Goal: Task Accomplishment & Management: Use online tool/utility

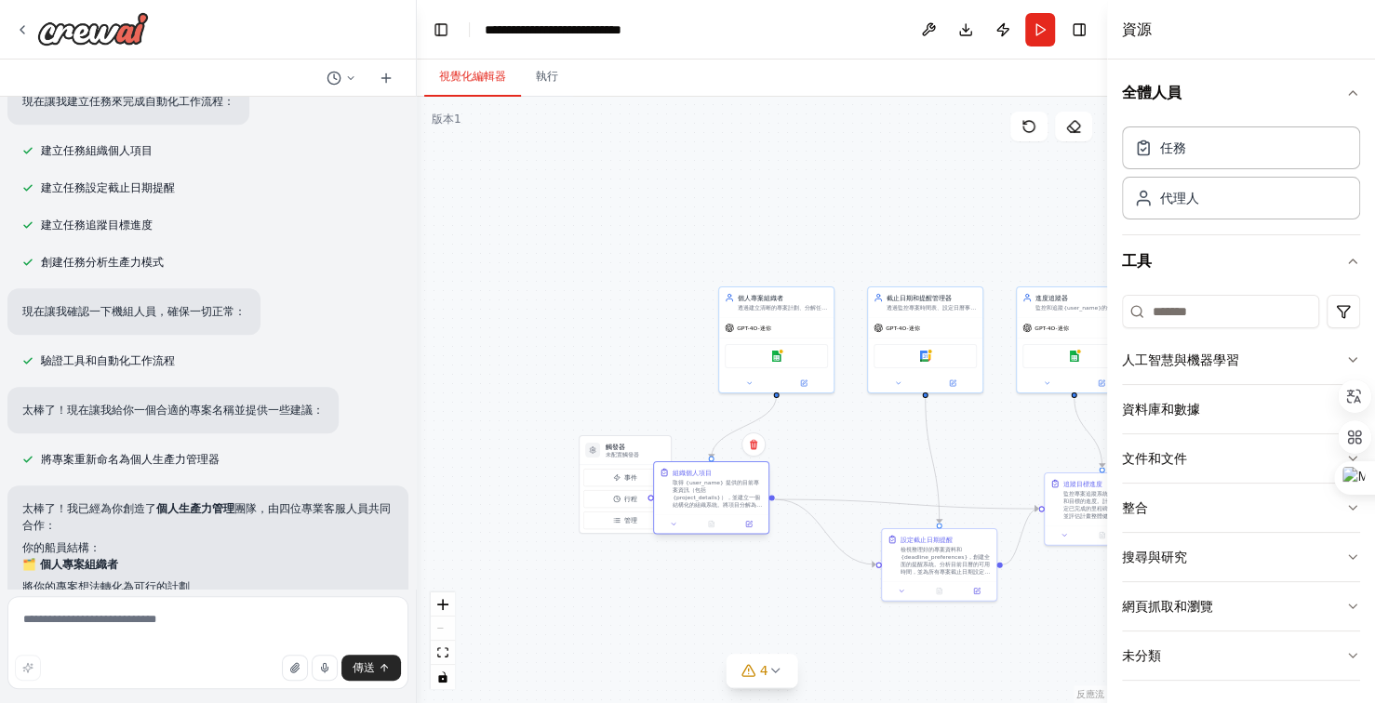
drag, startPoint x: 718, startPoint y: 499, endPoint x: 682, endPoint y: 493, distance: 36.7
click at [682, 493] on font "取得 {user_name} 提供的目前專案資訊（包括 {project_details}），並建立一個結構化的組織系統。將項目分解為可執行的任務，設定優先級…" at bounding box center [717, 509] width 89 height 59
drag, startPoint x: 773, startPoint y: 504, endPoint x: 804, endPoint y: 507, distance: 30.8
click at [804, 507] on div ".deletable-edge-delete-btn { width: 20px; height: 20px; border: 0px solid #ffff…" at bounding box center [762, 400] width 690 height 606
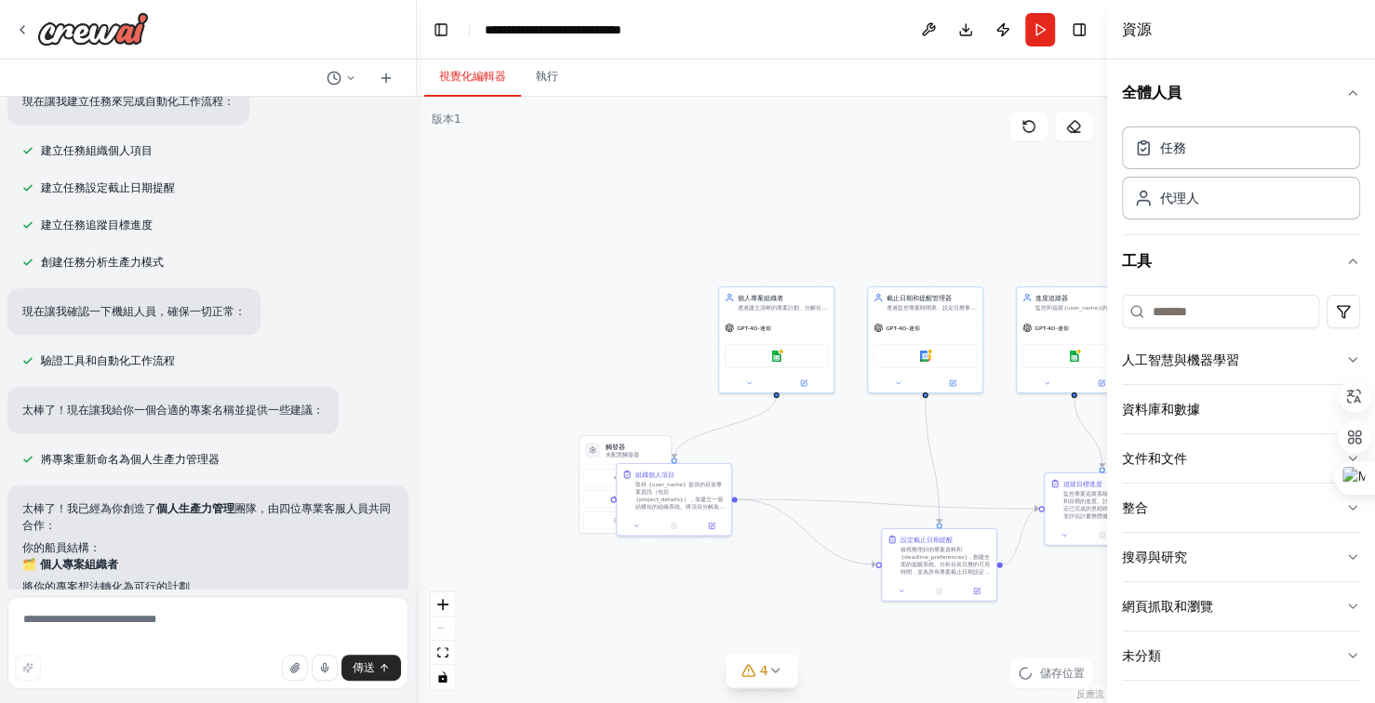
click at [739, 507] on div ".deletable-edge-delete-btn { width: 20px; height: 20px; border: 0px solid #ffff…" at bounding box center [762, 400] width 690 height 606
drag, startPoint x: 760, startPoint y: 510, endPoint x: 790, endPoint y: 511, distance: 29.8
click at [790, 511] on div ".deletable-edge-delete-btn { width: 20px; height: 20px; border: 0px solid #ffff…" at bounding box center [762, 400] width 690 height 606
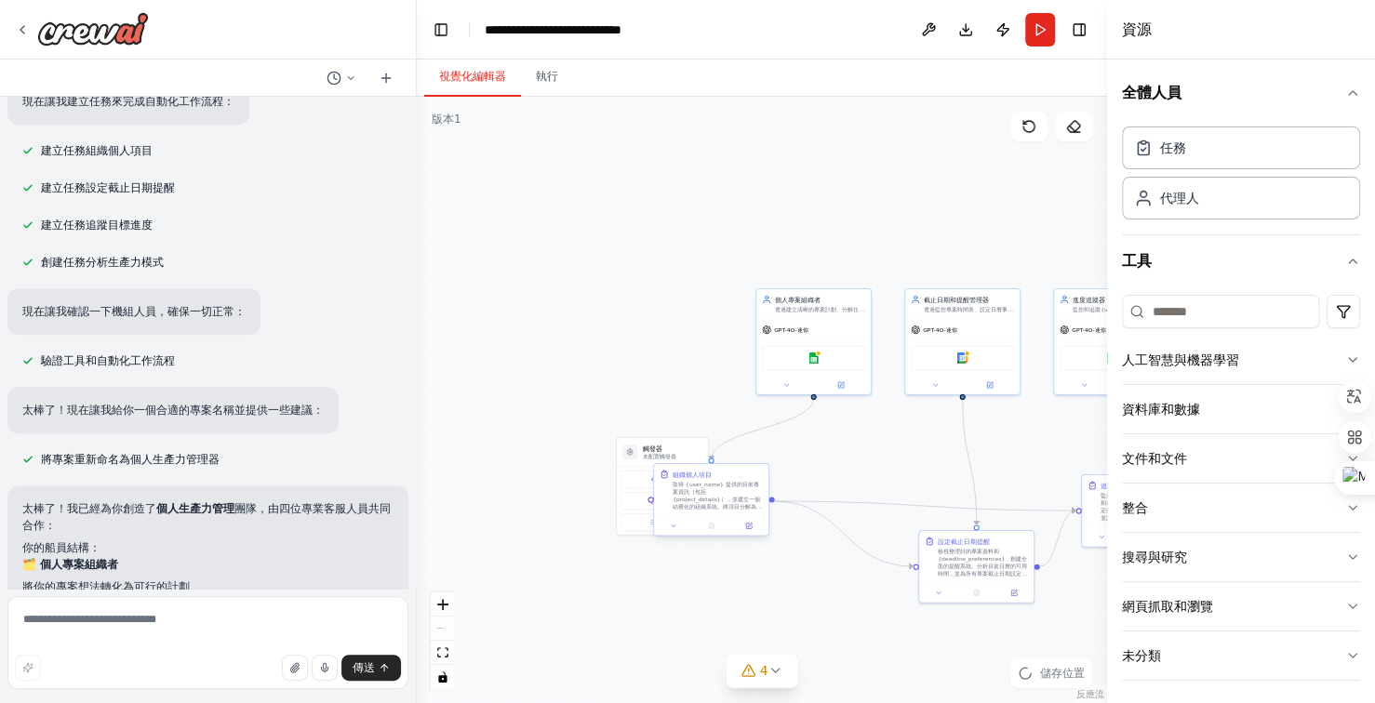
click at [689, 521] on button at bounding box center [674, 526] width 32 height 11
click at [735, 511] on div "組織個人項目 取得 {user_name} 提供的目前專案資訊（包括 {project_details}），並建立一個結構化的組織系統。將項目分解為可執行的任…" at bounding box center [739, 490] width 114 height 52
drag, startPoint x: 735, startPoint y: 511, endPoint x: 781, endPoint y: 515, distance: 46.7
click at [742, 513] on div "組織個人項目 取得 {user_name} 提供的目前專案資訊（包括 {project_details}），並建立一個結構化的組織系統。將項目分解為可執行的任…" at bounding box center [739, 490] width 114 height 52
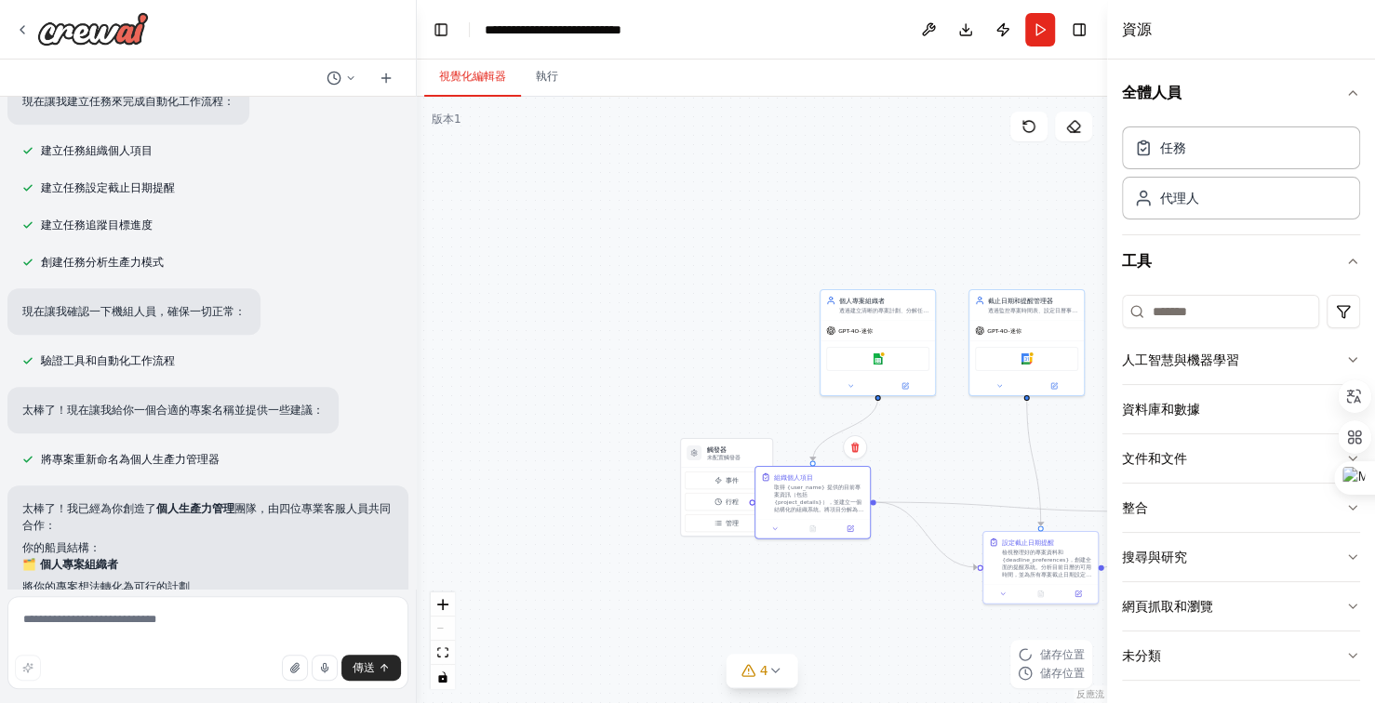
drag, startPoint x: 807, startPoint y: 515, endPoint x: 872, endPoint y: 516, distance: 64.2
click at [872, 516] on div ".deletable-edge-delete-btn { width: 20px; height: 20px; border: 0px solid #ffff…" at bounding box center [762, 400] width 690 height 606
drag, startPoint x: 823, startPoint y: 504, endPoint x: 852, endPoint y: 506, distance: 28.9
click at [840, 506] on font "取得 {user_name} 提供的目前專案資訊（包括 {project_details}），並建立一個結構化的組織系統。將項目分解為可執行的任務，設定優先級…" at bounding box center [837, 521] width 89 height 59
click at [794, 512] on circle "Edge from triggers to 5a677e73-3f45-4aa5-91d9-00120db9a530" at bounding box center [790, 511] width 9 height 9
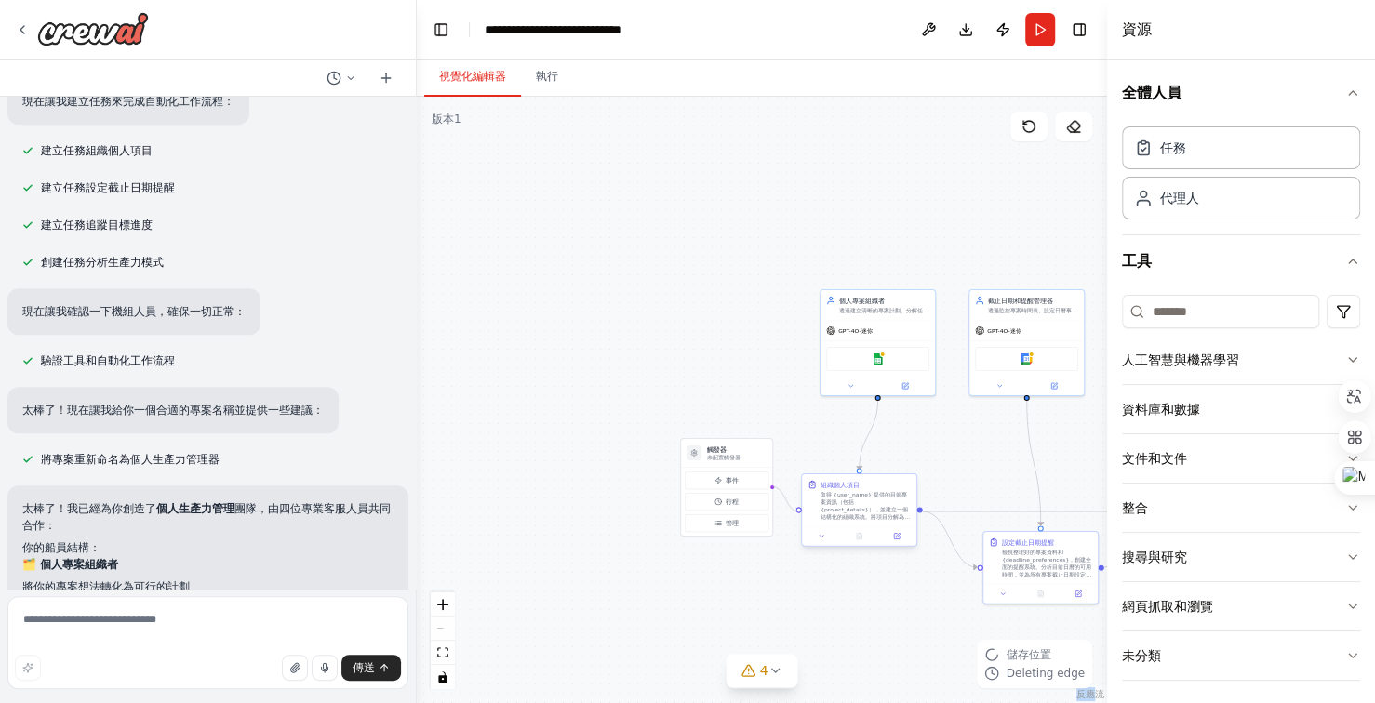
click at [803, 512] on div ".deletable-edge-delete-btn { width: 20px; height: 20px; border: 0px solid #ffff…" at bounding box center [805, 394] width 345 height 303
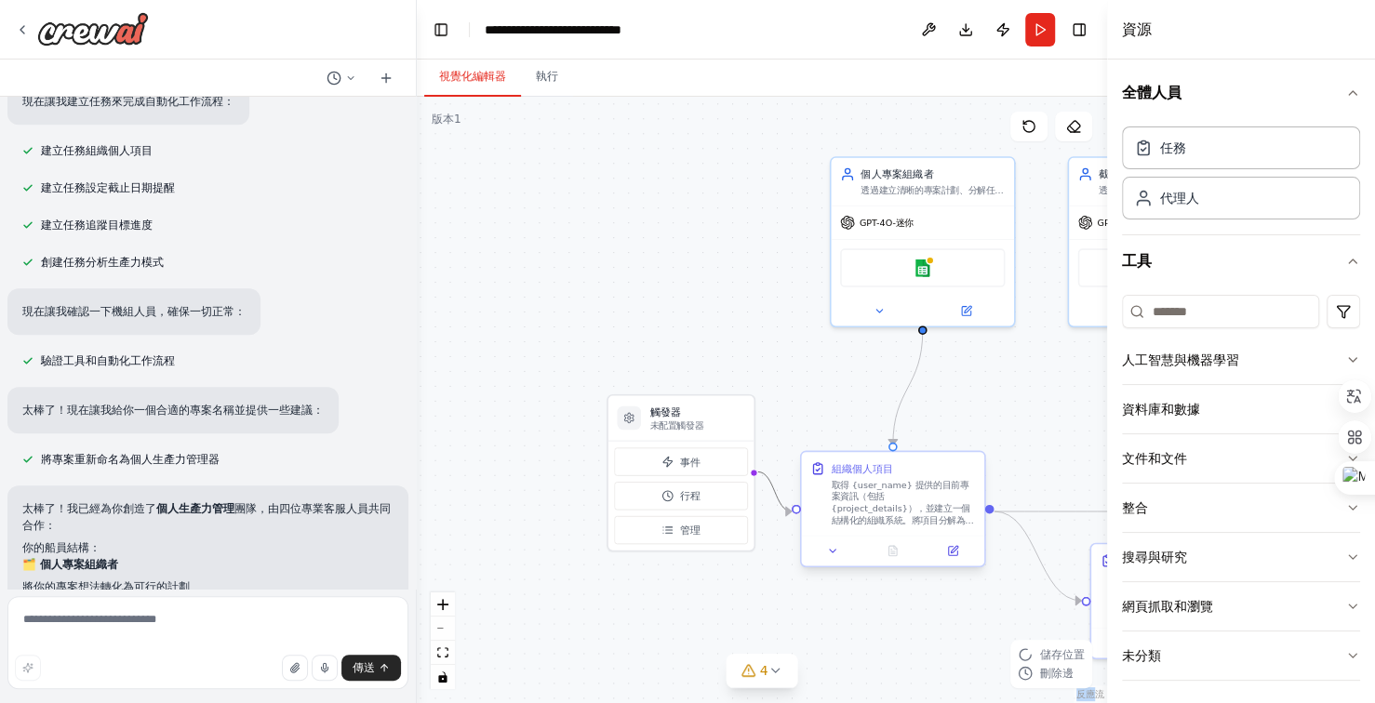
click at [803, 512] on div "組織個人項目 取得 {user_name} 提供的目前專案資訊（包括 {project_details}），並建立一個結構化的組織系統。將項目分解為可執行的任…" at bounding box center [892, 493] width 182 height 83
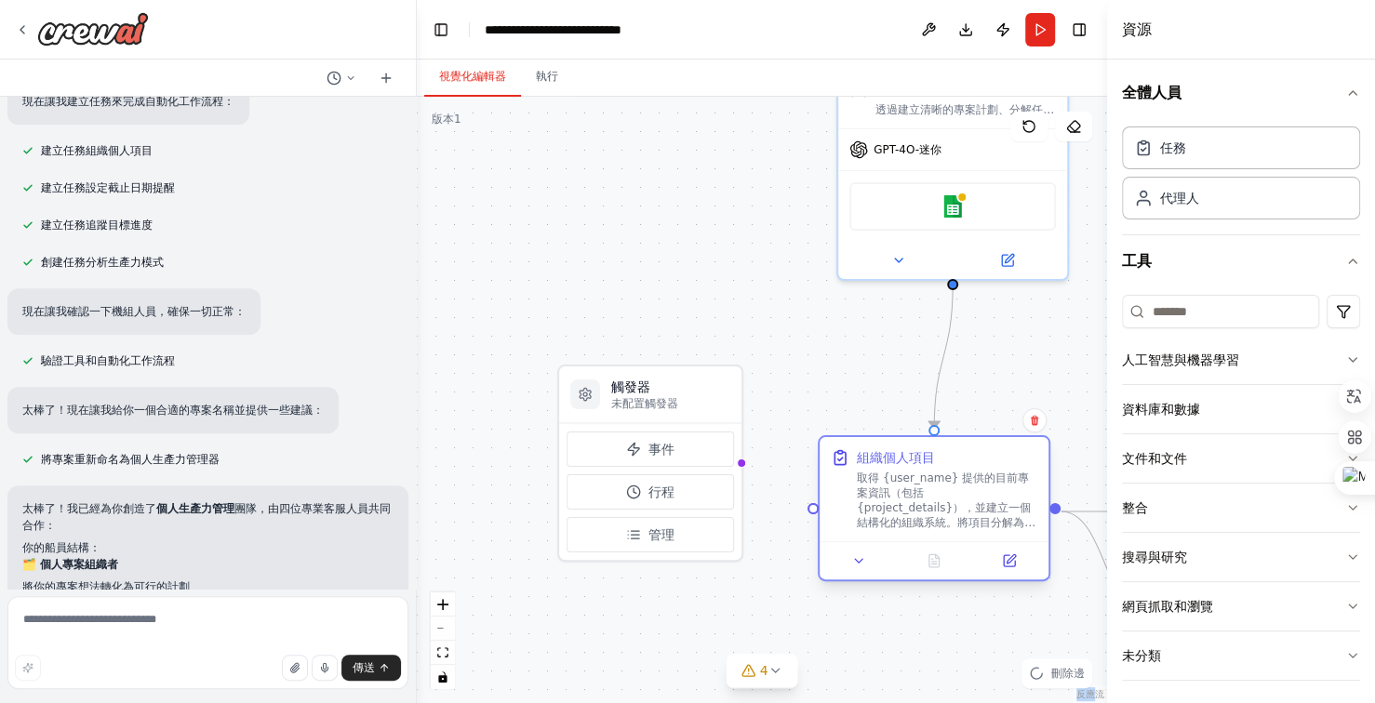
drag, startPoint x: 803, startPoint y: 512, endPoint x: 833, endPoint y: 513, distance: 29.8
click at [833, 513] on div "組織個人項目 取得 {user_name} 提供的目前專案資訊（包括 {project_details}），並建立一個結構化的組織系統。將項目分解為可執行的任…" at bounding box center [933, 489] width 229 height 104
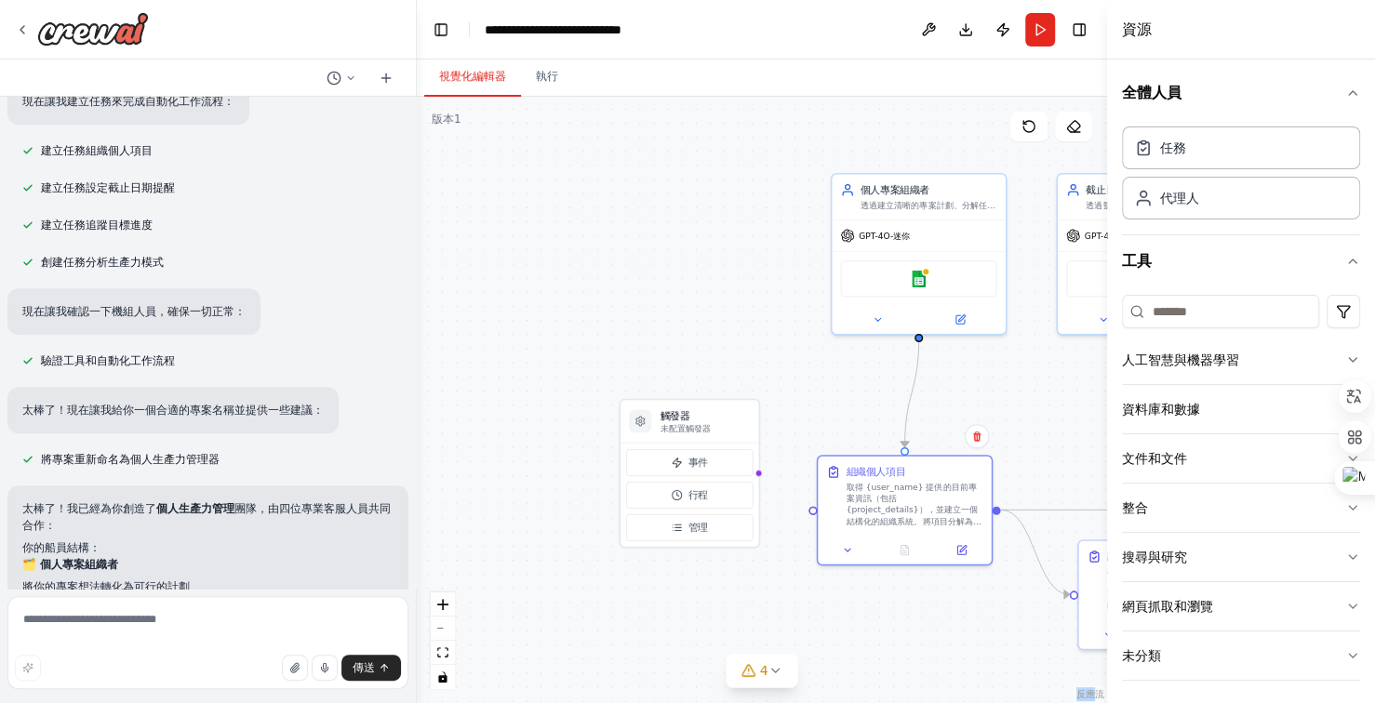
click at [764, 477] on div ".deletable-edge-delete-btn { width: 20px; height: 20px; border: 0px solid #ffff…" at bounding box center [762, 400] width 690 height 606
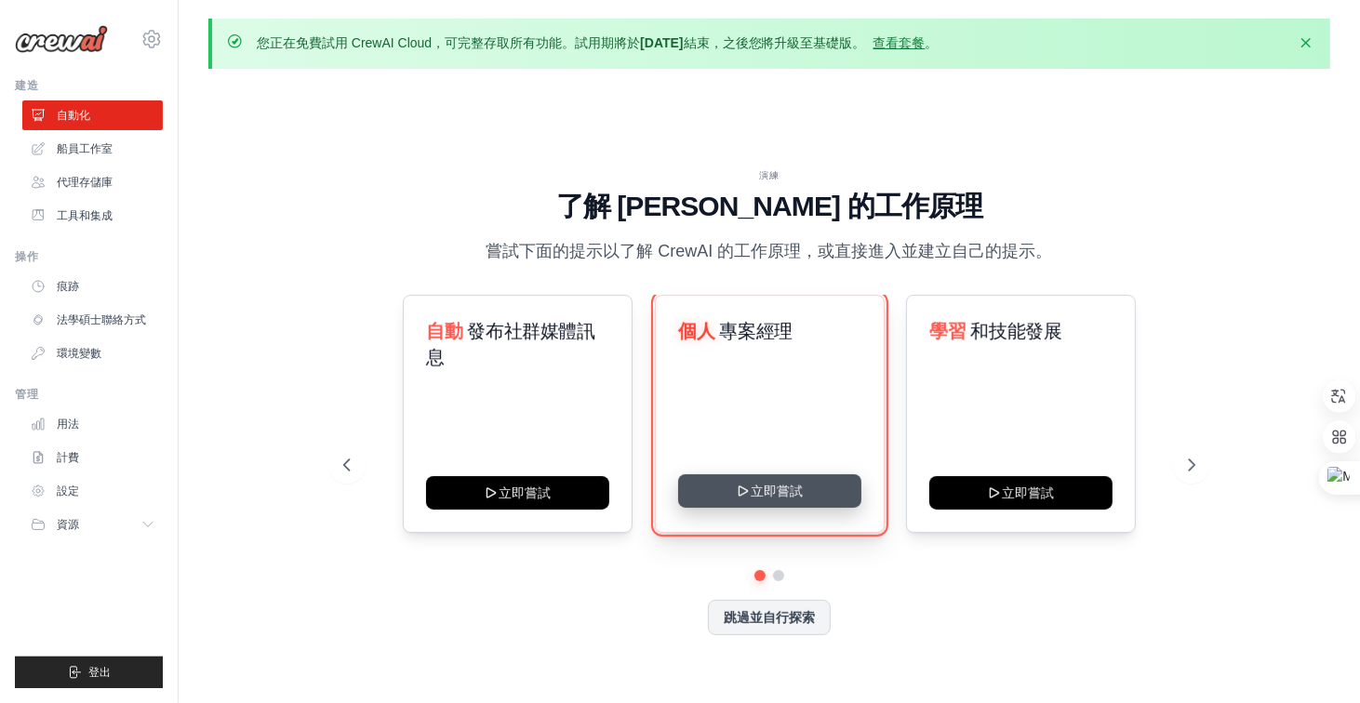
click at [766, 491] on button "立即嘗試" at bounding box center [769, 490] width 183 height 33
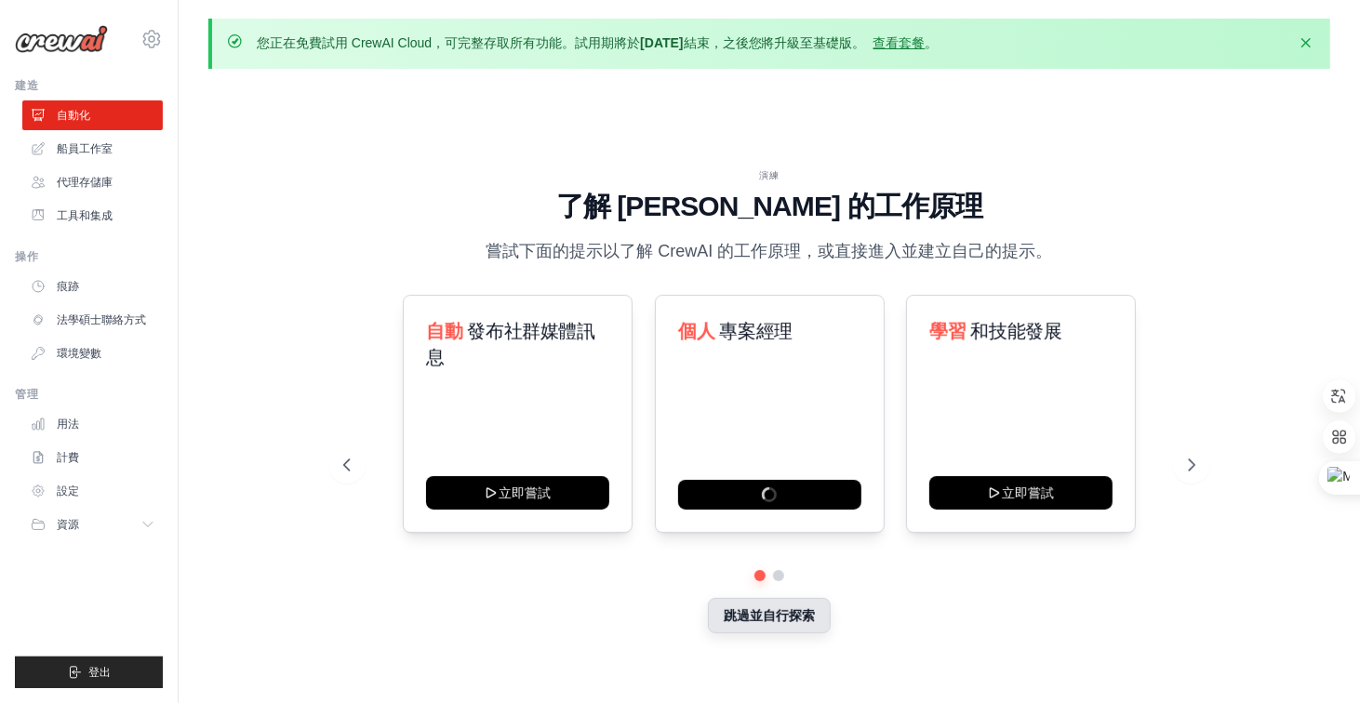
click at [800, 613] on font "跳過並自行探索" at bounding box center [769, 615] width 91 height 15
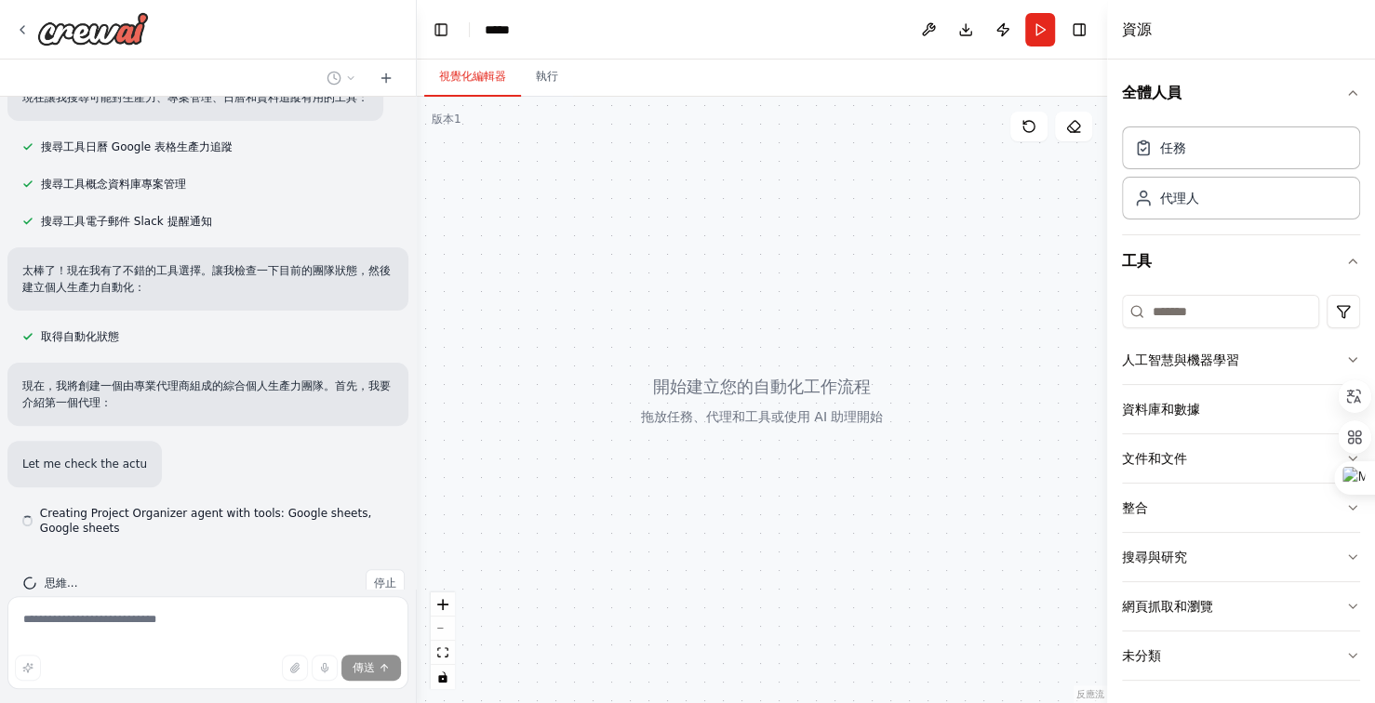
scroll to position [312, 0]
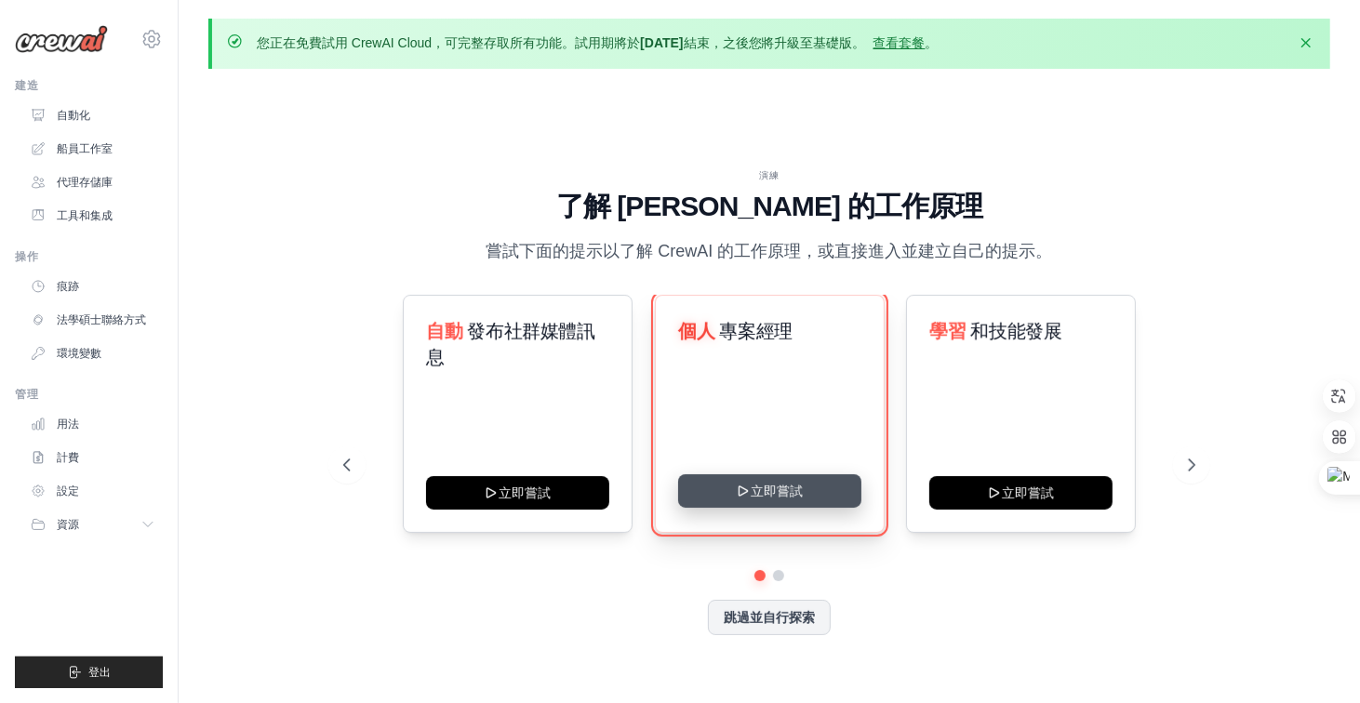
click at [797, 493] on button "立即嘗試" at bounding box center [769, 490] width 183 height 33
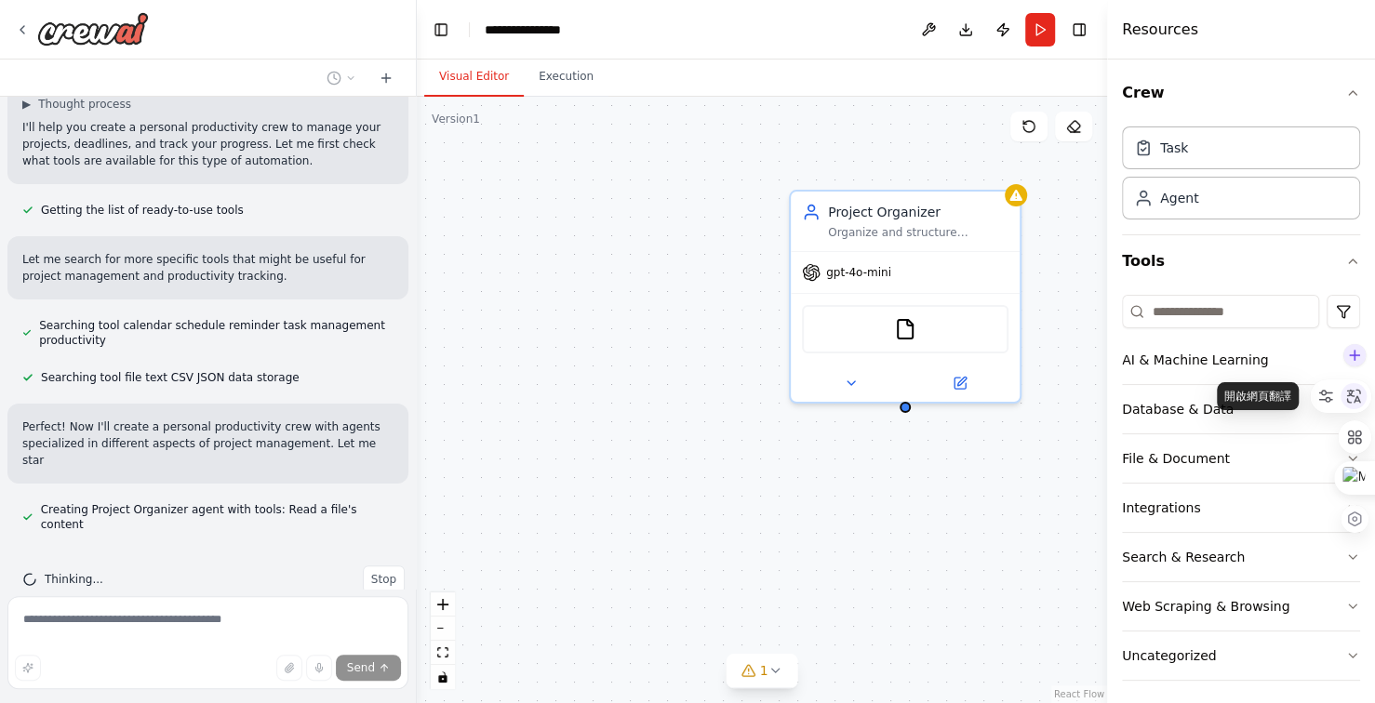
scroll to position [163, 0]
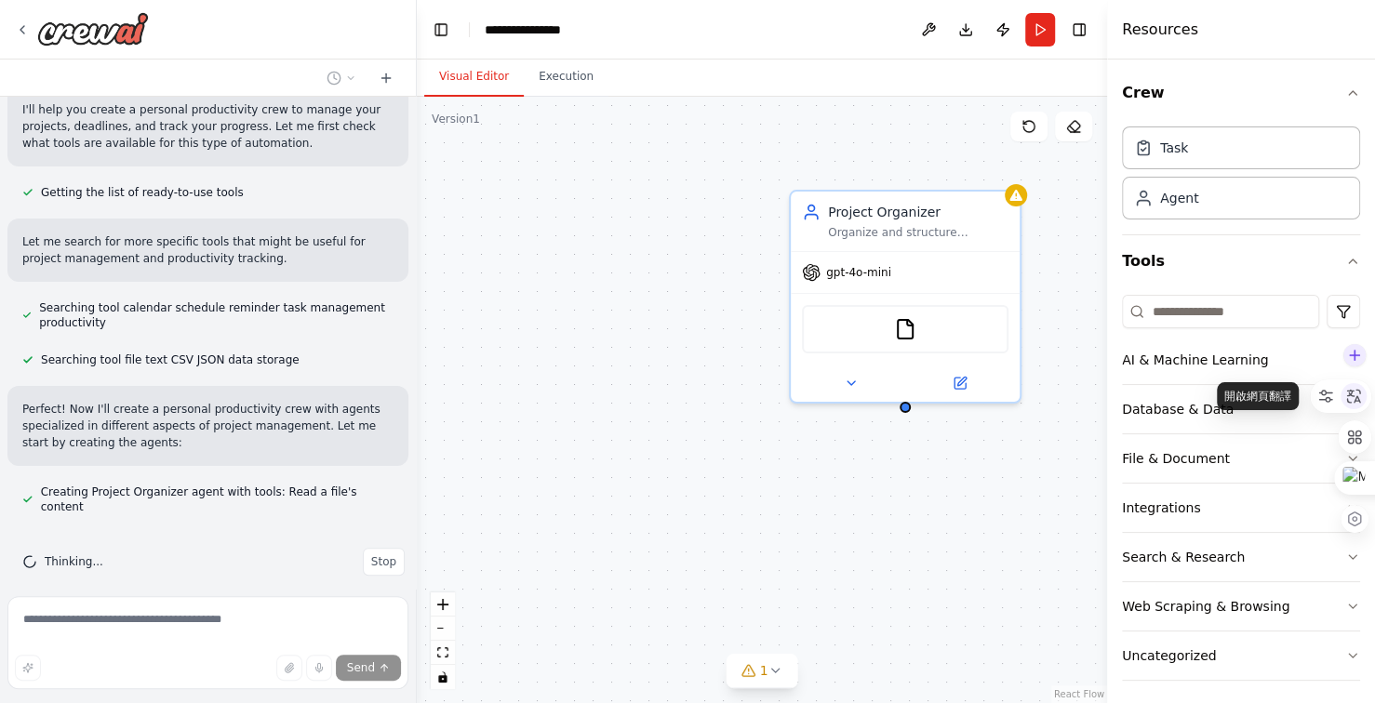
click at [1349, 393] on icon at bounding box center [1354, 396] width 14 height 14
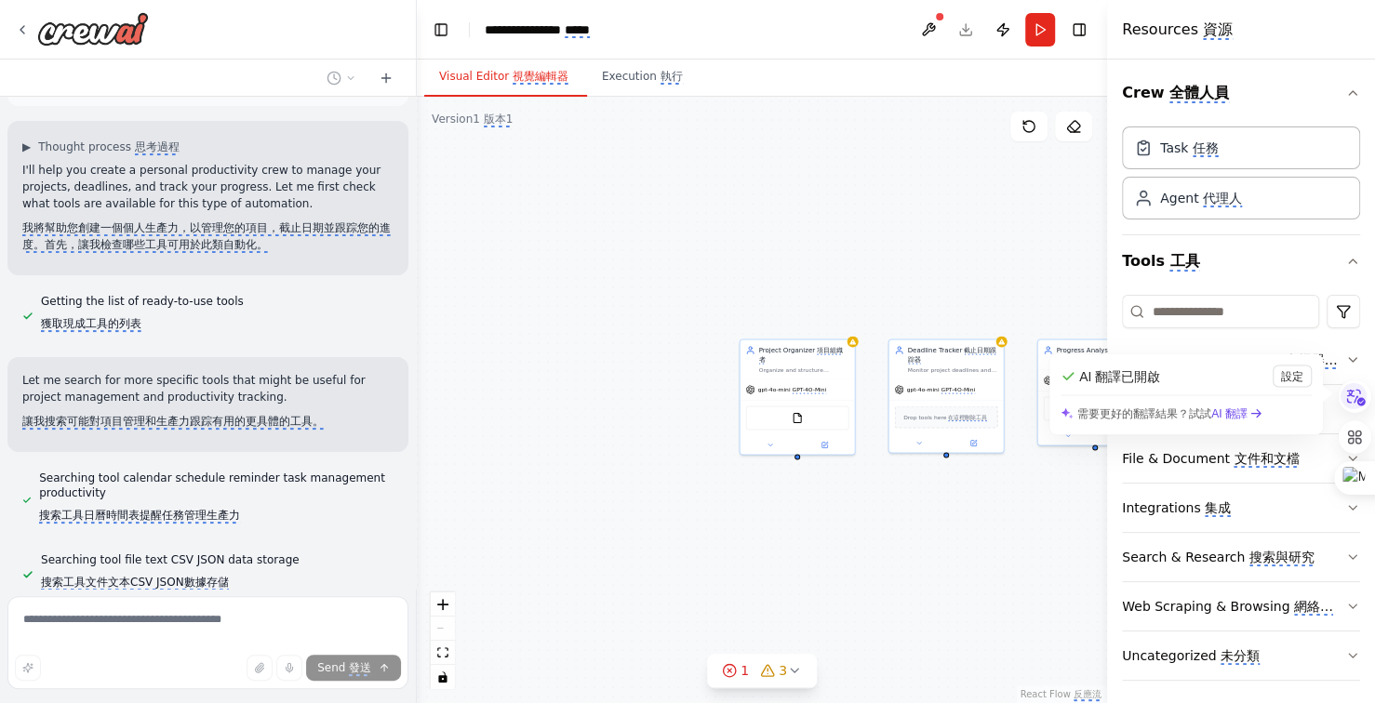
scroll to position [279, 0]
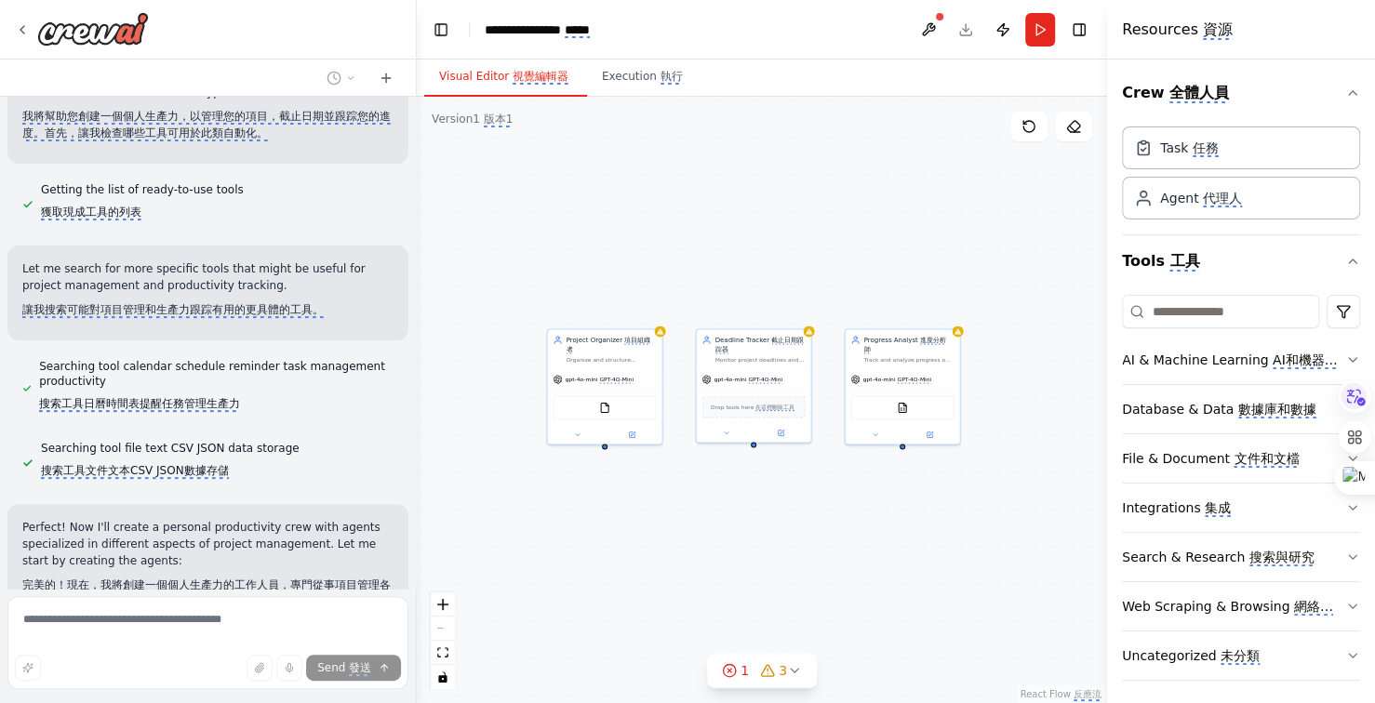
drag, startPoint x: 787, startPoint y: 523, endPoint x: 676, endPoint y: 519, distance: 110.8
click at [676, 519] on div "Project Organizer 項目組織者 Organize and structure personal projects by categorizin…" at bounding box center [762, 400] width 690 height 606
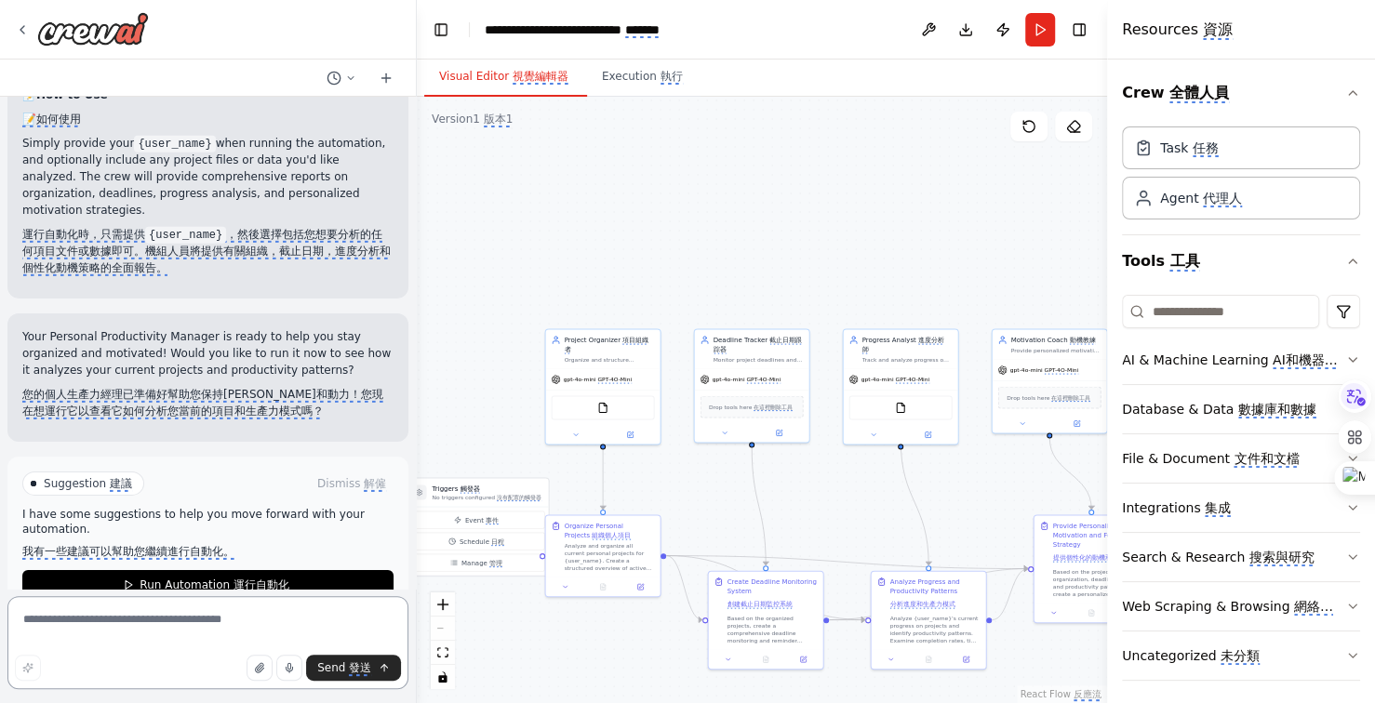
scroll to position [3722, 0]
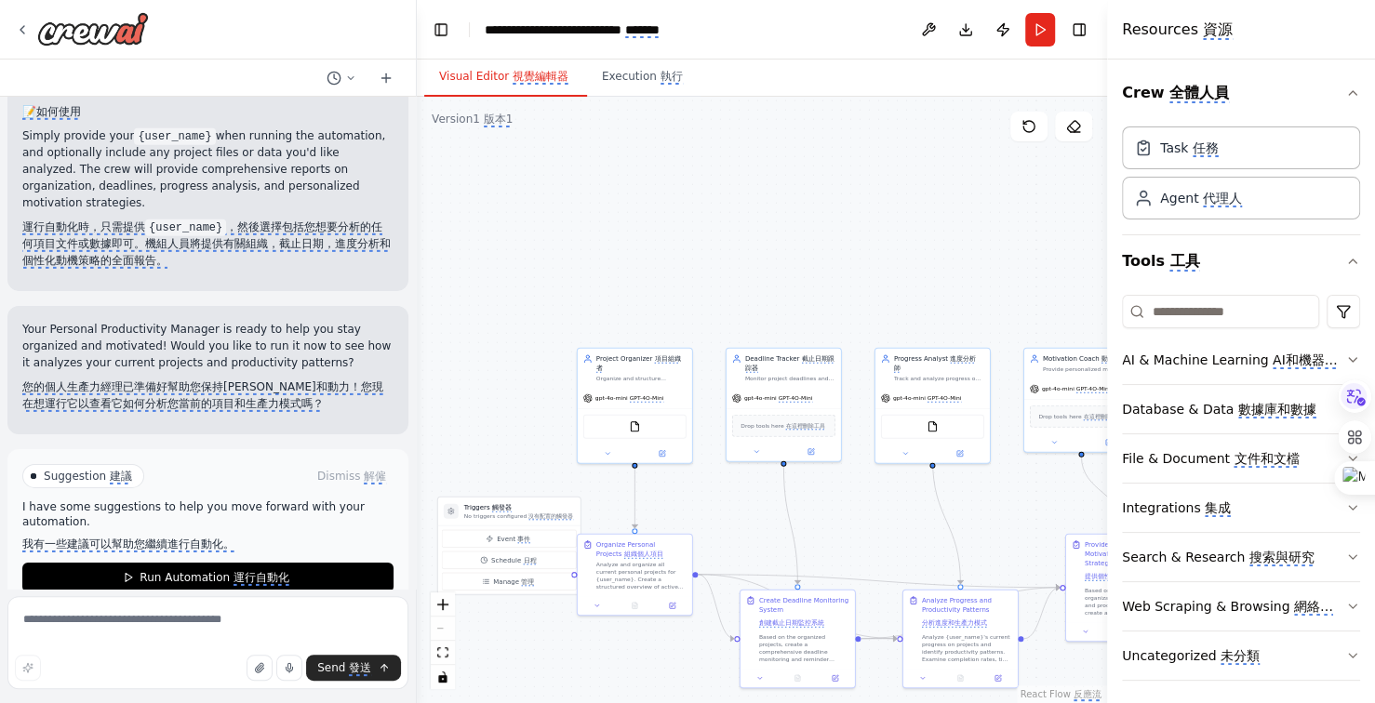
drag, startPoint x: 873, startPoint y: 540, endPoint x: 796, endPoint y: 527, distance: 78.1
click at [800, 529] on div ".deletable-edge-delete-btn { width: 20px; height: 20px; border: 0px solid #ffff…" at bounding box center [762, 400] width 690 height 606
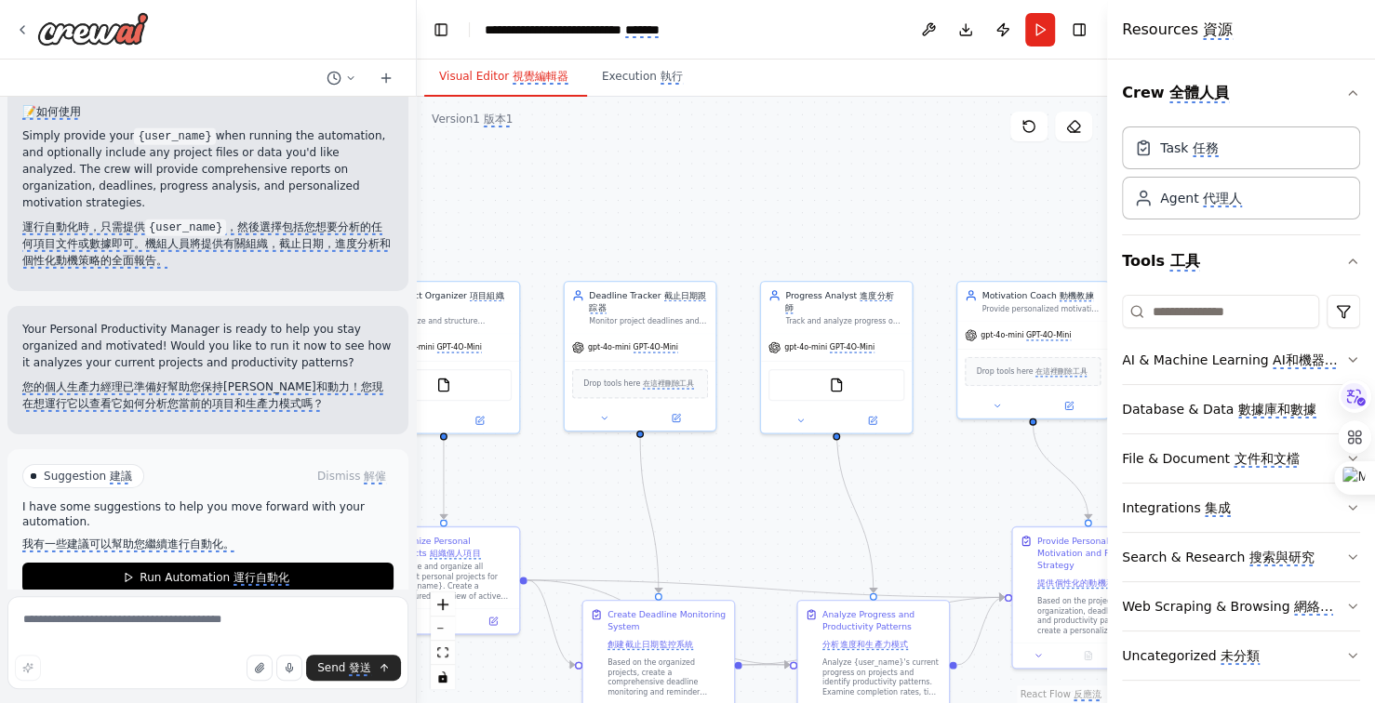
drag, startPoint x: 912, startPoint y: 504, endPoint x: 852, endPoint y: 486, distance: 62.4
click at [873, 492] on div ".deletable-edge-delete-btn { width: 20px; height: 20px; border: 0px solid #ffff…" at bounding box center [762, 400] width 690 height 606
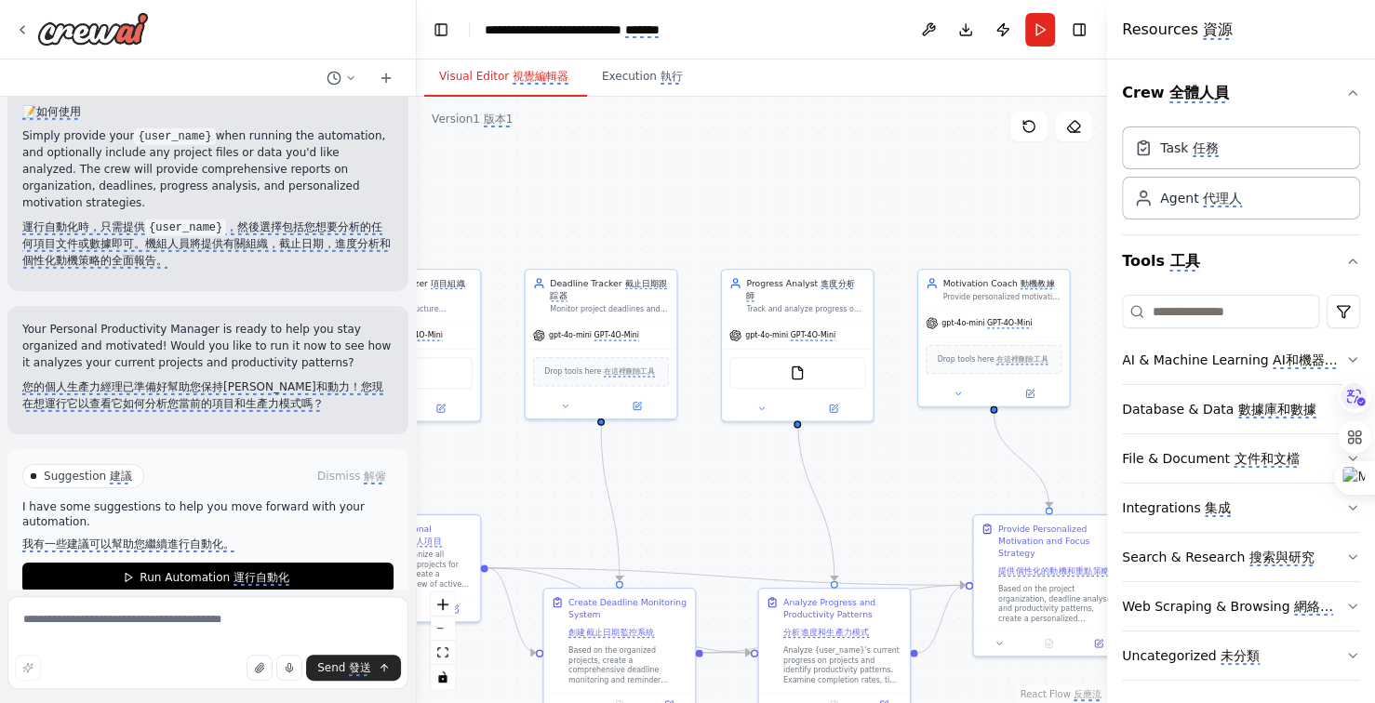
drag, startPoint x: 859, startPoint y: 486, endPoint x: 837, endPoint y: 481, distance: 21.9
click at [837, 481] on div ".deletable-edge-delete-btn { width: 20px; height: 20px; border: 0px solid #ffff…" at bounding box center [762, 400] width 690 height 606
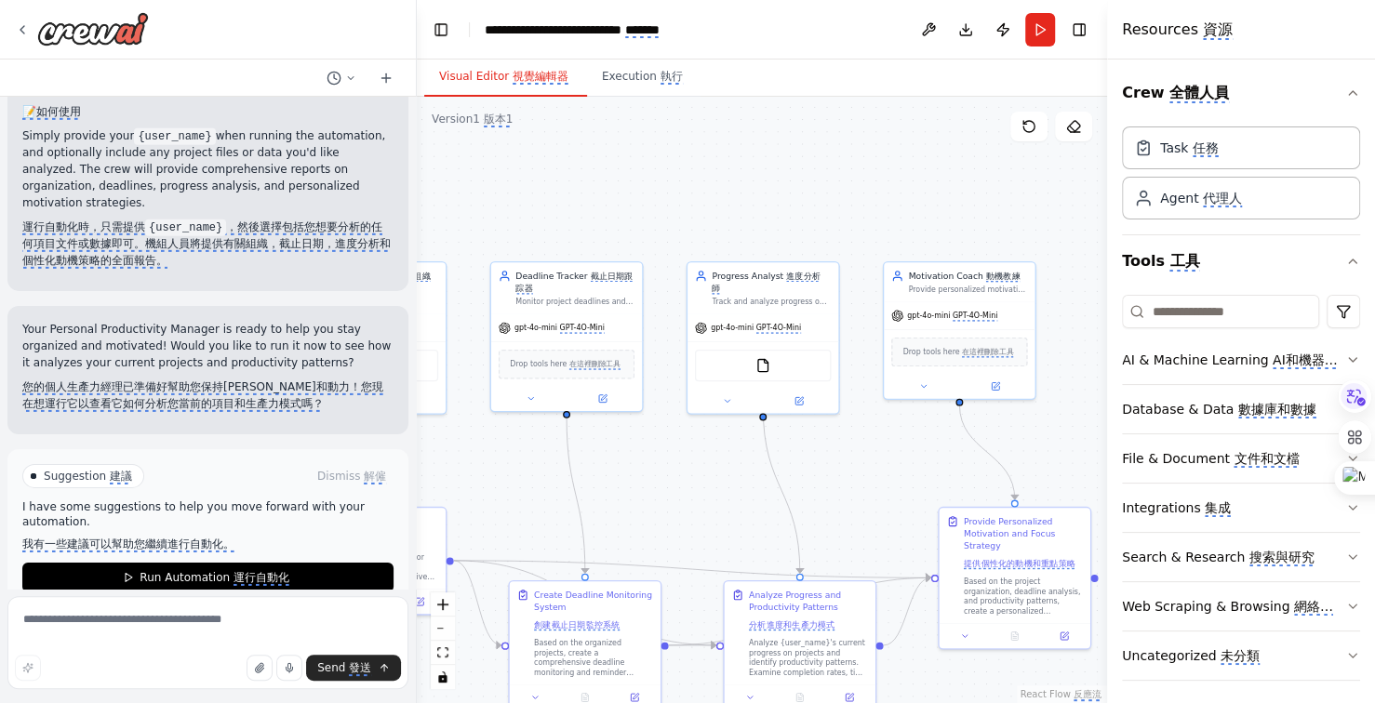
click at [837, 481] on div ".deletable-edge-delete-btn { width: 20px; height: 20px; border: 0px solid #ffff…" at bounding box center [762, 400] width 690 height 606
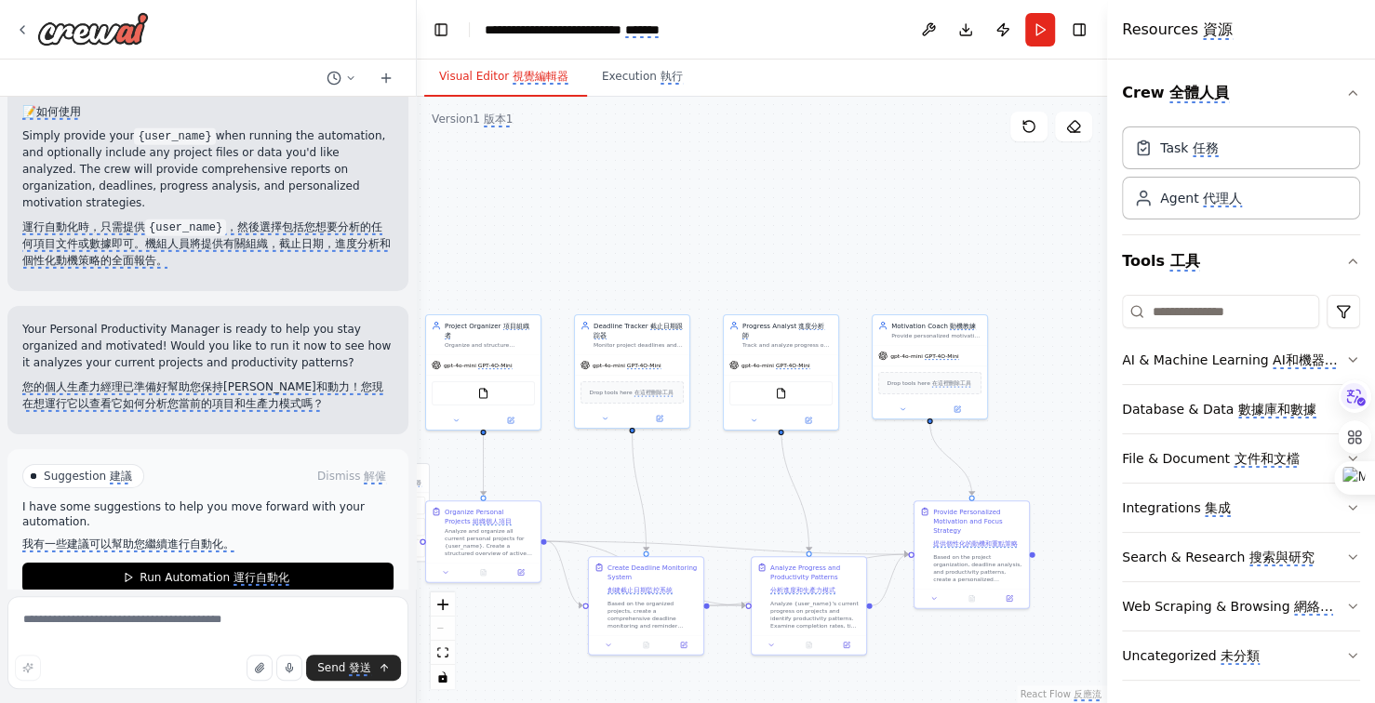
click at [780, 492] on div ".deletable-edge-delete-btn { width: 20px; height: 20px; border: 0px solid #ffff…" at bounding box center [762, 400] width 690 height 606
click at [716, 489] on div ".deletable-edge-delete-btn { width: 20px; height: 20px; border: 0px solid #ffff…" at bounding box center [762, 400] width 690 height 606
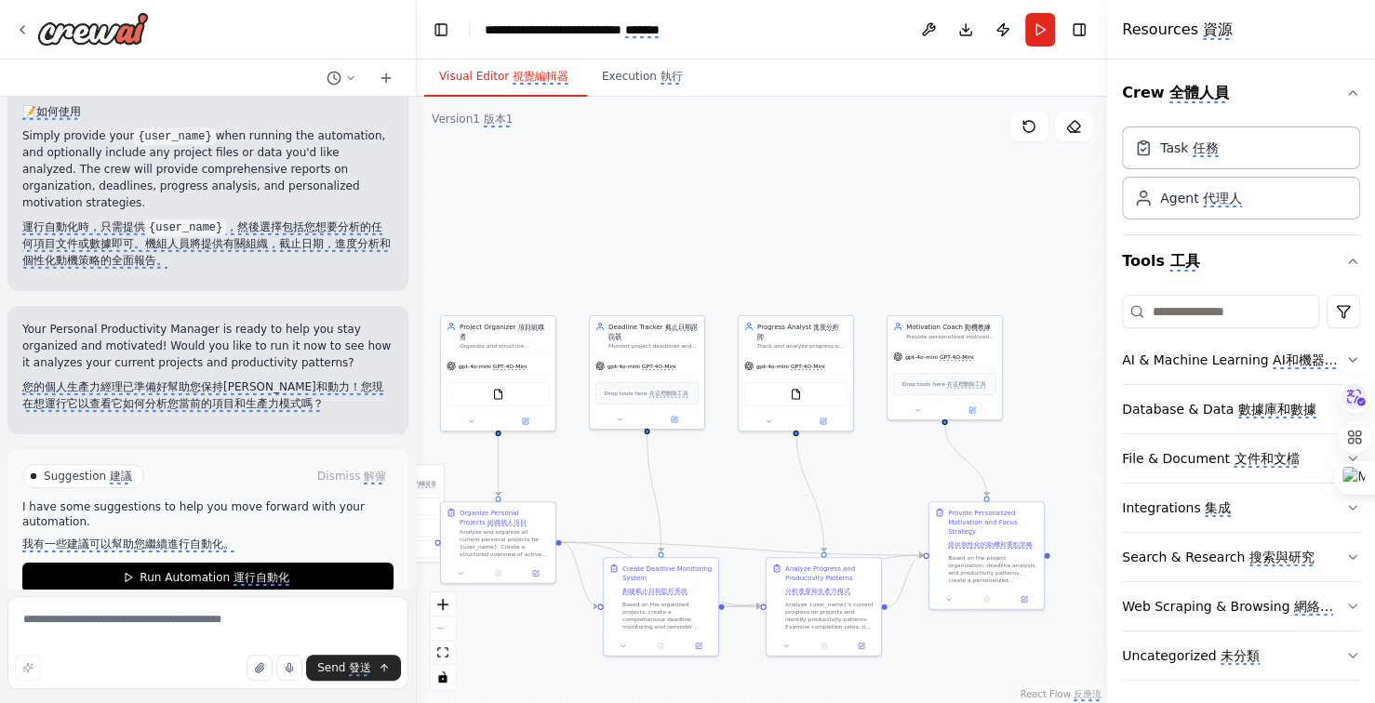
drag, startPoint x: 740, startPoint y: 483, endPoint x: 759, endPoint y: 483, distance: 18.6
click at [753, 483] on div ".deletable-edge-delete-btn { width: 20px; height: 20px; border: 0px solid #ffff…" at bounding box center [762, 400] width 690 height 606
click at [759, 483] on div ".deletable-edge-delete-btn { width: 20px; height: 20px; border: 0px solid #ffff…" at bounding box center [762, 400] width 690 height 606
click at [781, 487] on div ".deletable-edge-delete-btn { width: 20px; height: 20px; border: 0px solid #ffff…" at bounding box center [762, 400] width 690 height 606
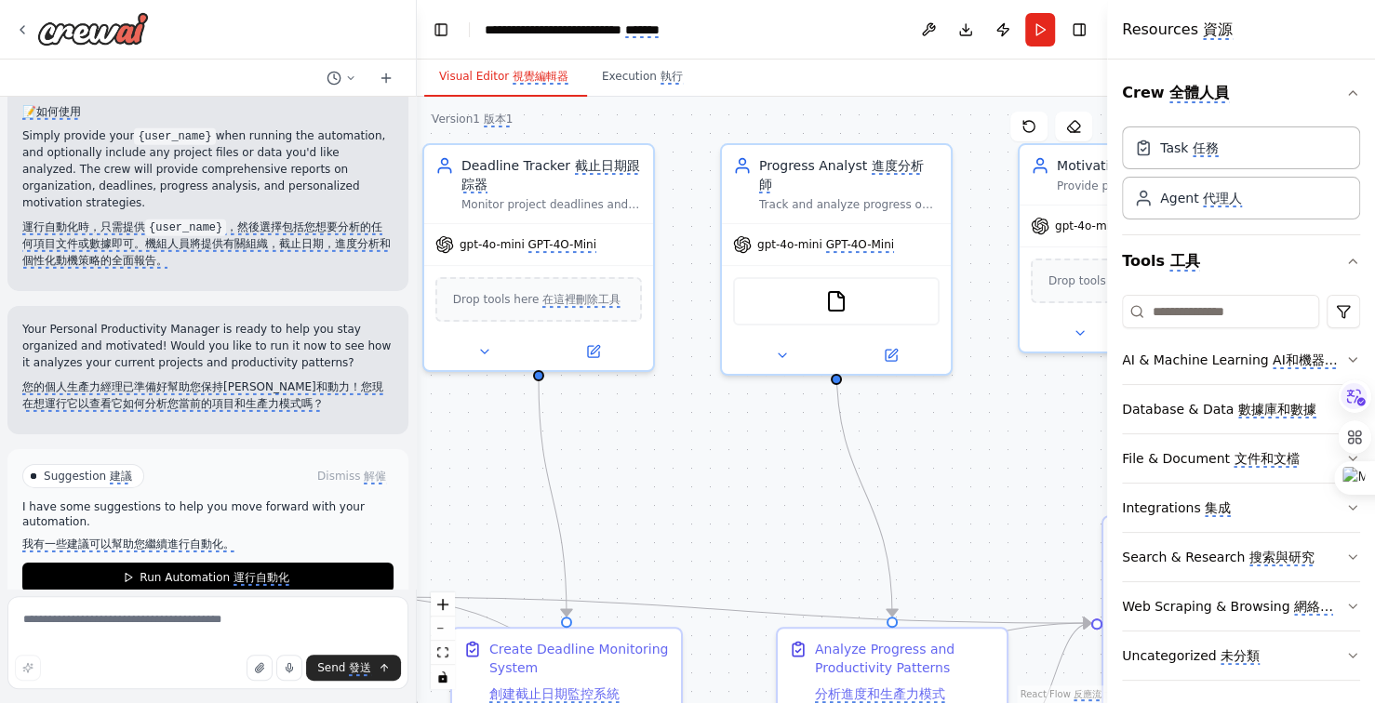
click at [807, 502] on div ".deletable-edge-delete-btn { width: 20px; height: 20px; border: 0px solid #ffff…" at bounding box center [762, 400] width 690 height 606
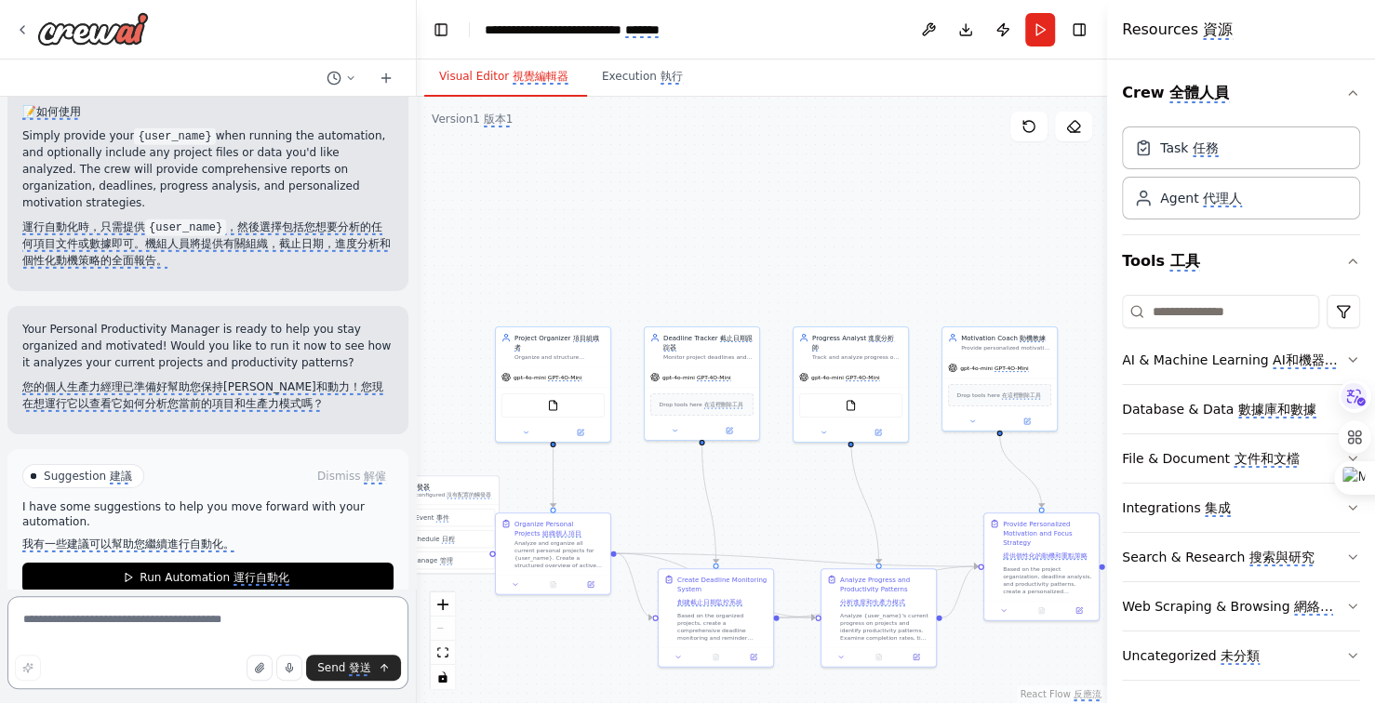
click at [150, 621] on textarea at bounding box center [207, 642] width 401 height 93
type textarea "**********"
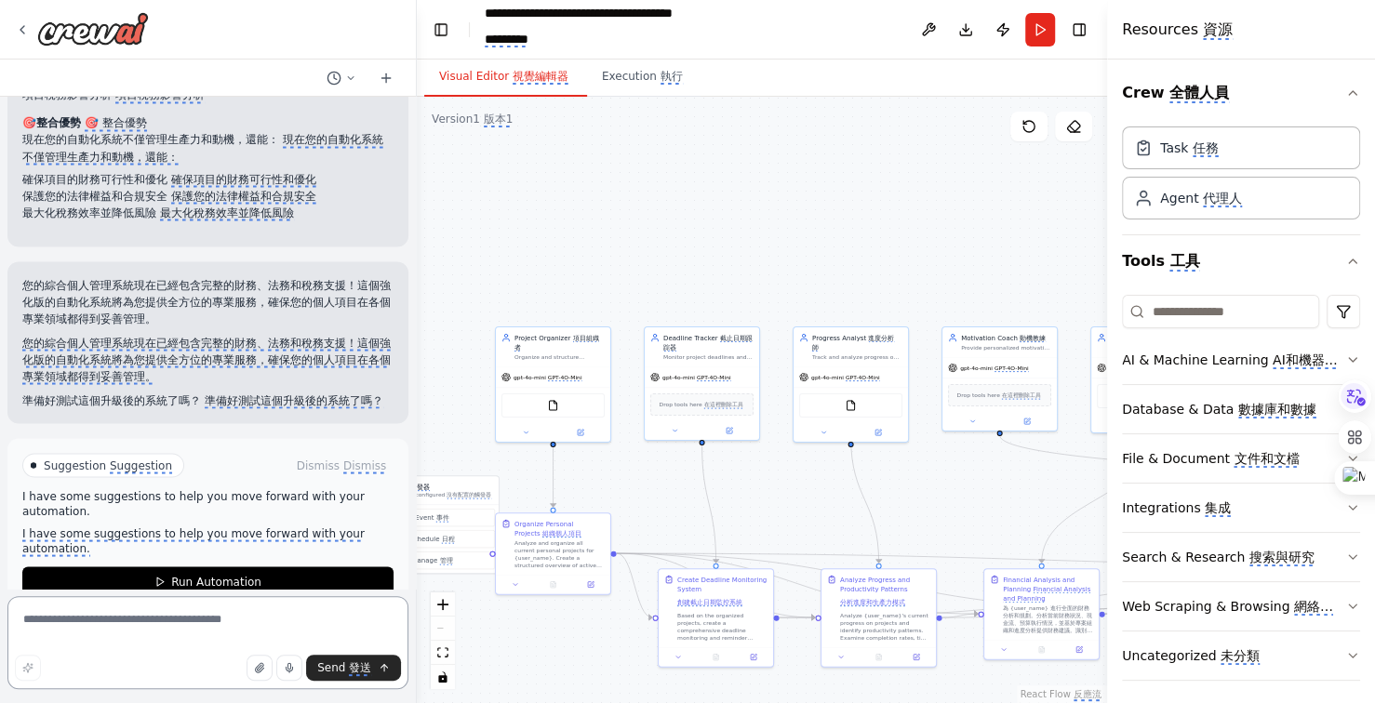
scroll to position [6672, 0]
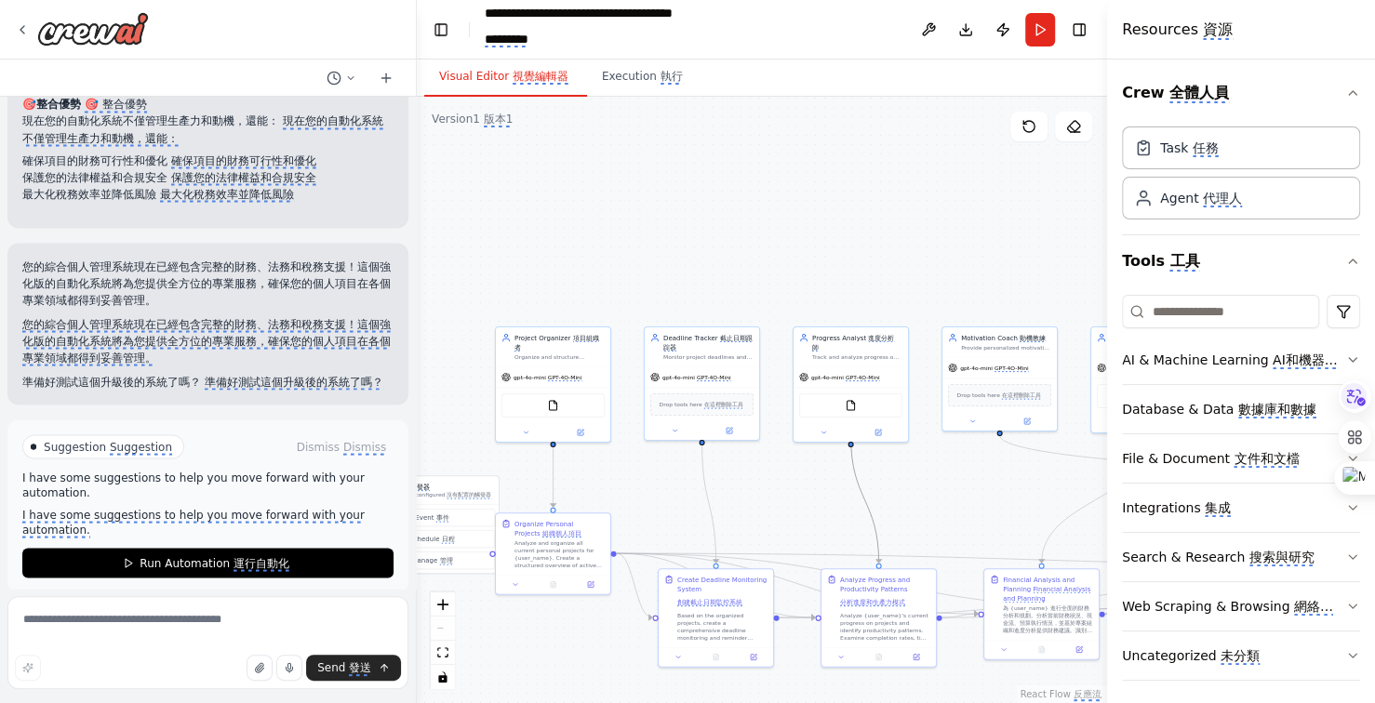
click at [859, 492] on icon "Edge from d29bf123-7985-4658-ac98-3f70b3d59974 to 0aa7a413-efb9-45bf-9f51-0591b…" at bounding box center [864, 500] width 28 height 126
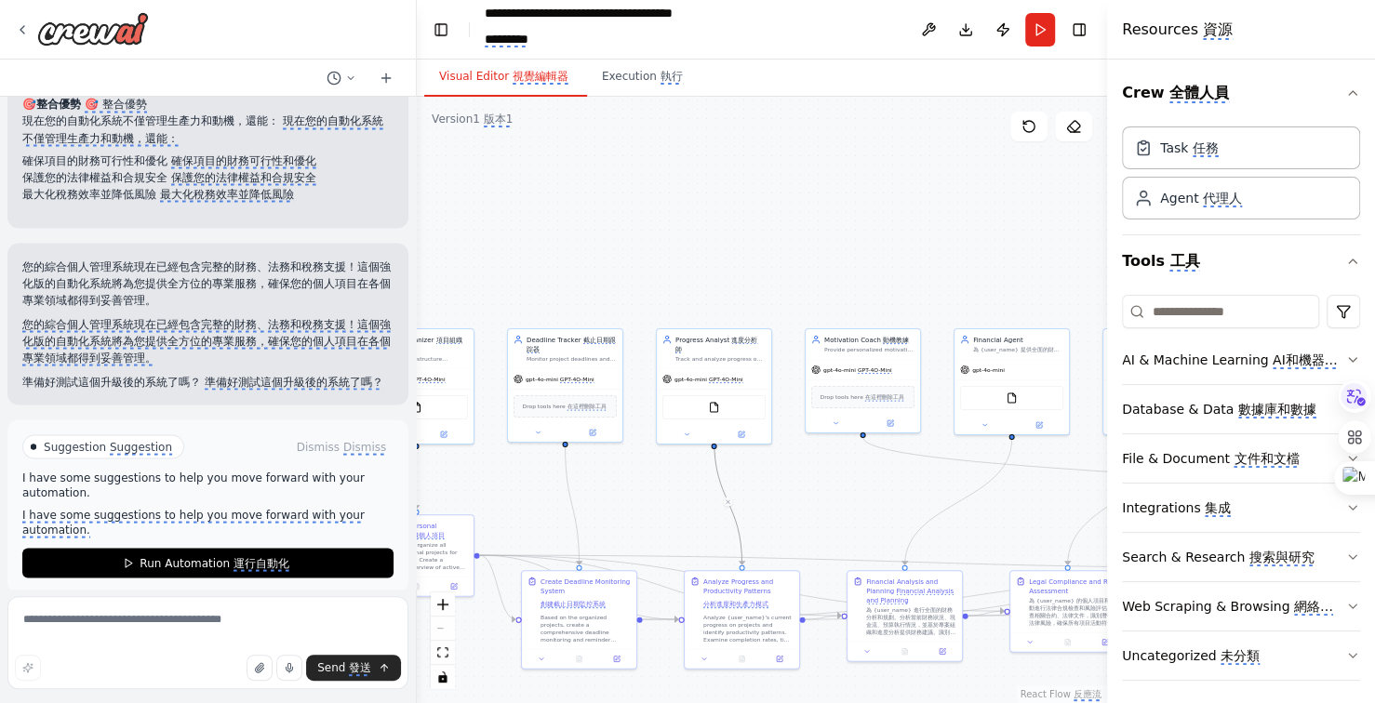
drag, startPoint x: 837, startPoint y: 501, endPoint x: 808, endPoint y: 501, distance: 28.8
click at [808, 501] on div ".deletable-edge-delete-btn { width: 20px; height: 20px; border: 0px solid #ffff…" at bounding box center [762, 400] width 690 height 606
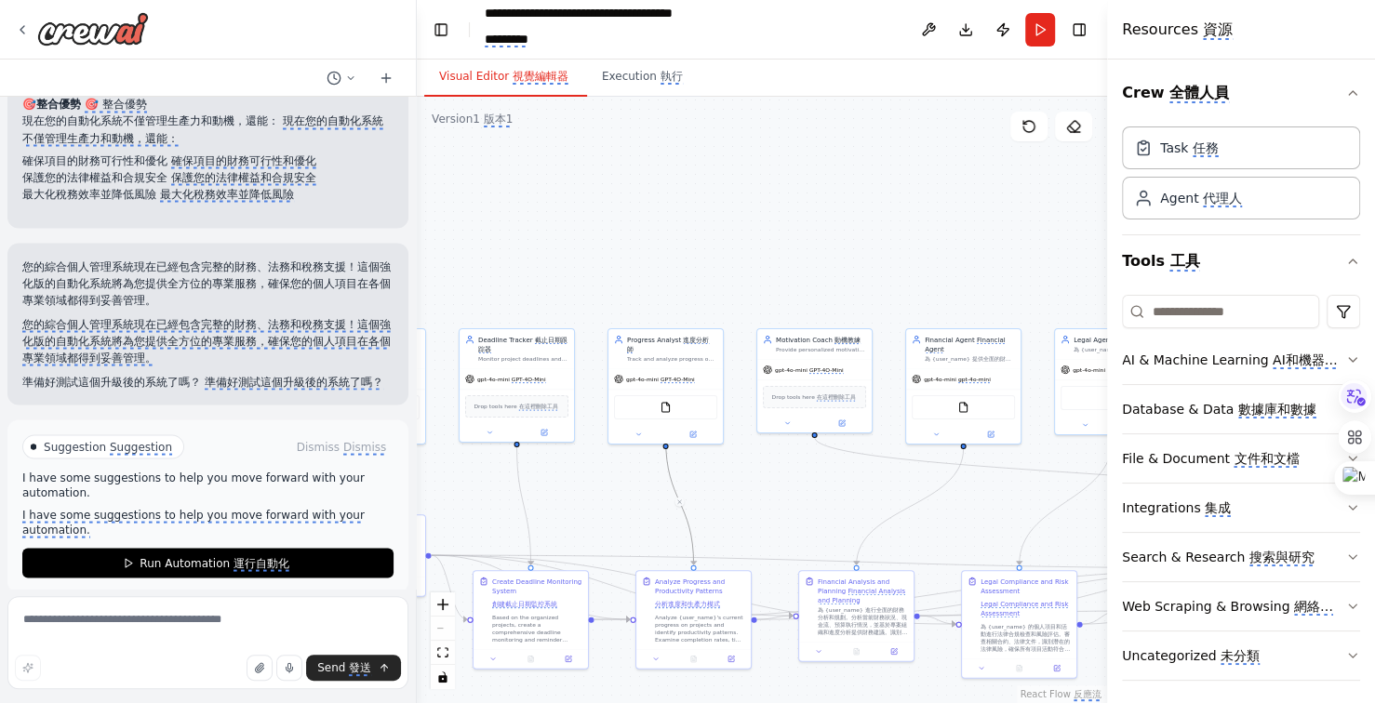
drag, startPoint x: 892, startPoint y: 490, endPoint x: 715, endPoint y: 479, distance: 177.1
click at [715, 479] on div ".deletable-edge-delete-btn { width: 20px; height: 20px; border: 0px solid #ffff…" at bounding box center [762, 400] width 690 height 606
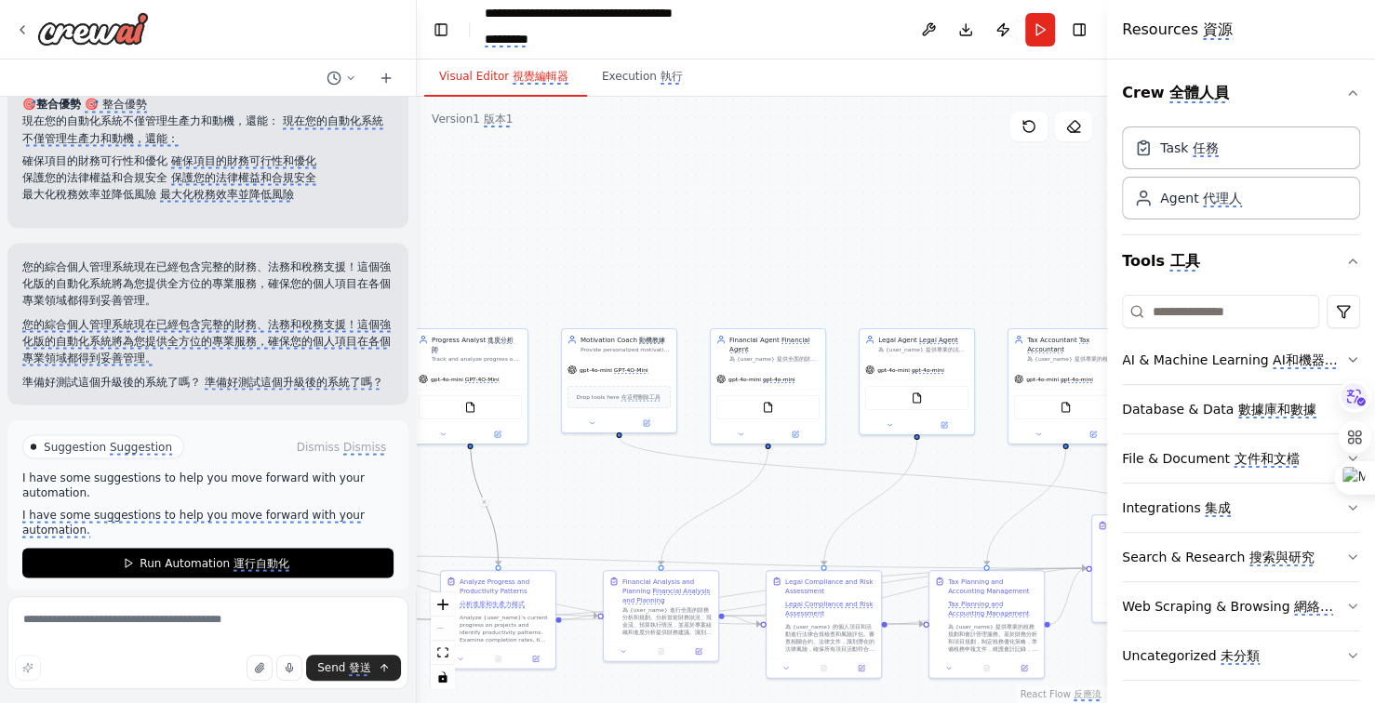
drag, startPoint x: 880, startPoint y: 479, endPoint x: 713, endPoint y: 486, distance: 167.6
click at [713, 486] on div ".deletable-edge-delete-btn { width: 20px; height: 20px; border: 0px solid #ffff…" at bounding box center [762, 400] width 690 height 606
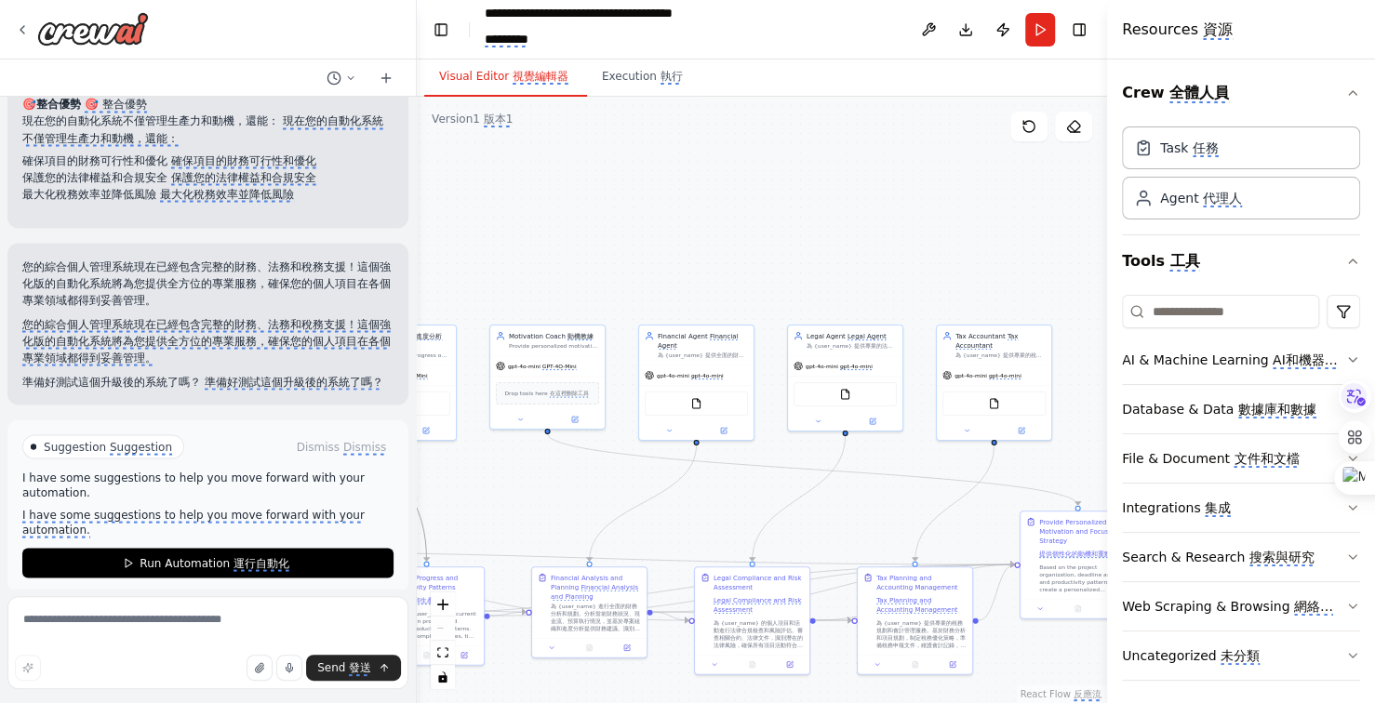
drag, startPoint x: 649, startPoint y: 503, endPoint x: 777, endPoint y: 499, distance: 127.5
click at [774, 500] on div ".deletable-edge-delete-btn { width: 20px; height: 20px; border: 0px solid #ffff…" at bounding box center [762, 400] width 690 height 606
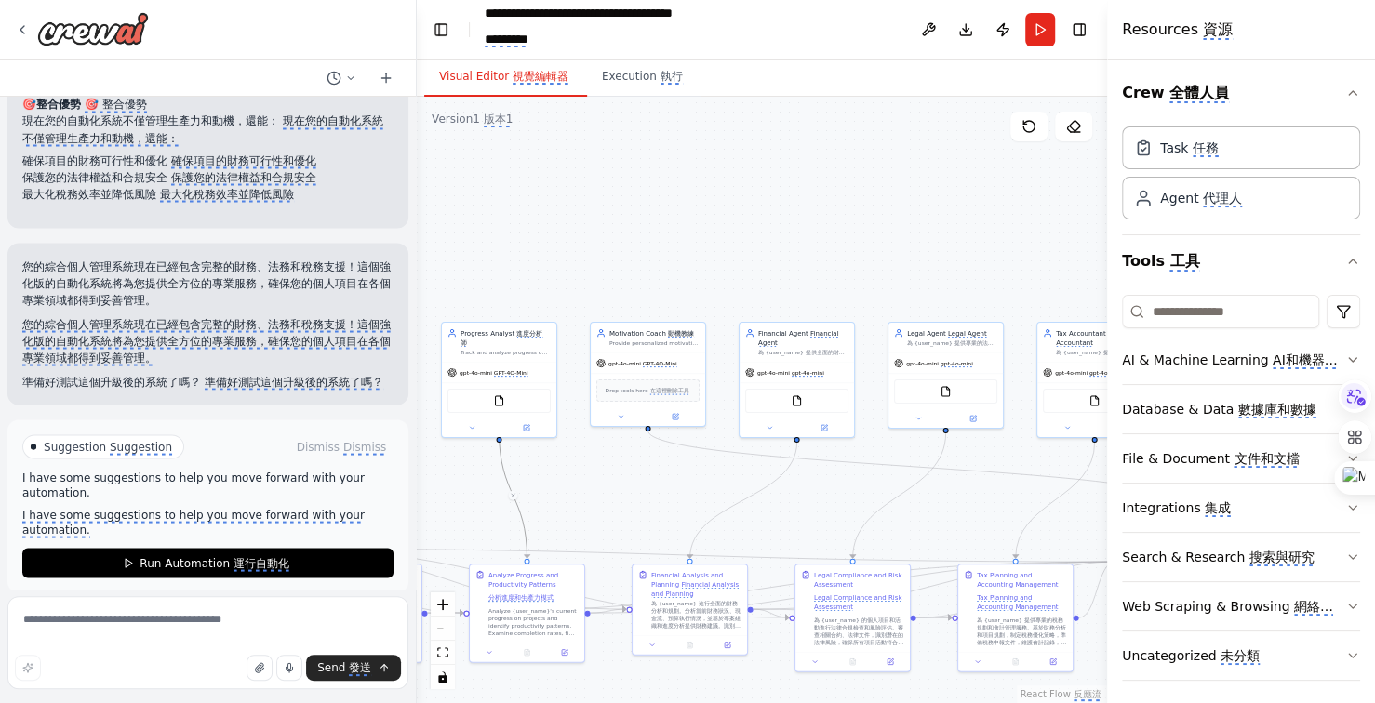
drag, startPoint x: 617, startPoint y: 486, endPoint x: 759, endPoint y: 486, distance: 142.3
click at [743, 486] on div ".deletable-edge-delete-btn { width: 20px; height: 20px; border: 0px solid #ffff…" at bounding box center [762, 400] width 690 height 606
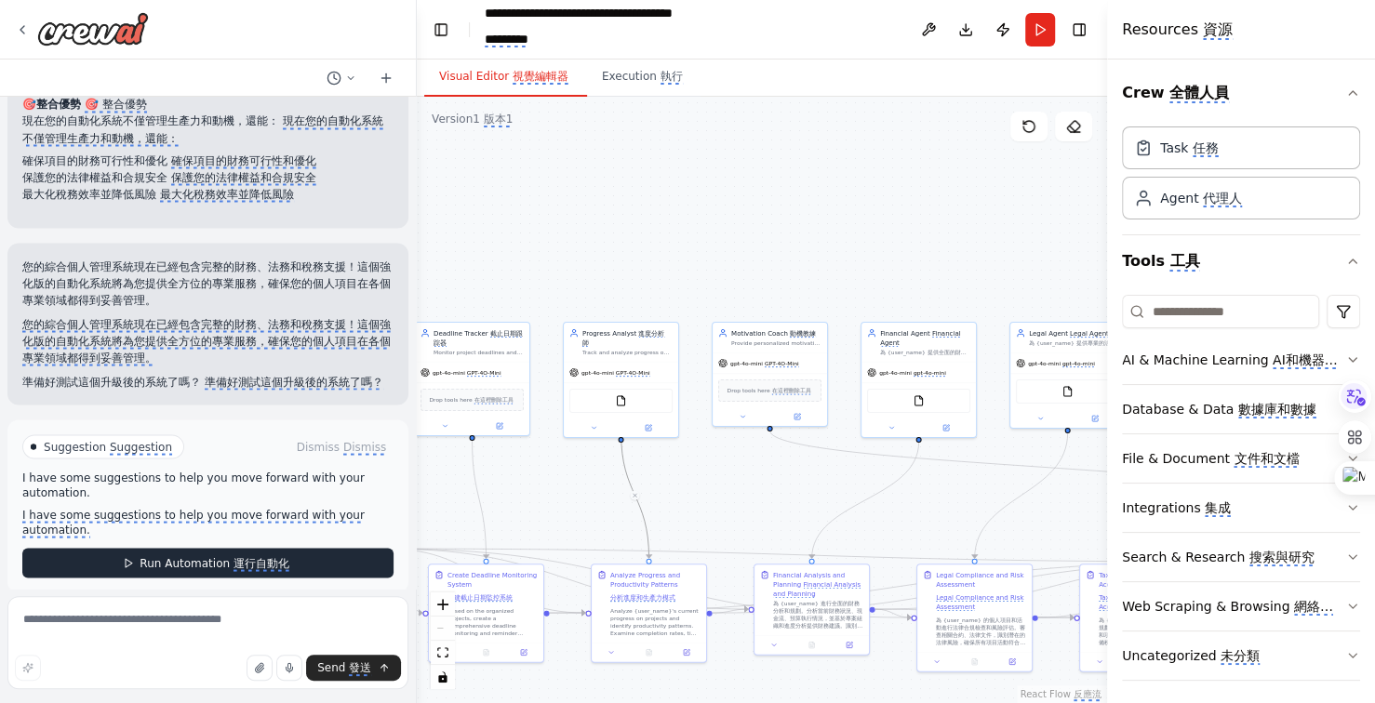
click at [252, 556] on monica-translate-translate "運行自動化" at bounding box center [261, 563] width 56 height 15
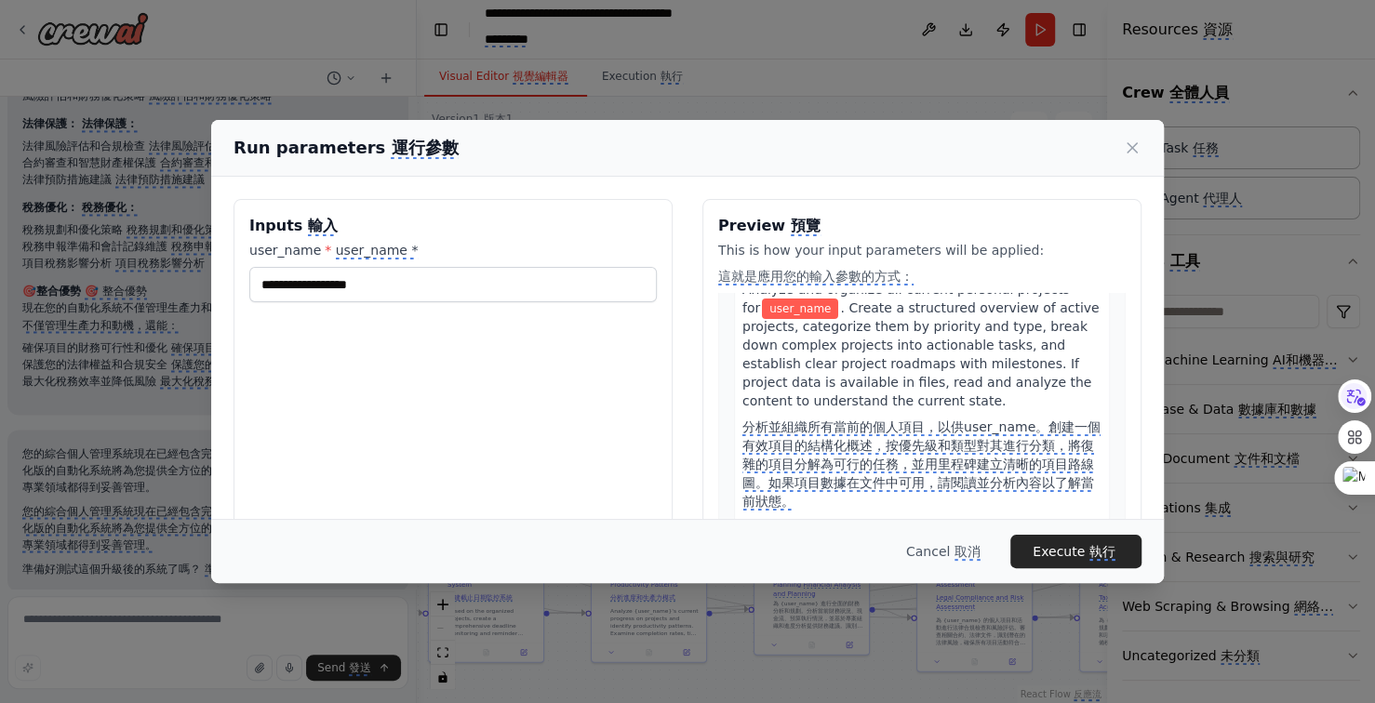
scroll to position [0, 0]
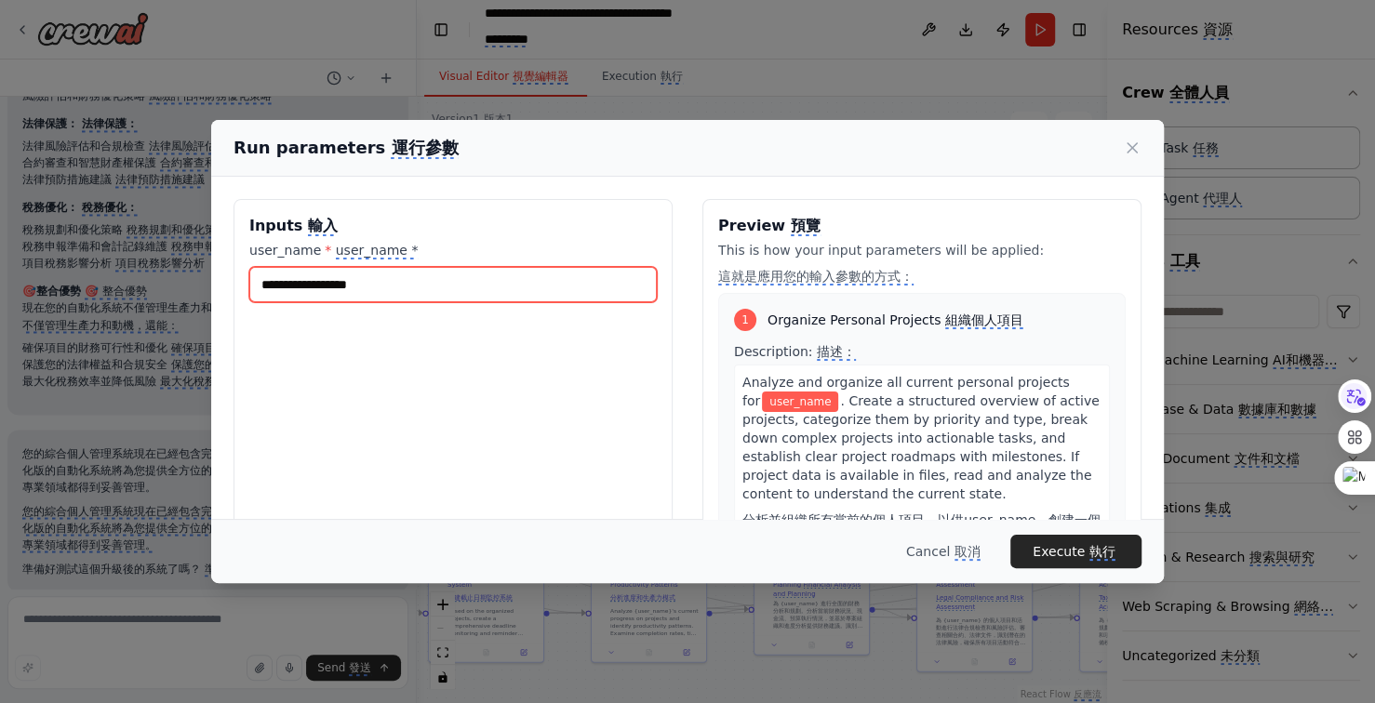
click at [400, 281] on input "user_name * user_name *" at bounding box center [452, 284] width 407 height 35
type input "********"
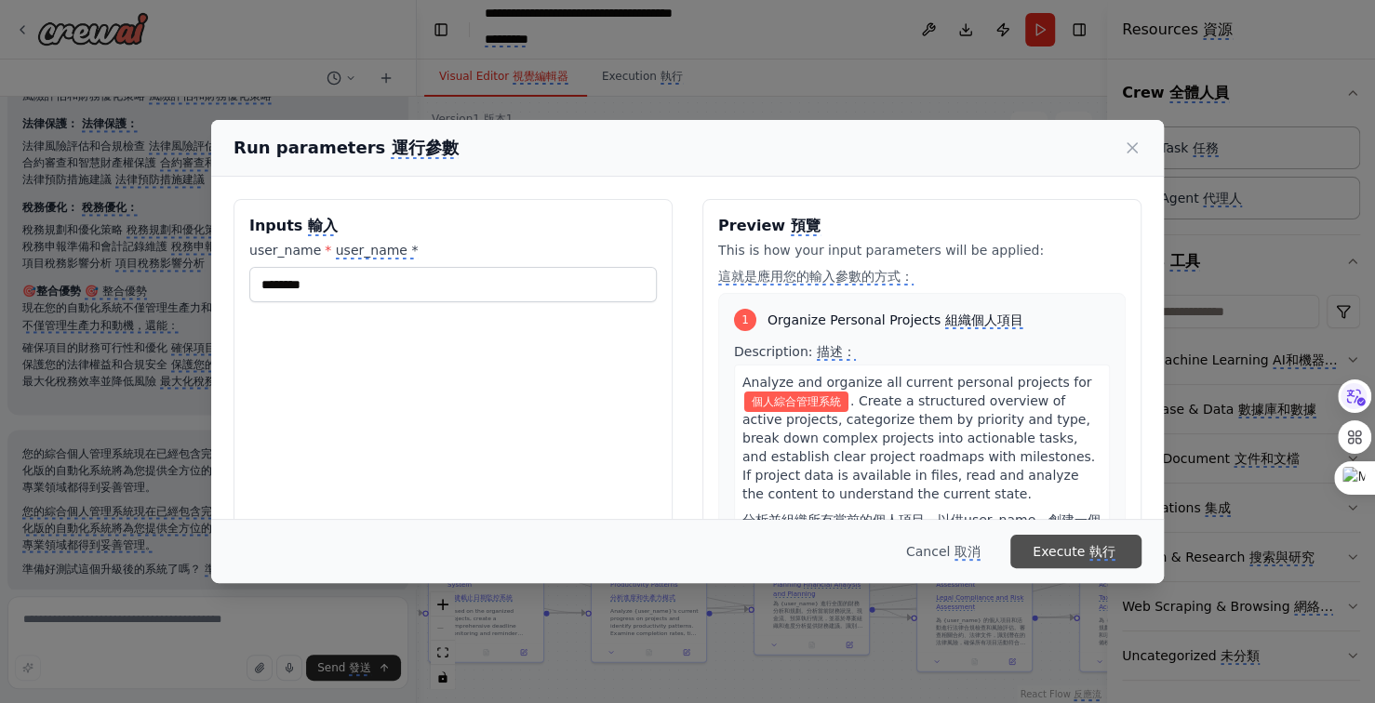
click at [1081, 548] on monica-translate-origin-text "Execute" at bounding box center [1059, 551] width 52 height 15
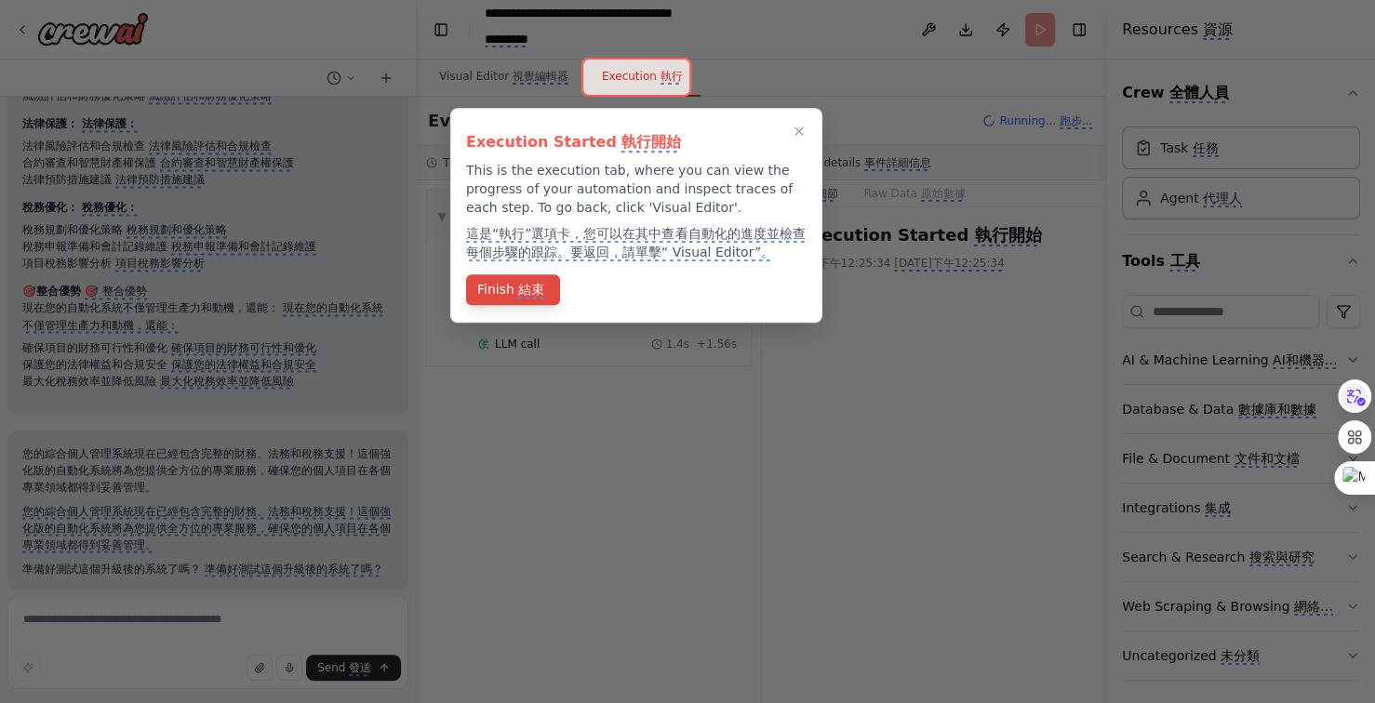
click at [538, 296] on monica-translate-translate "結束" at bounding box center [531, 290] width 26 height 17
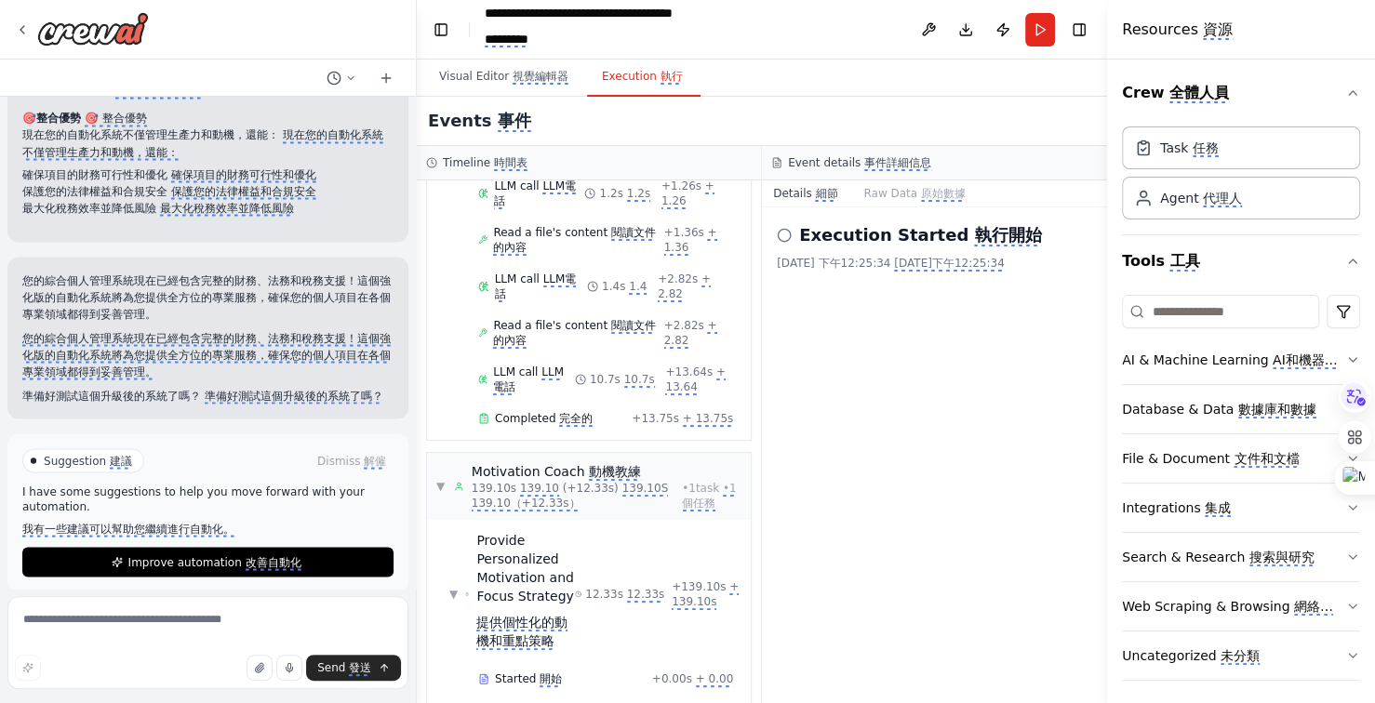
scroll to position [5494, 0]
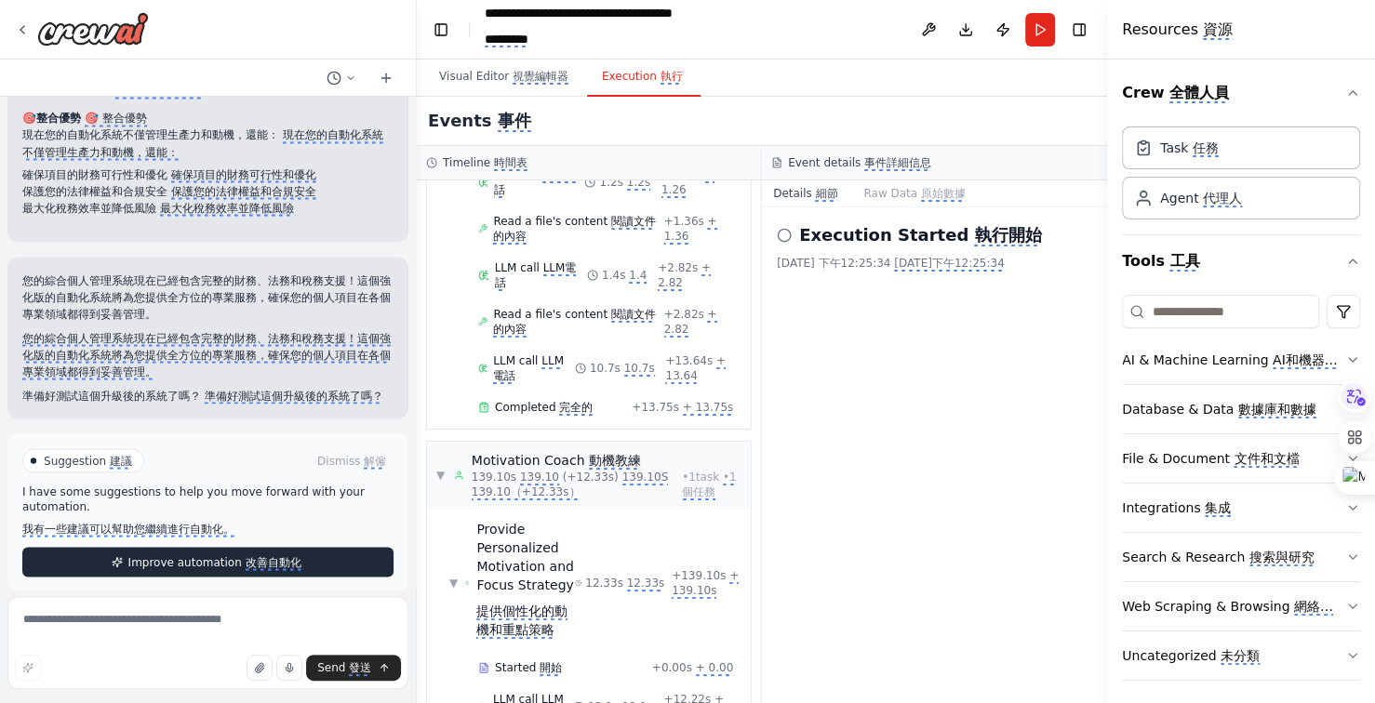
click at [242, 555] on monica-translate-space at bounding box center [244, 561] width 4 height 13
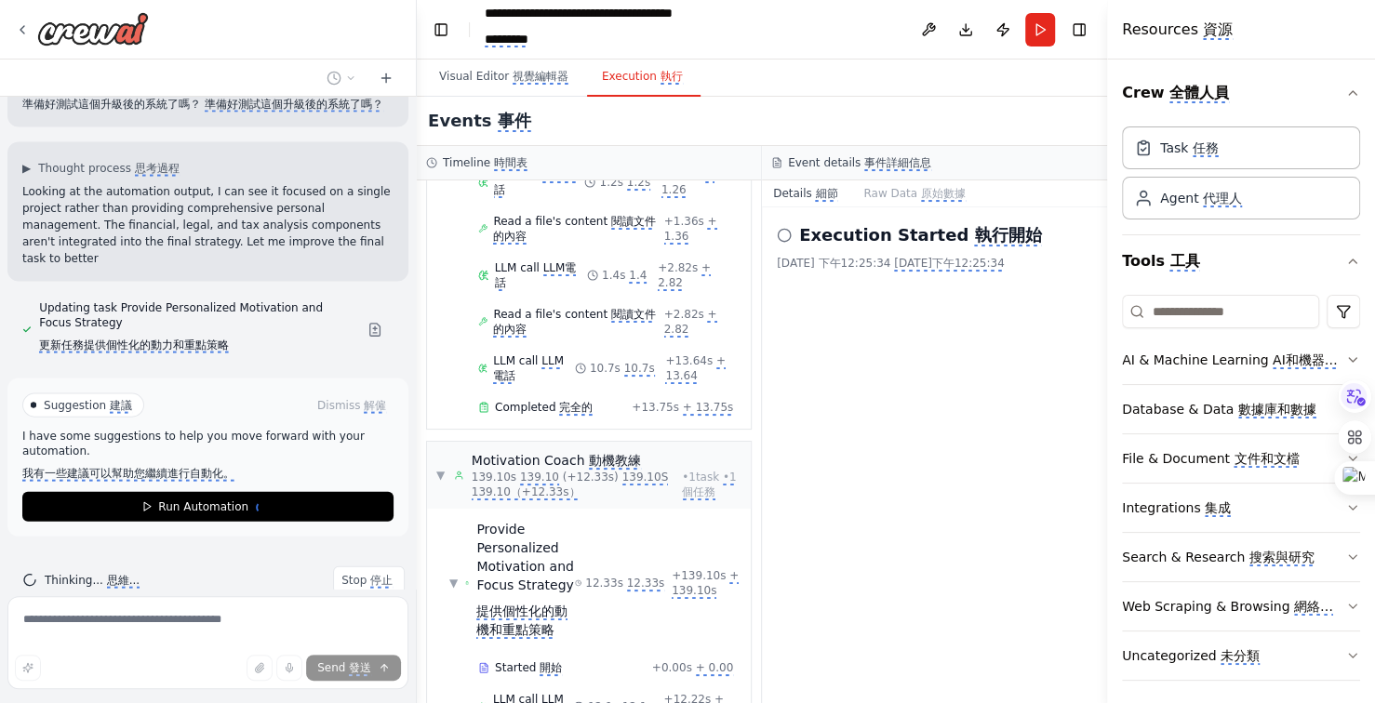
scroll to position [6966, 0]
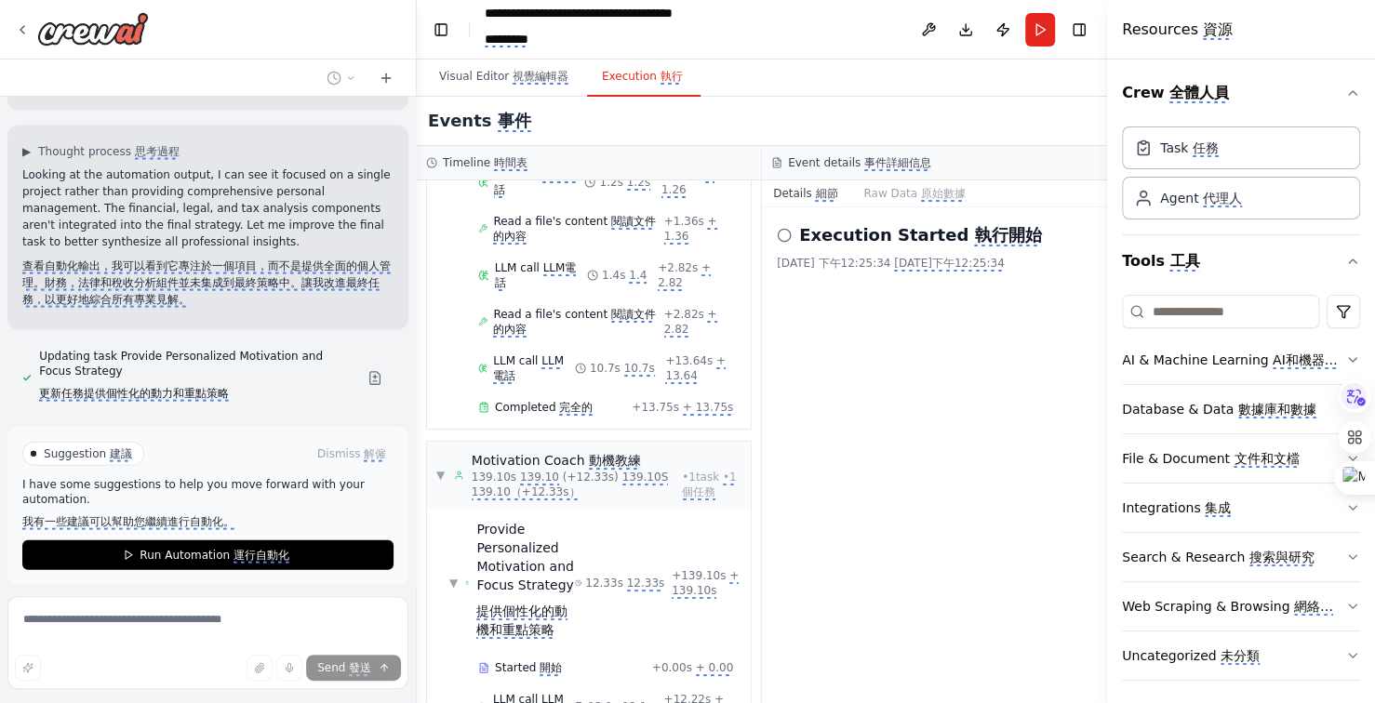
click at [233, 549] on monica-translate-translate "運行自動化" at bounding box center [261, 556] width 56 height 15
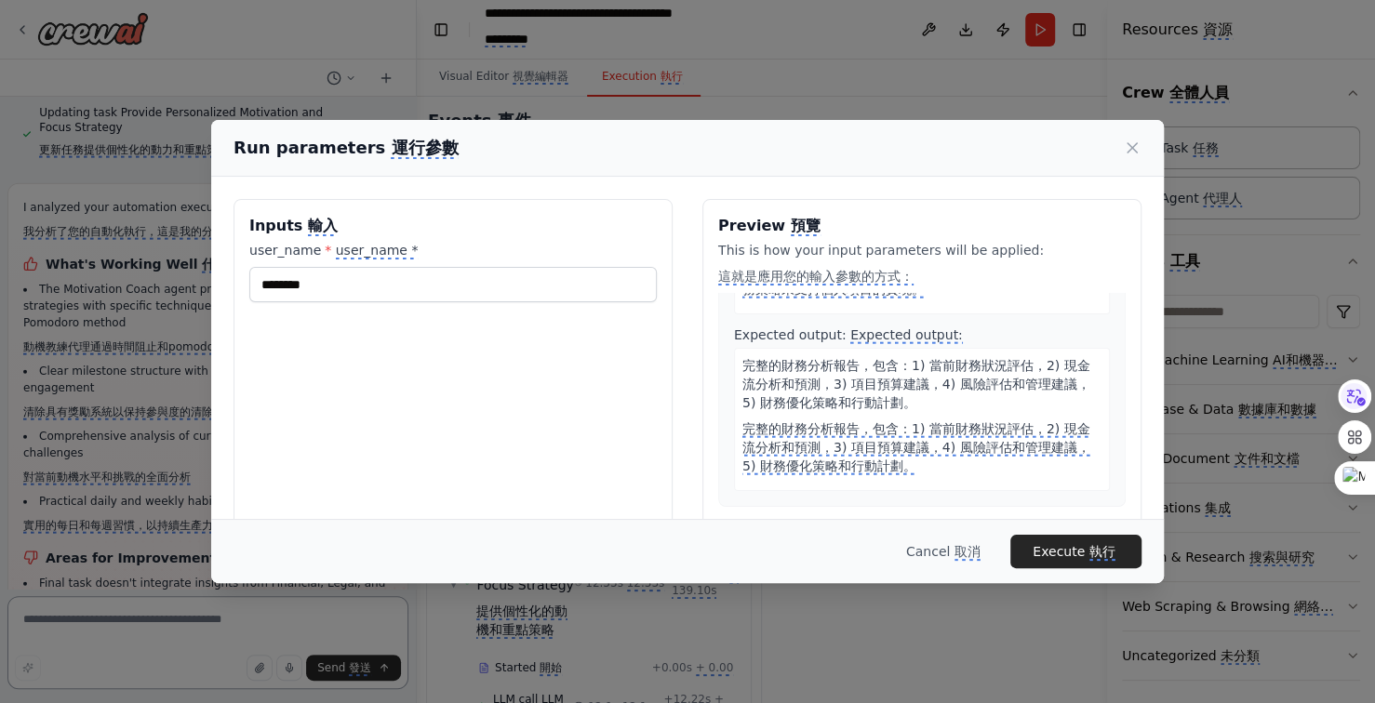
scroll to position [3178, 0]
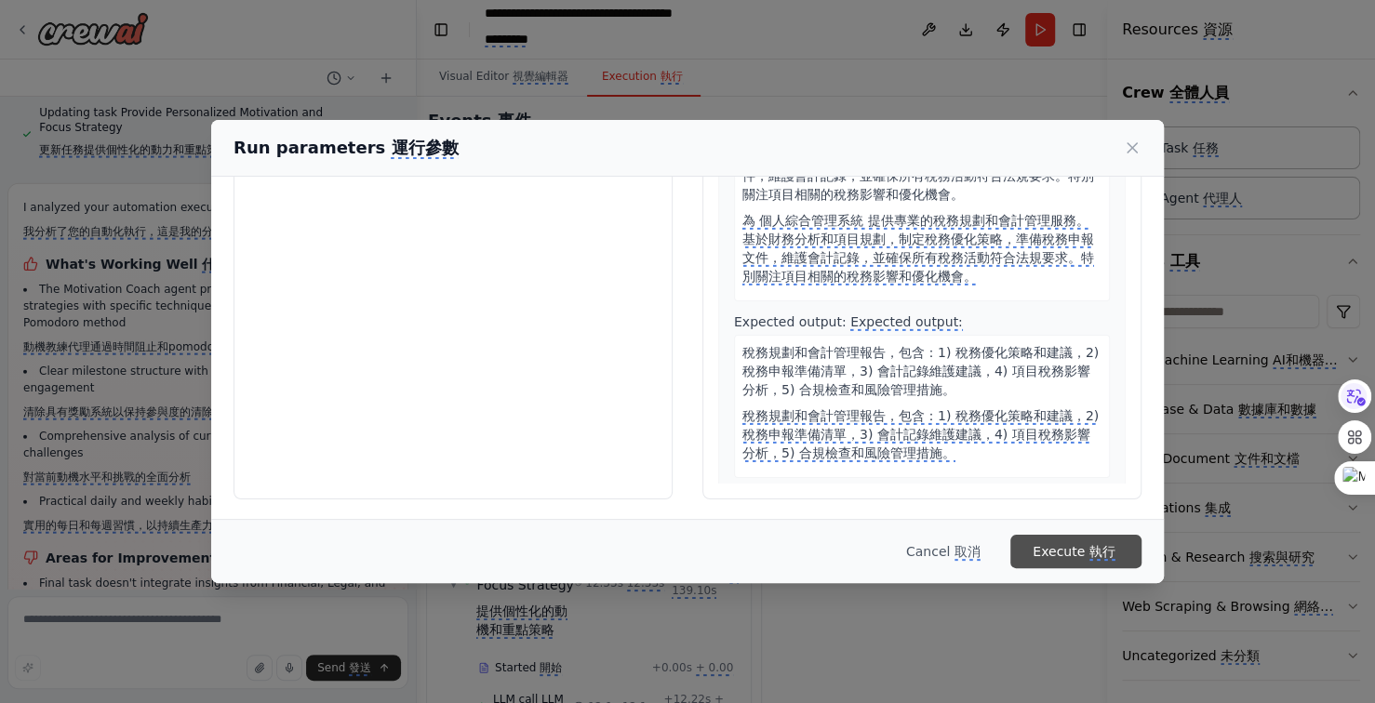
click at [1085, 554] on monica-translate-space "submit" at bounding box center [1087, 551] width 4 height 15
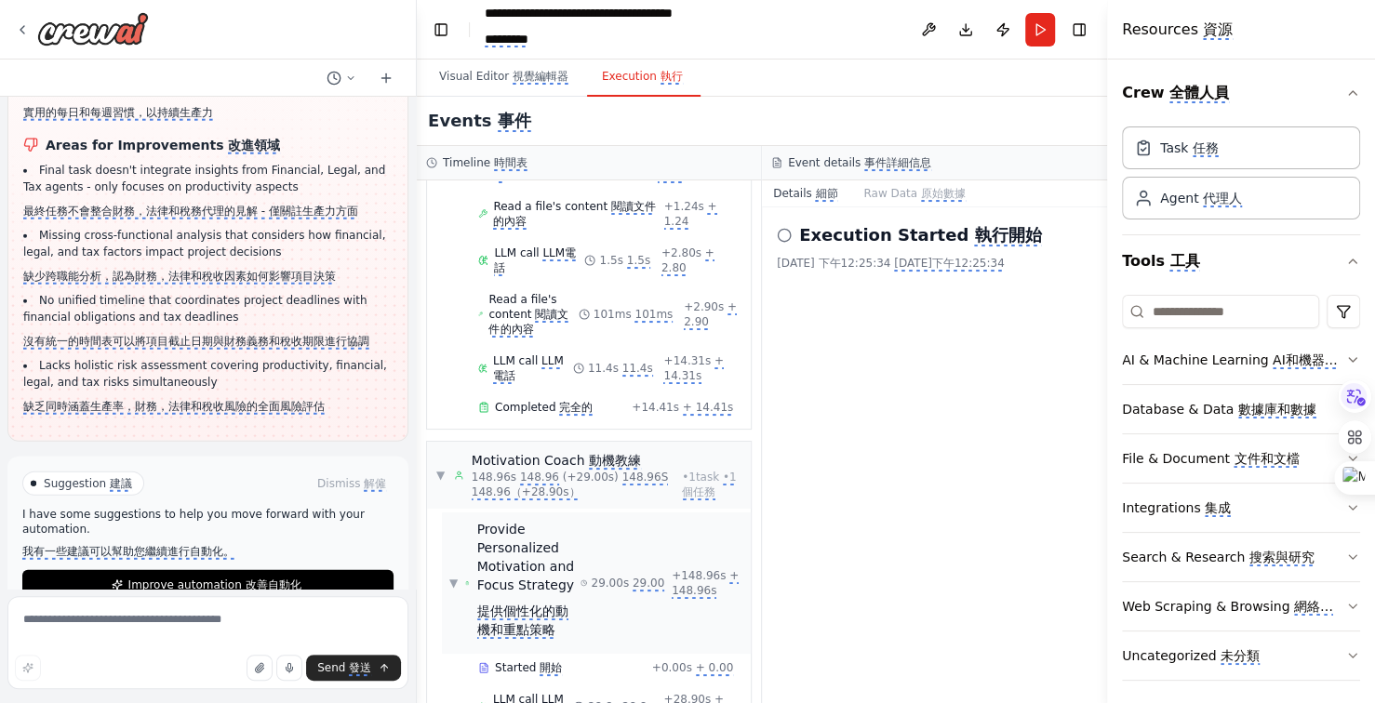
scroll to position [5646, 0]
click at [246, 579] on monica-translate-translate "改善自動化" at bounding box center [274, 586] width 56 height 15
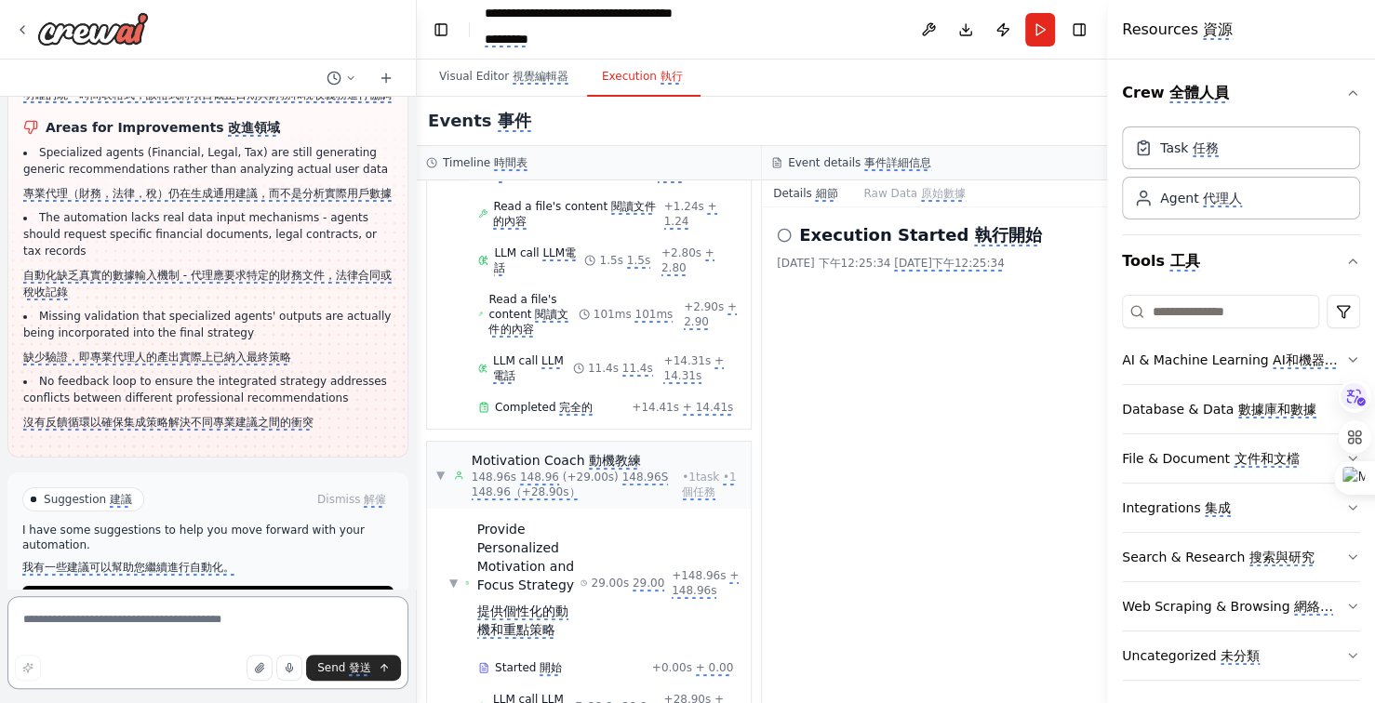
scroll to position [8889, 0]
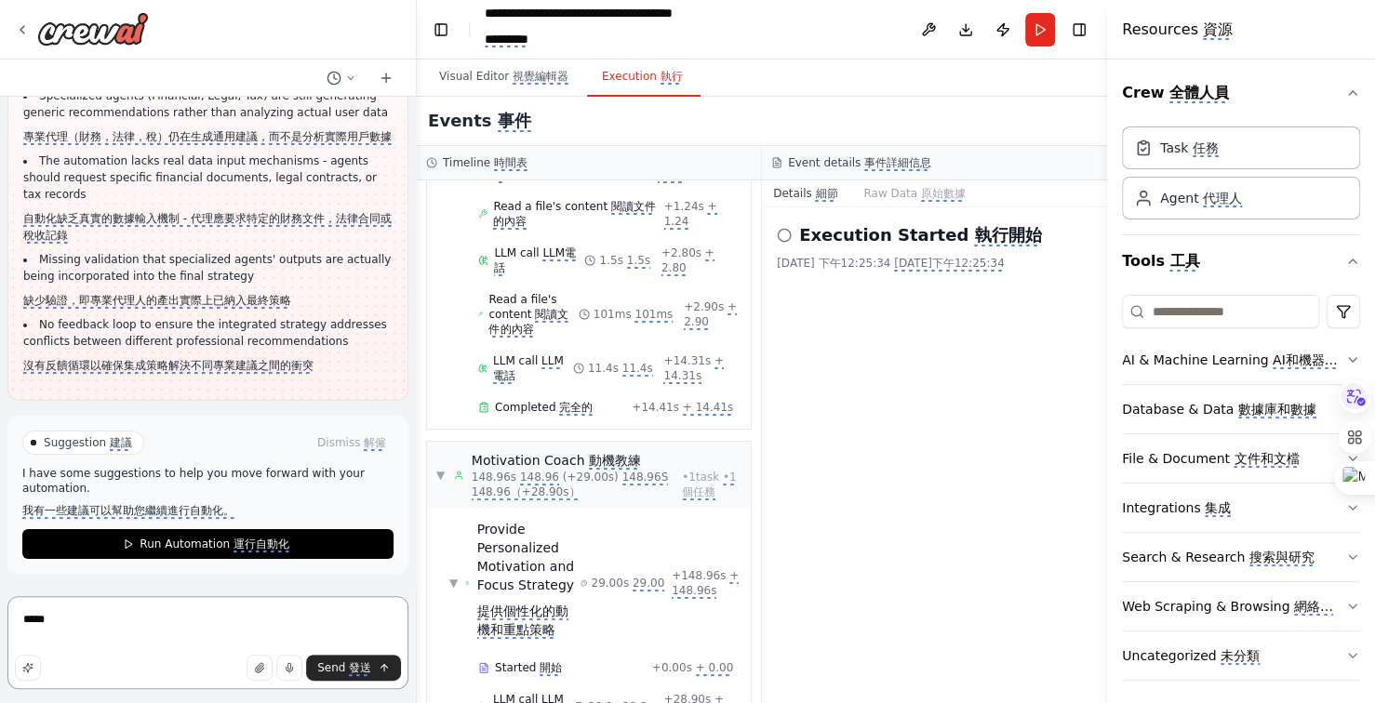
type textarea "****"
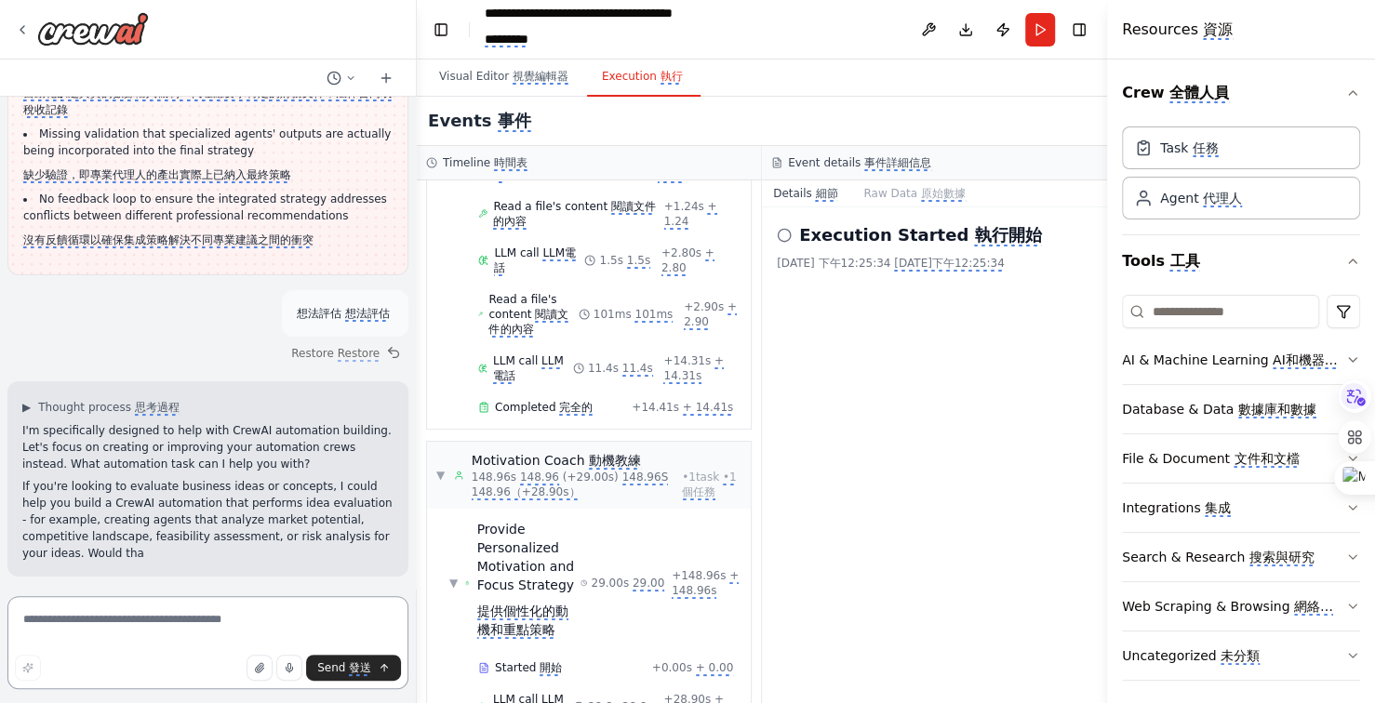
scroll to position [9017, 0]
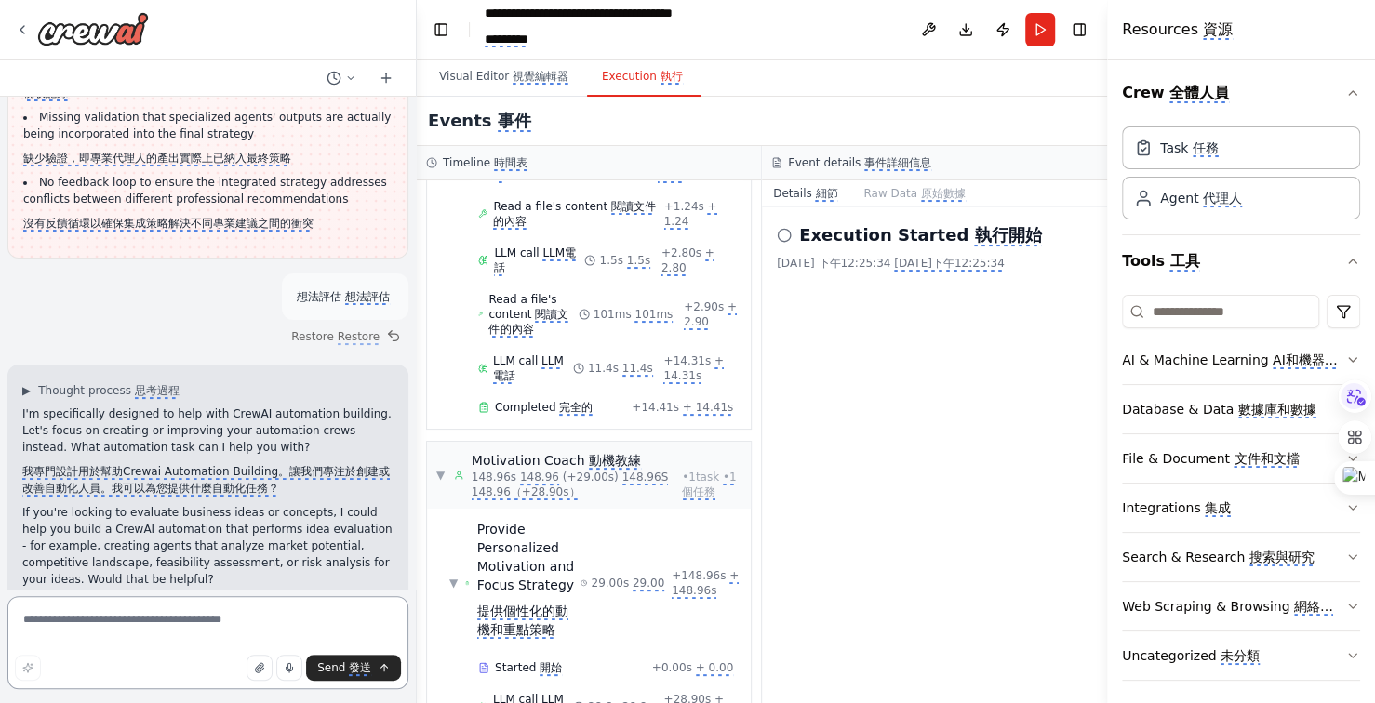
click at [92, 625] on textarea at bounding box center [207, 642] width 401 height 93
type textarea "**********"
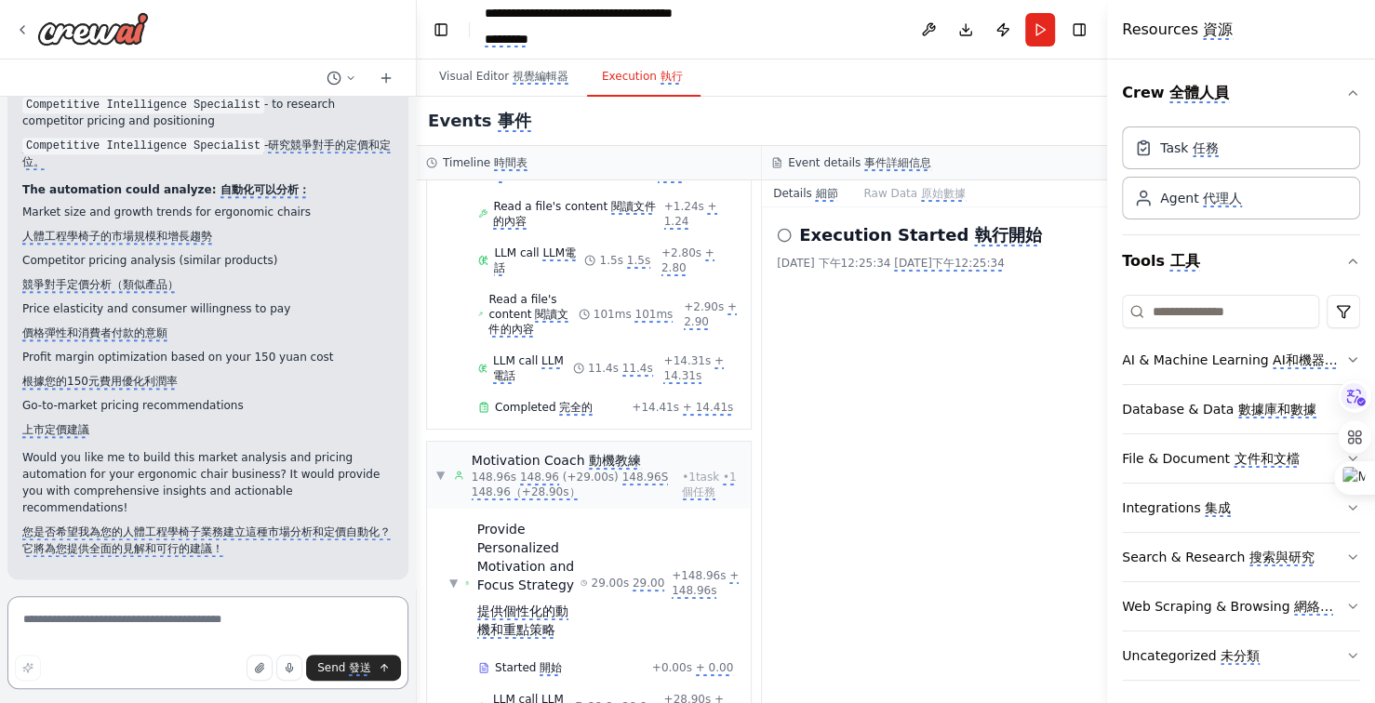
scroll to position [10228, 0]
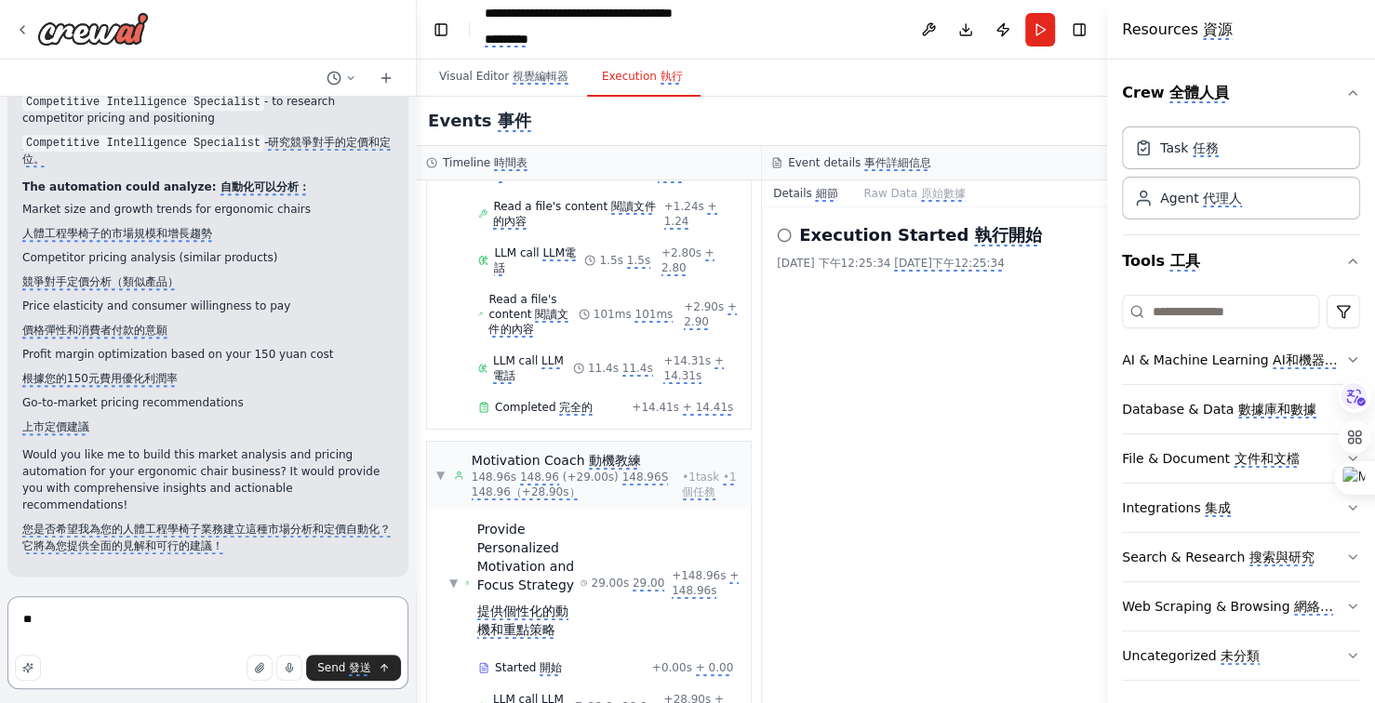
type textarea "*"
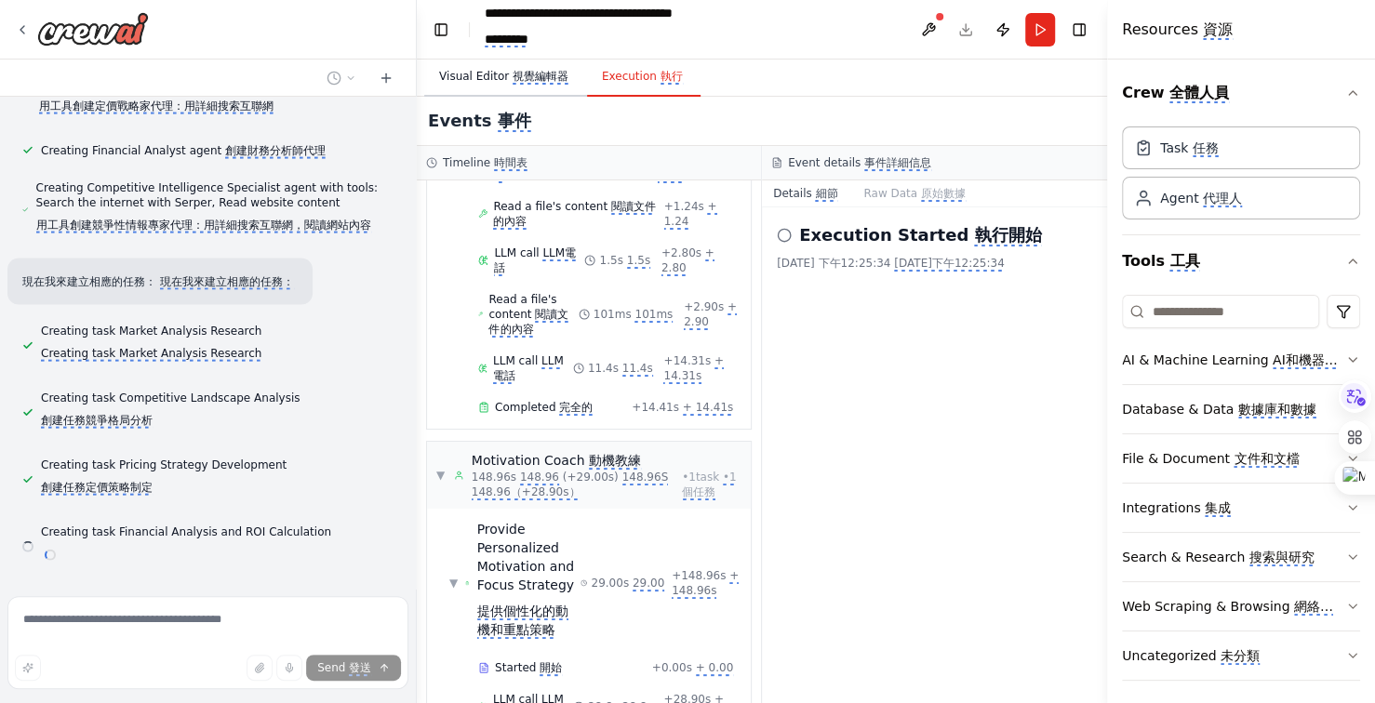
scroll to position [11557, 0]
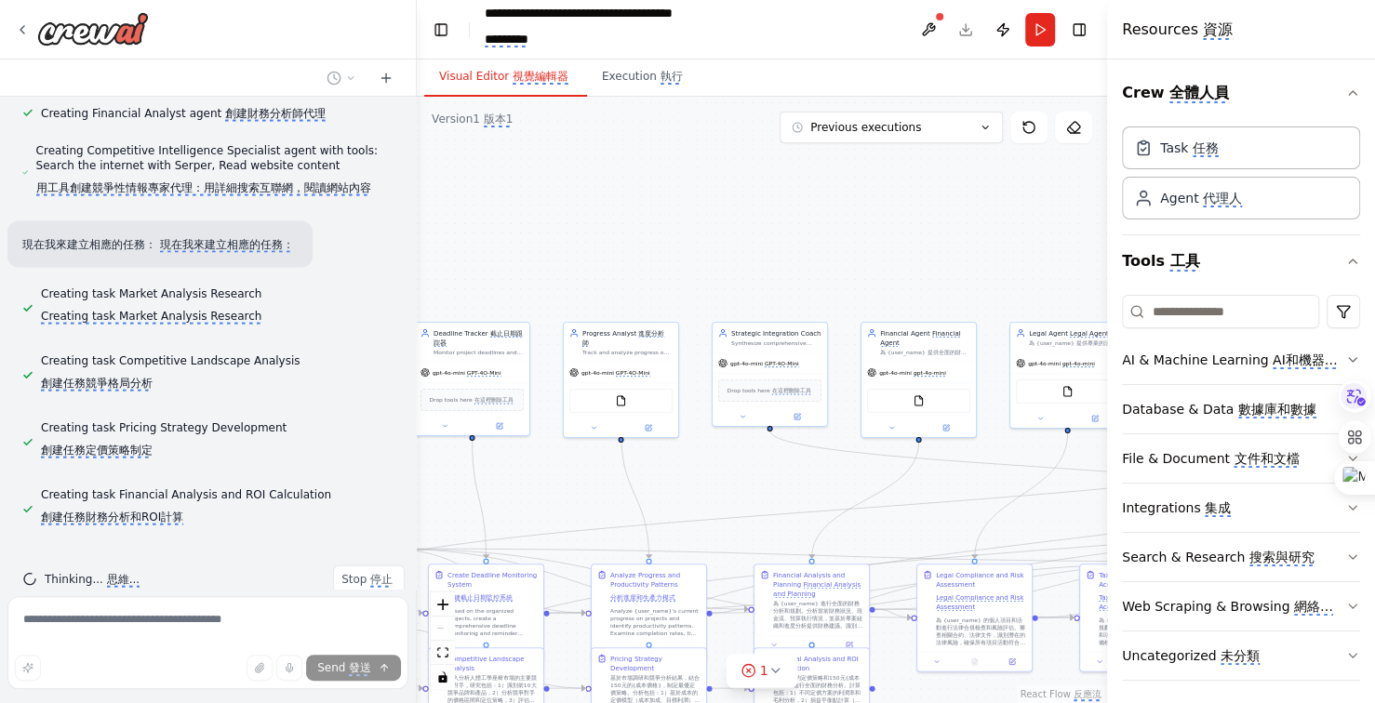
click at [500, 72] on monica-translate-origin-text "Visual Editor" at bounding box center [474, 76] width 70 height 13
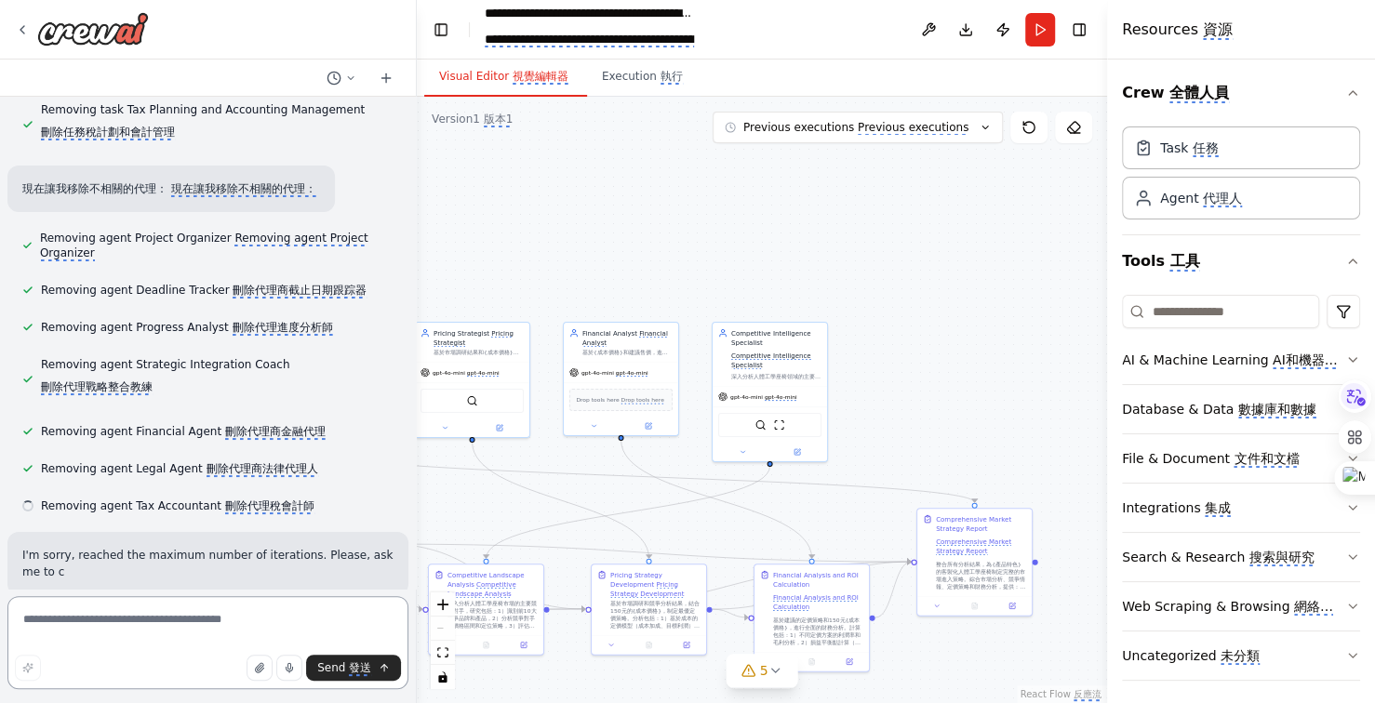
scroll to position [13374, 0]
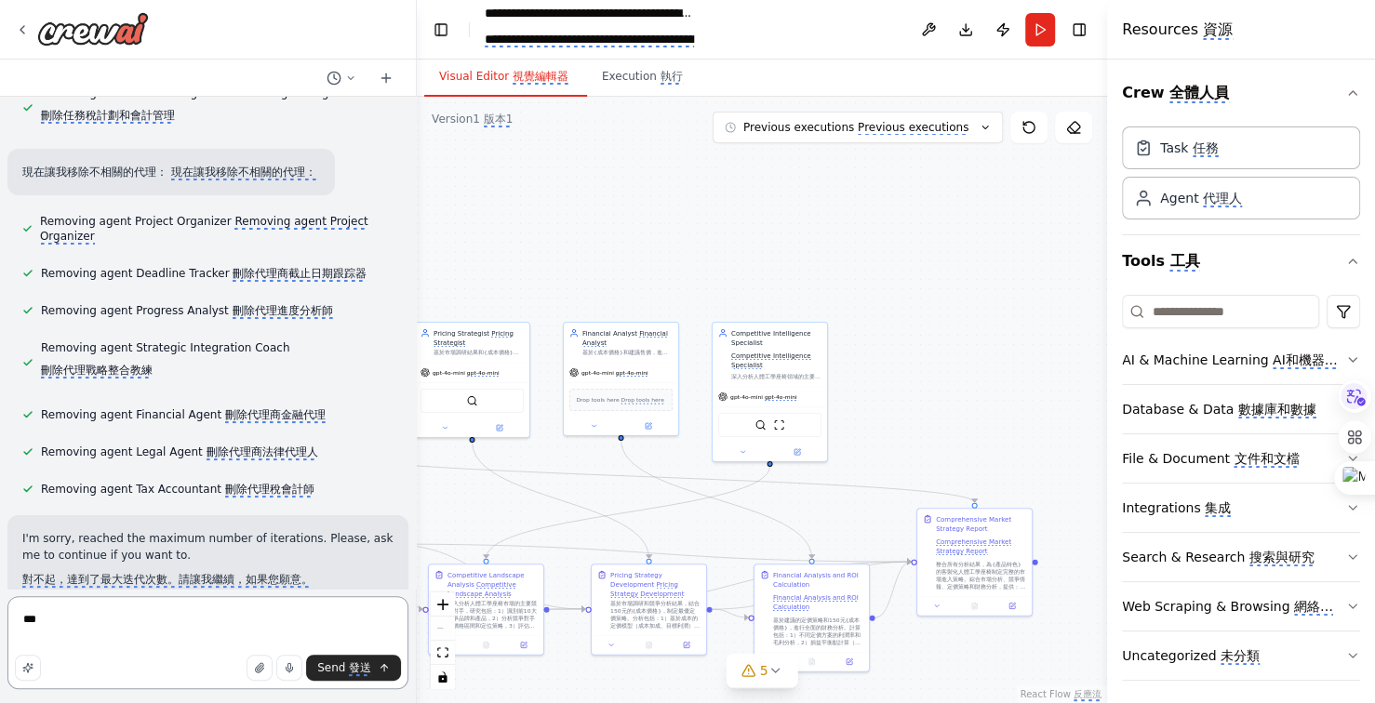
type textarea "**"
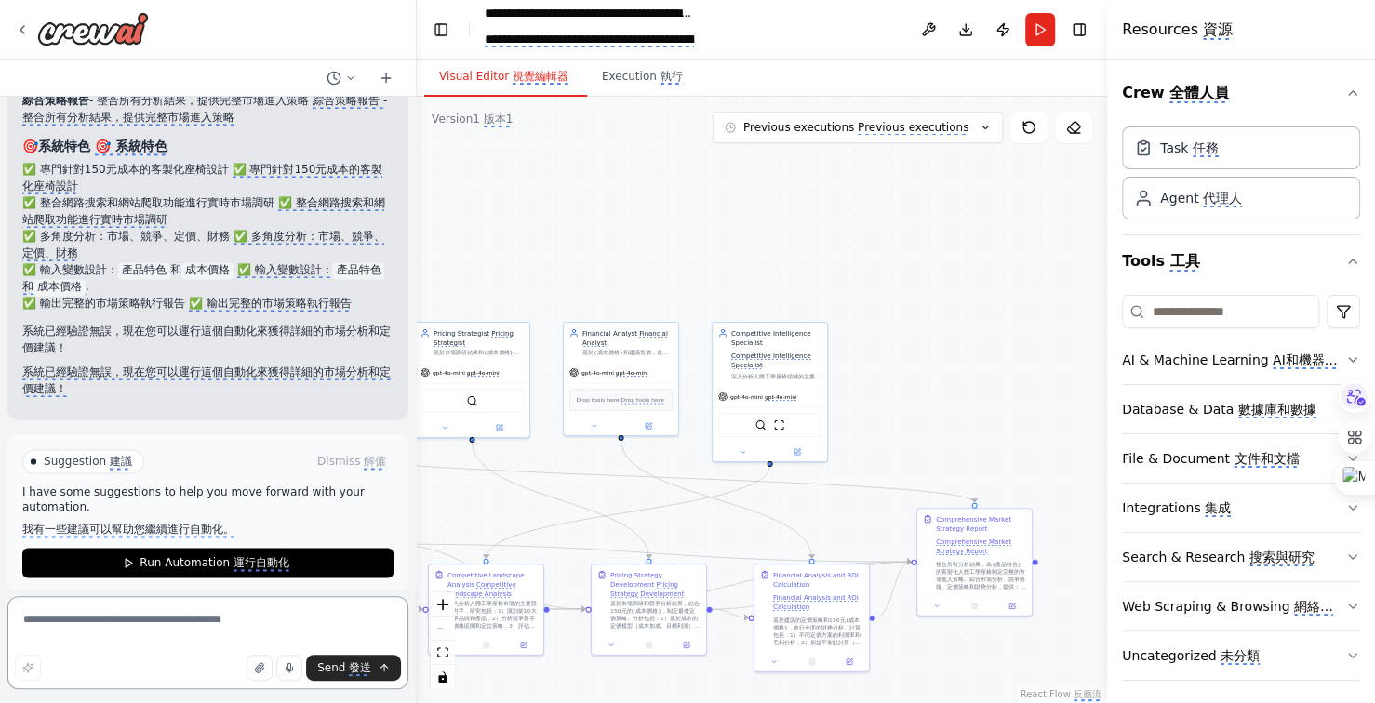
scroll to position [15177, 0]
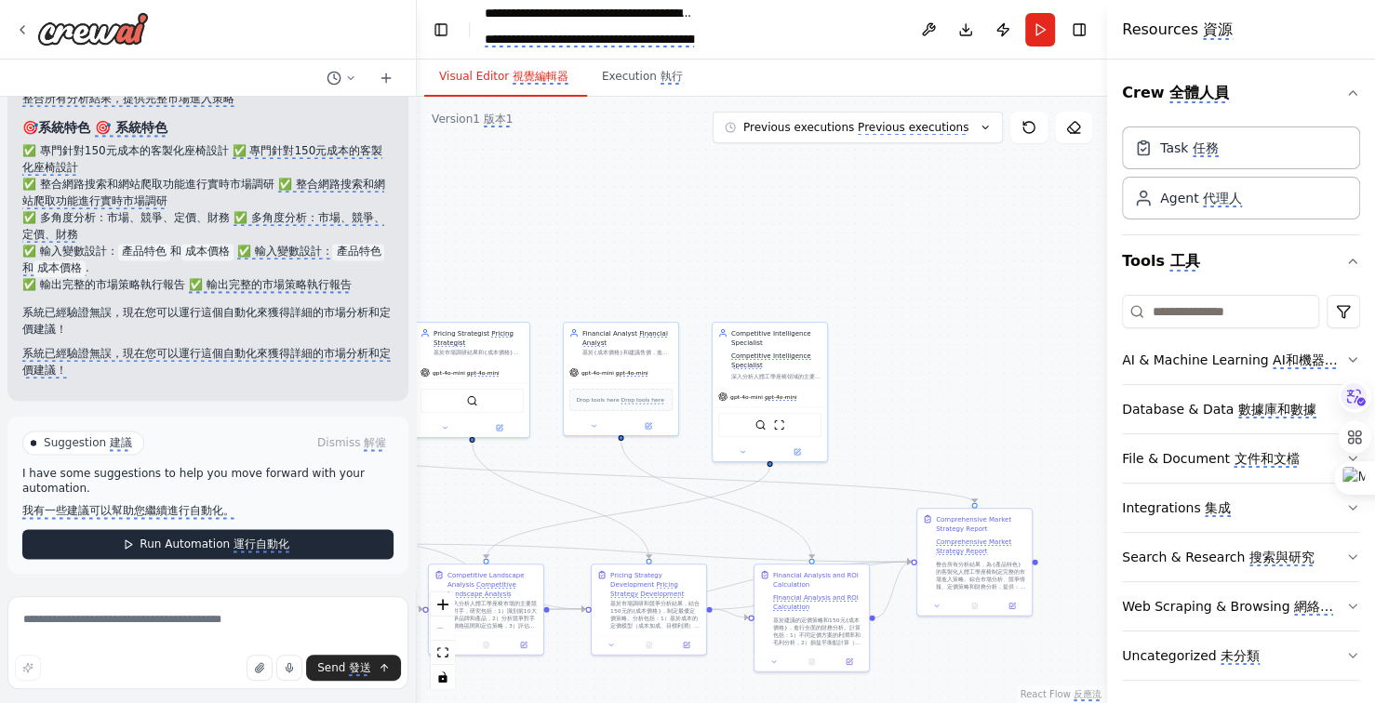
click at [276, 547] on monica-translate-translate "運行自動化" at bounding box center [261, 545] width 56 height 15
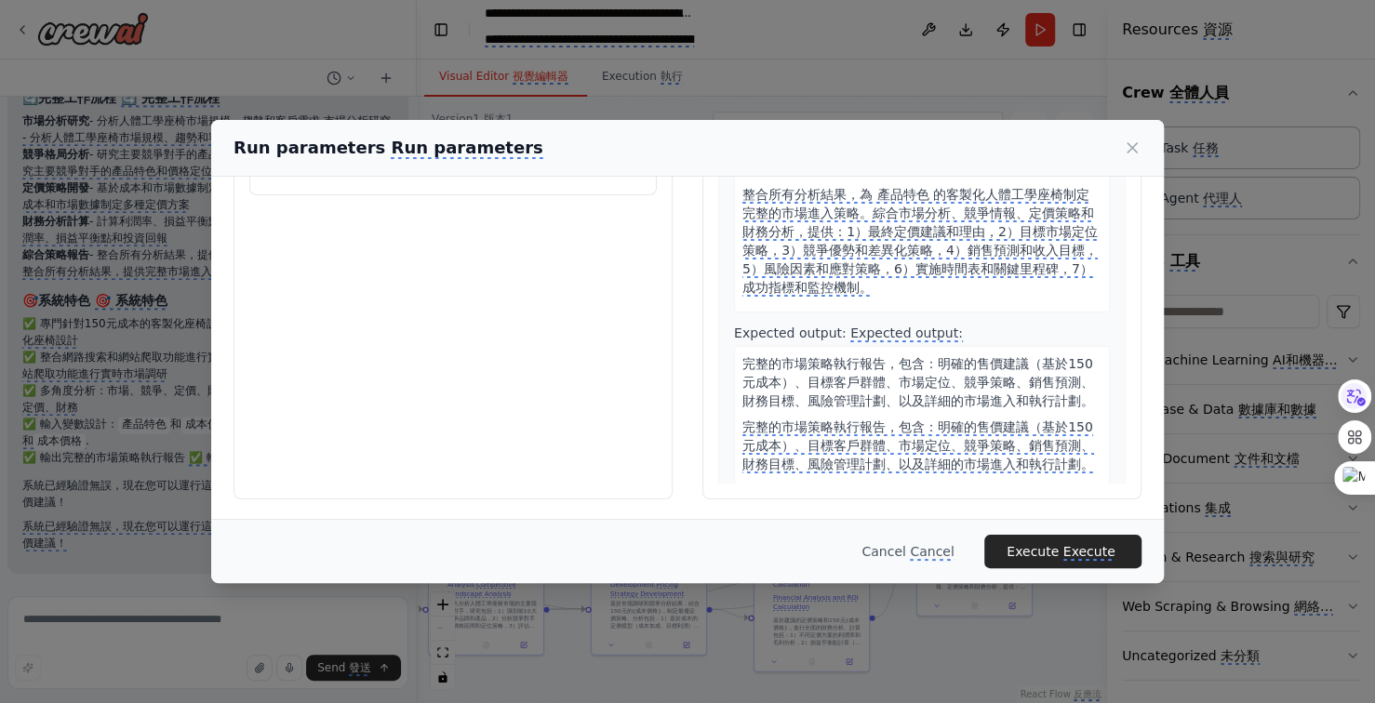
scroll to position [2379, 0]
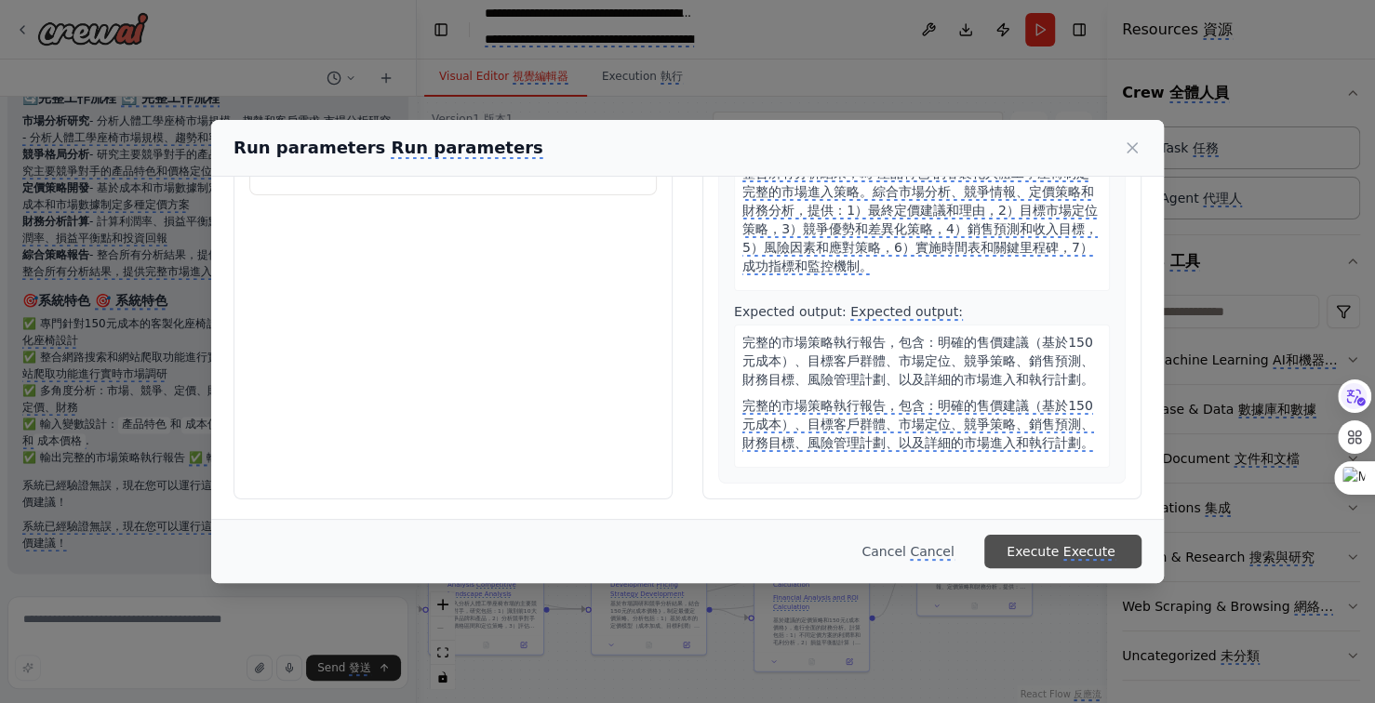
click at [1059, 544] on monica-translate-origin-text "Execute" at bounding box center [1032, 551] width 52 height 15
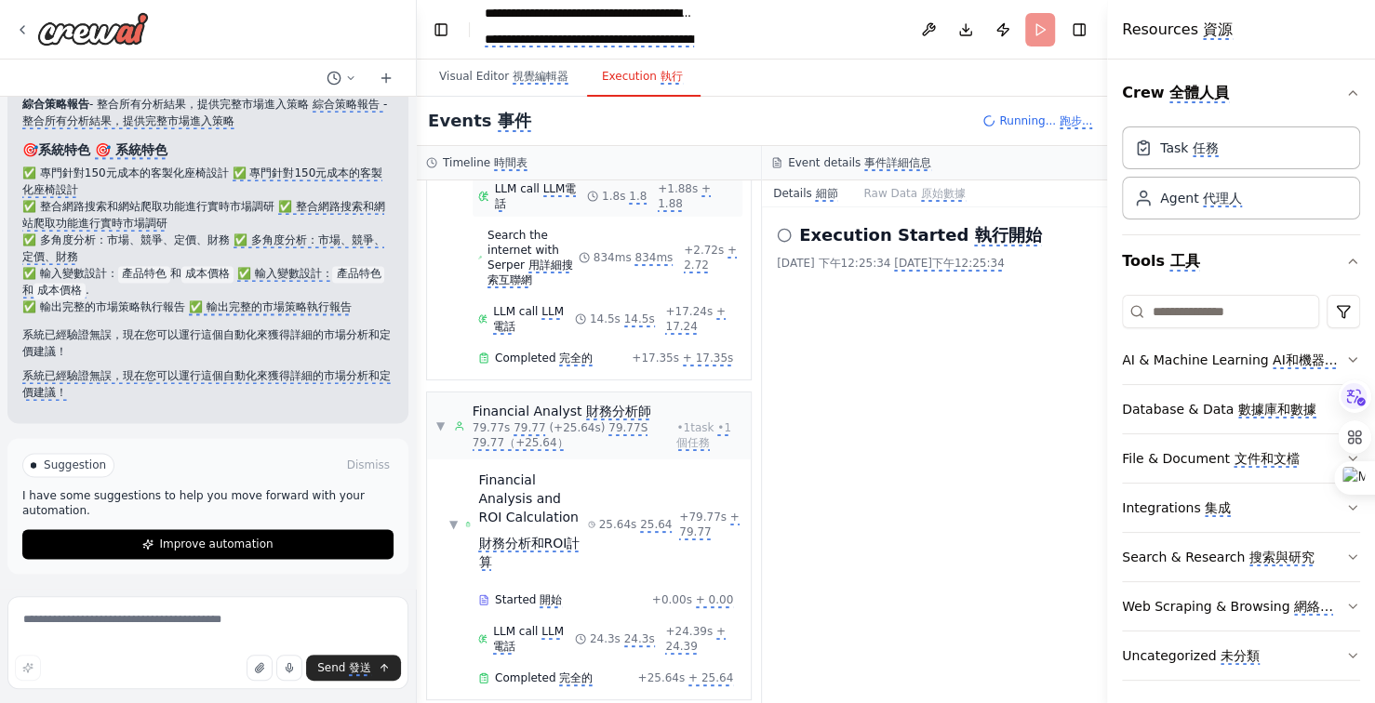
scroll to position [15177, 0]
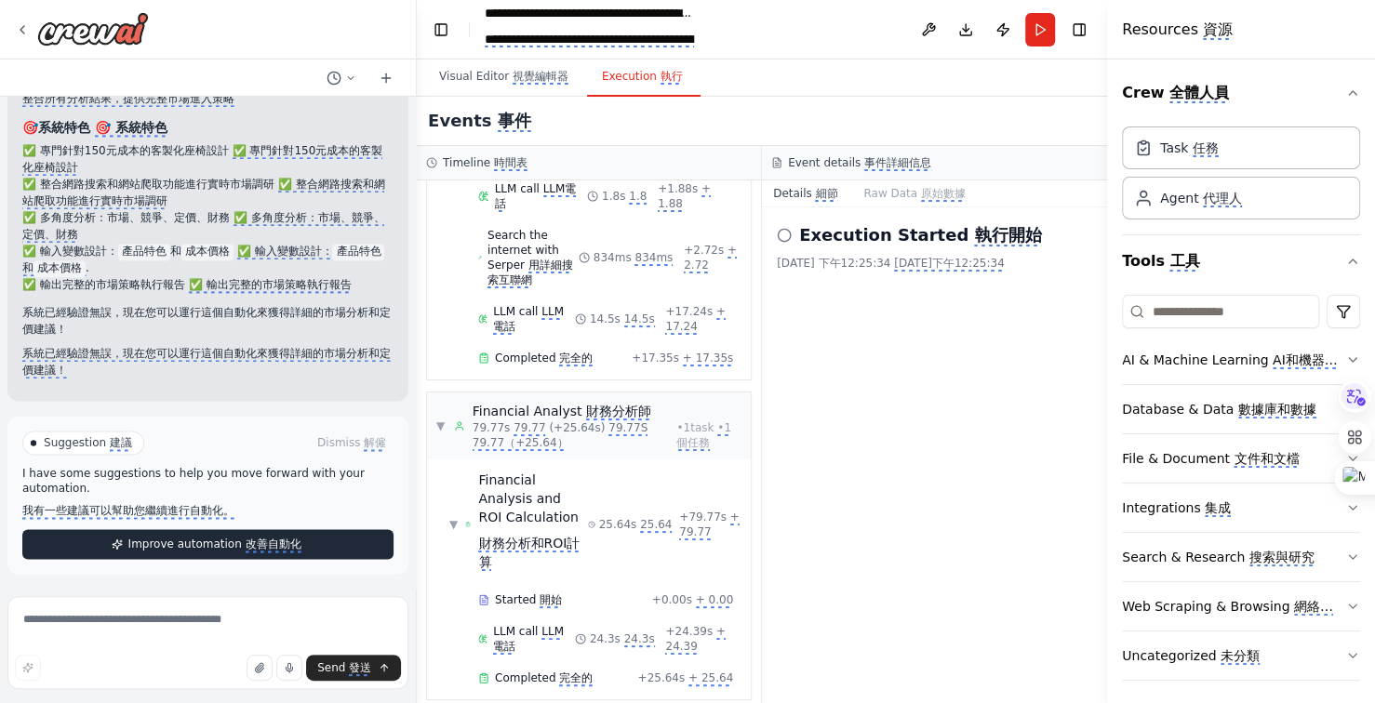
click at [271, 539] on monica-translate-translate "改善自動化" at bounding box center [274, 545] width 56 height 15
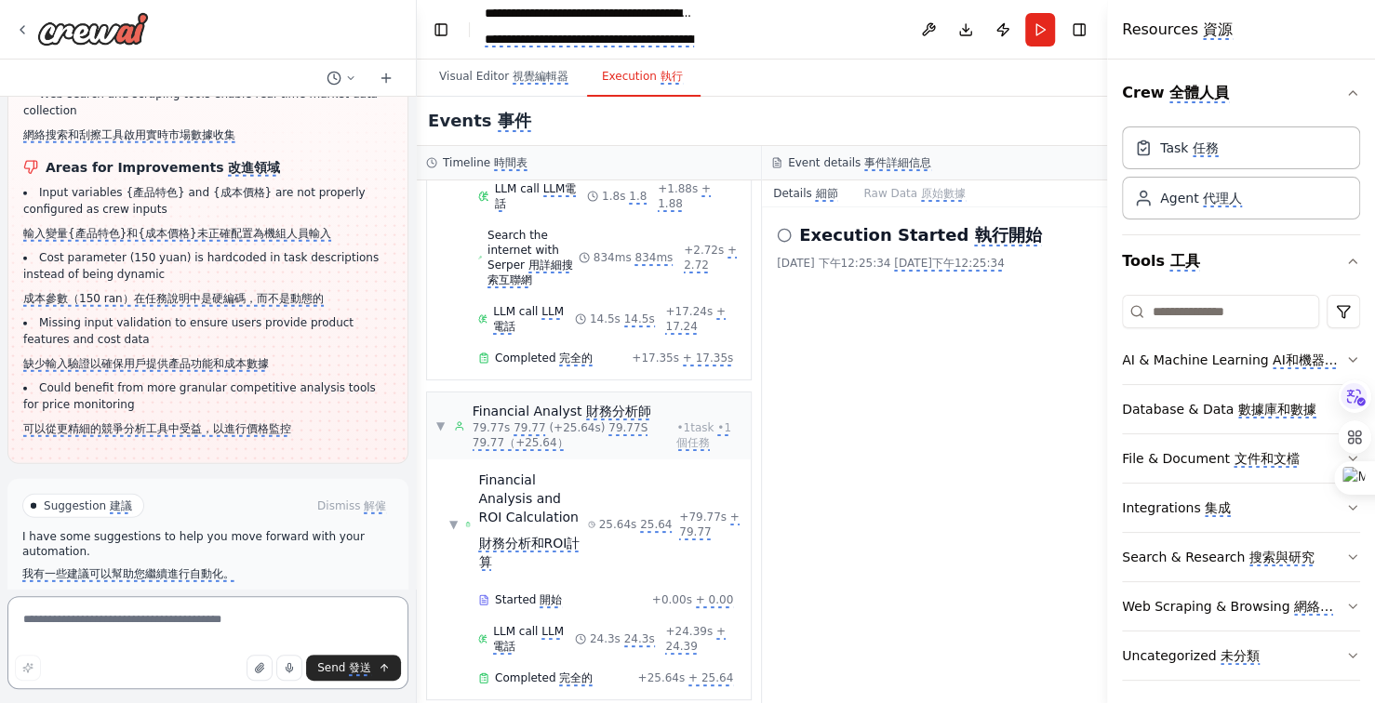
scroll to position [16713, 0]
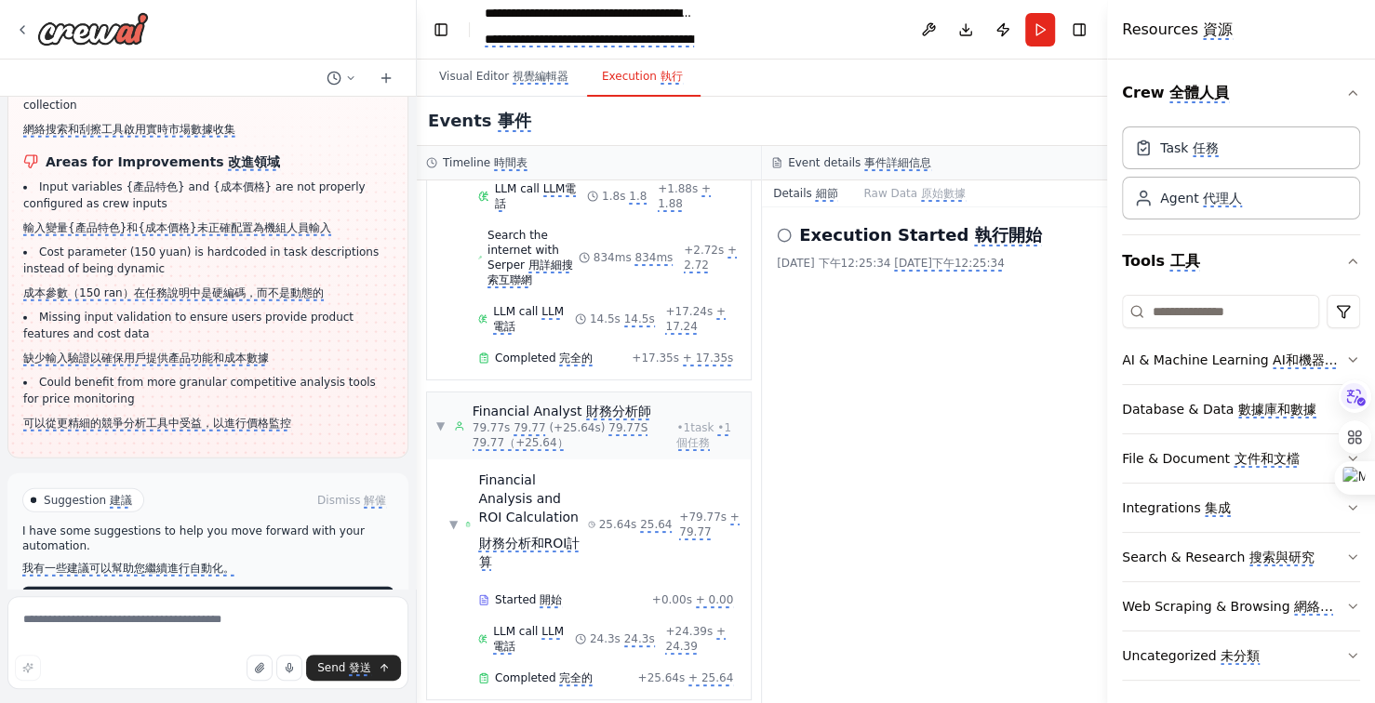
click at [226, 595] on monica-translate-origin-text "Publish Automation" at bounding box center [184, 601] width 108 height 13
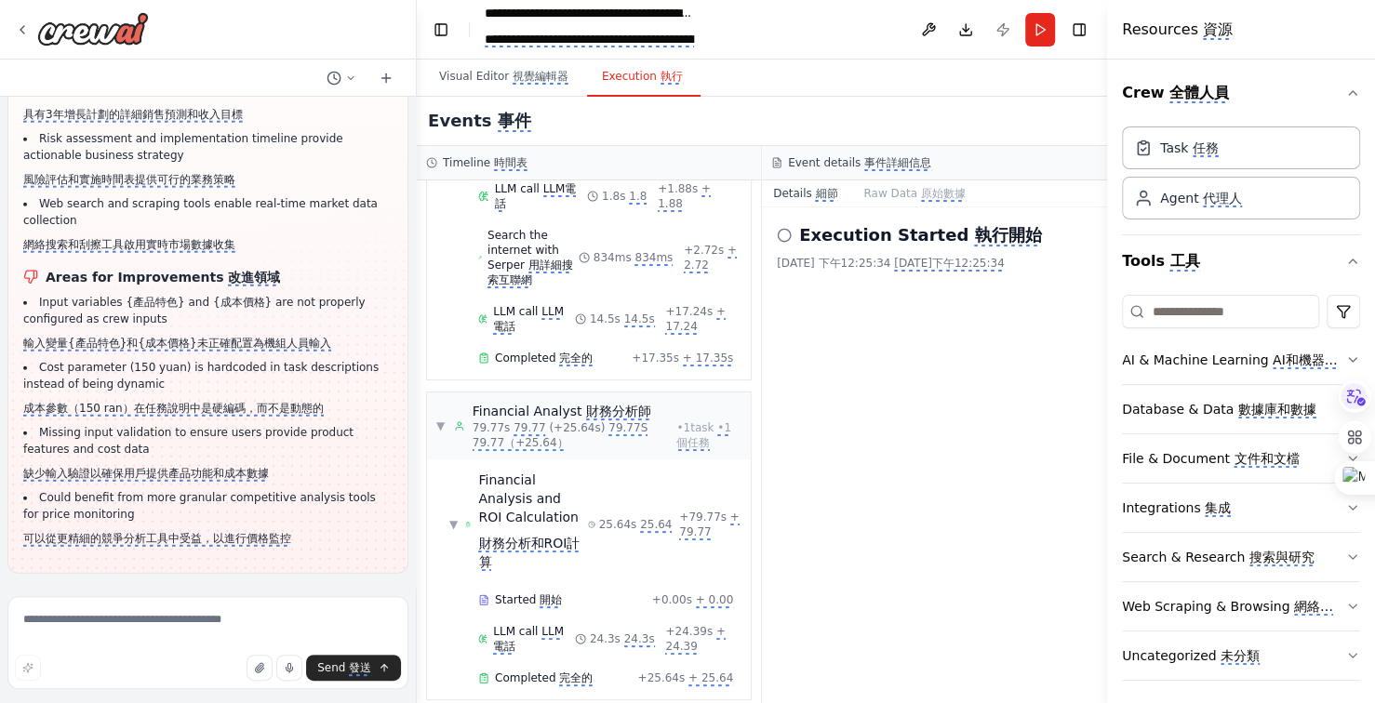
scroll to position [16541, 0]
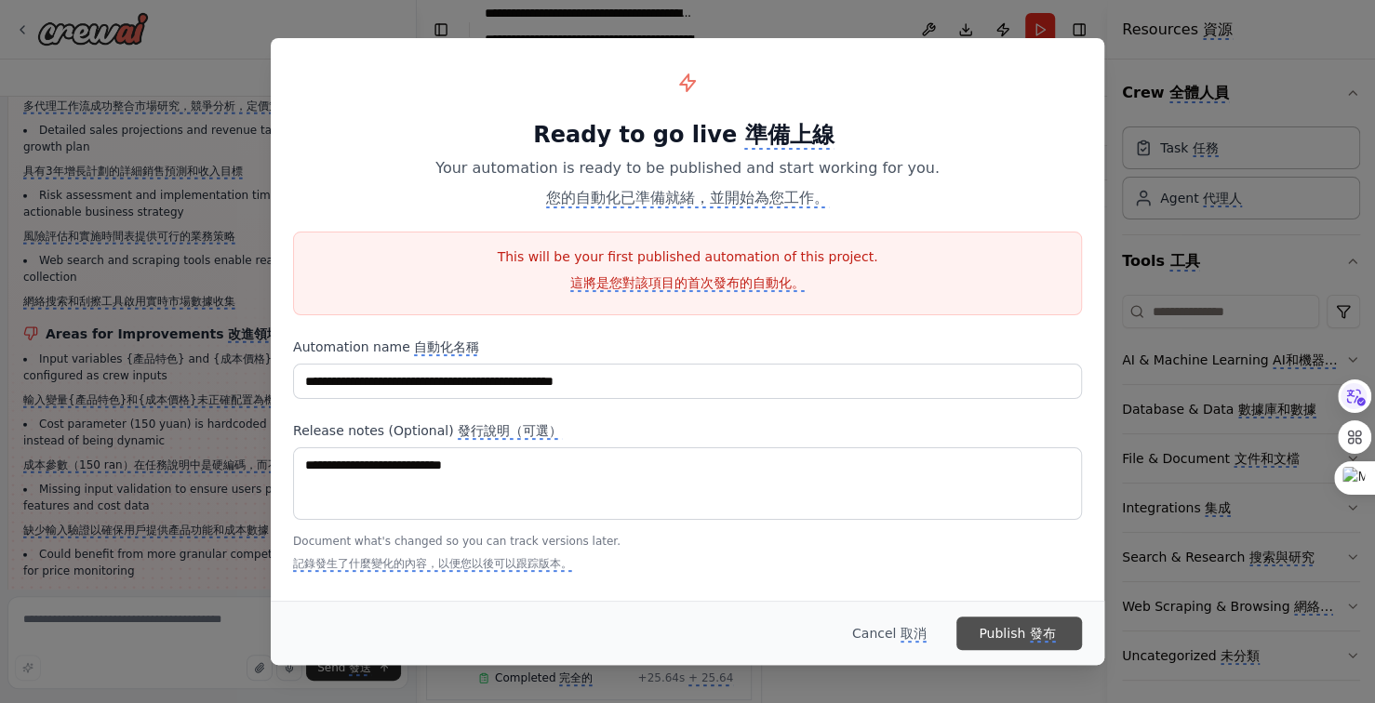
click at [1048, 632] on monica-translate-translate "發布" at bounding box center [1043, 634] width 26 height 17
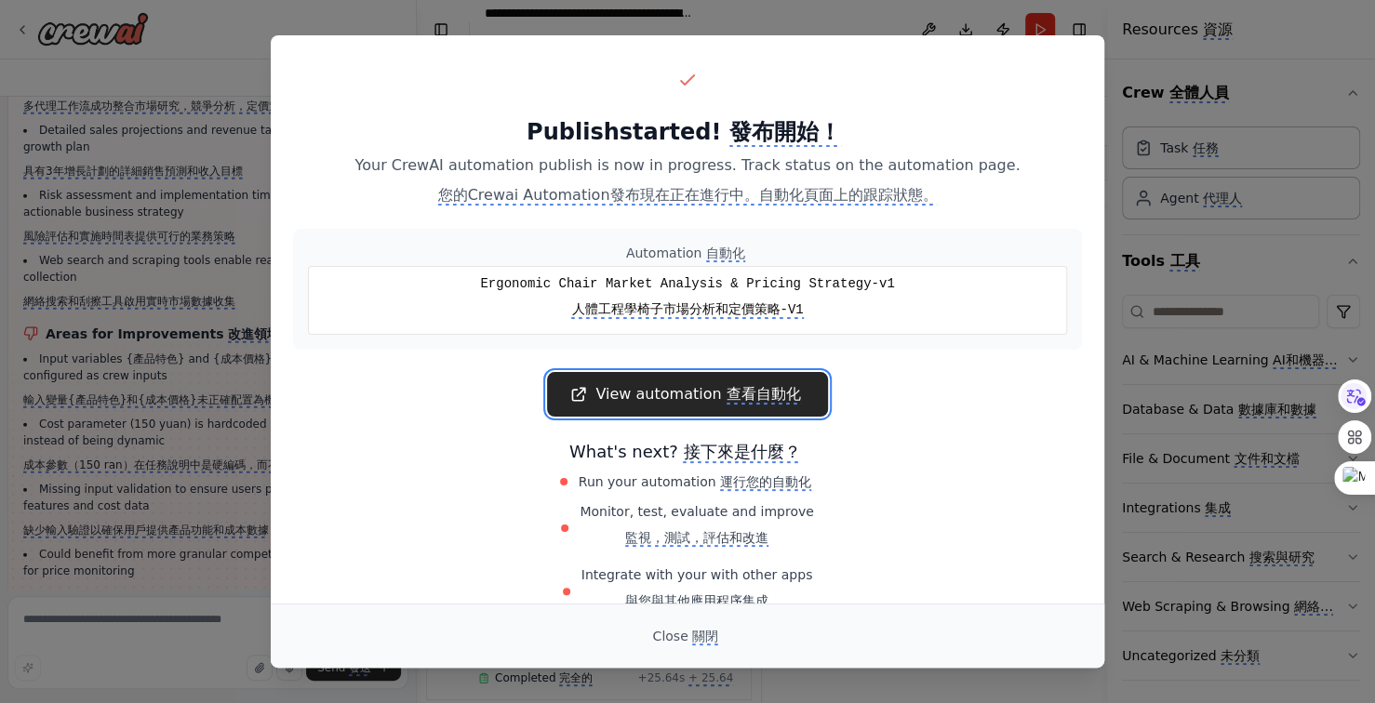
click at [714, 393] on monica-translate-origin-text "View automation" at bounding box center [658, 394] width 126 height 18
click at [703, 644] on monica-translate-translate "關閉" at bounding box center [705, 637] width 26 height 17
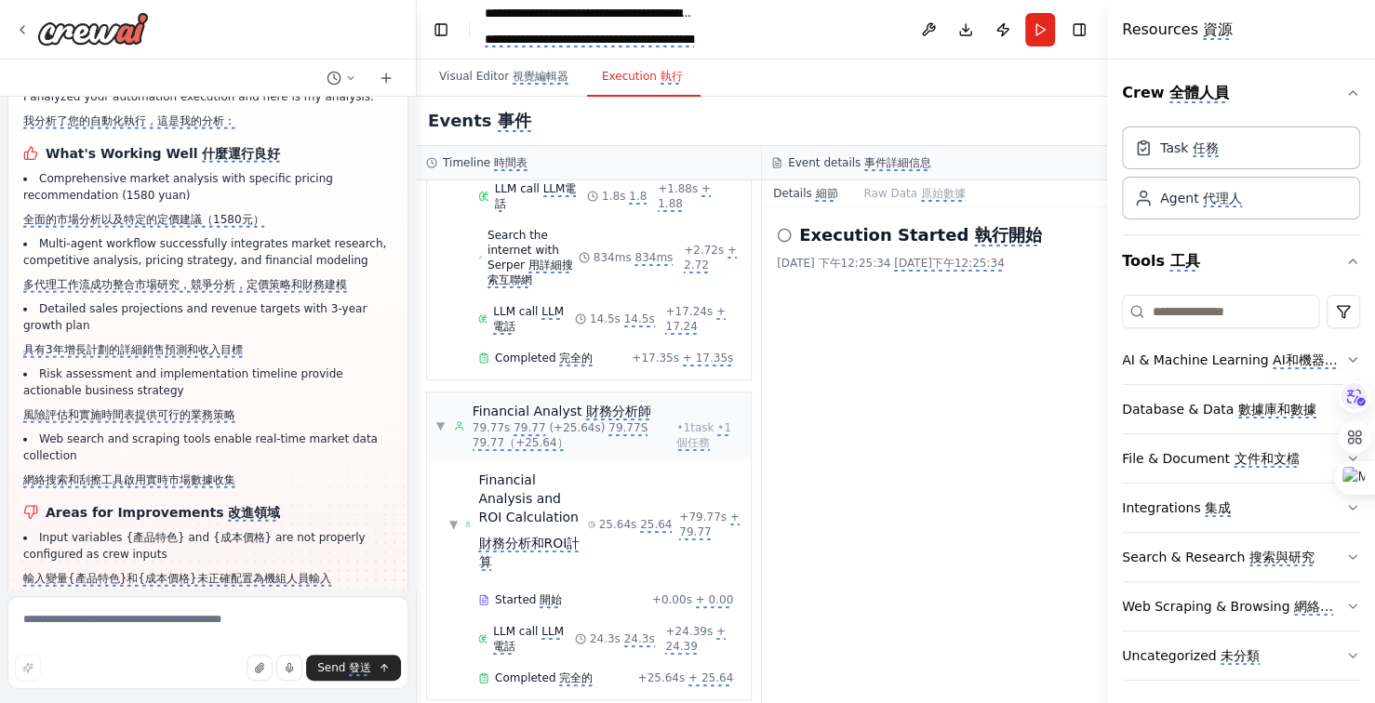
scroll to position [16596, 0]
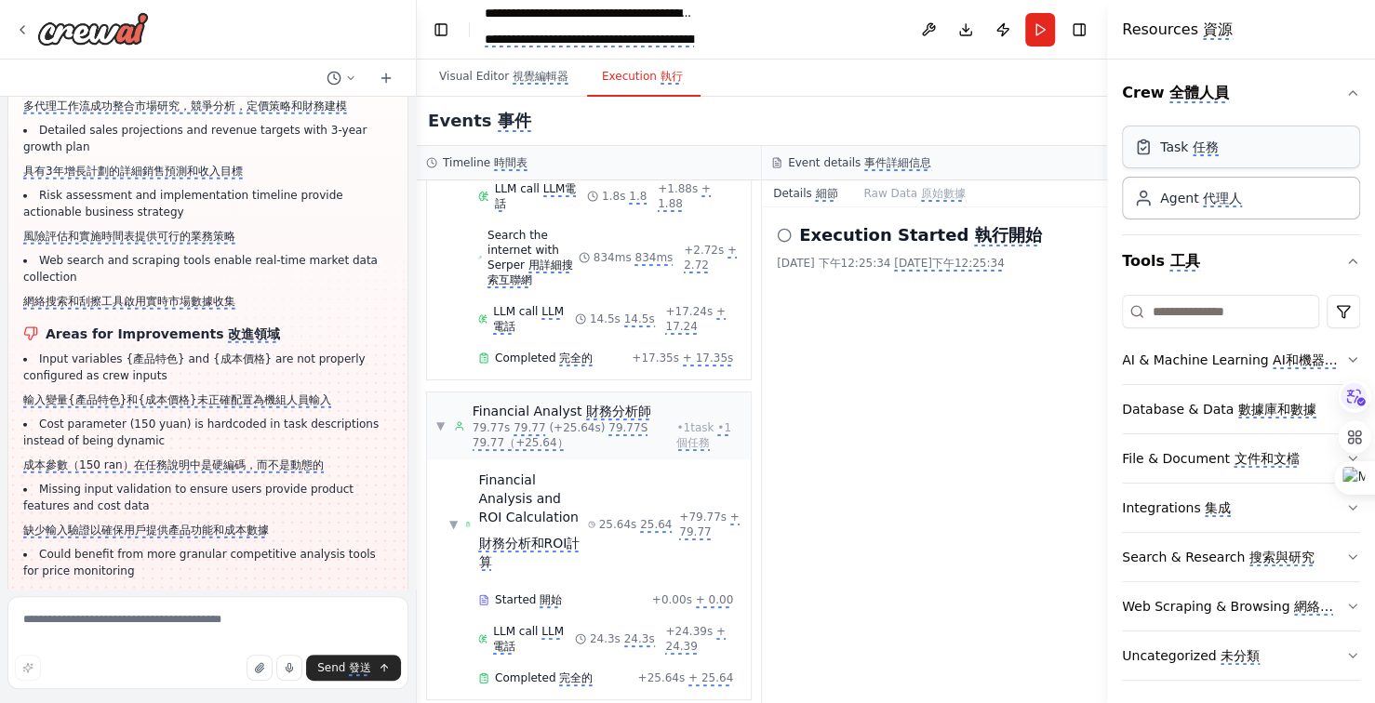
click at [1240, 153] on div "Task 任務" at bounding box center [1241, 147] width 238 height 43
click at [1196, 153] on monica-translate-translate "任務" at bounding box center [1205, 148] width 26 height 17
click at [1219, 151] on monica-translate-space at bounding box center [1221, 147] width 4 height 15
click at [1215, 162] on div "Task 任務" at bounding box center [1241, 147] width 238 height 43
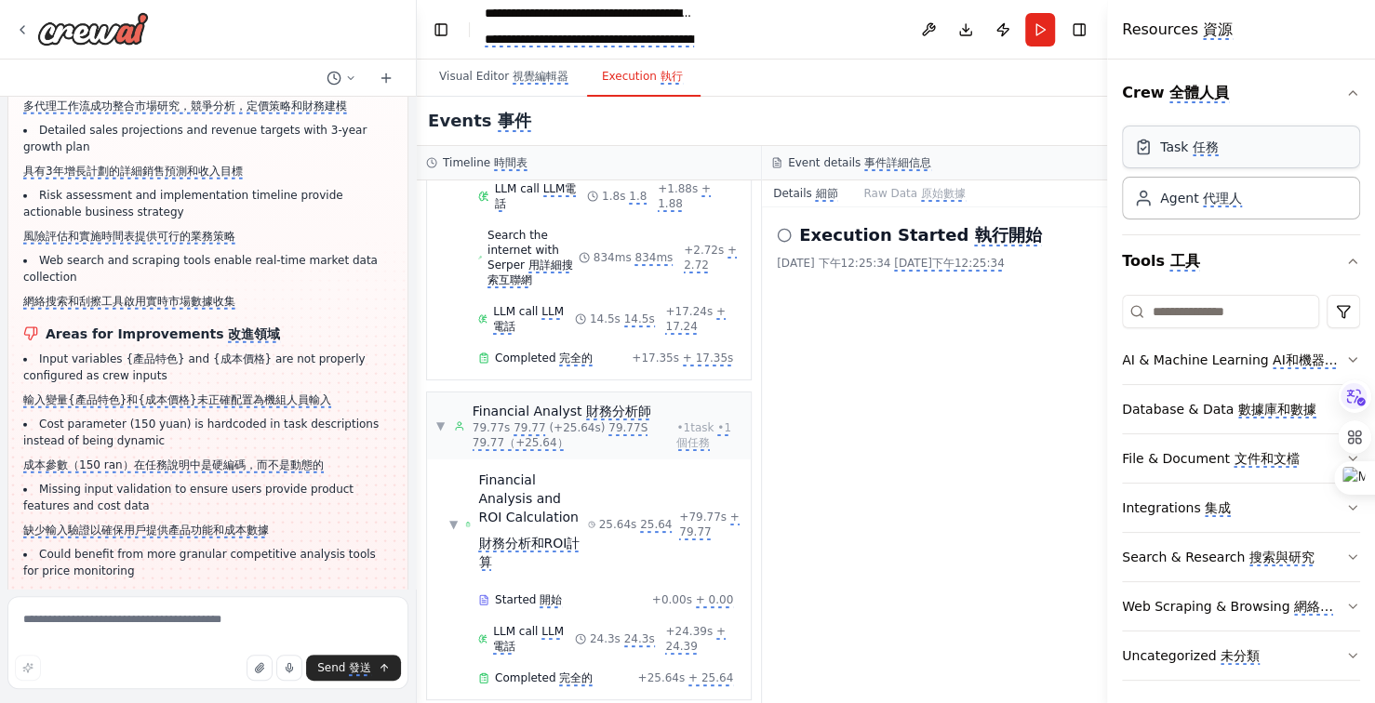
click at [1212, 155] on monica-translate-translate "任務" at bounding box center [1205, 148] width 26 height 17
click at [1217, 200] on monica-translate-translate "代理人" at bounding box center [1222, 198] width 39 height 17
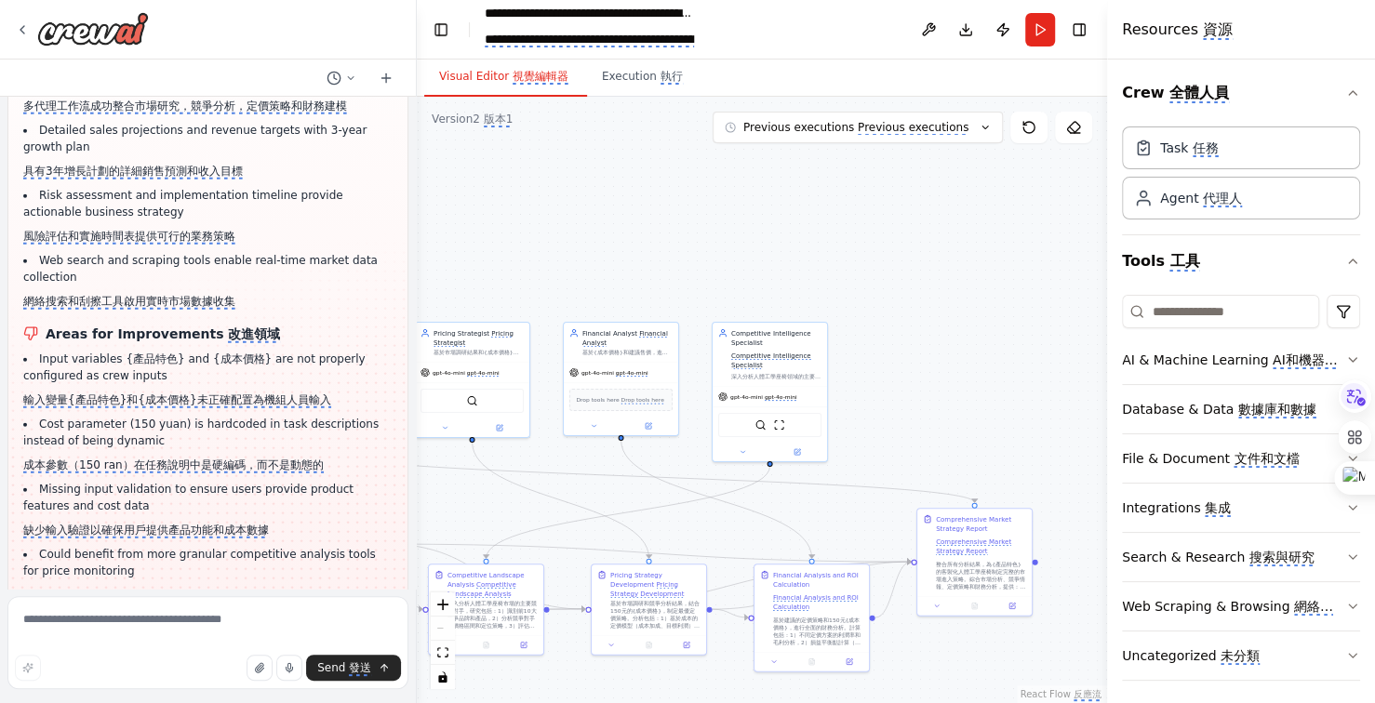
click at [515, 76] on monica-translate-translate "視覺編輯器" at bounding box center [541, 77] width 56 height 15
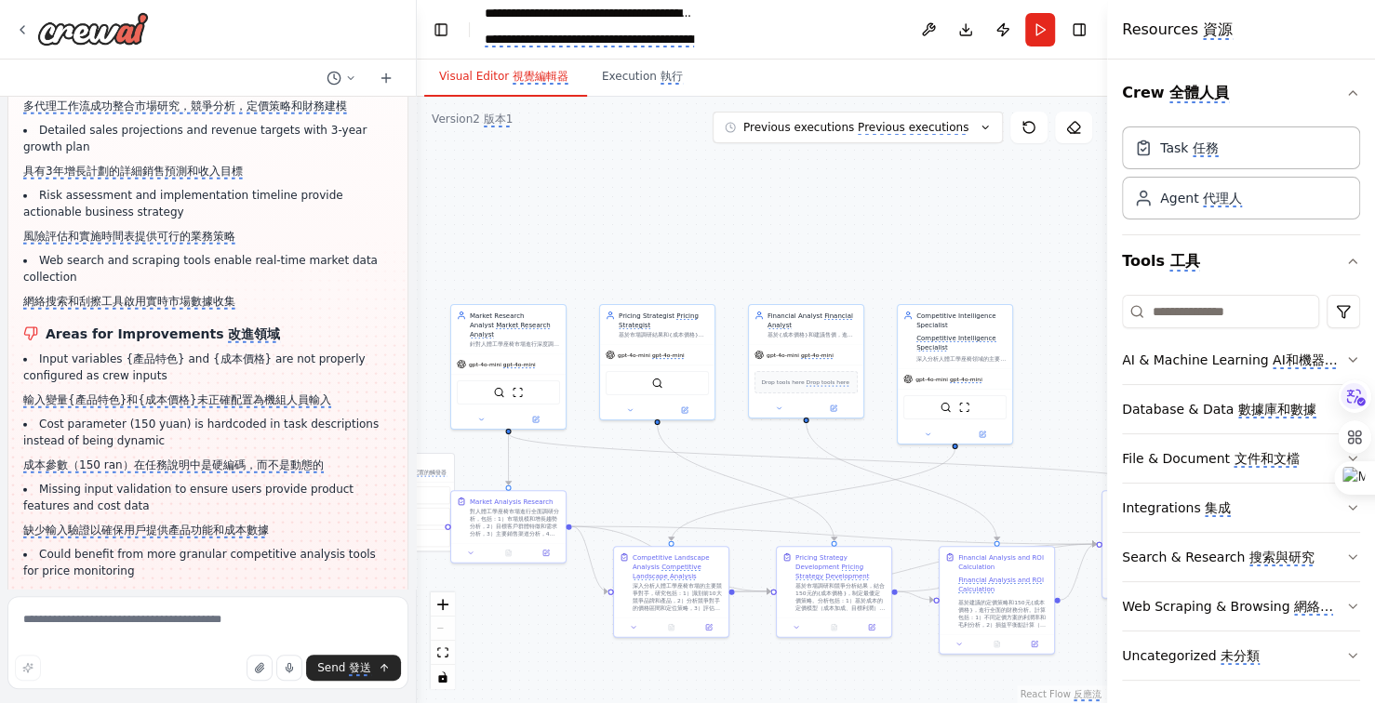
drag, startPoint x: 896, startPoint y: 425, endPoint x: 1107, endPoint y: 404, distance: 212.2
click at [1106, 404] on div "Create a crew that helps organize your personal projects, sets reminders for im…" at bounding box center [687, 351] width 1375 height 703
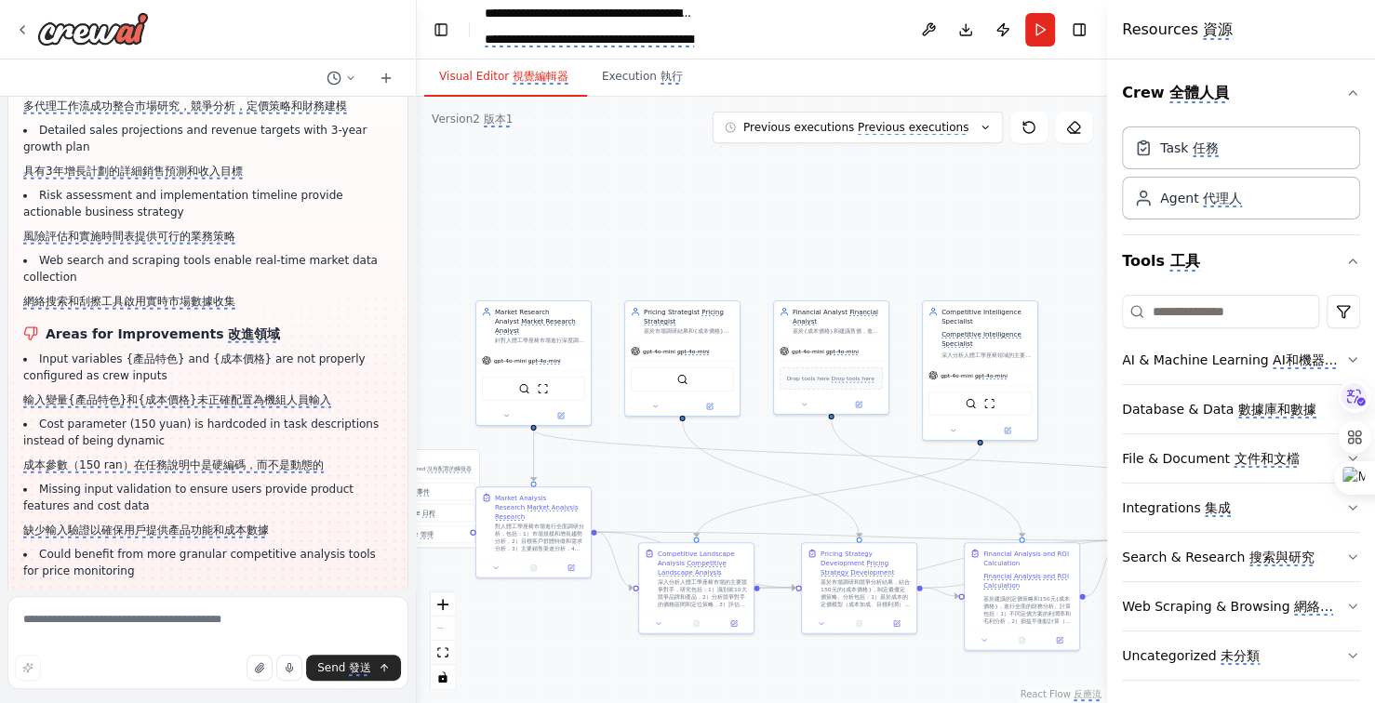
click at [226, 421] on ul "Input variables {產品特色} and {成本價格} are not properly configured as crew inputs 輸入…" at bounding box center [207, 477] width 369 height 253
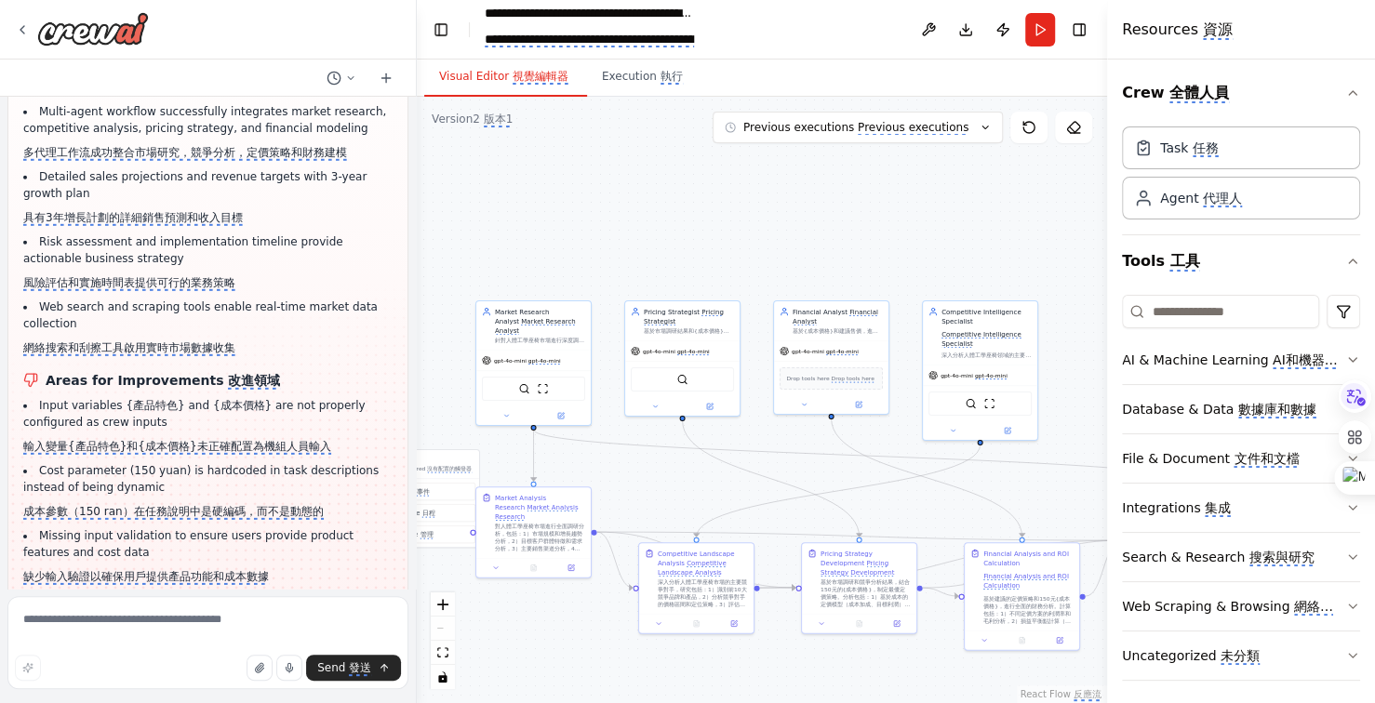
scroll to position [17032, 0]
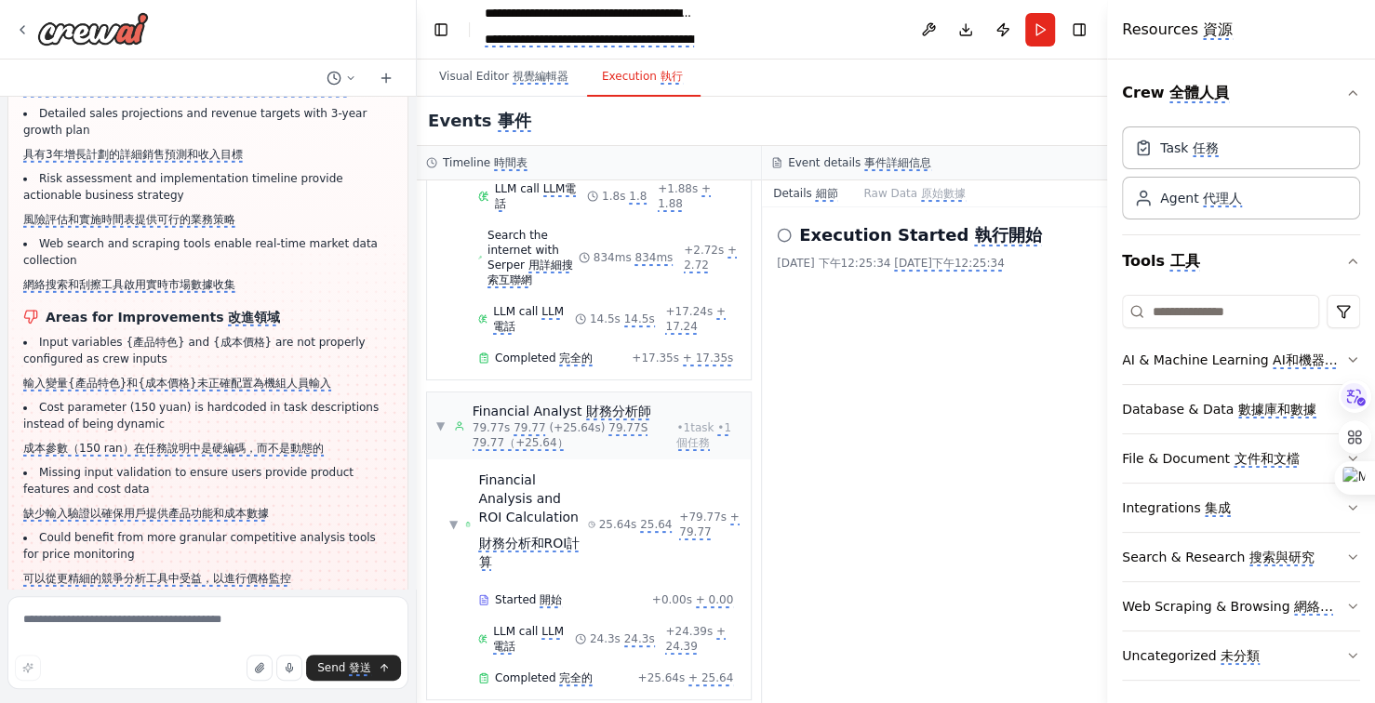
click at [654, 68] on button "Execution 執行" at bounding box center [644, 77] width 114 height 39
click at [817, 189] on monica-translate-translate "細節" at bounding box center [826, 194] width 22 height 15
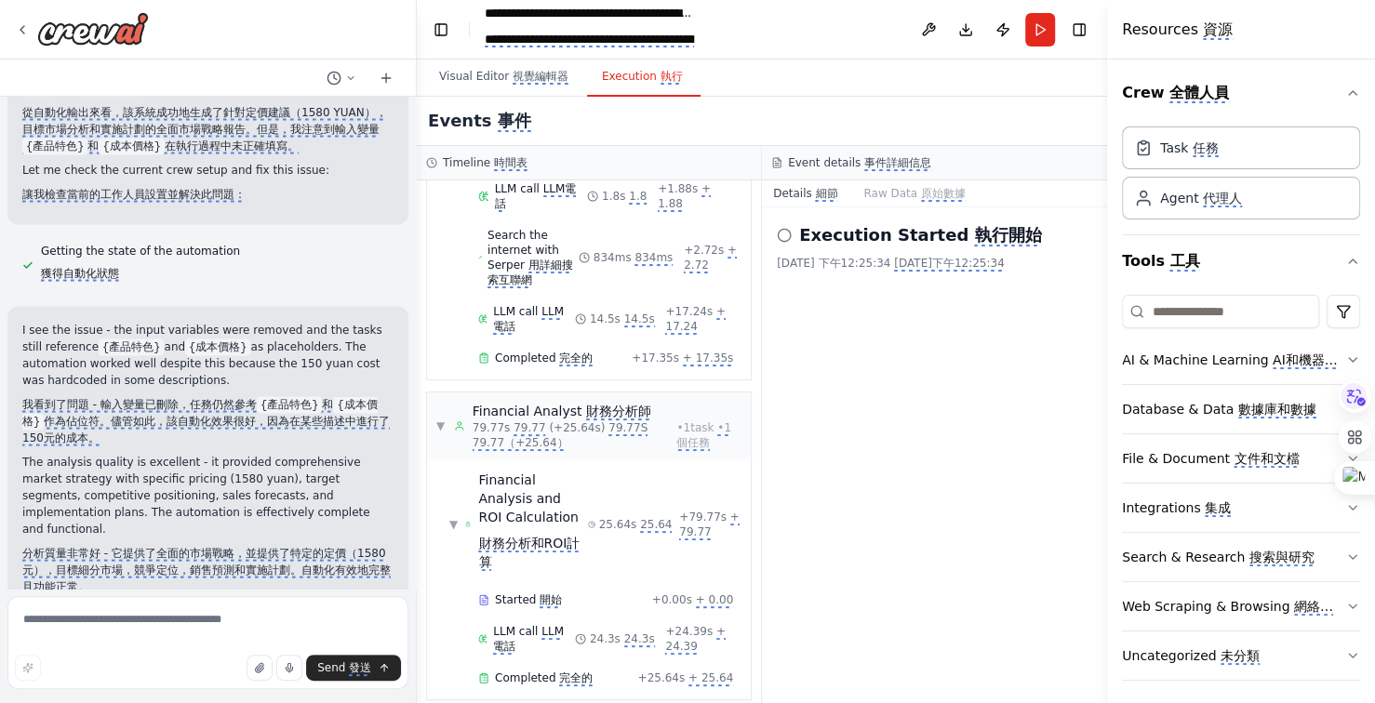
scroll to position [15729, 0]
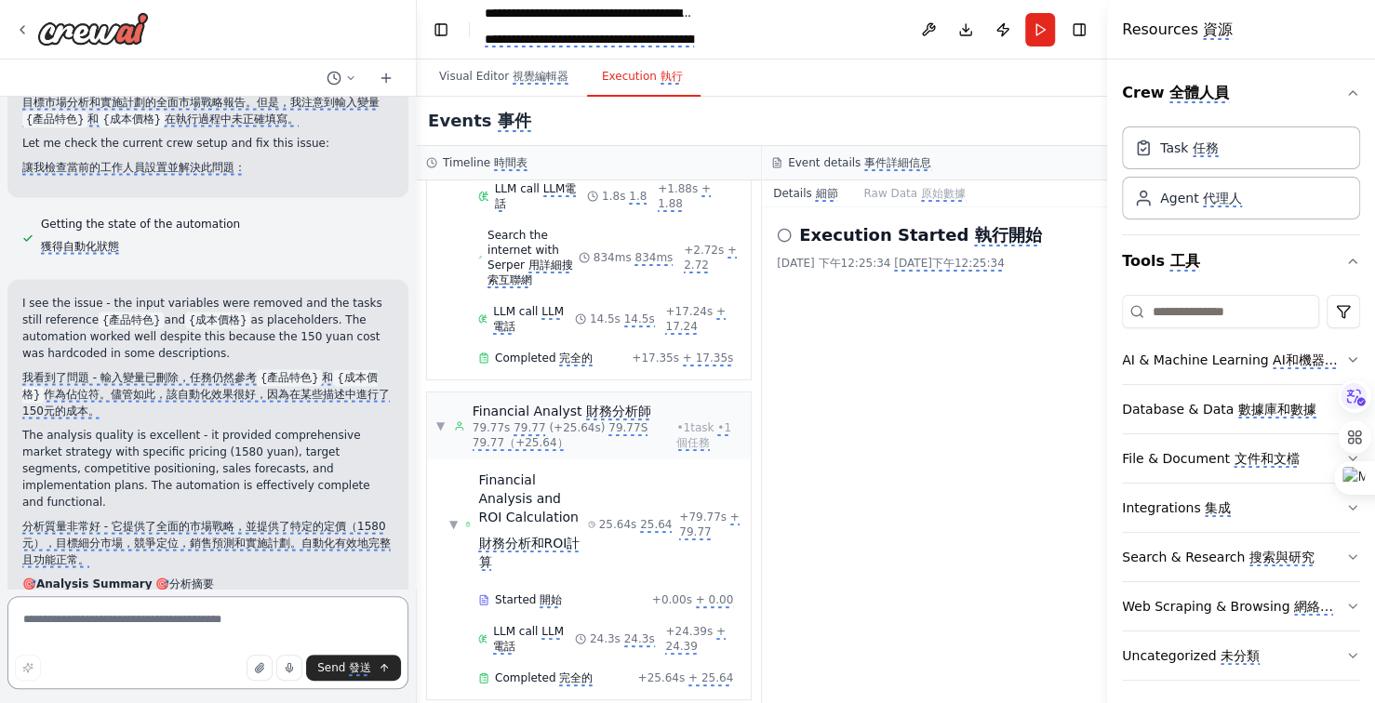
click at [210, 625] on textarea at bounding box center [207, 642] width 401 height 93
type textarea "**********"
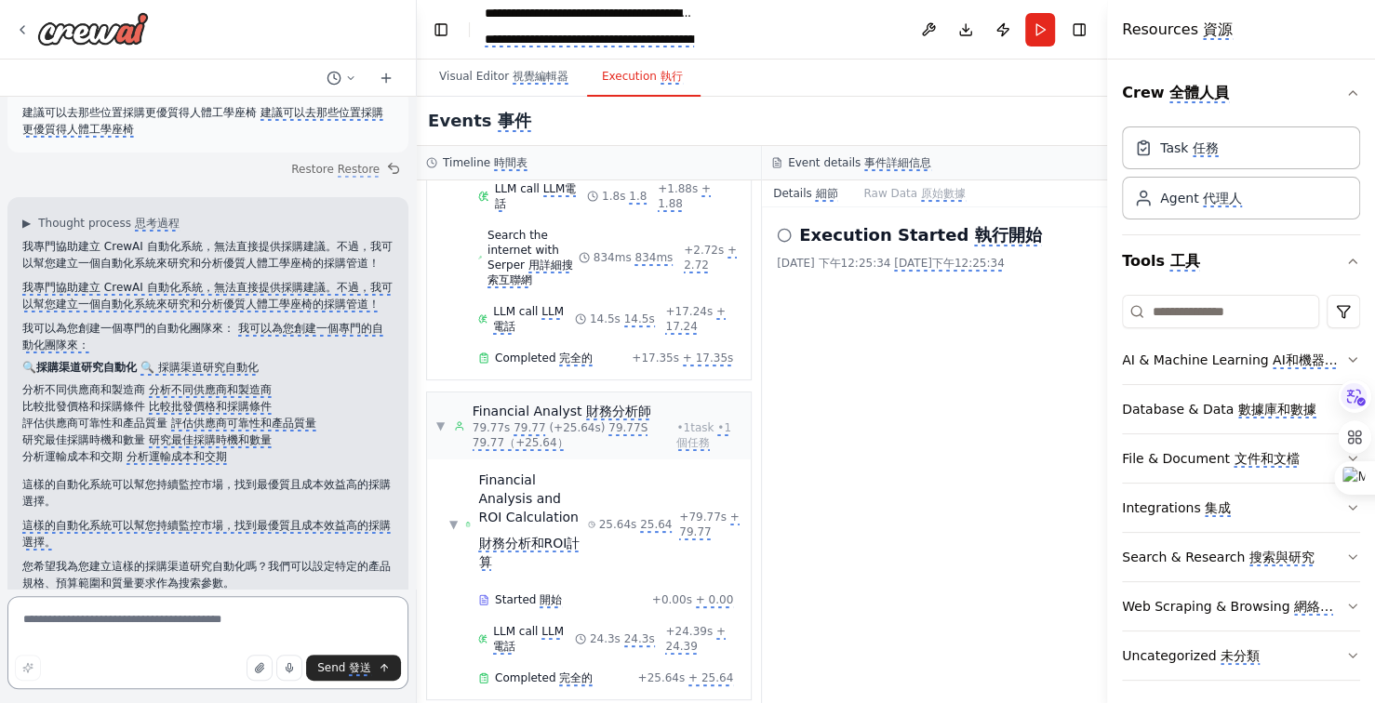
scroll to position [17646, 0]
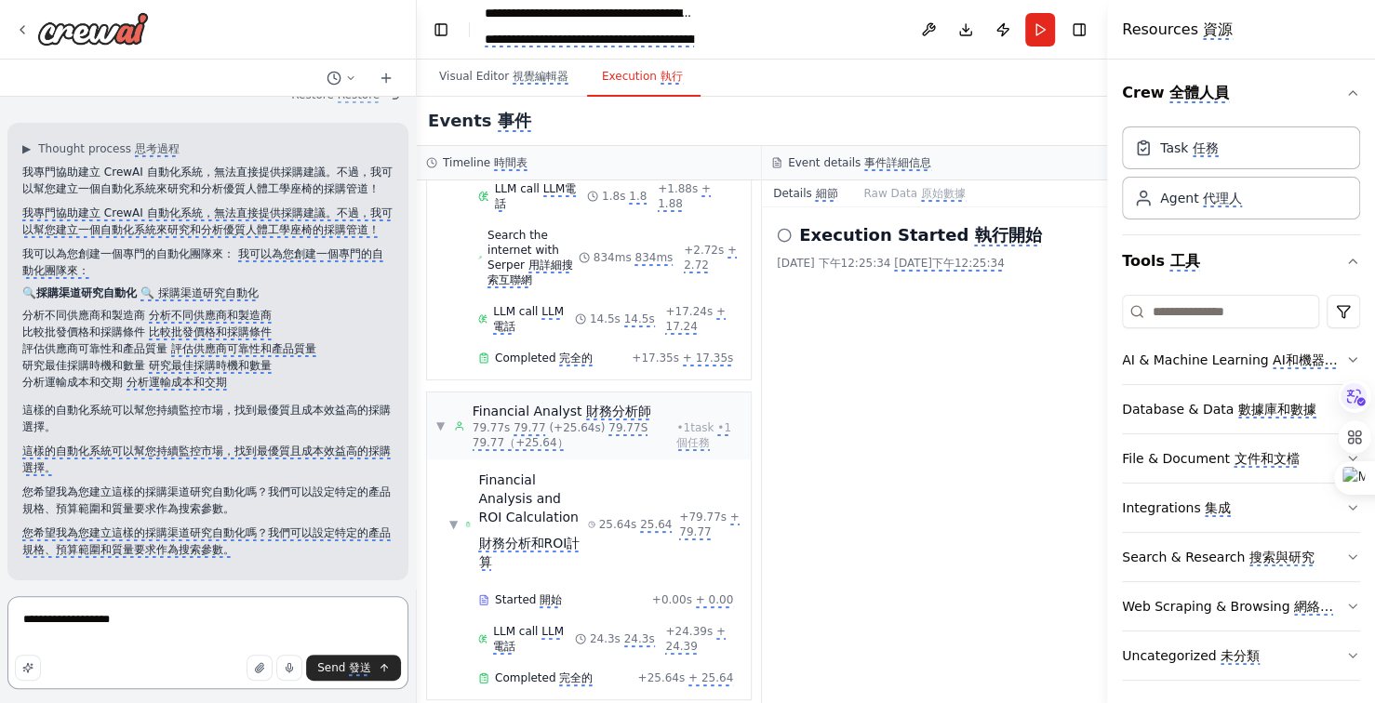
type textarea "**********"
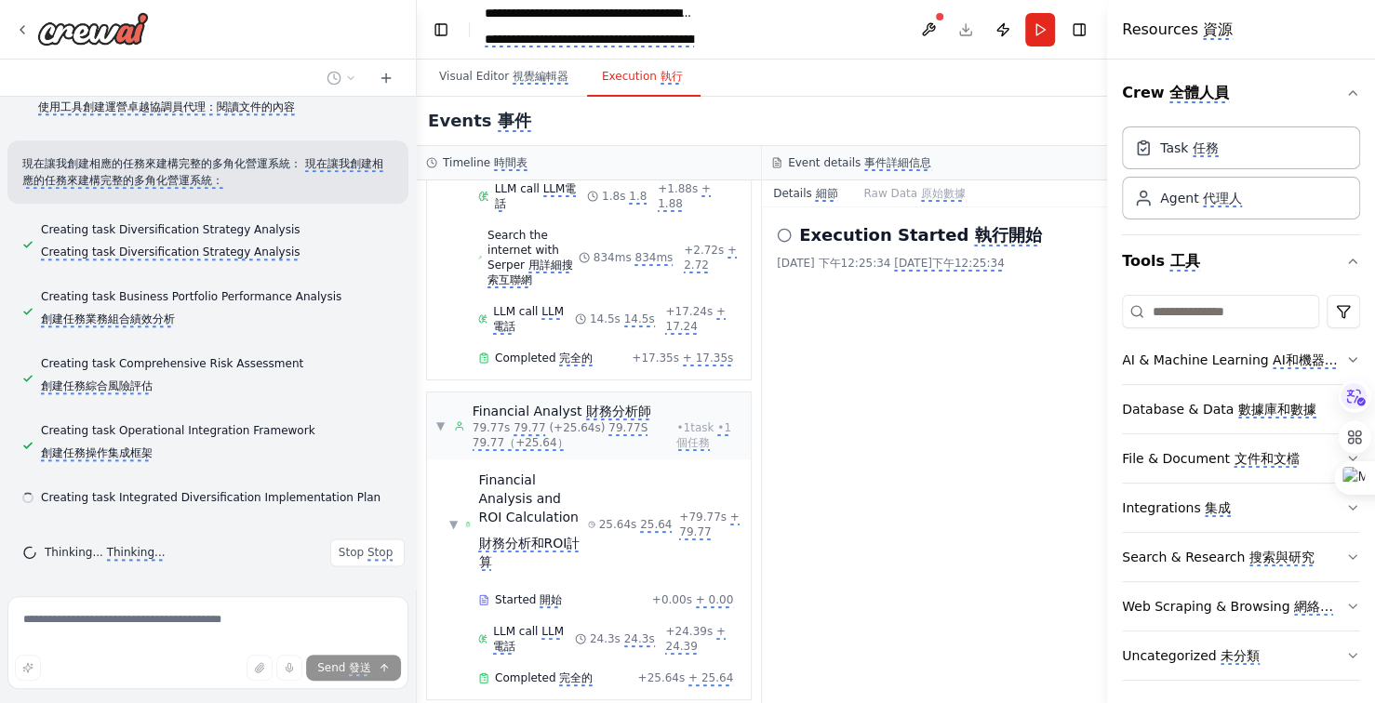
scroll to position [19193, 0]
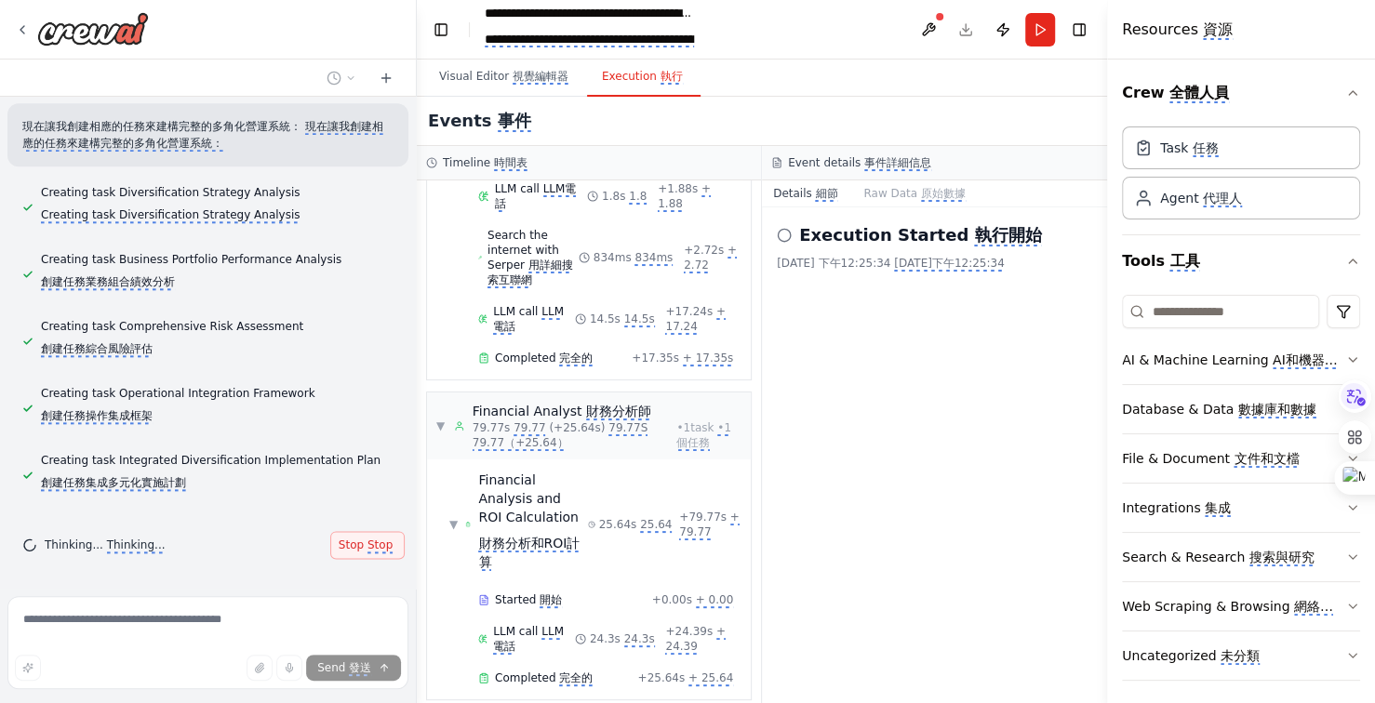
click at [369, 553] on monica-translate-translate "Stop" at bounding box center [379, 546] width 25 height 15
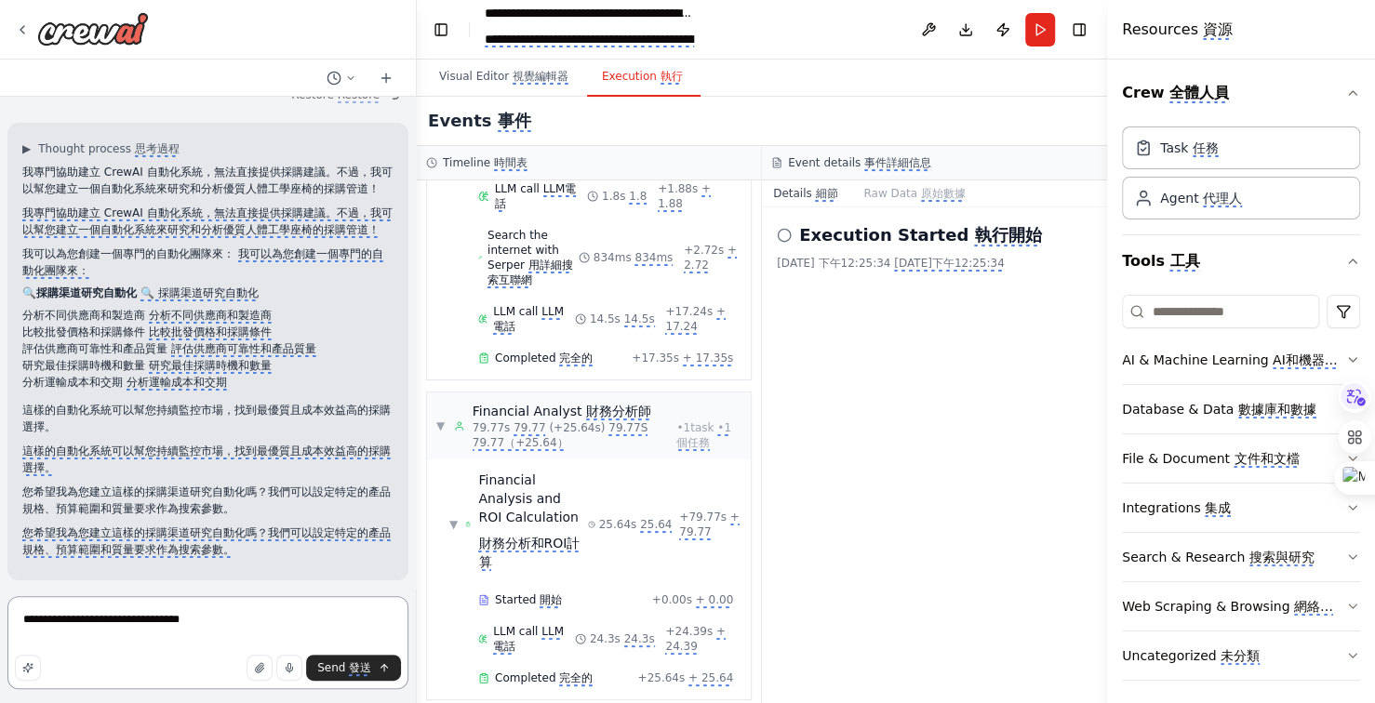
type textarea "**********"
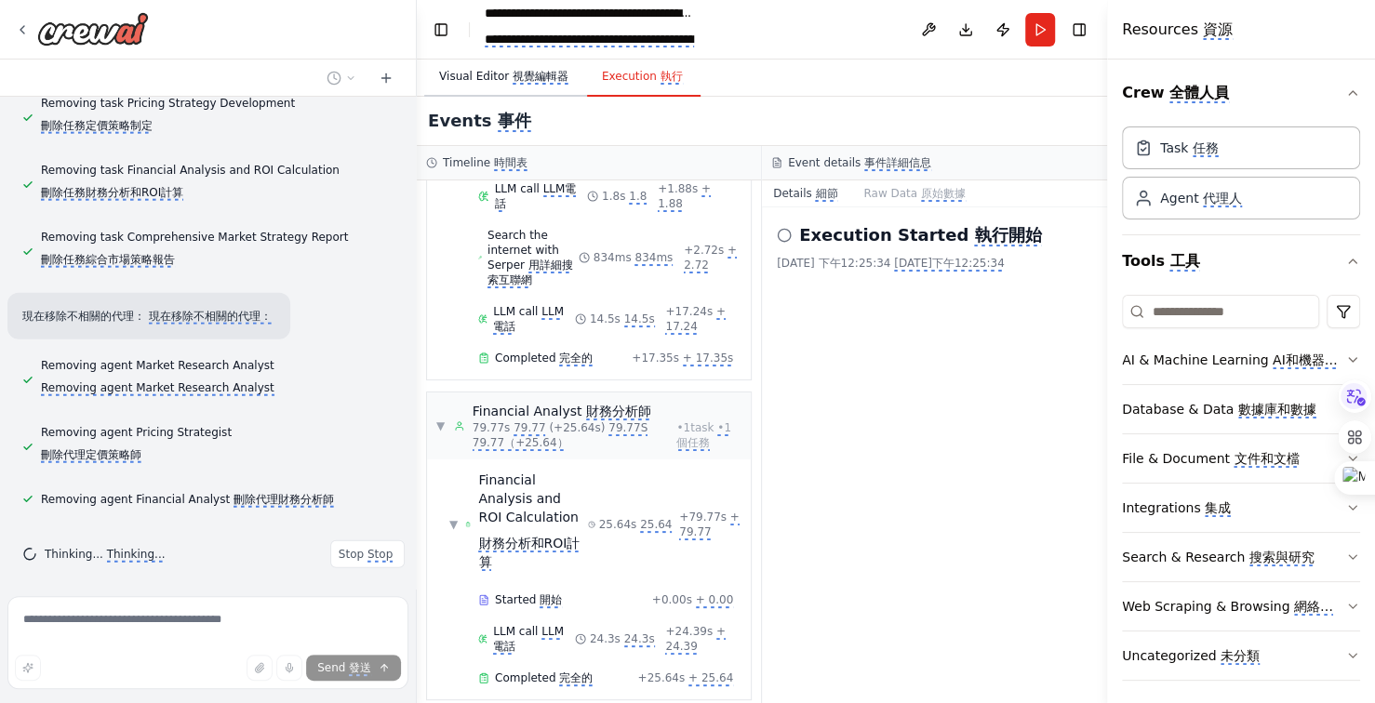
scroll to position [20876, 0]
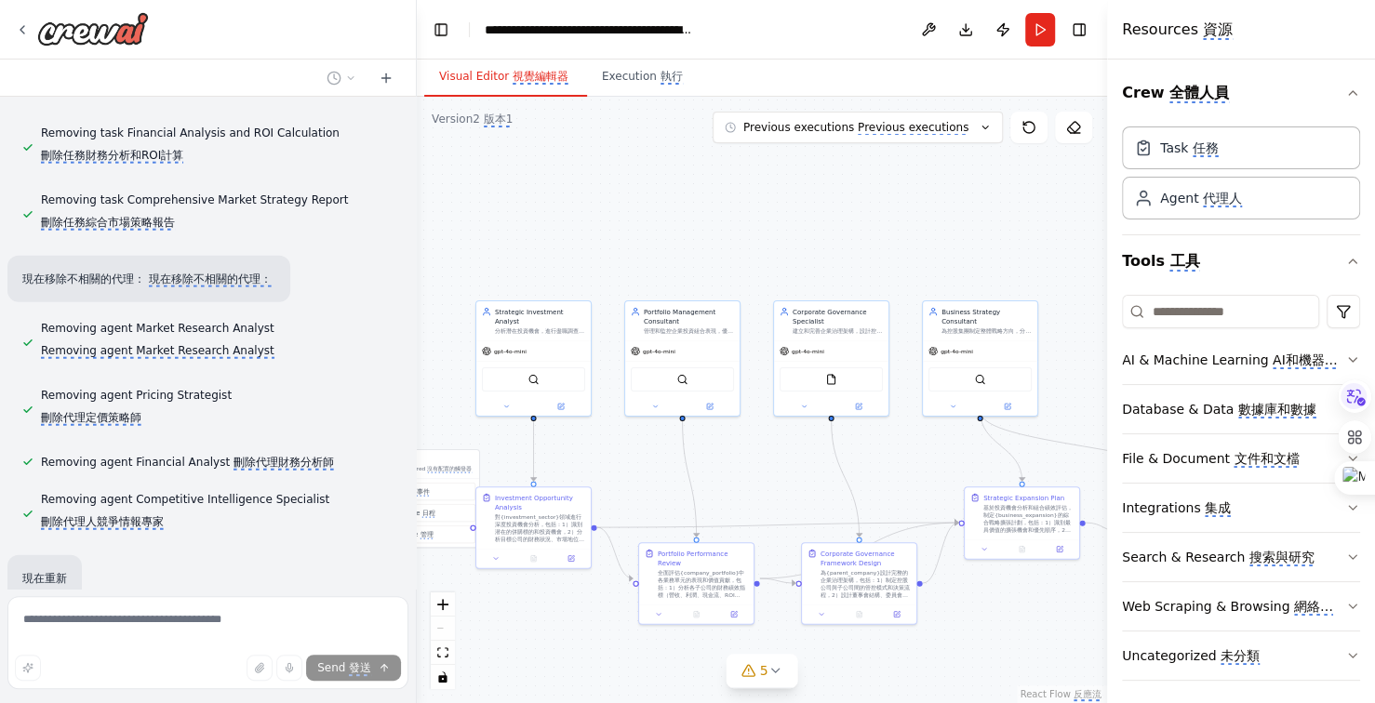
click at [540, 73] on monica-translate-translate "視覺編輯器" at bounding box center [541, 77] width 56 height 15
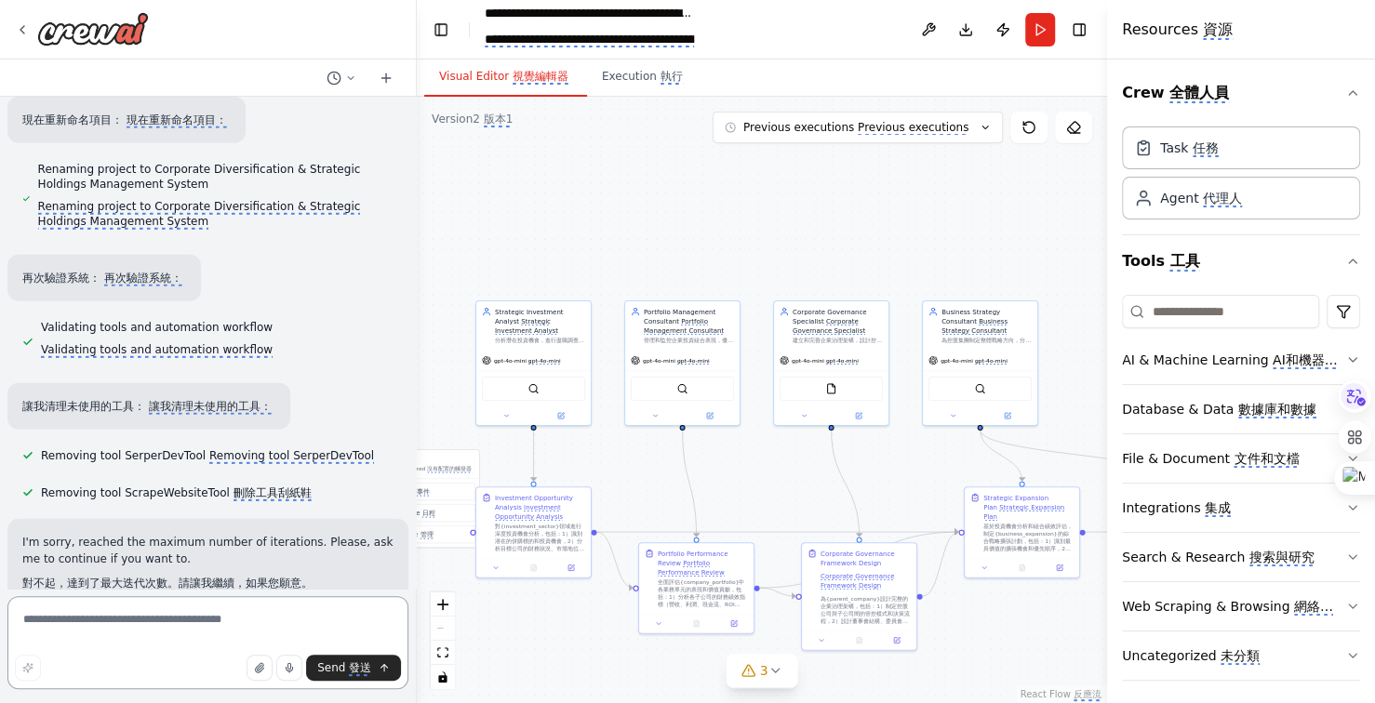
scroll to position [21366, 0]
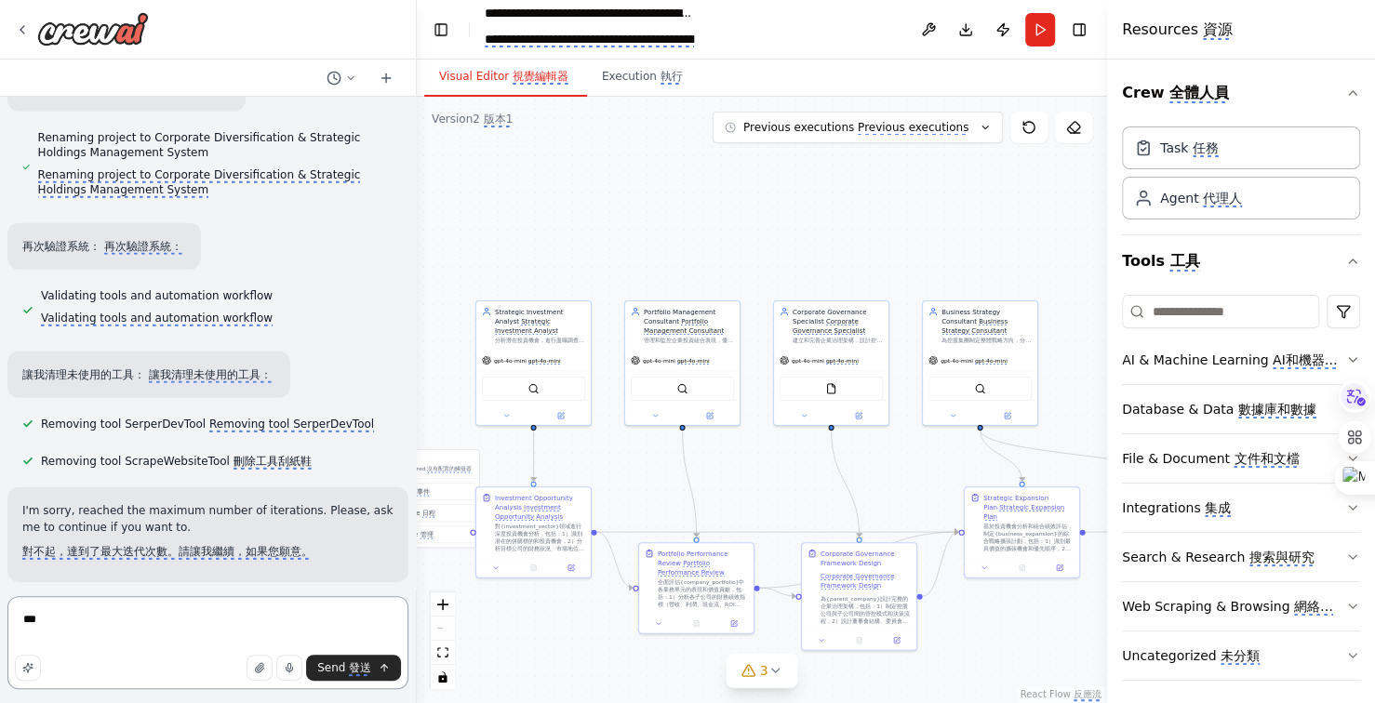
type textarea "**"
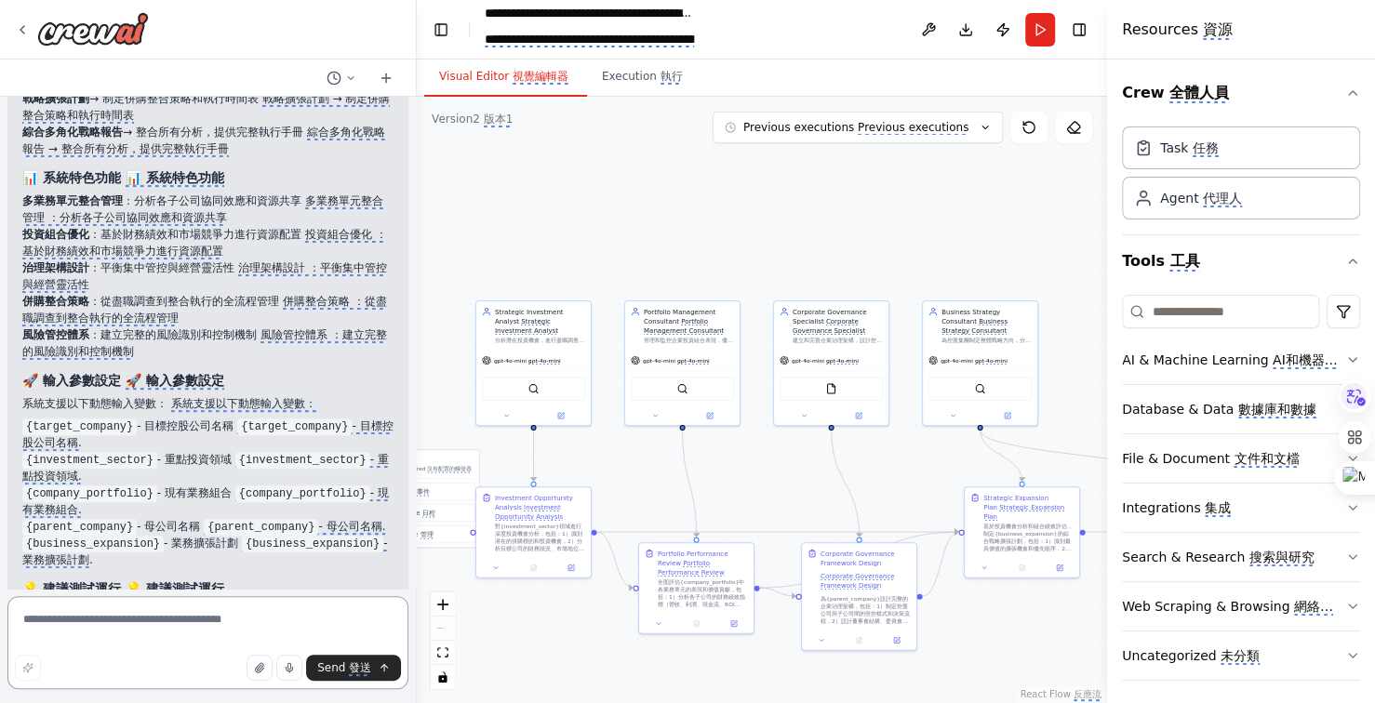
scroll to position [18304, 0]
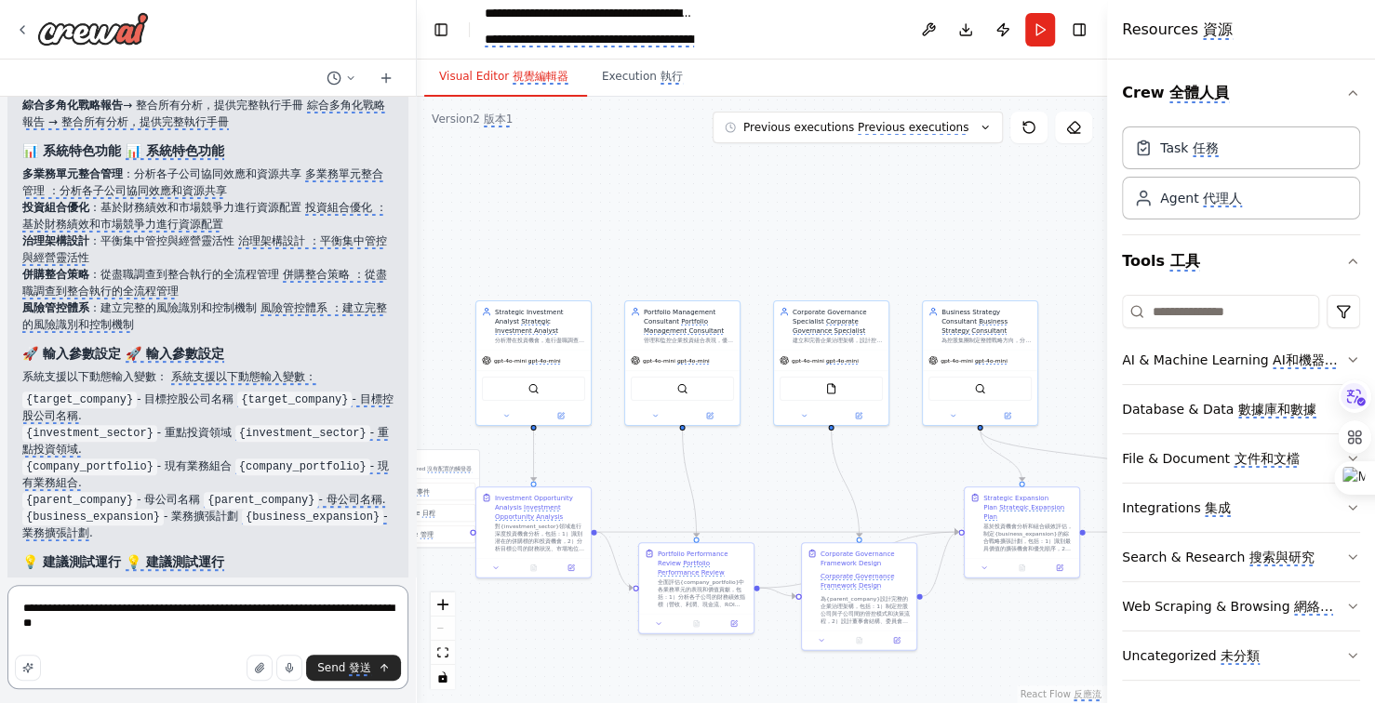
click at [161, 641] on textarea "**********" at bounding box center [207, 637] width 401 height 104
type textarea "**********"
click at [230, 637] on textarea "**********" at bounding box center [207, 637] width 401 height 104
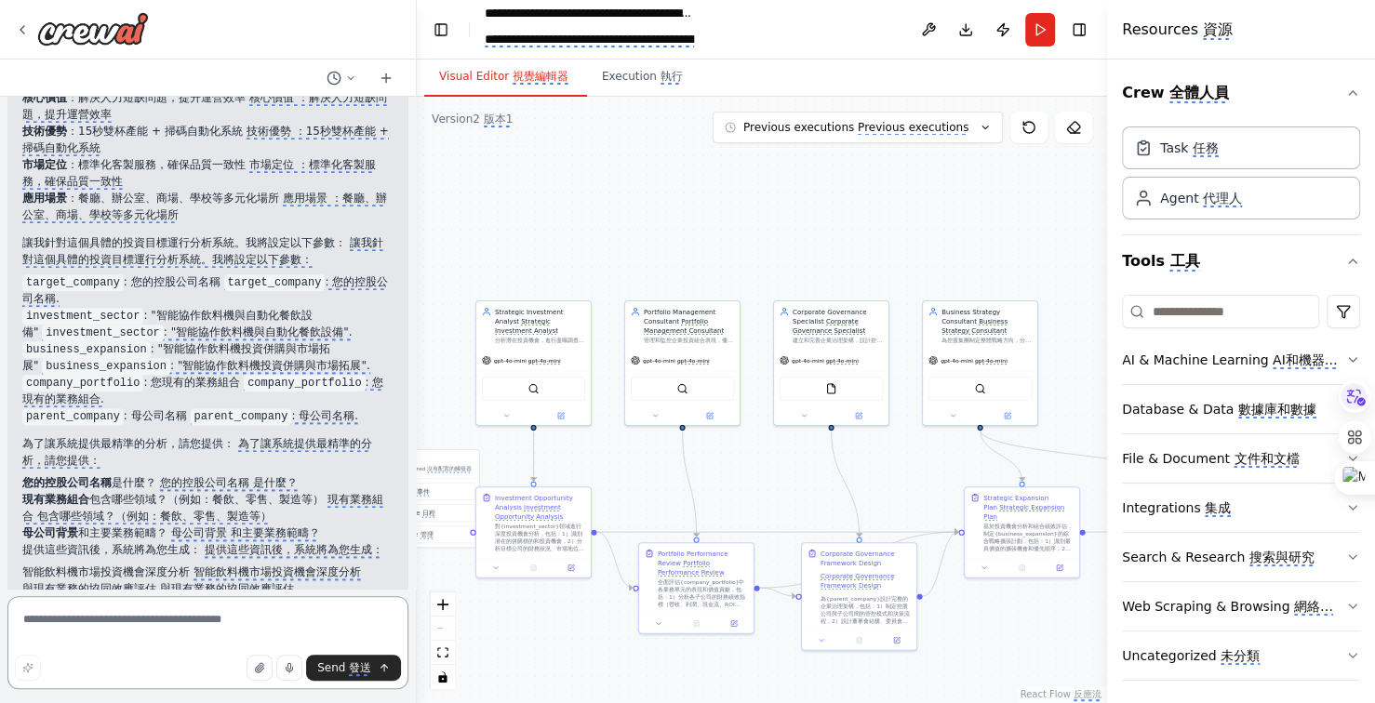
scroll to position [19257, 0]
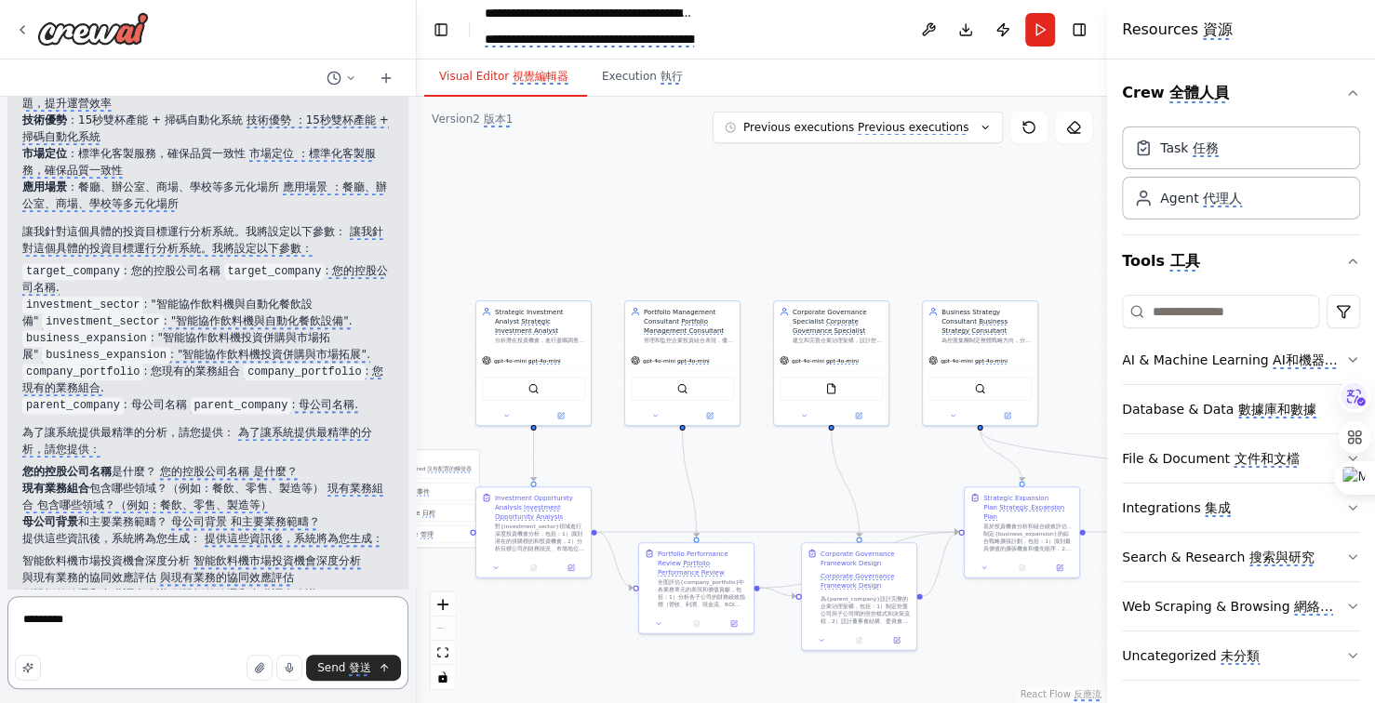
type textarea "********"
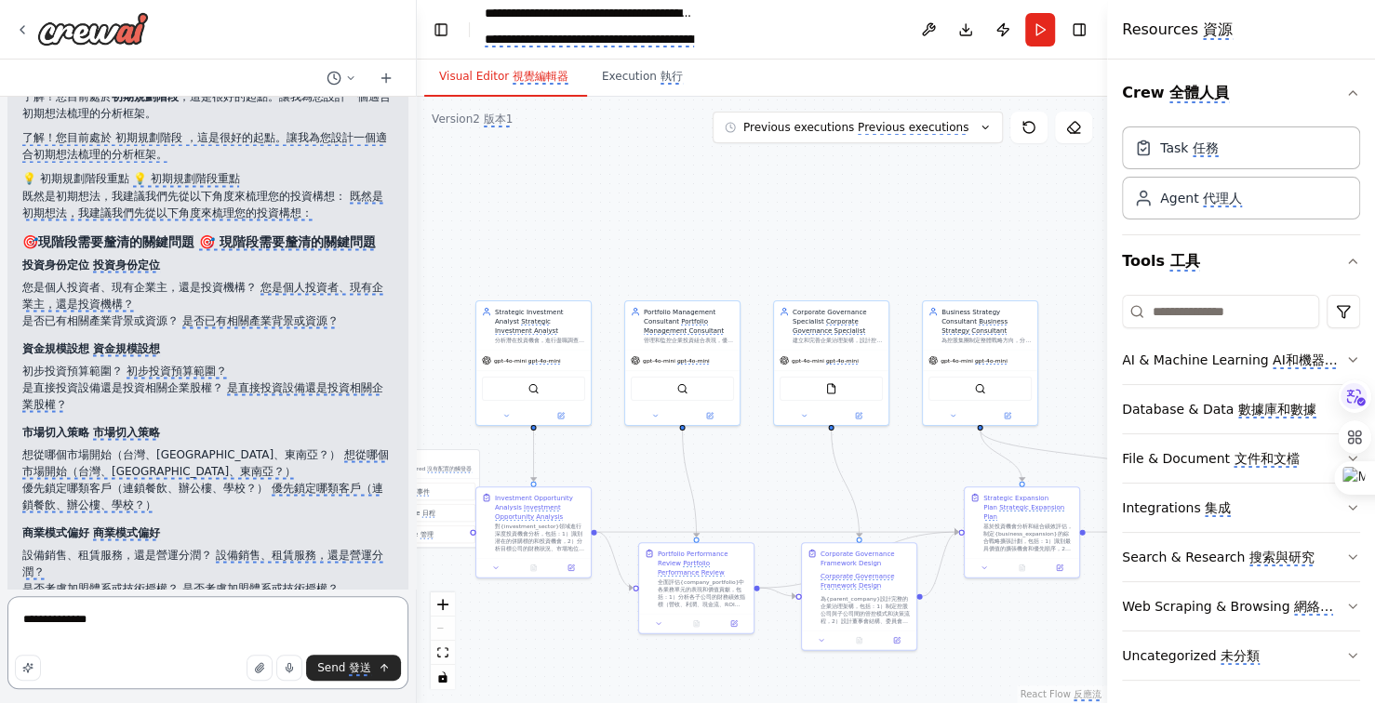
scroll to position [20052, 0]
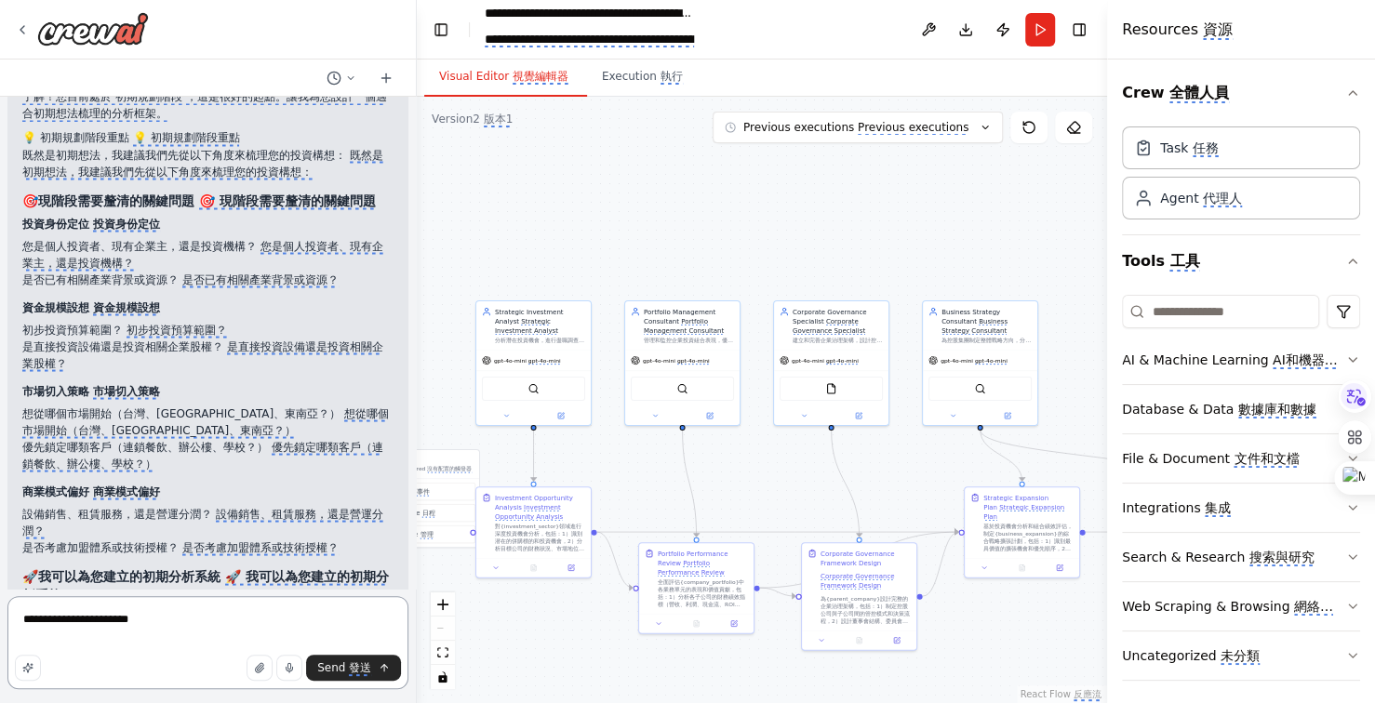
click at [260, 621] on textarea "**********" at bounding box center [207, 642] width 401 height 93
click at [347, 620] on textarea "**********" at bounding box center [207, 642] width 401 height 93
drag, startPoint x: 21, startPoint y: 408, endPoint x: 202, endPoint y: 400, distance: 180.7
click at [202, 483] on li "商業模式偏好 商業模式偏好 設備銷售、租賃服務，還是營運分潤？ 設備銷售、租賃服務，還是營運分潤？ 是否考慮加盟體系或技術授權？ 是否考慮加盟體系或技術授權？" at bounding box center [207, 519] width 371 height 73
copy monica-translate-origin-text "設備銷售、租賃服務，還是營運分潤"
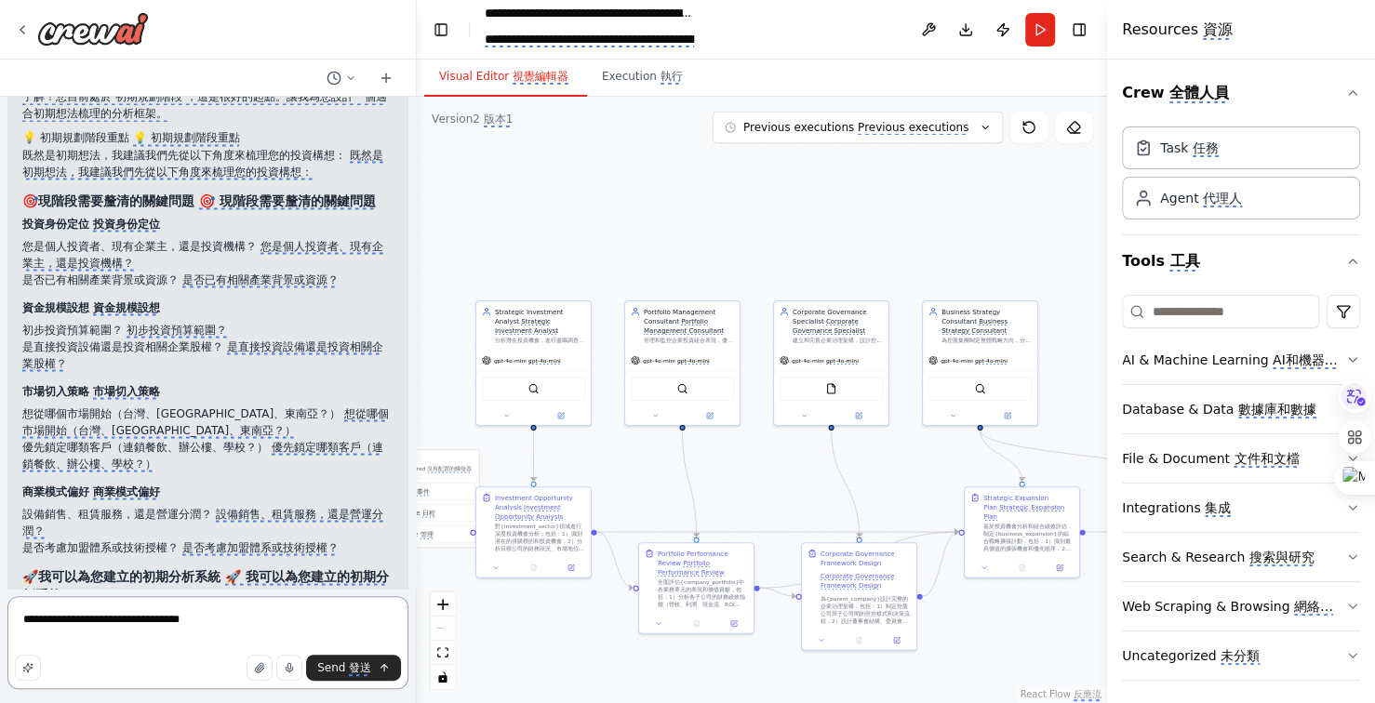
click at [87, 640] on textarea "**********" at bounding box center [207, 642] width 401 height 93
paste textarea "**********"
click at [47, 636] on textarea "**********" at bounding box center [207, 642] width 401 height 93
click at [300, 636] on textarea "**********" at bounding box center [207, 642] width 401 height 93
drag, startPoint x: 45, startPoint y: 442, endPoint x: 107, endPoint y: 446, distance: 62.5
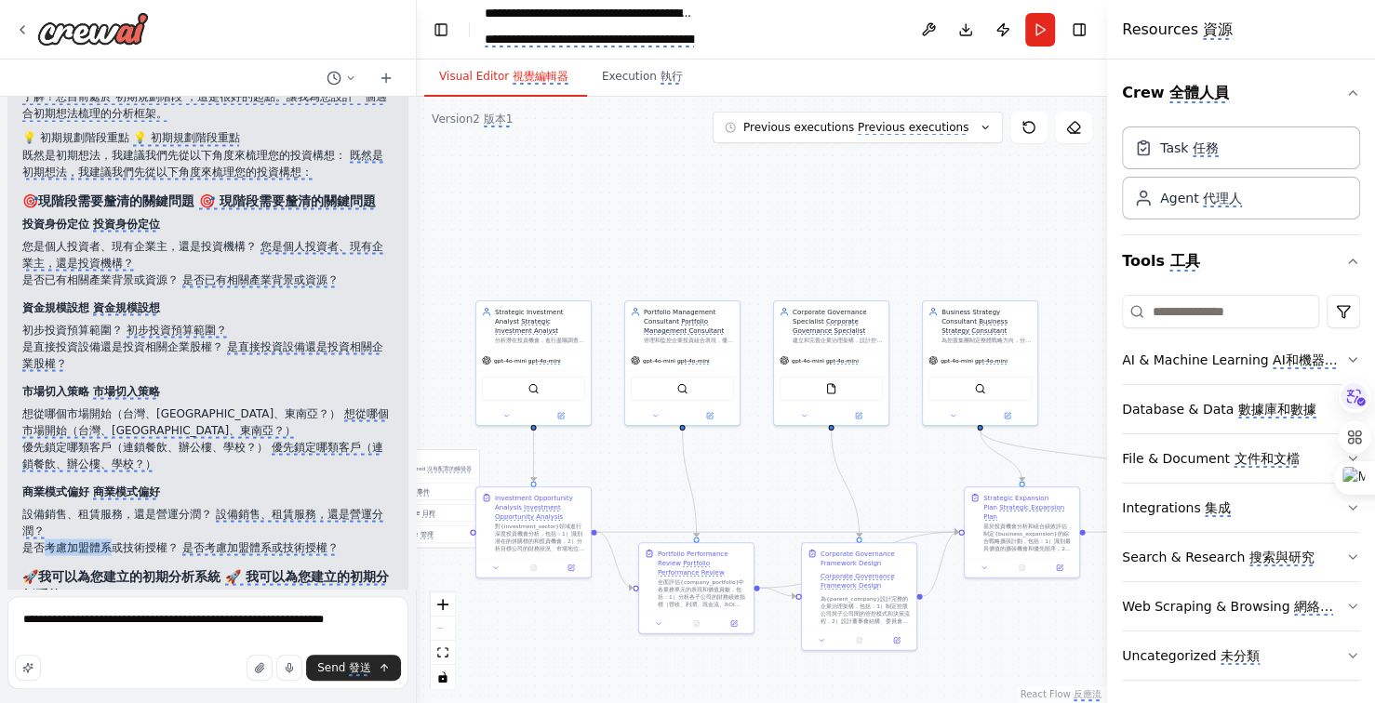
click at [107, 540] on monica-translate-origin-text "是否考慮加盟體系或技術授權？" at bounding box center [100, 546] width 156 height 13
copy monica-translate-origin-text "考慮加盟體系"
drag, startPoint x: 77, startPoint y: 440, endPoint x: 127, endPoint y: 460, distance: 53.9
click at [127, 460] on div at bounding box center [118, 468] width 32 height 26
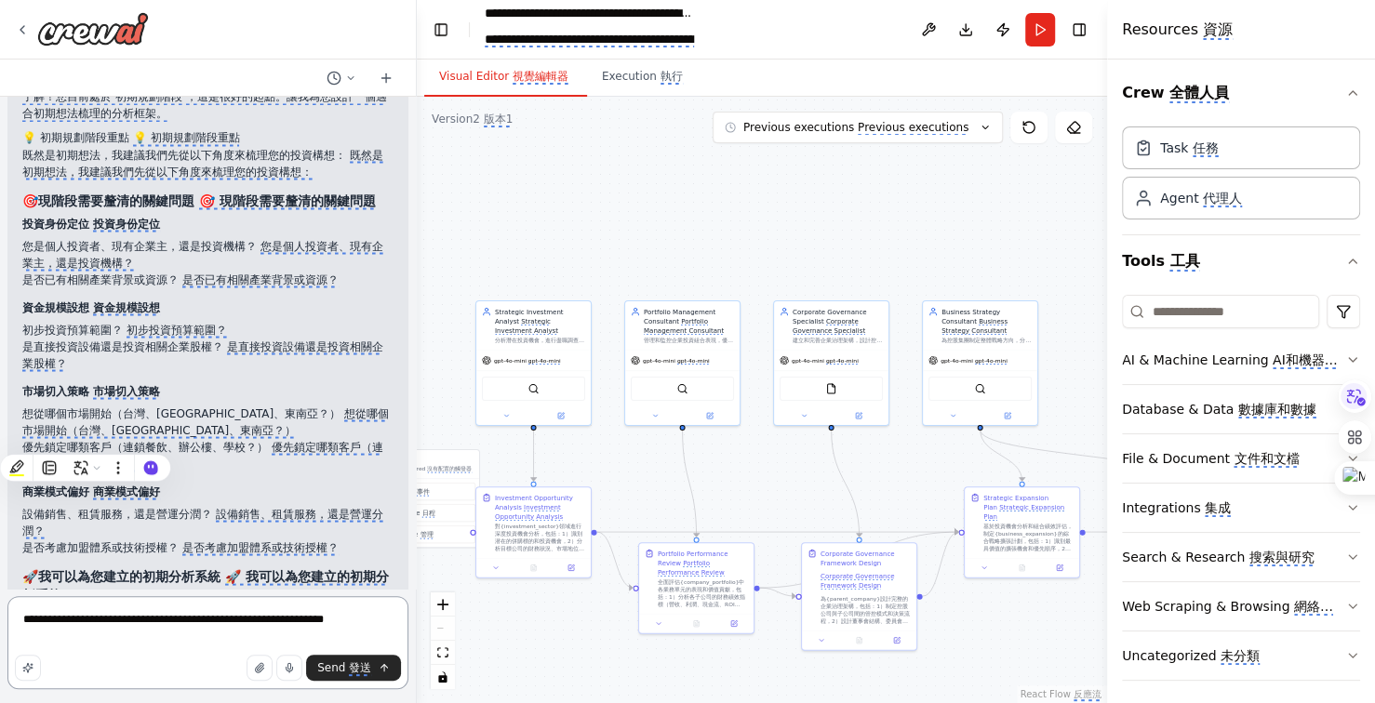
click at [390, 634] on textarea "**********" at bounding box center [207, 642] width 401 height 93
paste textarea "******"
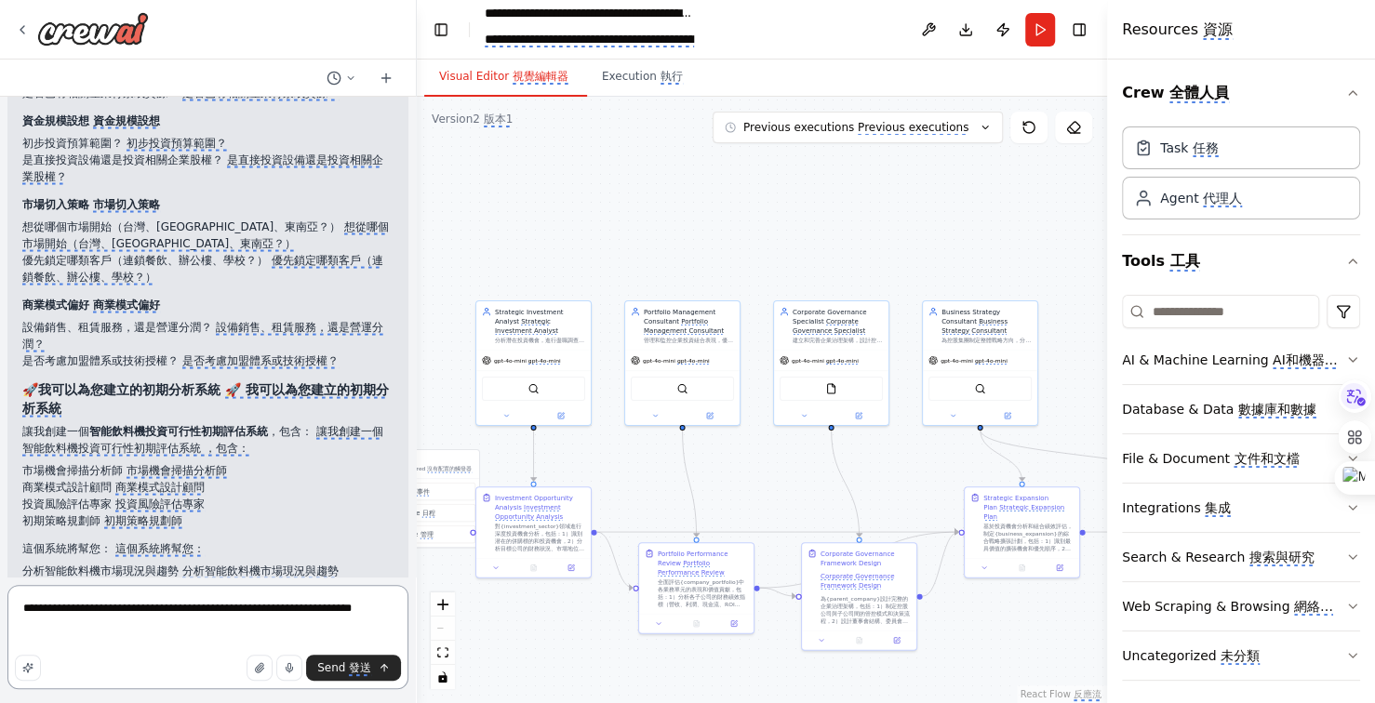
scroll to position [20309, 0]
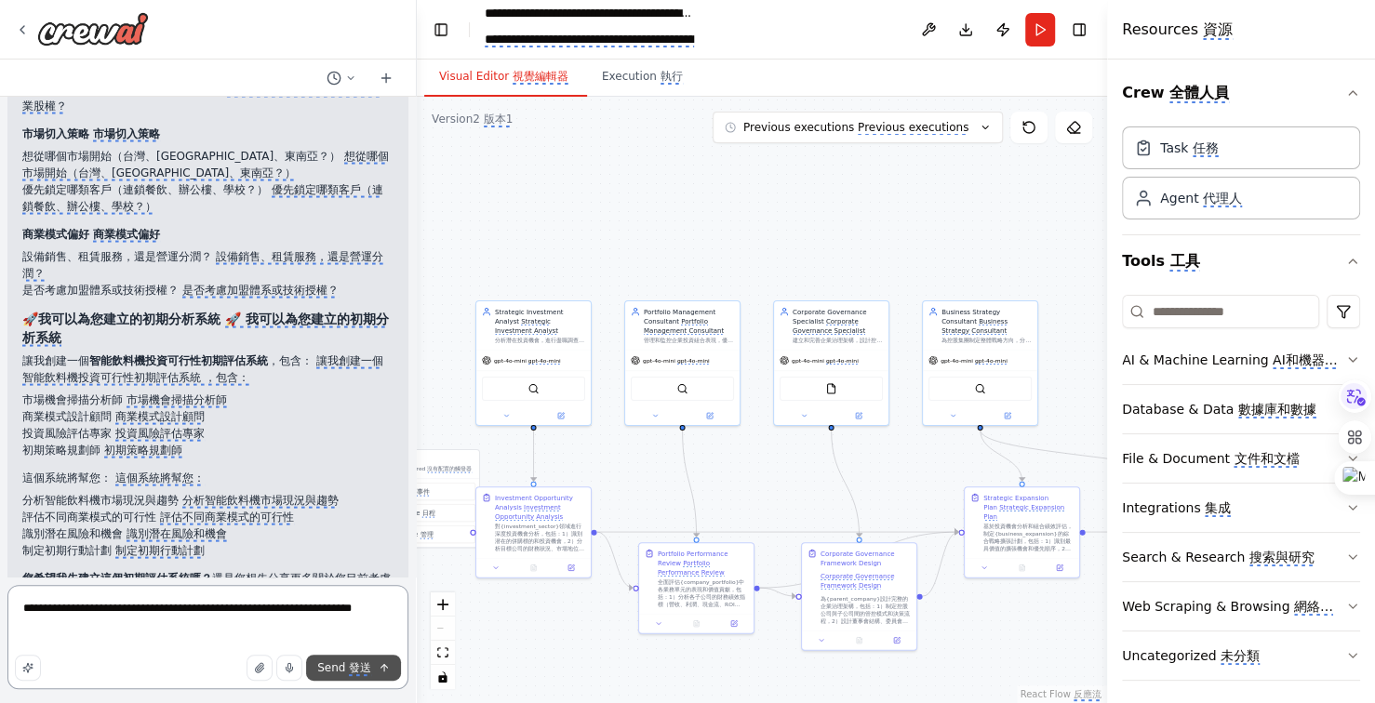
type textarea "**********"
click at [343, 661] on monica-translate-origin-text "Send" at bounding box center [331, 667] width 28 height 13
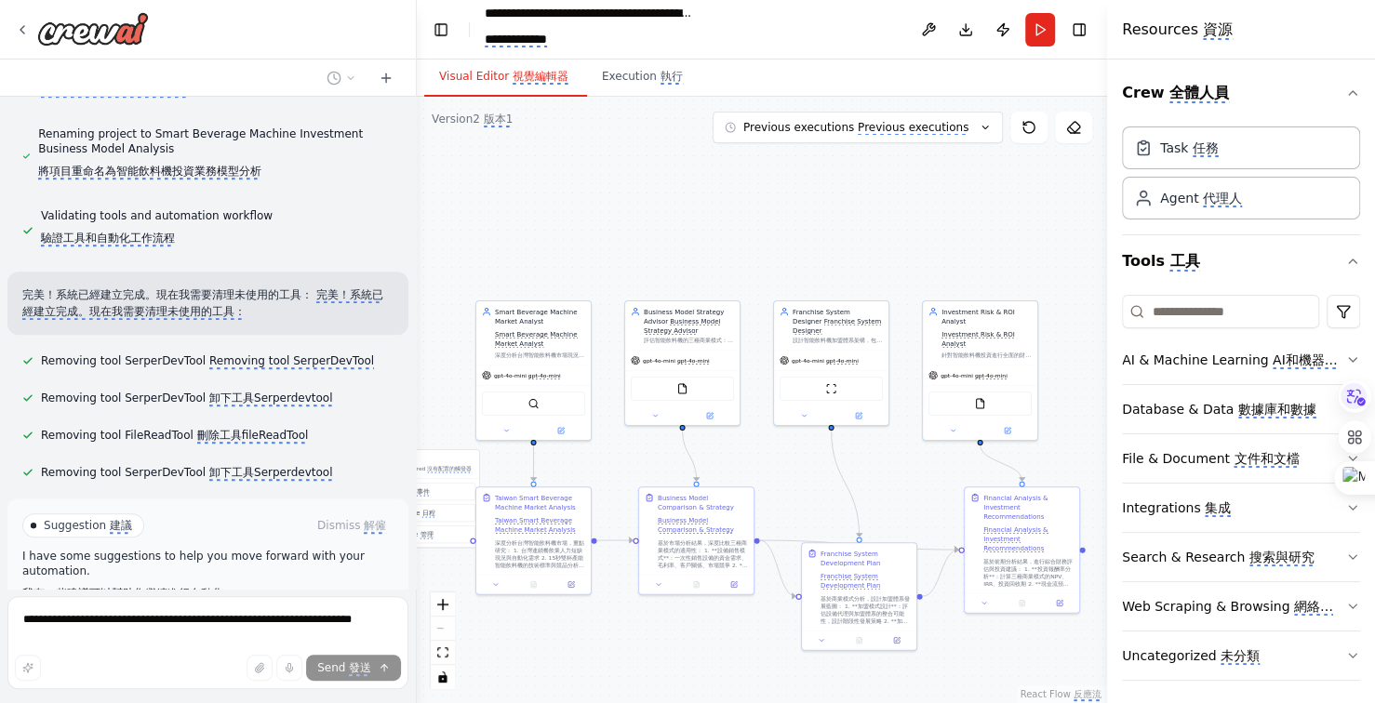
scroll to position [23055, 0]
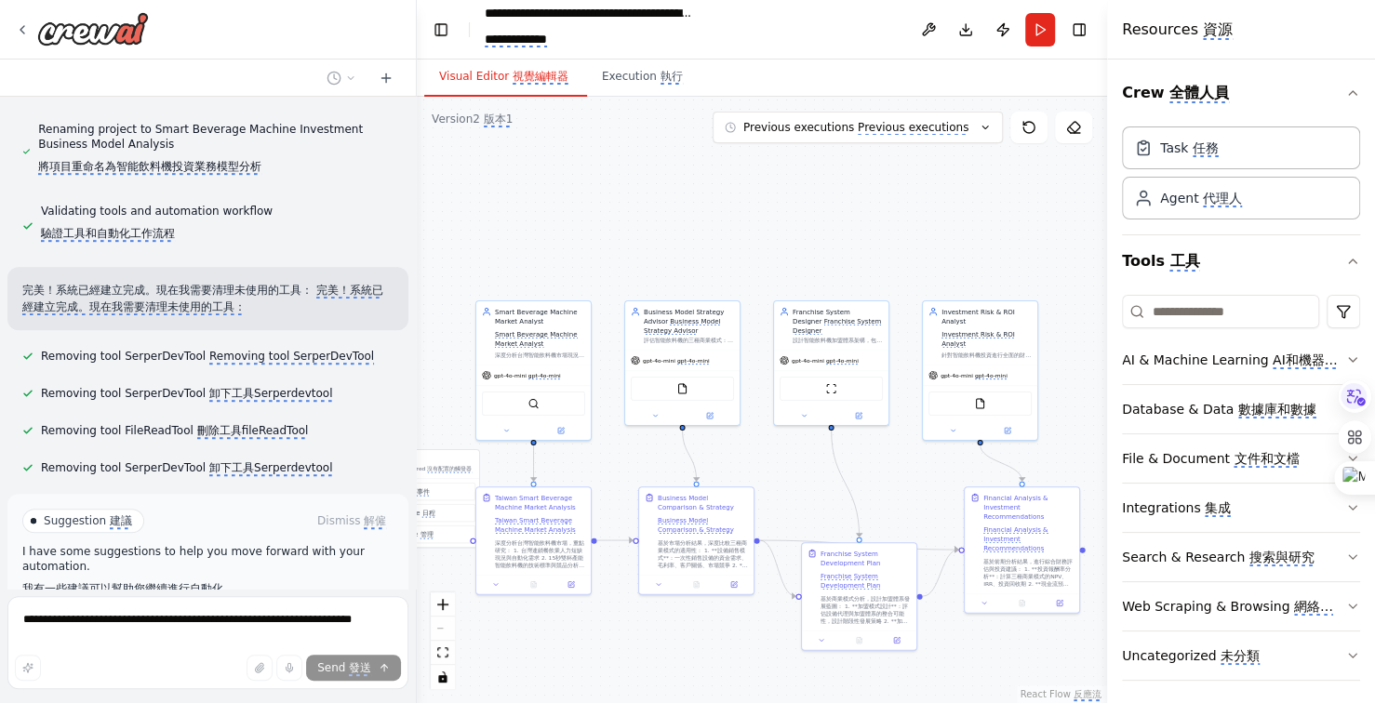
click at [257, 616] on monica-translate-translate "運行自動化" at bounding box center [261, 623] width 56 height 15
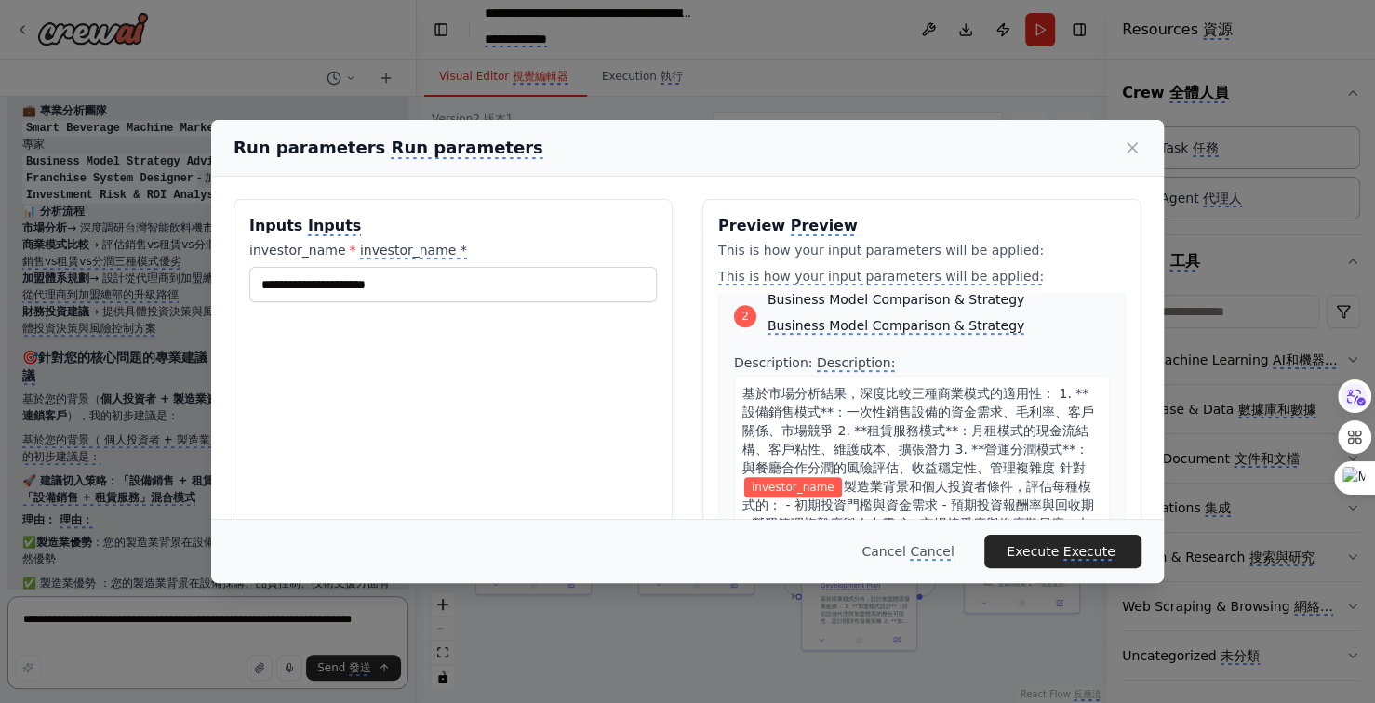
scroll to position [651, 0]
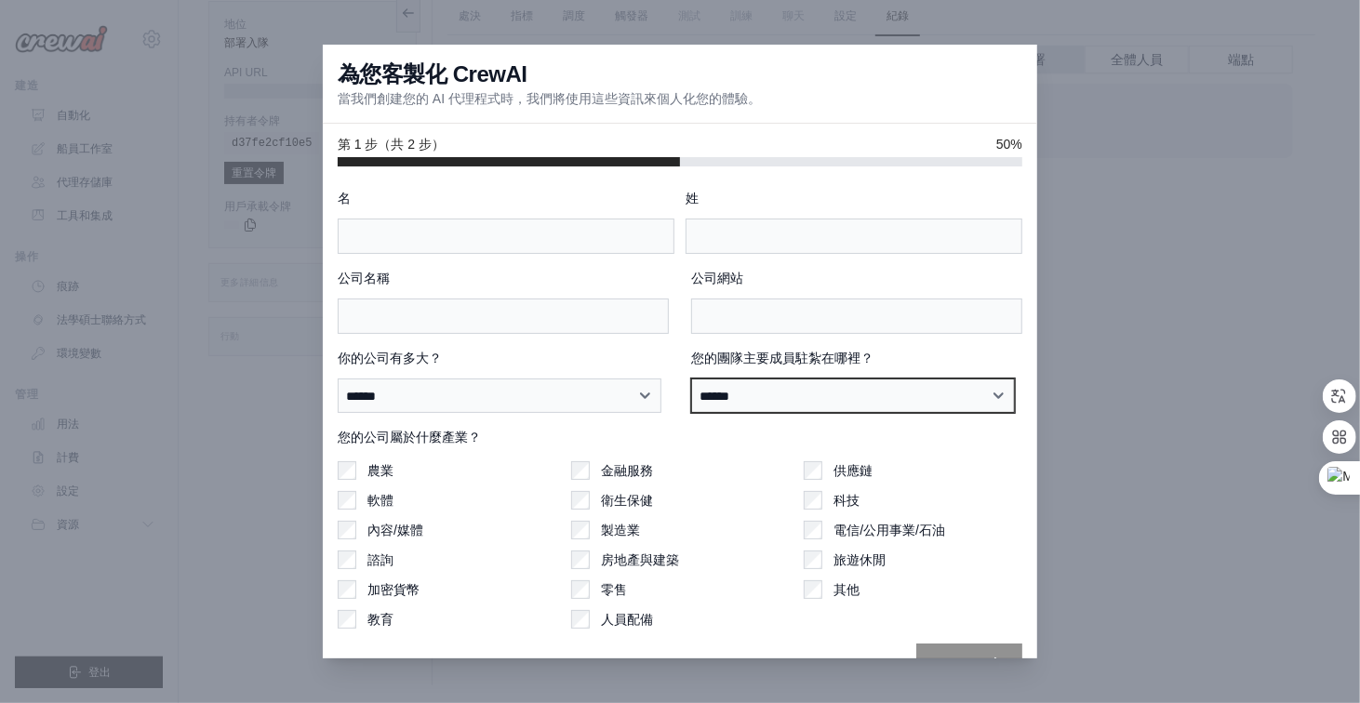
click at [981, 395] on select "****** ********* ** ** **** ** ****** ****" at bounding box center [853, 396] width 324 height 35
select select "**********"
click at [691, 379] on select "****** ********* ** ** **** ** ****** ****" at bounding box center [853, 396] width 324 height 35
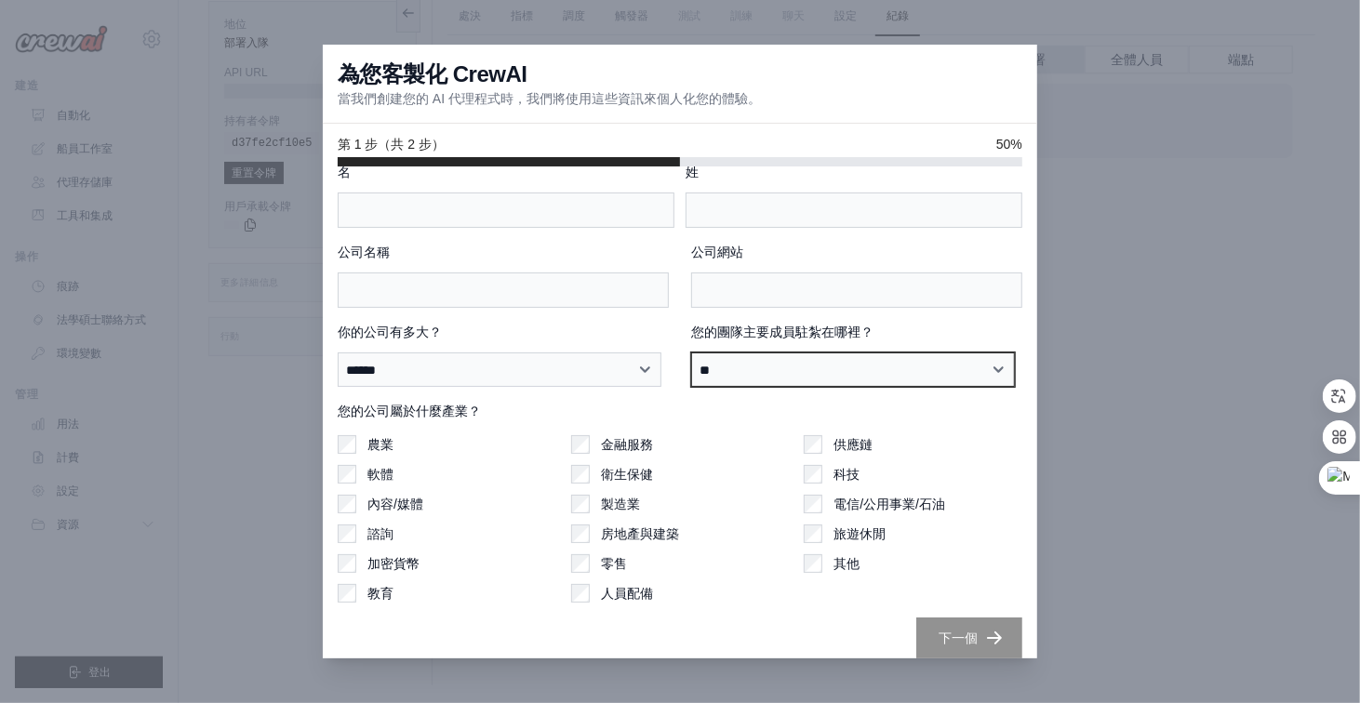
scroll to position [40, 0]
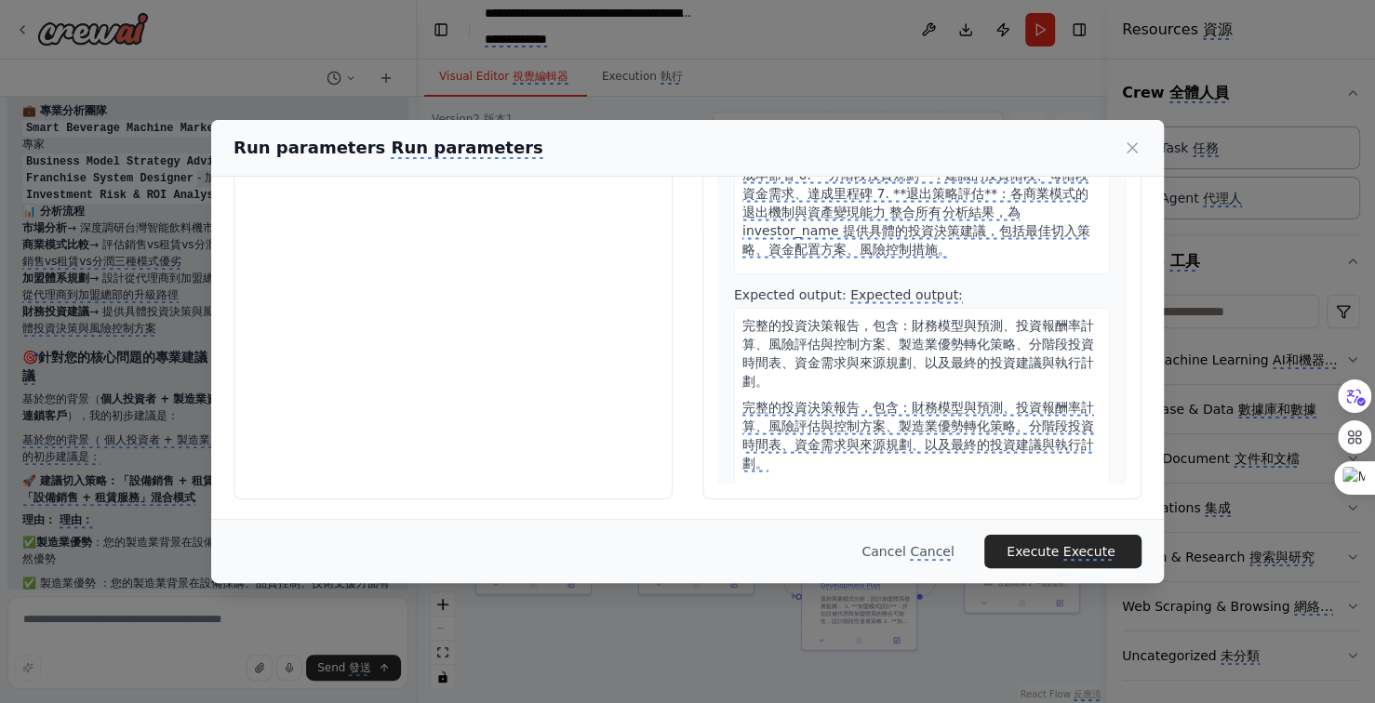
scroll to position [2547, 0]
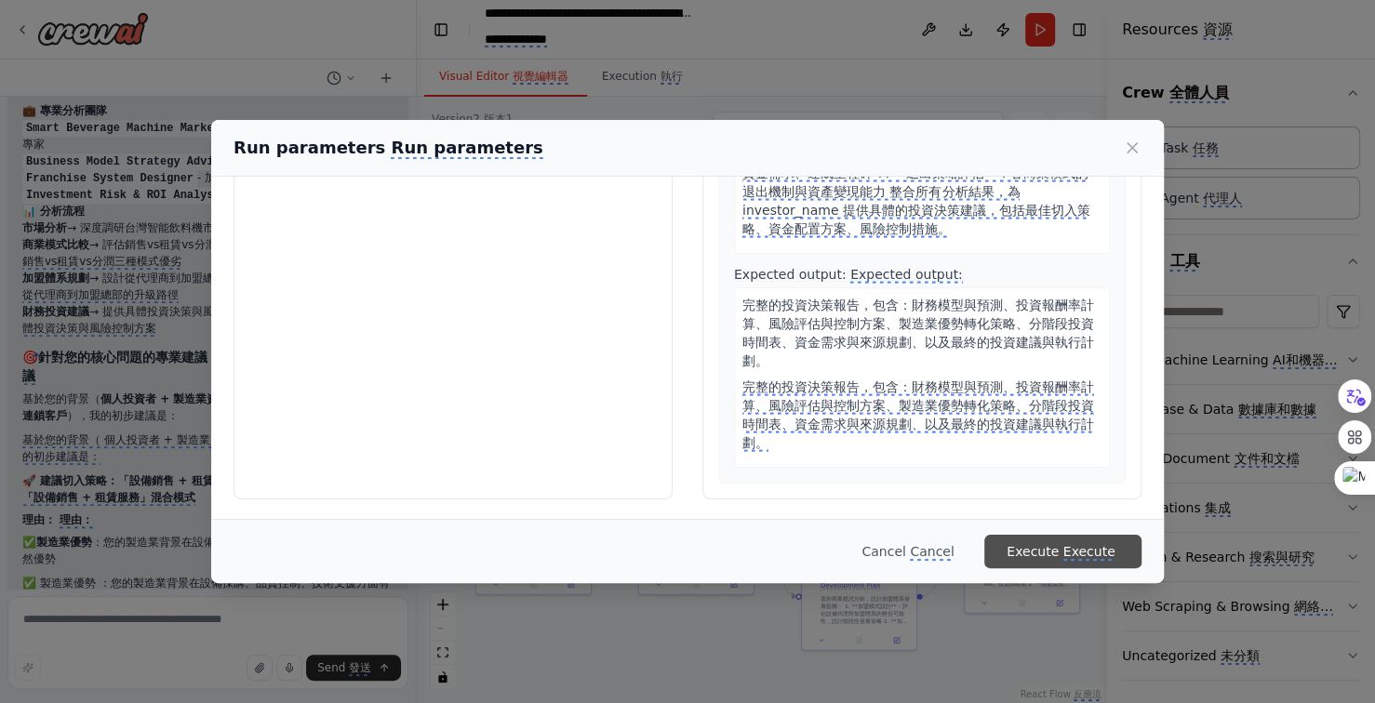
click at [1096, 557] on monica-translate-translate "Execute" at bounding box center [1089, 552] width 52 height 17
click at [1062, 548] on monica-translate-space "submit" at bounding box center [1061, 551] width 4 height 15
click at [1103, 553] on monica-translate-translate "Execute" at bounding box center [1089, 552] width 52 height 17
click at [1126, 148] on icon at bounding box center [1132, 148] width 19 height 19
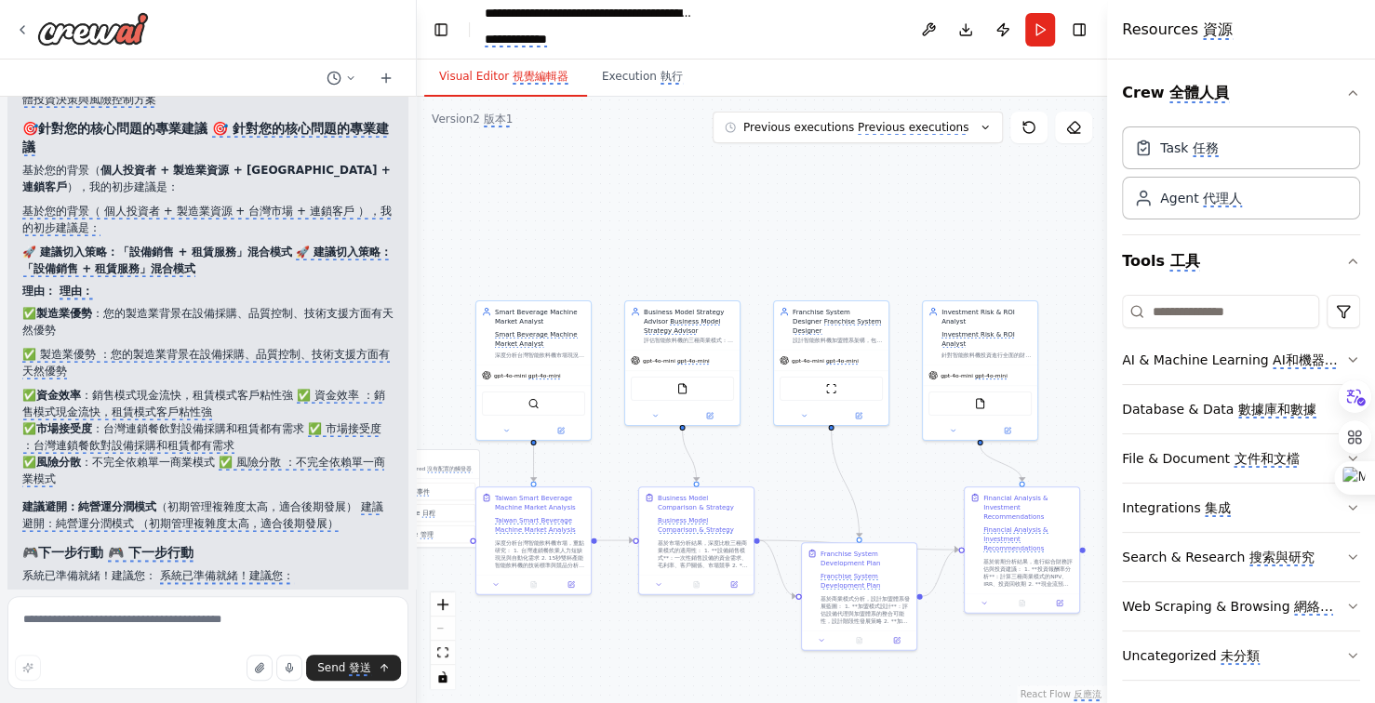
scroll to position [24015, 0]
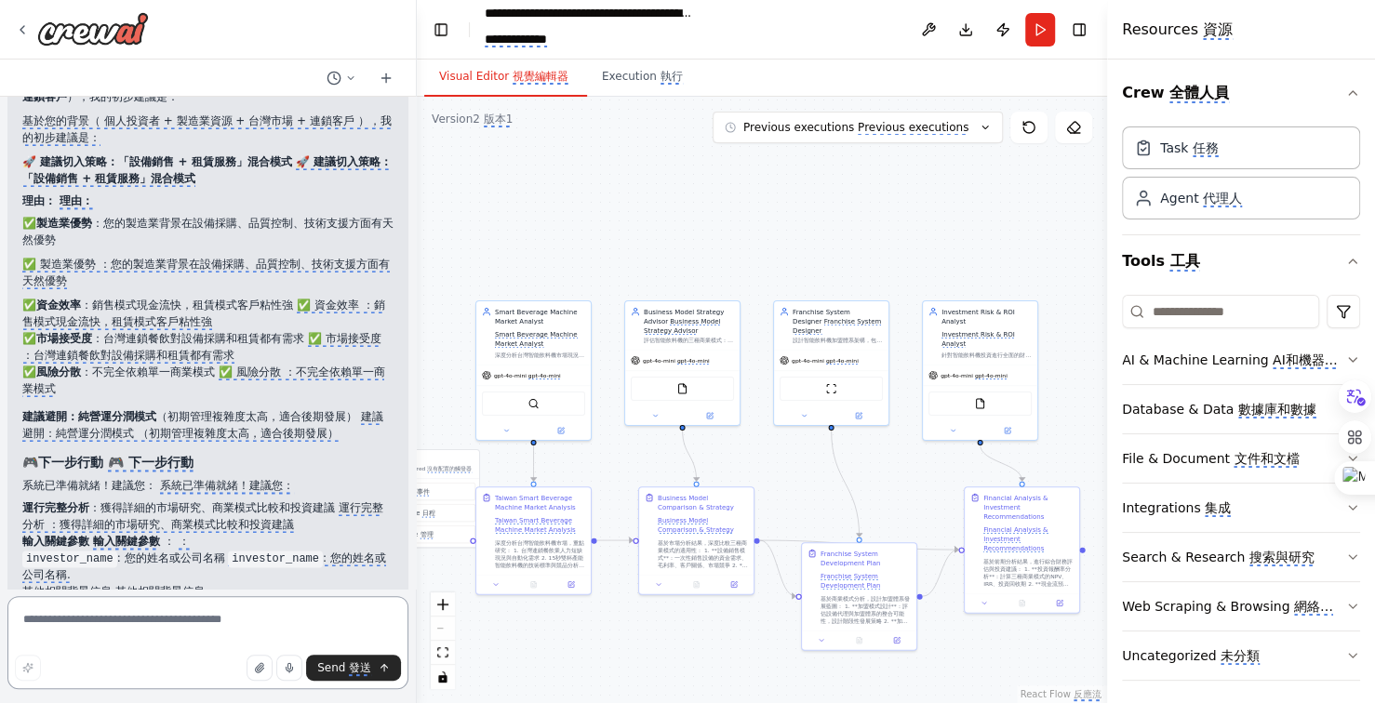
click at [136, 618] on textarea at bounding box center [207, 642] width 401 height 93
click at [190, 633] on textarea "**********" at bounding box center [207, 642] width 401 height 93
type textarea "**********"
click at [350, 673] on monica-translate-translate "發送" at bounding box center [360, 668] width 22 height 15
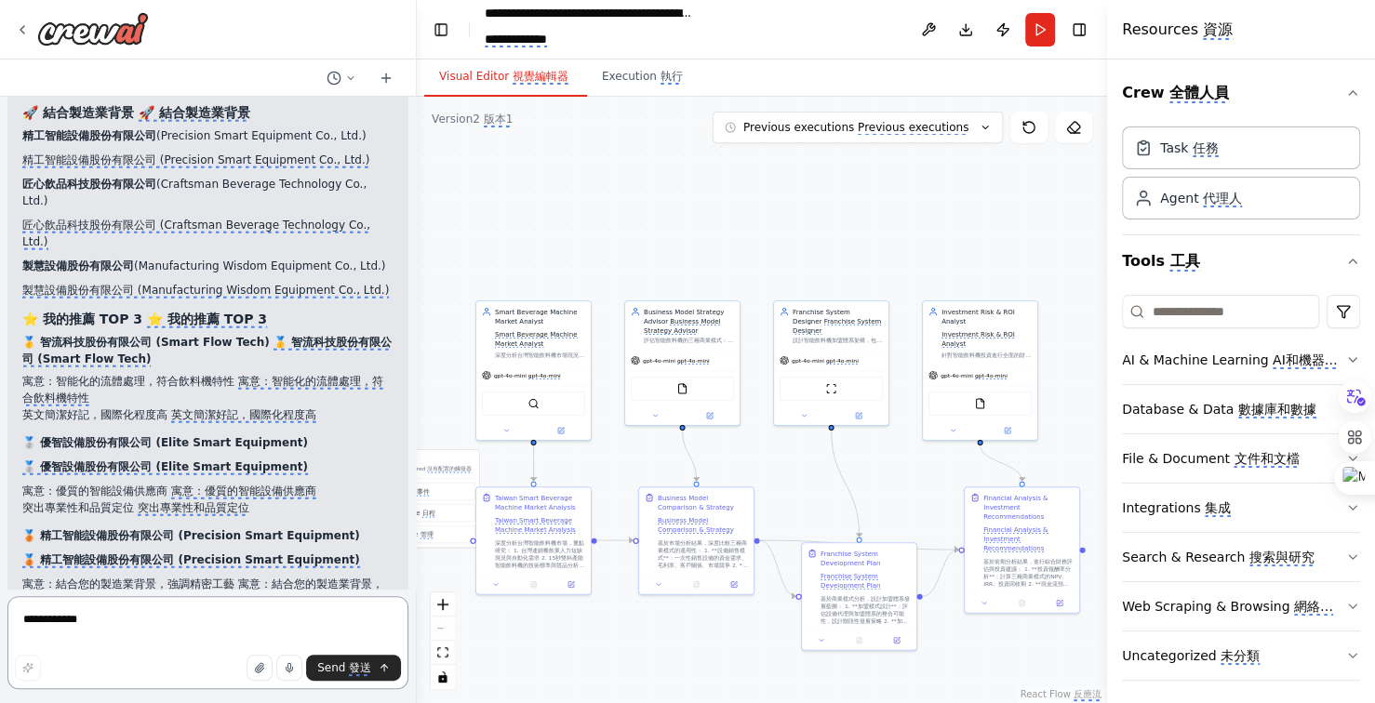
scroll to position [25589, 0]
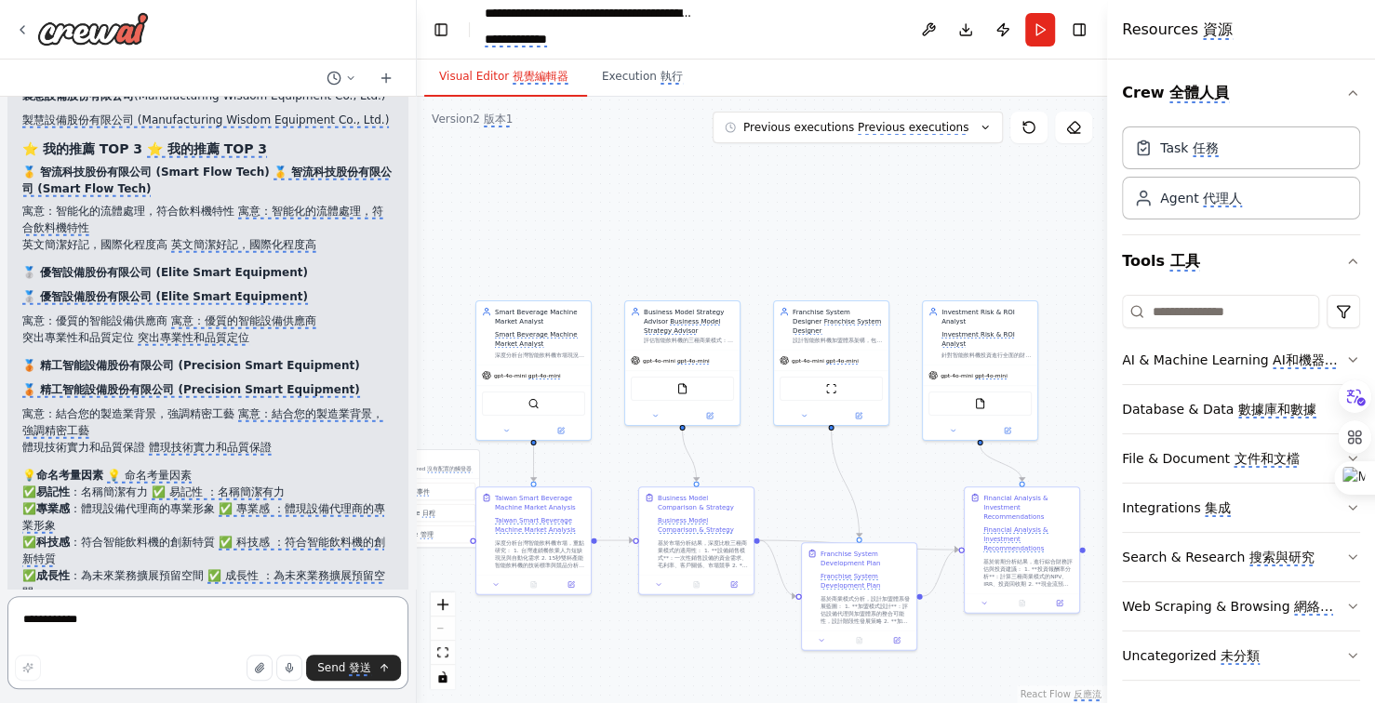
click at [122, 615] on textarea "**********" at bounding box center [207, 642] width 401 height 93
type textarea "**********"
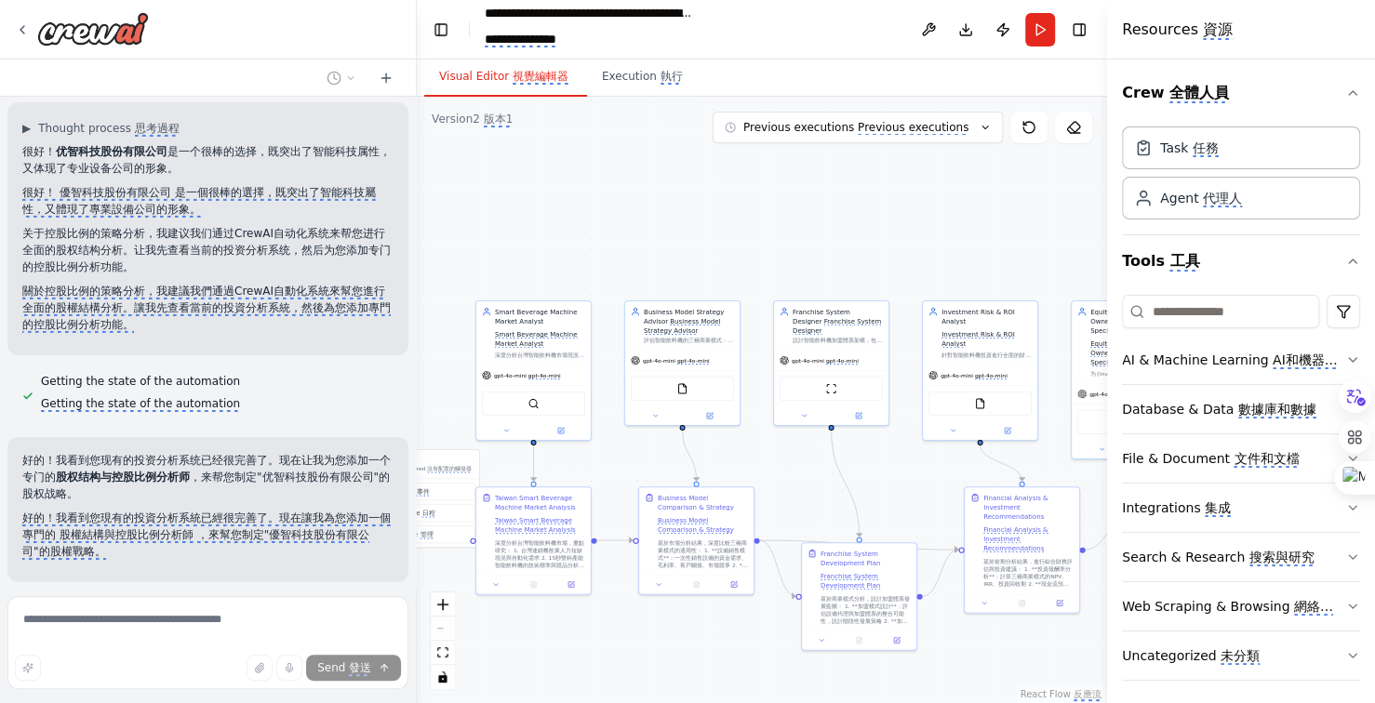
scroll to position [26428, 0]
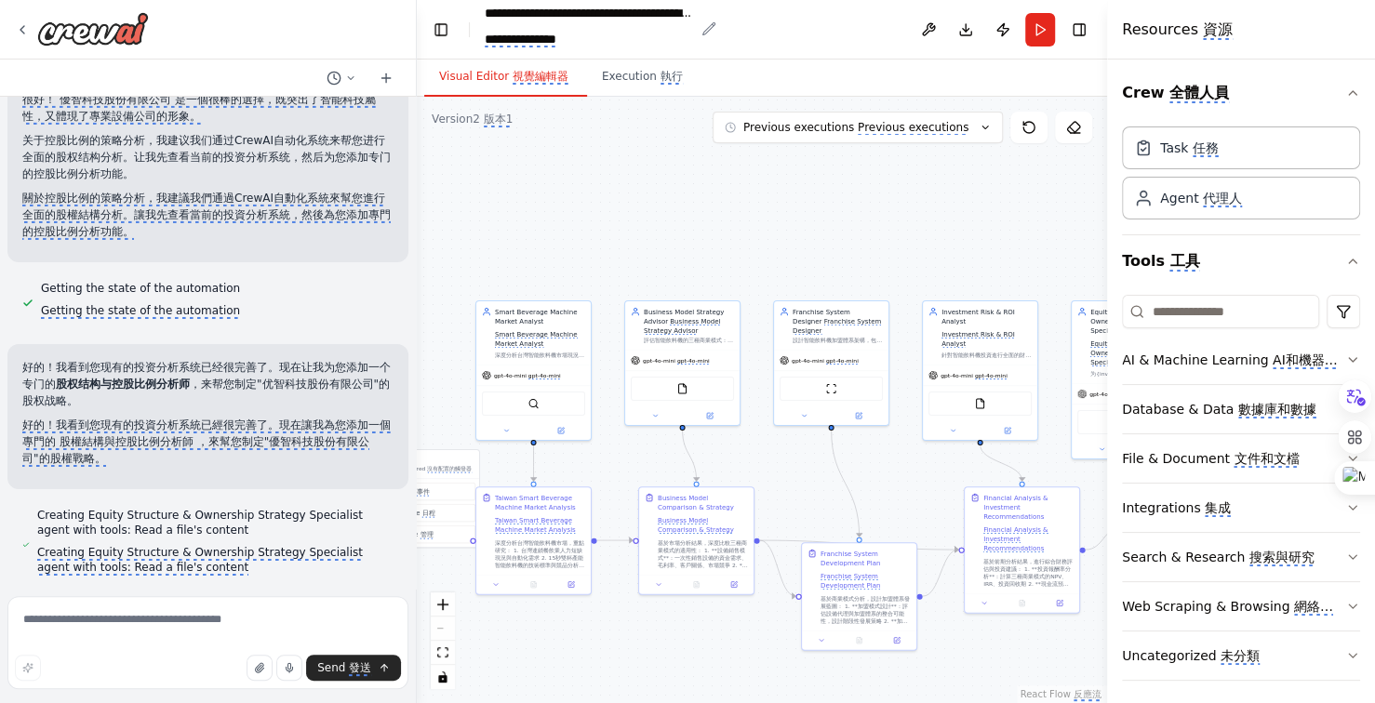
click at [507, 36] on monica-translate-translate "**********" at bounding box center [521, 40] width 72 height 15
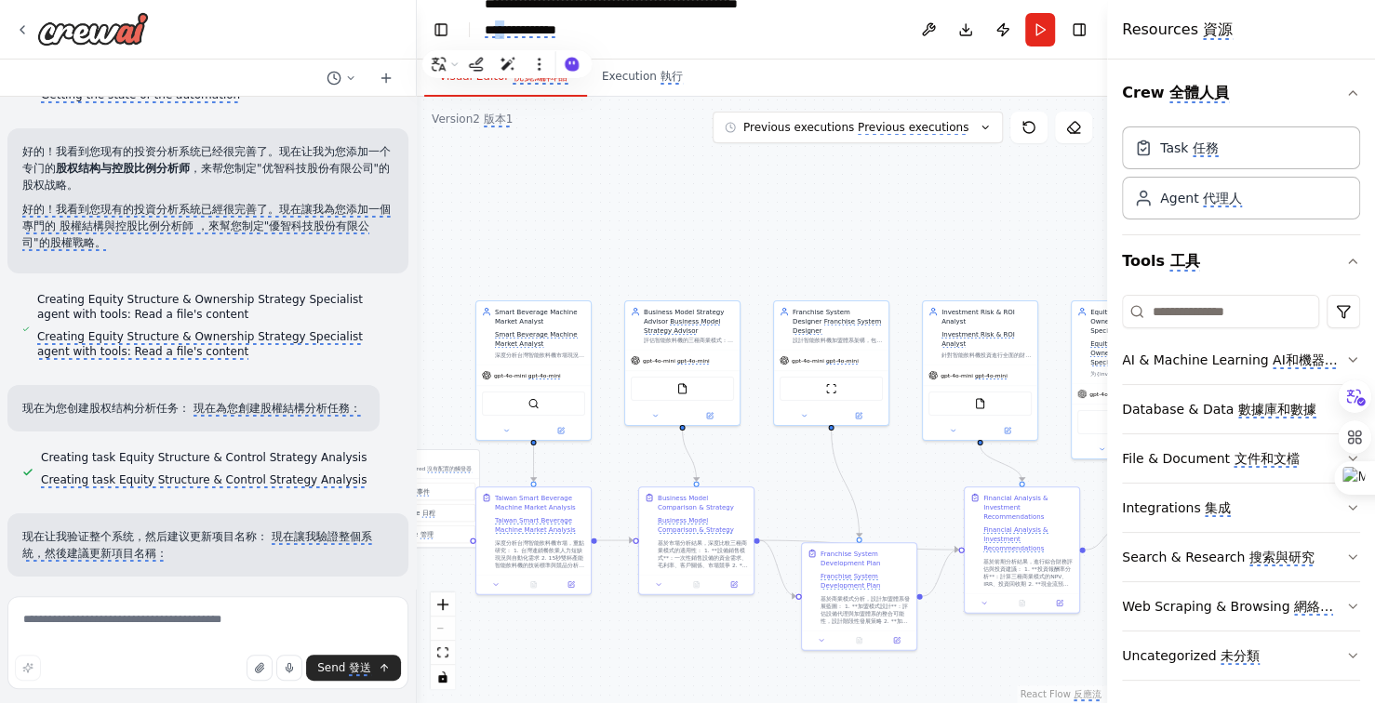
scroll to position [26707, 0]
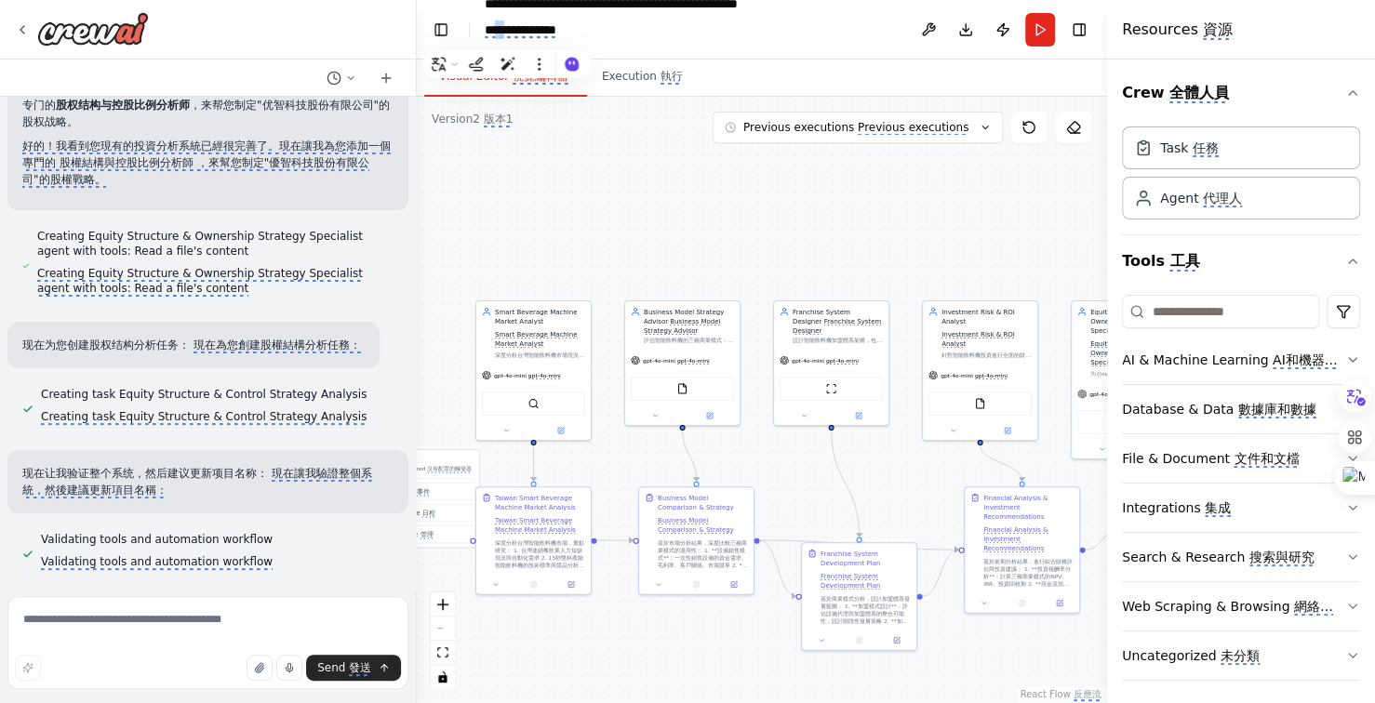
click at [727, 33] on monica-translate-translate-wrapper "**********" at bounding box center [650, 29] width 330 height 19
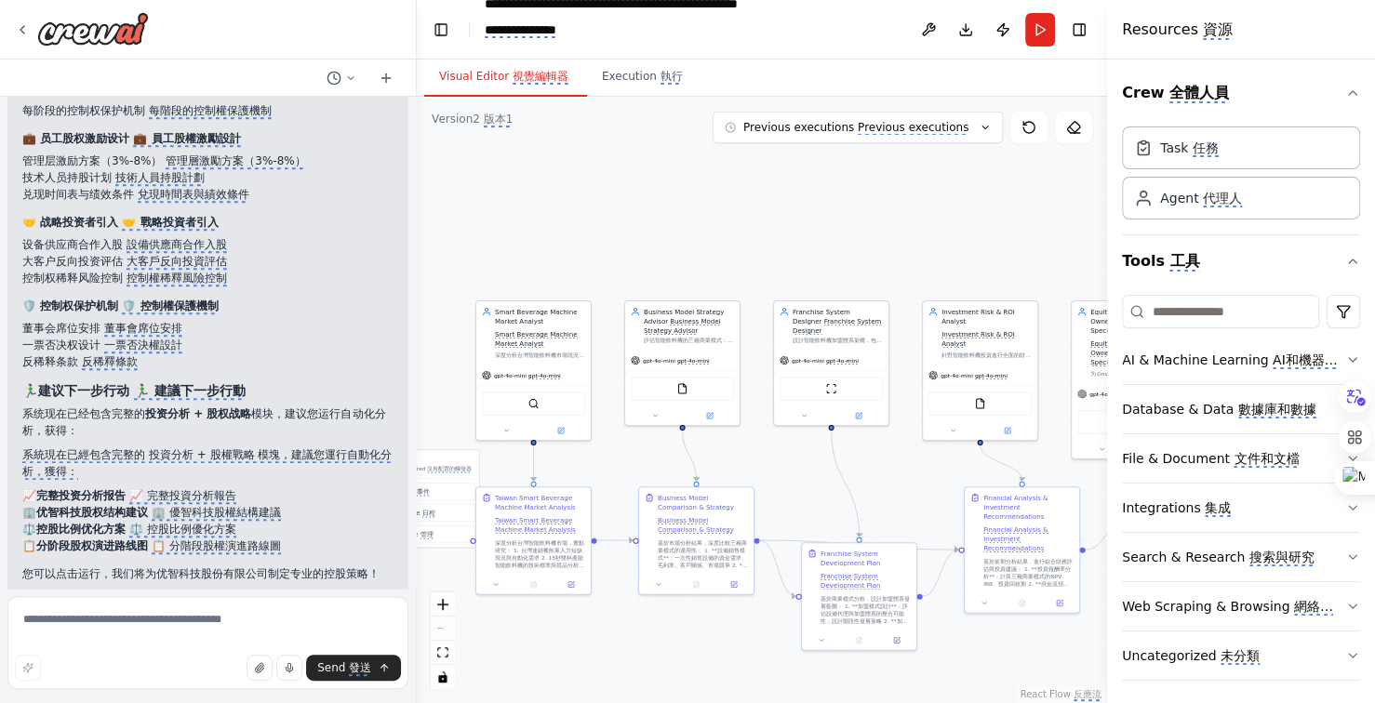
scroll to position [27888, 0]
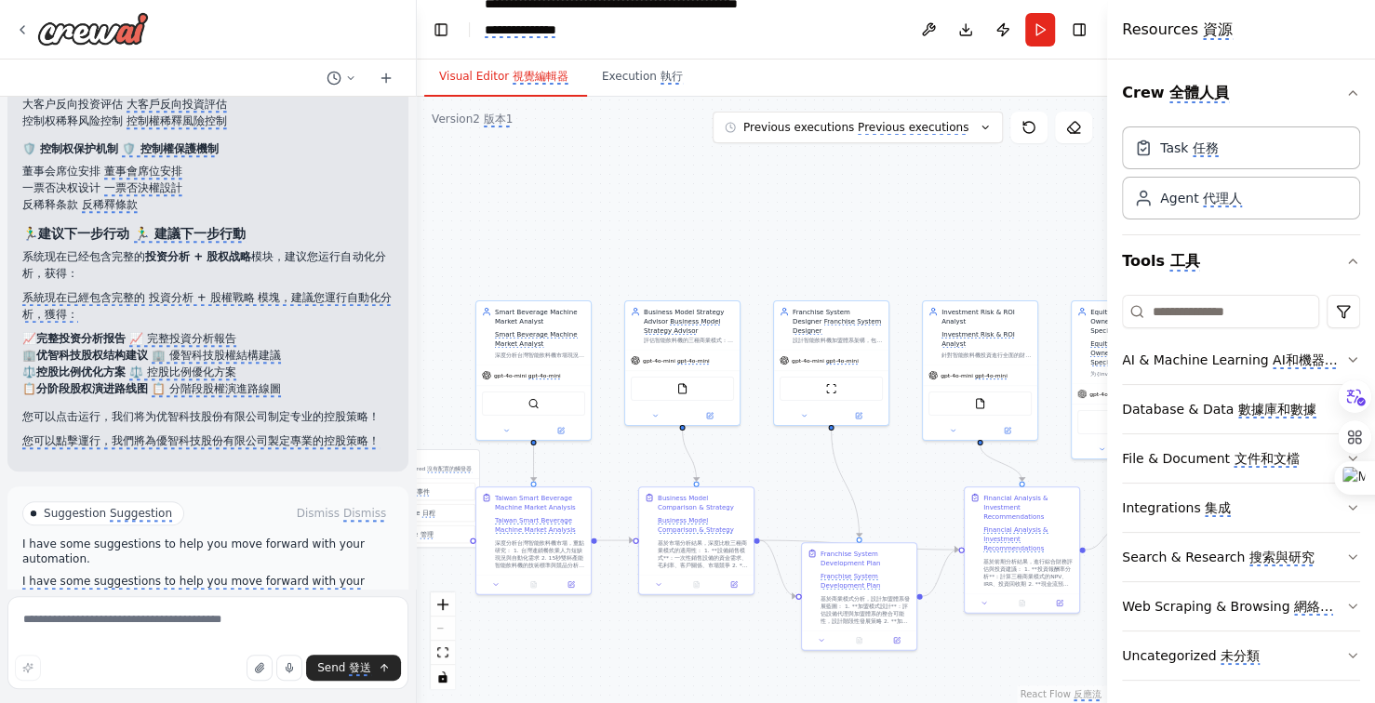
click at [240, 623] on monica-translate-translate "運行自動化" at bounding box center [261, 630] width 56 height 15
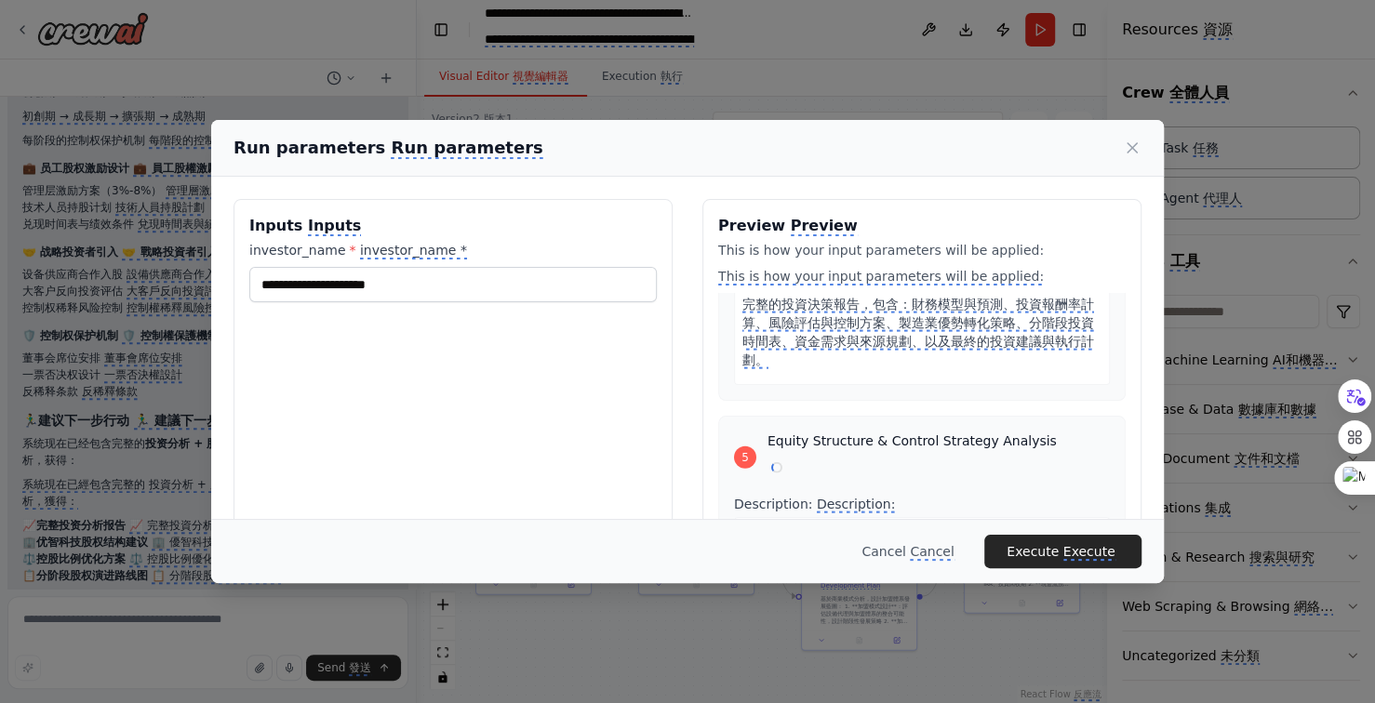
scroll to position [2820, 0]
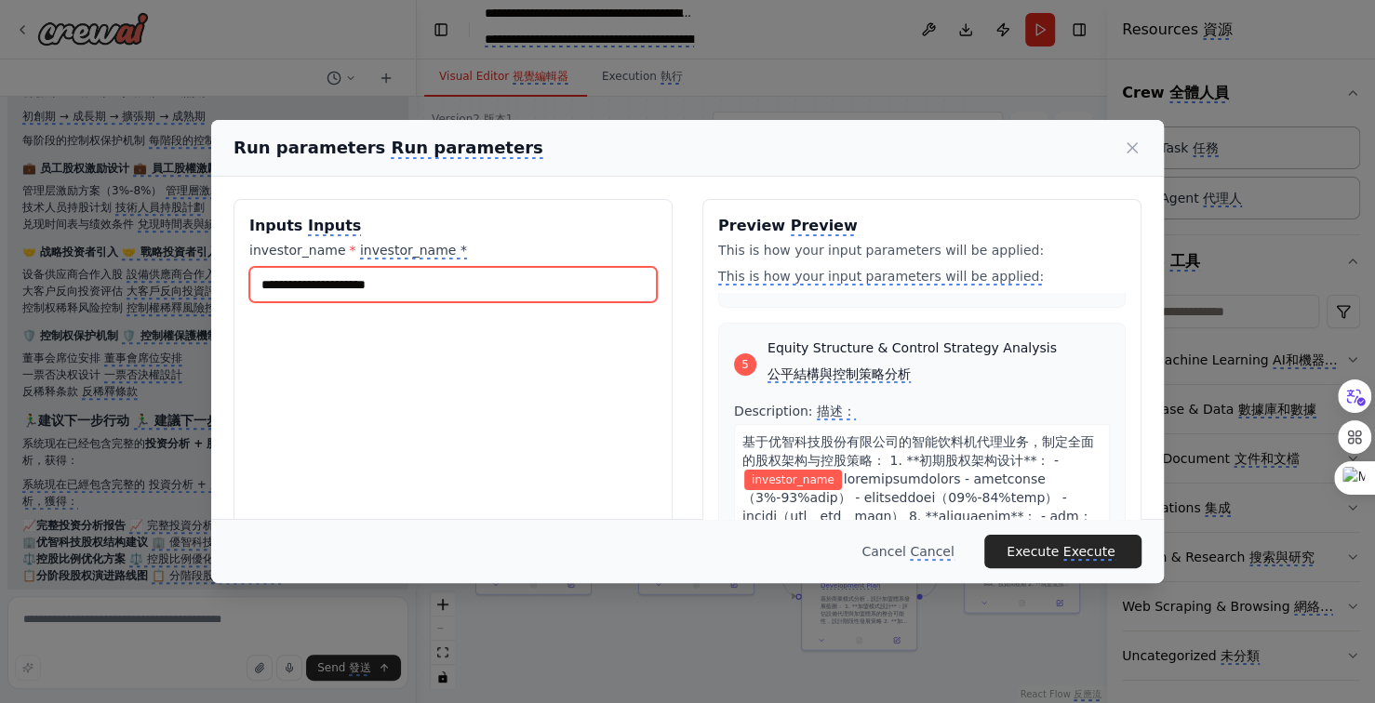
click at [453, 284] on input "investor_name * investor_name *" at bounding box center [452, 284] width 407 height 35
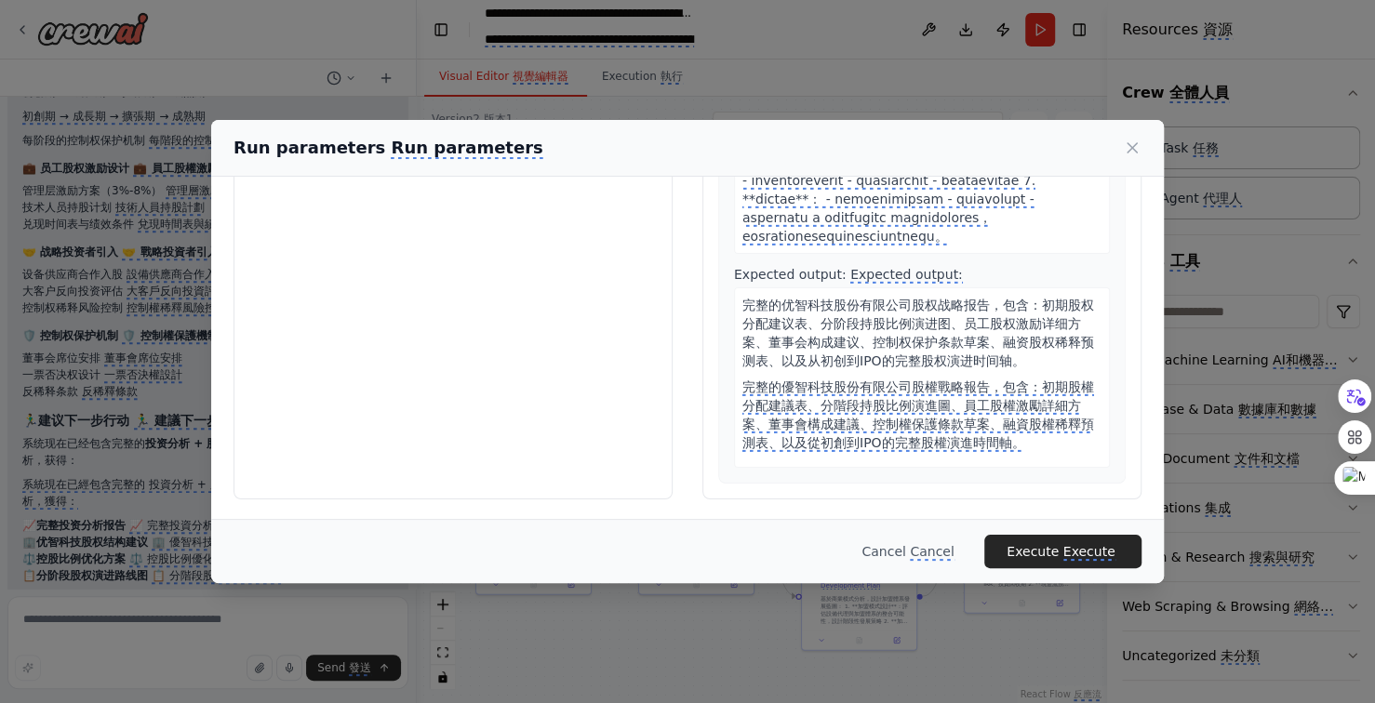
scroll to position [4151, 0]
type input "**********"
click at [1078, 551] on monica-translate-translate "Execute" at bounding box center [1089, 552] width 52 height 17
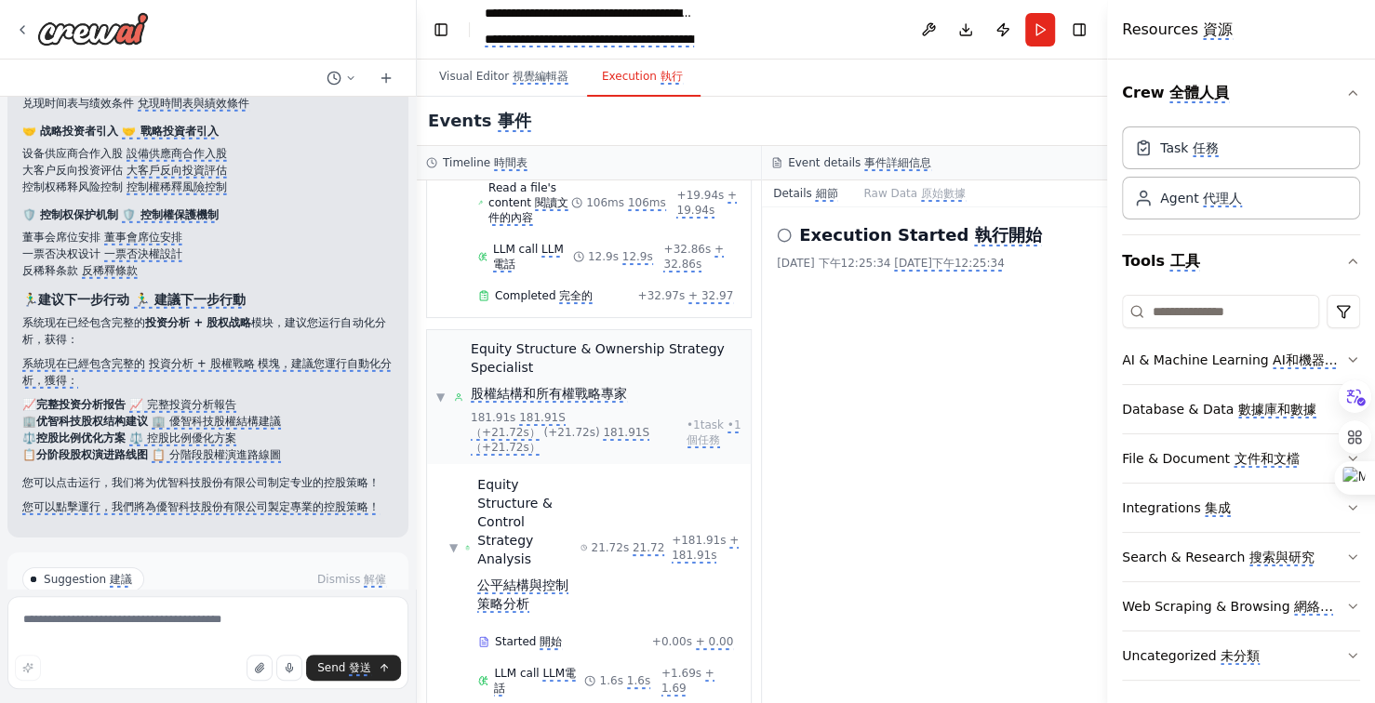
scroll to position [3873, 0]
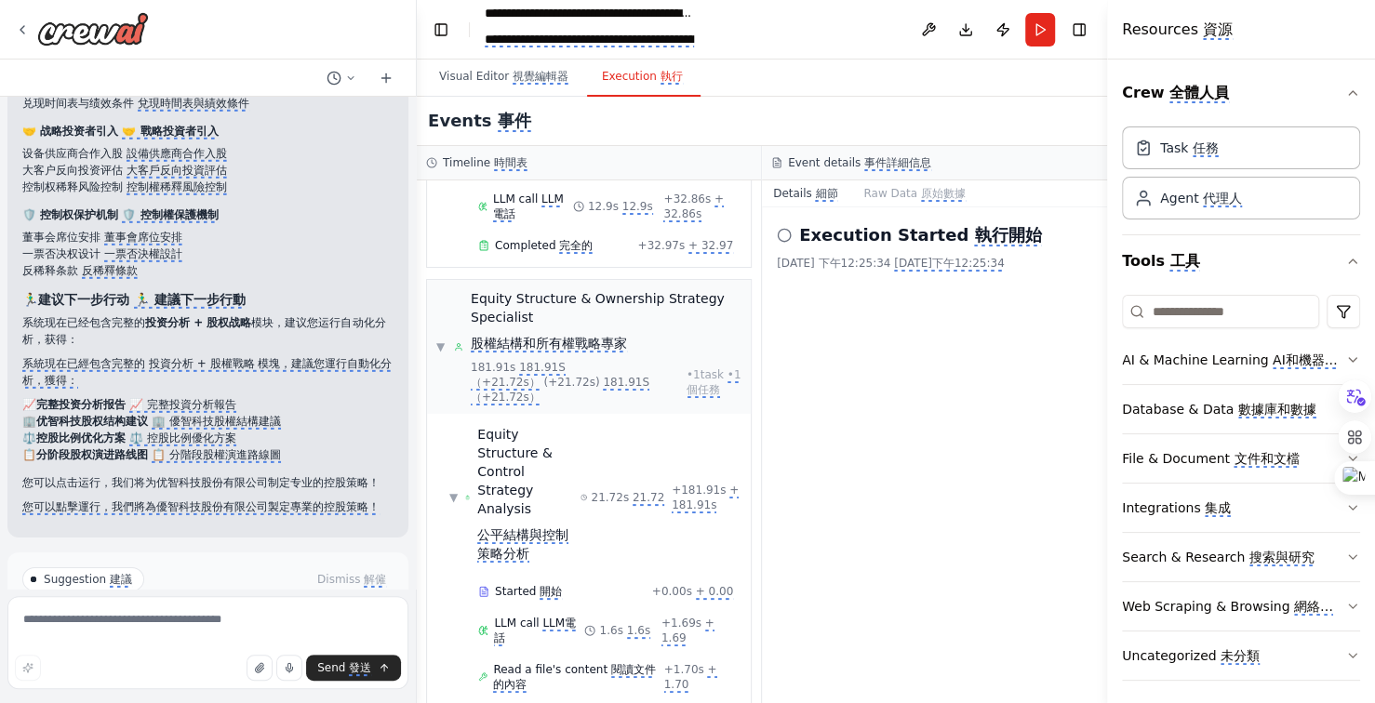
click at [257, 674] on monica-translate-translate "改善自動化" at bounding box center [274, 681] width 56 height 15
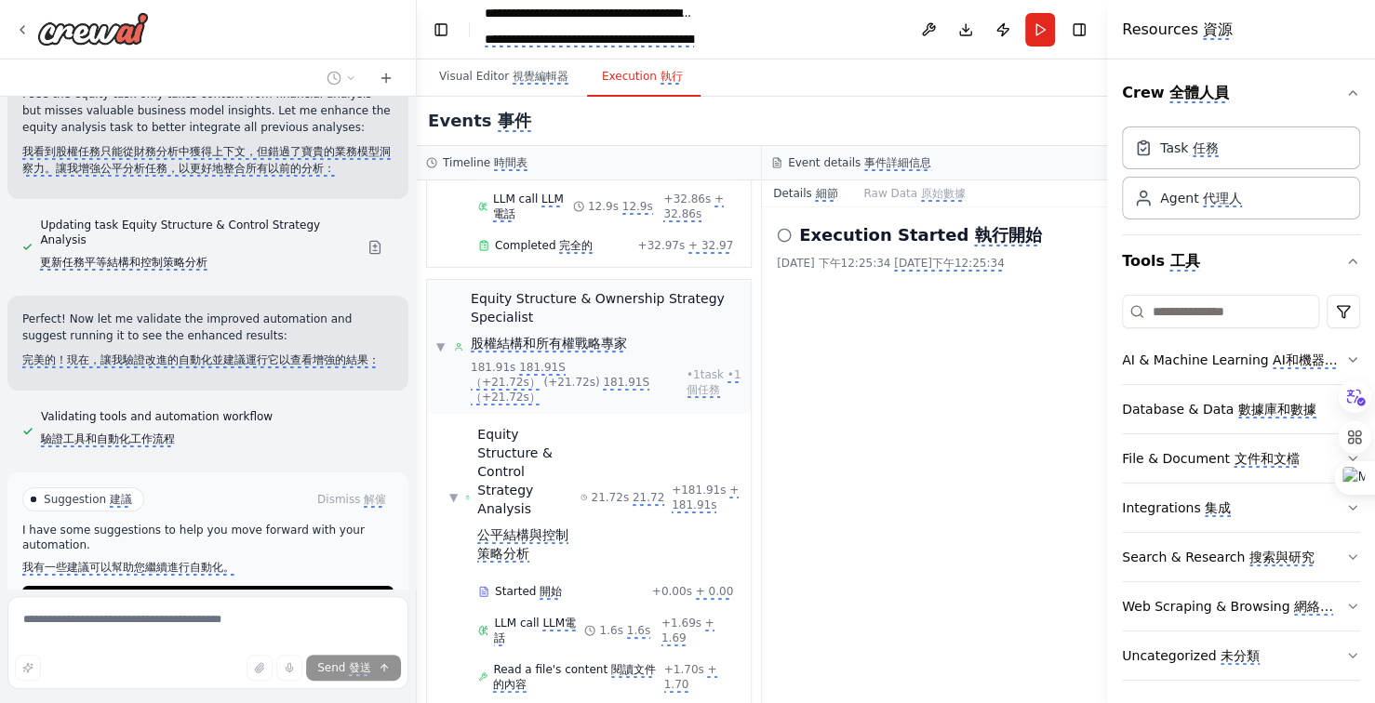
scroll to position [26660, 0]
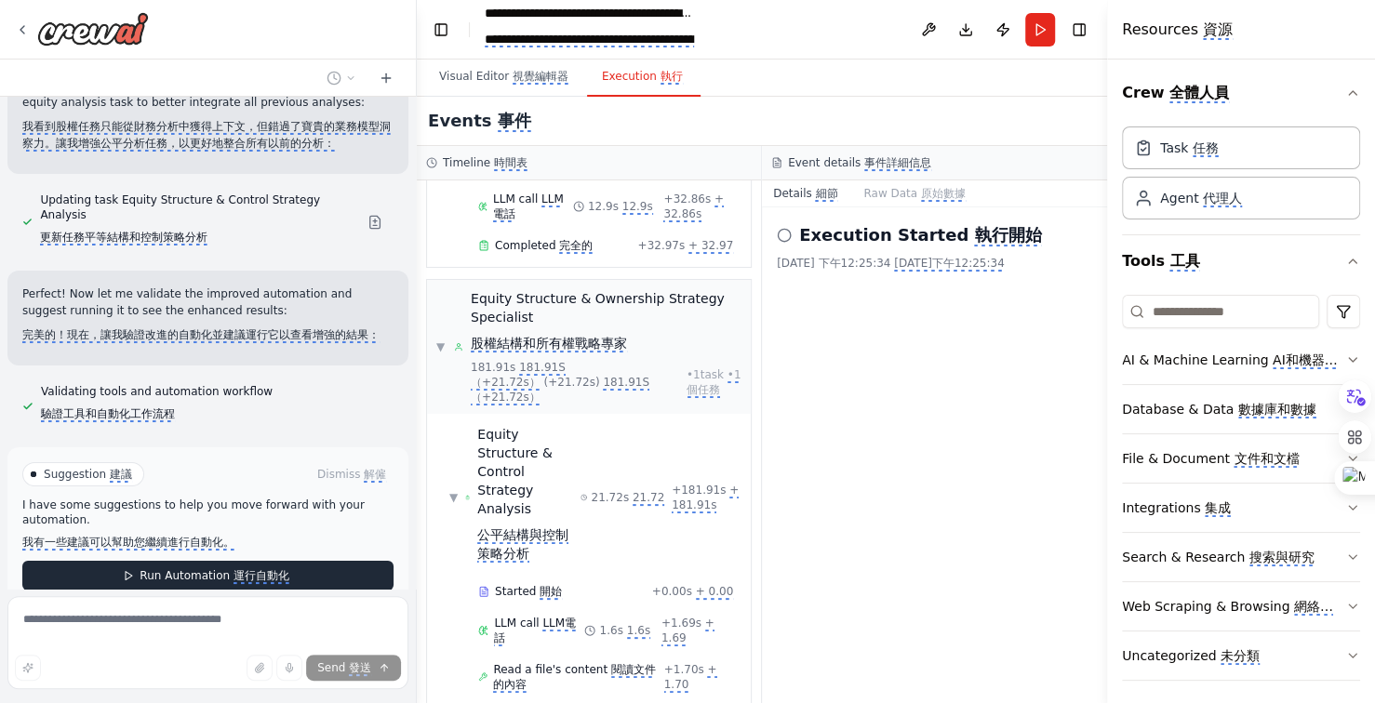
click at [247, 467] on div "Suggestion 建議 Dismiss 解僱 I have some suggestions to help you move forward with …" at bounding box center [207, 526] width 371 height 128
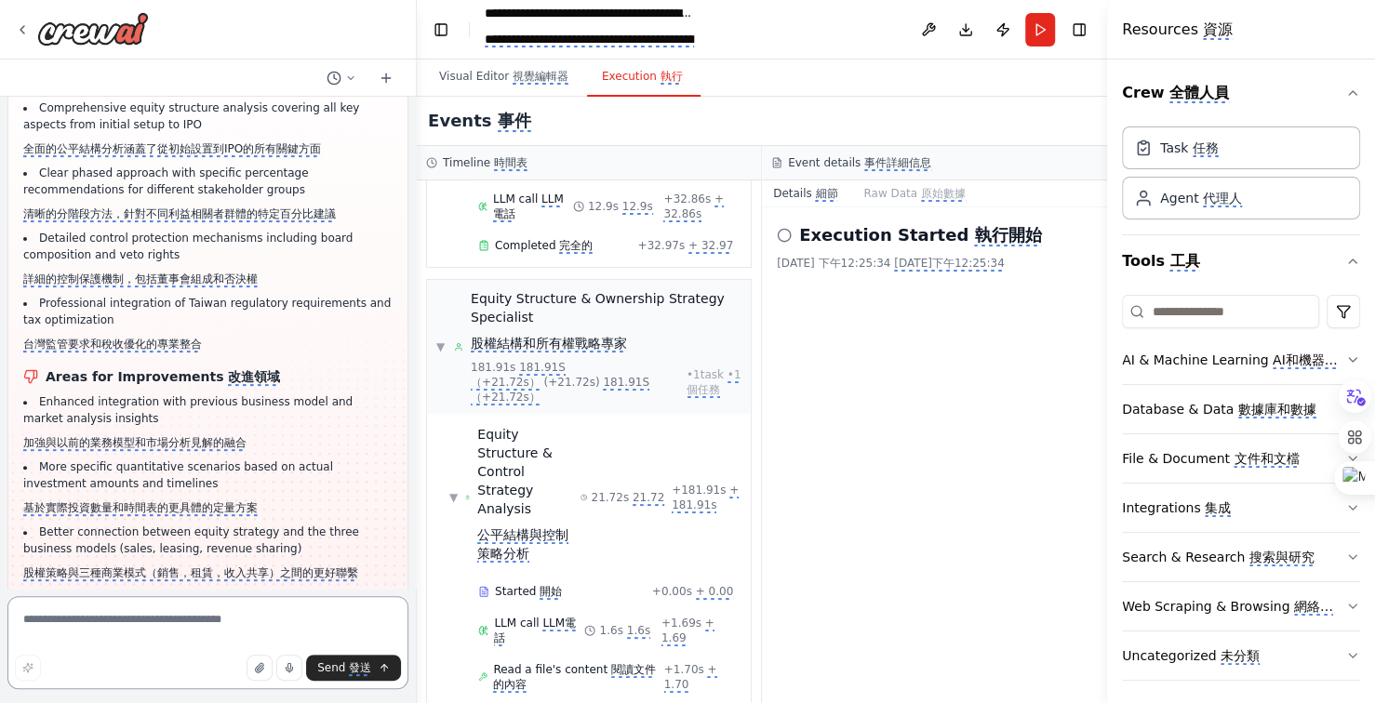
scroll to position [27274, 0]
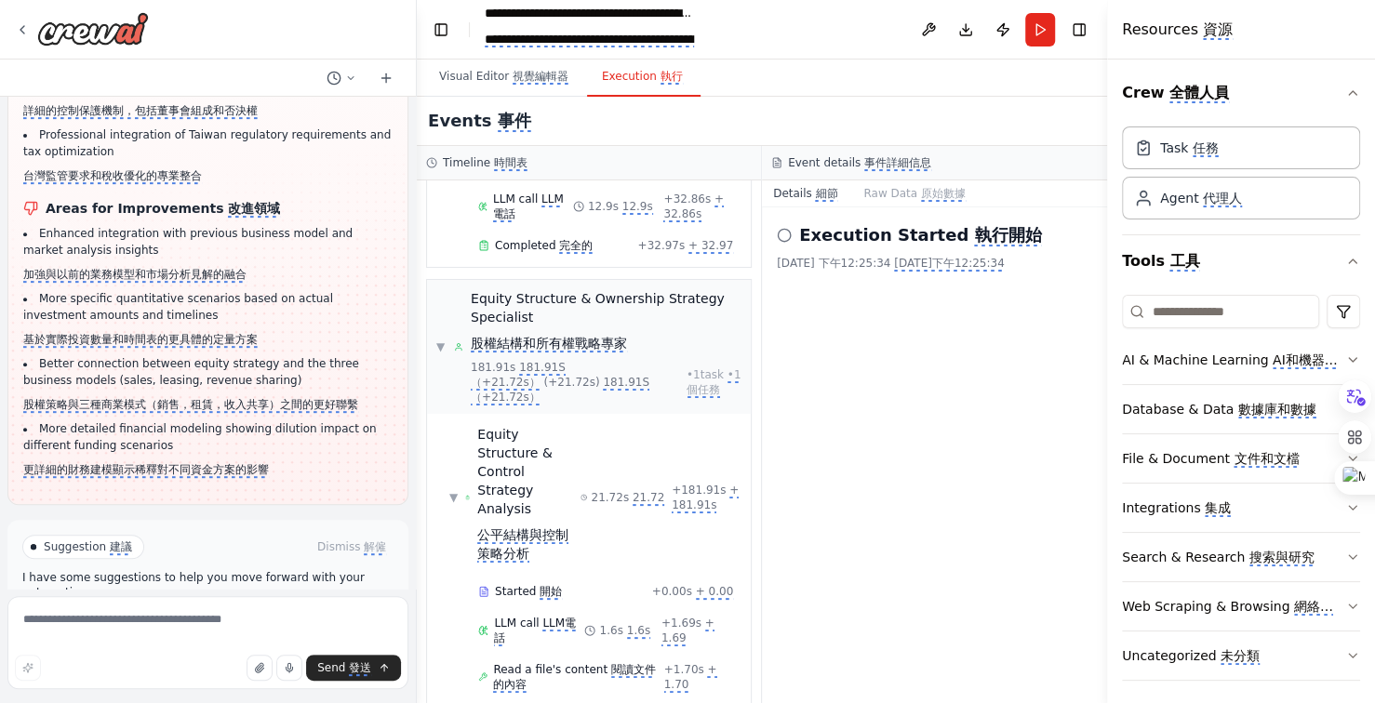
click at [245, 642] on monica-translate-translate "運行自動化" at bounding box center [261, 649] width 56 height 15
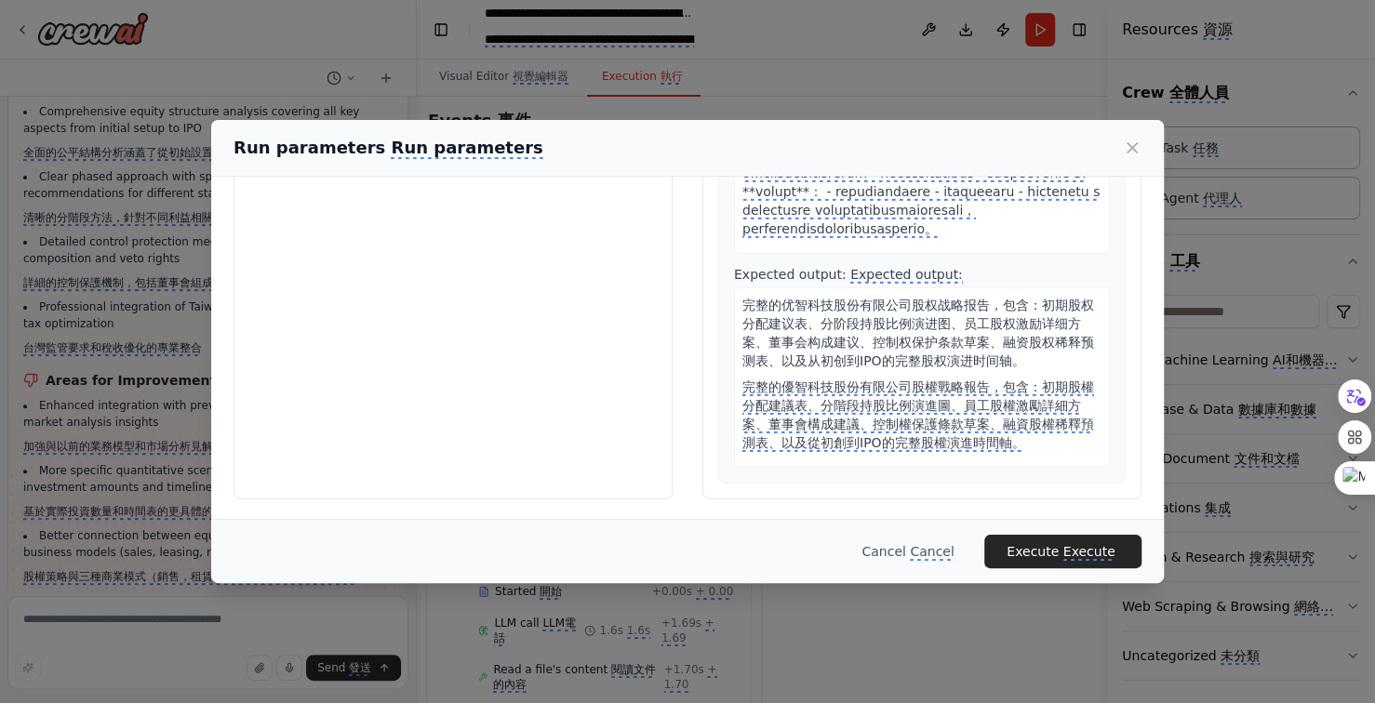
scroll to position [4244, 0]
click at [1051, 553] on monica-translate-origin-text "Execute" at bounding box center [1032, 551] width 52 height 15
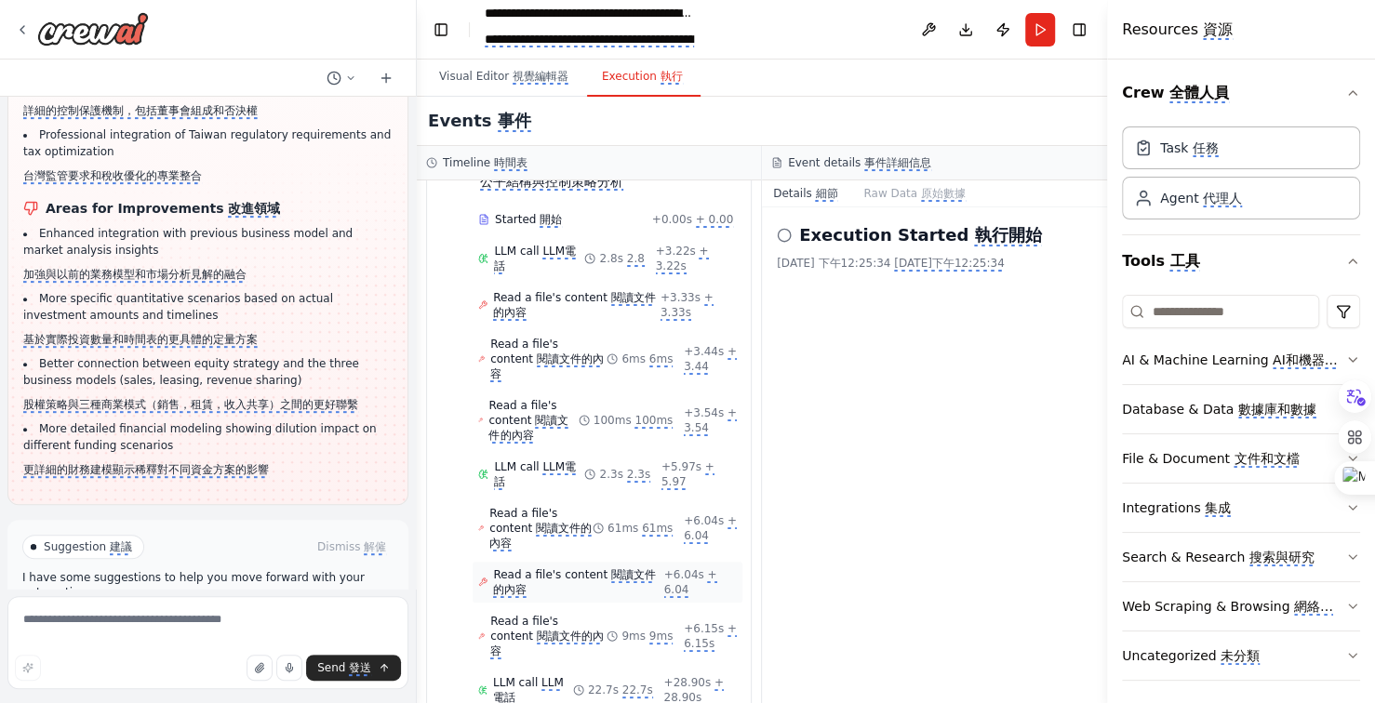
scroll to position [3973, 0]
click at [260, 642] on monica-translate-translate "改善自動化" at bounding box center [274, 649] width 56 height 15
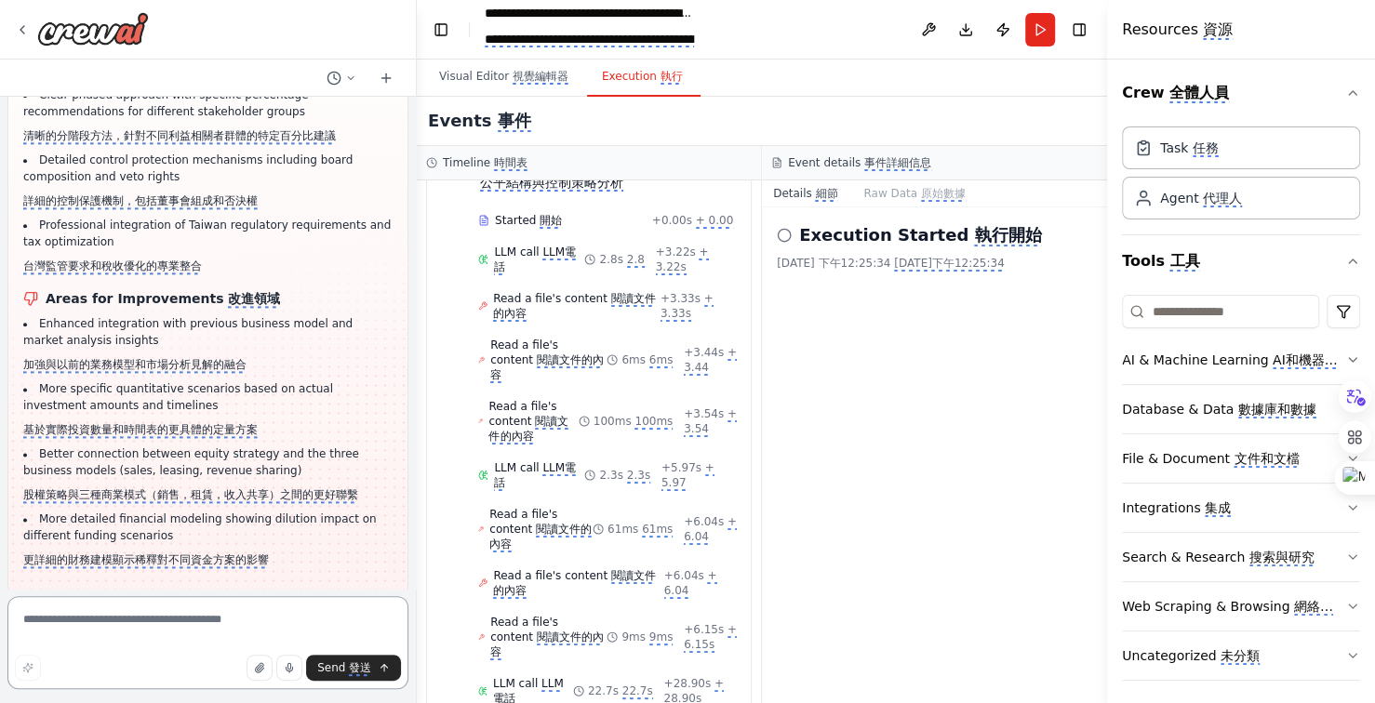
scroll to position [28345, 0]
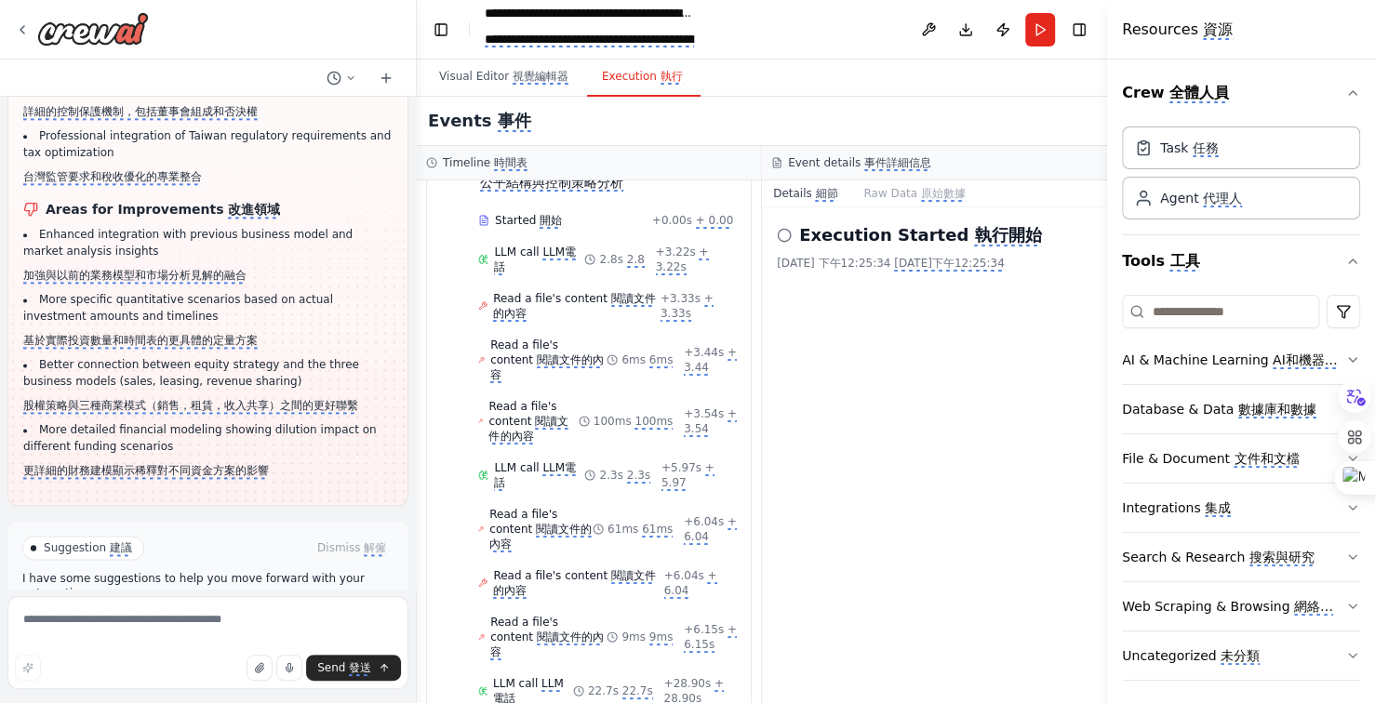
click at [255, 643] on monica-translate-translate "運行自動化" at bounding box center [261, 650] width 56 height 15
click at [255, 479] on monica-translate-translate "更詳細的財務建模顯示稀釋對不同資金方案的影響" at bounding box center [146, 471] width 246 height 15
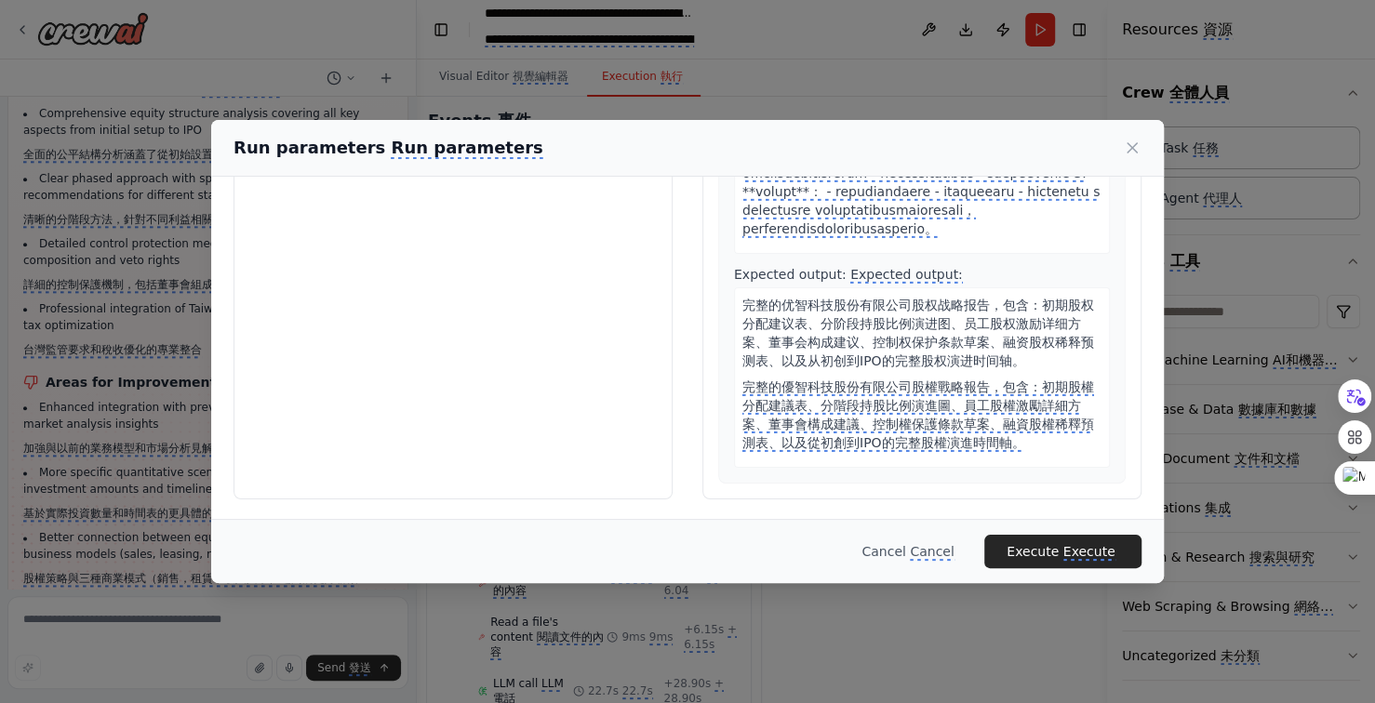
scroll to position [4244, 0]
click at [1094, 545] on monica-translate-translate "Execute" at bounding box center [1089, 552] width 52 height 17
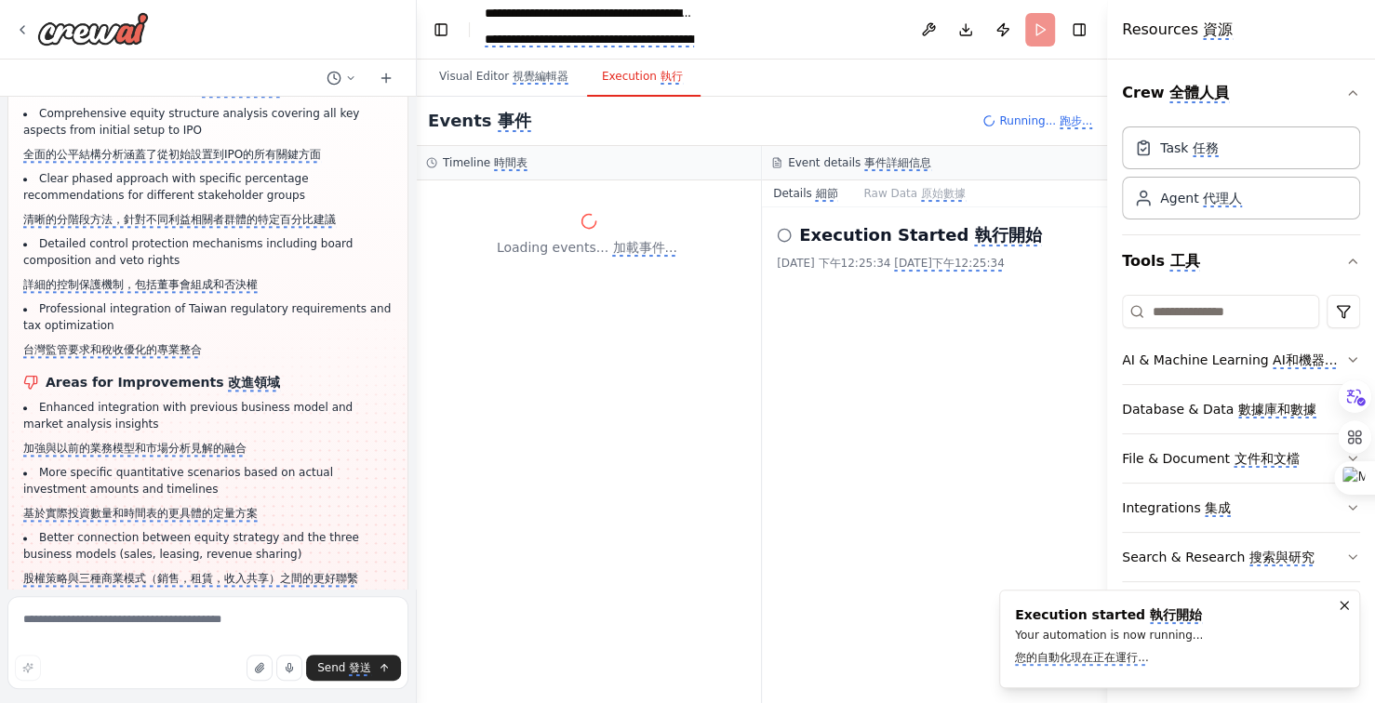
click at [338, 635] on monica-translate-translate-wrapper "更詳細的財務建模顯示稀釋對不同資金方案的影響" at bounding box center [207, 643] width 369 height 17
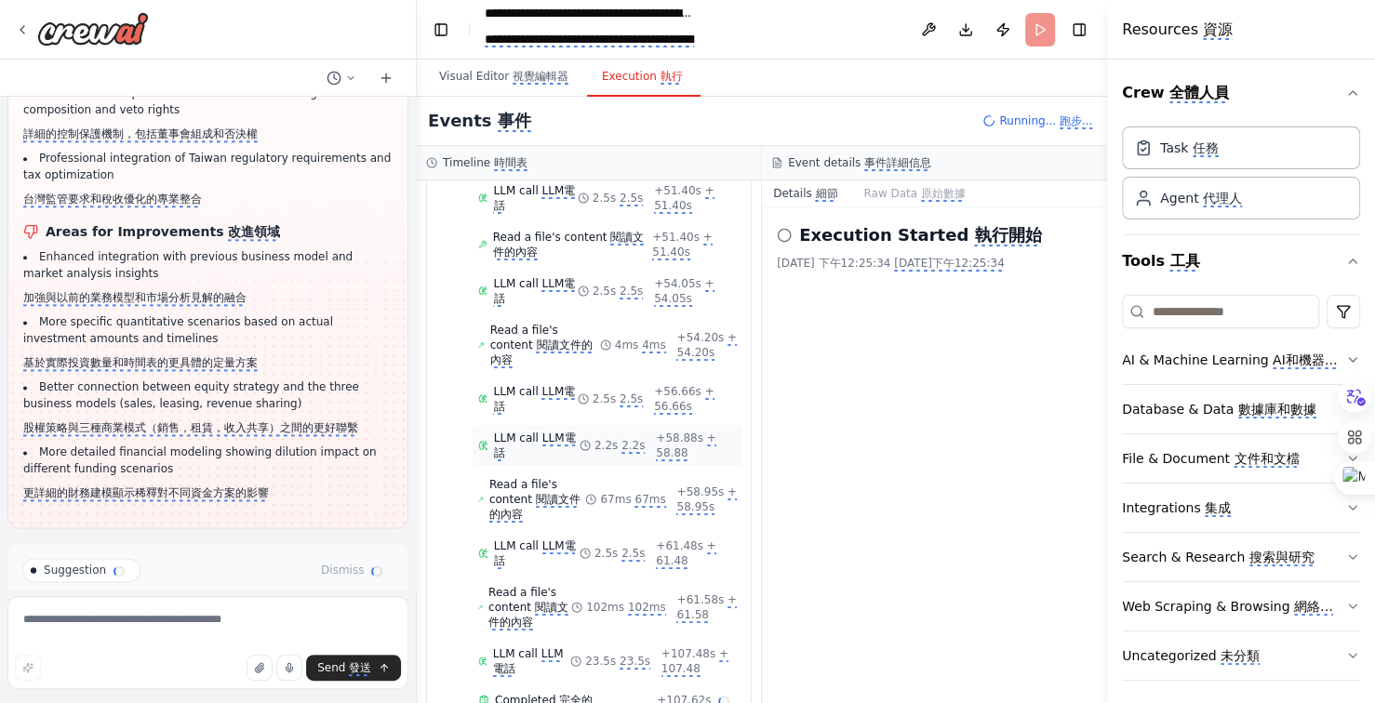
scroll to position [28345, 0]
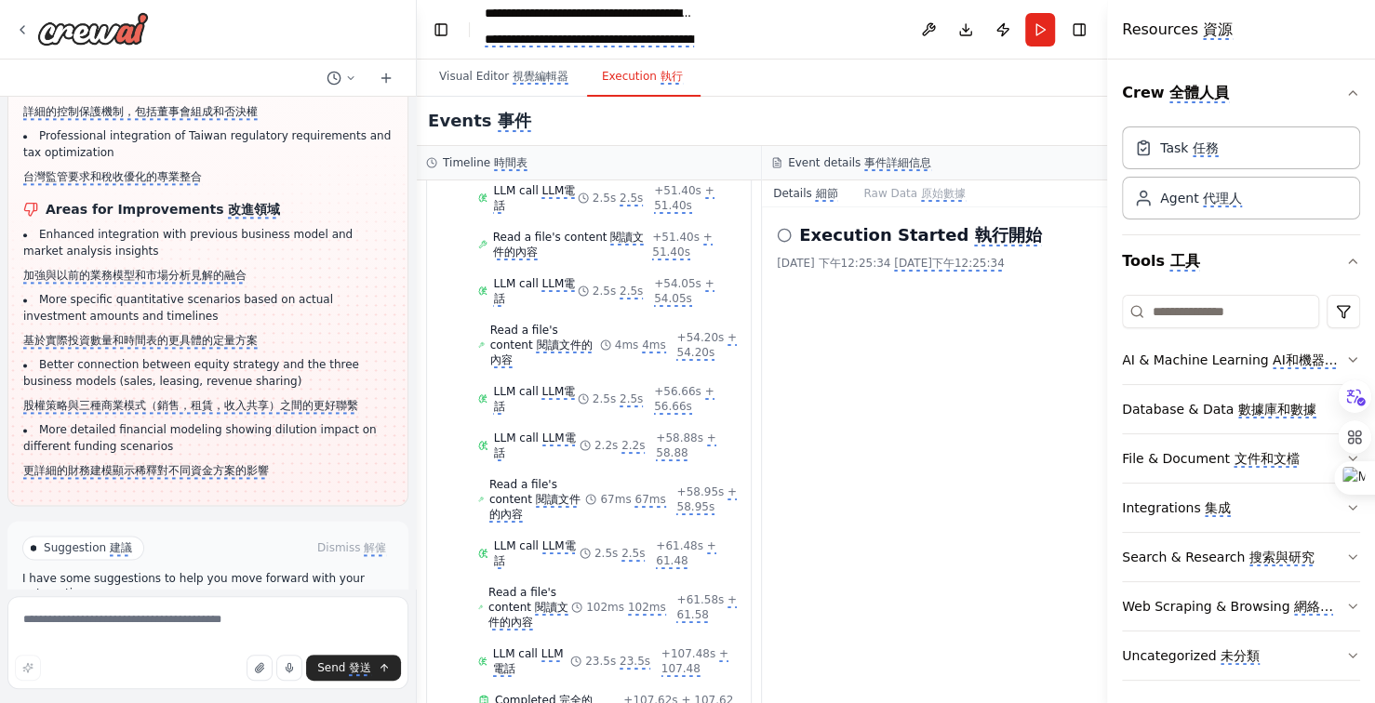
click at [273, 643] on monica-translate-translate "改善自動化" at bounding box center [274, 650] width 56 height 15
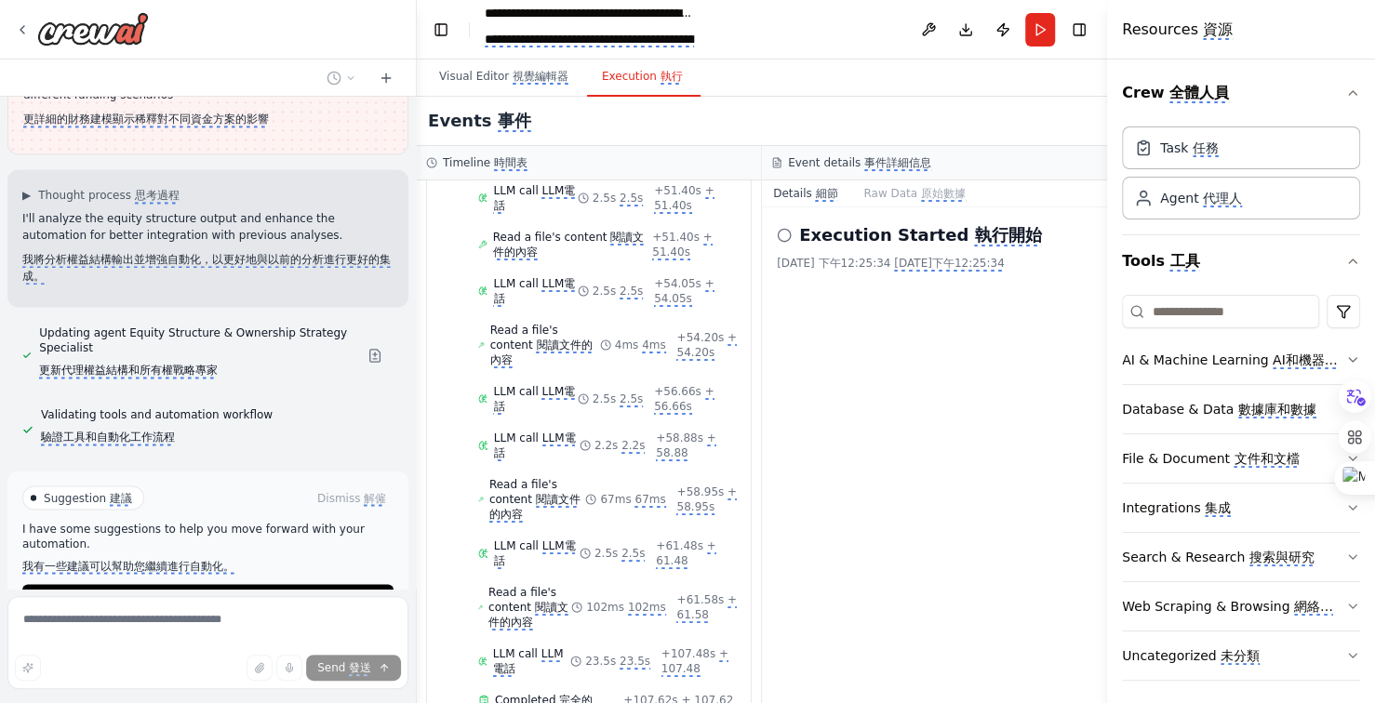
scroll to position [28718, 0]
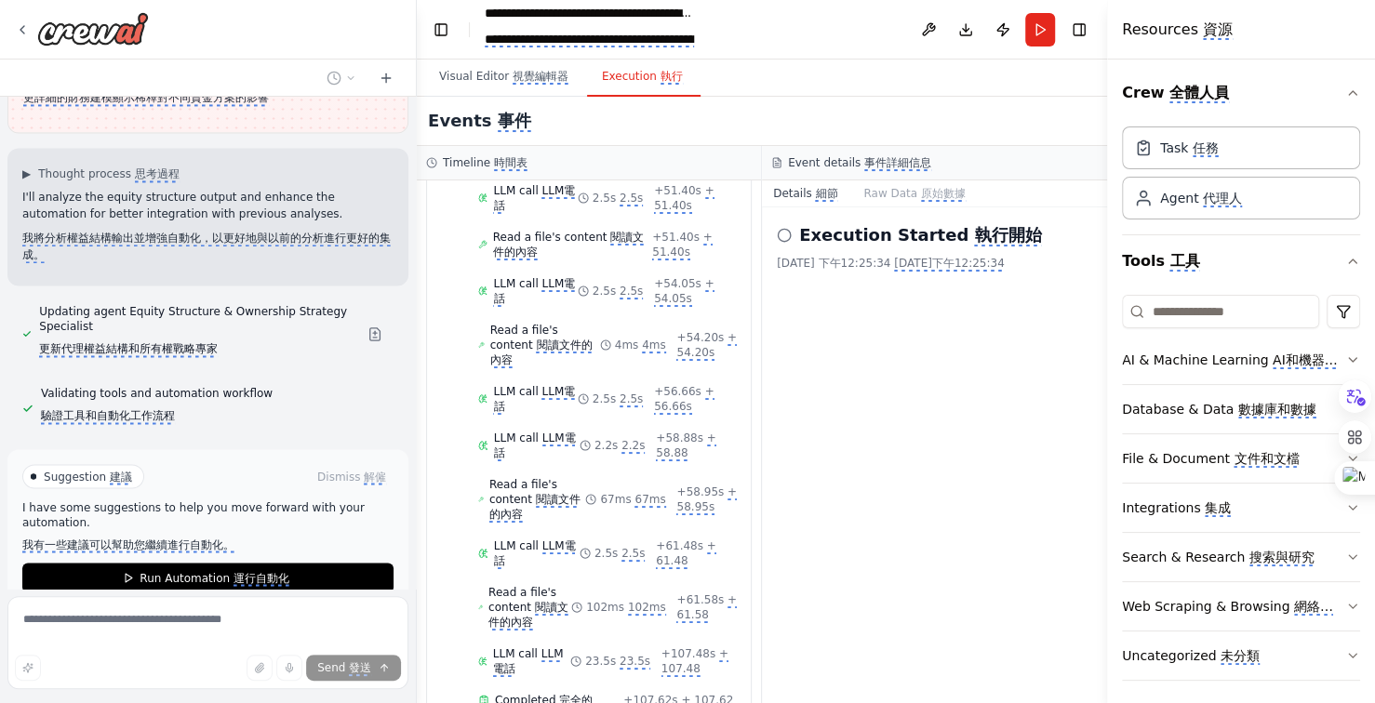
click at [233, 571] on monica-translate-translate "運行自動化" at bounding box center [261, 578] width 56 height 15
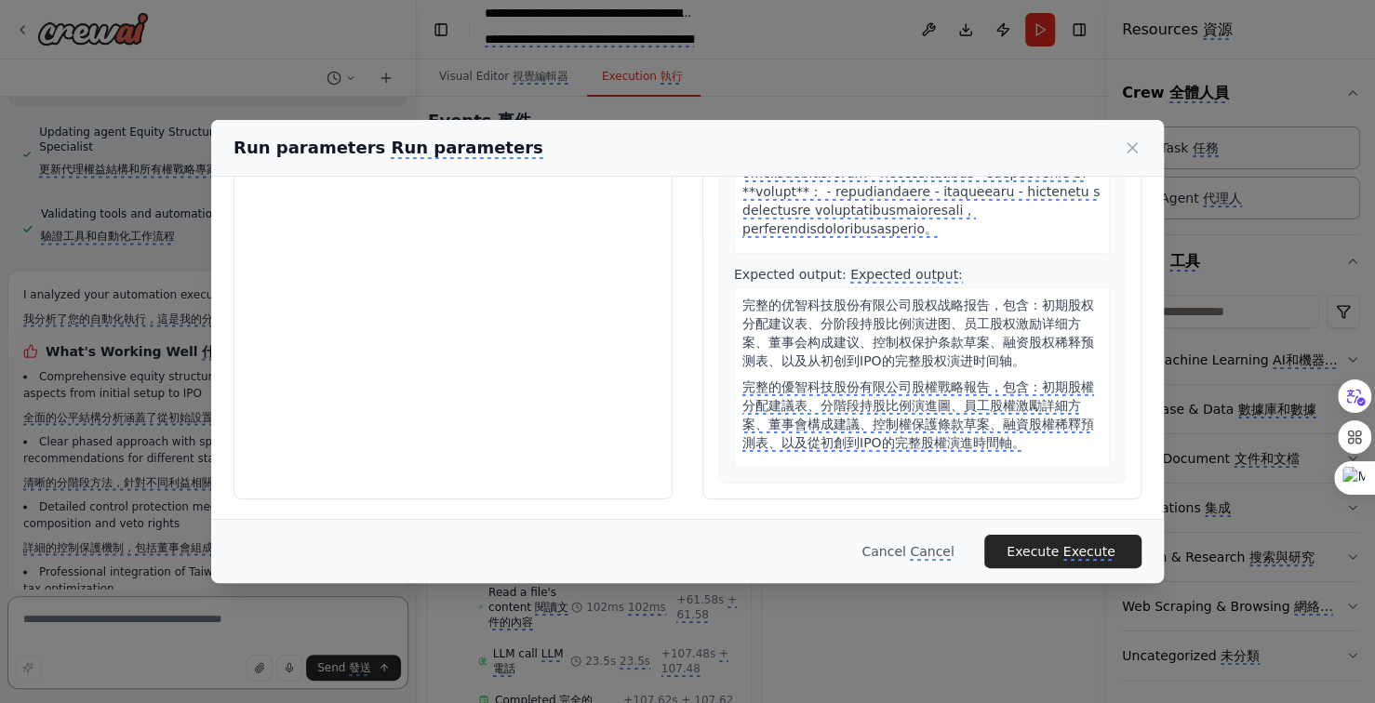
scroll to position [4244, 0]
click at [1054, 541] on button "Execute Execute" at bounding box center [1062, 551] width 157 height 33
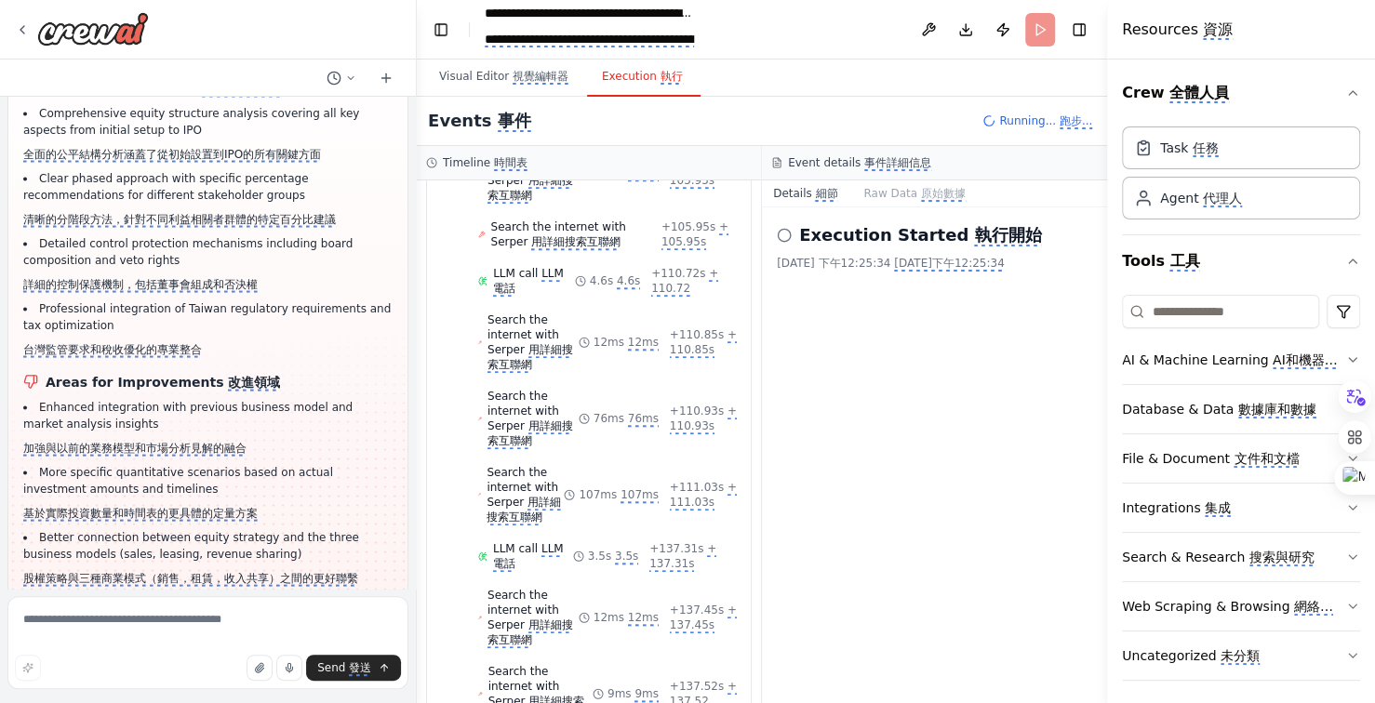
scroll to position [5639, 0]
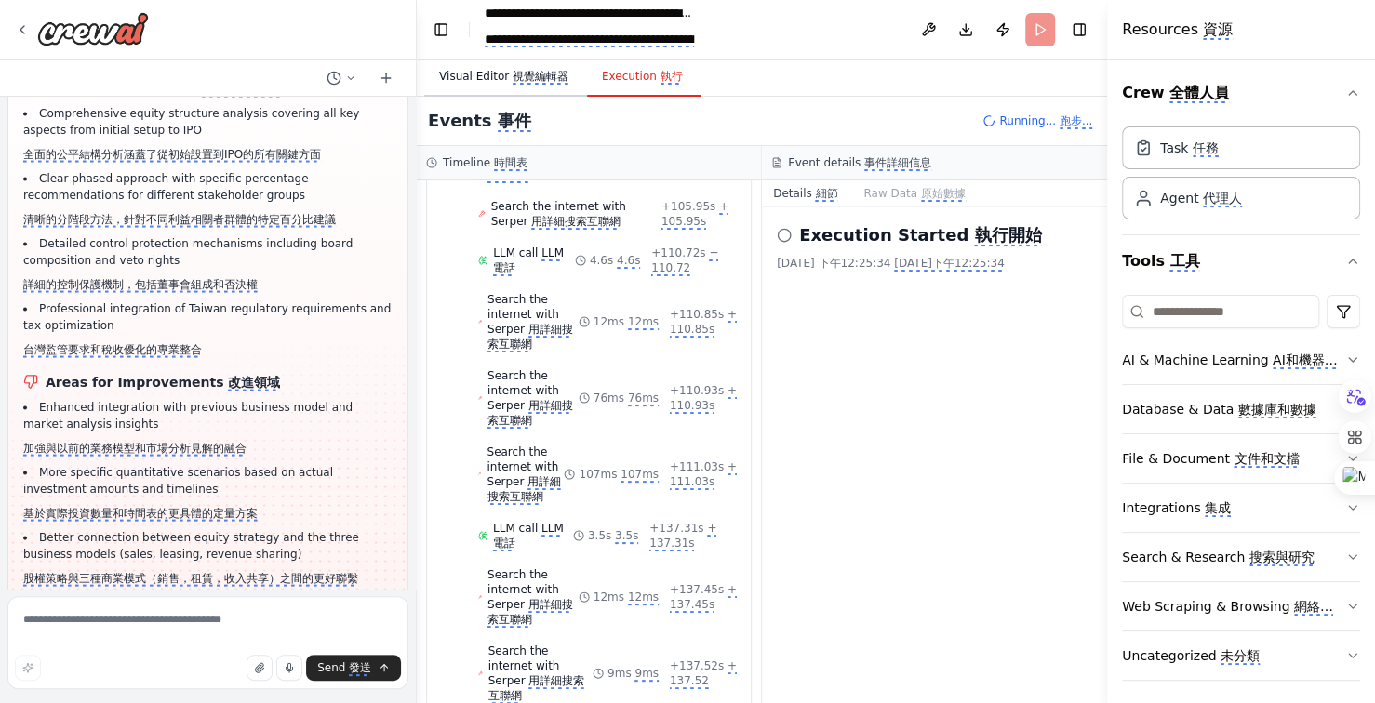
click at [534, 70] on monica-translate-translate "視覺編輯器" at bounding box center [541, 77] width 56 height 15
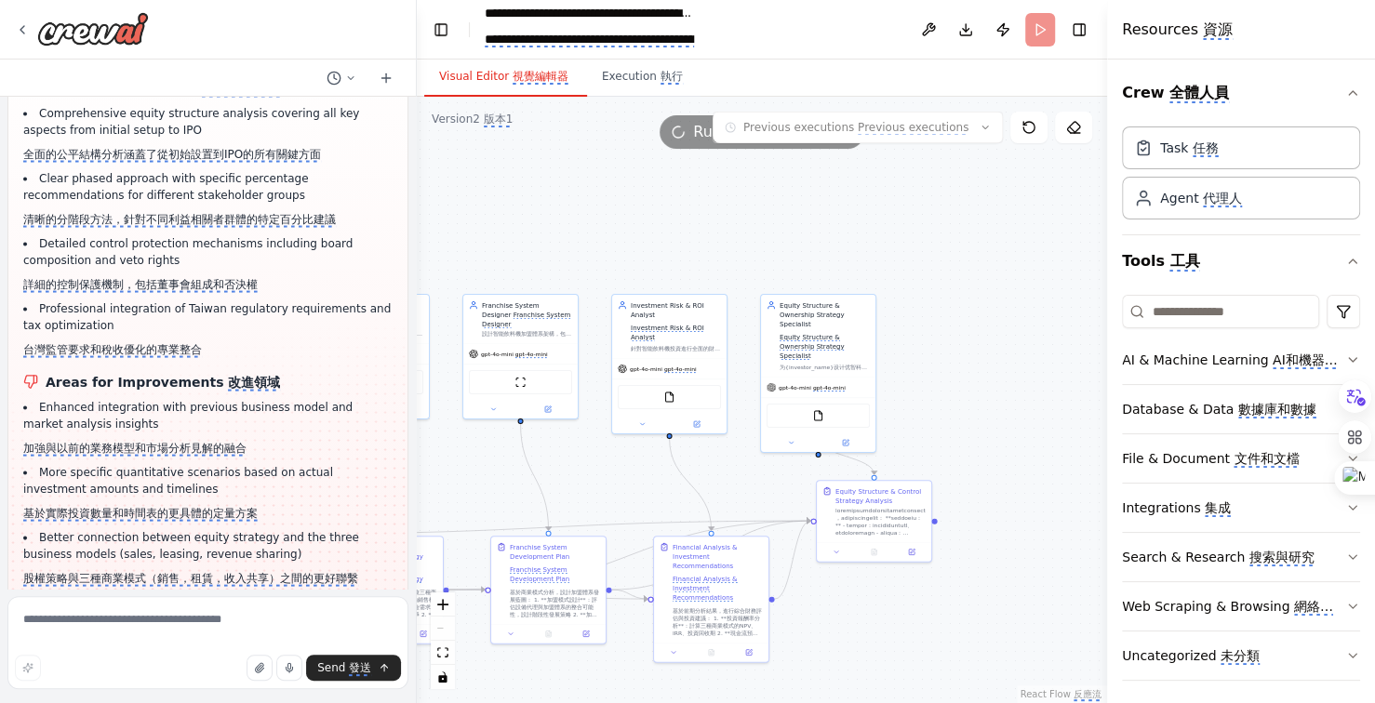
drag, startPoint x: 726, startPoint y: 256, endPoint x: 636, endPoint y: 246, distance: 90.8
click at [637, 246] on div ".deletable-edge-delete-btn { width: 20px; height: 20px; border: 0px solid #ffff…" at bounding box center [762, 400] width 690 height 606
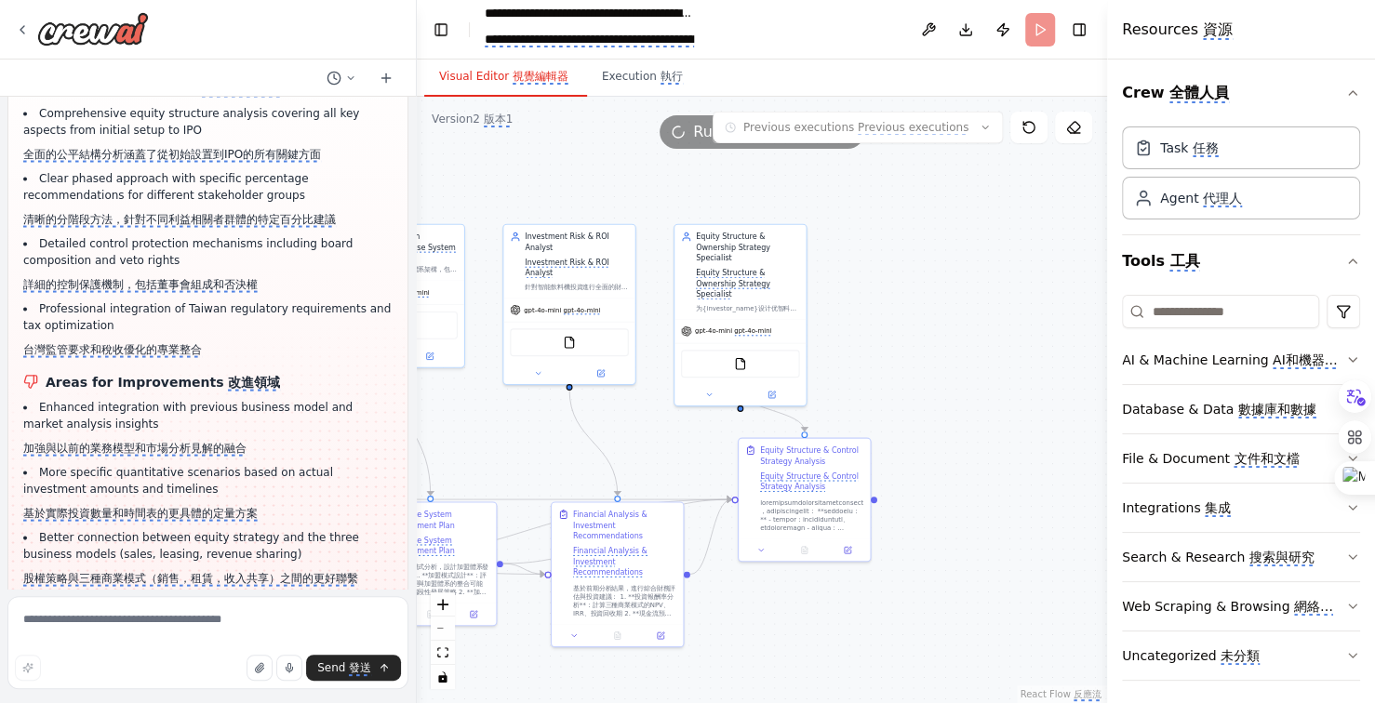
drag, startPoint x: 575, startPoint y: 442, endPoint x: 650, endPoint y: 446, distance: 75.5
click at [650, 446] on div ".deletable-edge-delete-btn { width: 20px; height: 20px; border: 0px solid #ffff…" at bounding box center [762, 400] width 690 height 606
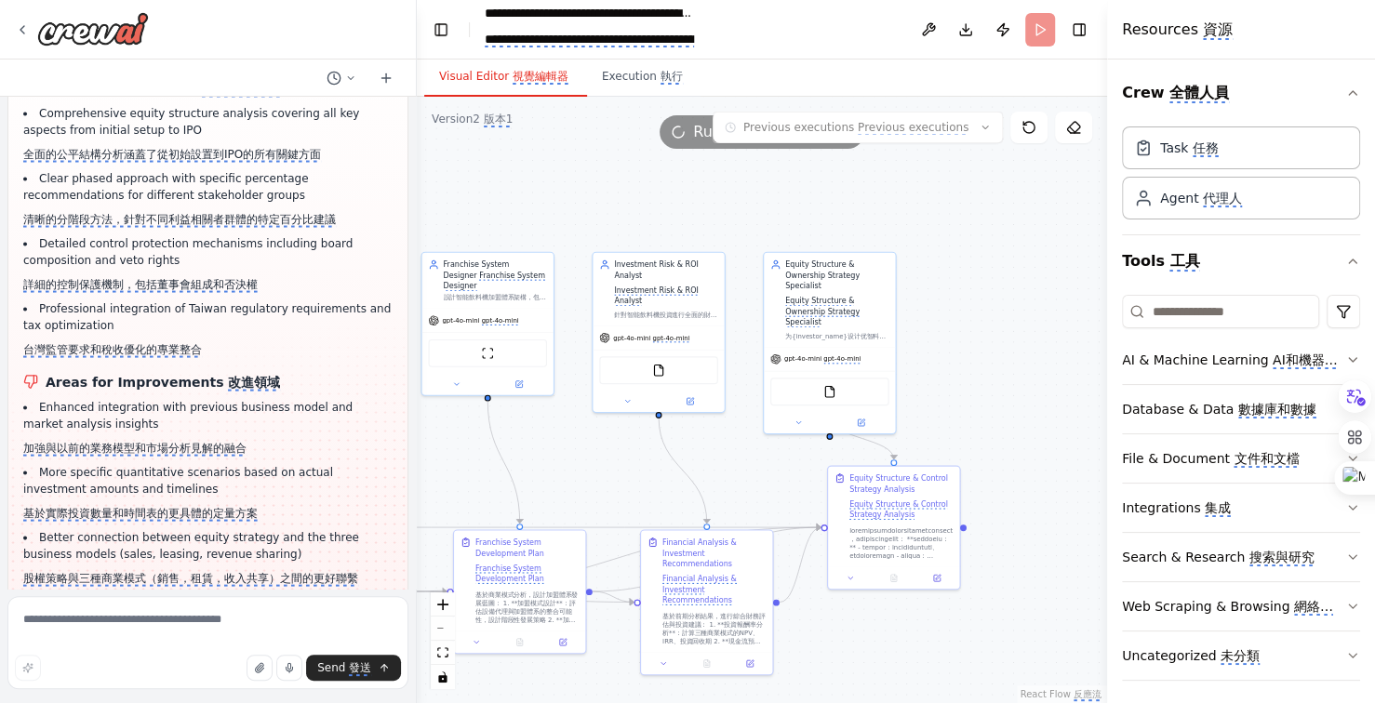
drag, startPoint x: 489, startPoint y: 442, endPoint x: 579, endPoint y: 470, distance: 93.6
click at [579, 470] on div ".deletable-edge-delete-btn { width: 20px; height: 20px; border: 0px solid #ffff…" at bounding box center [762, 400] width 690 height 606
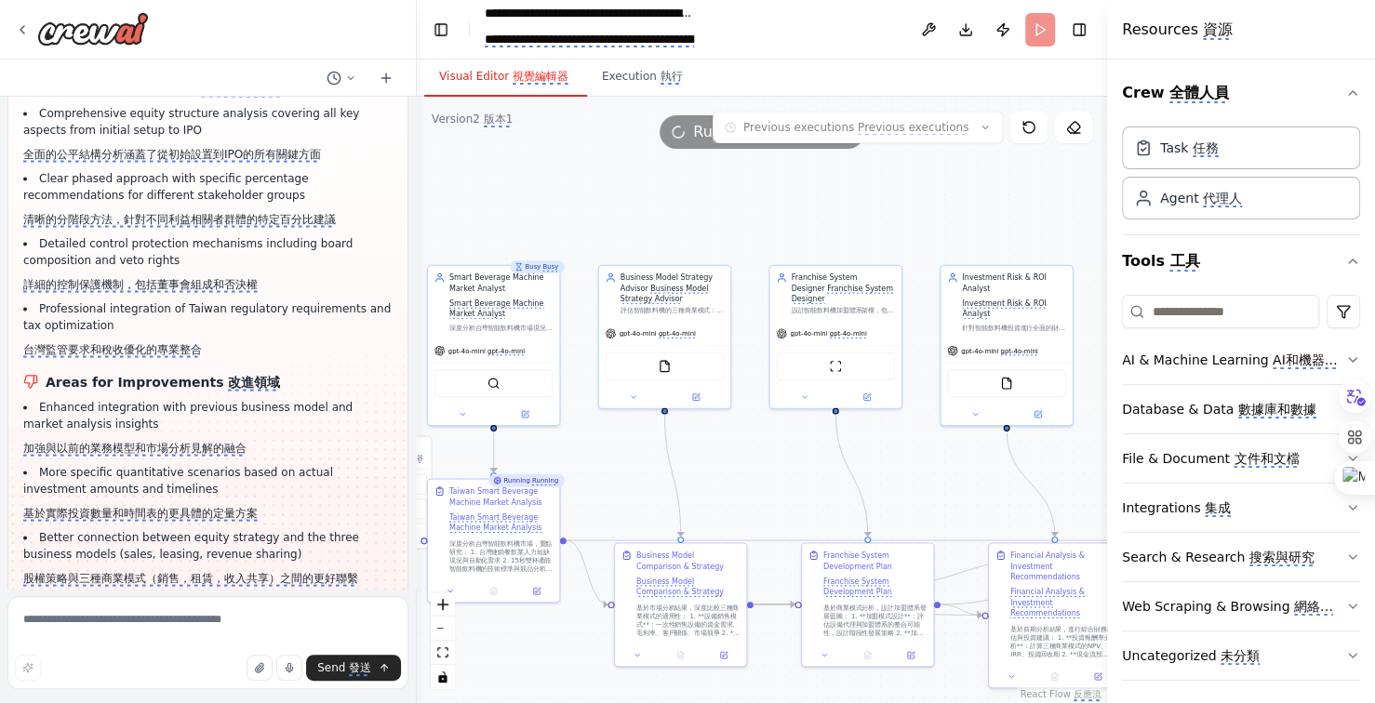
drag, startPoint x: 682, startPoint y: 209, endPoint x: 899, endPoint y: 222, distance: 217.1
click at [899, 222] on div ".deletable-edge-delete-btn { width: 20px; height: 20px; border: 0px solid #ffff…" at bounding box center [762, 400] width 690 height 606
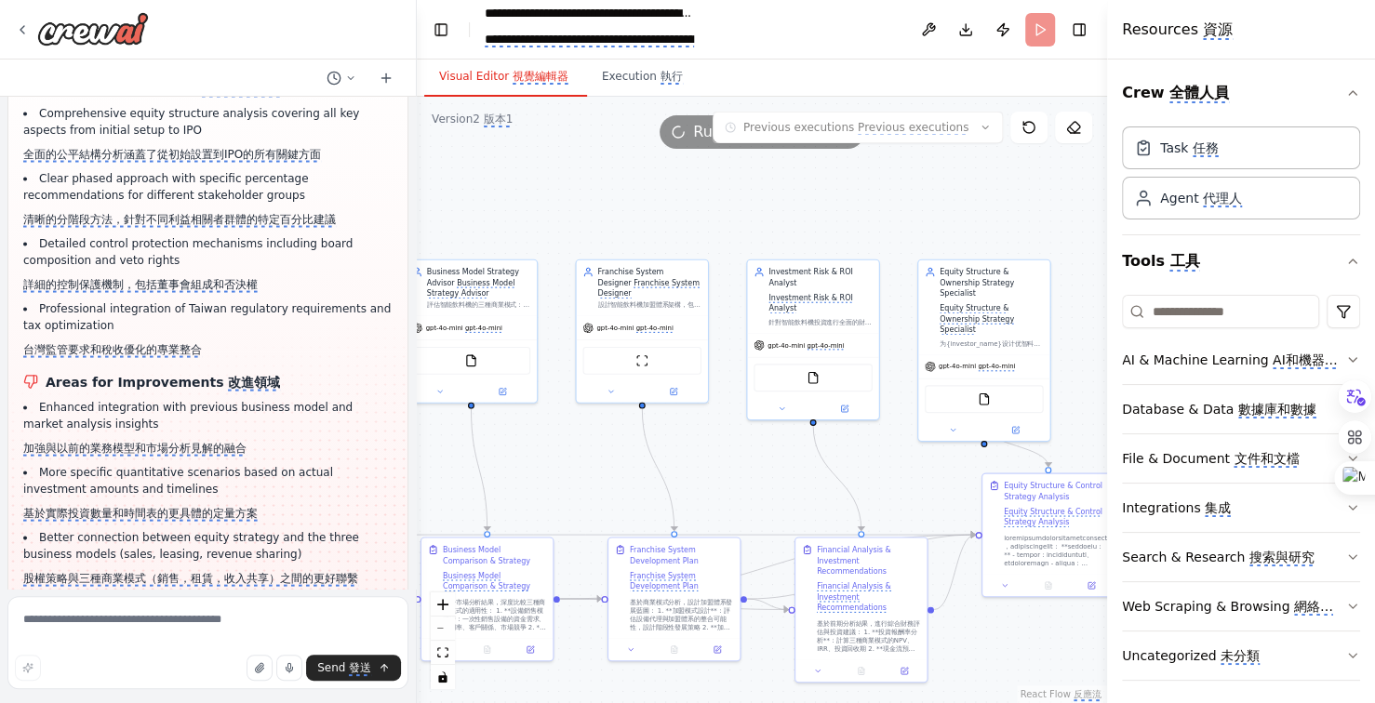
drag, startPoint x: 908, startPoint y: 241, endPoint x: 773, endPoint y: 233, distance: 135.1
click at [775, 233] on div ".deletable-edge-delete-btn { width: 20px; height: 20px; border: 0px solid #ffff…" at bounding box center [762, 400] width 690 height 606
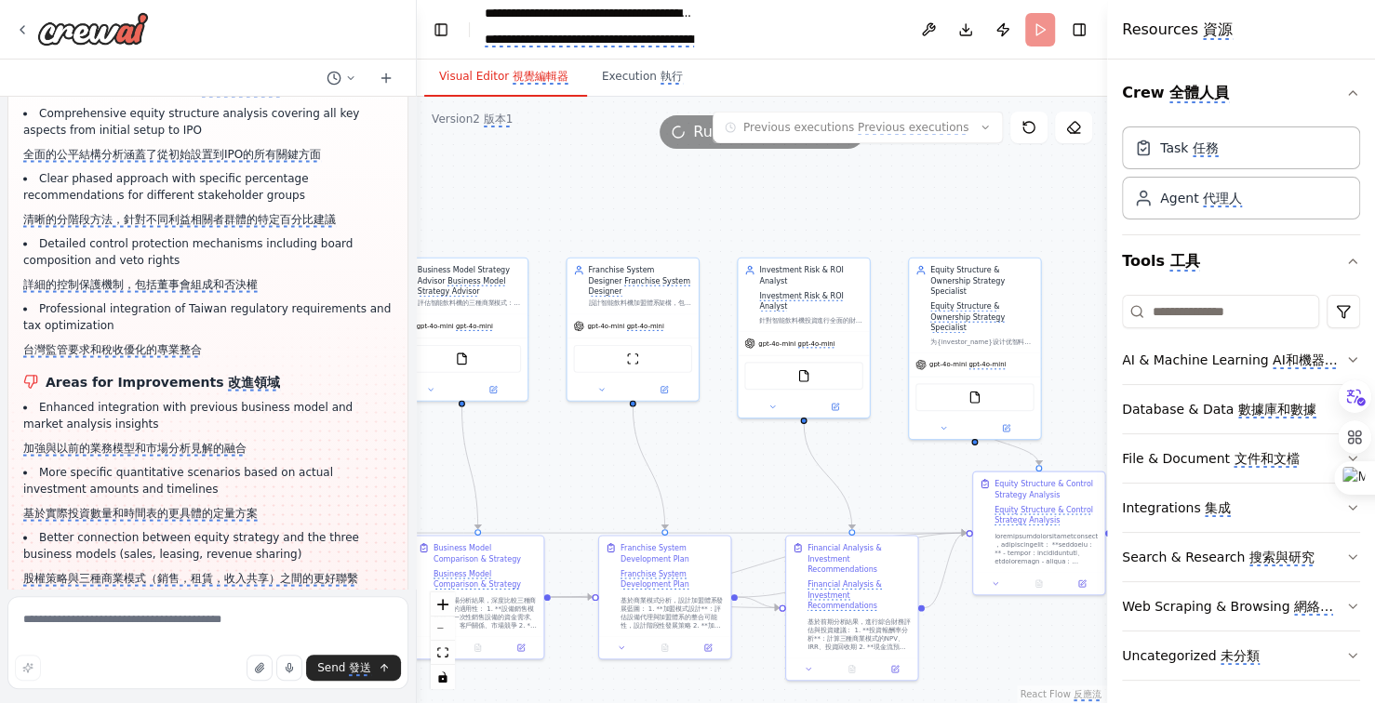
drag, startPoint x: 496, startPoint y: 193, endPoint x: 642, endPoint y: 216, distance: 147.7
click at [625, 214] on div ".deletable-edge-delete-btn { width: 20px; height: 20px; border: 0px solid #ffff…" at bounding box center [762, 400] width 690 height 606
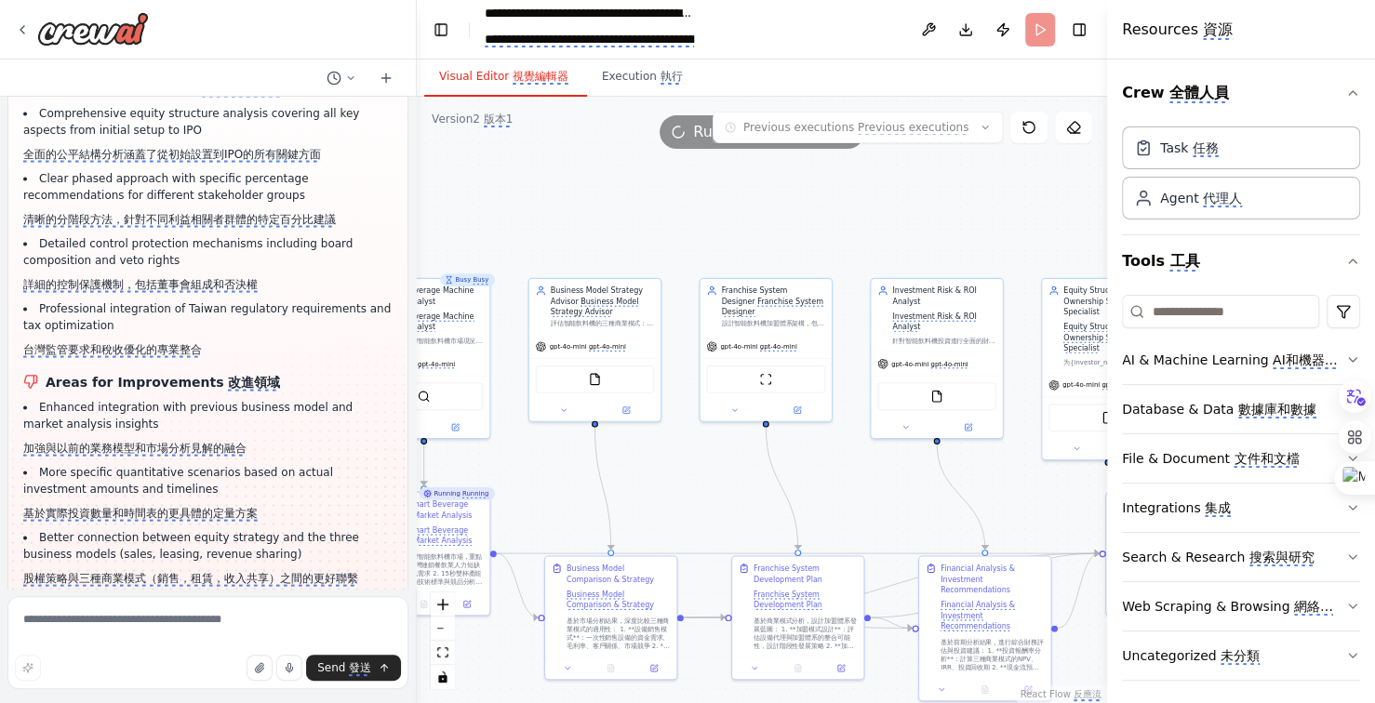
drag, startPoint x: 642, startPoint y: 216, endPoint x: 657, endPoint y: 216, distance: 14.9
click at [655, 216] on div ".deletable-edge-delete-btn { width: 20px; height: 20px; border: 0px solid #ffff…" at bounding box center [762, 400] width 690 height 606
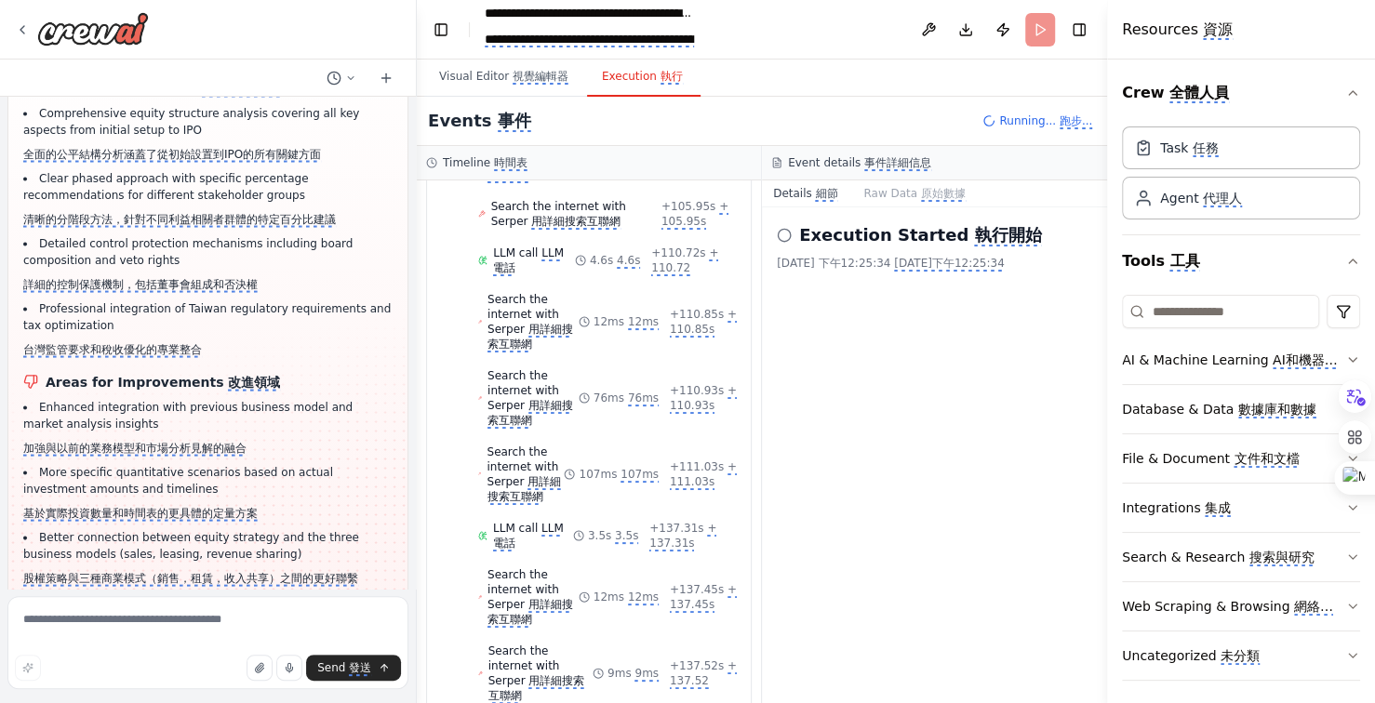
click at [637, 79] on monica-translate-origin-text "Execution" at bounding box center [629, 76] width 55 height 13
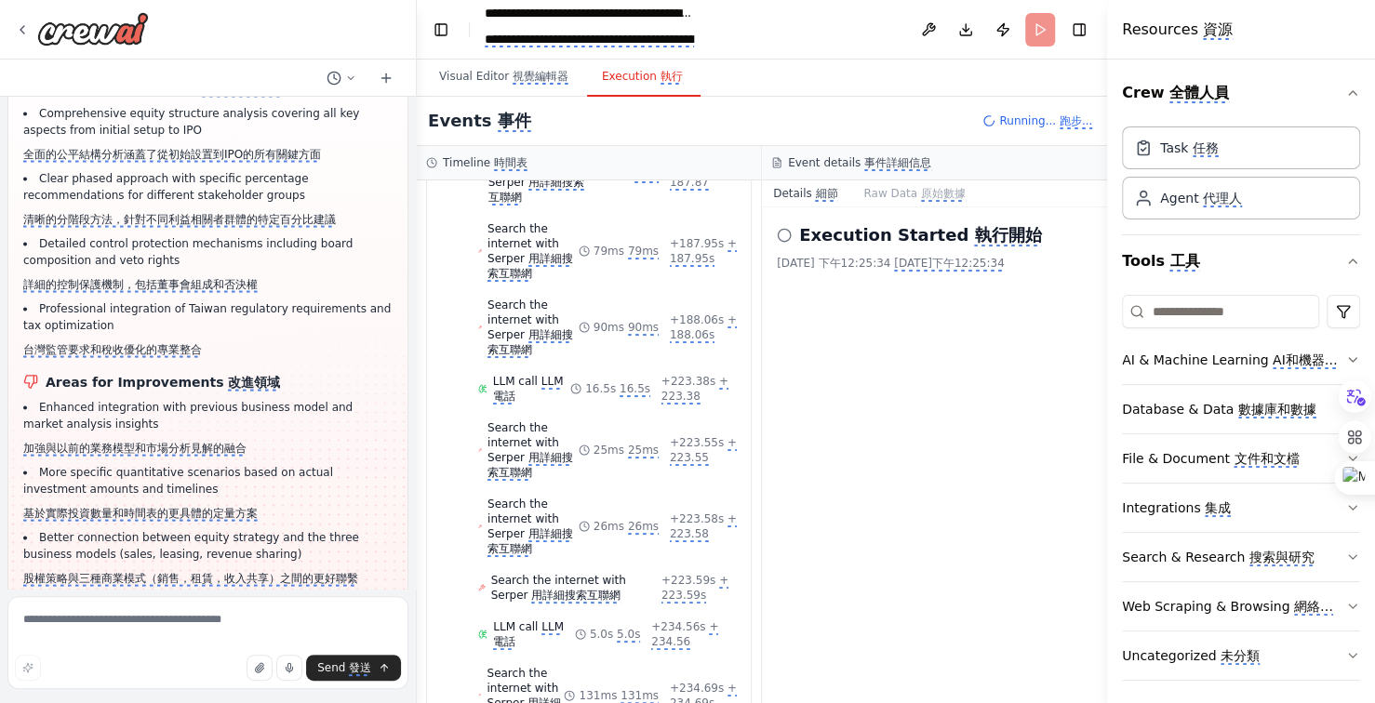
scroll to position [6934, 0]
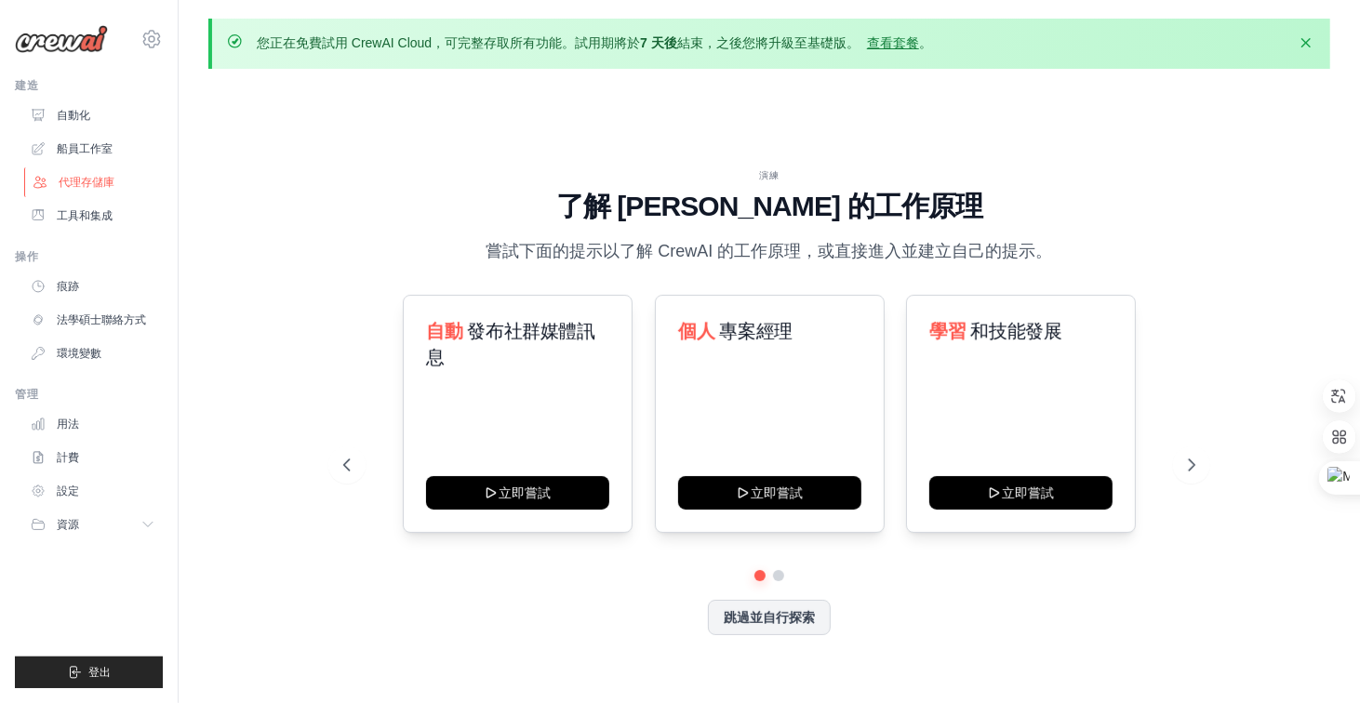
click at [109, 180] on font "代理存儲庫" at bounding box center [87, 182] width 56 height 13
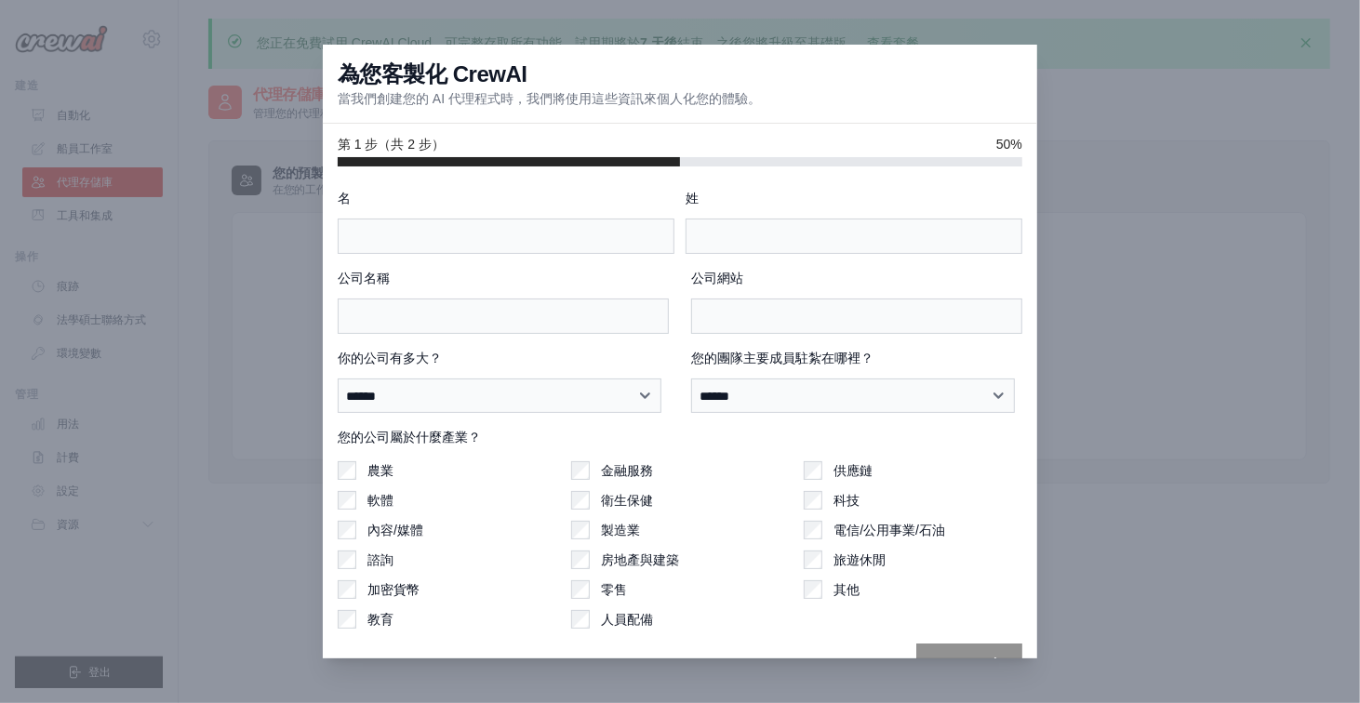
click at [1097, 277] on div at bounding box center [680, 351] width 1360 height 703
click at [153, 289] on div at bounding box center [680, 351] width 1360 height 703
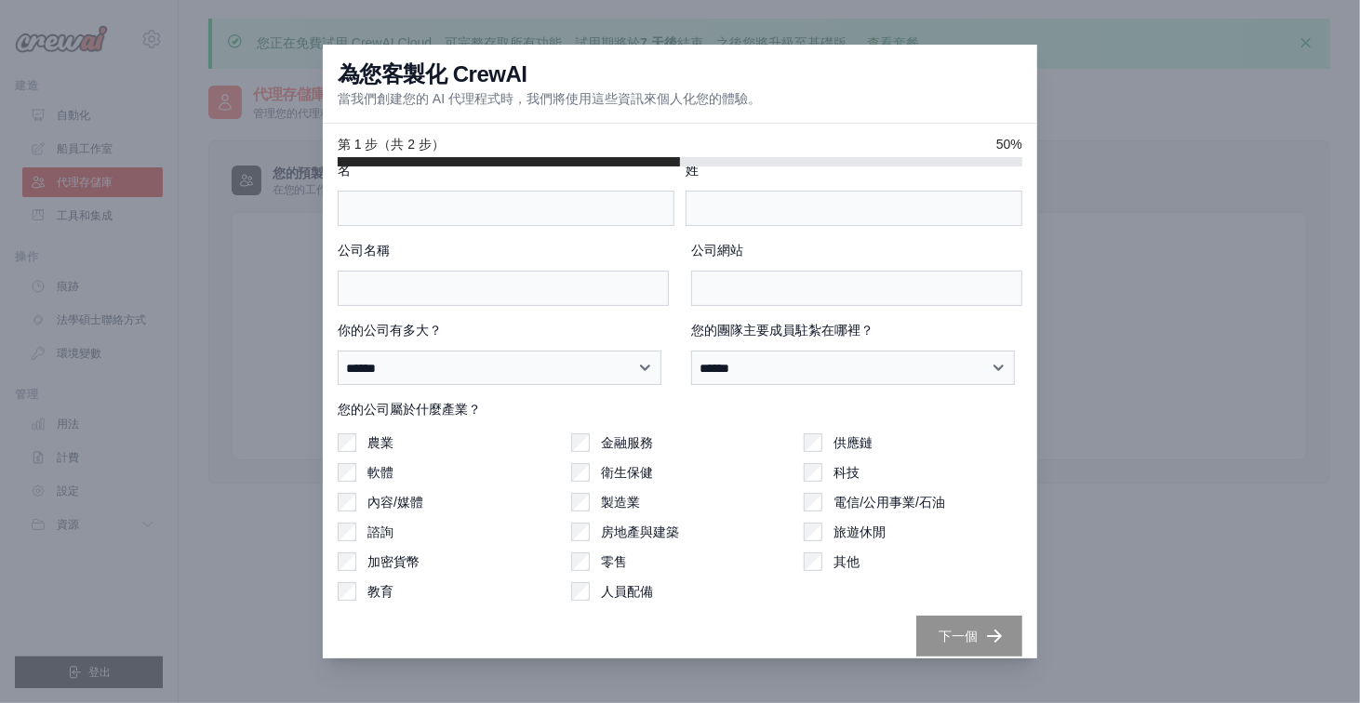
scroll to position [40, 0]
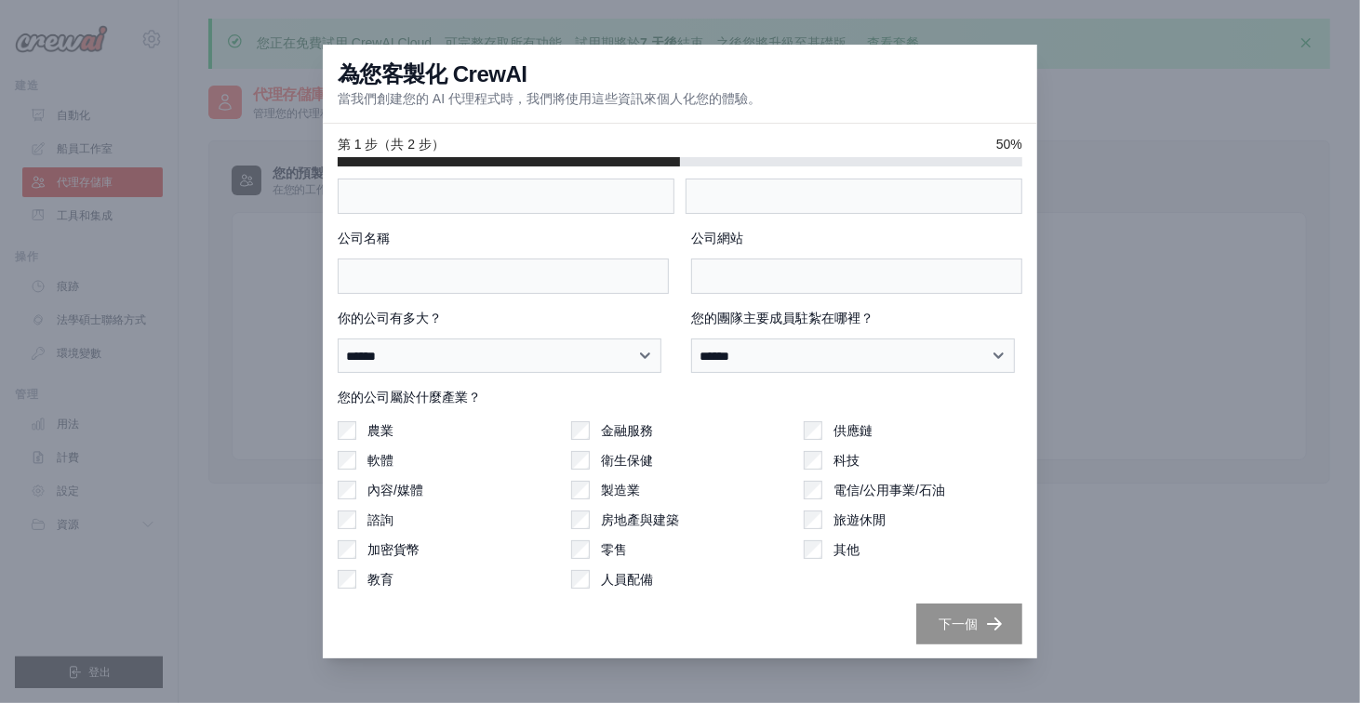
drag, startPoint x: 950, startPoint y: 630, endPoint x: 1098, endPoint y: 83, distance: 566.6
click at [1098, 83] on div at bounding box center [680, 351] width 1360 height 703
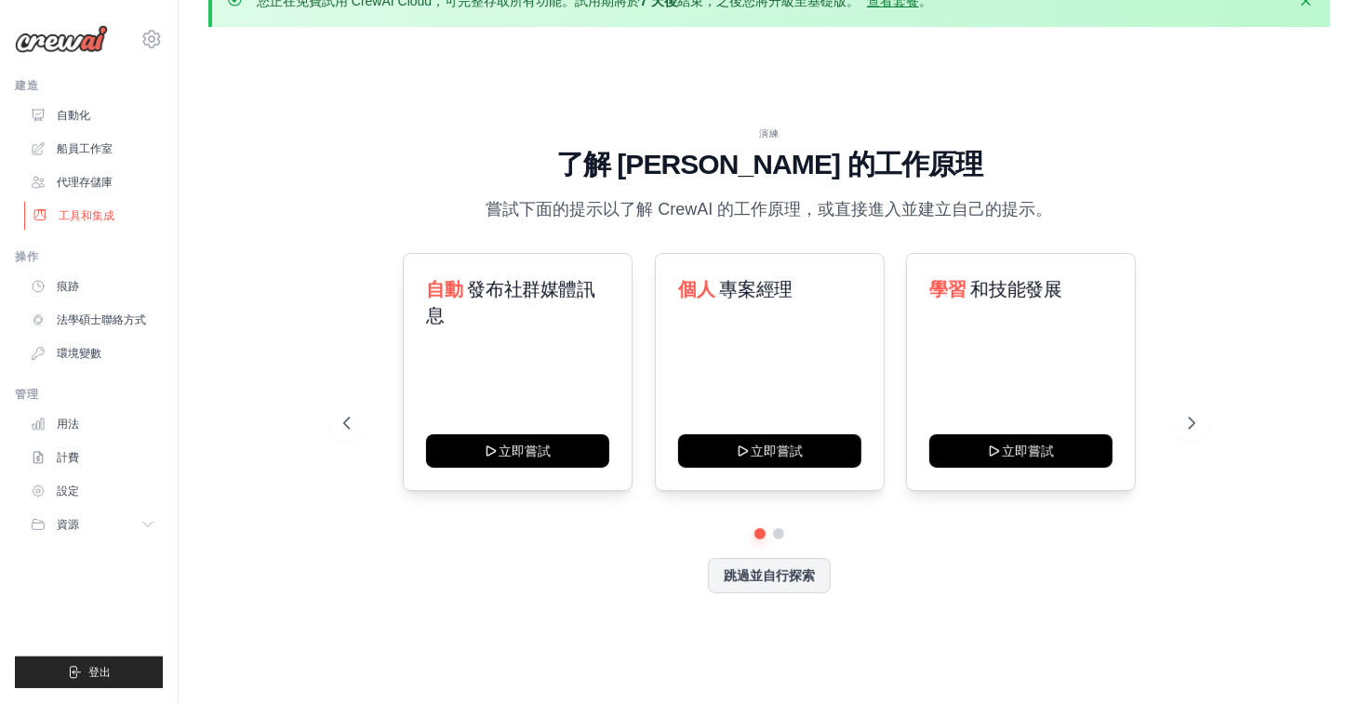
scroll to position [65, 0]
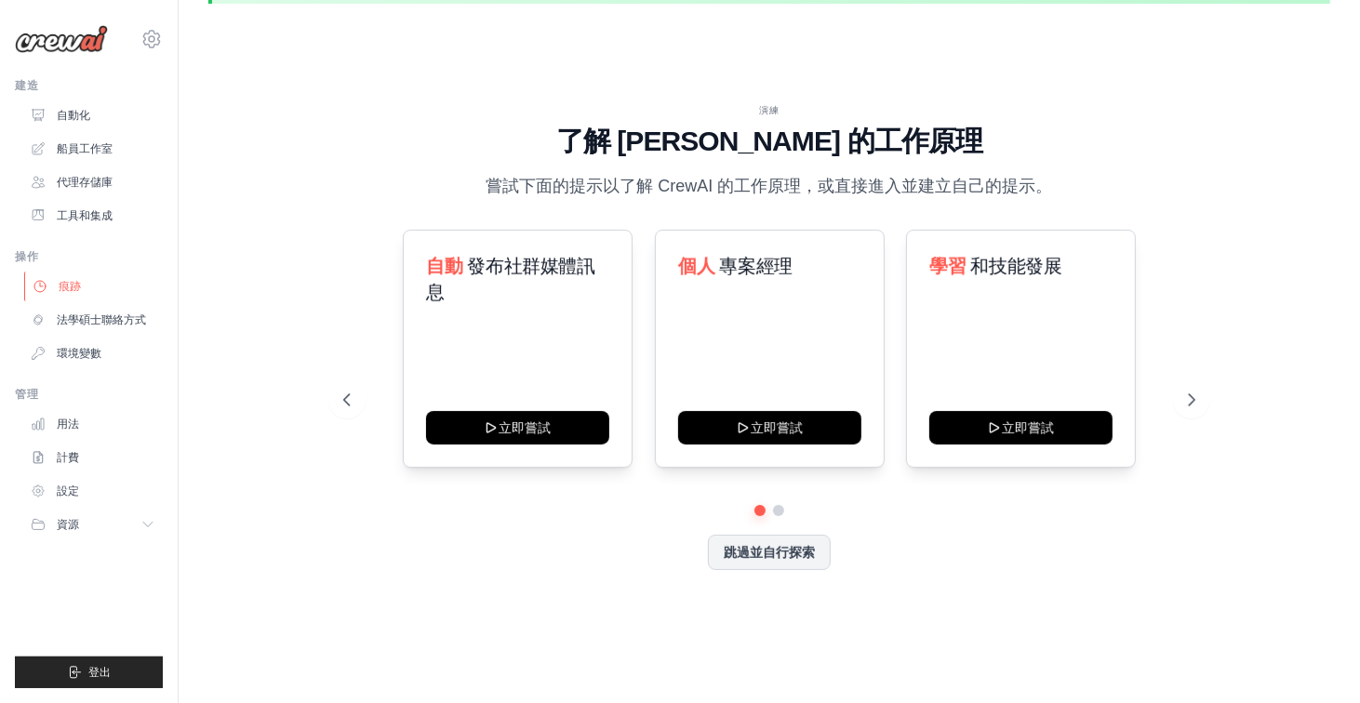
click at [60, 292] on font "痕跡" at bounding box center [70, 286] width 22 height 15
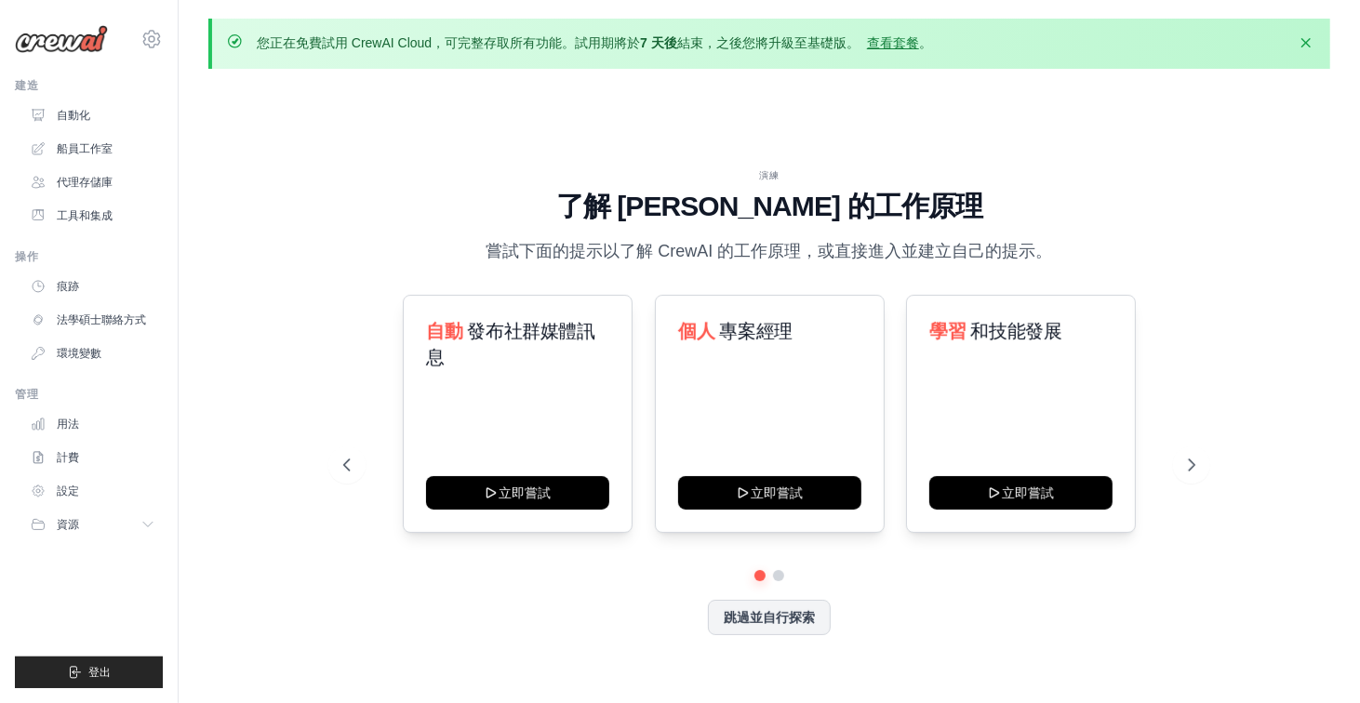
scroll to position [65, 0]
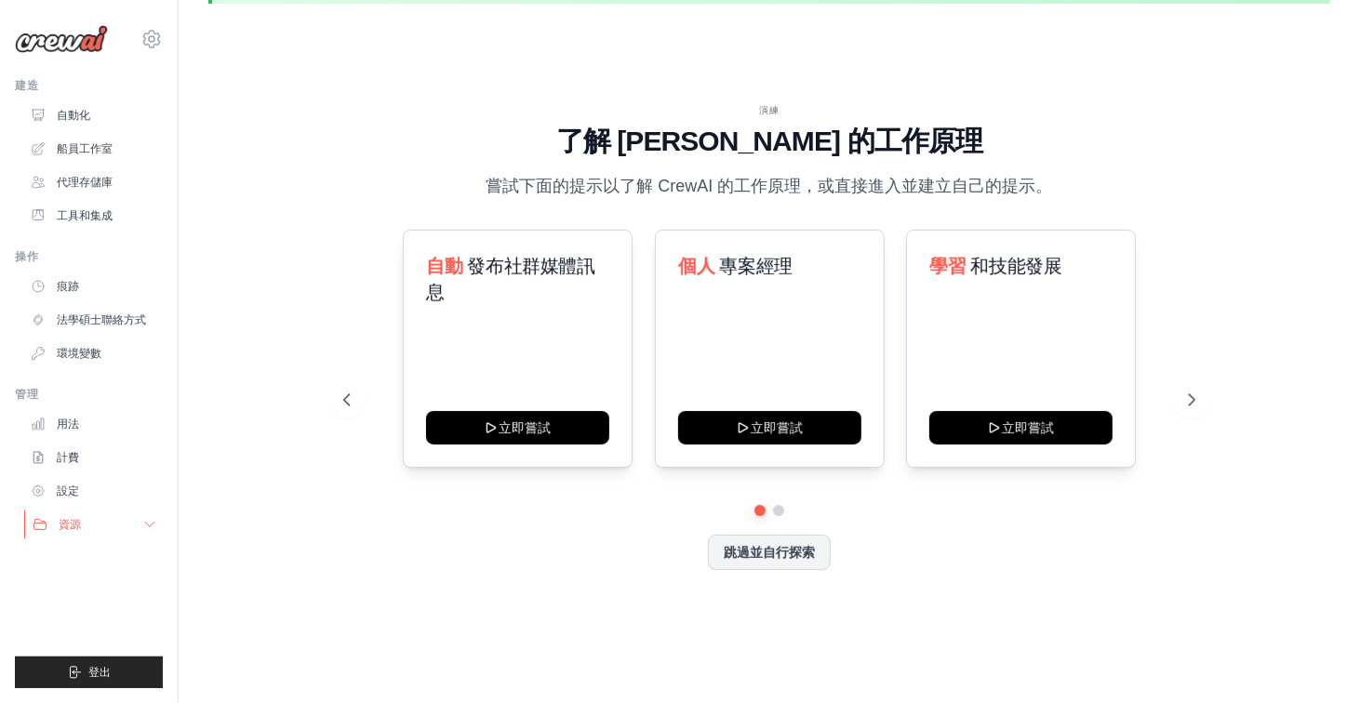
click at [105, 531] on button "資源" at bounding box center [94, 525] width 140 height 30
click at [103, 569] on link "文件" at bounding box center [99, 556] width 129 height 26
click at [112, 181] on font "代理存儲庫" at bounding box center [87, 182] width 56 height 13
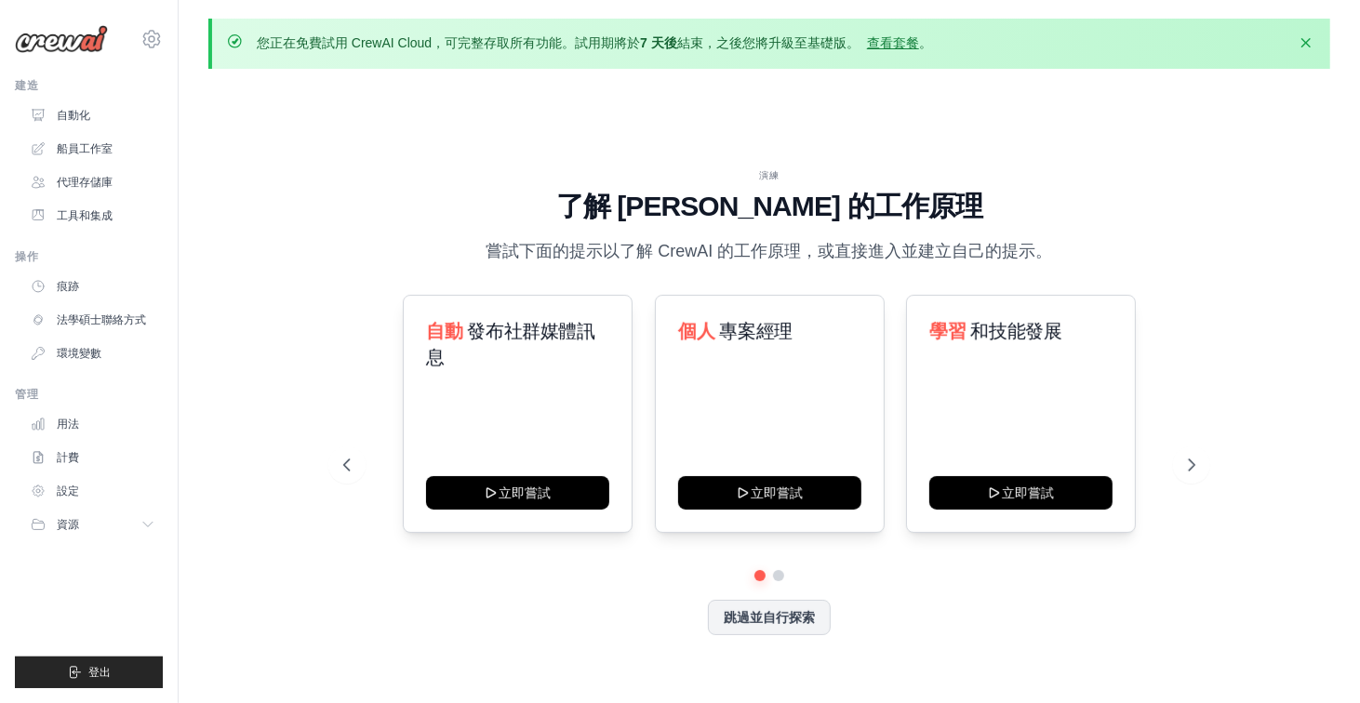
scroll to position [65, 0]
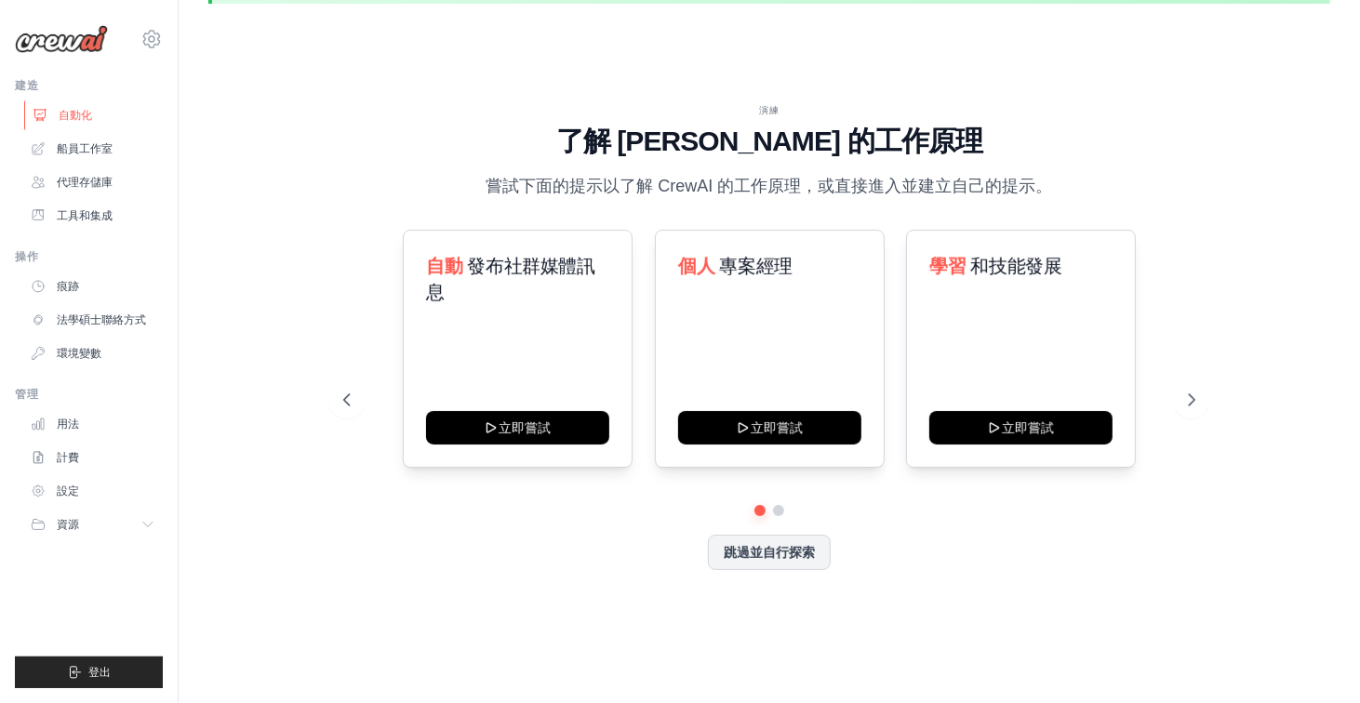
click at [91, 116] on font "自動化" at bounding box center [75, 115] width 33 height 13
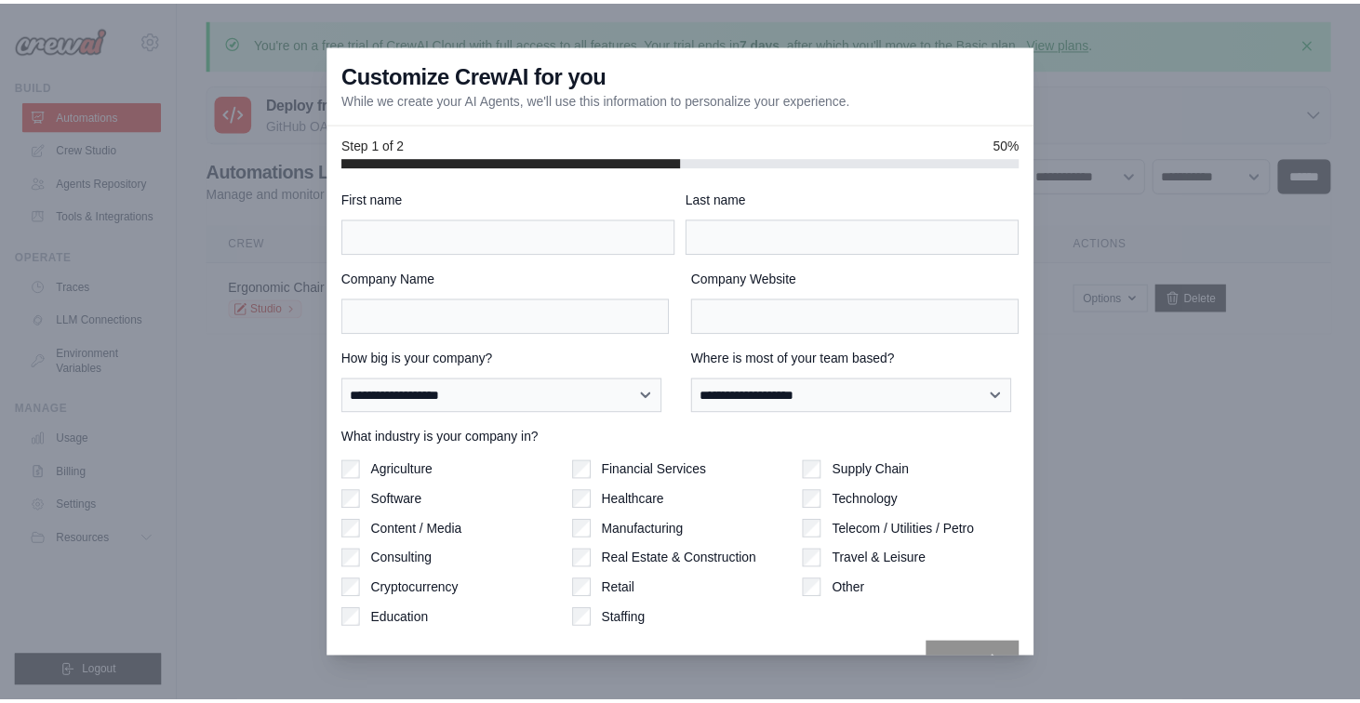
scroll to position [65, 0]
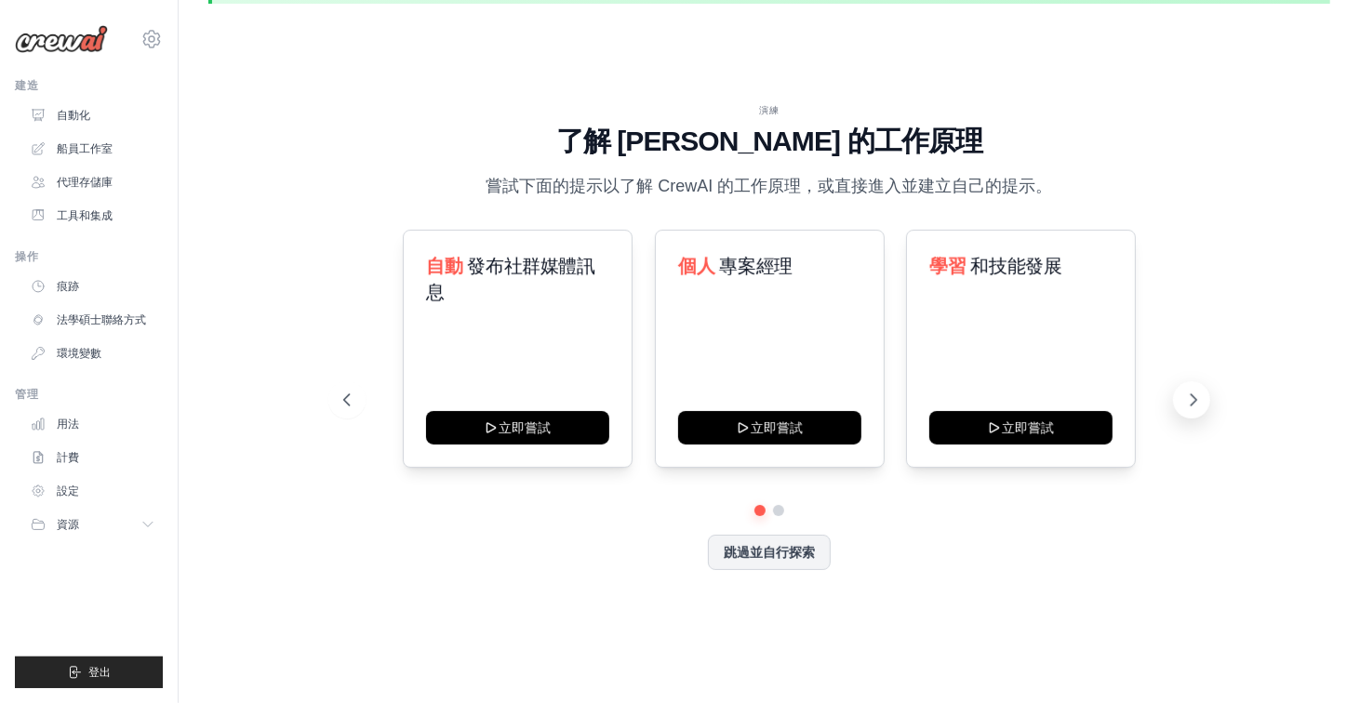
click at [1203, 398] on button at bounding box center [1191, 399] width 37 height 37
click at [802, 548] on font "跳過並自行探索" at bounding box center [769, 550] width 91 height 15
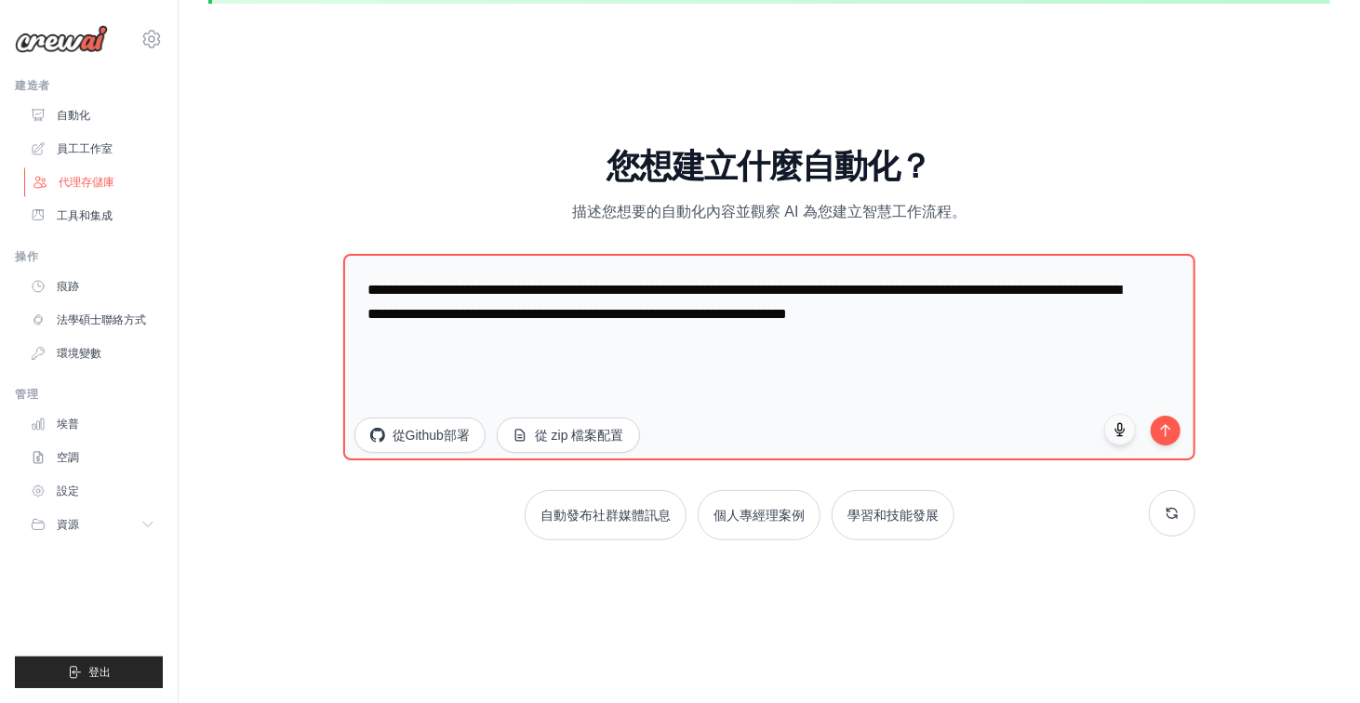
click at [96, 185] on font "代理存儲庫" at bounding box center [87, 182] width 56 height 13
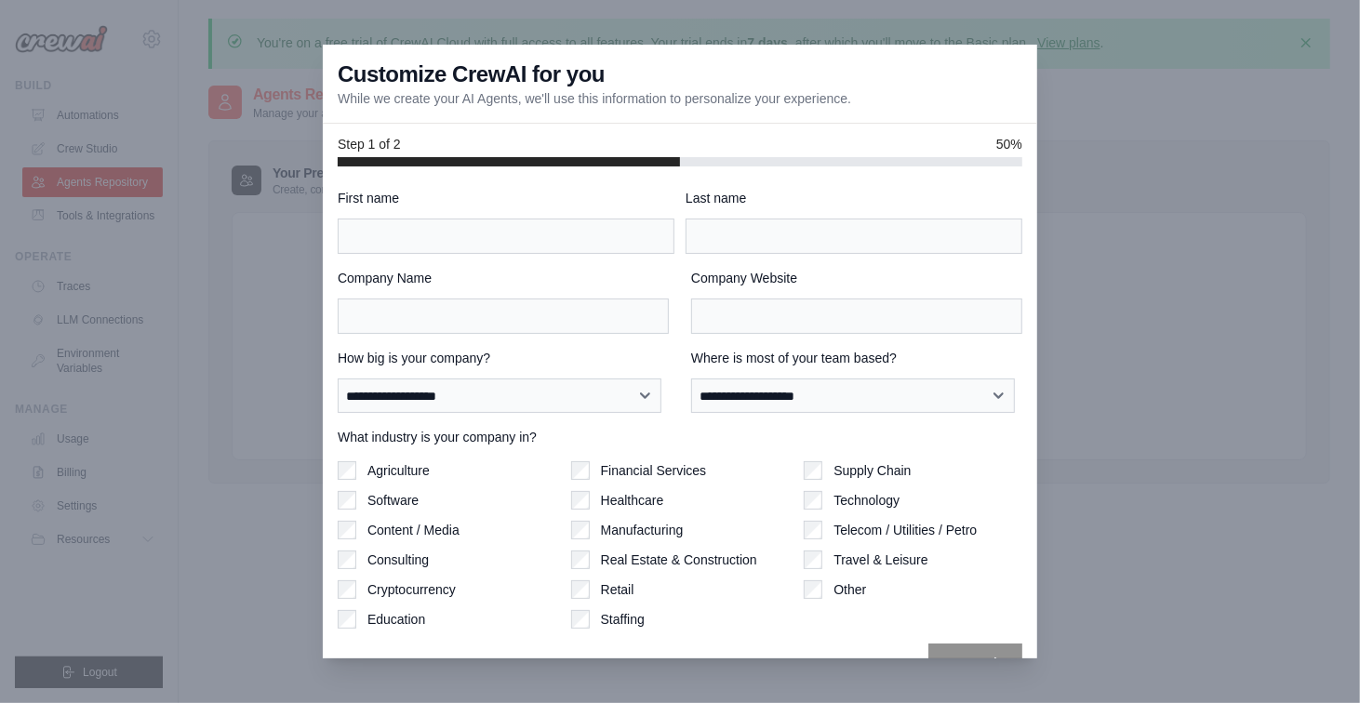
scroll to position [65, 0]
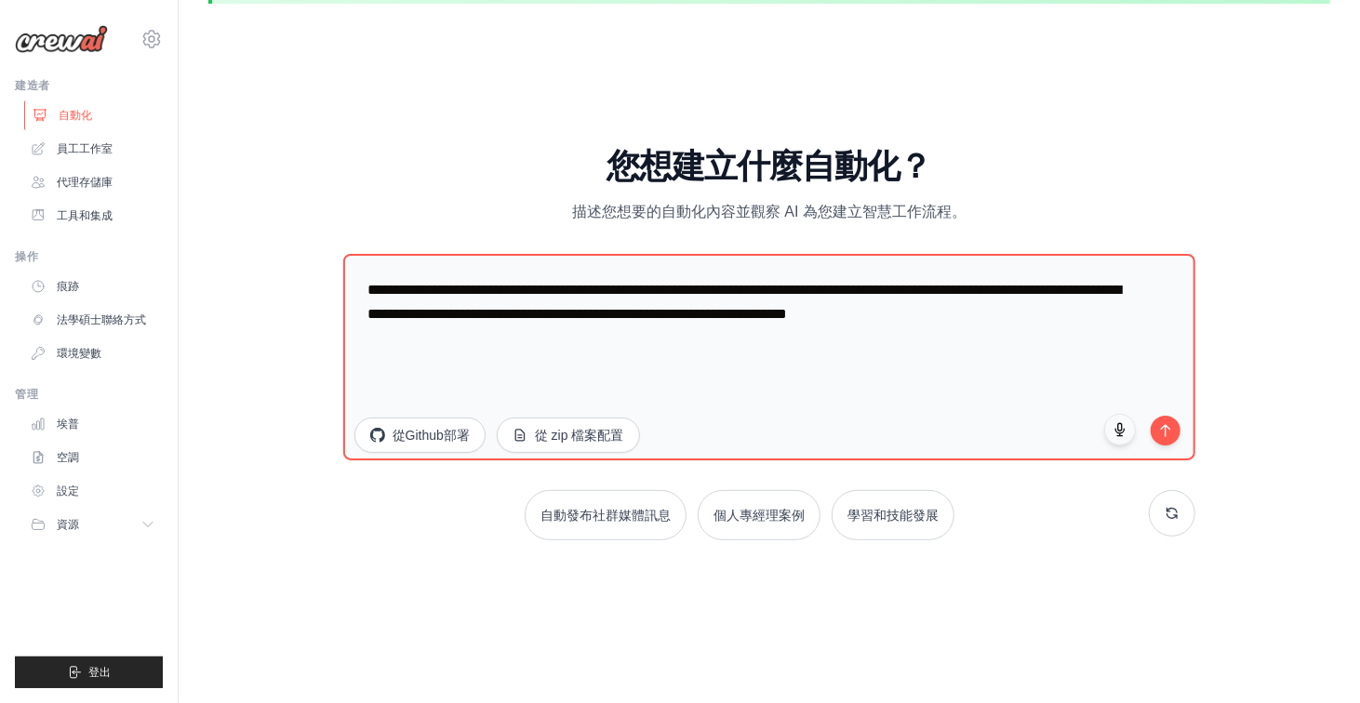
click at [65, 113] on font "自動化" at bounding box center [75, 115] width 33 height 13
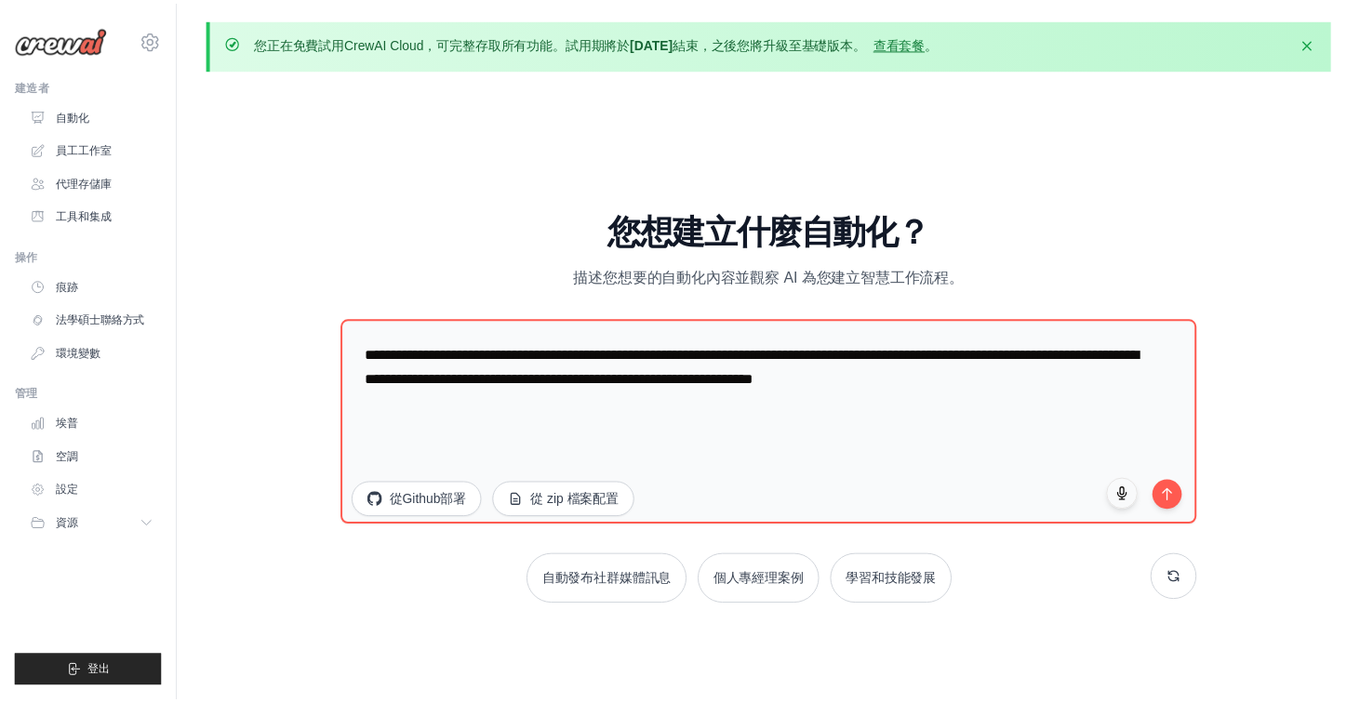
scroll to position [65, 0]
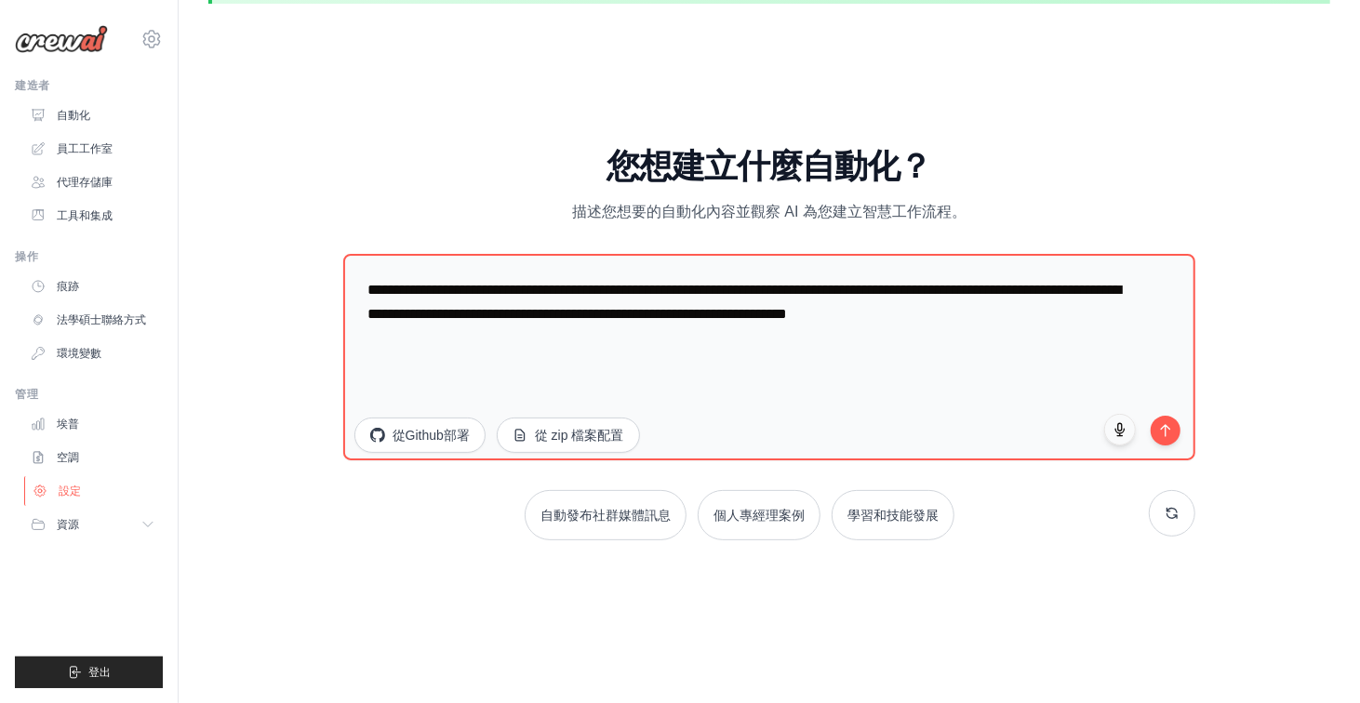
click at [100, 492] on link "設定" at bounding box center [94, 491] width 140 height 30
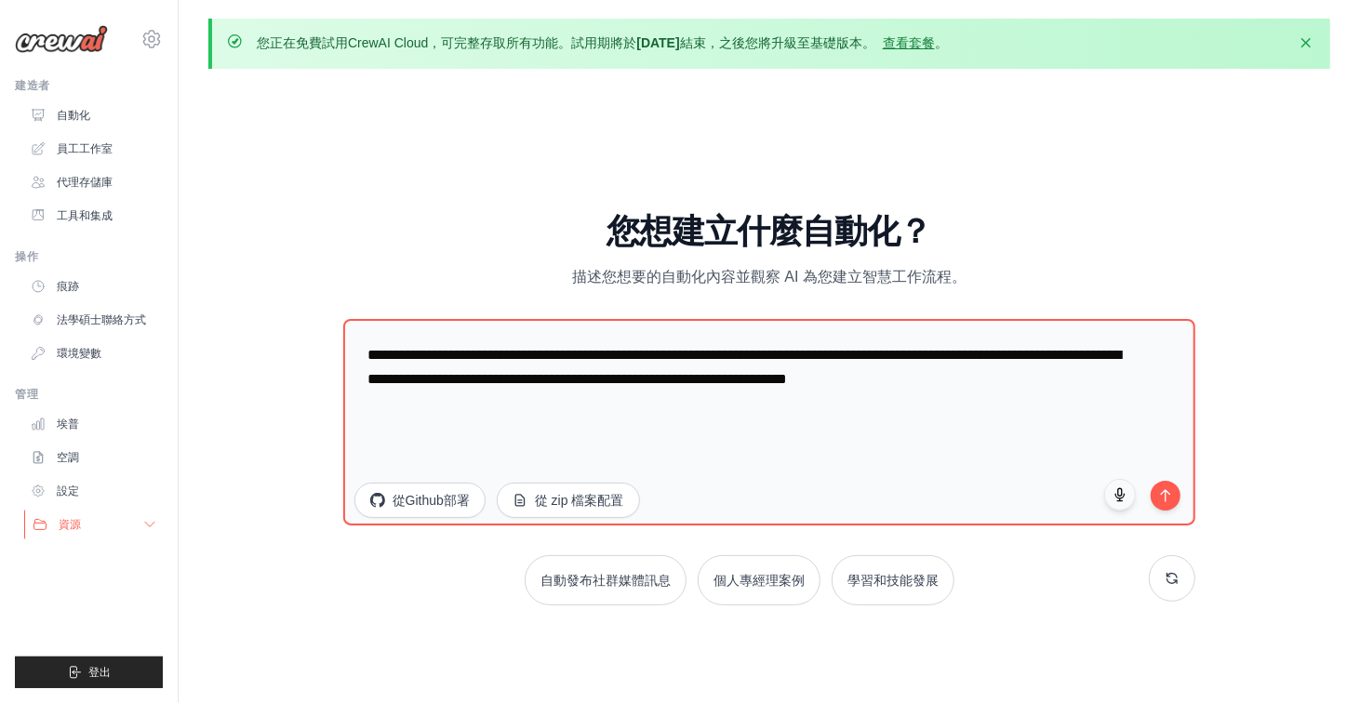
click at [106, 529] on button "資源" at bounding box center [94, 525] width 140 height 30
click at [76, 563] on font "文件" at bounding box center [77, 556] width 22 height 13
click at [104, 183] on font "代理存儲庫" at bounding box center [87, 182] width 56 height 13
click at [97, 211] on font "工具和集成" at bounding box center [87, 215] width 56 height 13
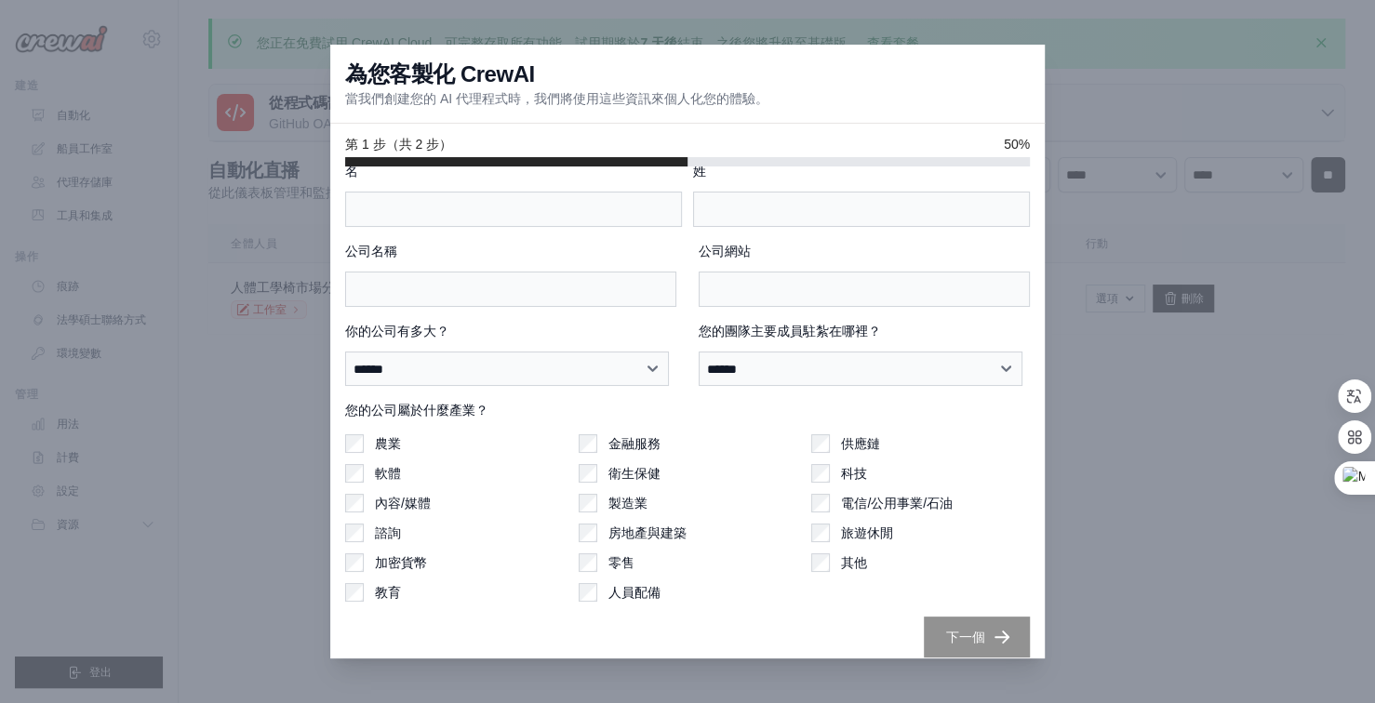
scroll to position [40, 0]
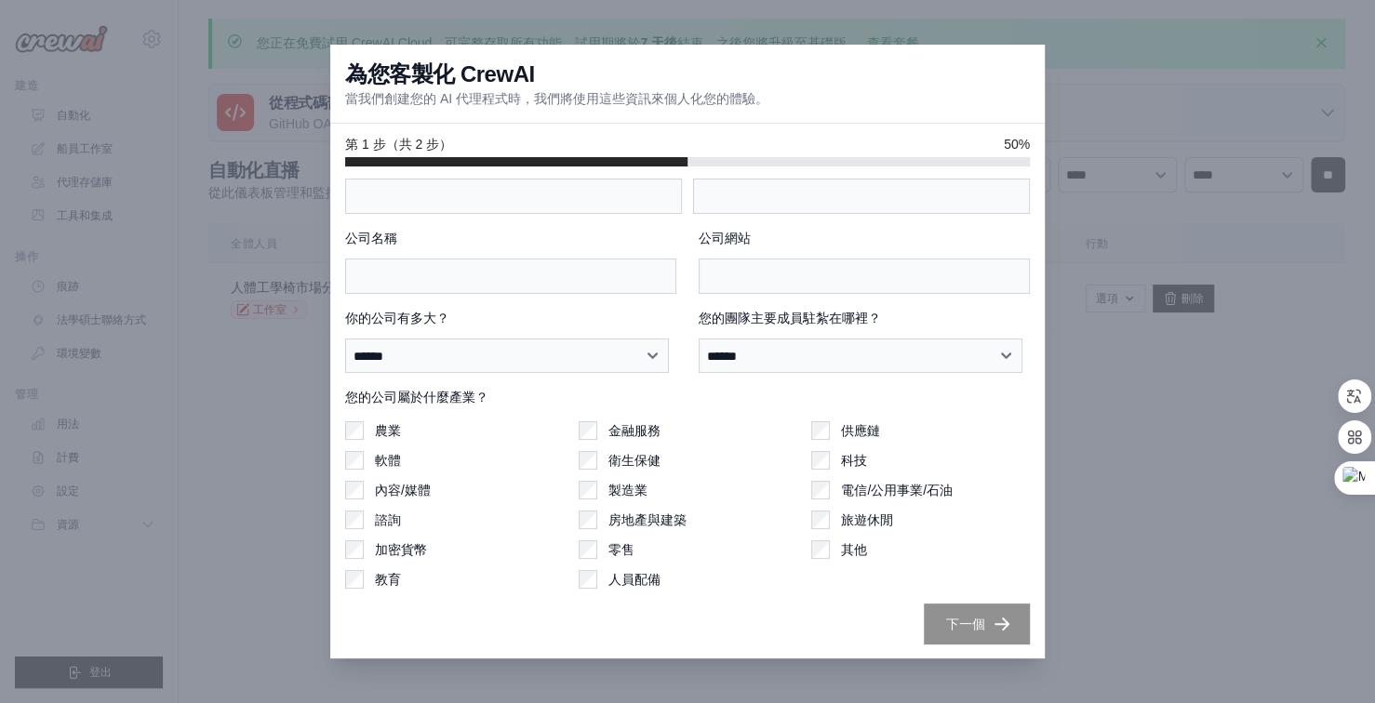
click at [682, 26] on div at bounding box center [687, 351] width 1375 height 703
drag, startPoint x: 682, startPoint y: 27, endPoint x: 595, endPoint y: 11, distance: 87.9
click at [595, 11] on div at bounding box center [687, 351] width 1375 height 703
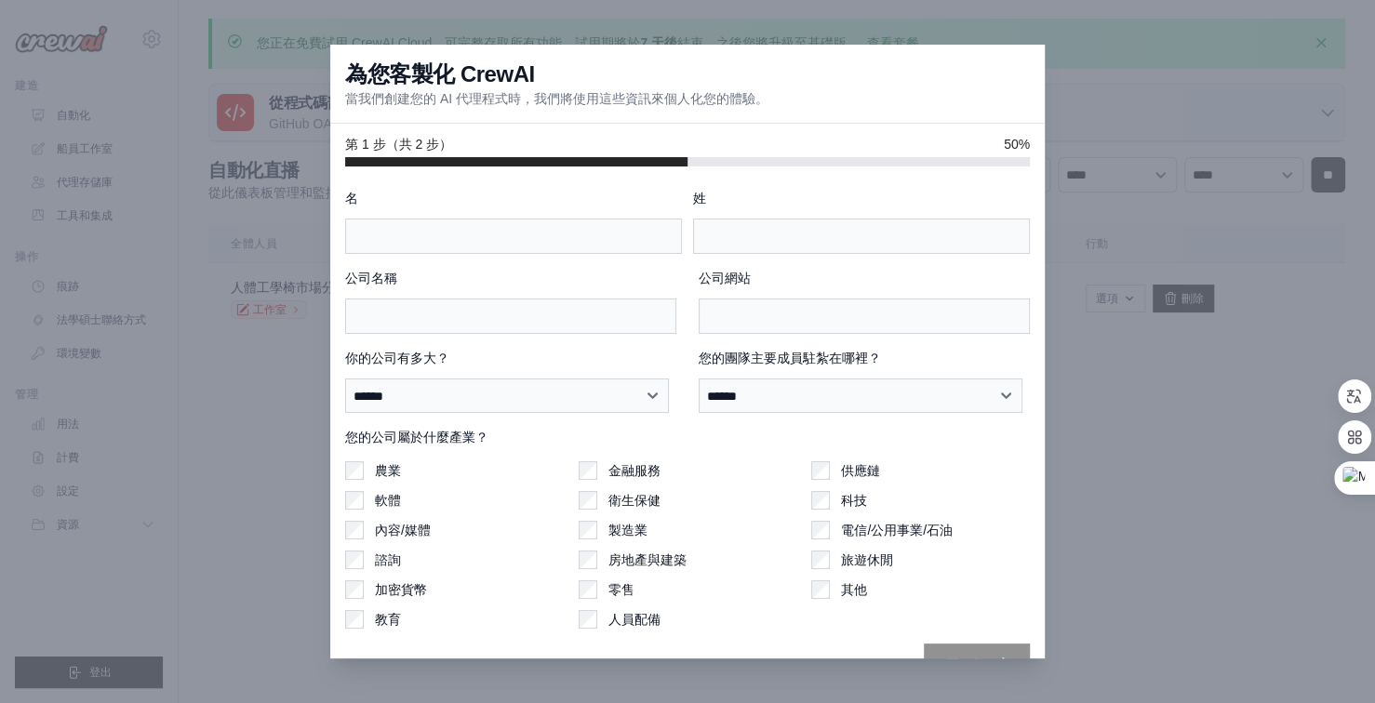
click at [1167, 380] on div at bounding box center [687, 351] width 1375 height 703
click at [1094, 377] on div at bounding box center [687, 351] width 1375 height 703
click at [524, 313] on input "公司名稱" at bounding box center [510, 316] width 331 height 35
type input "*"
click at [744, 317] on input "公司網站" at bounding box center [864, 316] width 331 height 35
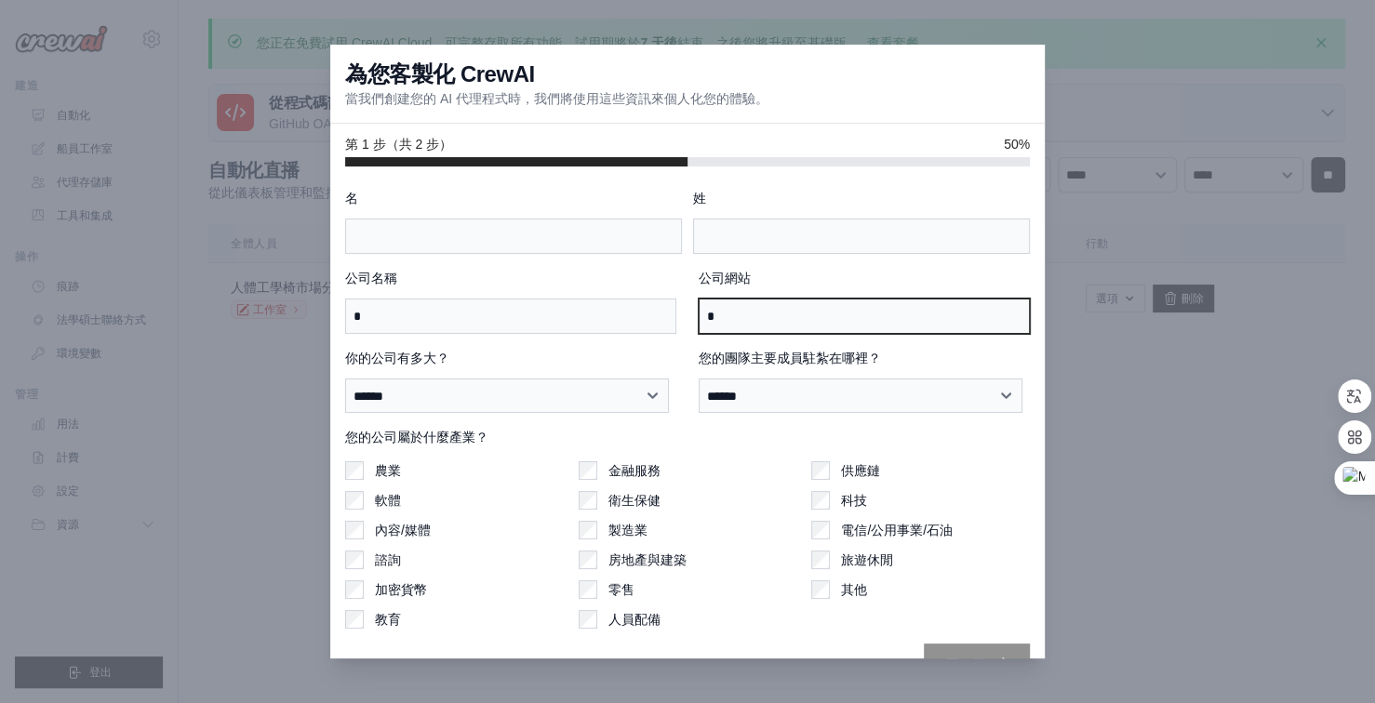
type input "**"
type input "*"
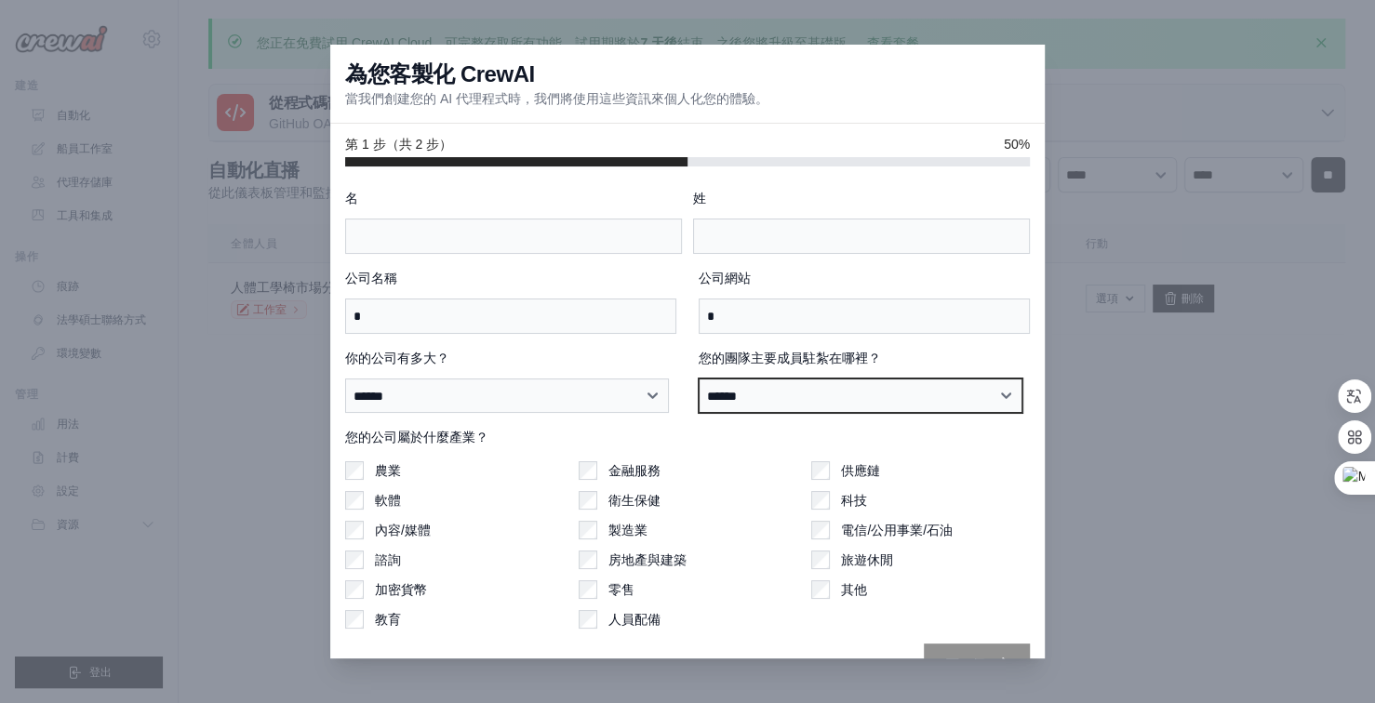
click at [994, 391] on select "****** ********* ** ** **** ** ****** ****" at bounding box center [861, 396] width 324 height 35
select select "**********"
click at [699, 379] on select "****** ********* ** ** **** ** ****** ****" at bounding box center [861, 396] width 324 height 35
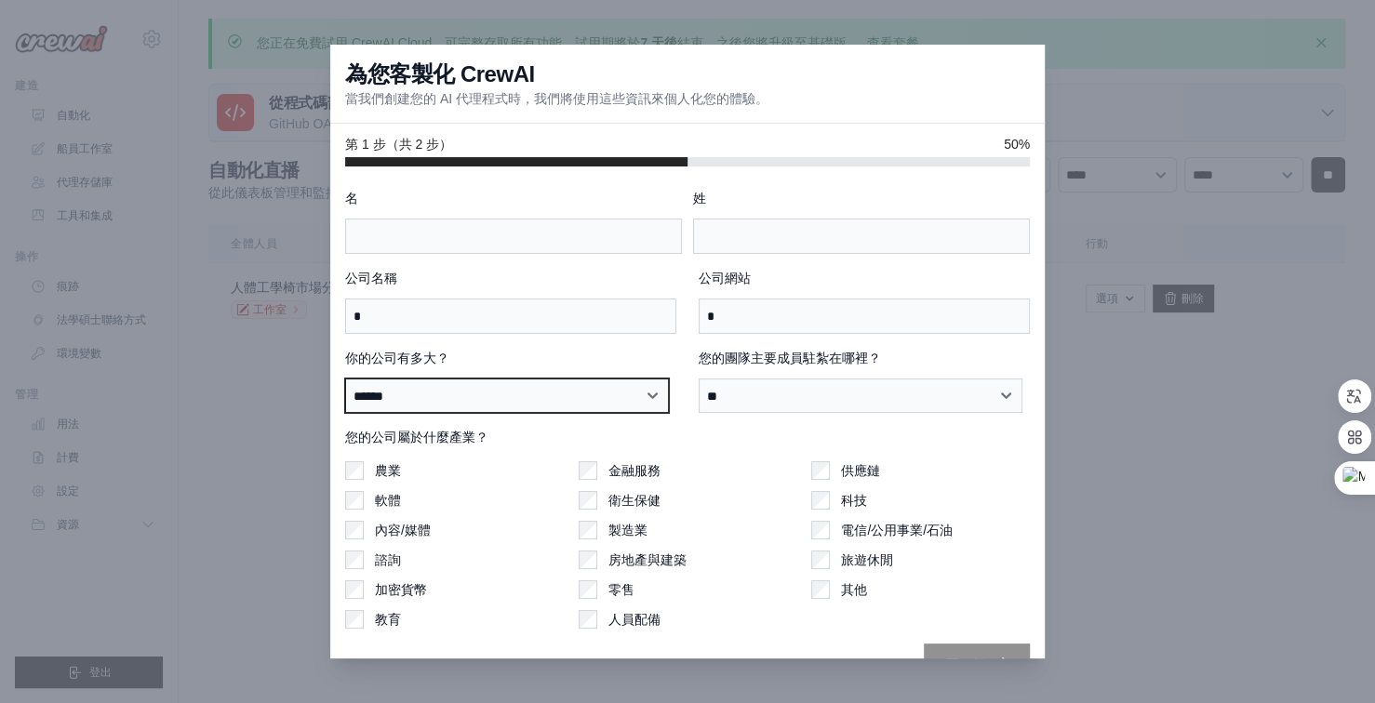
click at [590, 396] on select "**********" at bounding box center [507, 396] width 324 height 35
select select "**********"
click at [345, 379] on select "**********" at bounding box center [507, 396] width 324 height 35
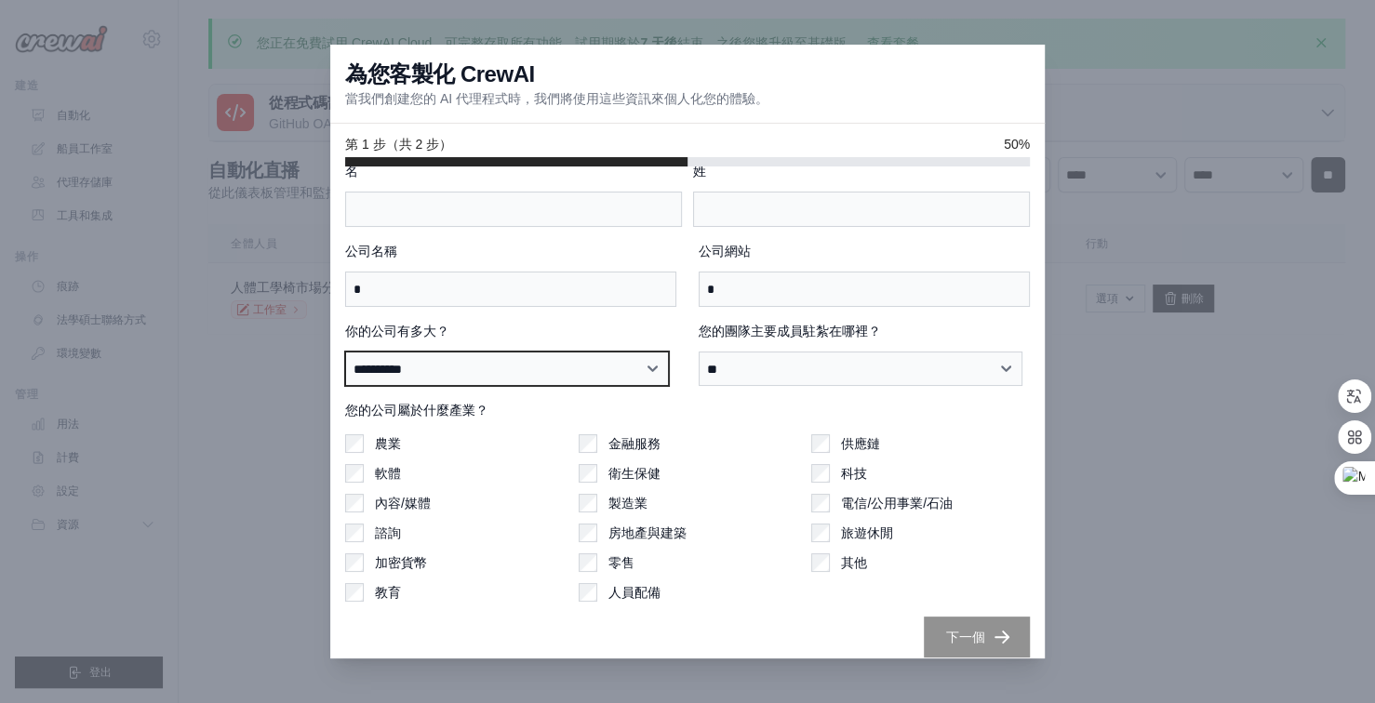
scroll to position [40, 0]
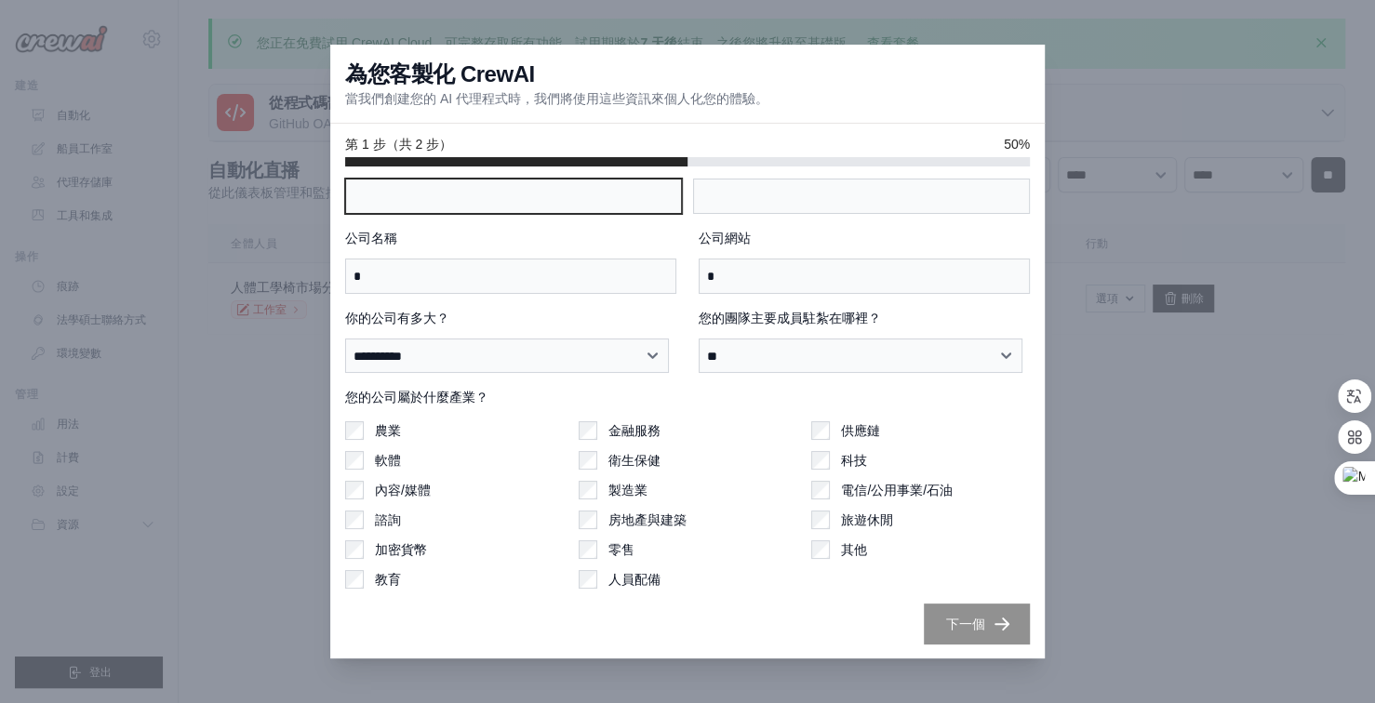
click at [468, 198] on input "名" at bounding box center [513, 196] width 337 height 35
type input "*"
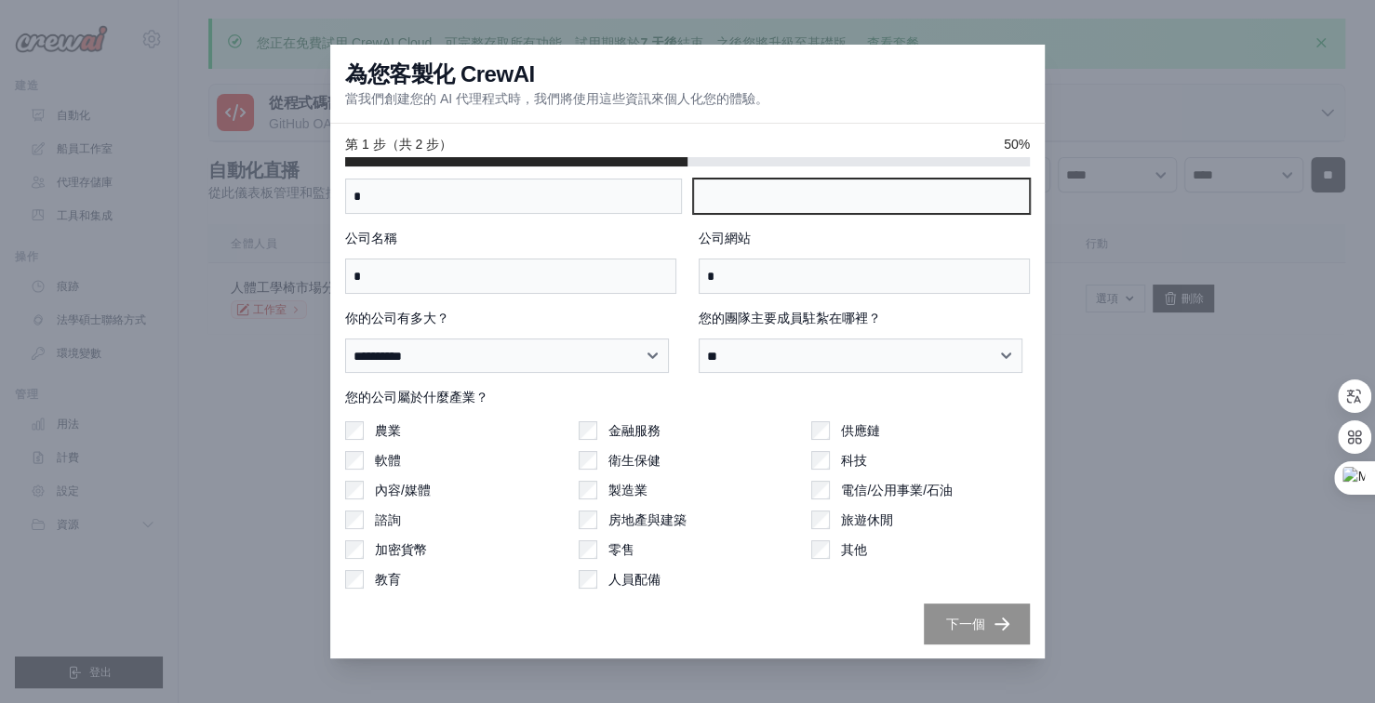
click at [781, 193] on input "姓" at bounding box center [861, 196] width 337 height 35
type input "*"
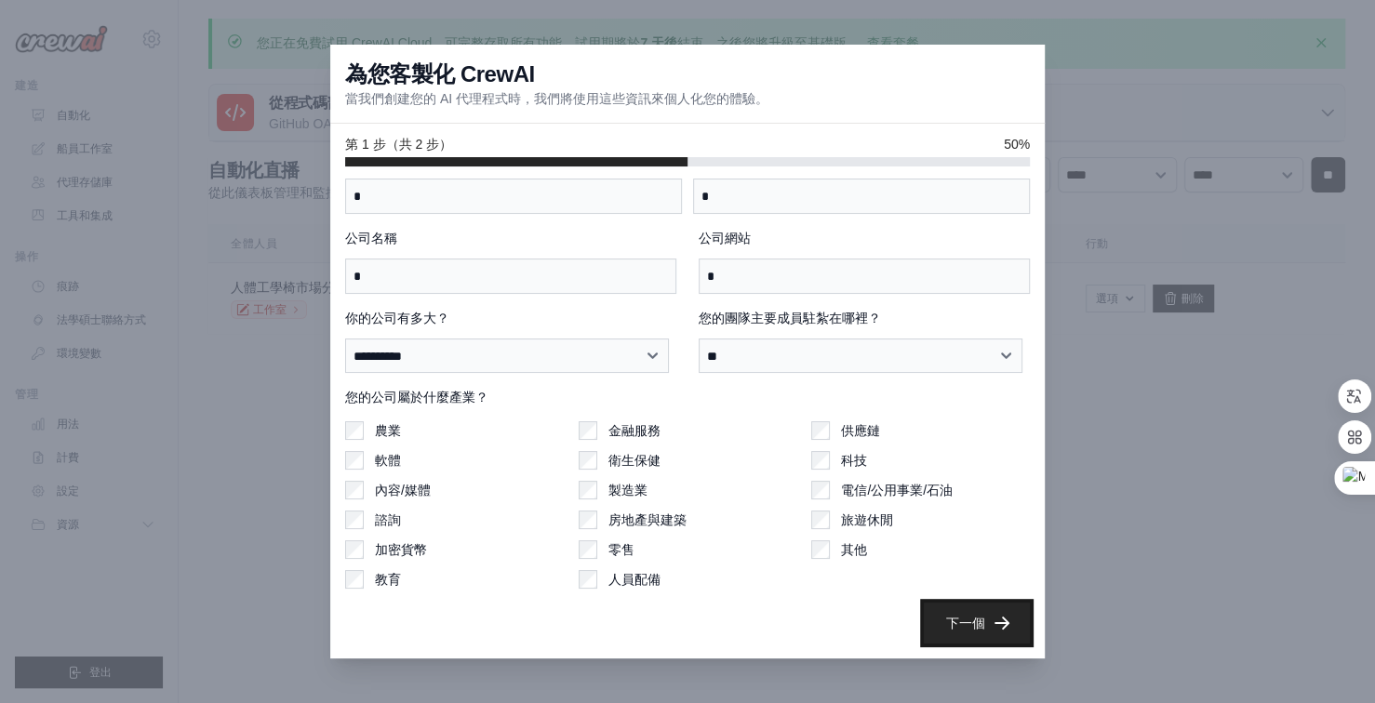
click at [948, 620] on font "下一個" at bounding box center [965, 623] width 39 height 15
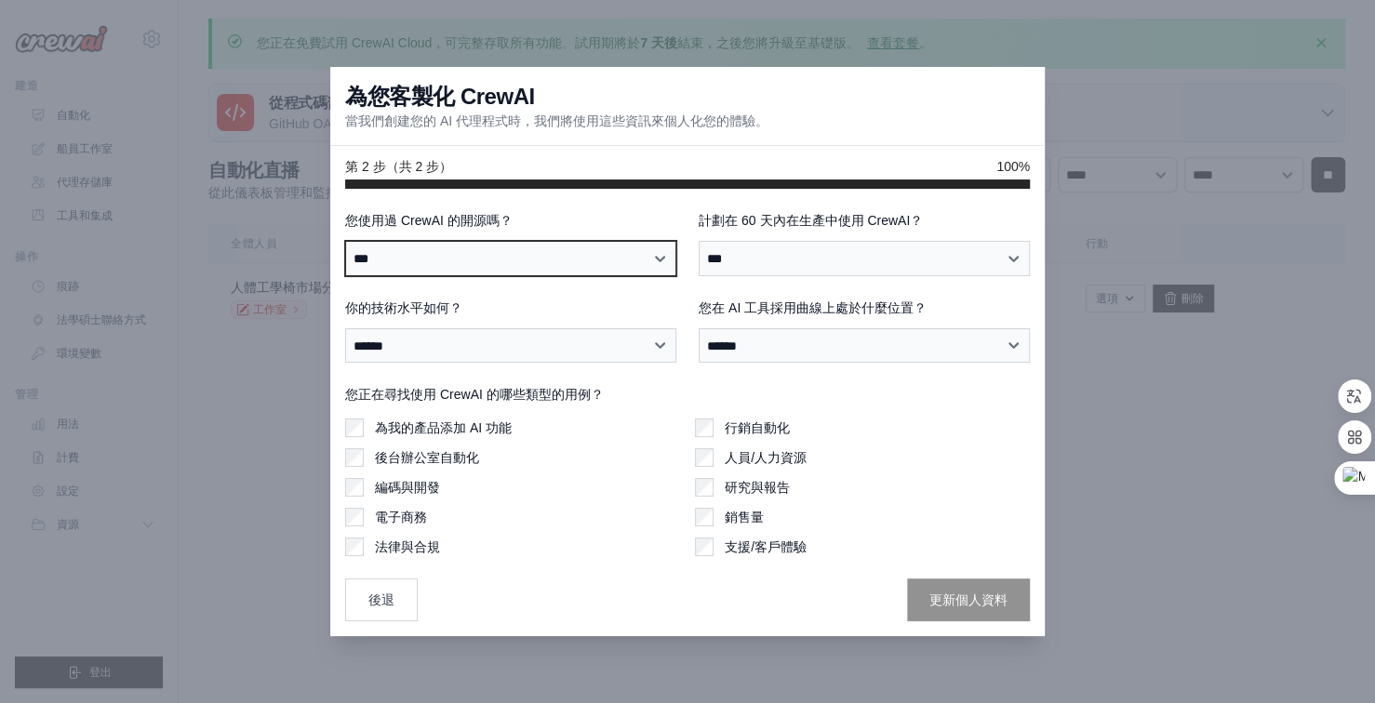
click at [656, 253] on select "*** * **** ****** *****" at bounding box center [510, 258] width 331 height 35
select select "**"
click at [345, 241] on select "*** * **** ****** *****" at bounding box center [510, 258] width 331 height 35
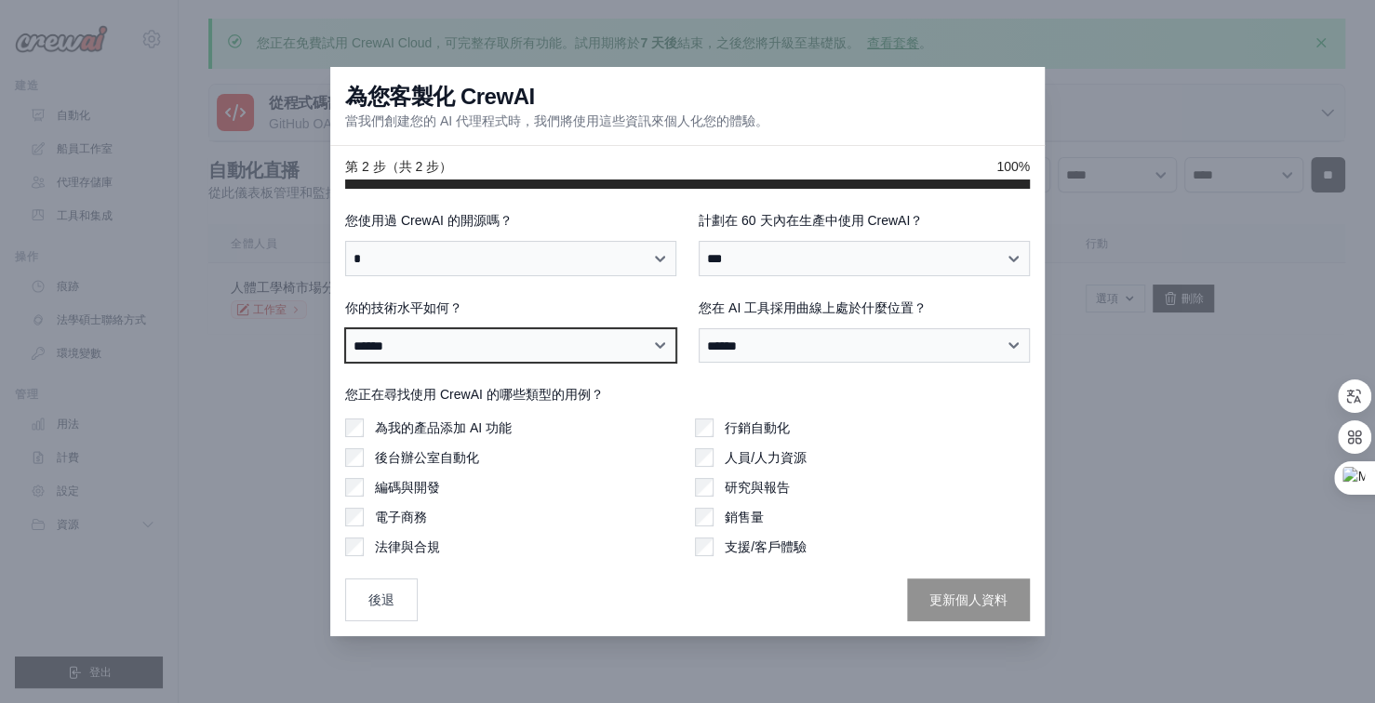
click at [662, 338] on select "****** ***** ***** *****" at bounding box center [510, 345] width 331 height 35
select select "**********"
click at [345, 328] on select "****** ***** ***** *****" at bounding box center [510, 345] width 331 height 35
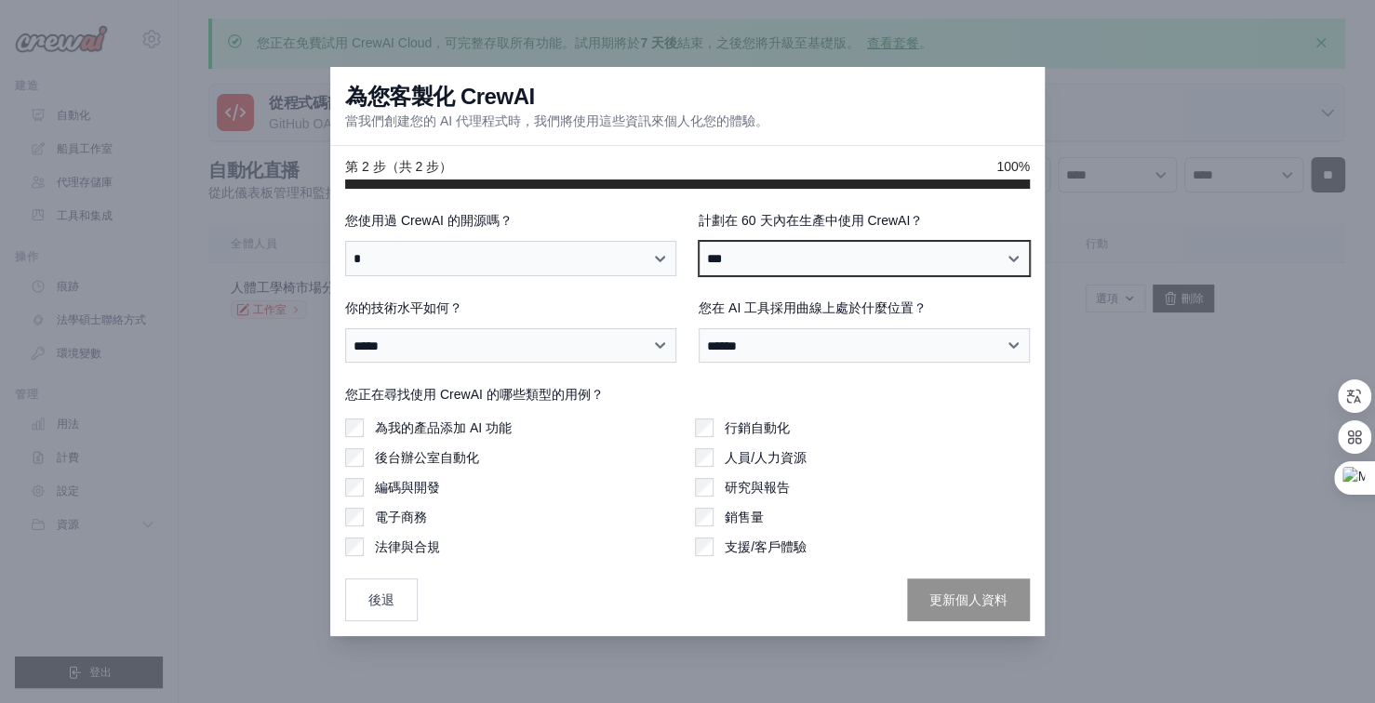
click at [1007, 253] on select "*** ** *" at bounding box center [864, 258] width 331 height 35
select select "*****"
click at [699, 241] on select "*** ** *" at bounding box center [864, 258] width 331 height 35
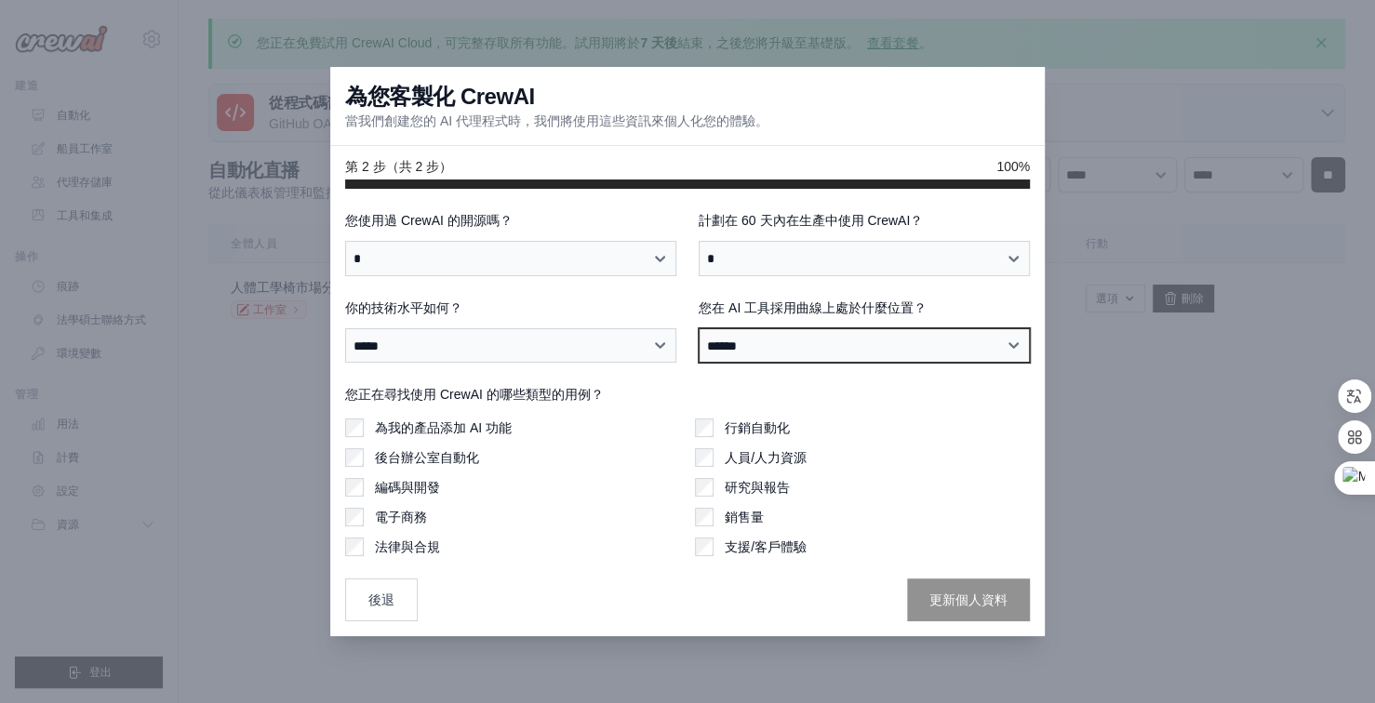
click at [1019, 344] on select "**********" at bounding box center [864, 345] width 331 height 35
click at [1008, 343] on select "**********" at bounding box center [864, 345] width 331 height 35
select select "**********"
click at [699, 328] on select "**********" at bounding box center [864, 345] width 331 height 35
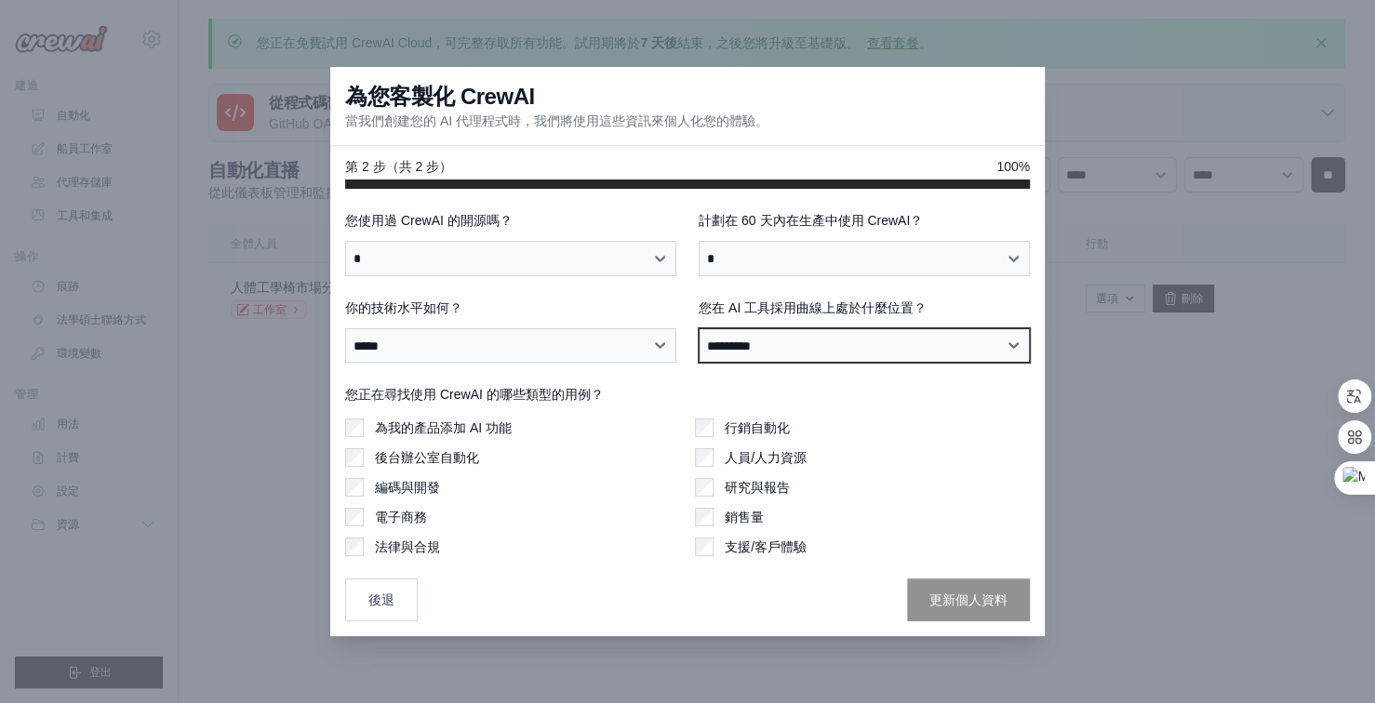
click at [1010, 346] on select "**********" at bounding box center [864, 345] width 331 height 35
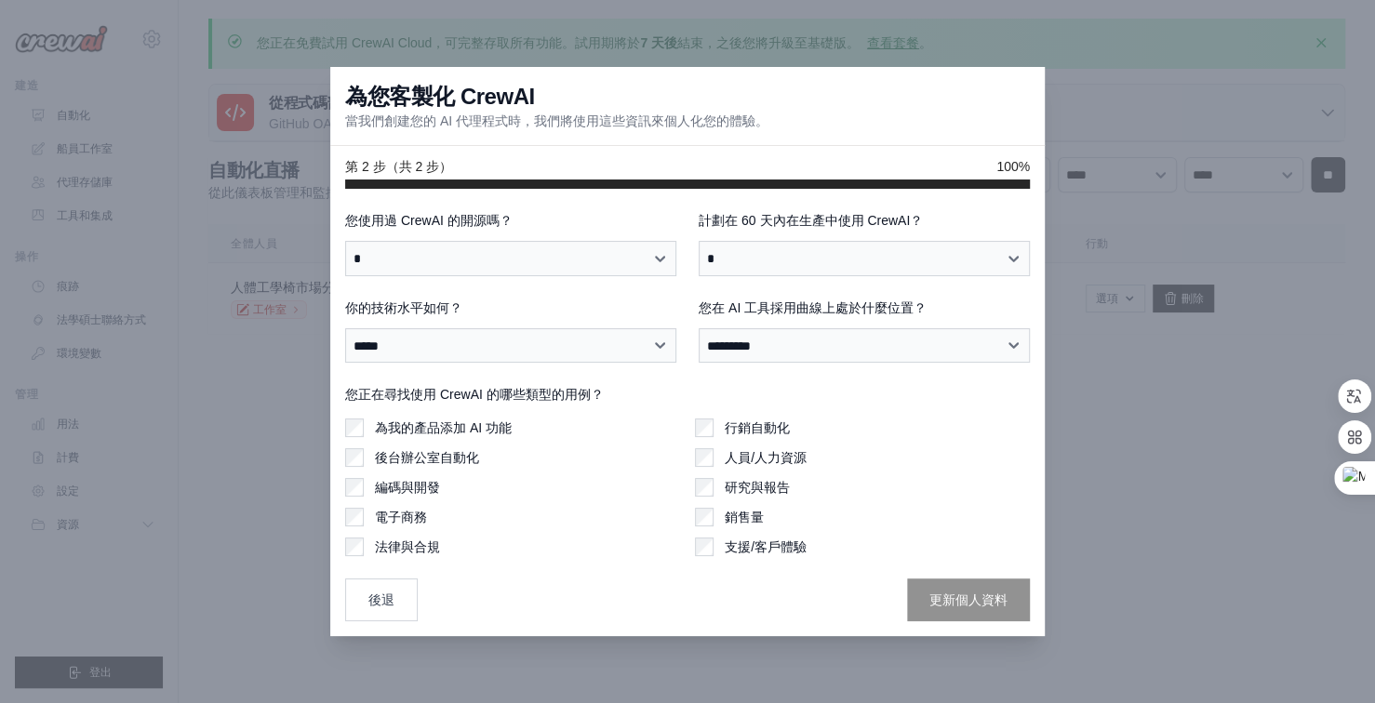
click at [596, 450] on div "後台辦公室自動化" at bounding box center [512, 457] width 335 height 19
click at [959, 605] on font "更新個人資料" at bounding box center [968, 599] width 78 height 15
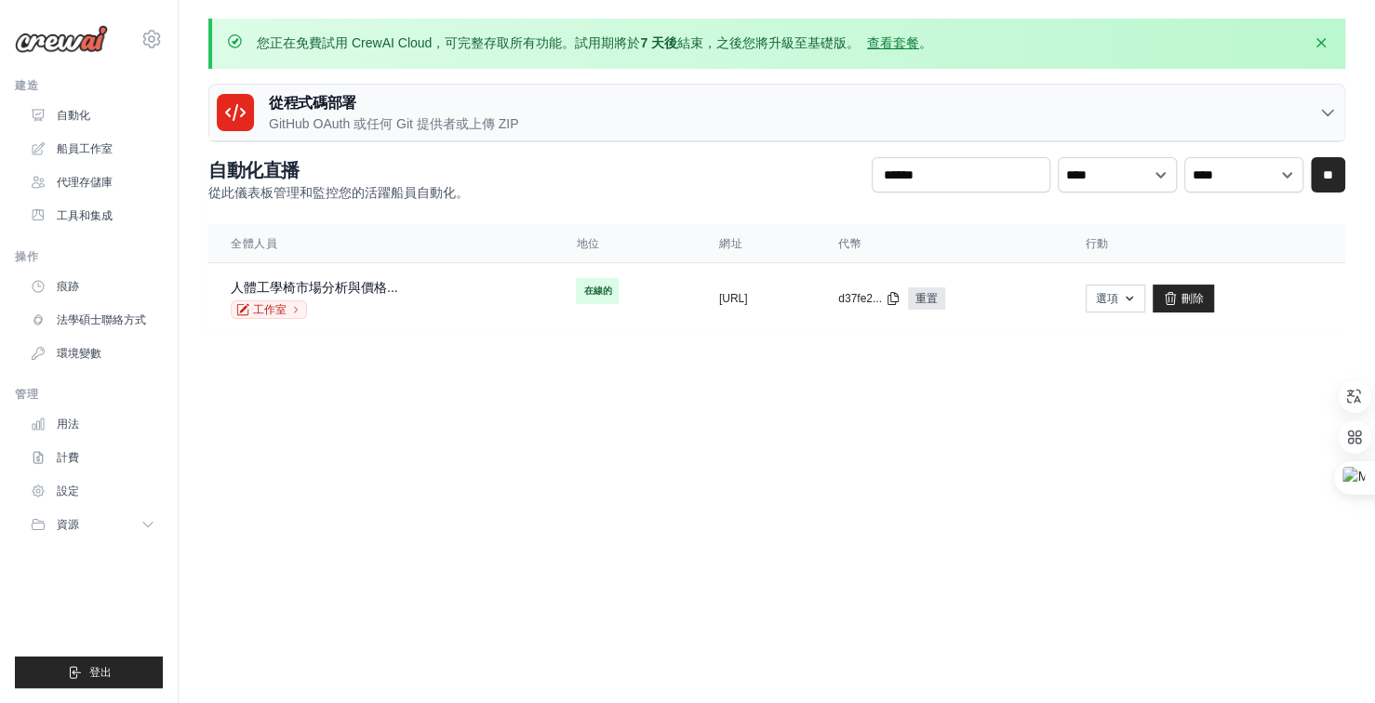
click at [245, 104] on icon at bounding box center [235, 112] width 22 height 22
click at [1204, 293] on font "刪除" at bounding box center [1192, 298] width 22 height 13
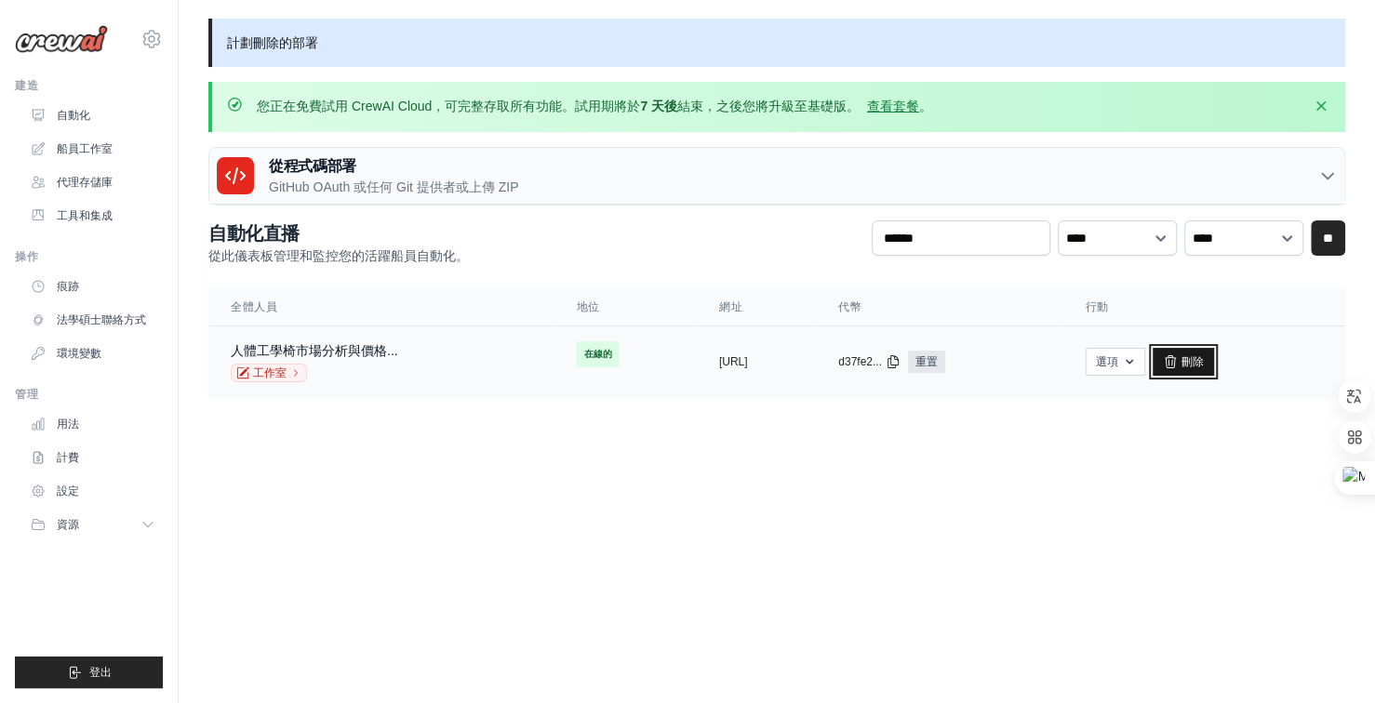
click at [1204, 360] on font "刪除" at bounding box center [1192, 361] width 22 height 13
click at [77, 290] on font "痕跡" at bounding box center [70, 286] width 22 height 13
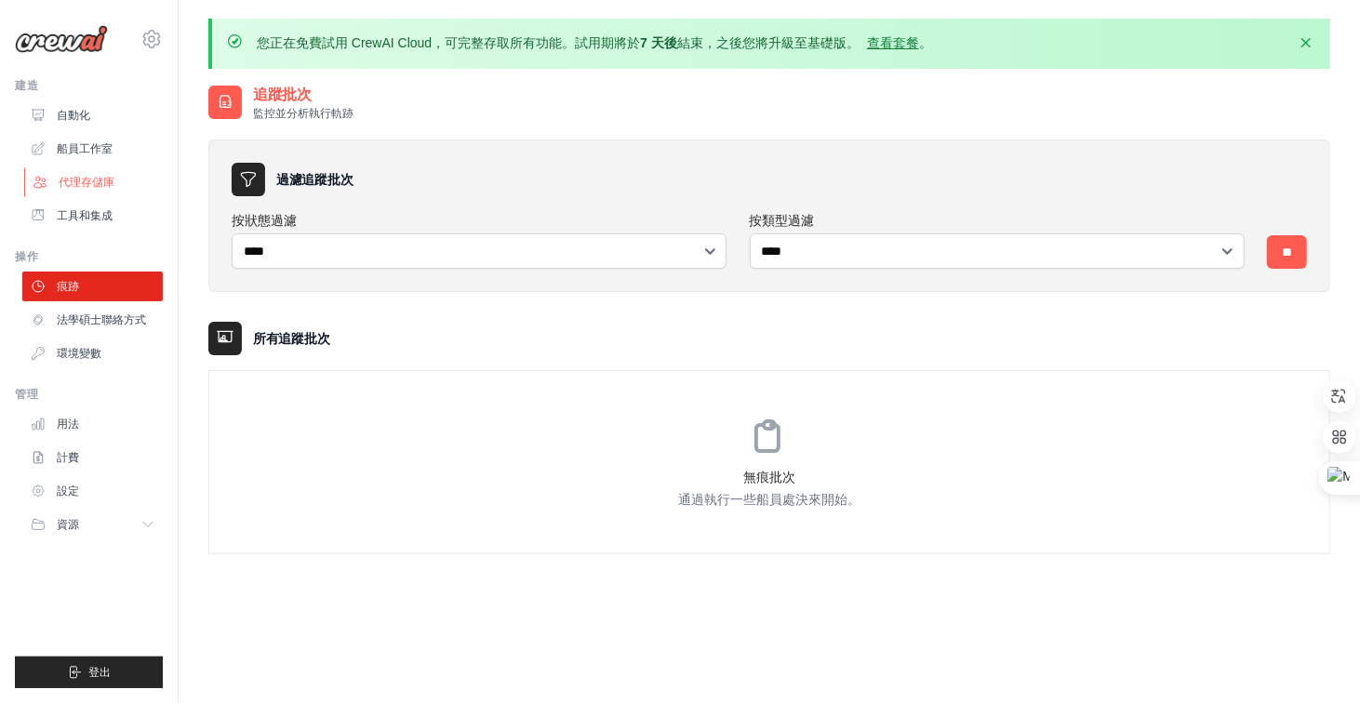
click at [93, 186] on font "代理存儲庫" at bounding box center [87, 182] width 56 height 13
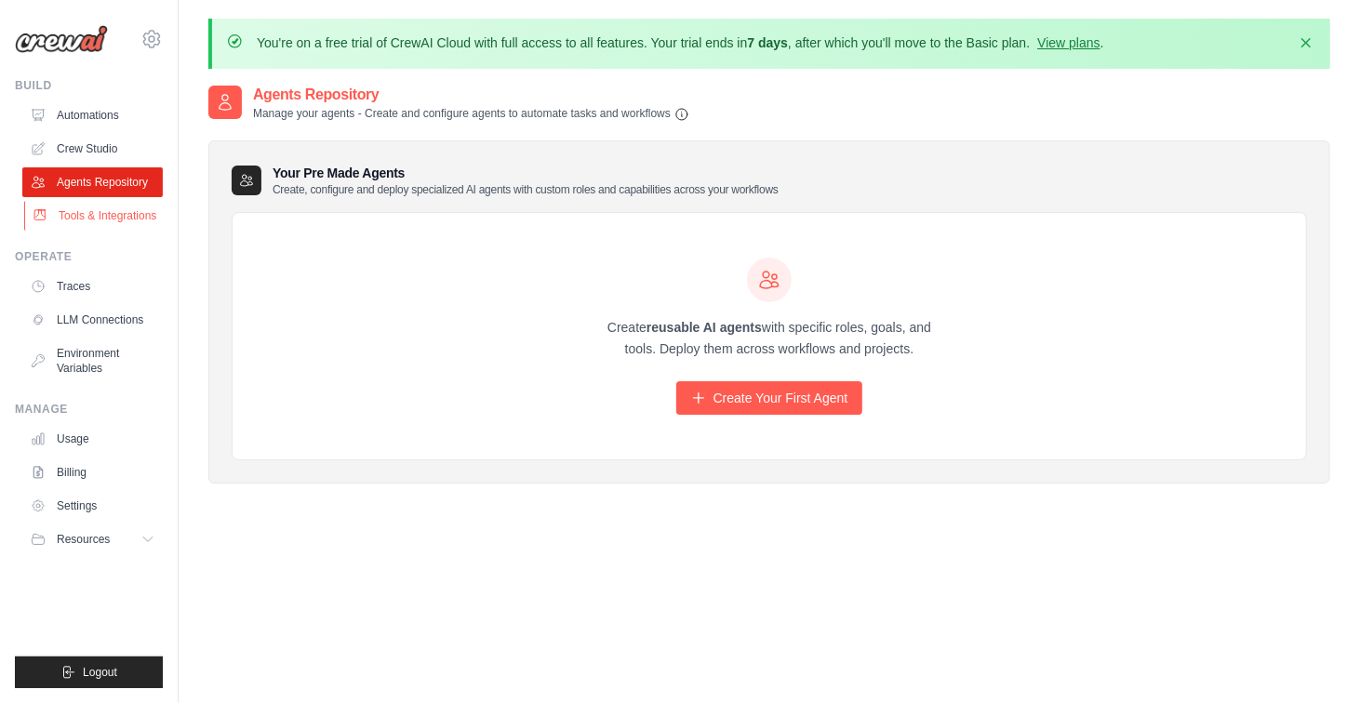
click at [102, 210] on link "Tools & Integrations" at bounding box center [94, 216] width 140 height 30
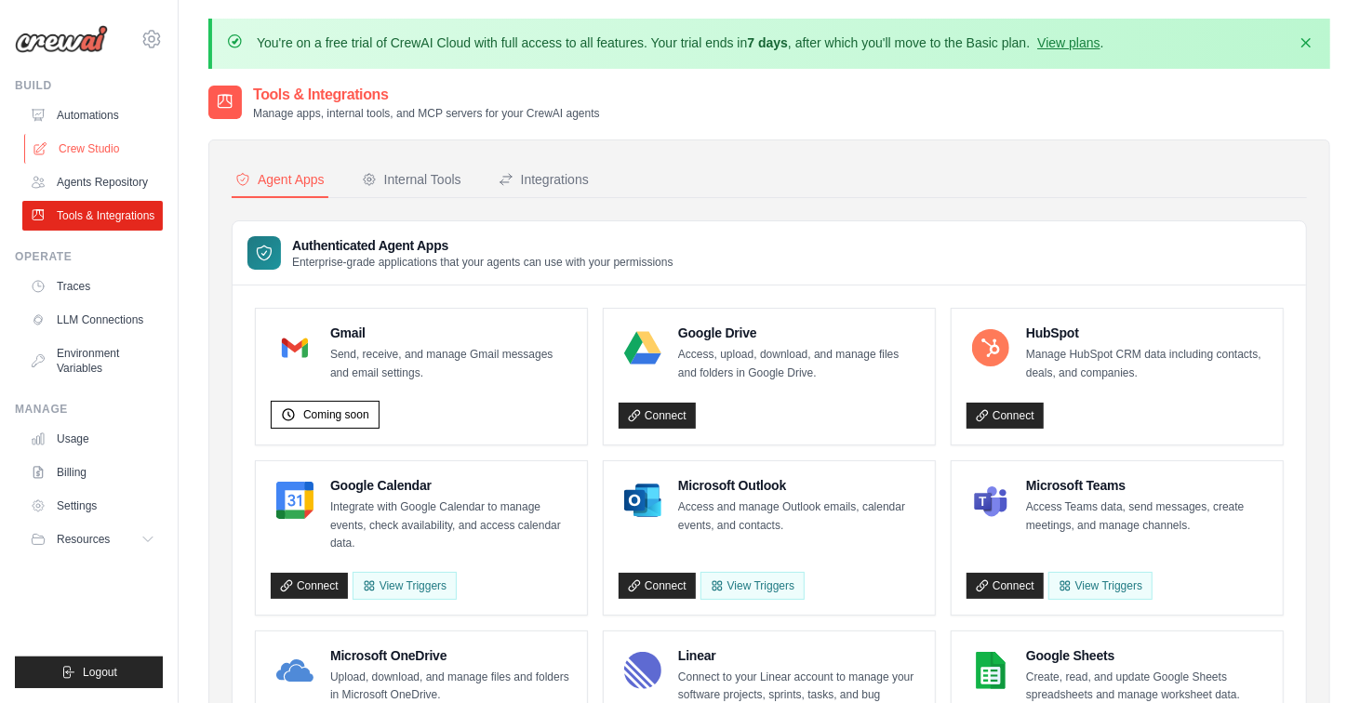
click at [96, 151] on link "Crew Studio" at bounding box center [94, 149] width 140 height 30
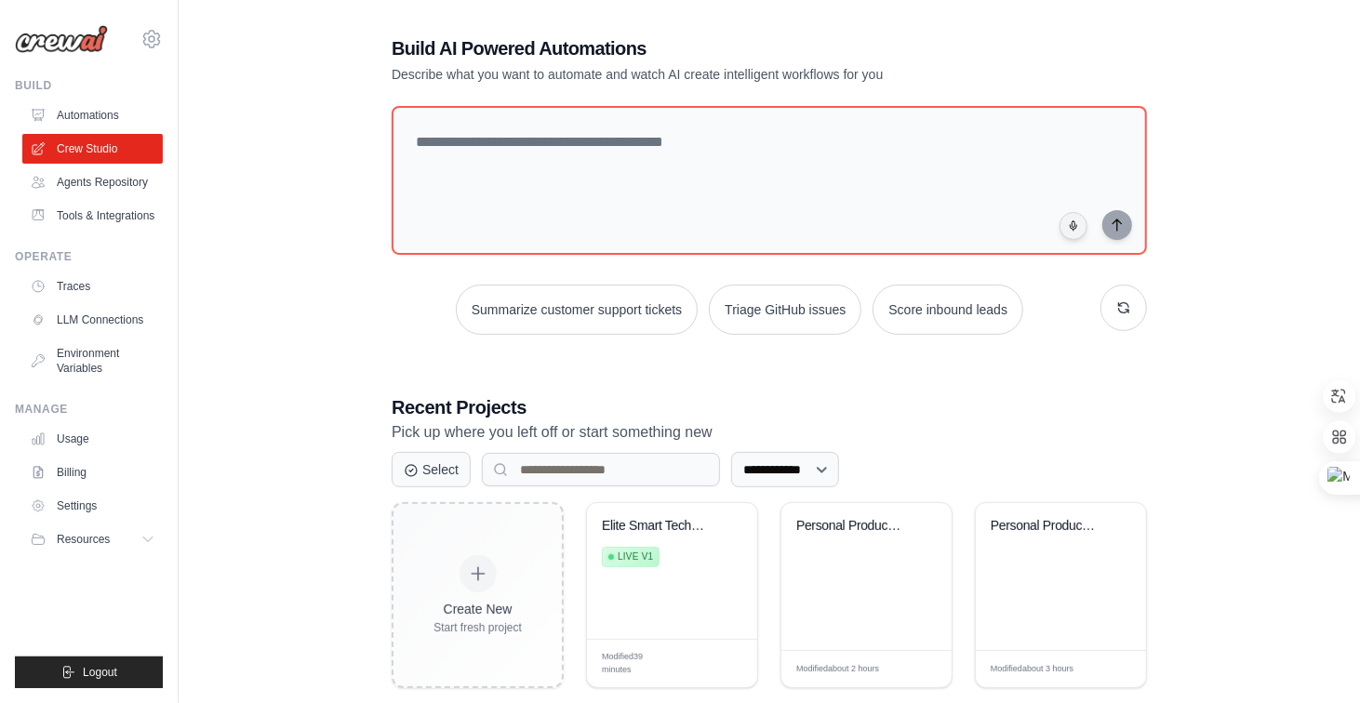
scroll to position [110, 0]
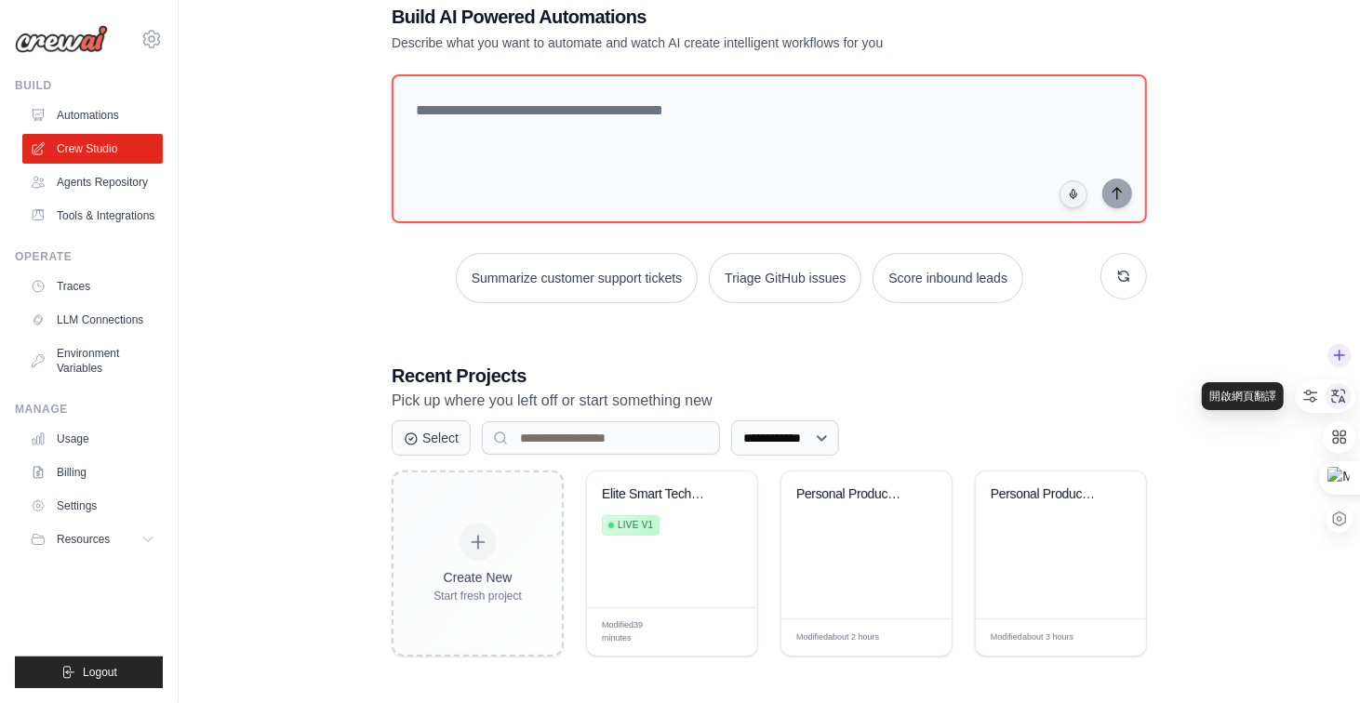
click at [1339, 400] on icon at bounding box center [1339, 396] width 14 height 14
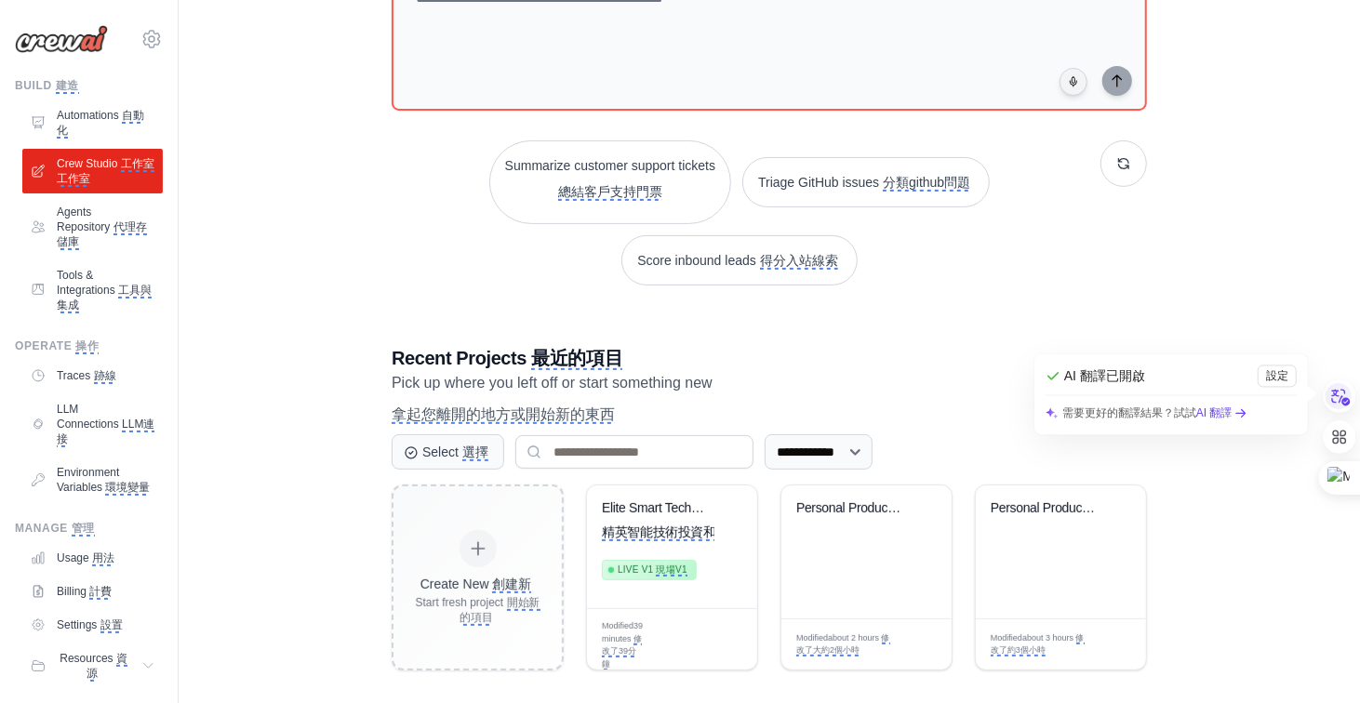
scroll to position [261, 0]
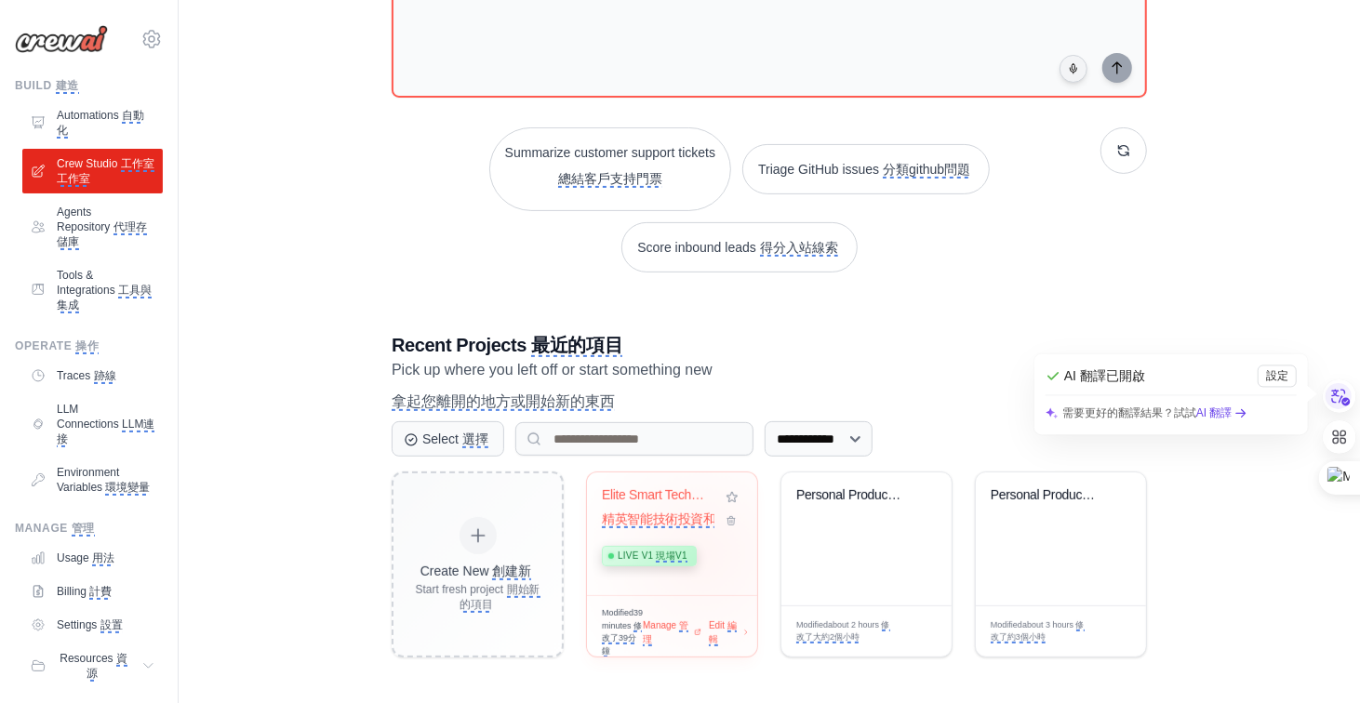
click at [703, 553] on div "Live v1 現場v1" at bounding box center [658, 554] width 113 height 25
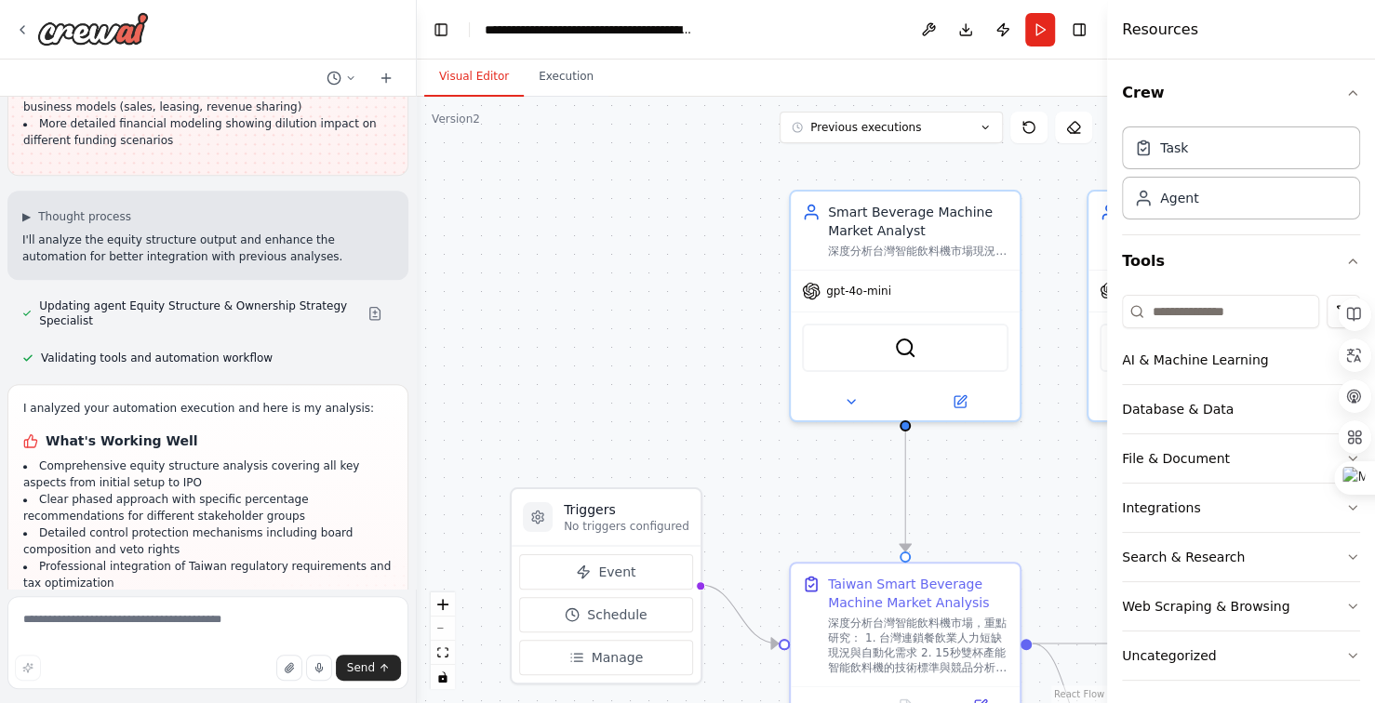
scroll to position [23468, 0]
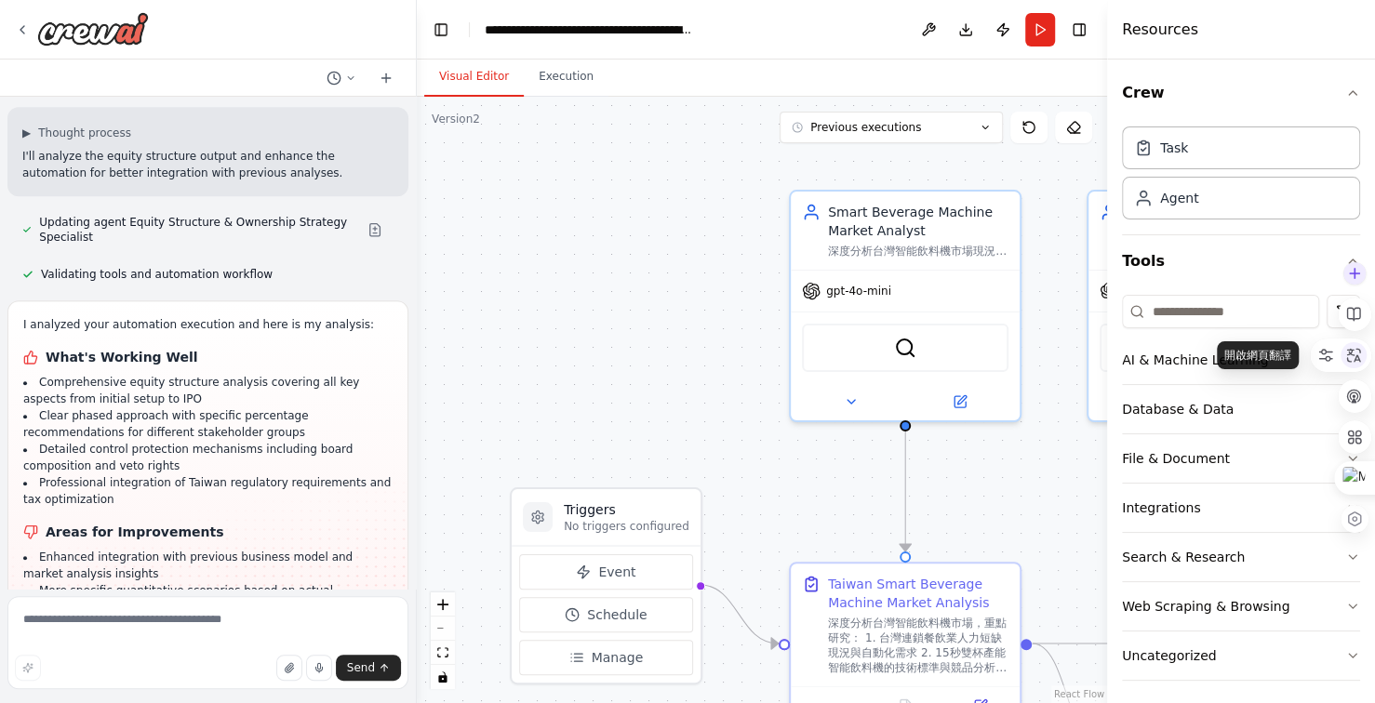
click at [1348, 357] on icon at bounding box center [1353, 355] width 17 height 17
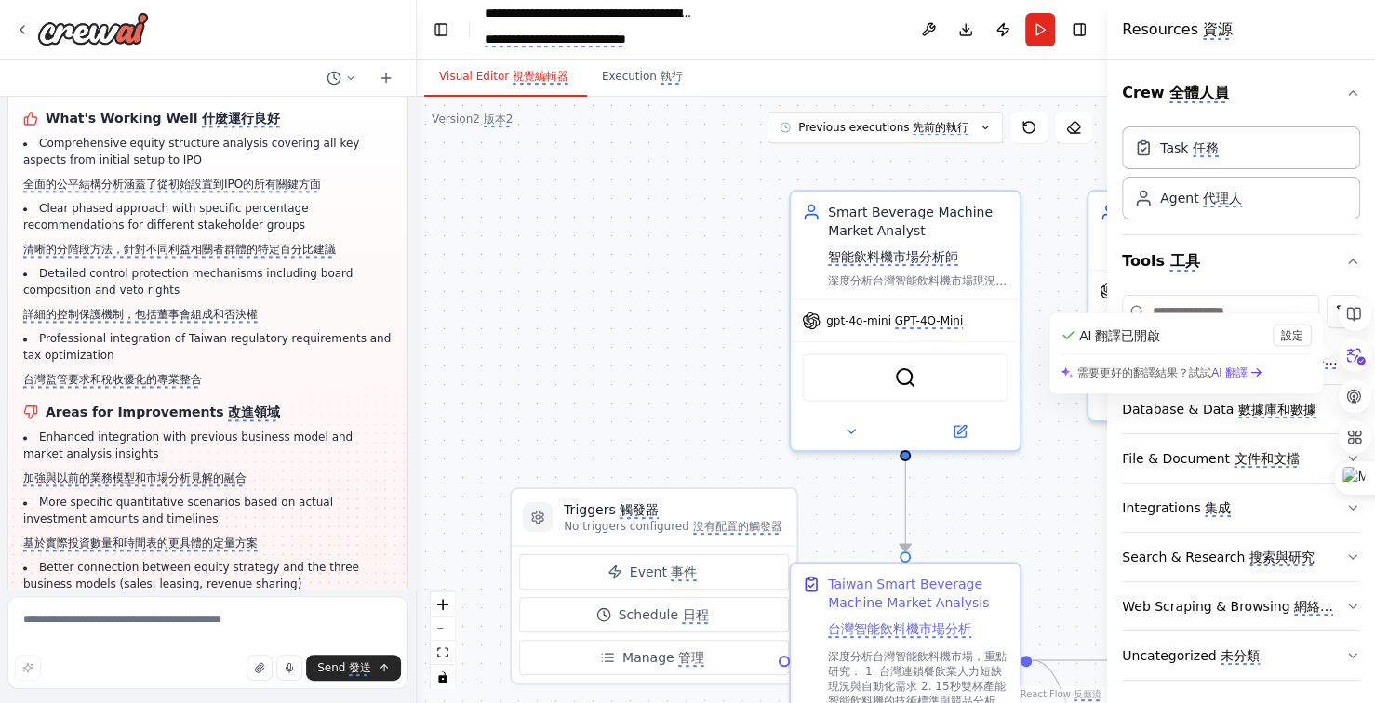
scroll to position [23803, 0]
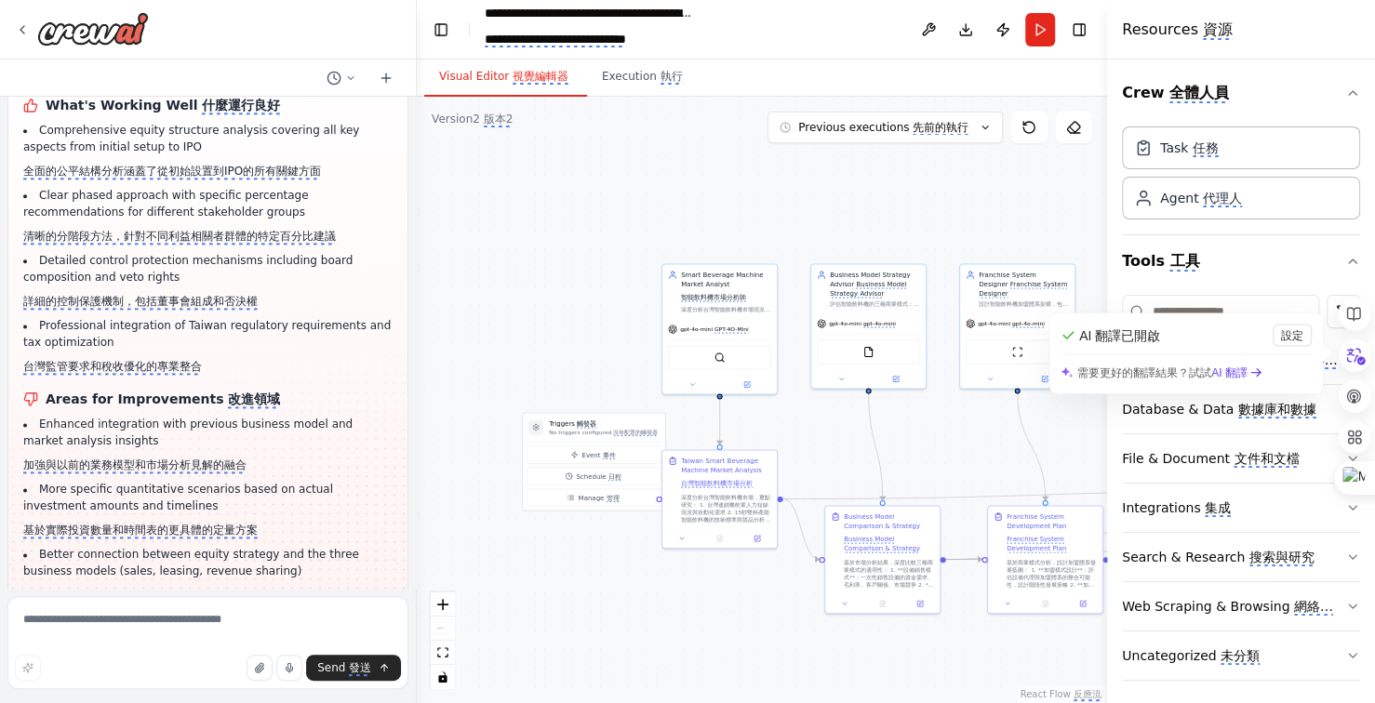
drag, startPoint x: 654, startPoint y: 297, endPoint x: 470, endPoint y: 302, distance: 184.3
click at [470, 302] on div ".deletable-edge-delete-btn { width: 20px; height: 20px; border: 0px solid #ffff…" at bounding box center [762, 400] width 690 height 606
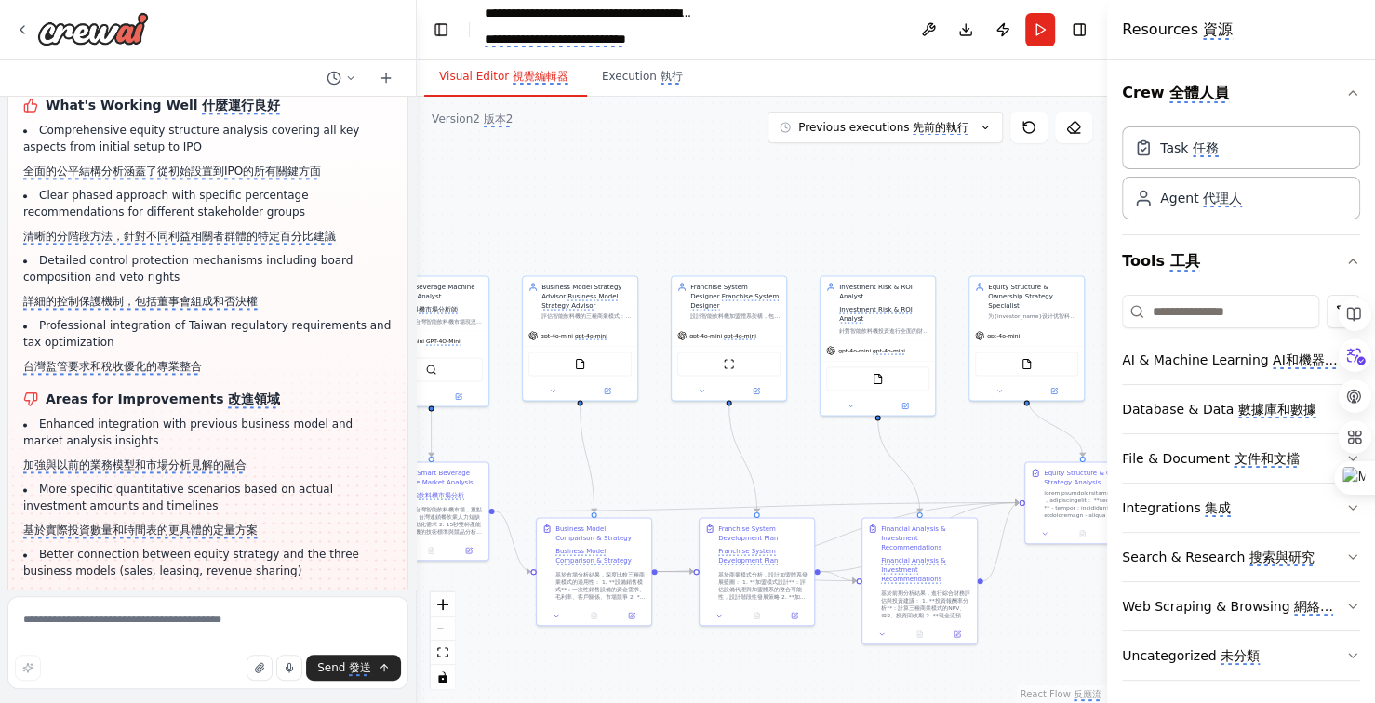
drag, startPoint x: 861, startPoint y: 208, endPoint x: 705, endPoint y: 222, distance: 156.9
click at [705, 222] on div ".deletable-edge-delete-btn { width: 20px; height: 20px; border: 0px solid #ffff…" at bounding box center [762, 400] width 690 height 606
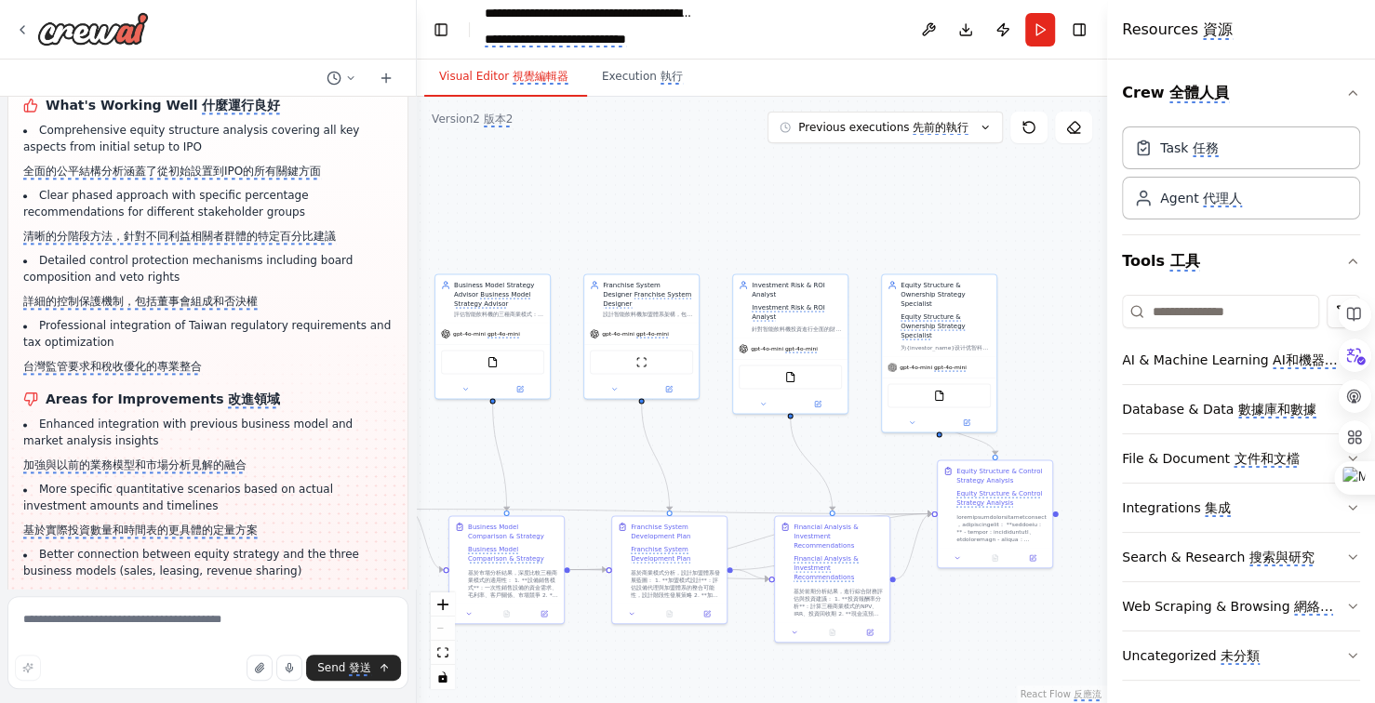
drag, startPoint x: 744, startPoint y: 221, endPoint x: 722, endPoint y: 219, distance: 22.5
click at [726, 219] on div ".deletable-edge-delete-btn { width: 20px; height: 20px; border: 0px solid #ffff…" at bounding box center [762, 400] width 690 height 606
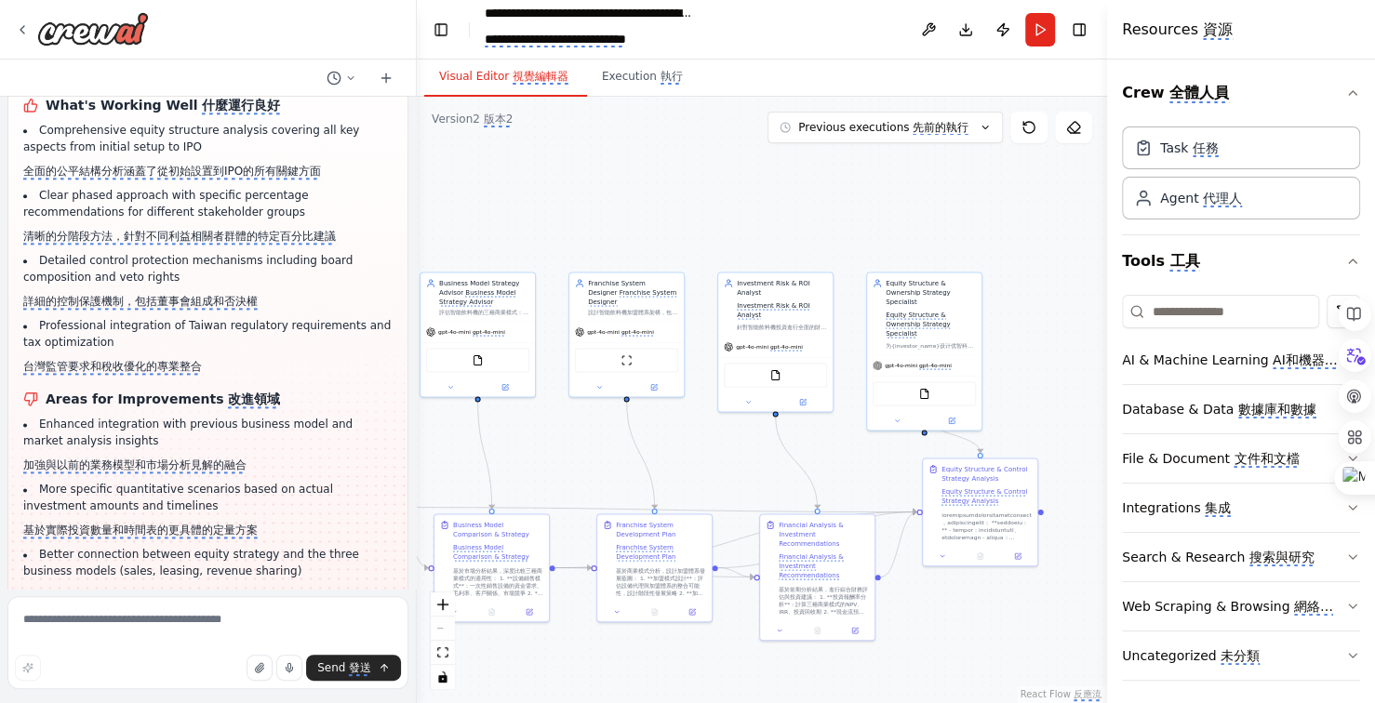
click at [706, 209] on div ".deletable-edge-delete-btn { width: 20px; height: 20px; border: 0px solid #ffff…" at bounding box center [762, 400] width 690 height 606
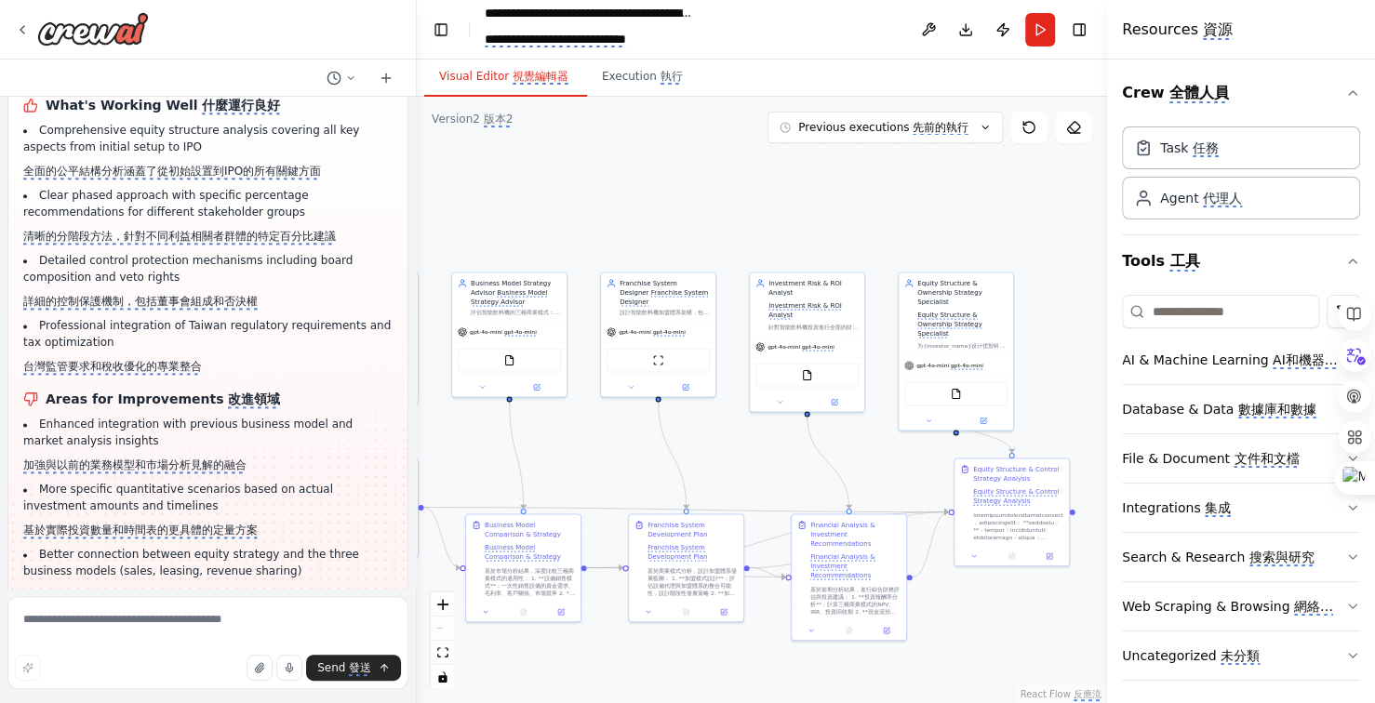
click at [715, 209] on div ".deletable-edge-delete-btn { width: 20px; height: 20px; border: 0px solid #ffff…" at bounding box center [762, 400] width 690 height 606
click at [620, 79] on monica-translate-origin-text "Execution" at bounding box center [629, 76] width 55 height 13
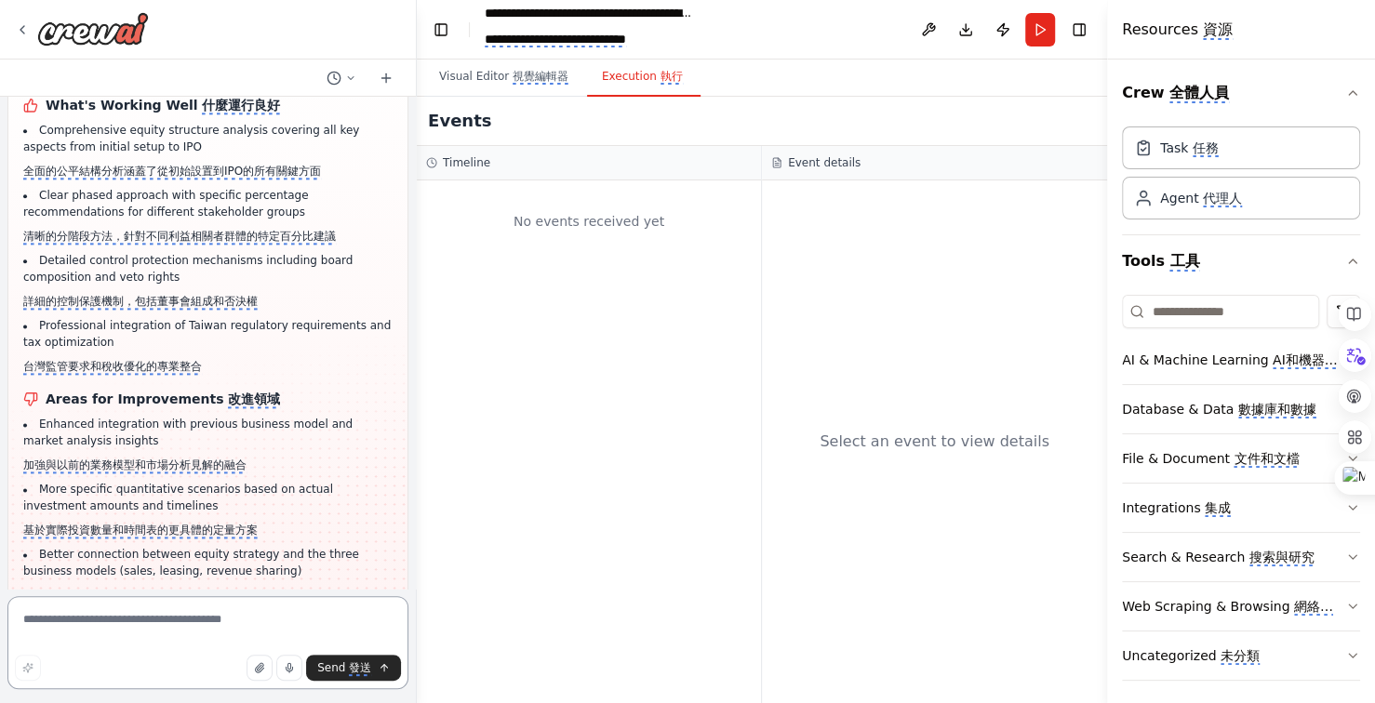
click at [114, 630] on textarea at bounding box center [207, 642] width 401 height 93
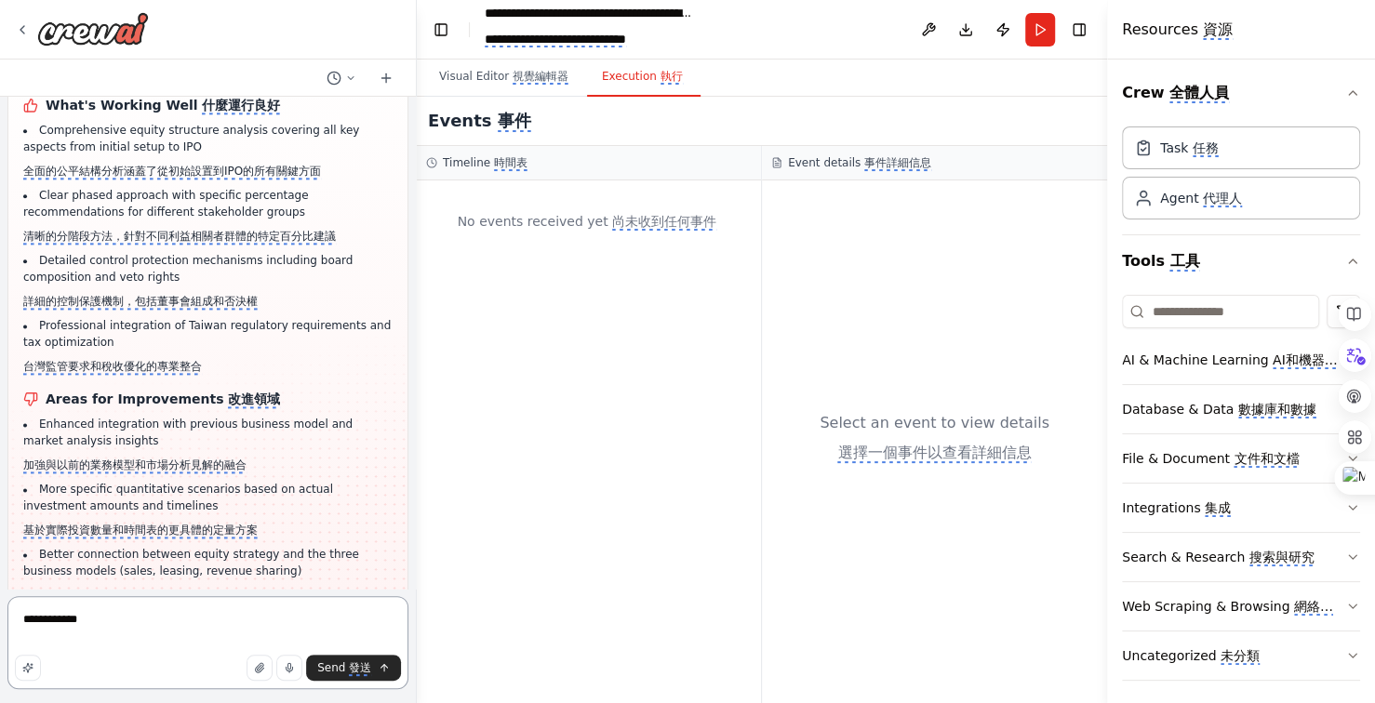
type textarea "**********"
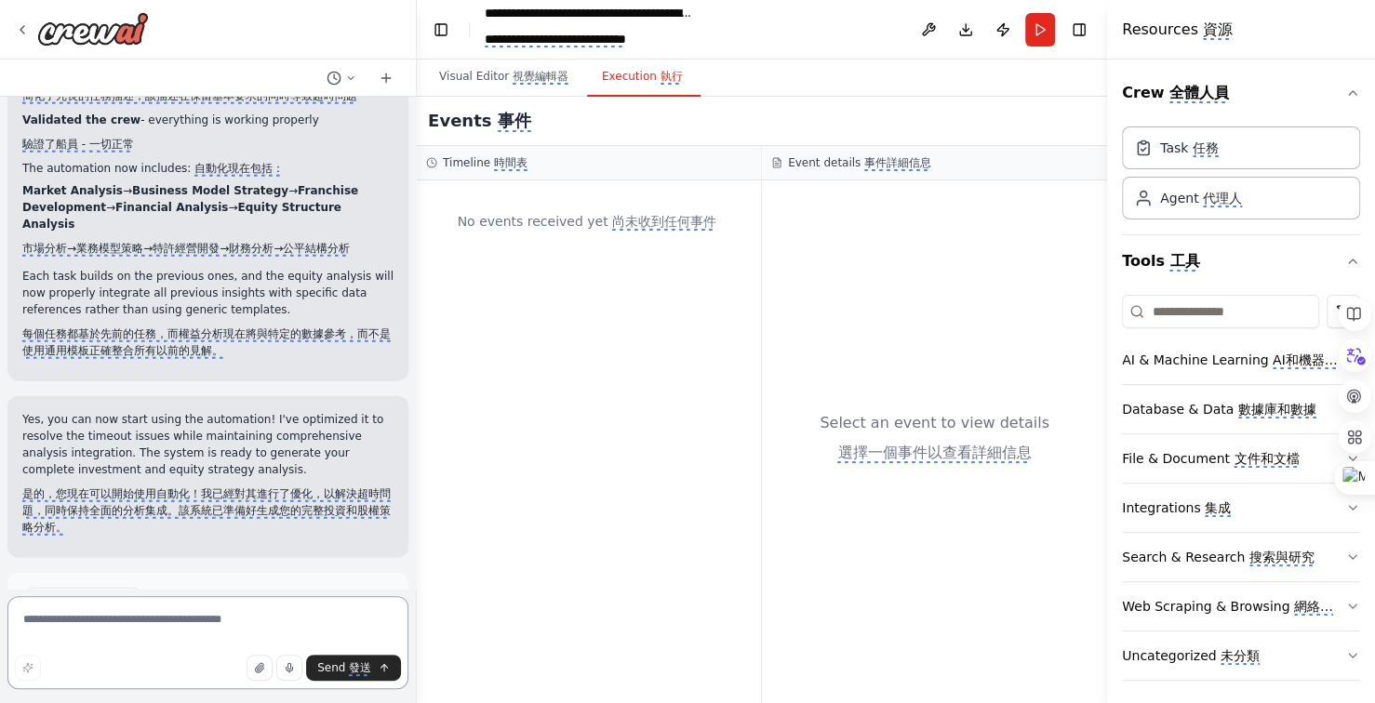
scroll to position [25540, 0]
click at [256, 694] on monica-translate-translatable "Run Automation 運行自動化" at bounding box center [216, 701] width 153 height 15
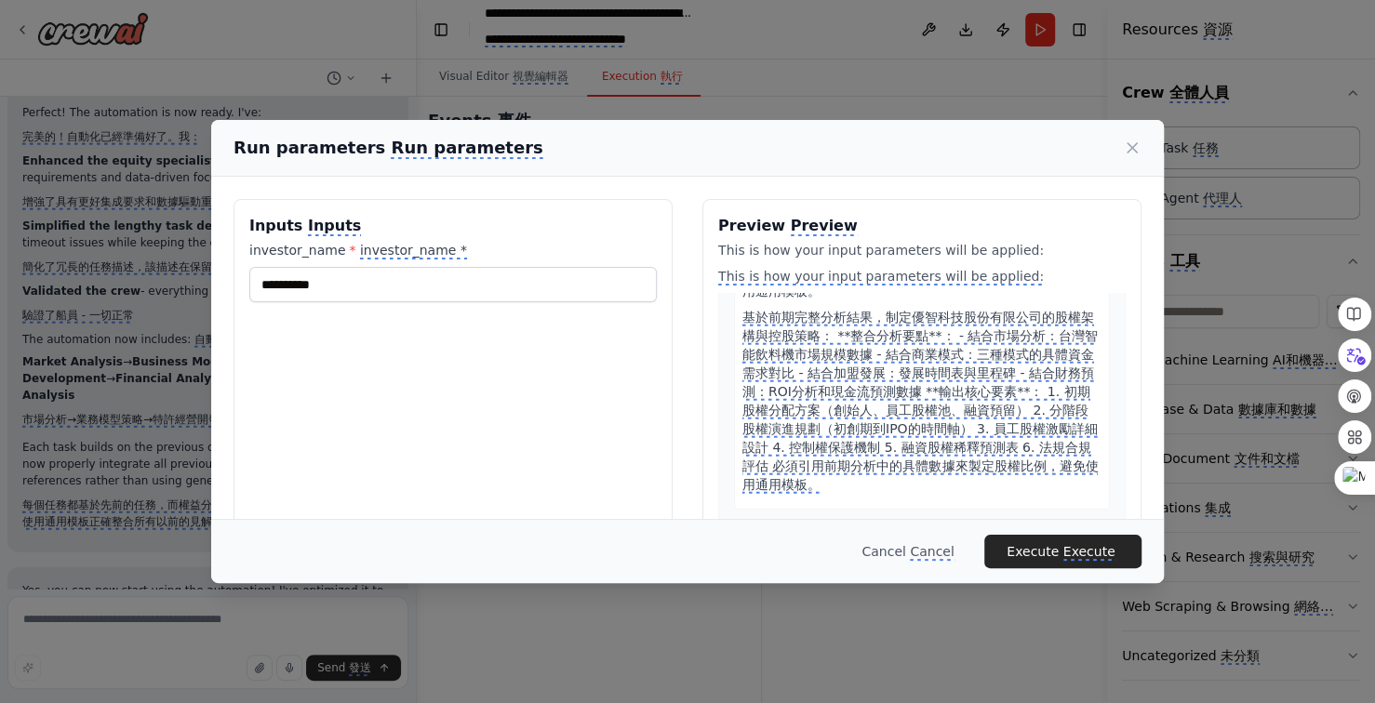
scroll to position [68, 0]
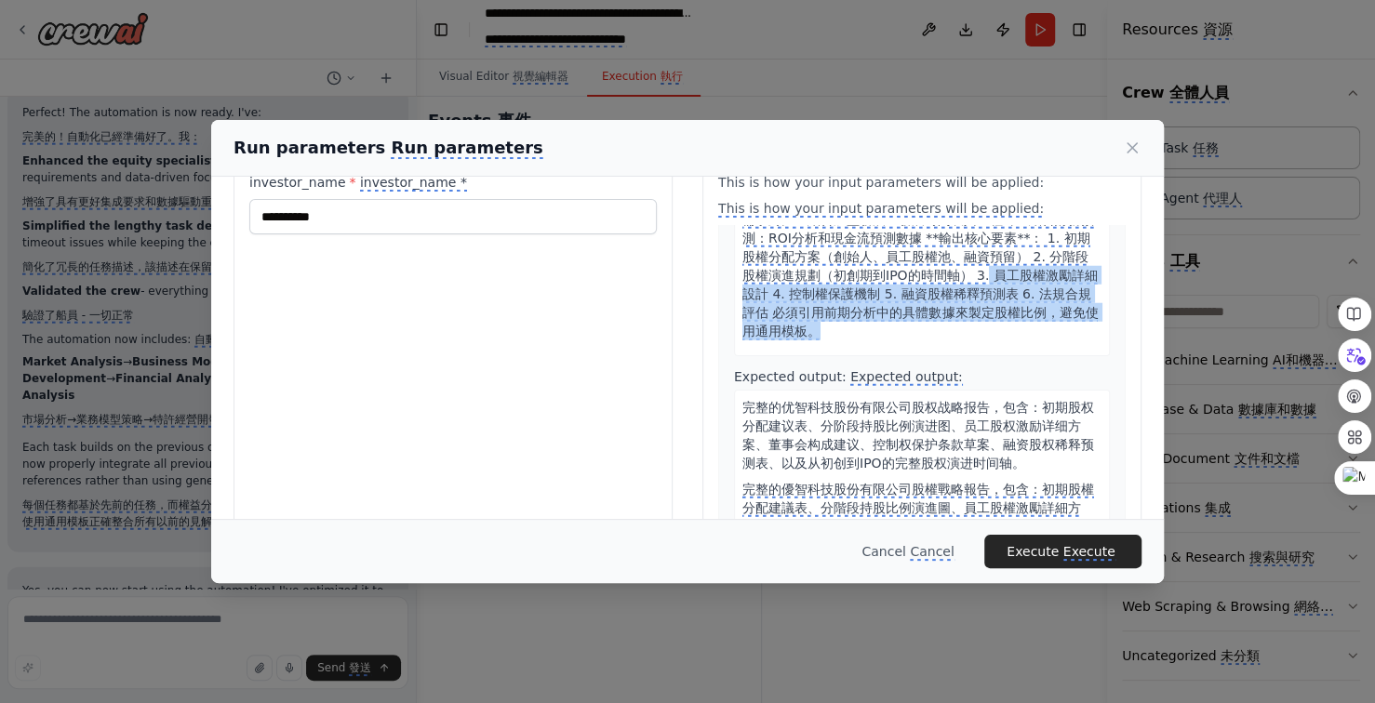
drag, startPoint x: 1141, startPoint y: 374, endPoint x: 1128, endPoint y: 423, distance: 51.0
click at [1128, 423] on div "**********" at bounding box center [687, 365] width 953 height 512
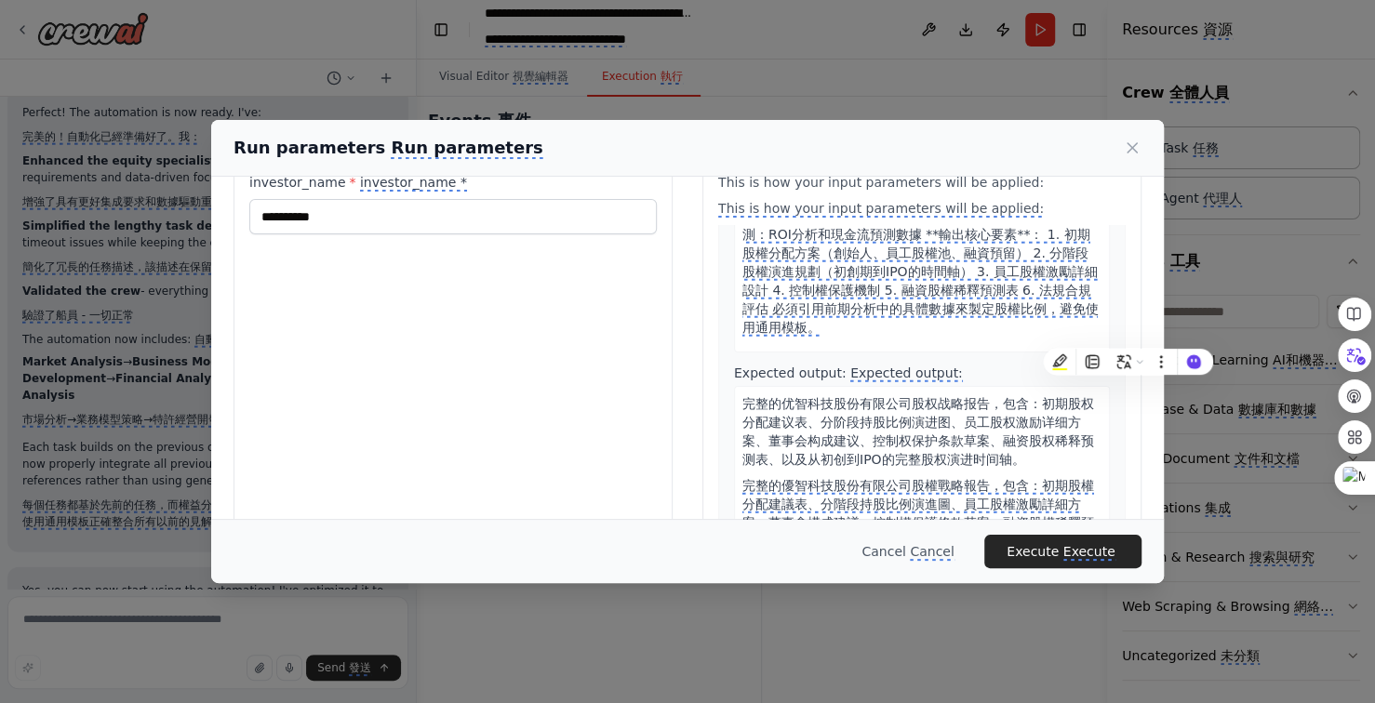
click at [979, 377] on div "Expected output: Expected output: 完整的优智科技股份有限公司股权战略报告，包含：初期股权分配建议表、分阶段持股比例演进图、员…" at bounding box center [922, 465] width 376 height 203
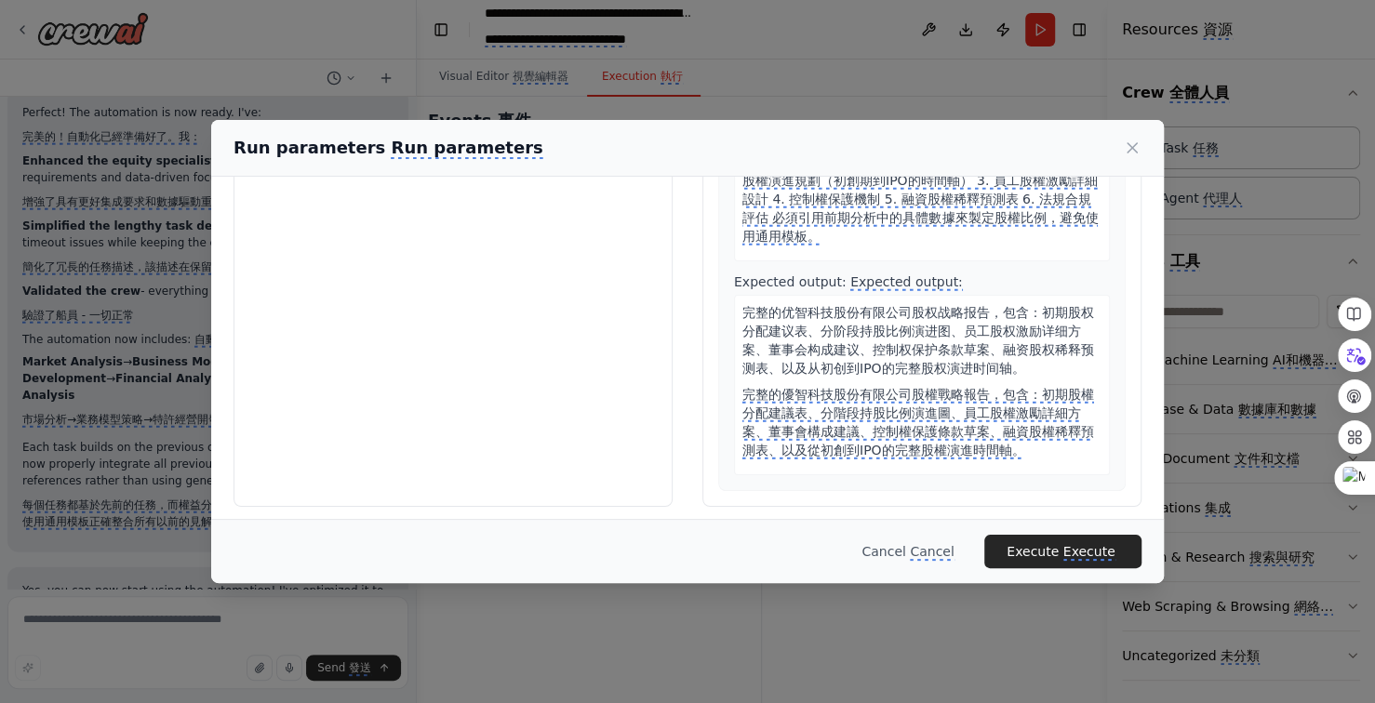
scroll to position [167, 0]
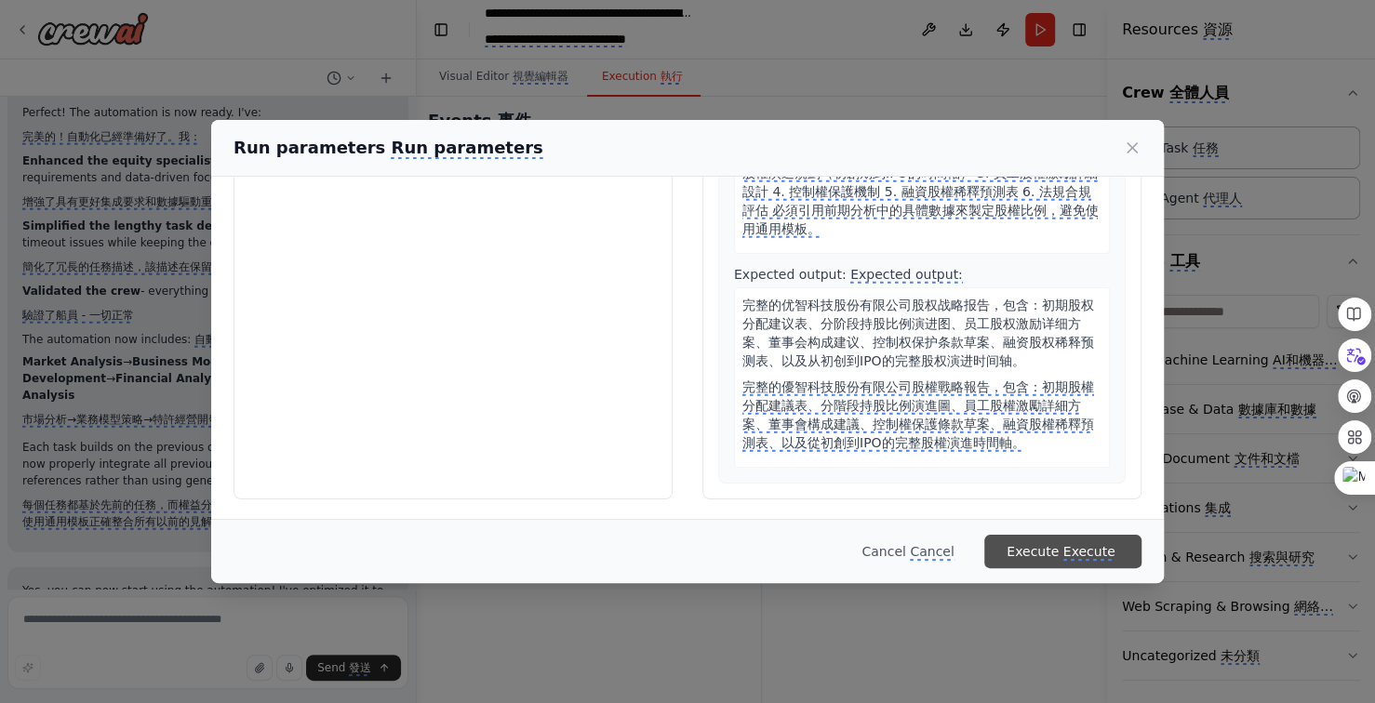
click at [1095, 548] on monica-translate-translate "Execute" at bounding box center [1089, 552] width 52 height 17
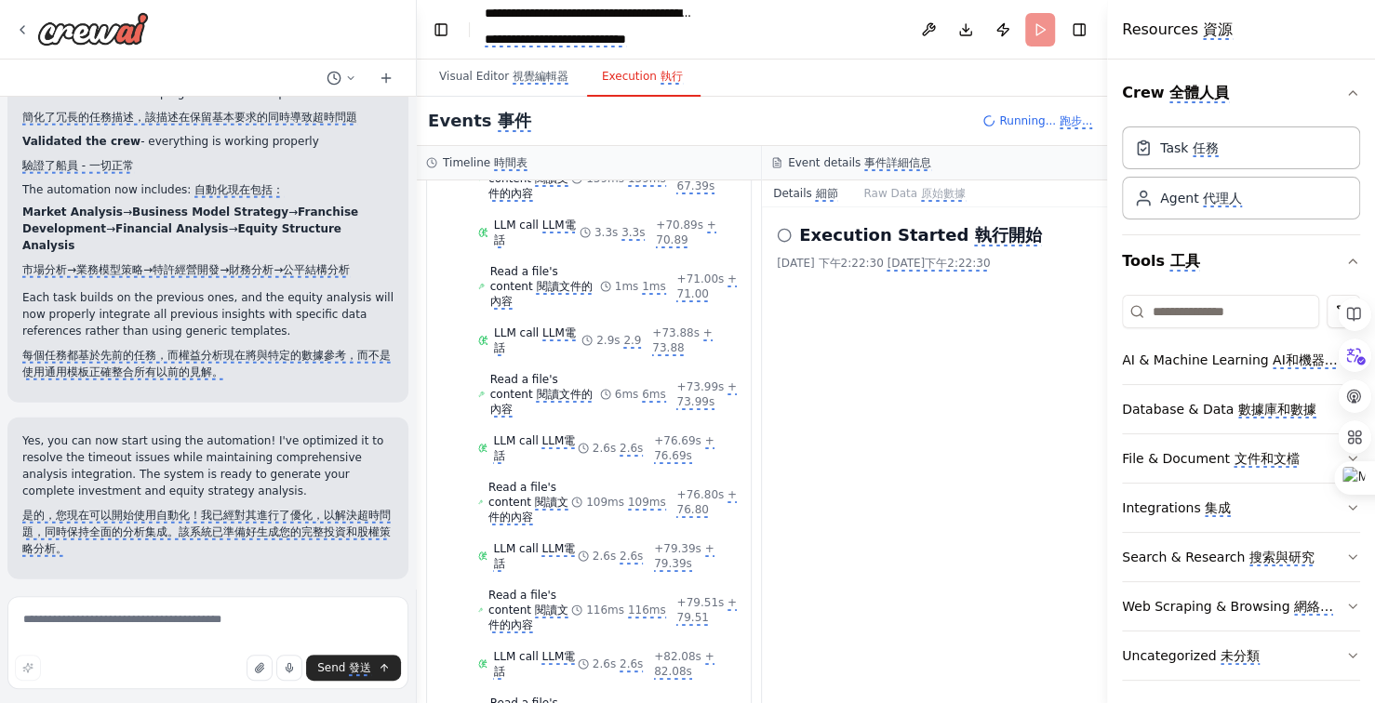
scroll to position [25540, 0]
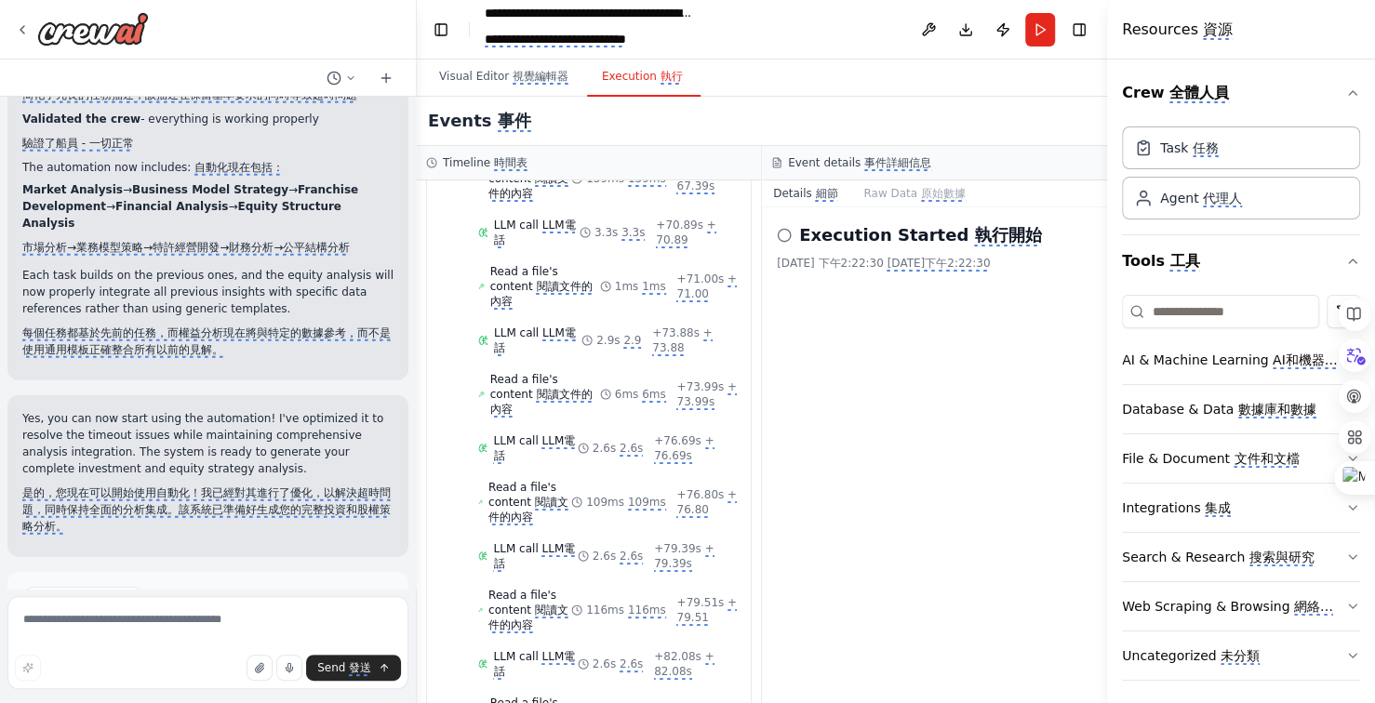
click at [281, 694] on monica-translate-translate "改善自動化" at bounding box center [274, 701] width 56 height 15
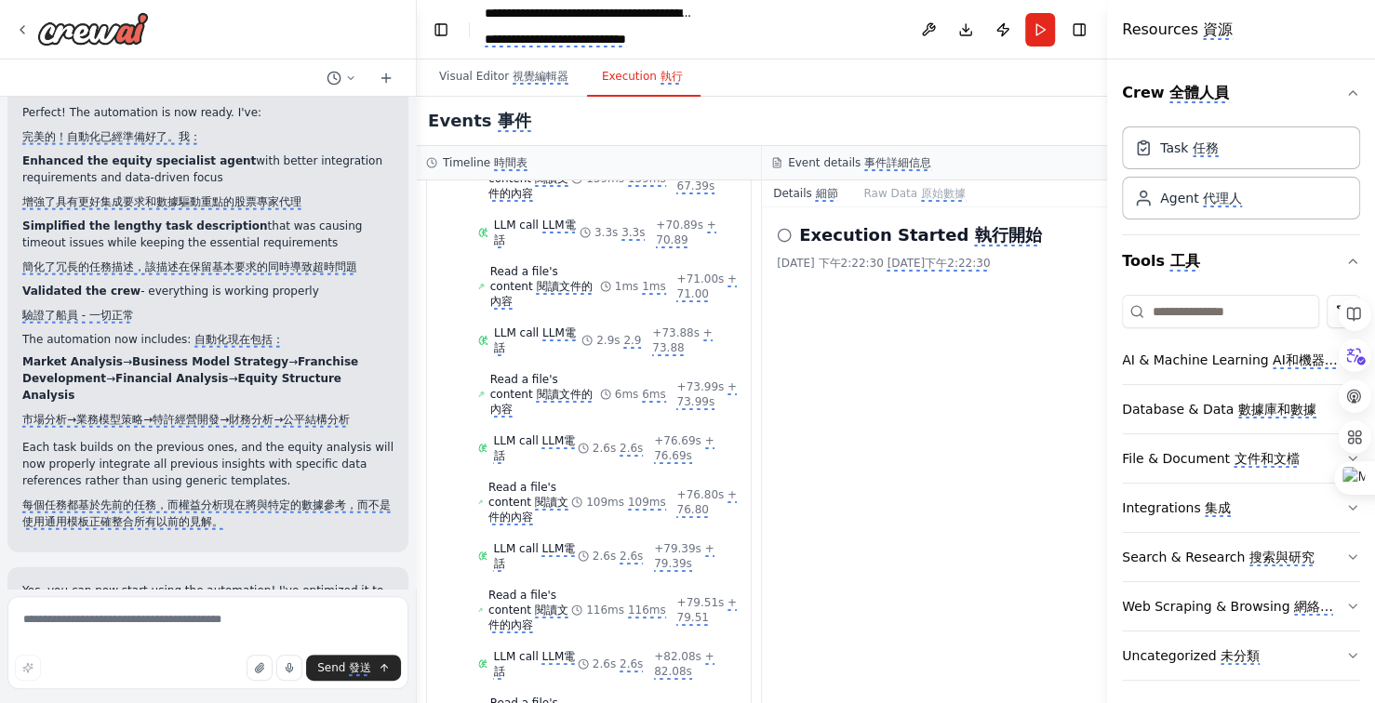
scroll to position [25441, 0]
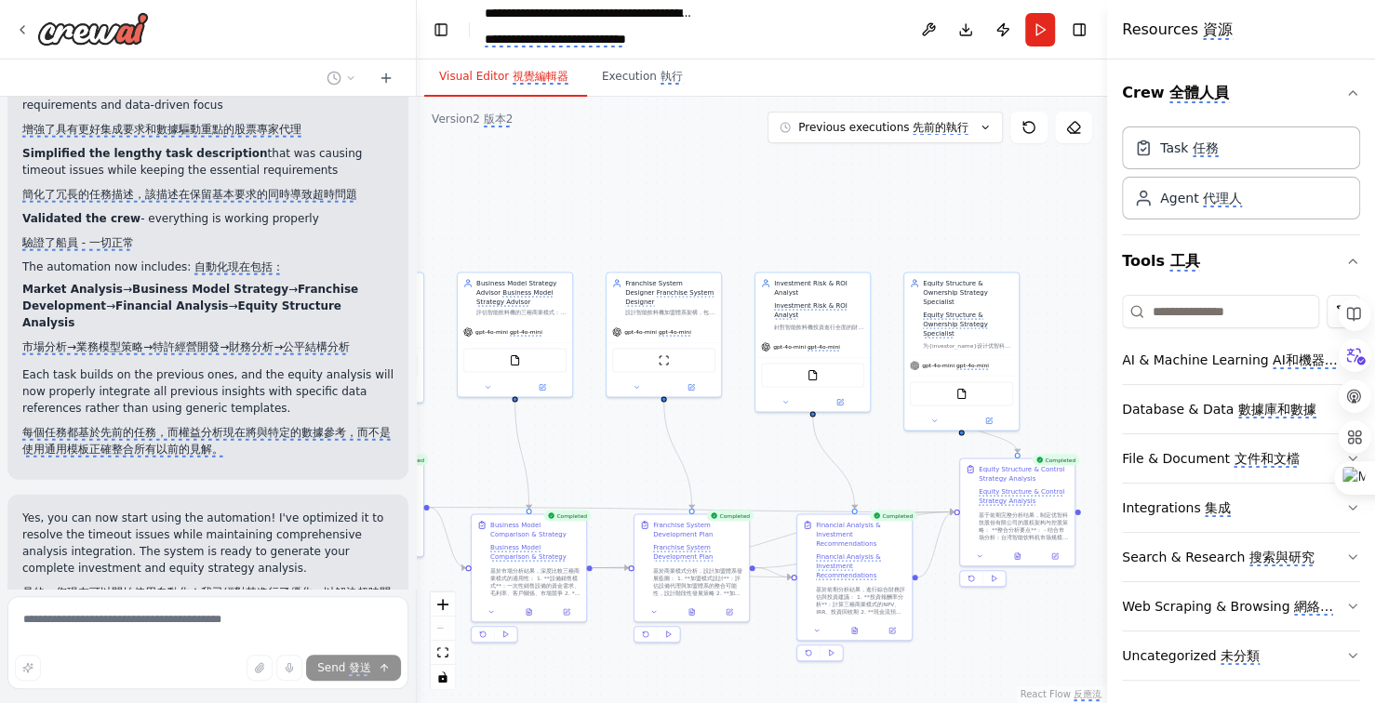
click at [528, 73] on monica-translate-translate "視覺編輯器" at bounding box center [541, 77] width 56 height 15
click at [647, 233] on div ".deletable-edge-delete-btn { width: 20px; height: 20px; border: 0px solid #ffff…" at bounding box center [762, 400] width 690 height 606
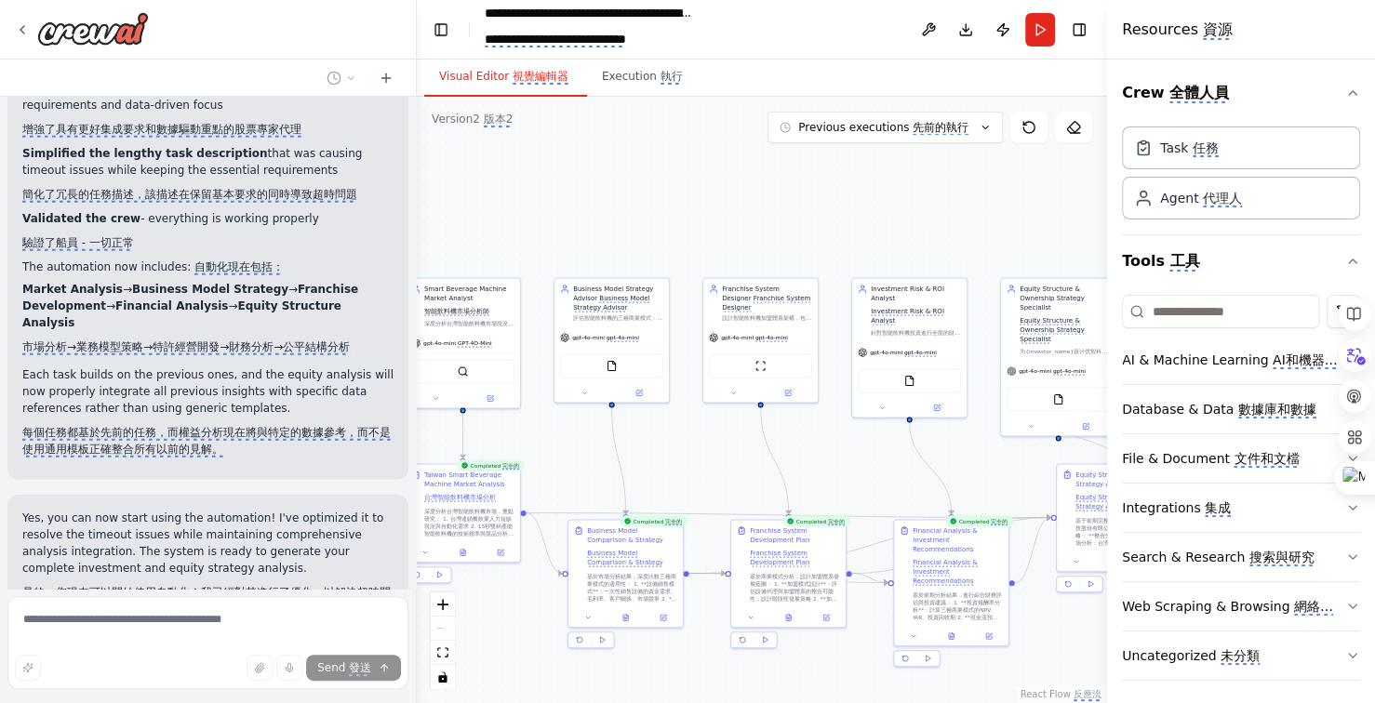
drag, startPoint x: 739, startPoint y: 234, endPoint x: 765, endPoint y: 229, distance: 26.6
click at [762, 232] on div ".deletable-edge-delete-btn { width: 20px; height: 20px; border: 0px solid #ffff…" at bounding box center [762, 400] width 690 height 606
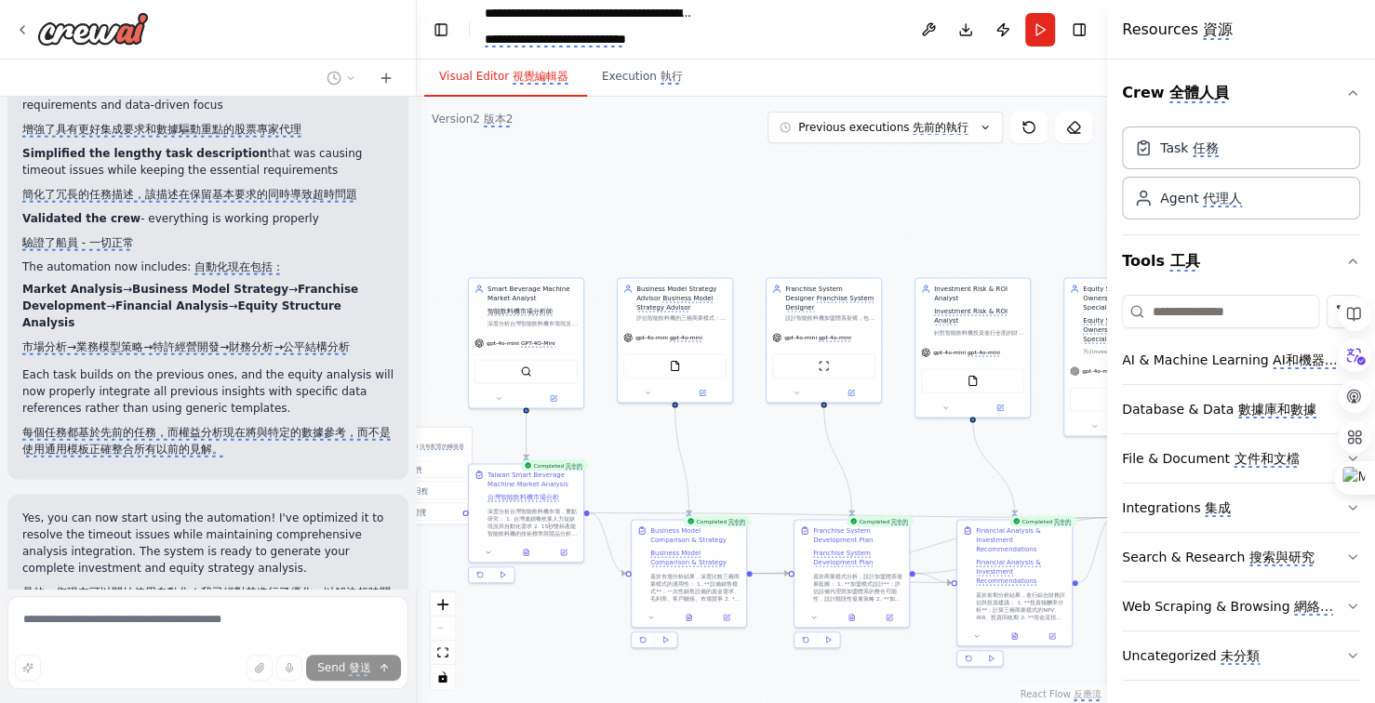
drag, startPoint x: 650, startPoint y: 201, endPoint x: 728, endPoint y: 193, distance: 78.5
click at [726, 195] on div ".deletable-edge-delete-btn { width: 20px; height: 20px; border: 0px solid #ffff…" at bounding box center [762, 400] width 690 height 606
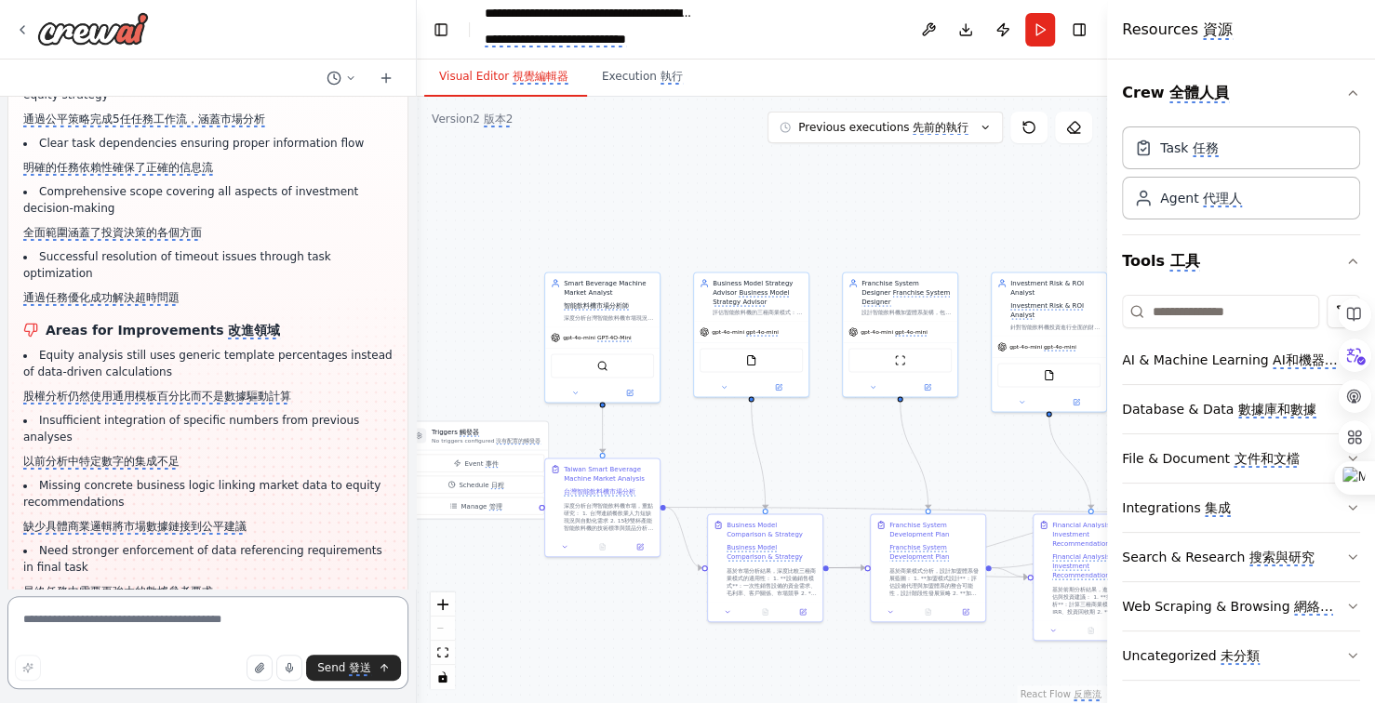
scroll to position [26534, 0]
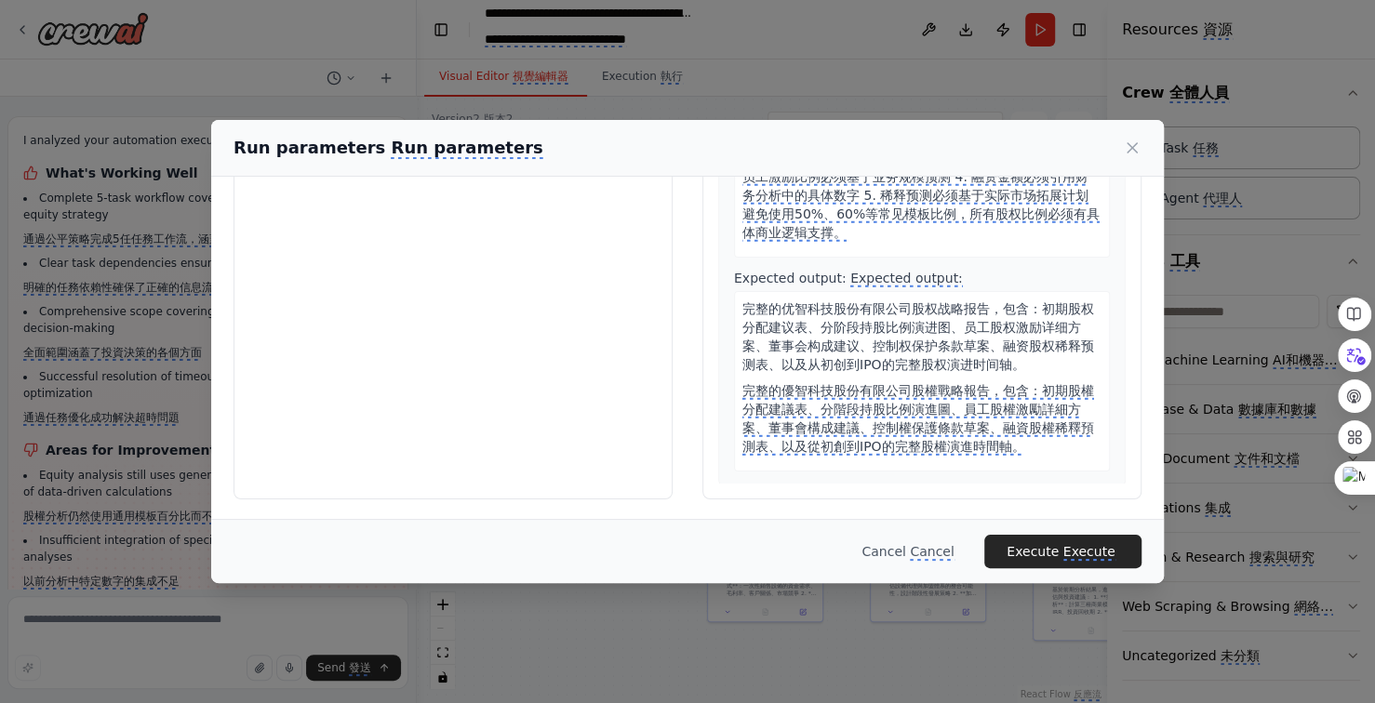
scroll to position [3389, 0]
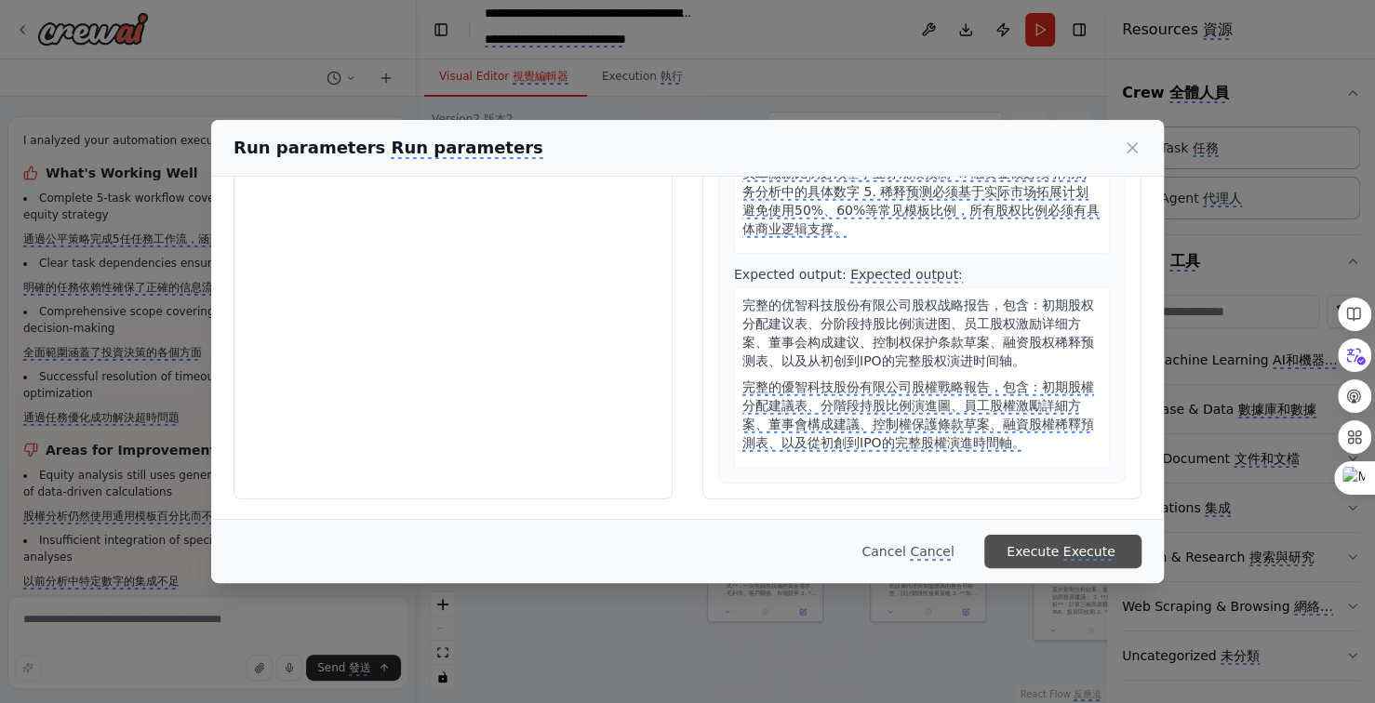
click at [1088, 548] on monica-translate-translate "Execute" at bounding box center [1089, 552] width 52 height 17
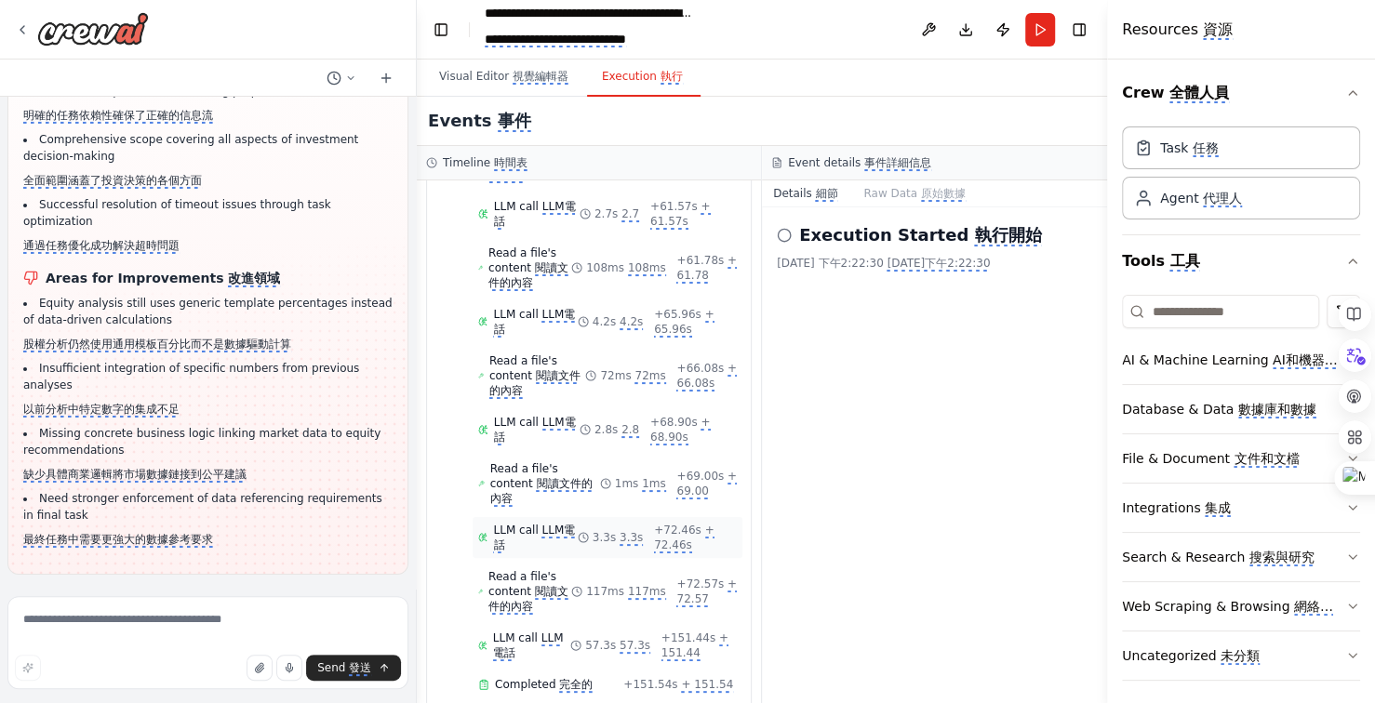
scroll to position [4540, 0]
click at [522, 80] on monica-translate-translate "視覺編輯器" at bounding box center [541, 77] width 56 height 15
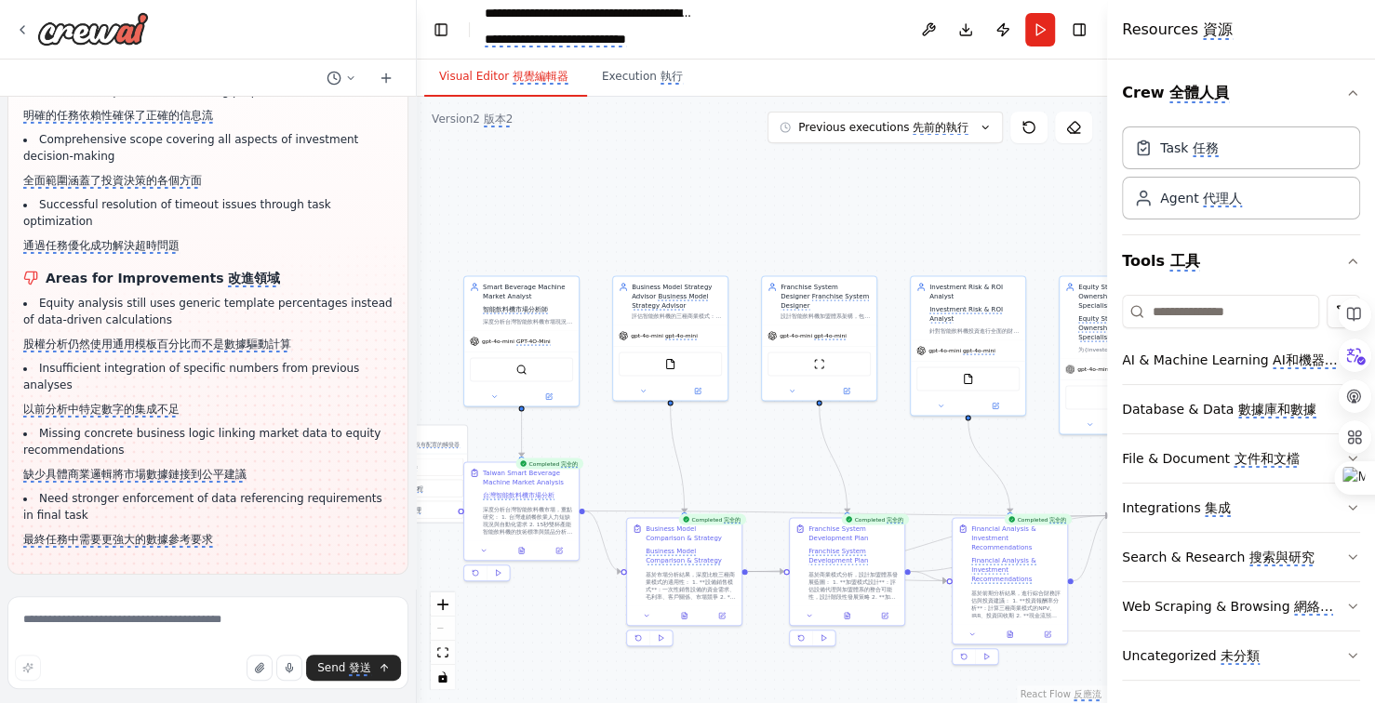
drag, startPoint x: 766, startPoint y: 241, endPoint x: 678, endPoint y: 231, distance: 89.0
click at [679, 231] on div ".deletable-edge-delete-btn { width: 20px; height: 20px; border: 0px solid #ffff…" at bounding box center [762, 400] width 690 height 606
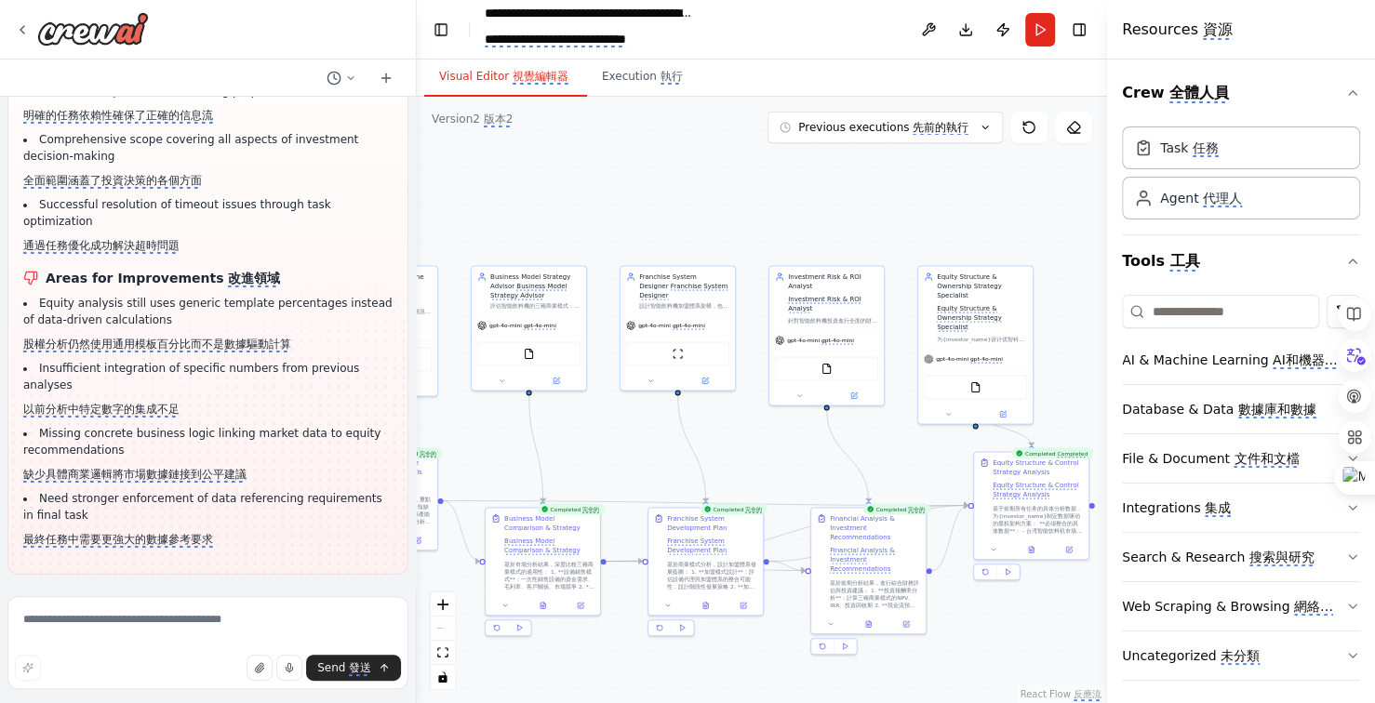
drag, startPoint x: 698, startPoint y: 224, endPoint x: 615, endPoint y: 217, distance: 83.1
click at [615, 217] on div ".deletable-edge-delete-btn { width: 20px; height: 20px; border: 0px solid #ffff…" at bounding box center [762, 400] width 690 height 606
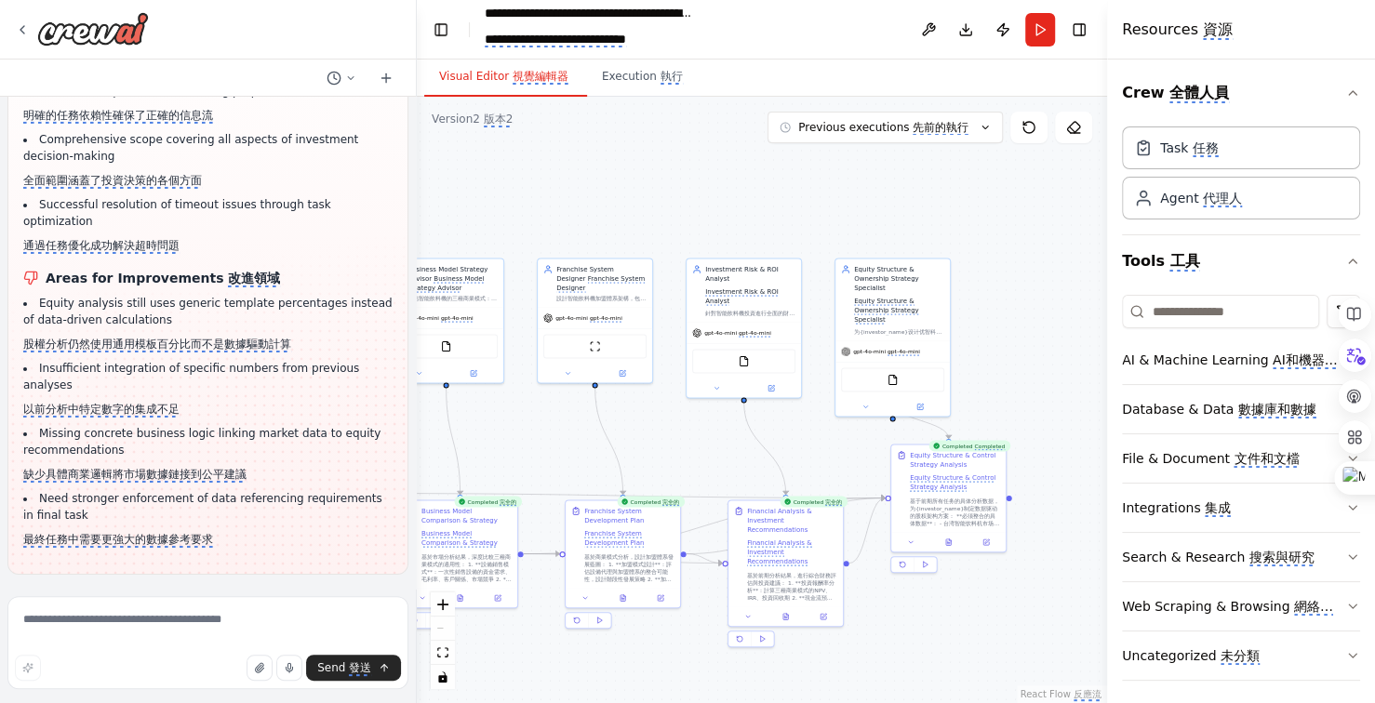
click at [509, 209] on div ".deletable-edge-delete-btn { width: 20px; height: 20px; border: 0px solid #ffff…" at bounding box center [762, 400] width 690 height 606
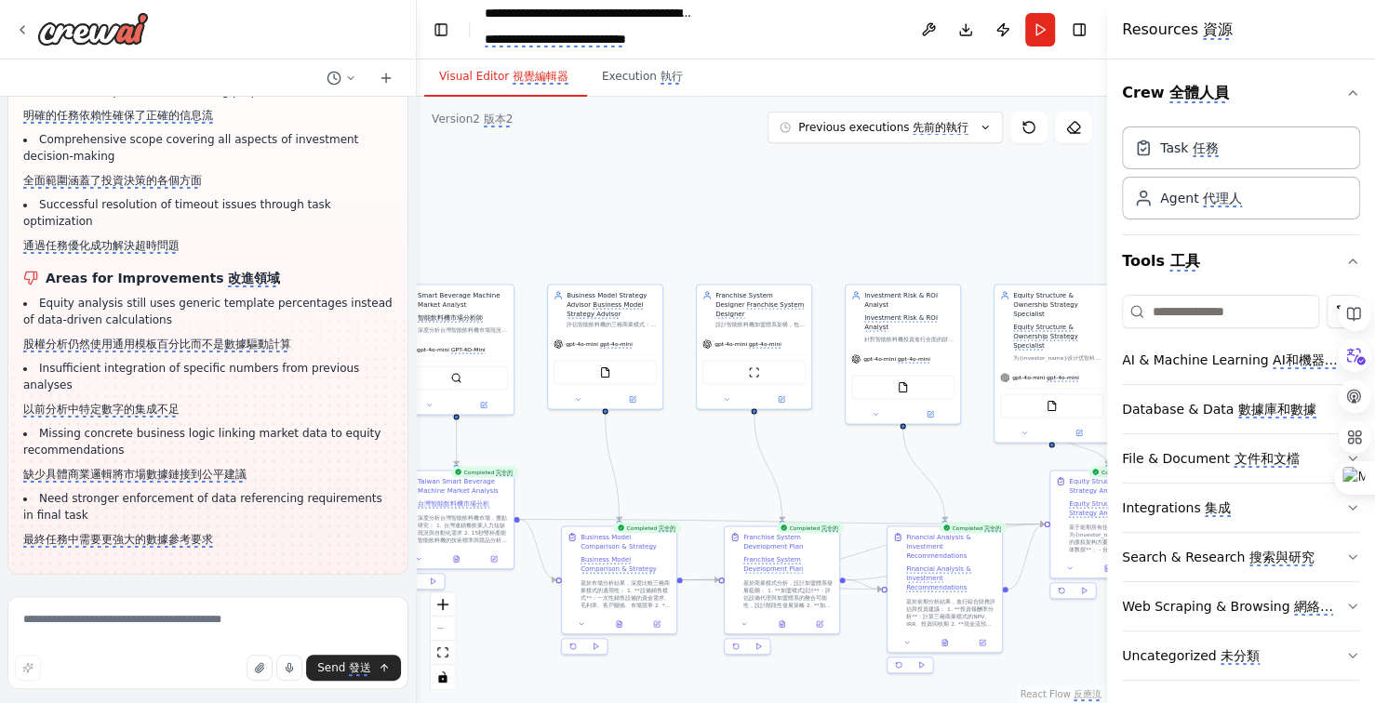
drag, startPoint x: 612, startPoint y: 225, endPoint x: 759, endPoint y: 244, distance: 148.1
click at [749, 244] on div ".deletable-edge-delete-btn { width: 20px; height: 20px; border: 0px solid #ffff…" at bounding box center [762, 400] width 690 height 606
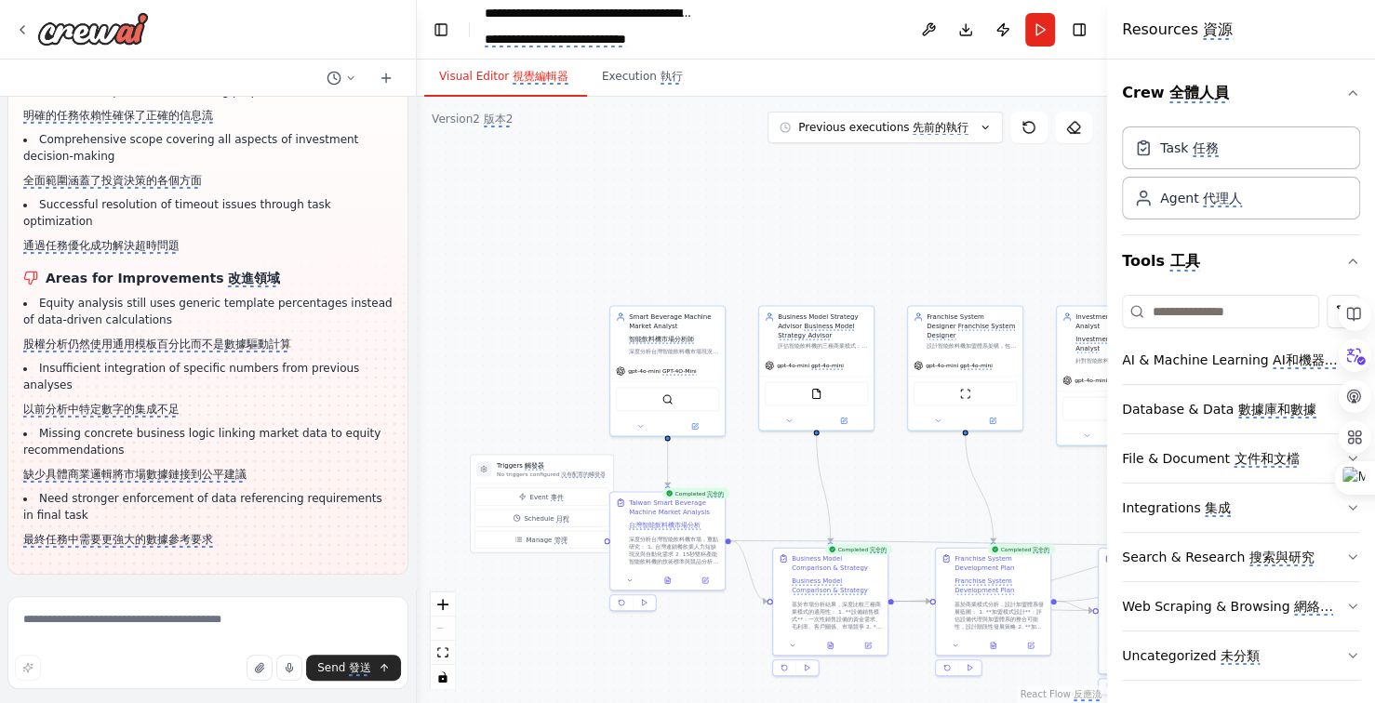
drag, startPoint x: 640, startPoint y: 219, endPoint x: 828, endPoint y: 234, distance: 188.6
click at [828, 234] on div ".deletable-edge-delete-btn { width: 20px; height: 20px; border: 0px solid #ffff…" at bounding box center [762, 400] width 690 height 606
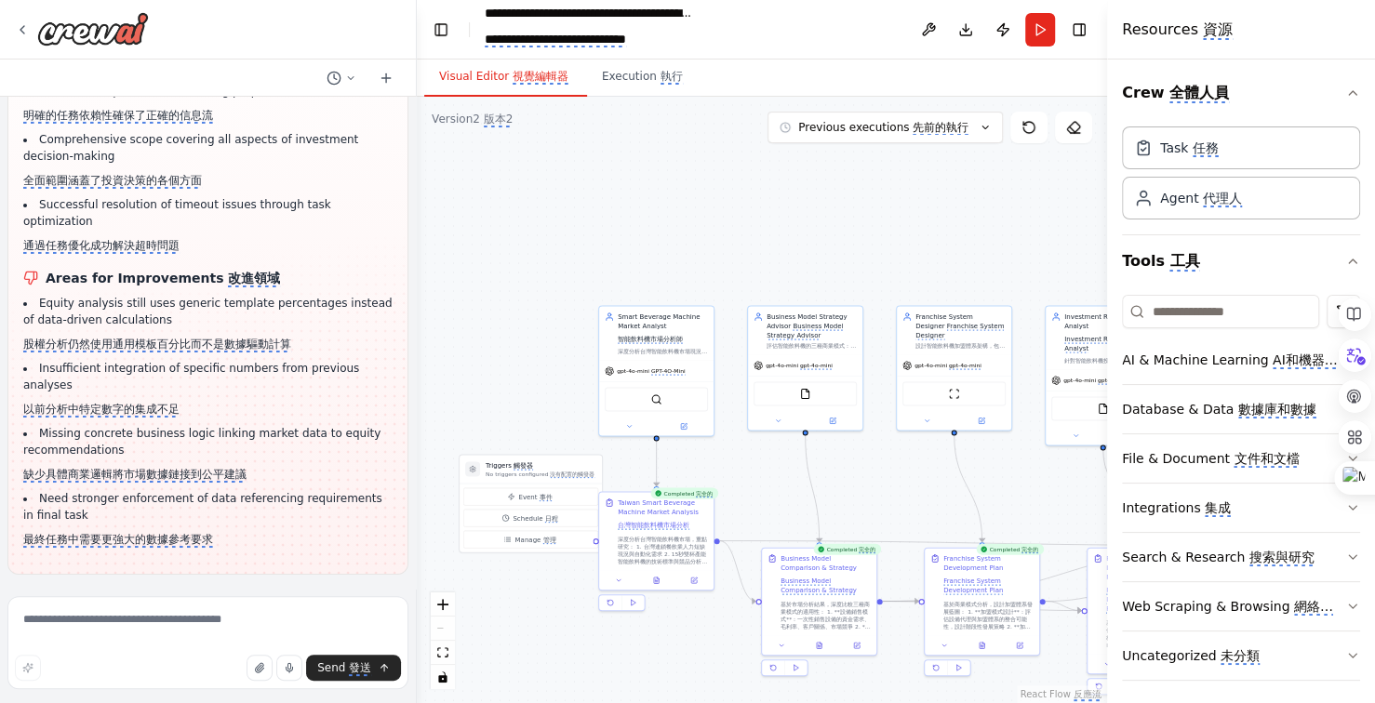
drag, startPoint x: 833, startPoint y: 234, endPoint x: 716, endPoint y: 233, distance: 116.3
click at [719, 234] on div ".deletable-edge-delete-btn { width: 20px; height: 20px; border: 0px solid #ffff…" at bounding box center [762, 400] width 690 height 606
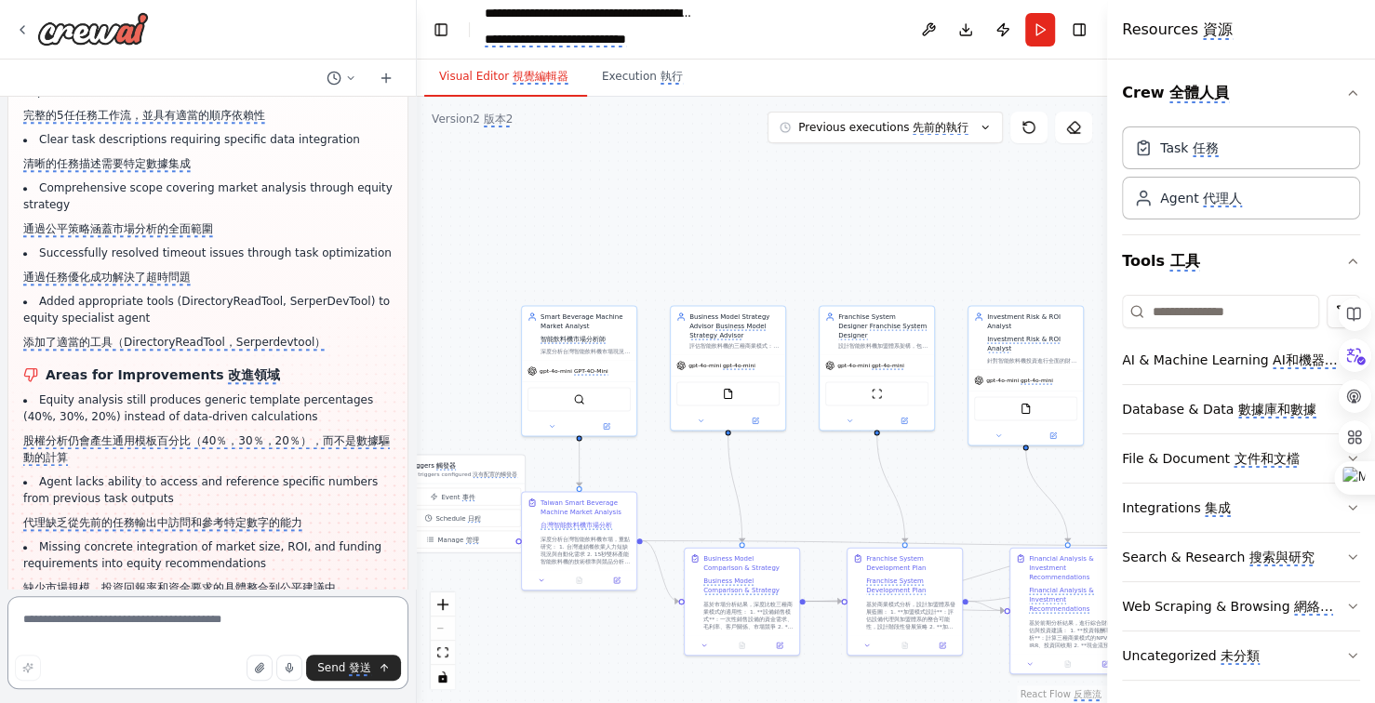
scroll to position [28098, 0]
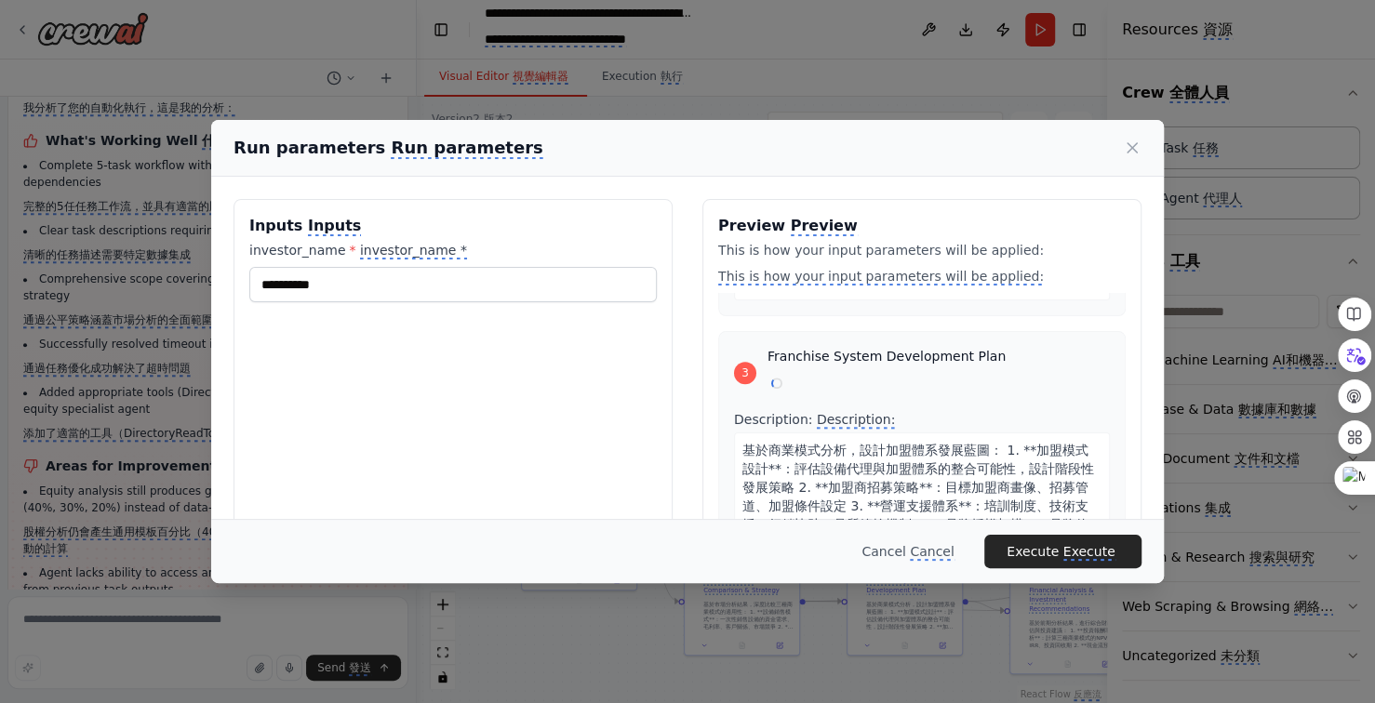
scroll to position [1517, 0]
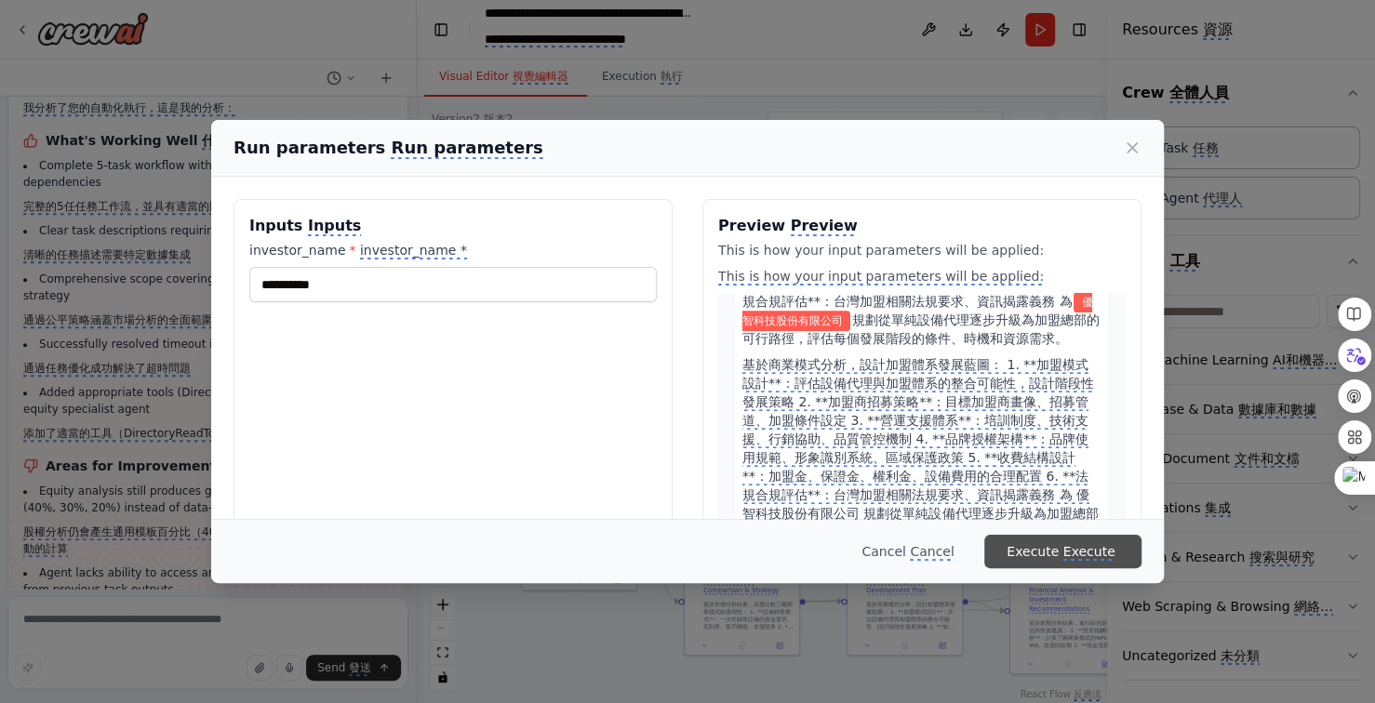
click at [1091, 555] on monica-translate-translate "Execute" at bounding box center [1089, 552] width 52 height 17
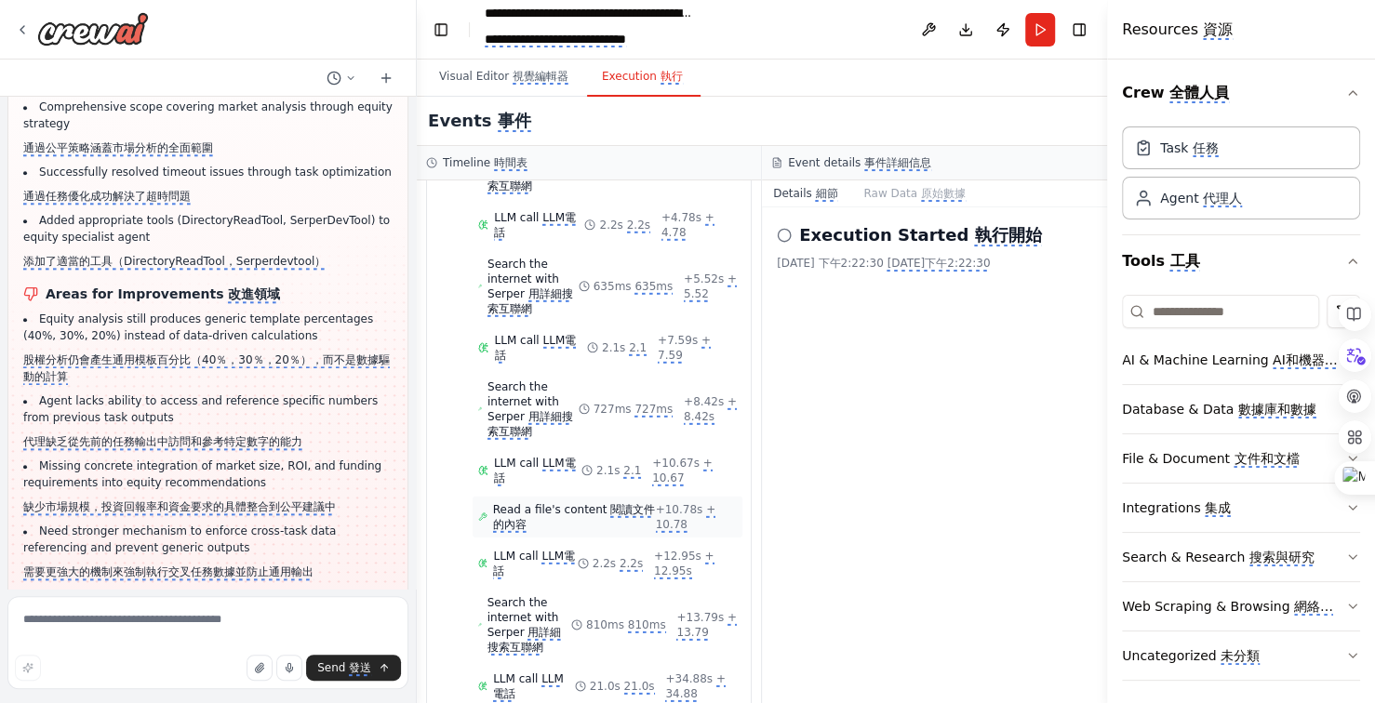
scroll to position [3584, 0]
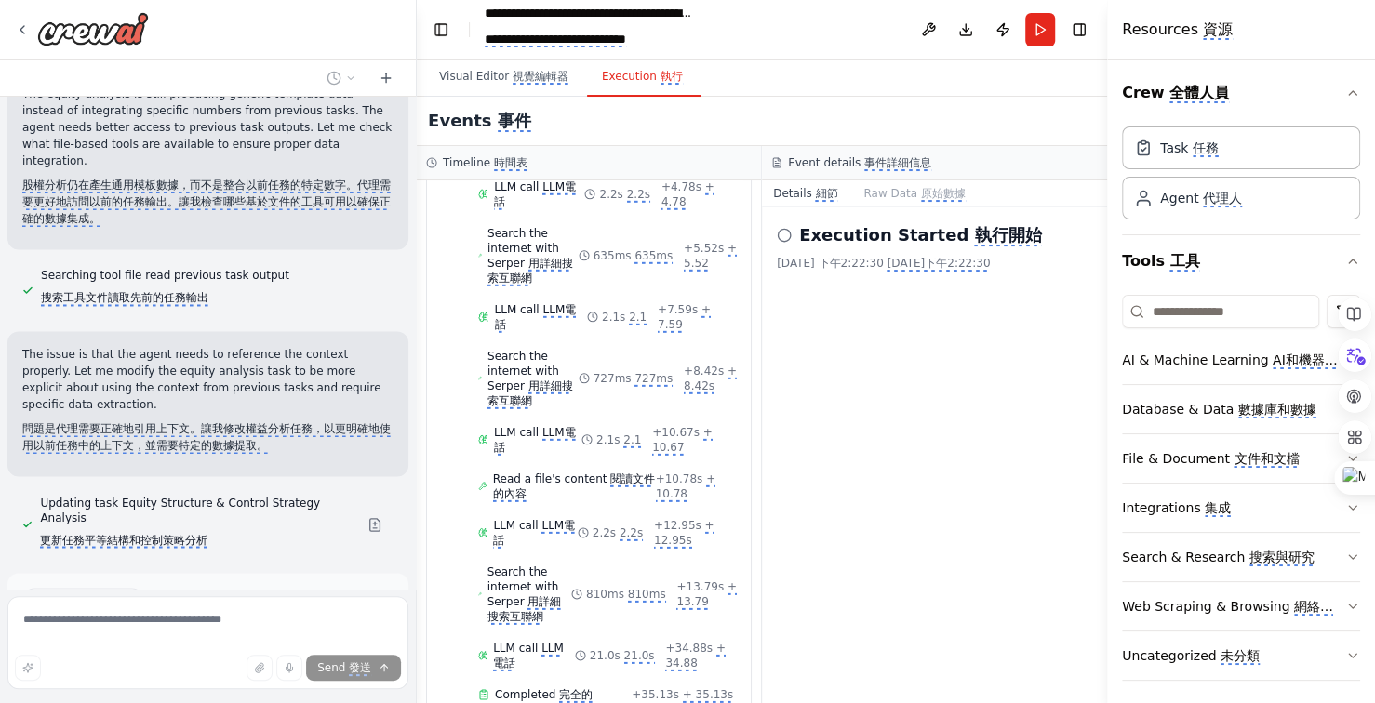
scroll to position [28681, 0]
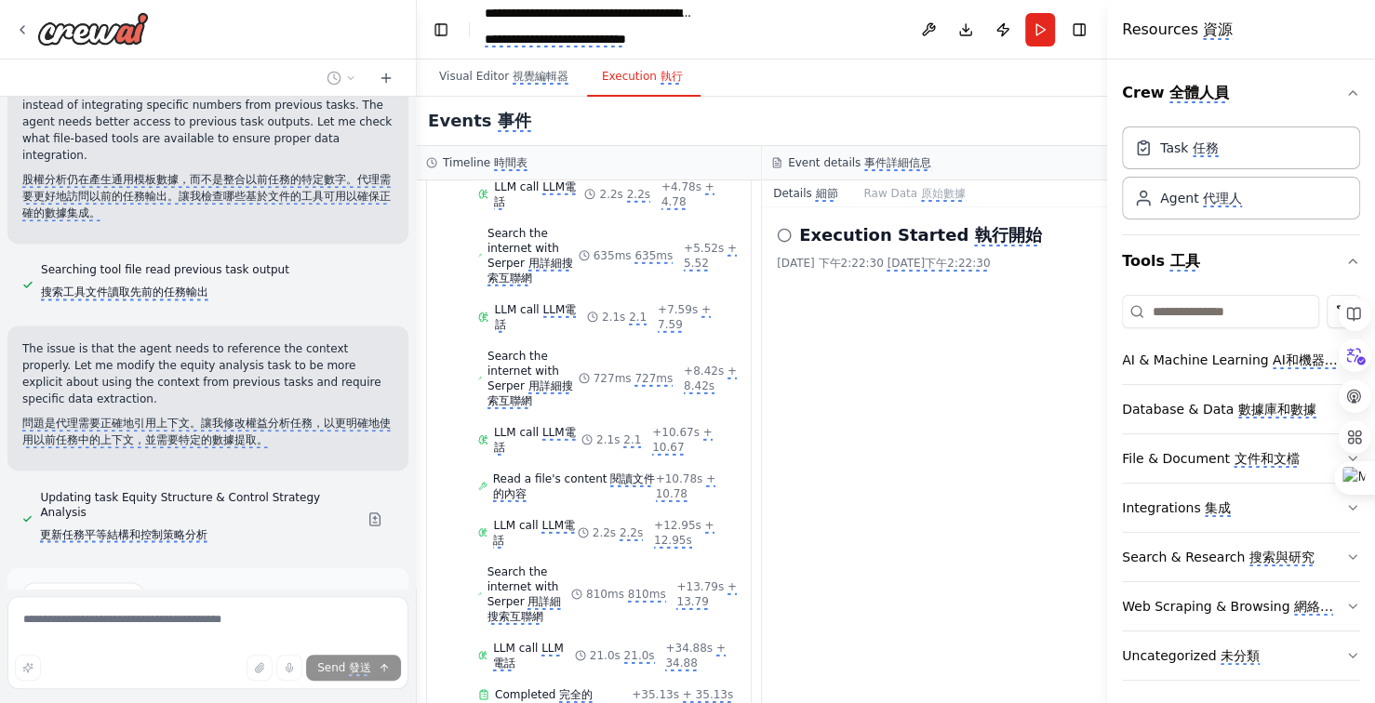
click at [263, 689] on monica-translate-translate "運行自動化" at bounding box center [261, 696] width 56 height 15
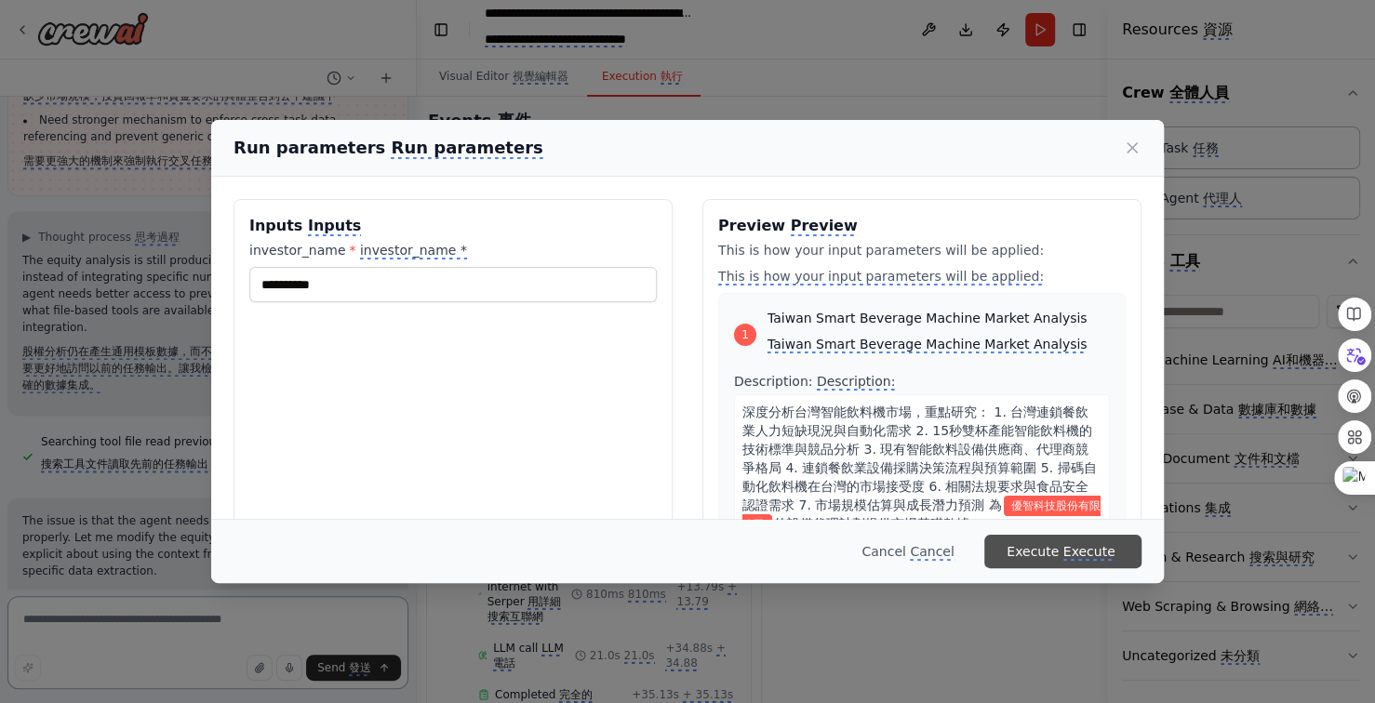
scroll to position [28500, 0]
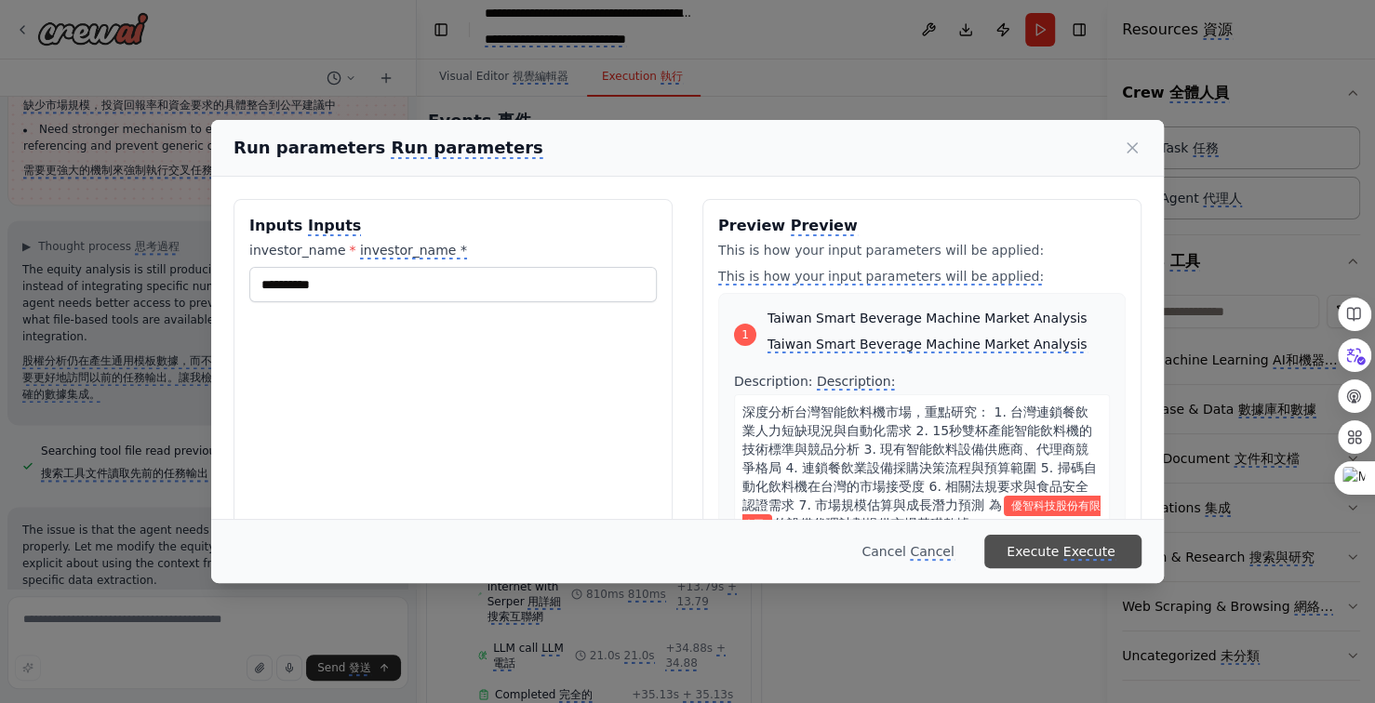
click at [1086, 552] on monica-translate-translate "Execute" at bounding box center [1089, 552] width 52 height 17
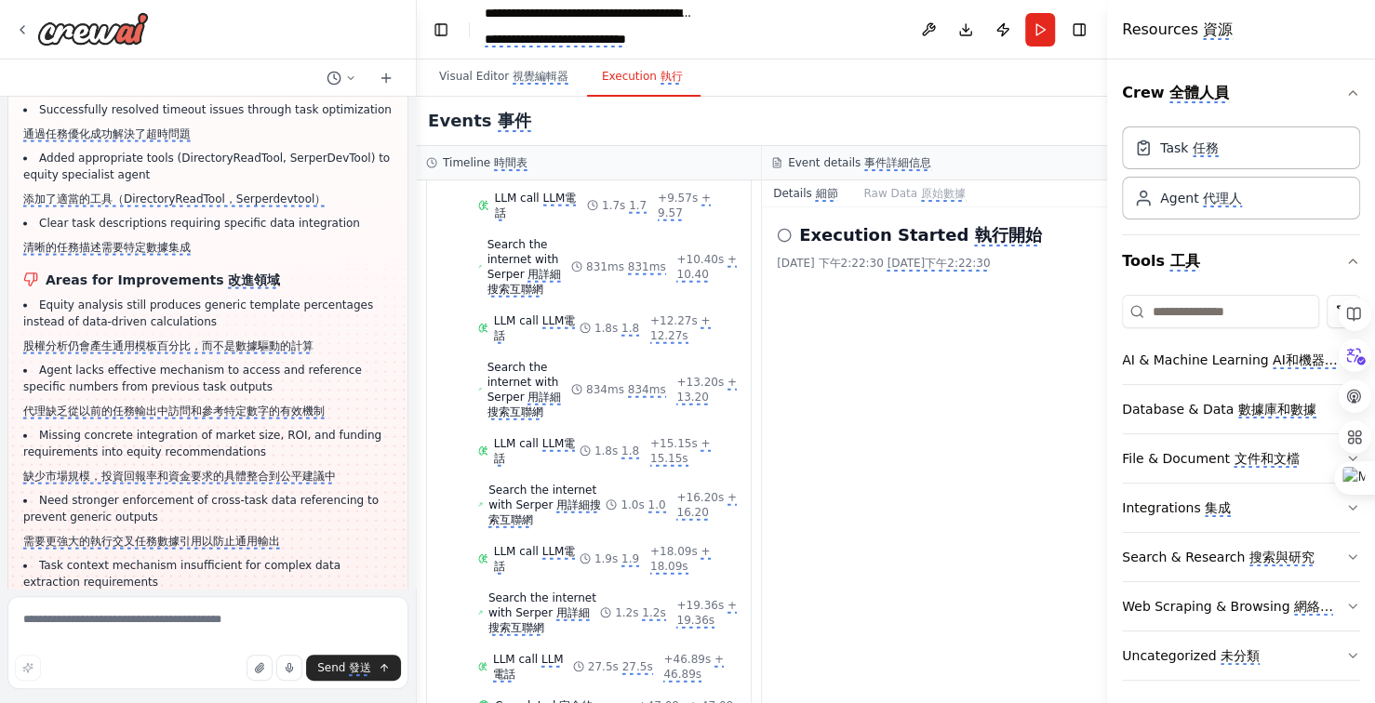
scroll to position [29375, 0]
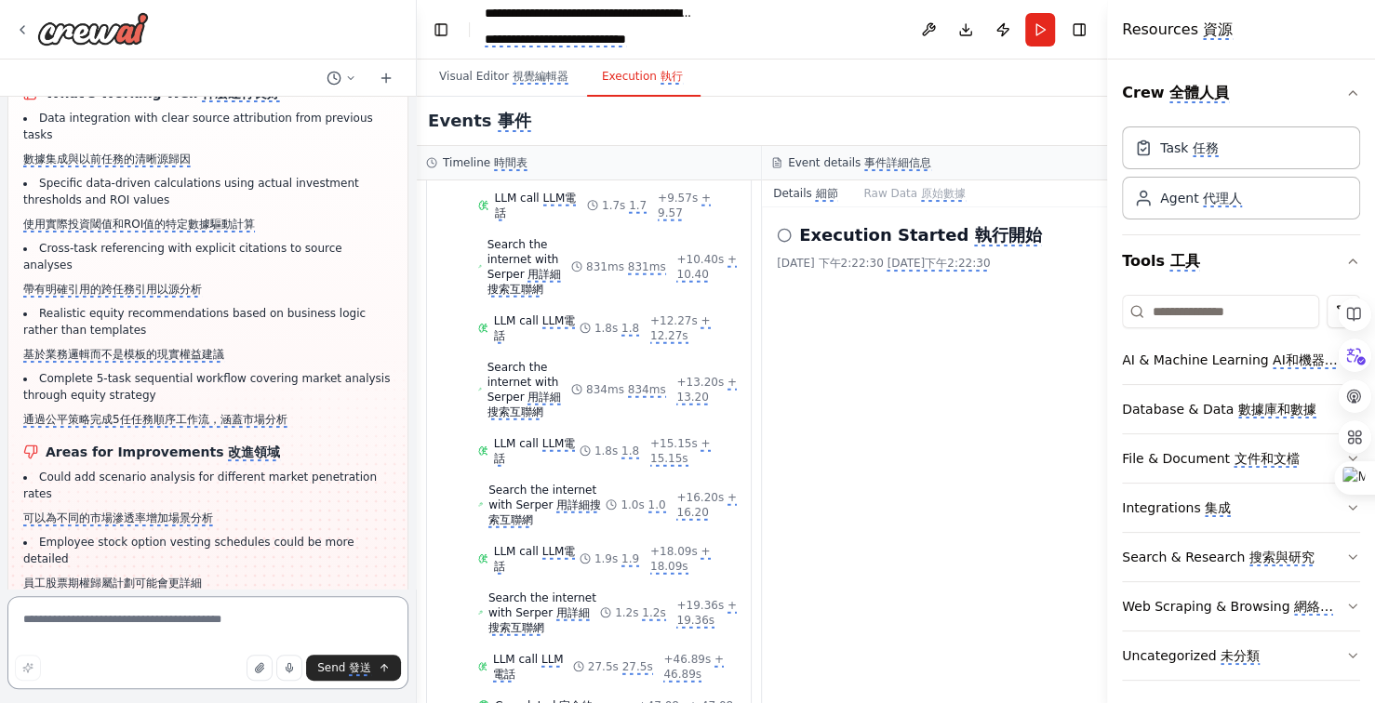
scroll to position [31225, 0]
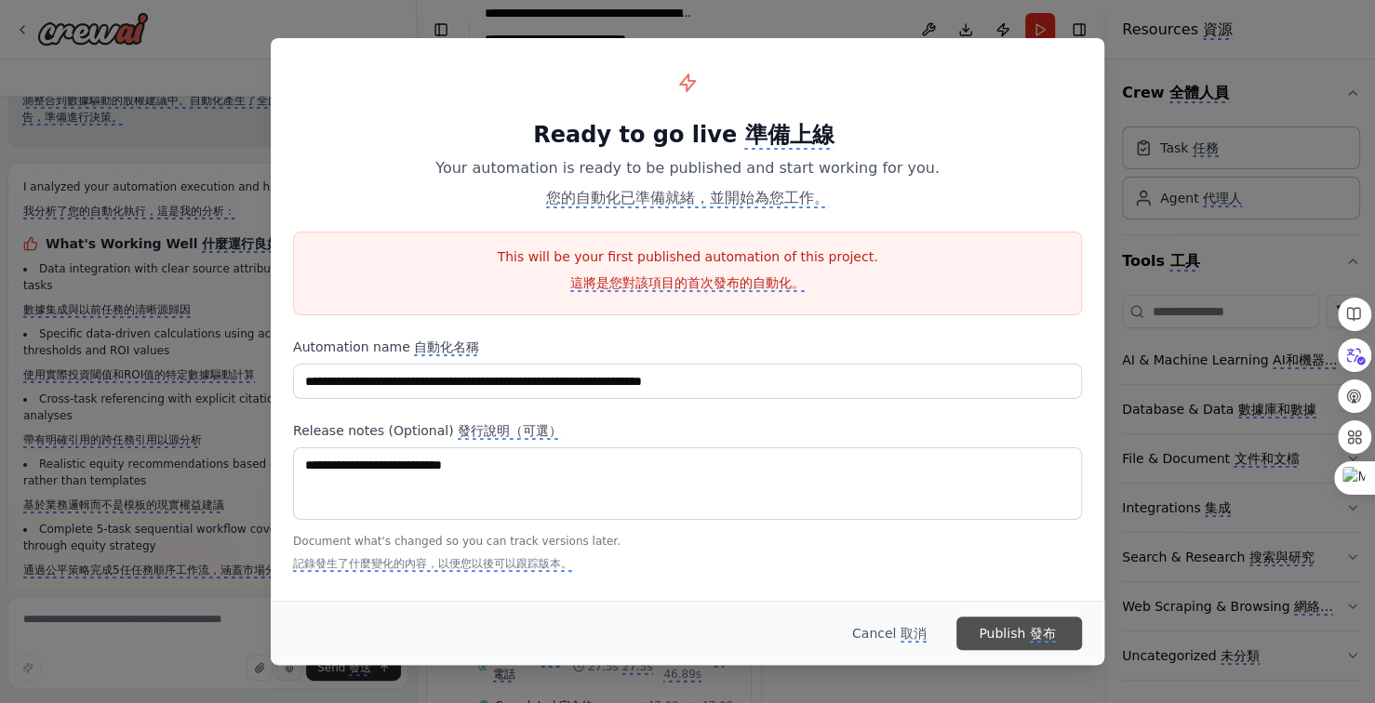
click at [1028, 632] on monica-translate-space "button" at bounding box center [1027, 633] width 4 height 15
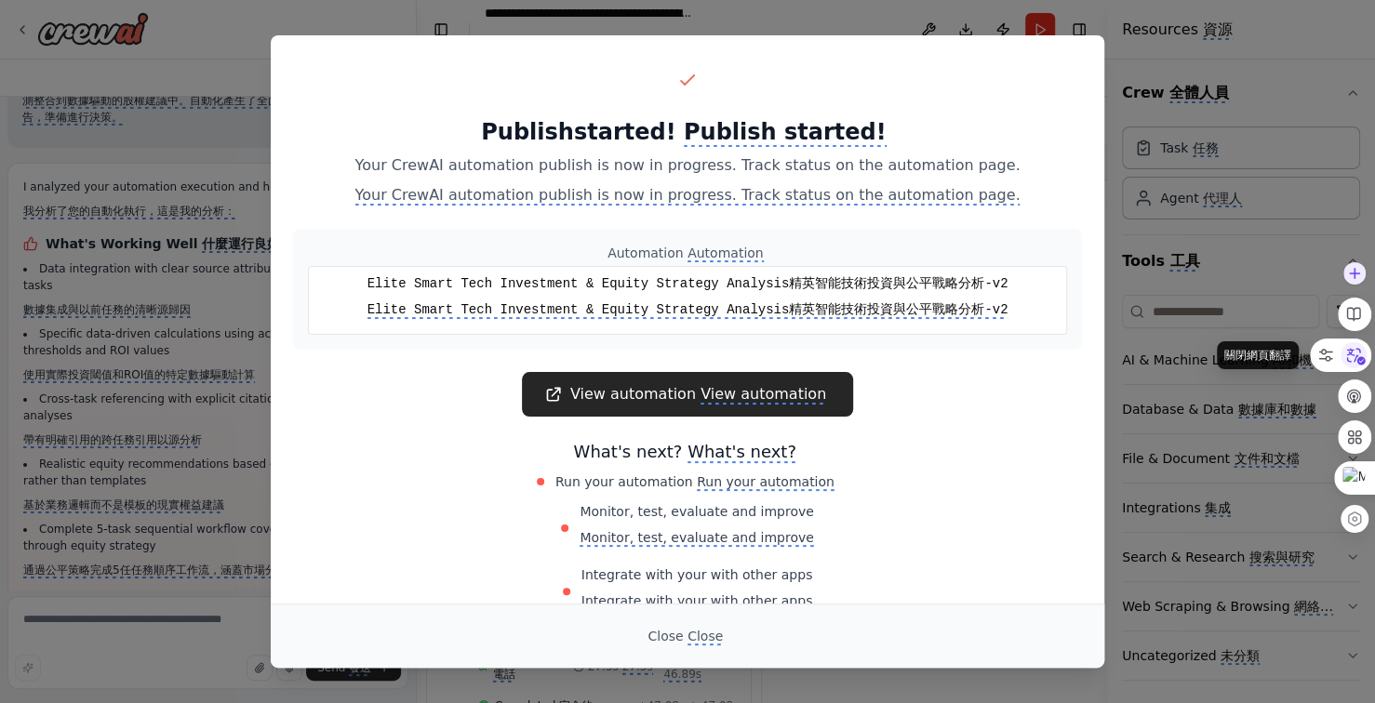
click at [1353, 349] on icon at bounding box center [1353, 355] width 28 height 28
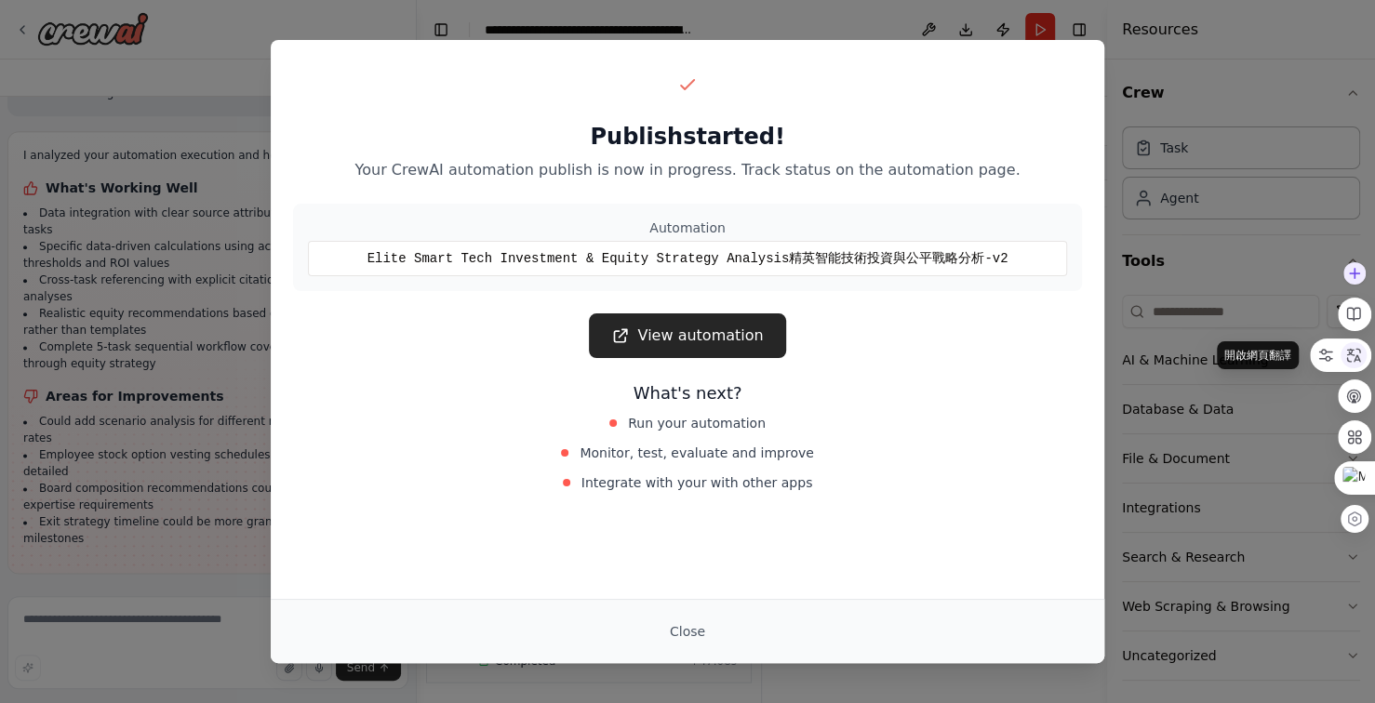
scroll to position [28282, 0]
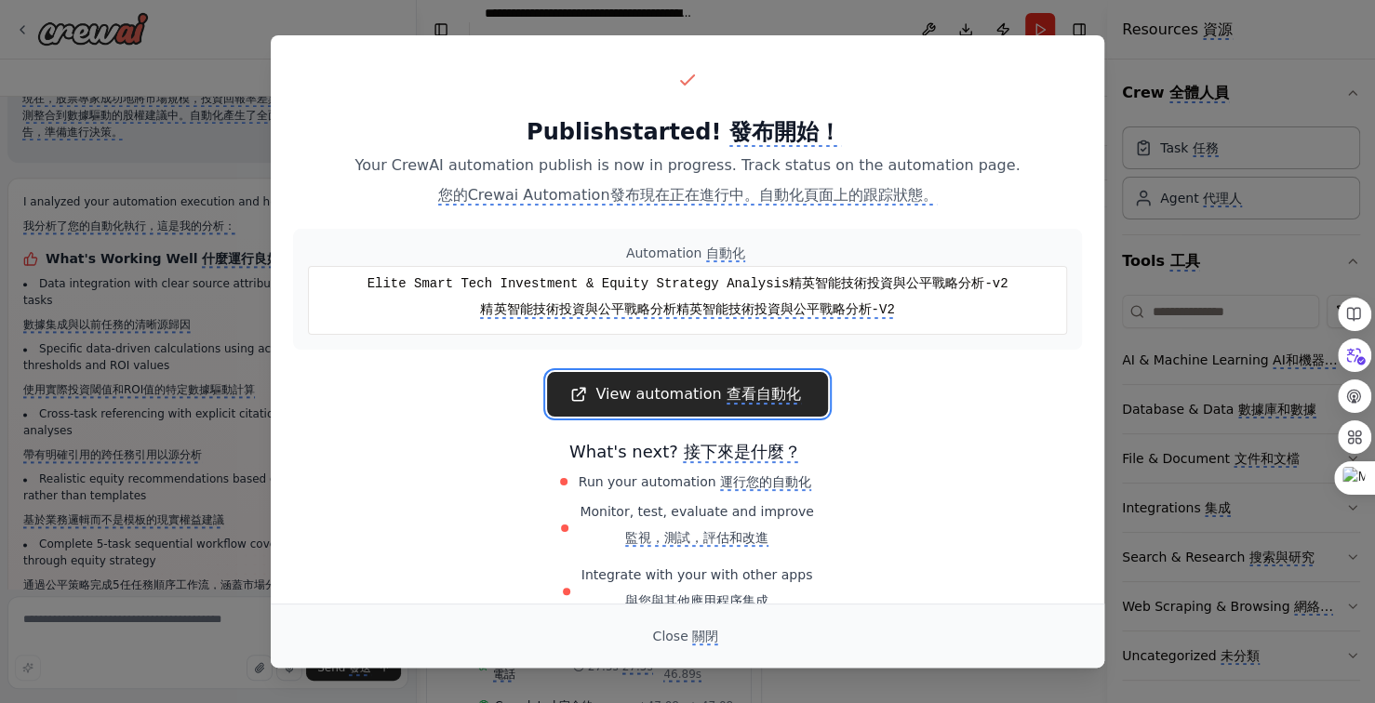
click at [779, 393] on monica-translate-translate "查看自動化" at bounding box center [763, 395] width 74 height 20
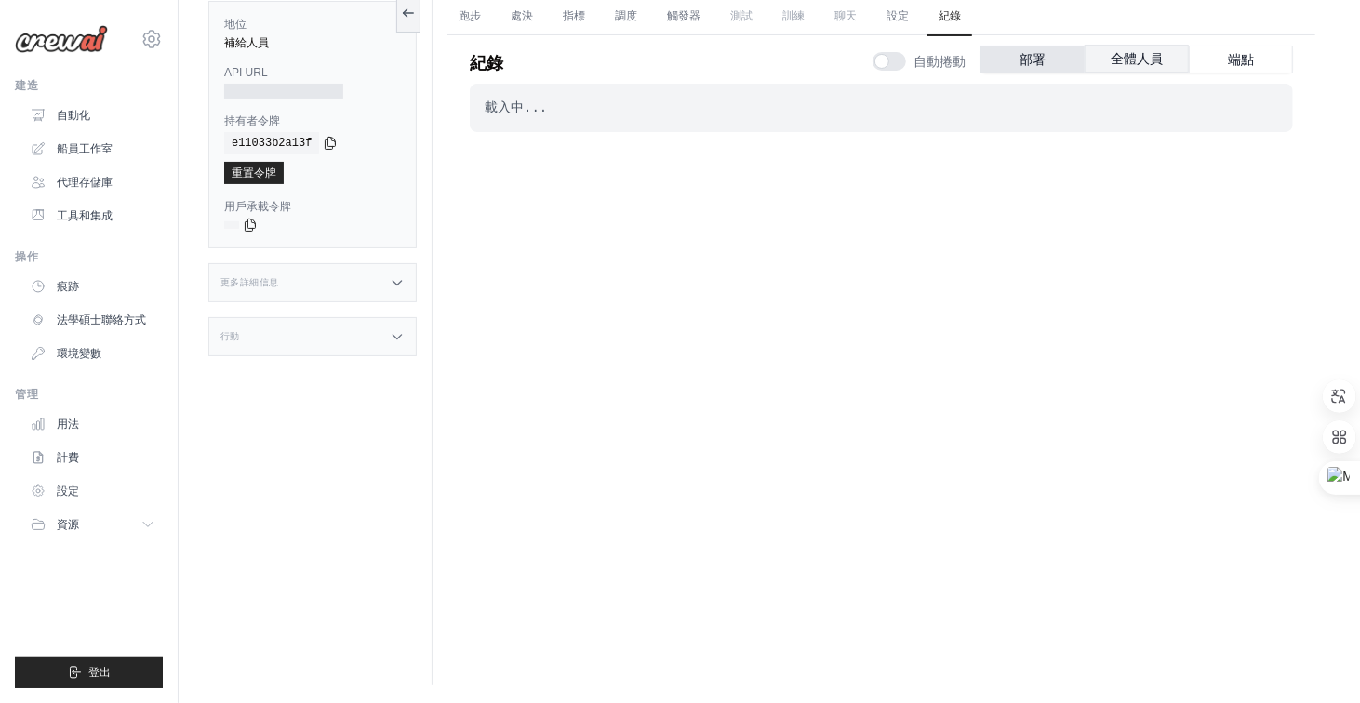
click at [1154, 58] on font "全體人員" at bounding box center [1137, 58] width 52 height 15
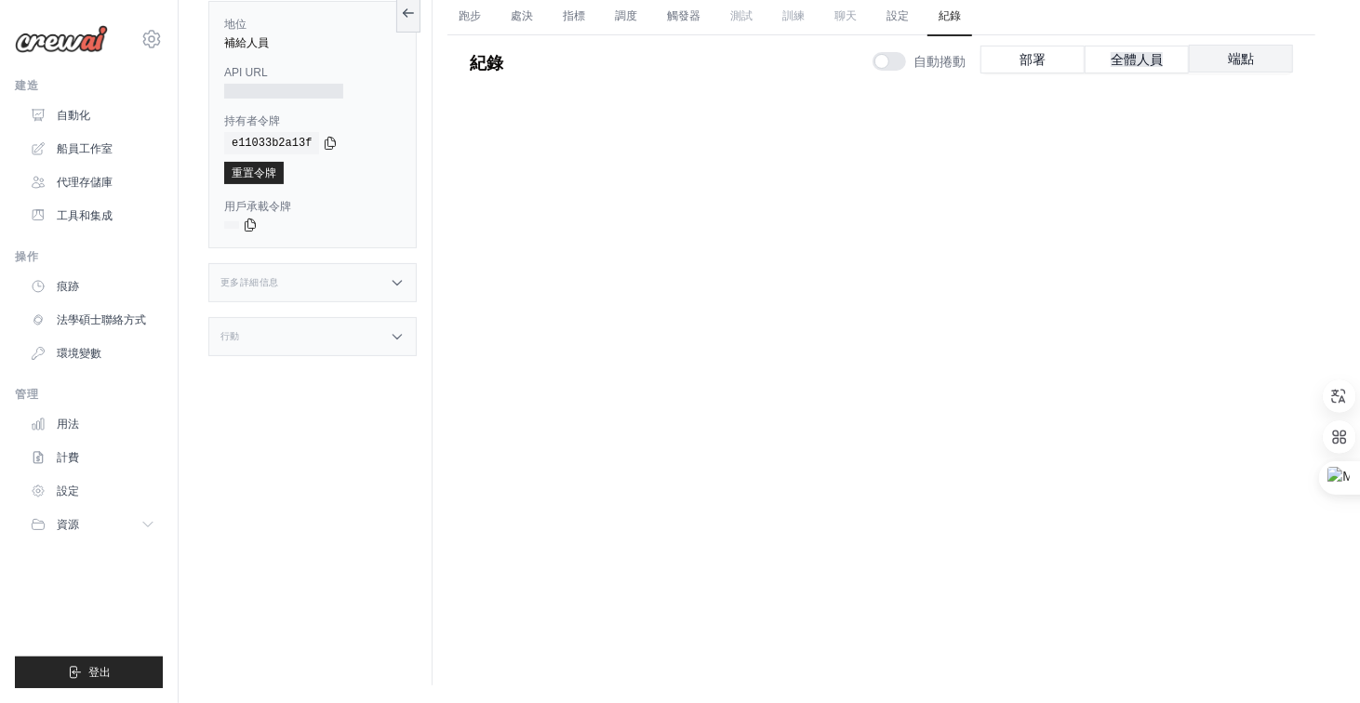
click at [1236, 51] on font "端點" at bounding box center [1241, 58] width 26 height 15
click at [1063, 60] on button "部署" at bounding box center [1032, 59] width 104 height 28
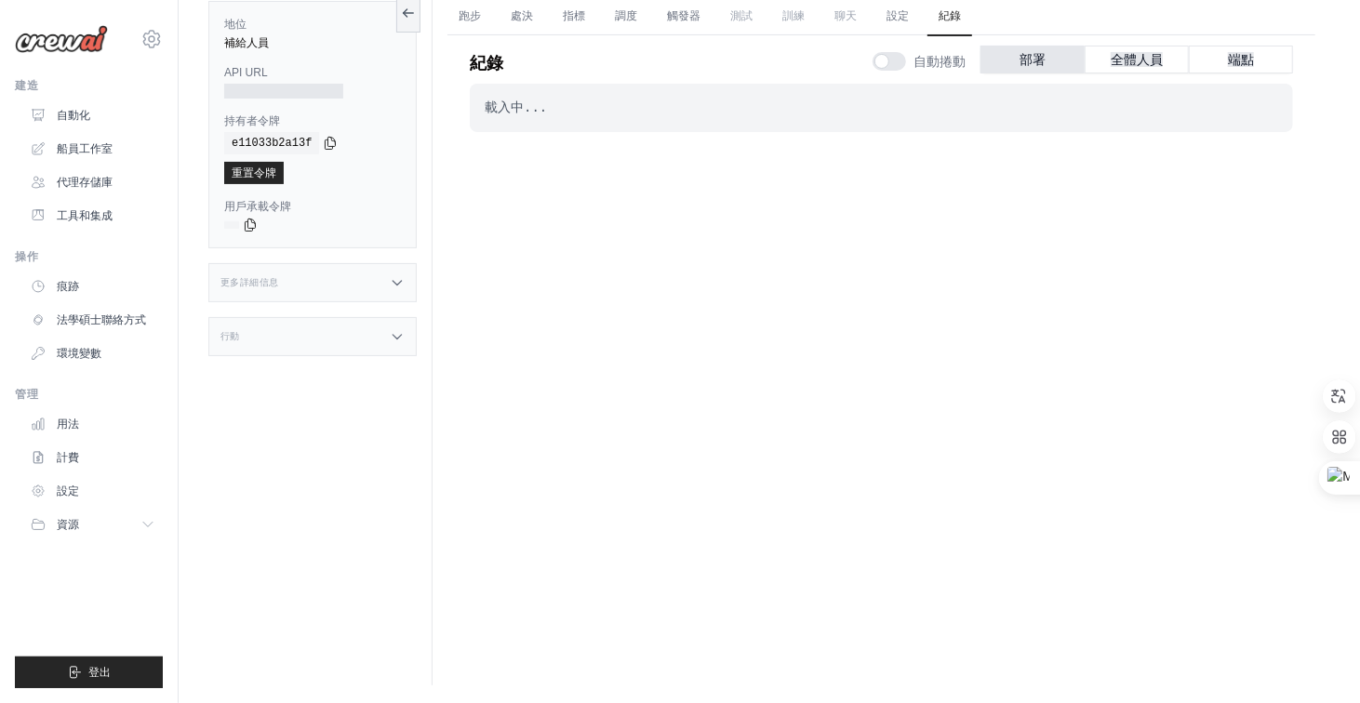
click at [642, 104] on div "載入中..." at bounding box center [881, 108] width 793 height 19
click at [74, 118] on font "自動化" at bounding box center [75, 115] width 33 height 13
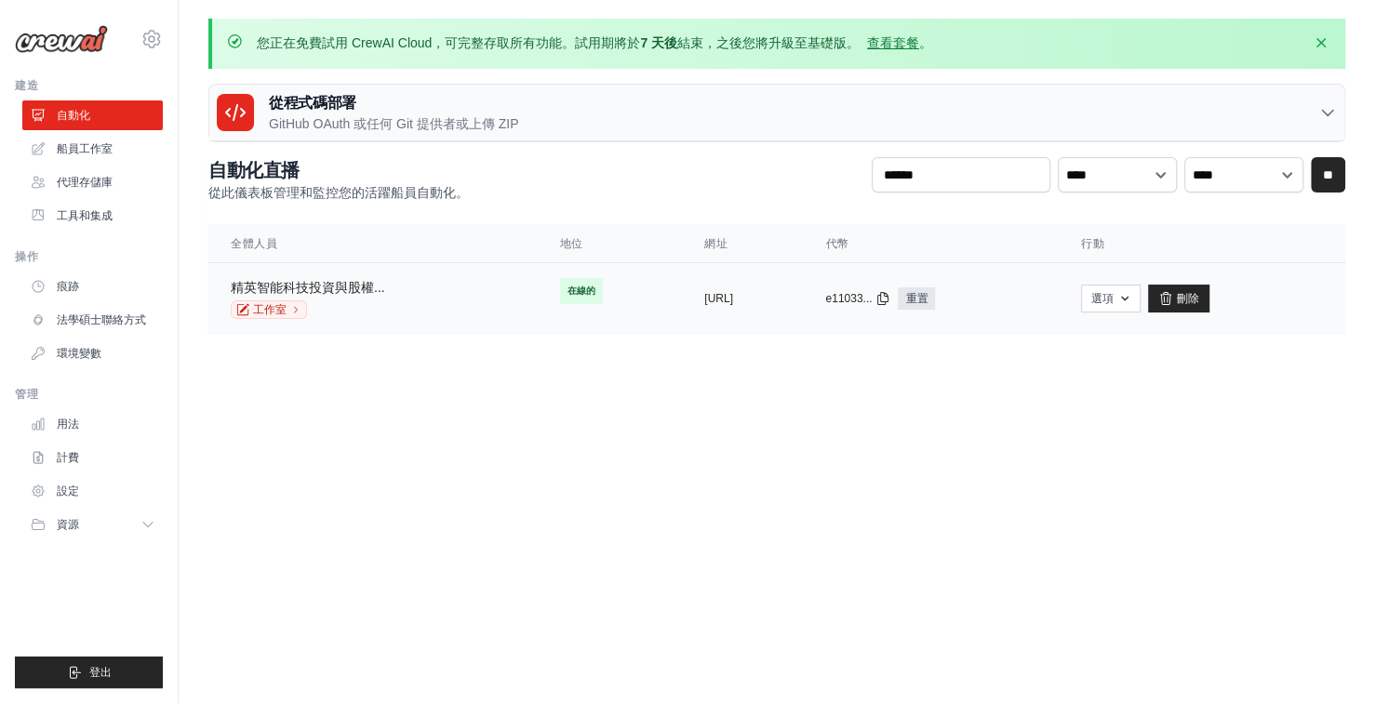
click at [364, 284] on font "精英智能科技投資與股權..." at bounding box center [308, 287] width 154 height 15
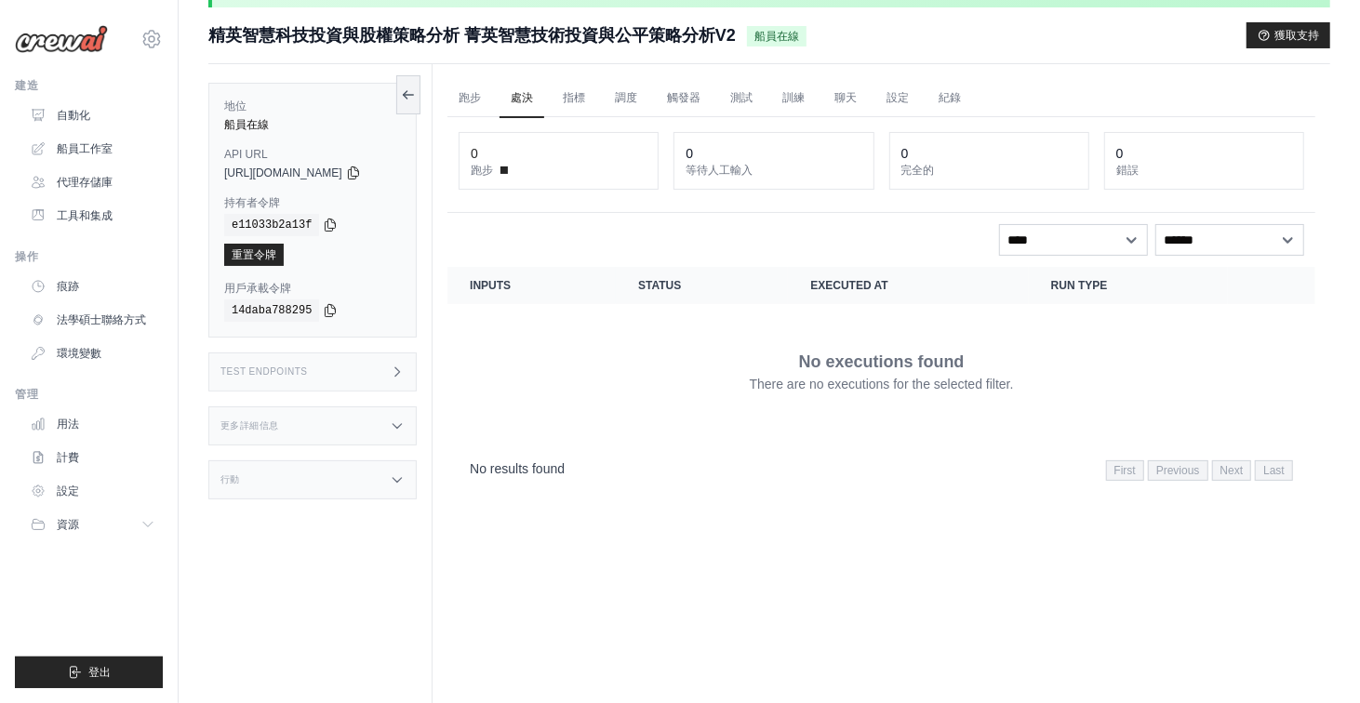
scroll to position [93, 0]
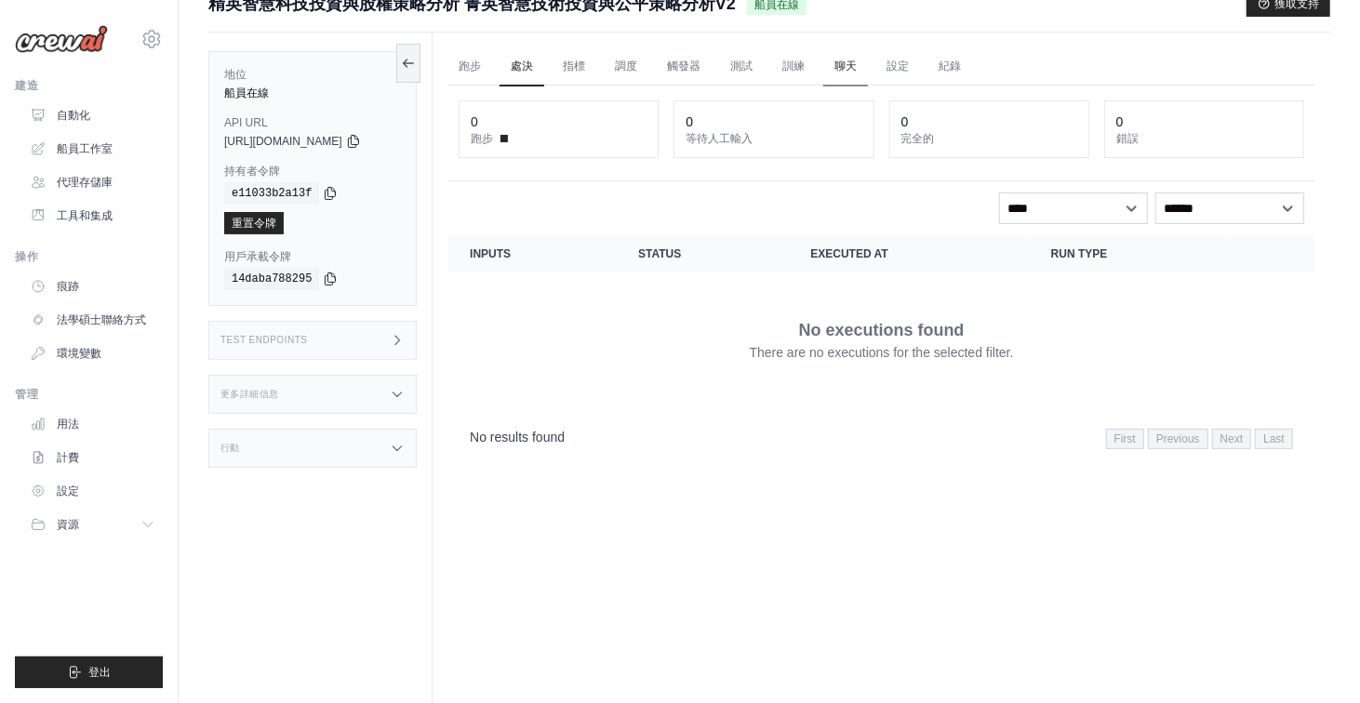
click at [856, 64] on font "聊天" at bounding box center [845, 66] width 22 height 13
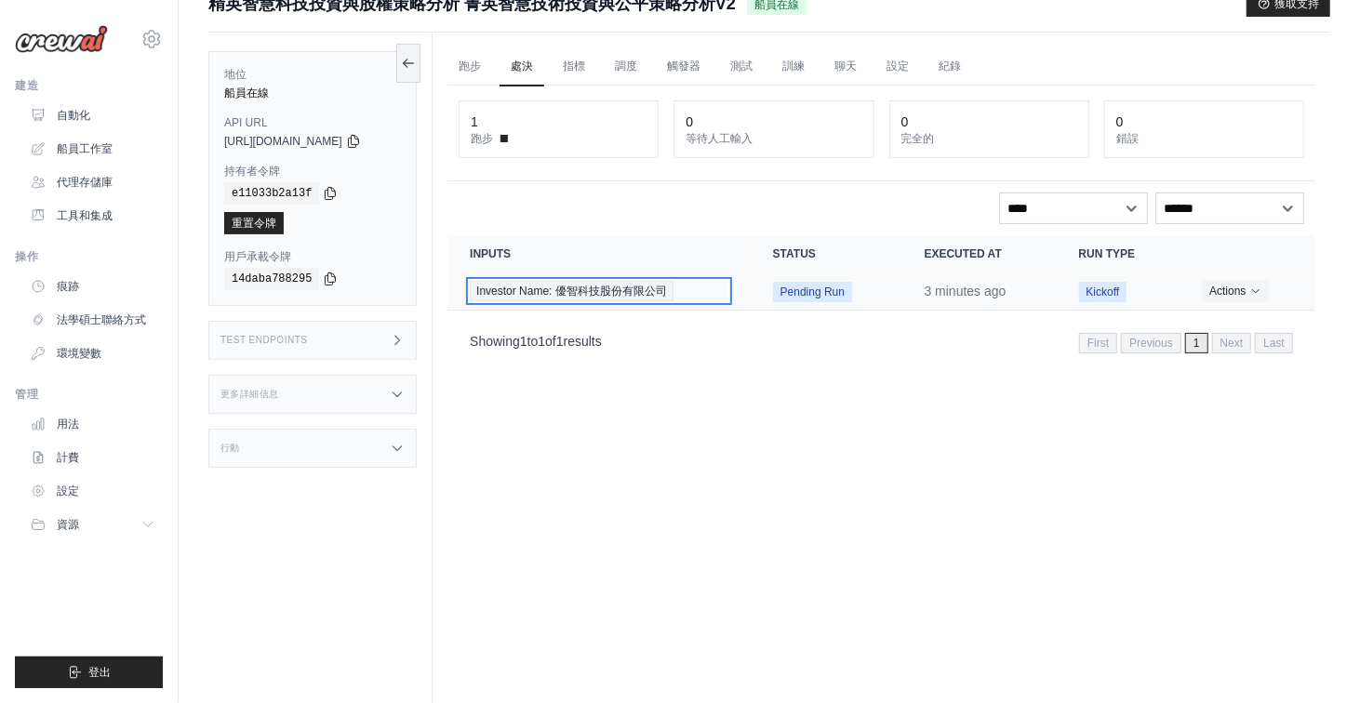
click at [647, 286] on span "Investor Name: 優智科技股份有限公司" at bounding box center [572, 291] width 204 height 20
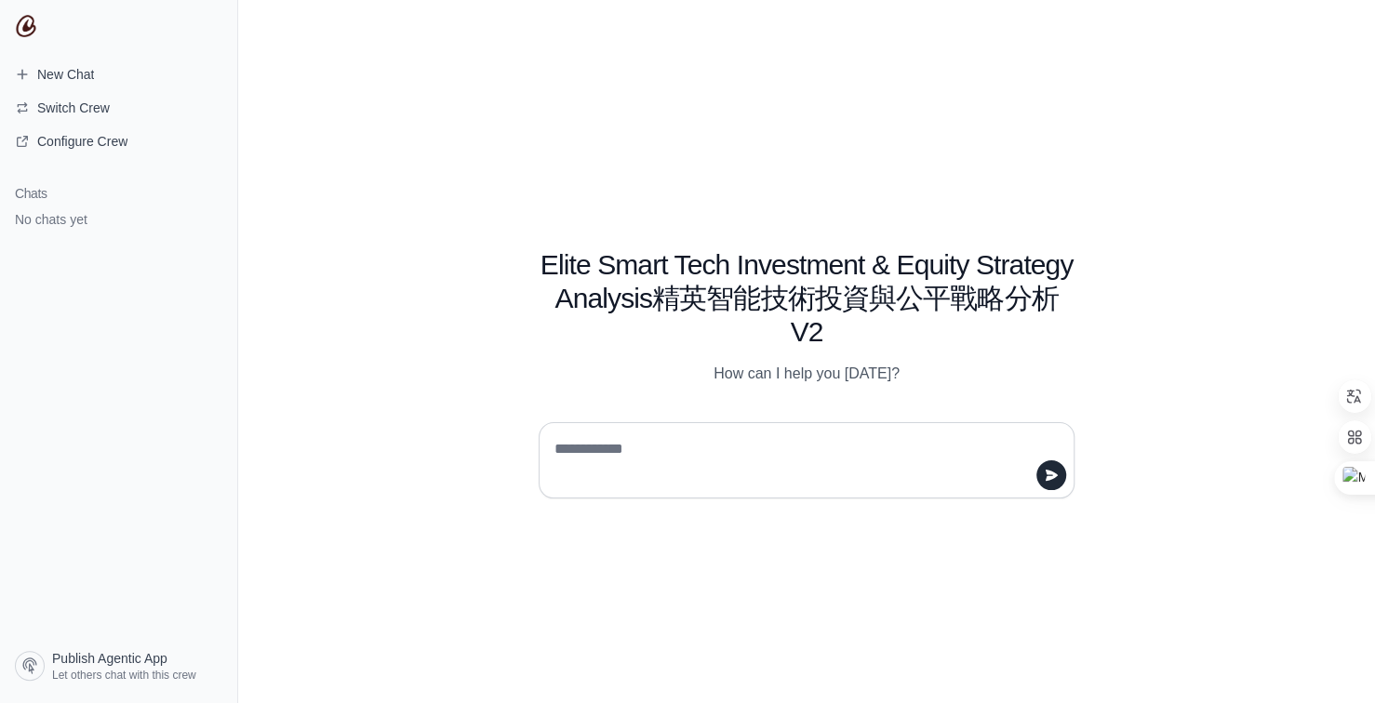
click at [732, 451] on textarea at bounding box center [801, 460] width 500 height 52
type textarea "*"
type textarea "**********"
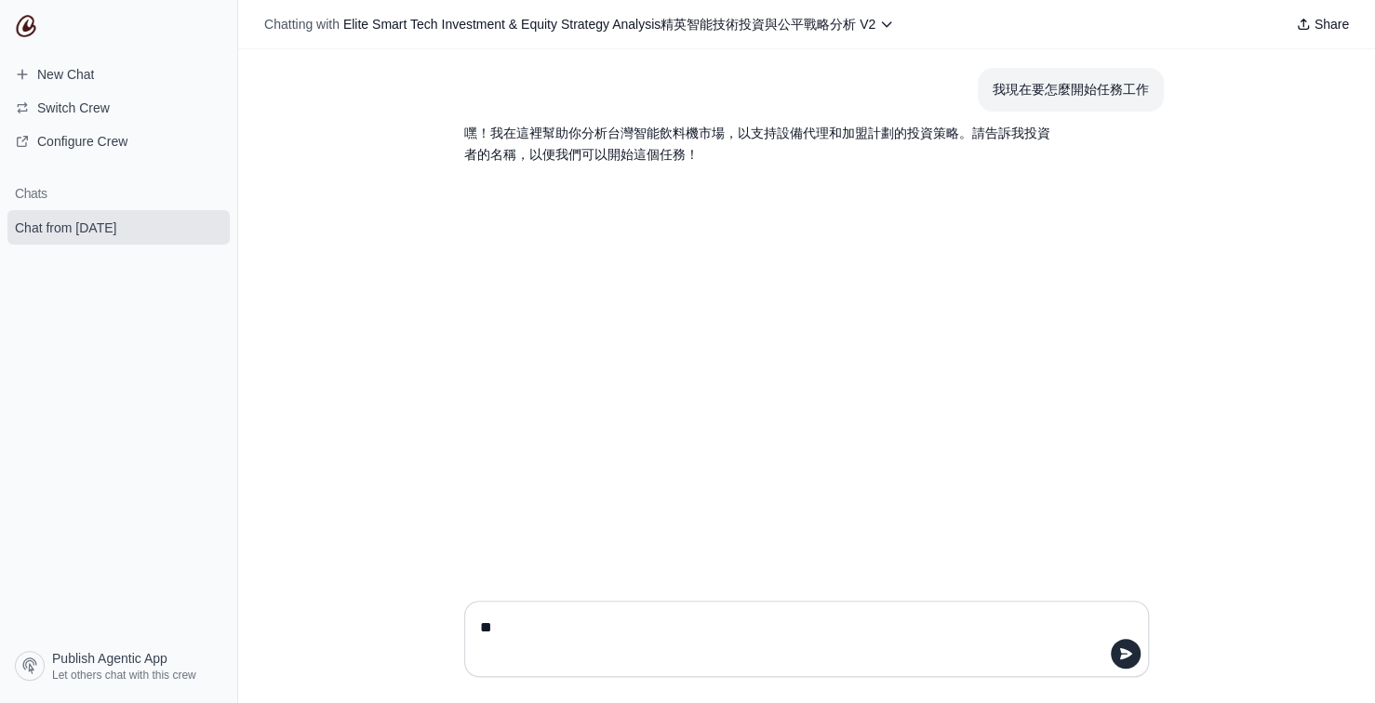
type textarea "*"
type textarea "**********"
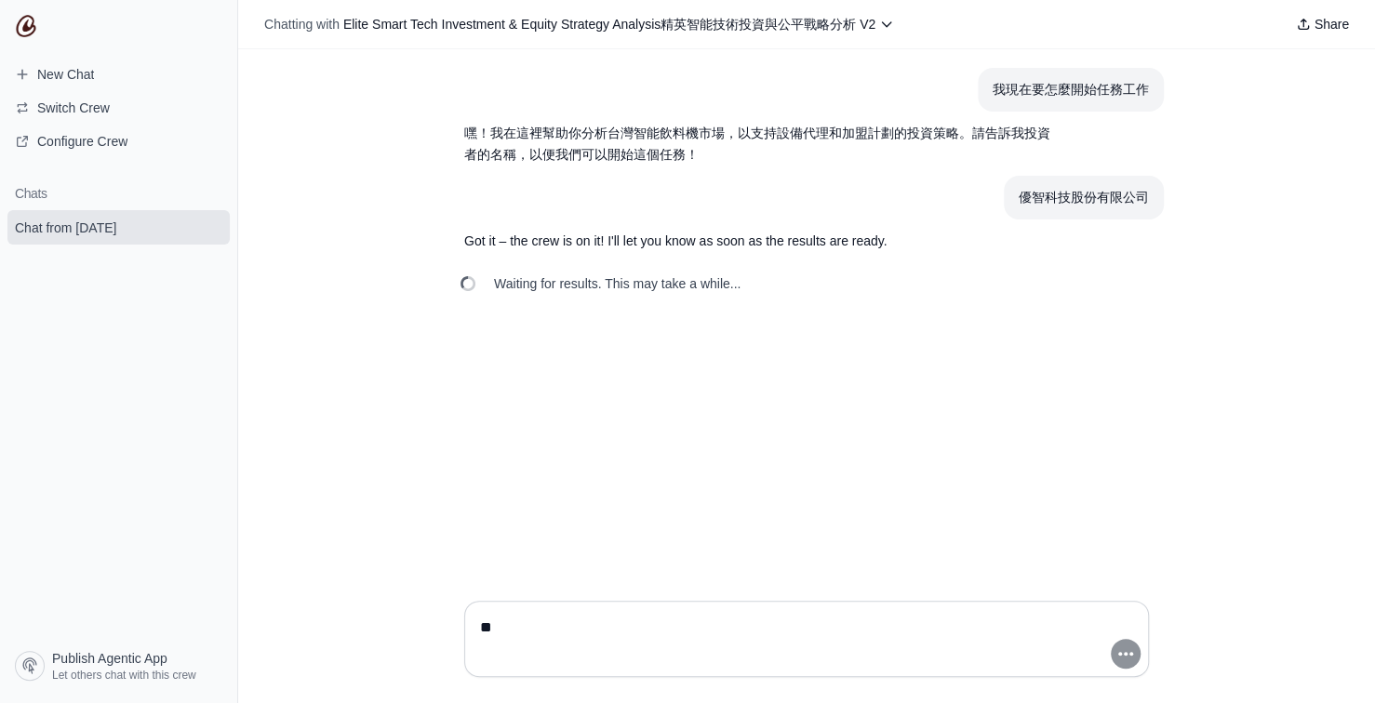
type textarea "*"
type textarea "**********"
click at [763, 273] on div "Waiting for results. This may take a while..." at bounding box center [806, 283] width 714 height 41
drag, startPoint x: 740, startPoint y: 223, endPoint x: 691, endPoint y: 258, distance: 60.1
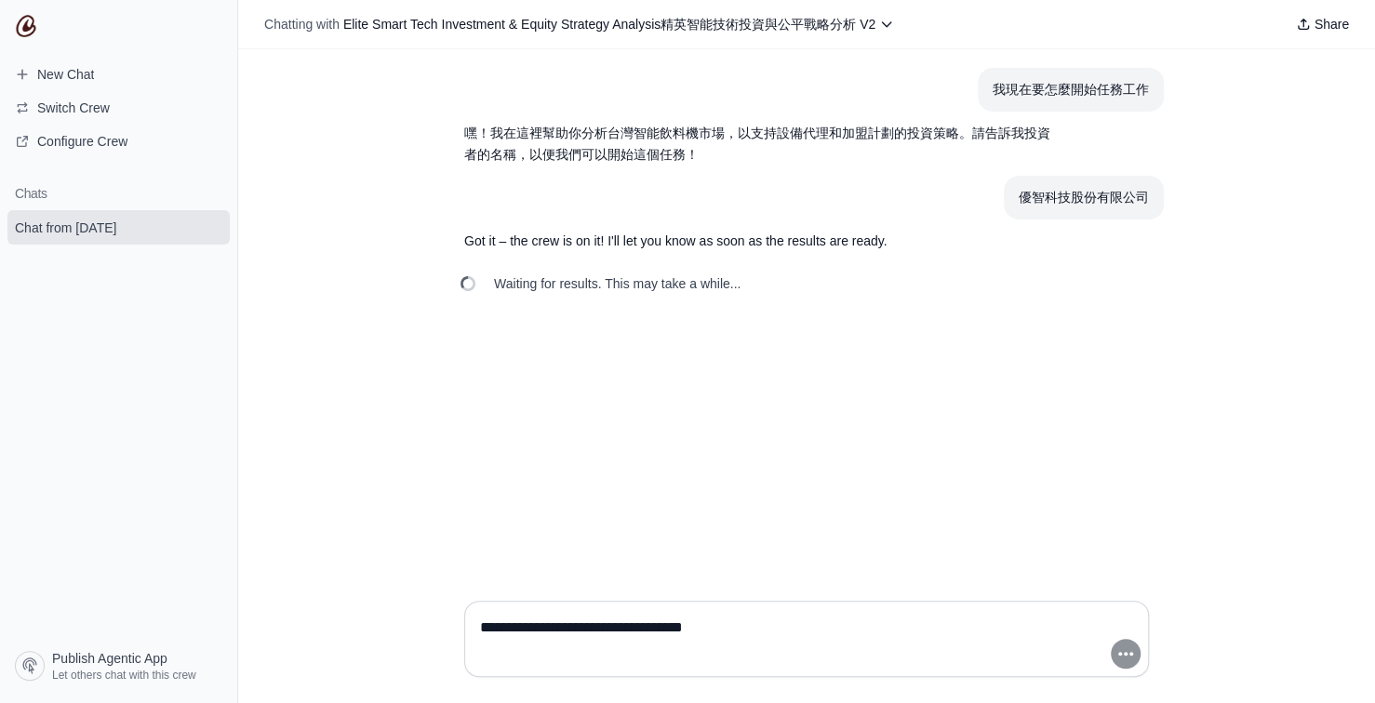
click at [691, 258] on section "Got it – the crew is on it! I'll let you know as soon as the results are ready." at bounding box center [761, 242] width 625 height 44
click at [758, 299] on div "Waiting for results. This may take a while..." at bounding box center [806, 283] width 714 height 41
click at [140, 197] on h1 "Chats" at bounding box center [118, 193] width 237 height 19
click at [1026, 632] on textarea "**********" at bounding box center [800, 639] width 649 height 52
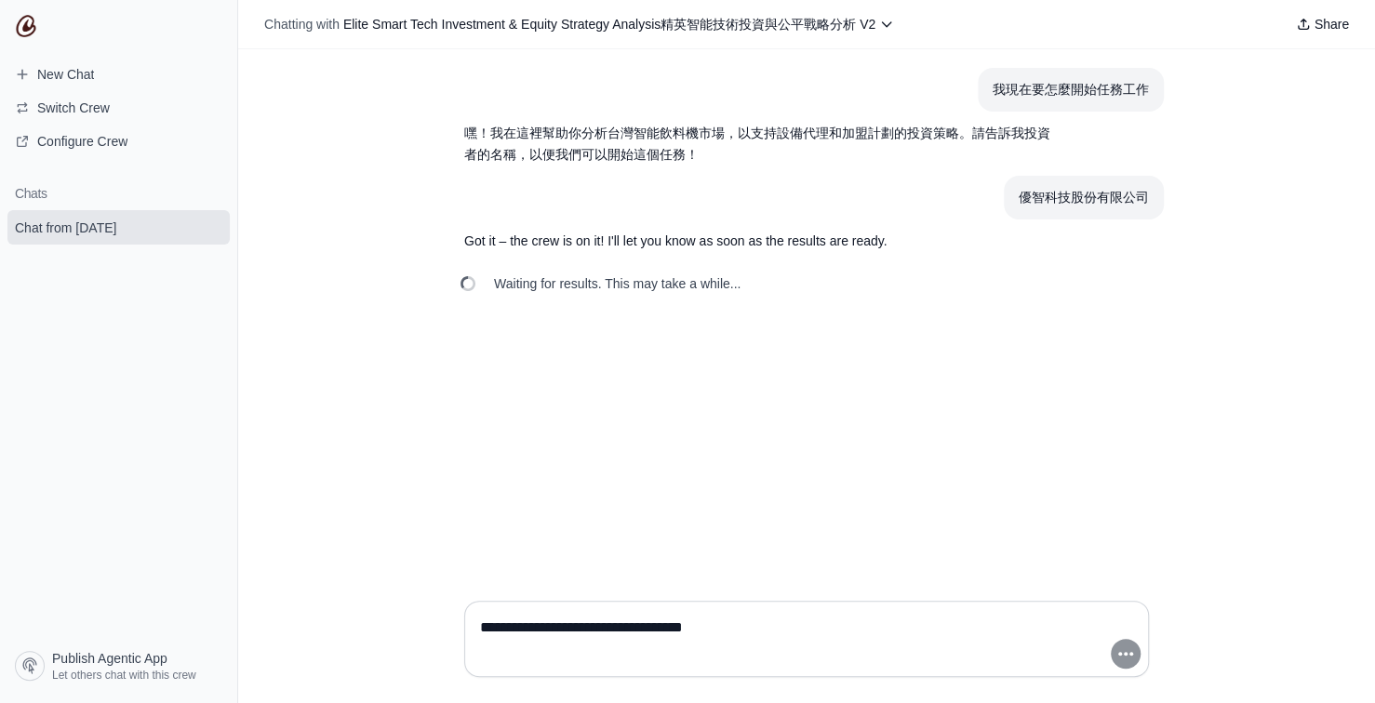
click at [1024, 630] on textarea "**********" at bounding box center [800, 639] width 649 height 52
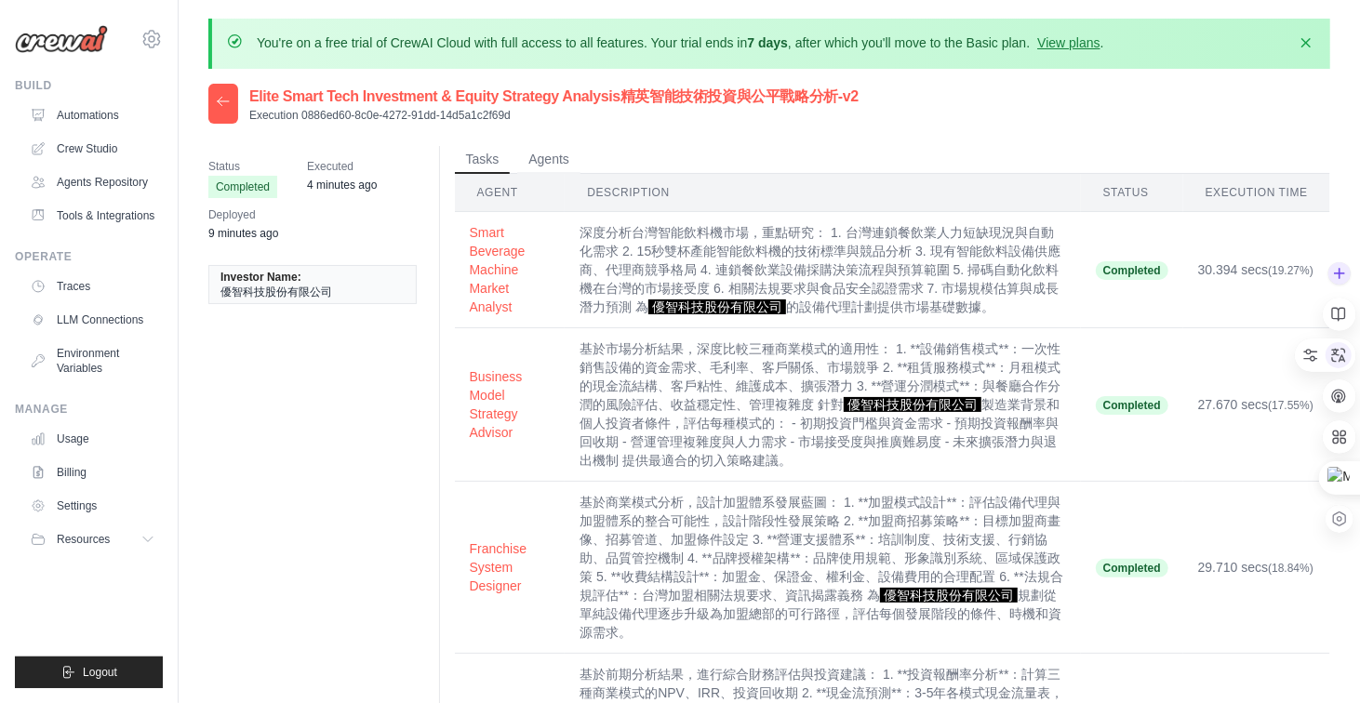
click at [1339, 359] on icon at bounding box center [1339, 355] width 14 height 14
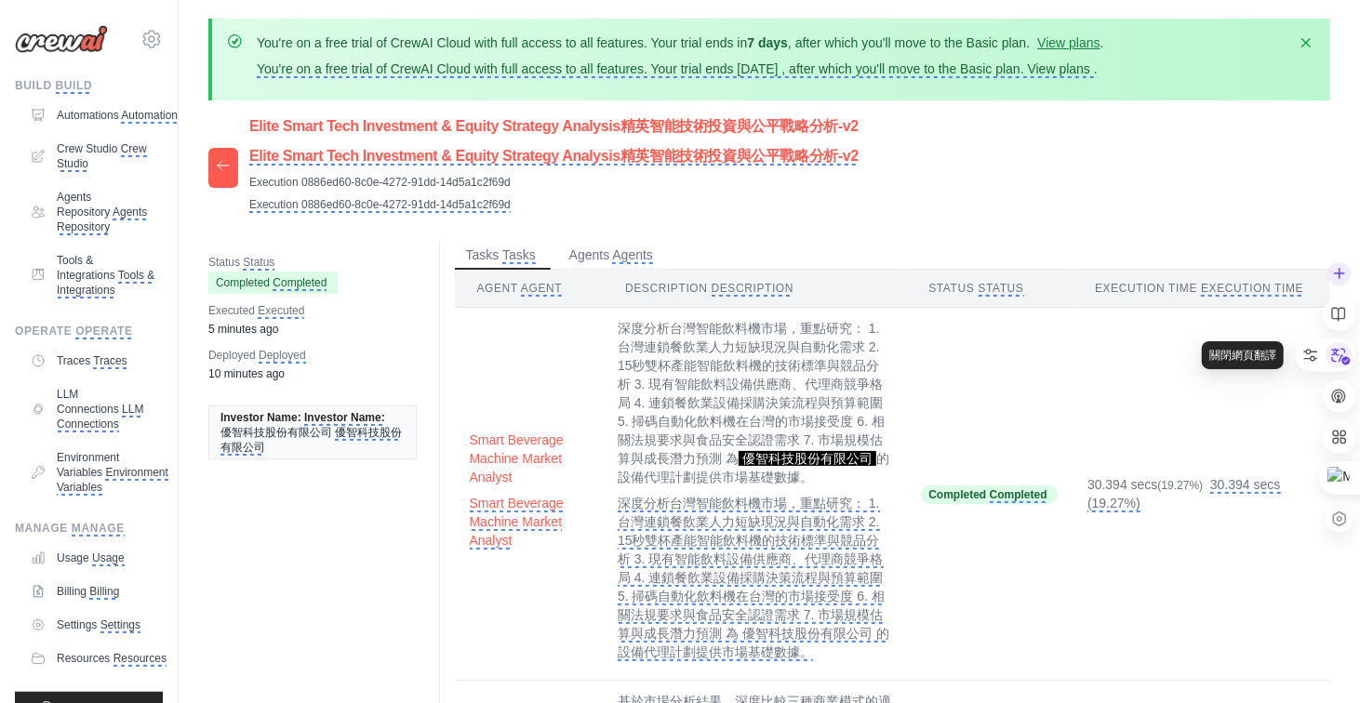
click at [1339, 356] on icon at bounding box center [1339, 355] width 28 height 28
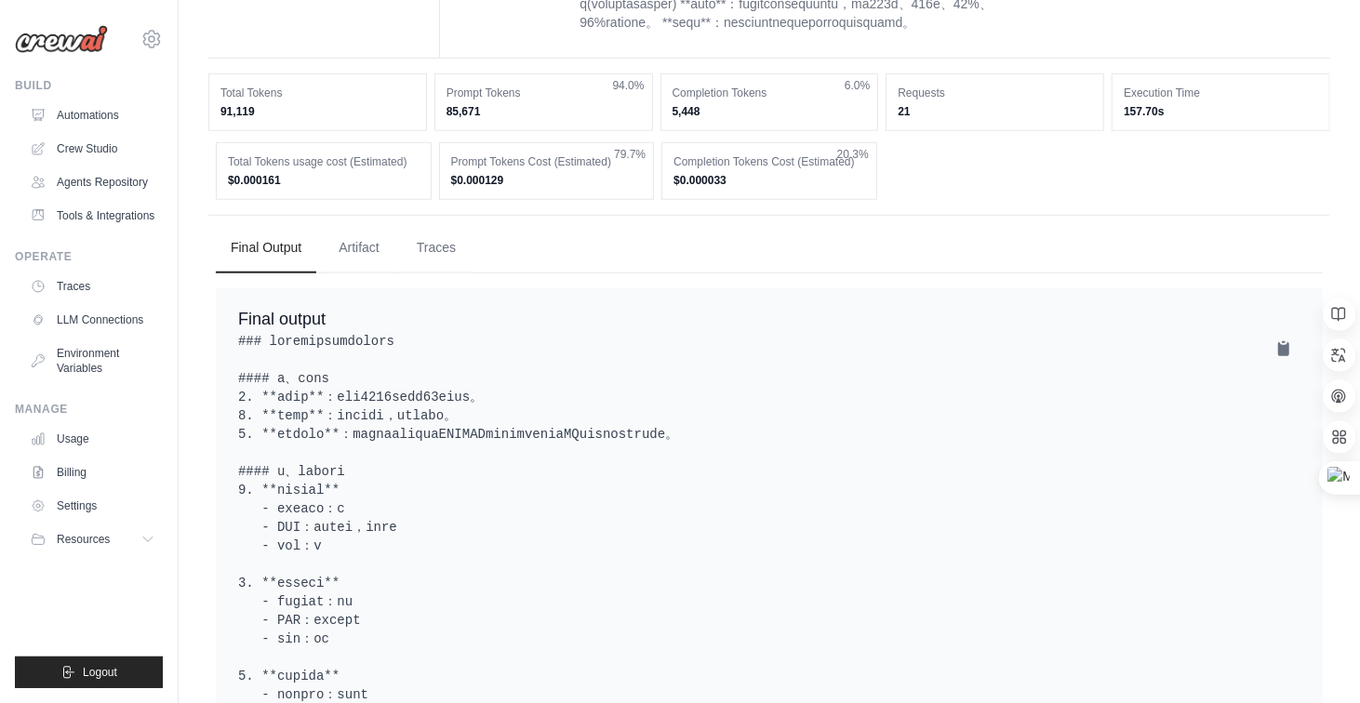
scroll to position [1023, 0]
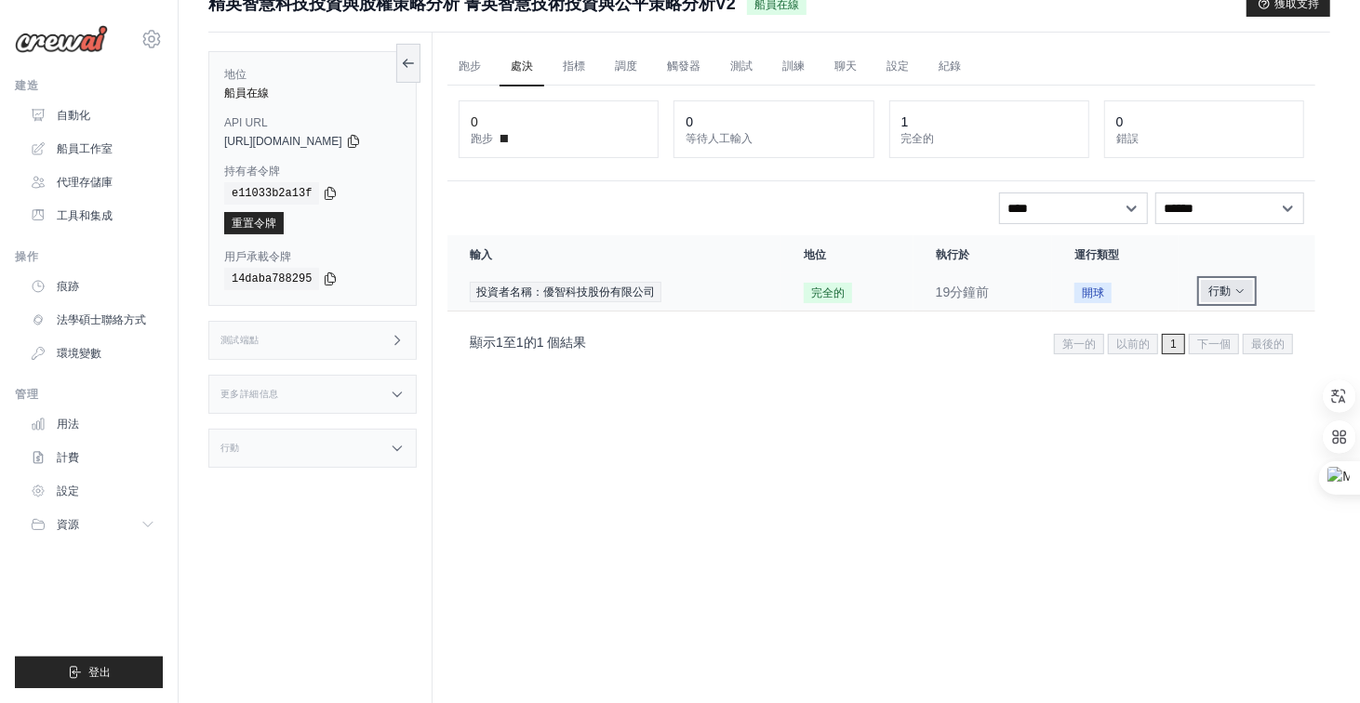
click at [1231, 287] on font "行動" at bounding box center [1219, 291] width 22 height 13
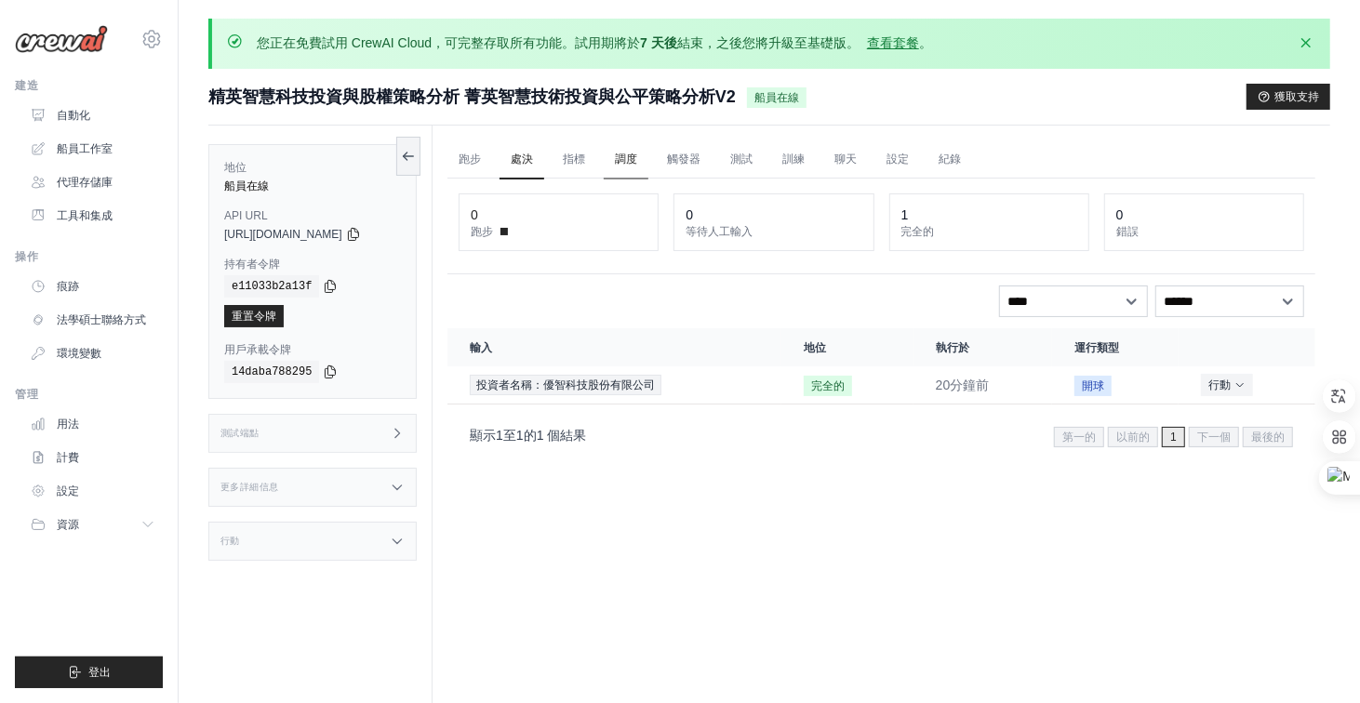
click at [637, 159] on font "調度" at bounding box center [626, 159] width 22 height 13
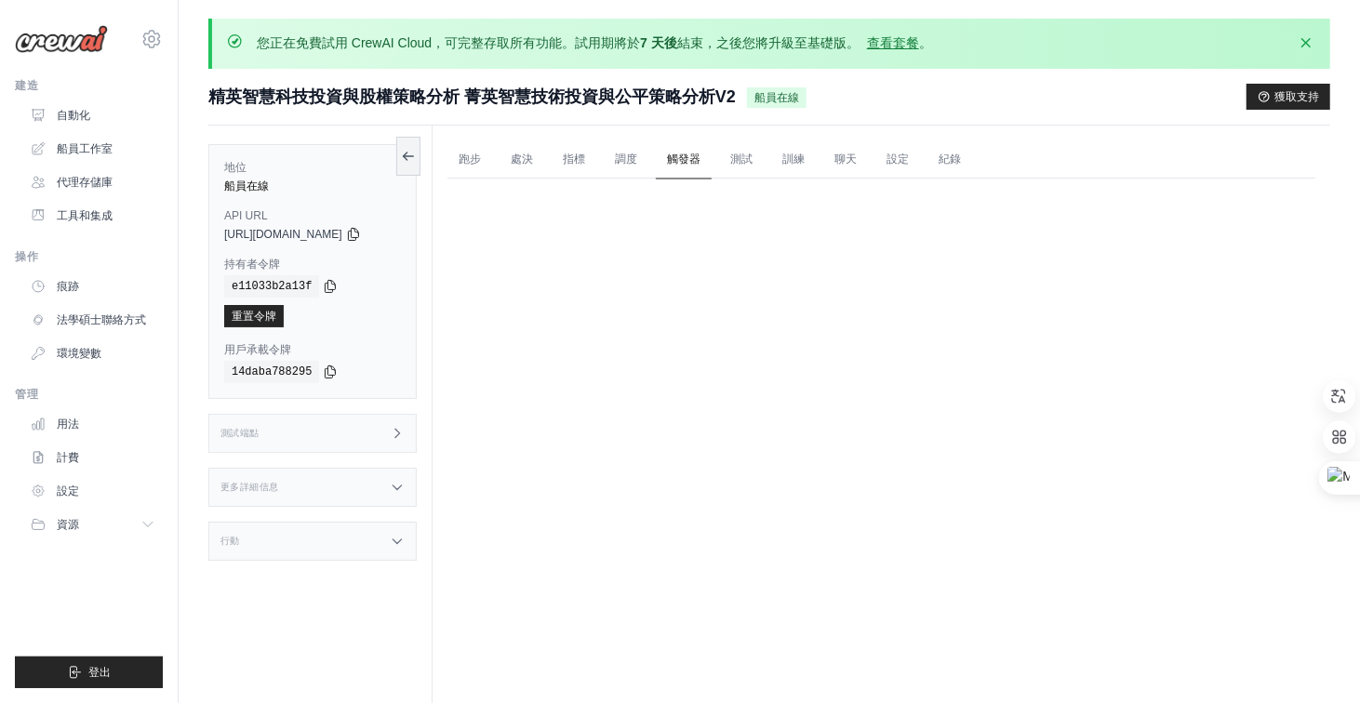
click at [697, 157] on font "觸發器" at bounding box center [683, 159] width 33 height 13
click at [805, 156] on font "訓練" at bounding box center [793, 159] width 22 height 13
click at [856, 158] on font "聊天" at bounding box center [845, 159] width 22 height 13
click at [89, 120] on font "自動化" at bounding box center [75, 115] width 33 height 13
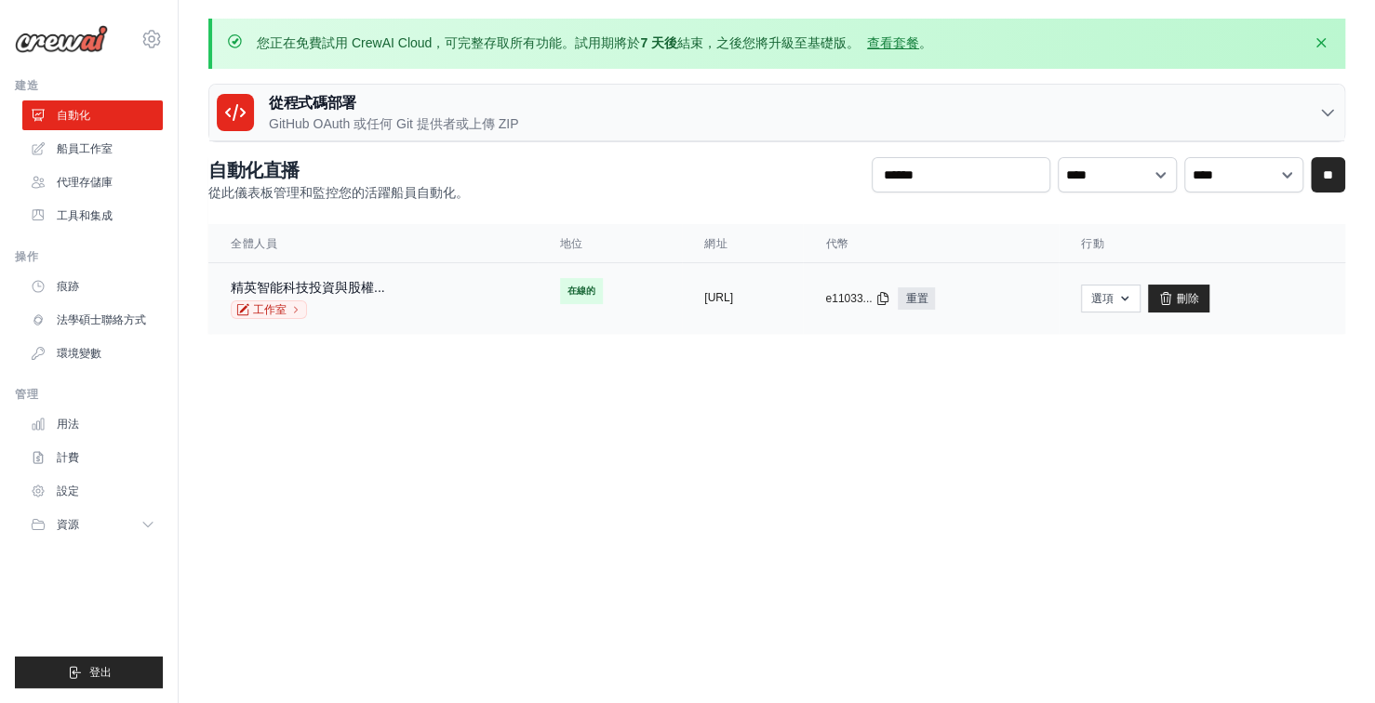
click at [733, 302] on button "[URL]" at bounding box center [718, 297] width 29 height 15
click at [377, 291] on font "精英智能科技投資與股權..." at bounding box center [308, 287] width 154 height 15
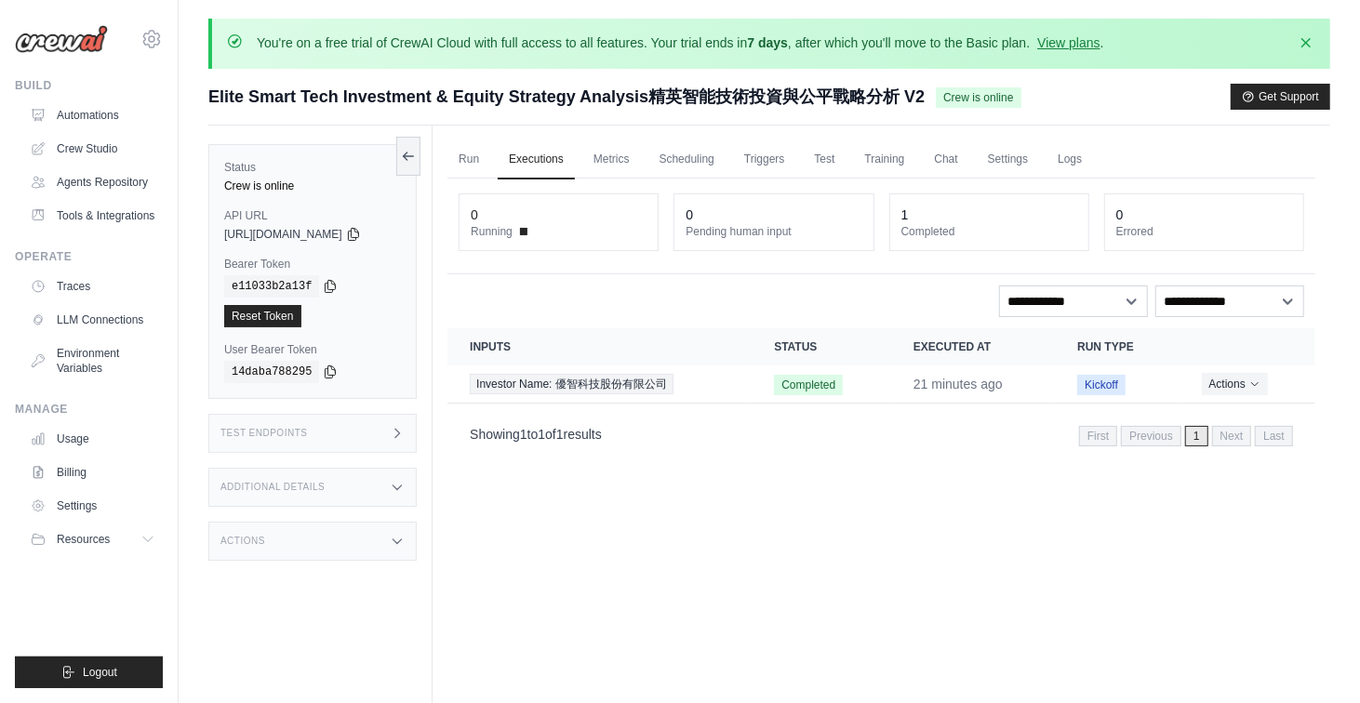
click at [868, 489] on div "Run Executions Metrics Scheduling Triggers Test Training Chat Settings Logs 0 R…" at bounding box center [882, 477] width 898 height 703
click at [621, 376] on span "Investor Name: 優智科技股份有限公司" at bounding box center [572, 384] width 204 height 20
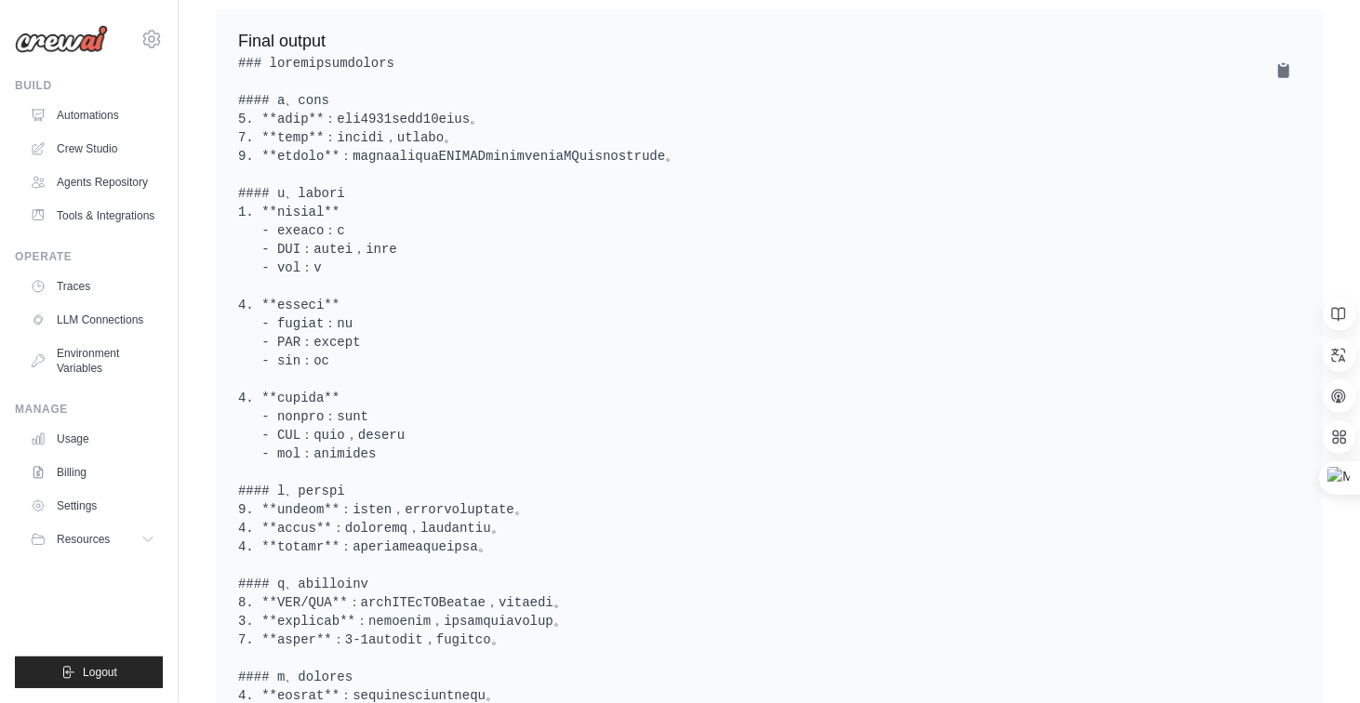
scroll to position [1259, 0]
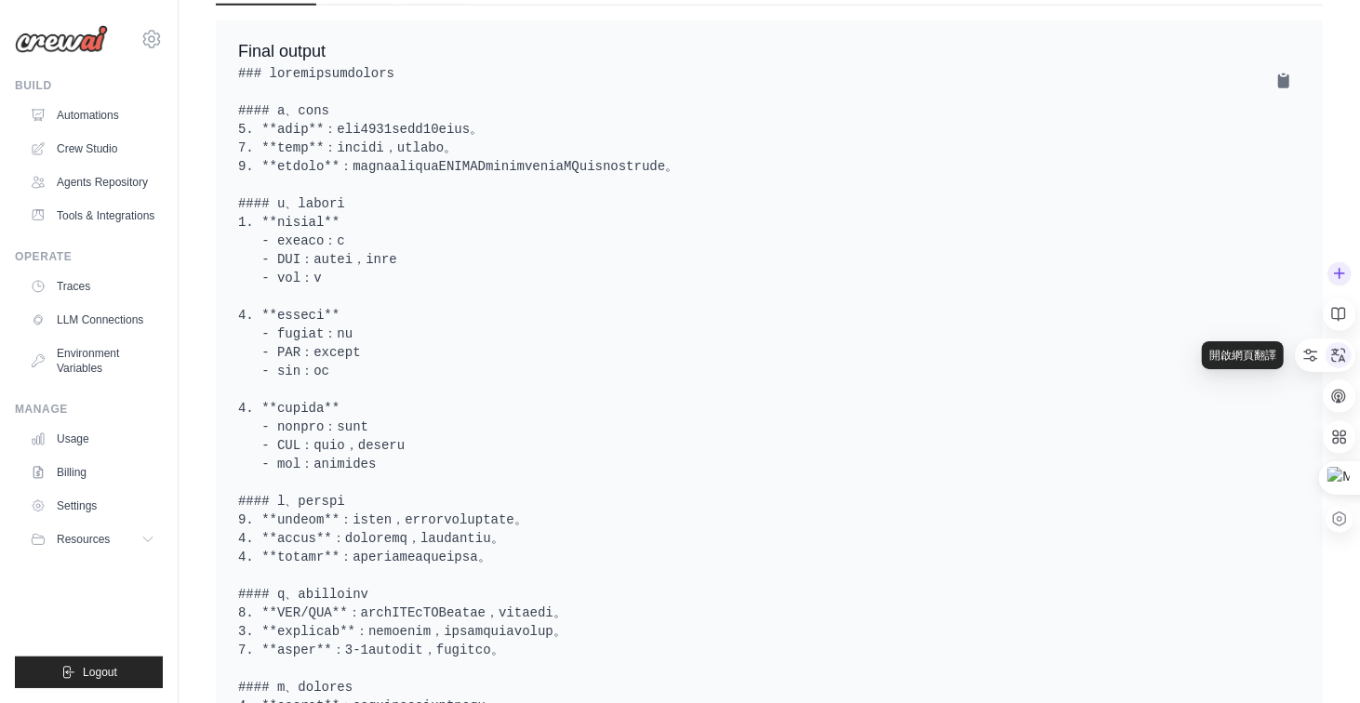
click at [1336, 357] on icon at bounding box center [1338, 355] width 17 height 17
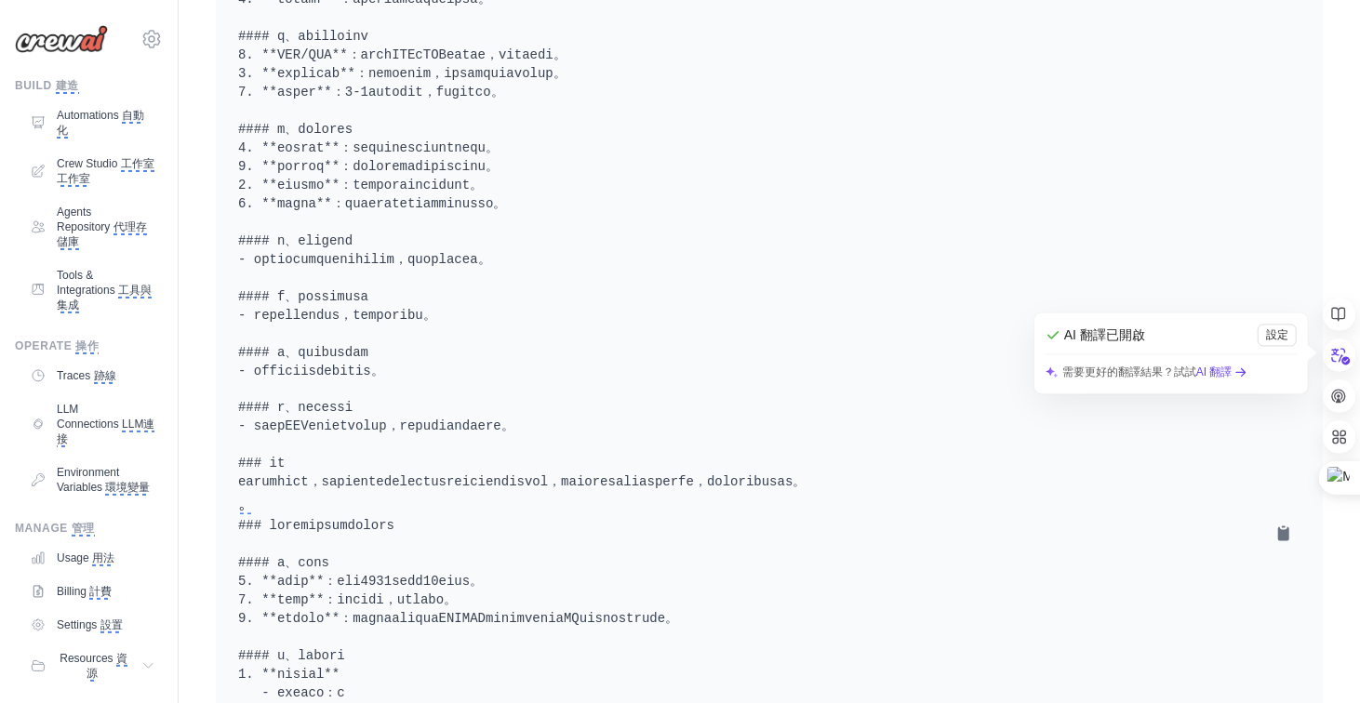
scroll to position [2004, 0]
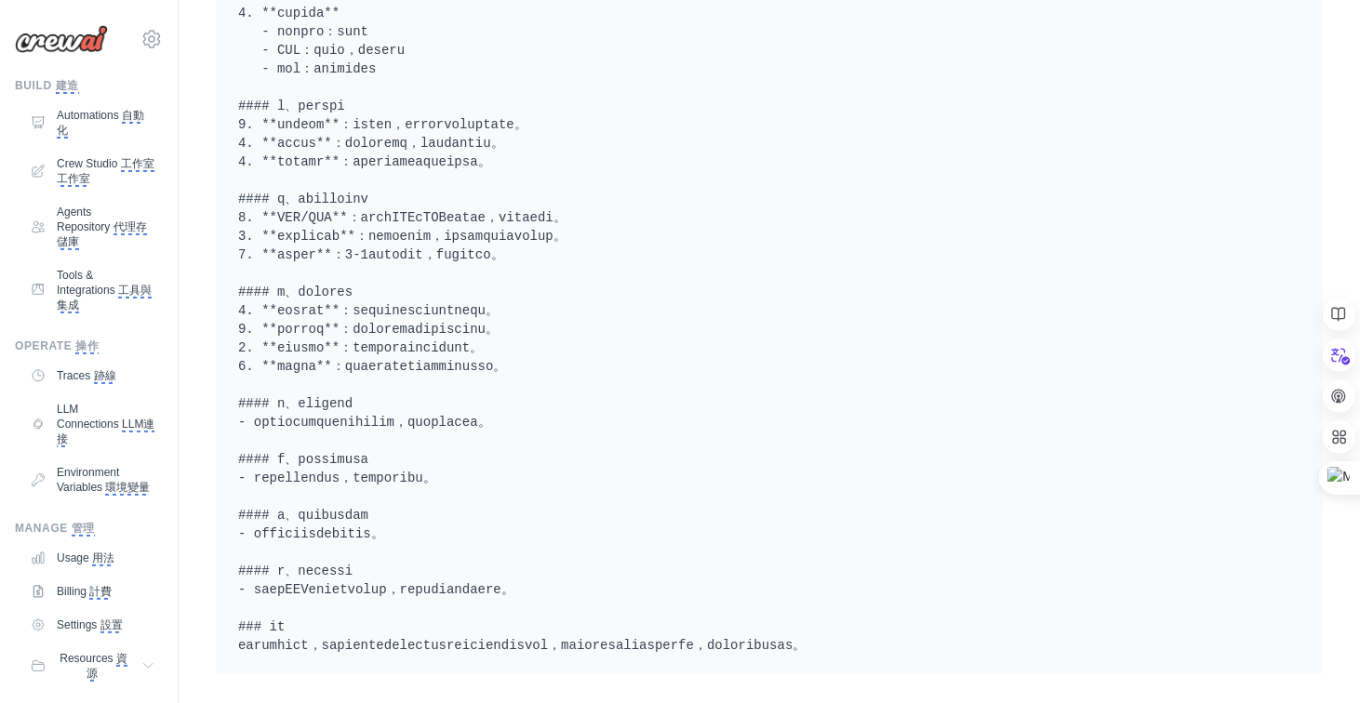
scroll to position [2754, 0]
click at [91, 565] on monica-translate-origin-text "Usage" at bounding box center [75, 558] width 33 height 13
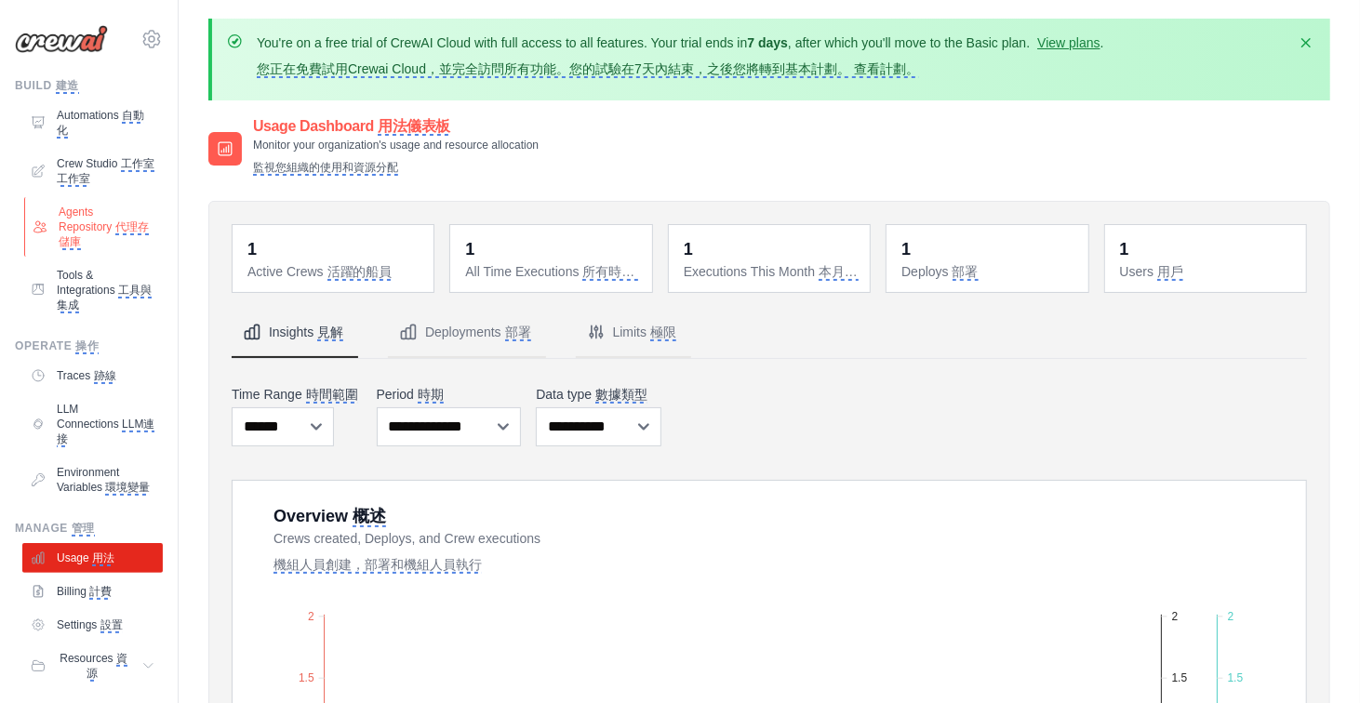
click at [96, 229] on monica-translate-origin-text "Agents Repository" at bounding box center [85, 220] width 53 height 28
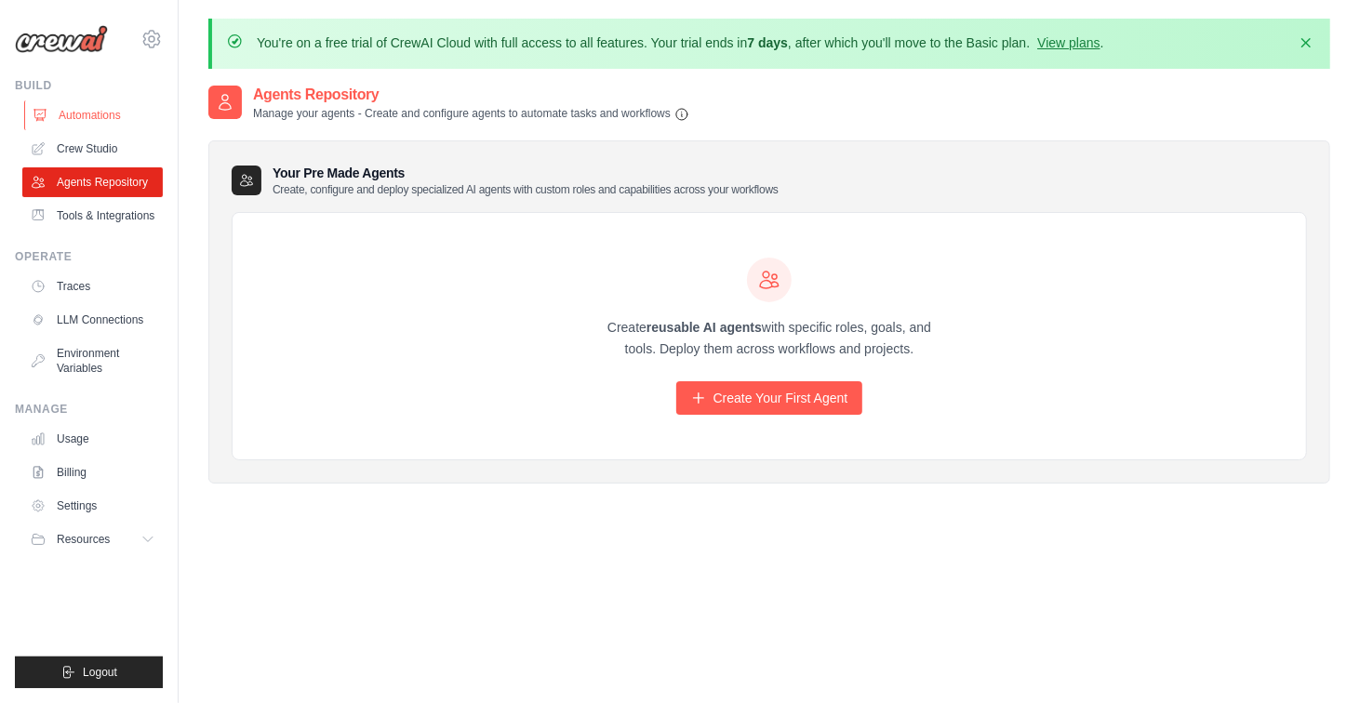
click at [90, 116] on link "Automations" at bounding box center [94, 115] width 140 height 30
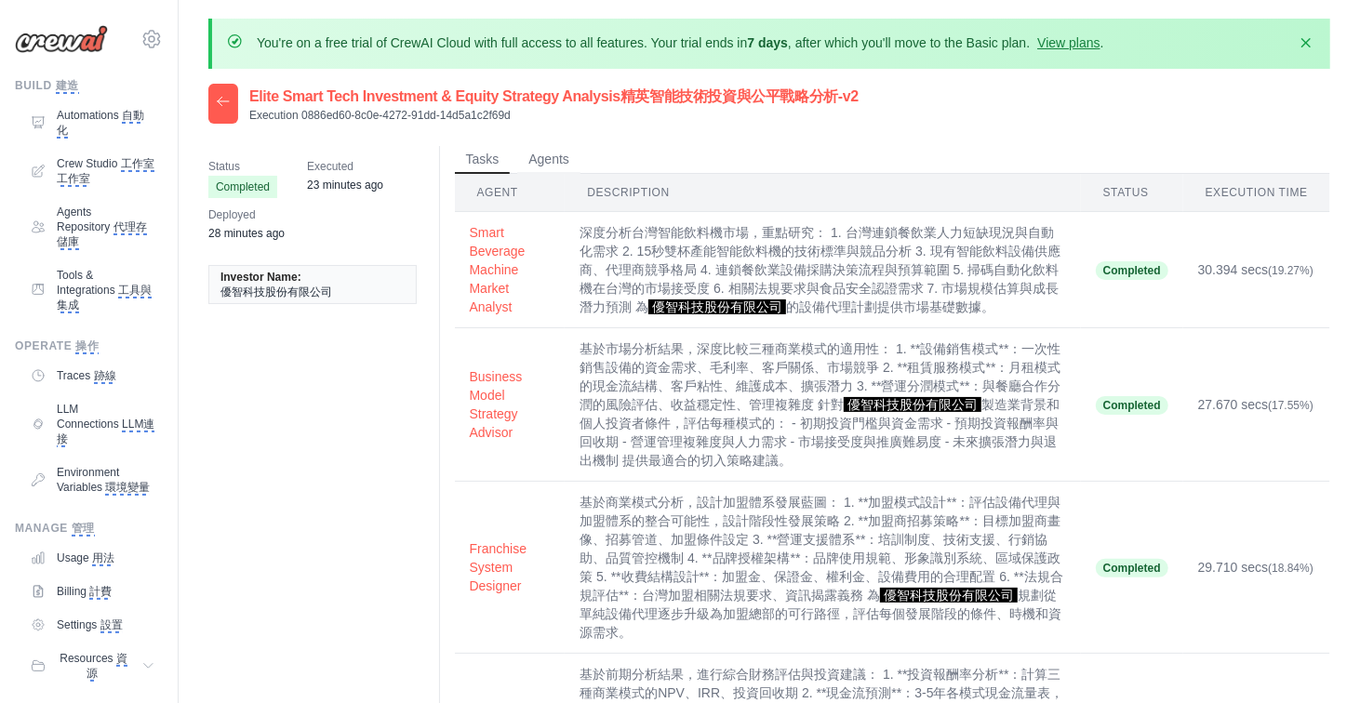
scroll to position [2754, 0]
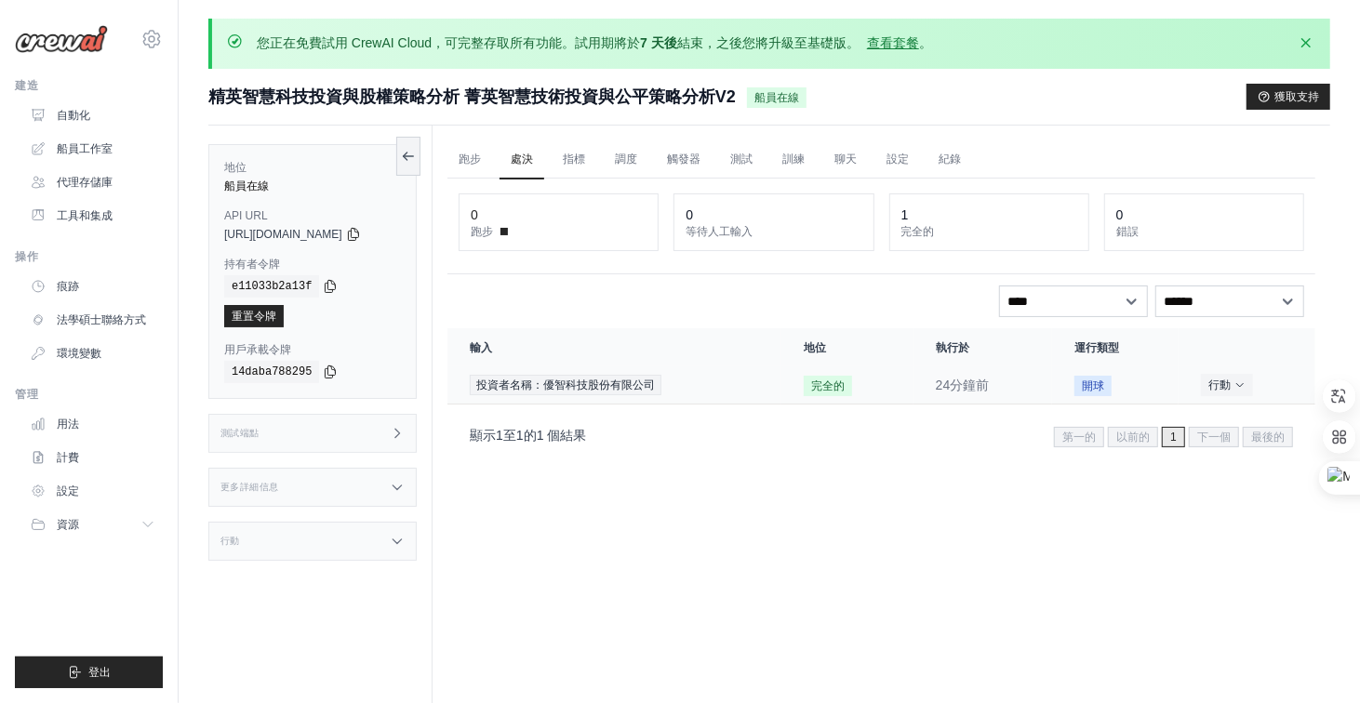
click at [1090, 381] on font "開球" at bounding box center [1093, 386] width 22 height 13
click at [1221, 380] on font "行動" at bounding box center [1219, 384] width 22 height 13
click at [1218, 408] on link "看詳情" at bounding box center [1233, 419] width 119 height 30
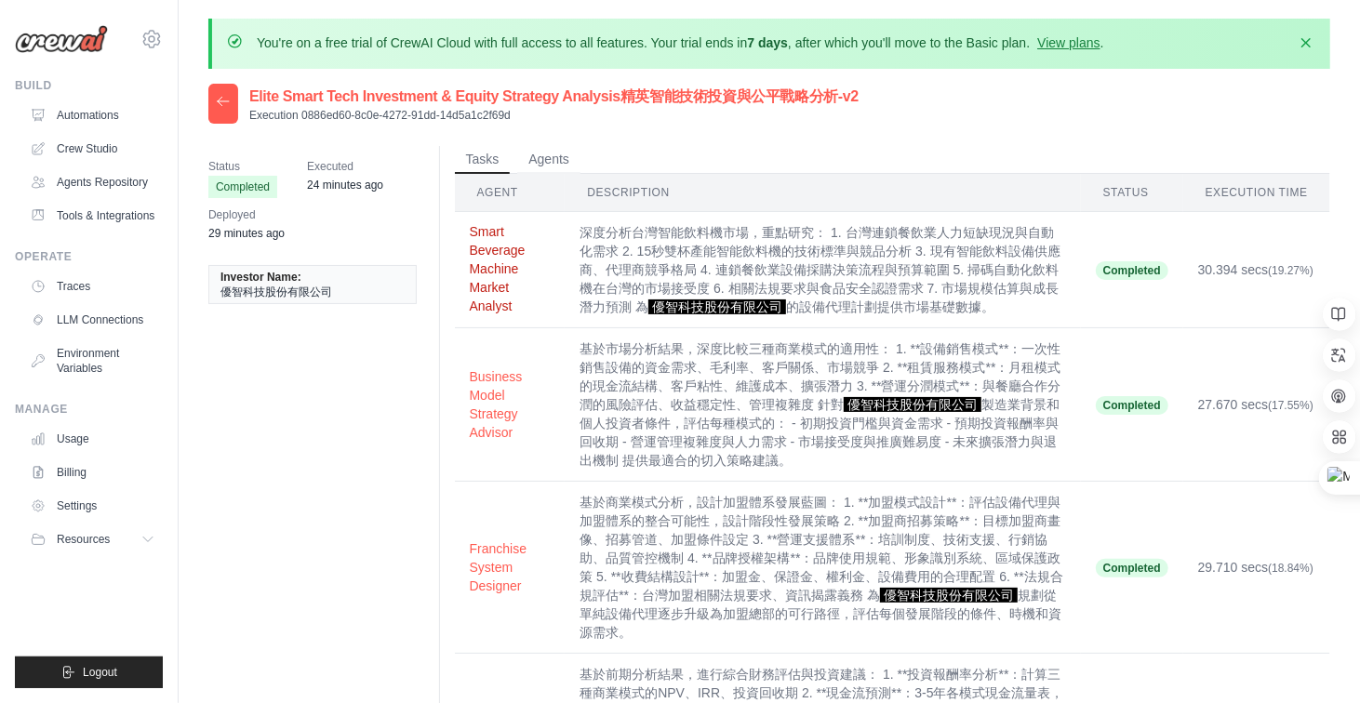
click at [505, 265] on button "Smart Beverage Machine Market Analyst" at bounding box center [510, 268] width 81 height 93
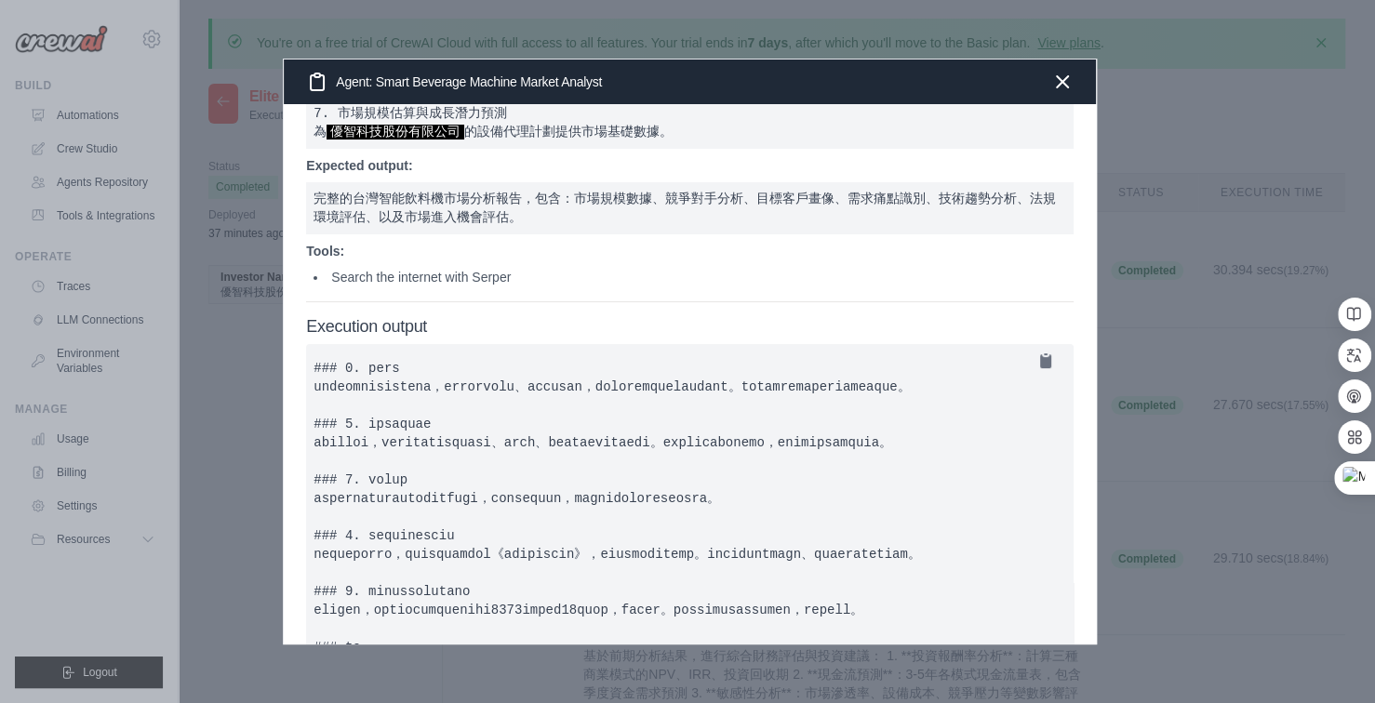
scroll to position [258, 0]
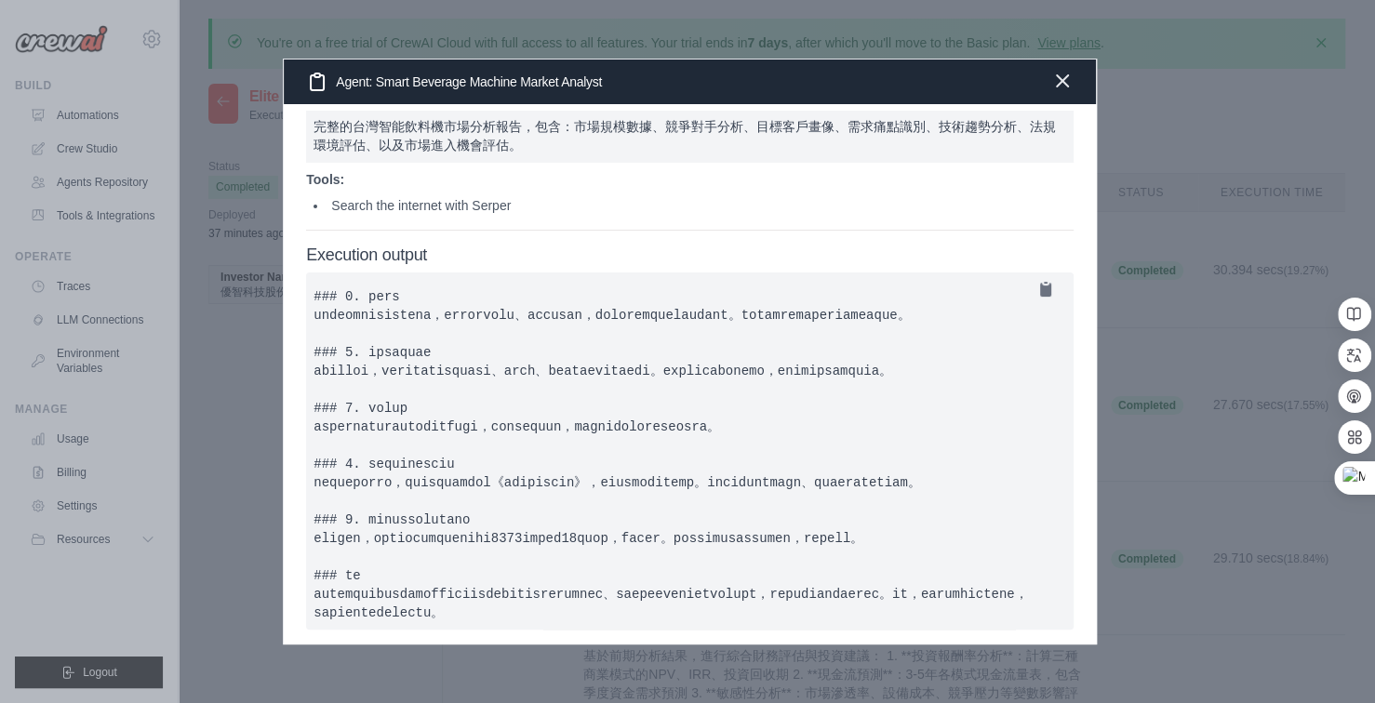
click at [1073, 79] on icon "button" at bounding box center [1062, 81] width 22 height 22
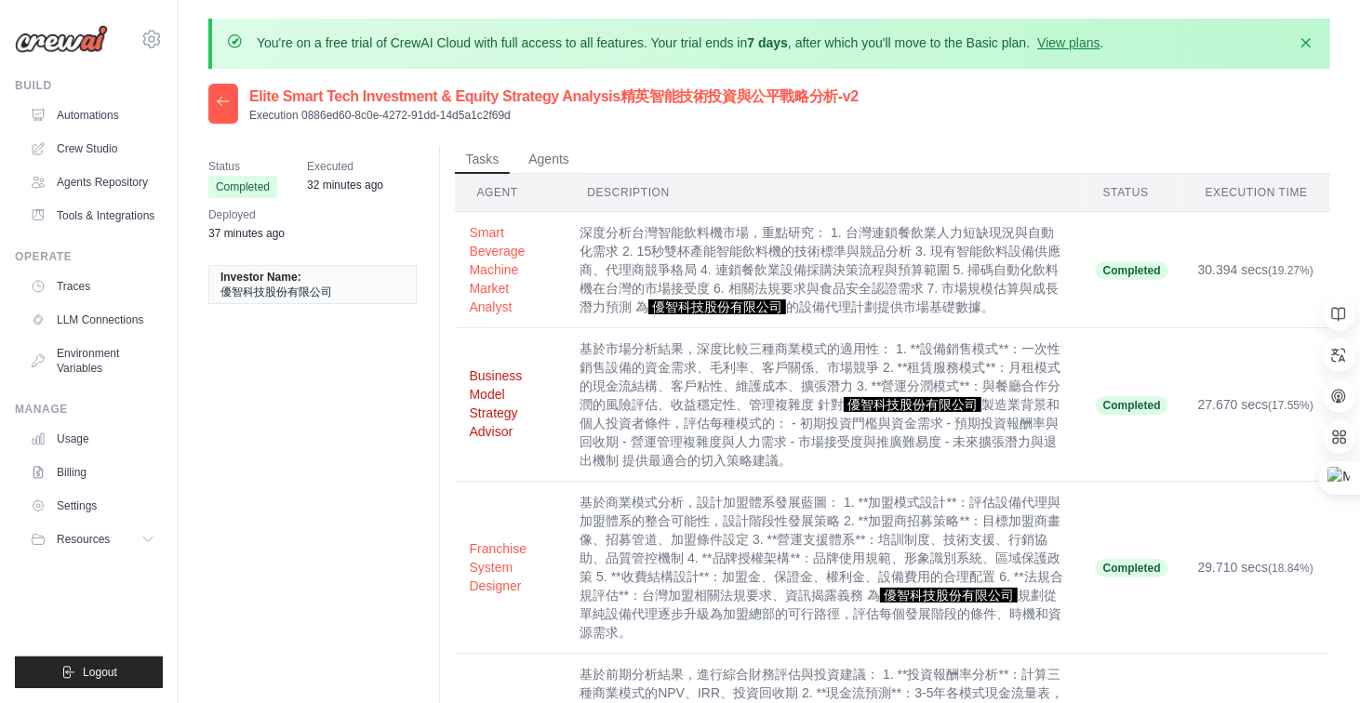
click at [513, 393] on button "Business Model Strategy Advisor" at bounding box center [510, 403] width 81 height 74
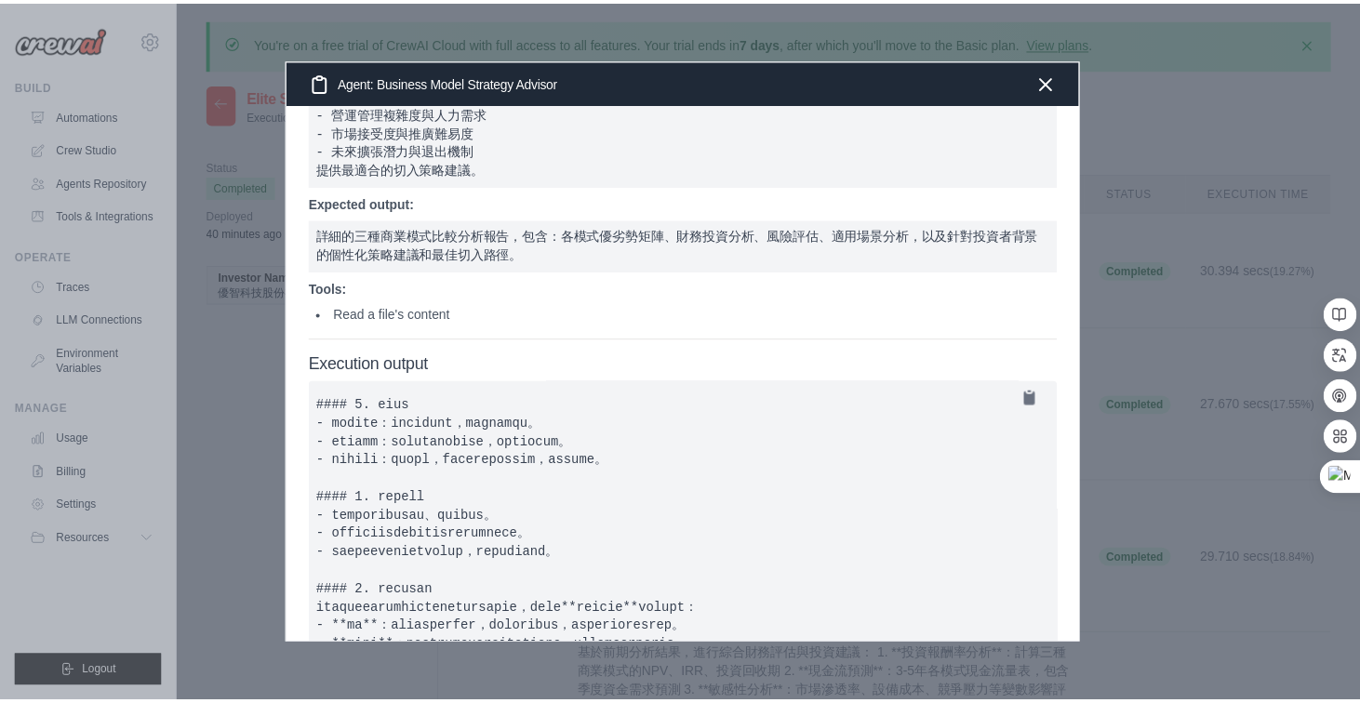
scroll to position [279, 0]
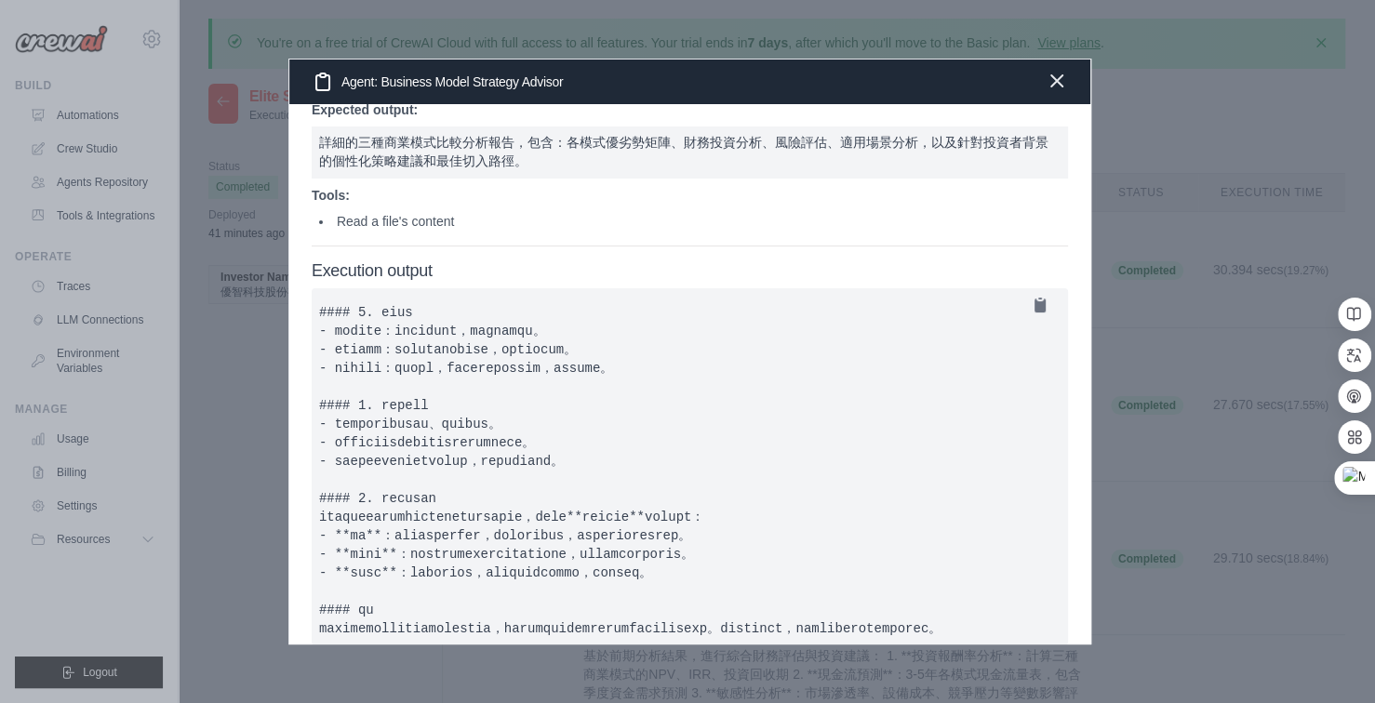
click at [1068, 82] on icon "button" at bounding box center [1057, 81] width 22 height 22
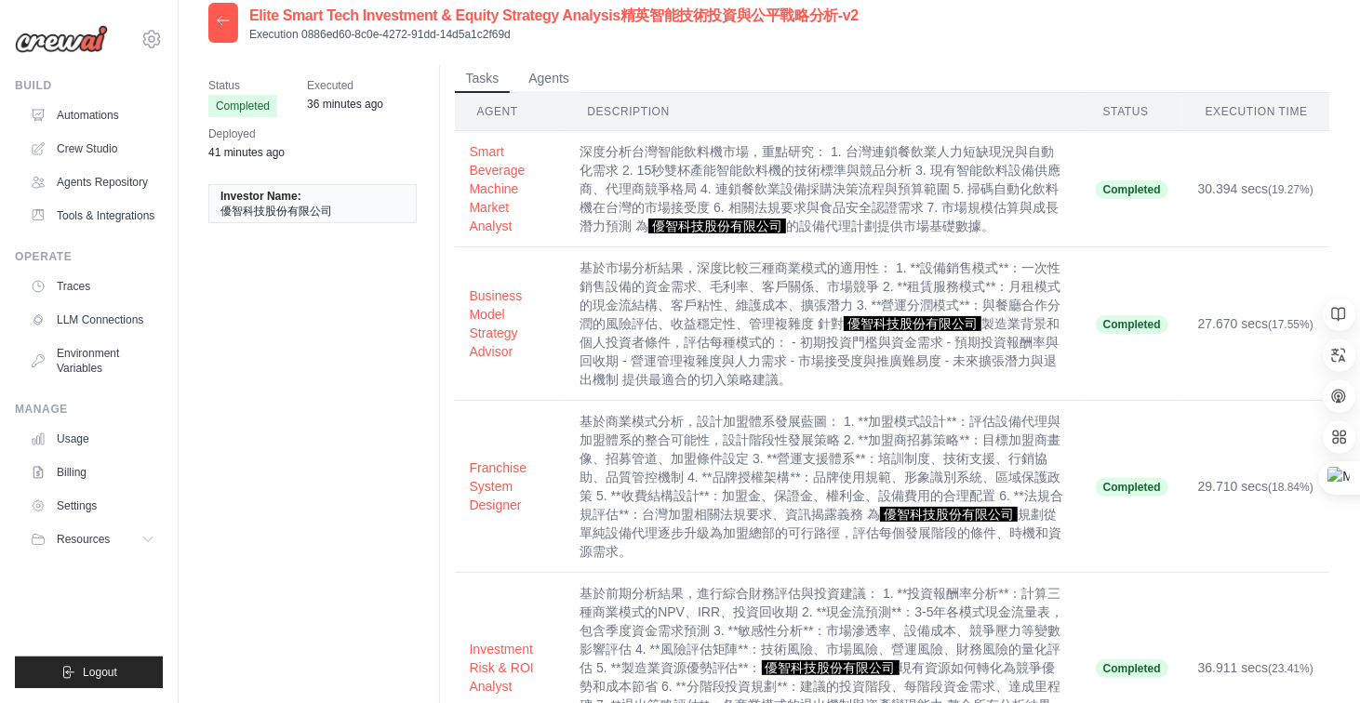
scroll to position [186, 0]
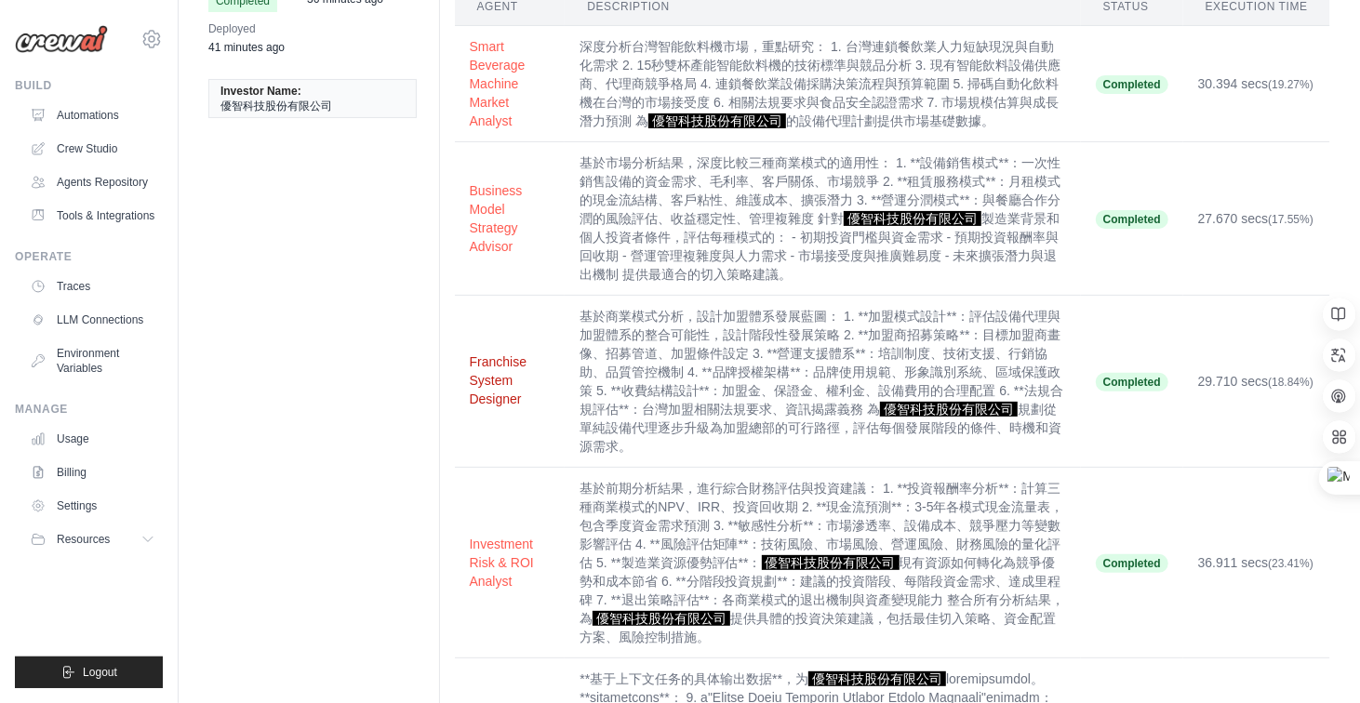
click at [502, 367] on button "Franchise System Designer" at bounding box center [510, 381] width 81 height 56
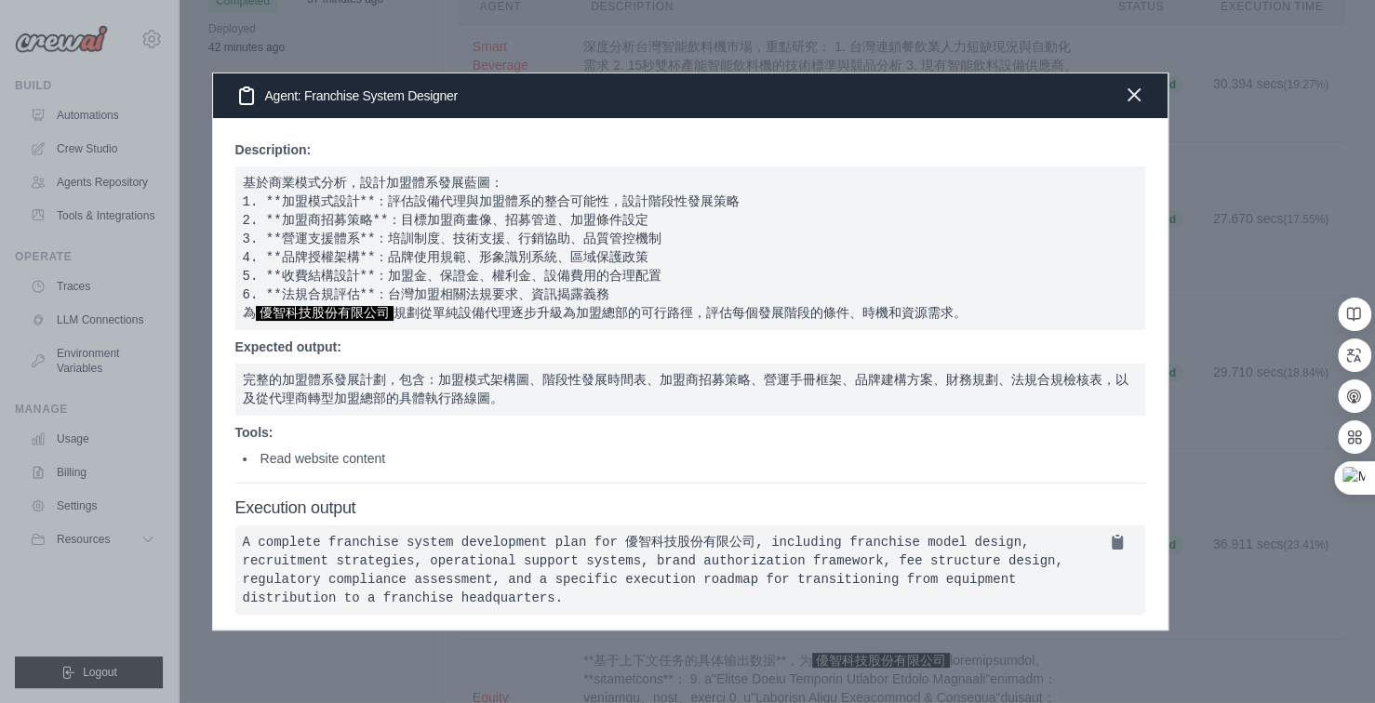
click at [1136, 86] on icon "button" at bounding box center [1134, 95] width 22 height 22
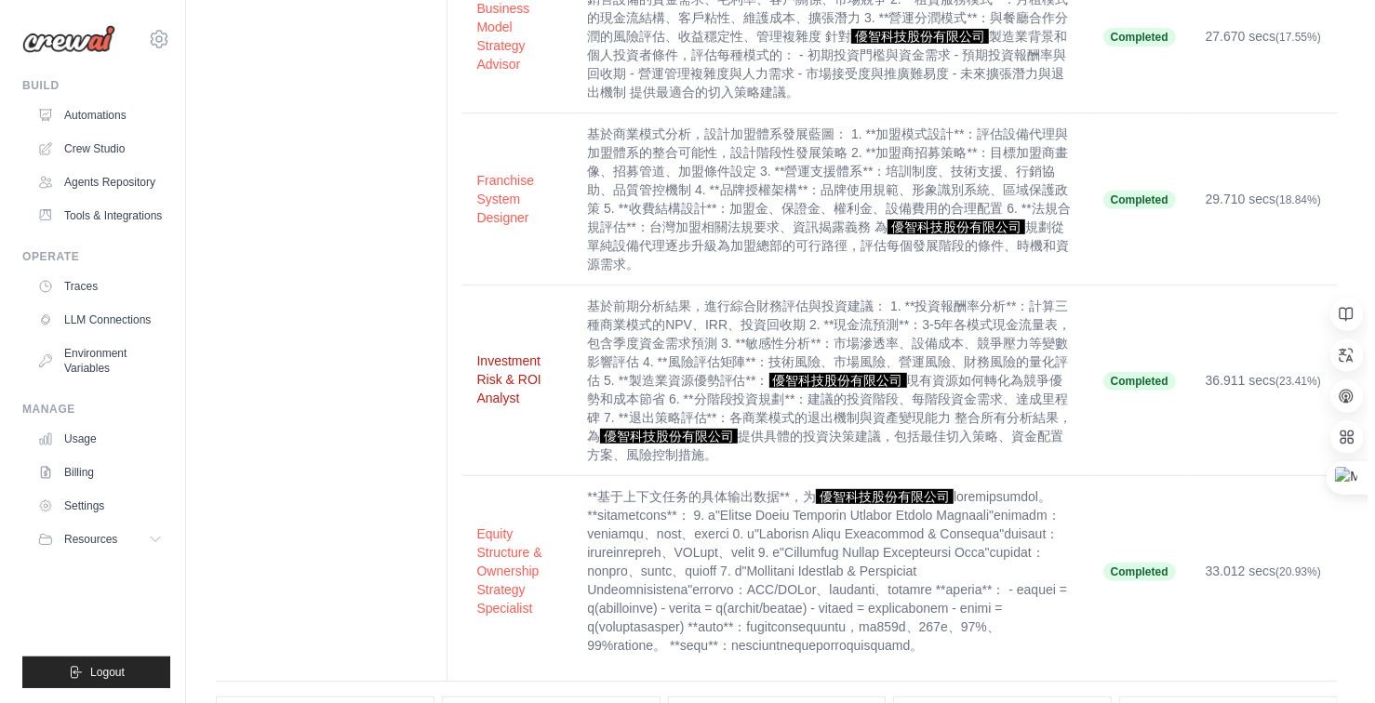
scroll to position [372, 0]
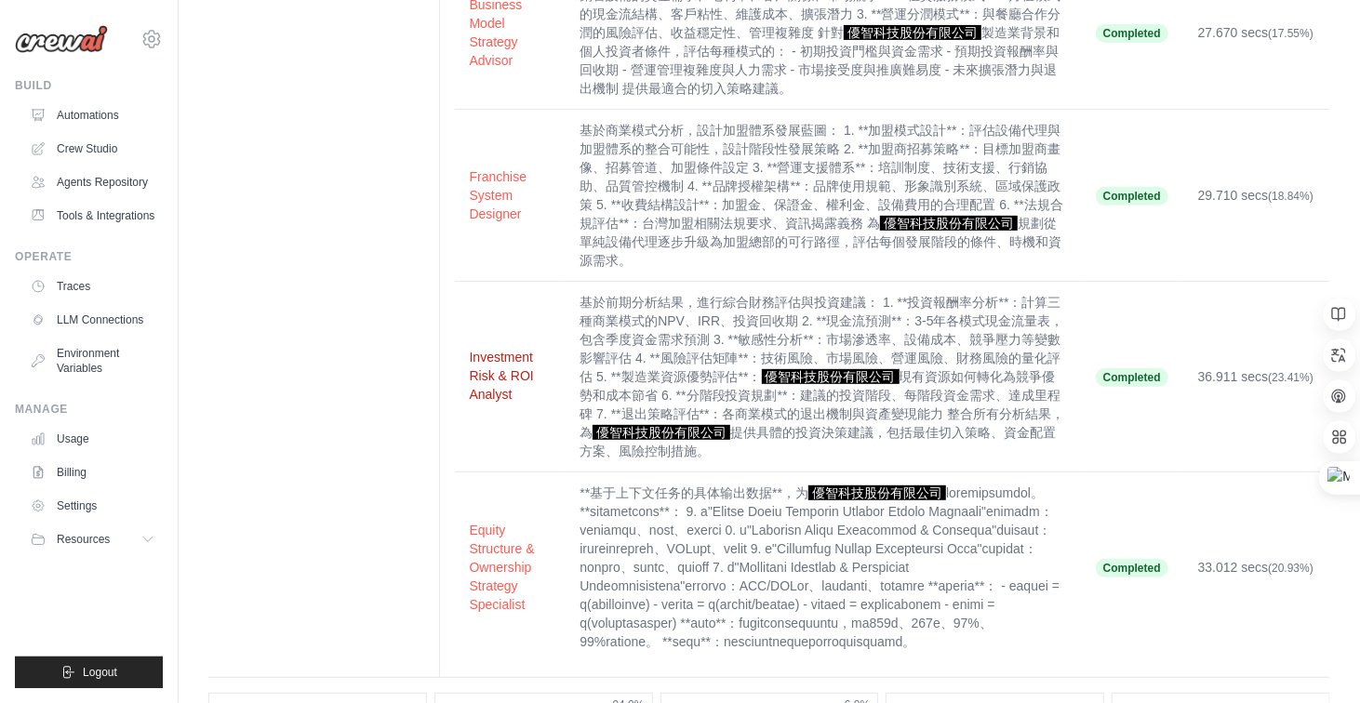
click at [512, 362] on button "Investment Risk & ROI Analyst" at bounding box center [510, 376] width 81 height 56
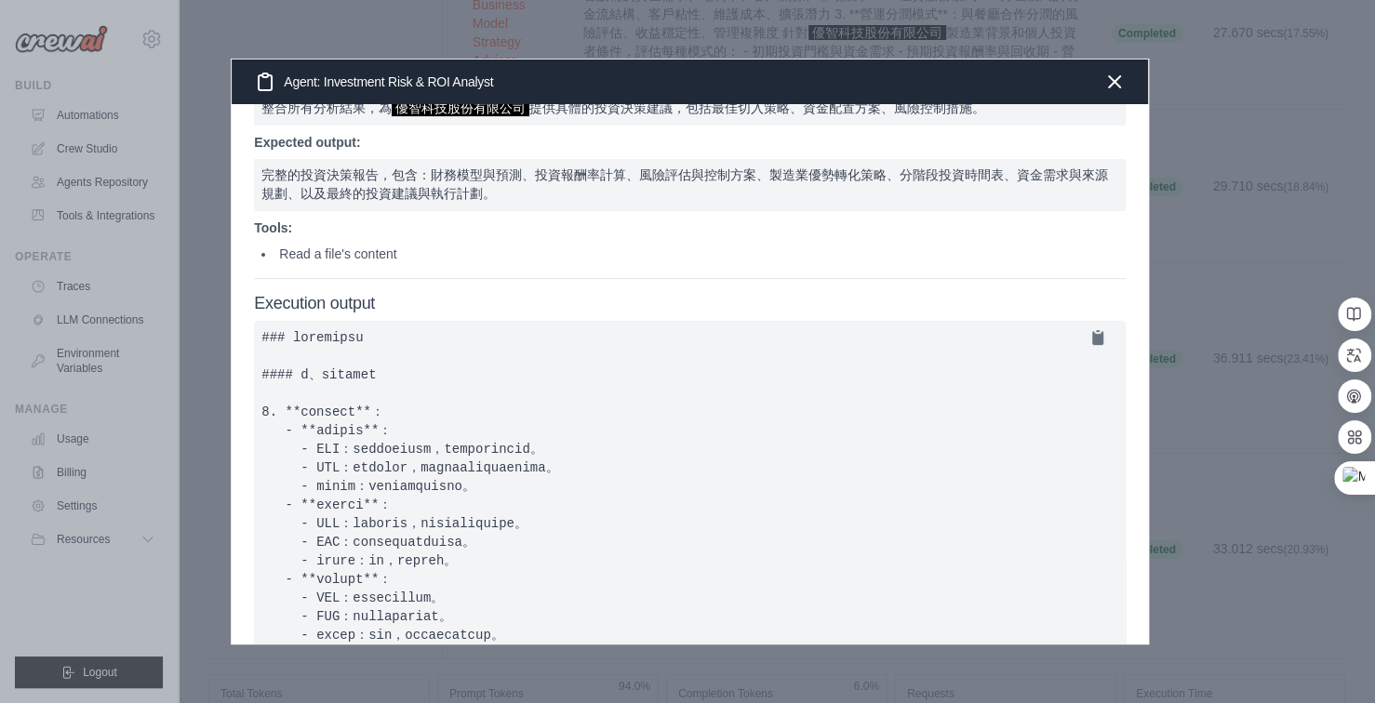
scroll to position [276, 0]
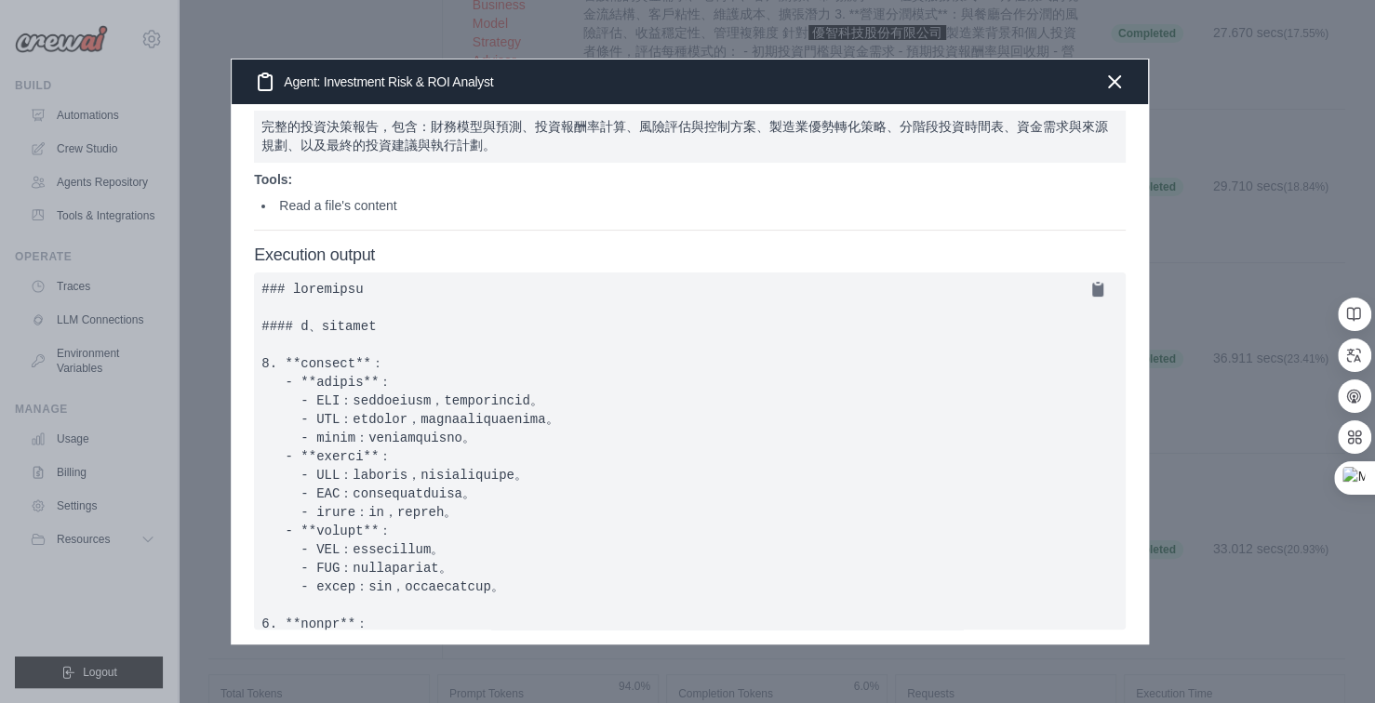
click at [1135, 583] on div "Description: 基於前期分析結果，進行綜合財務評估與投資建議： 1. **投資報酬率分析**：計算三種商業模式的NPV、IRR、投資回收期 2. *…" at bounding box center [689, 374] width 915 height 540
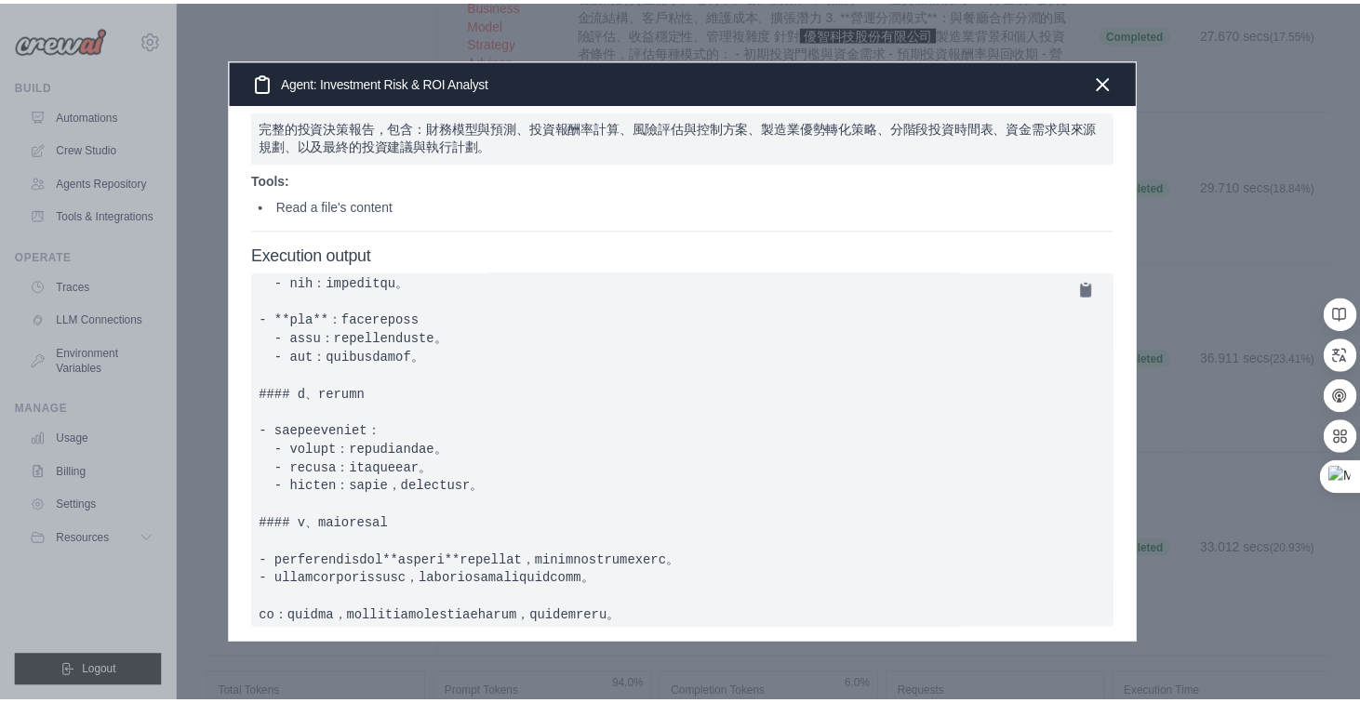
scroll to position [904, 0]
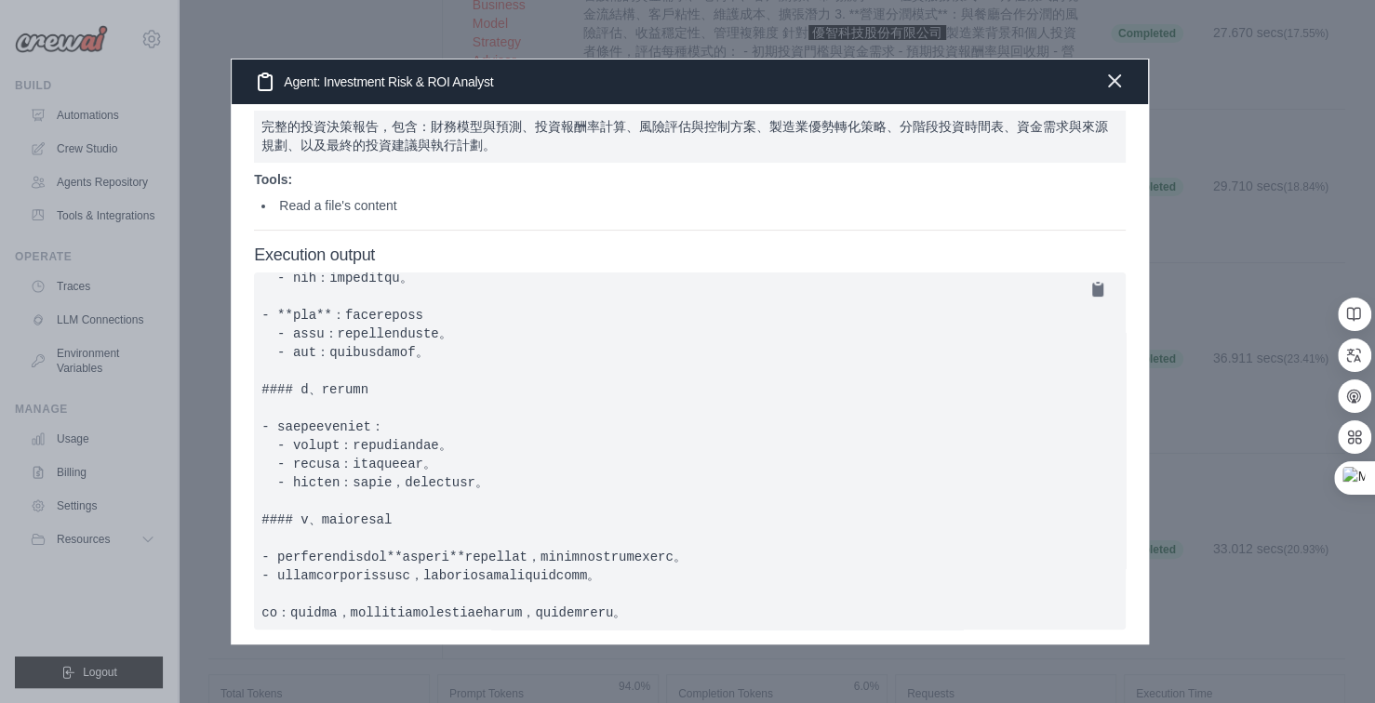
click at [1119, 79] on icon "button" at bounding box center [1114, 80] width 11 height 11
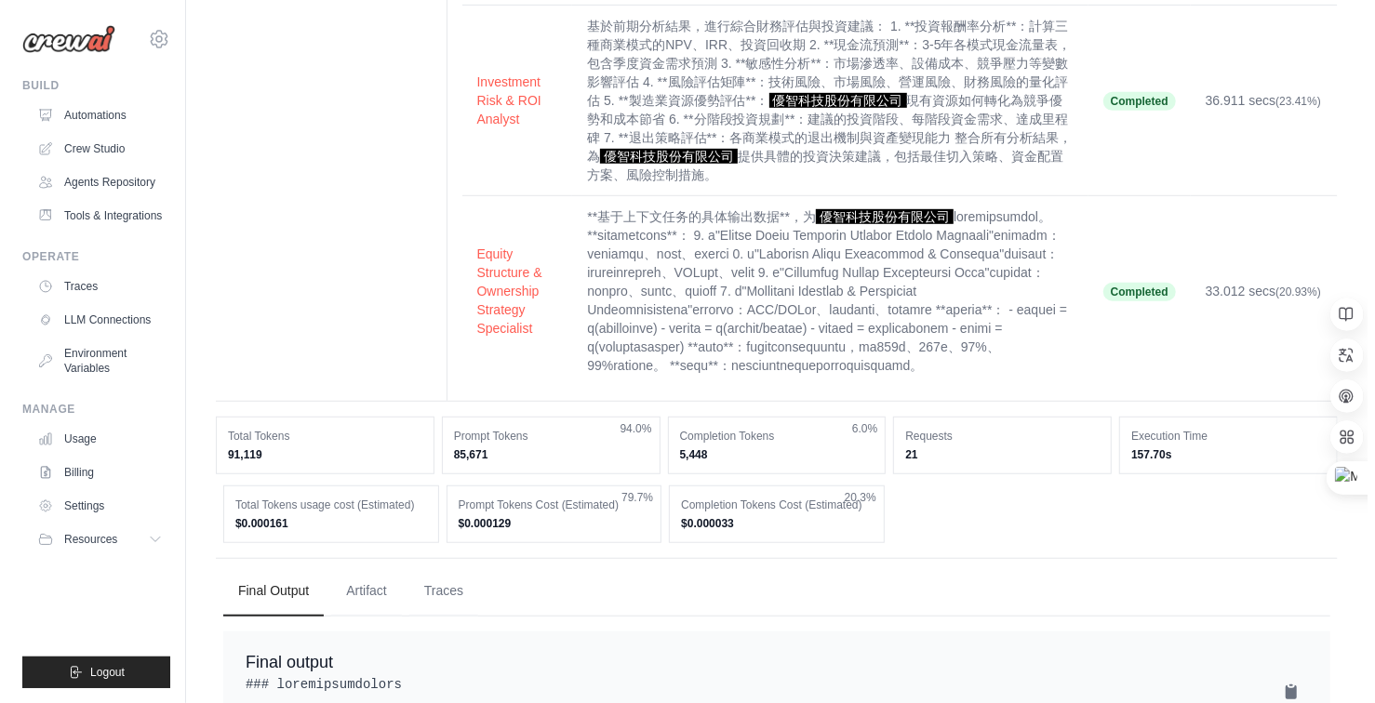
scroll to position [651, 0]
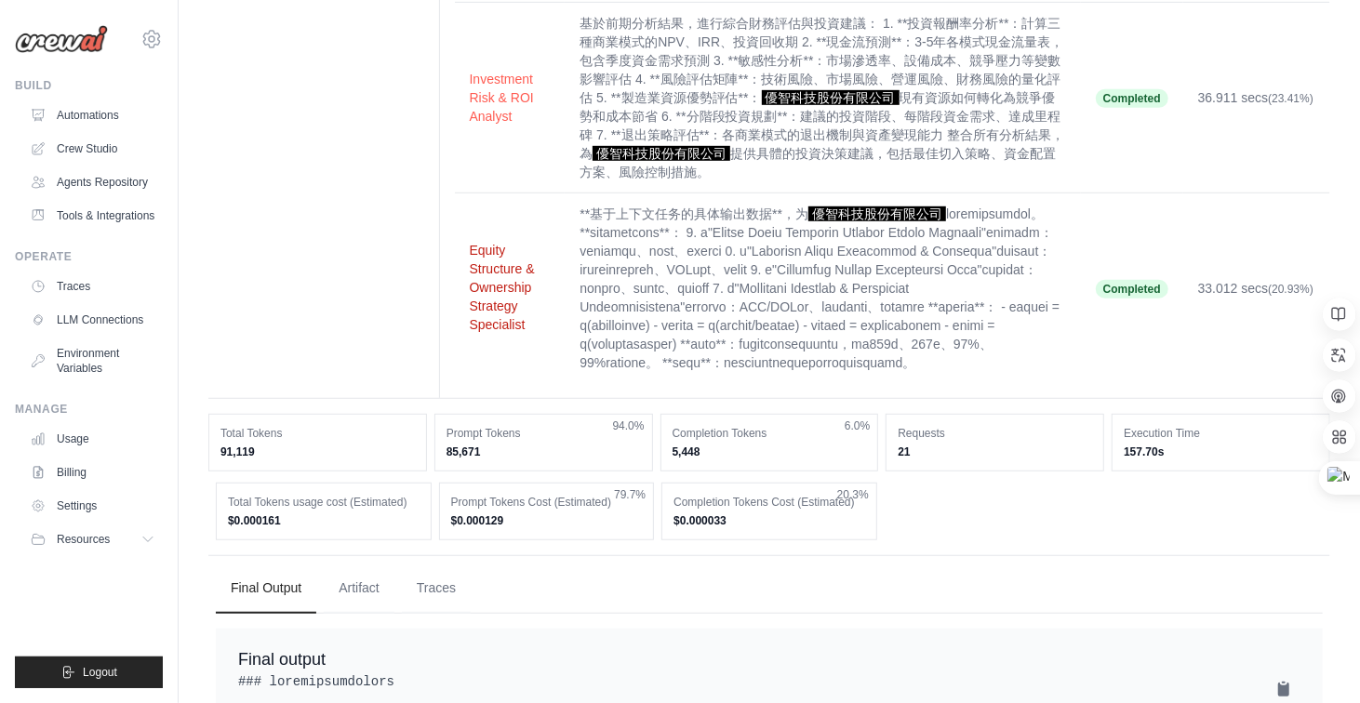
click at [514, 312] on button "Equity Structure & Ownership Strategy Specialist" at bounding box center [510, 287] width 81 height 93
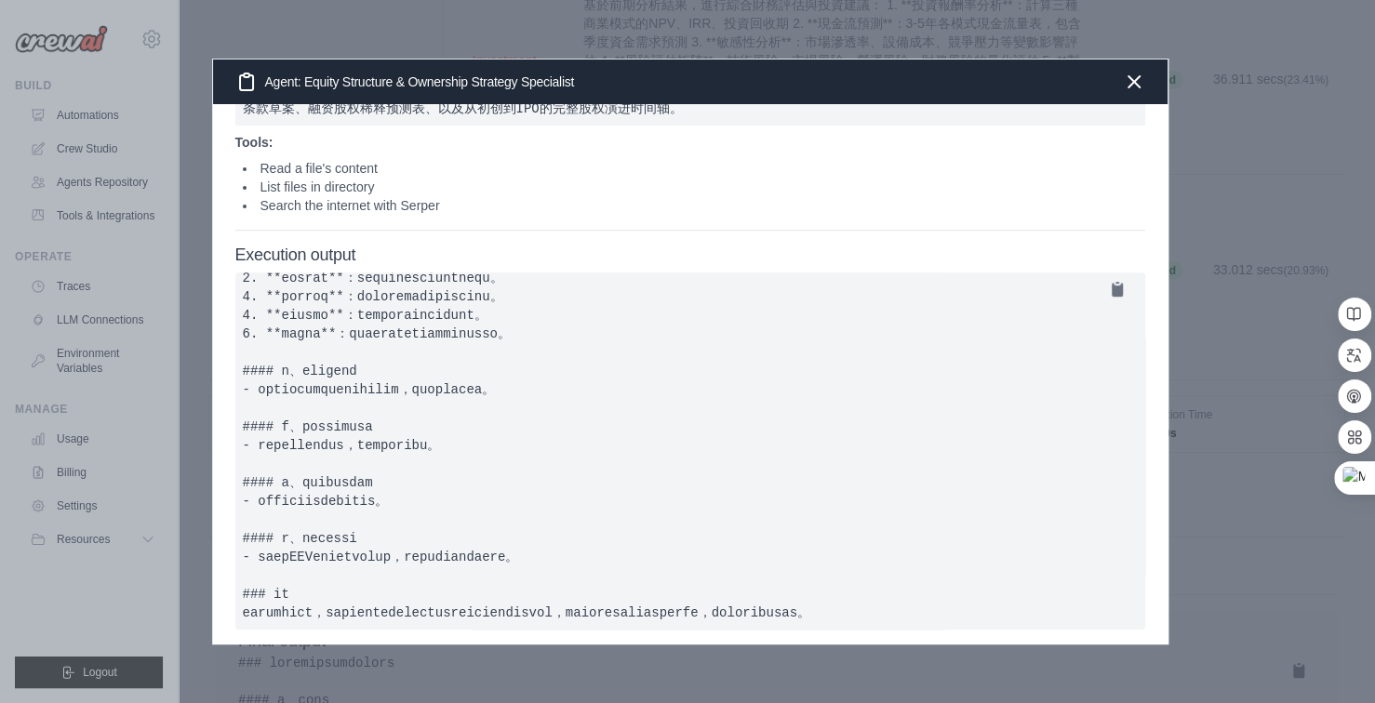
scroll to position [681, 0]
click at [1139, 76] on icon "button" at bounding box center [1134, 81] width 22 height 22
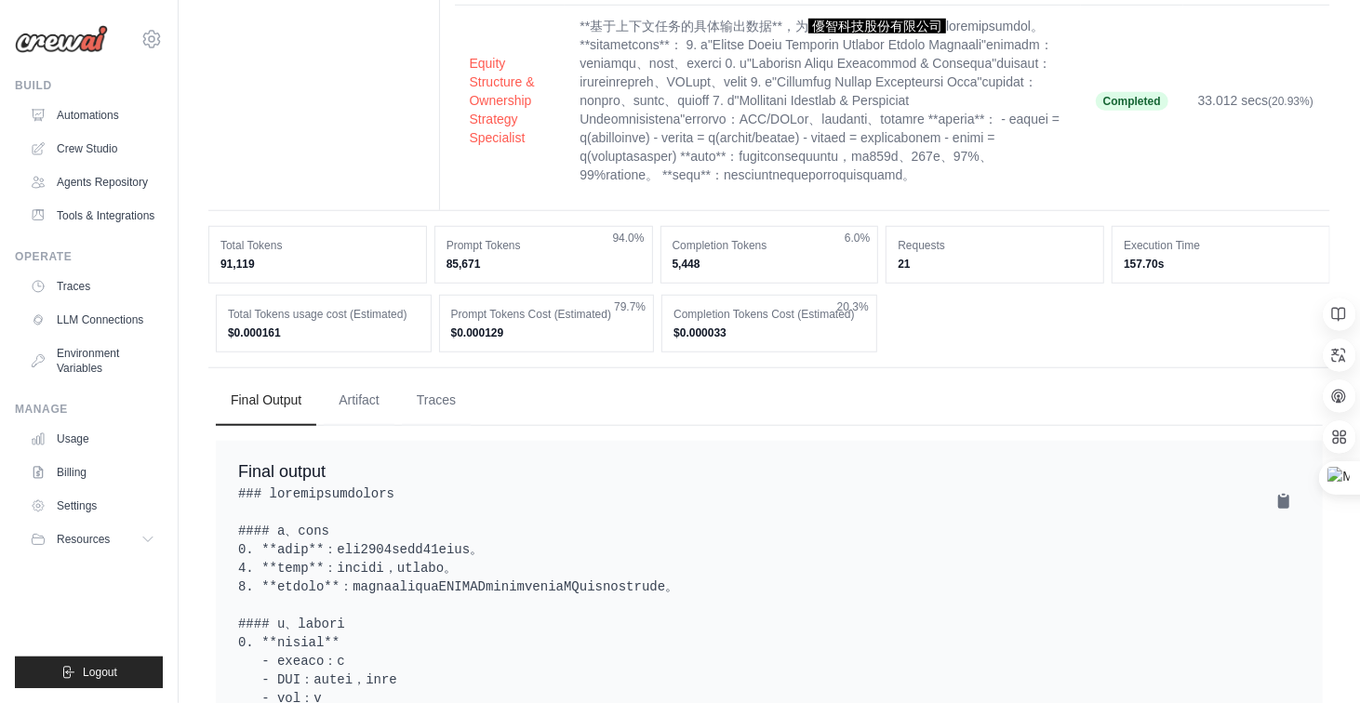
scroll to position [608, 0]
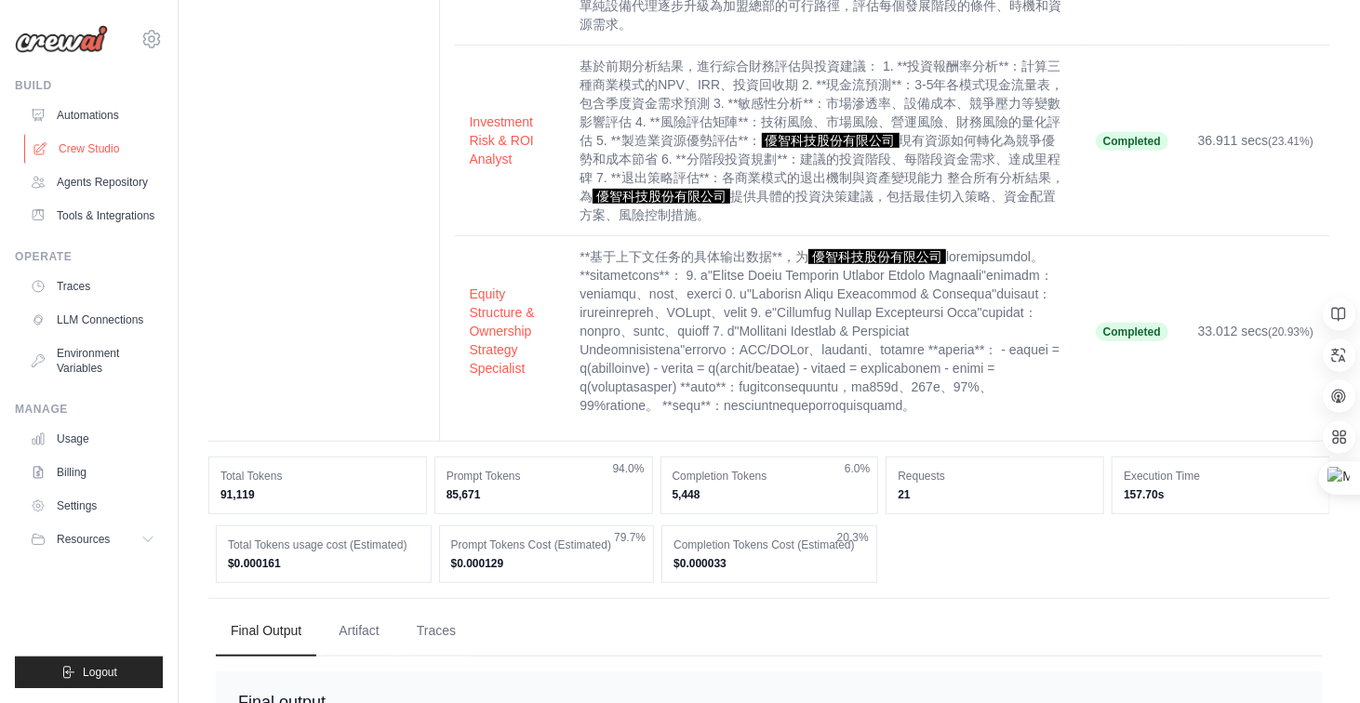
click at [99, 151] on link "Crew Studio" at bounding box center [94, 149] width 140 height 30
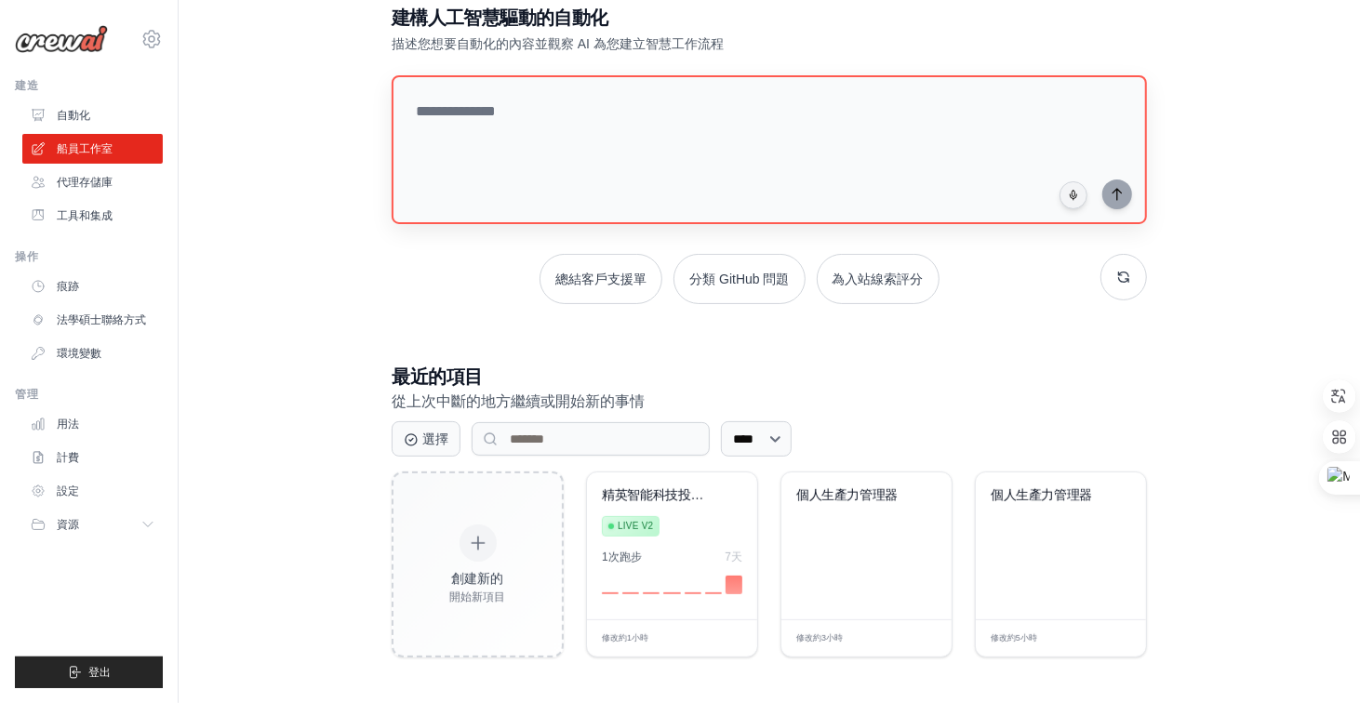
scroll to position [110, 0]
click at [724, 635] on font "編輯" at bounding box center [719, 637] width 20 height 11
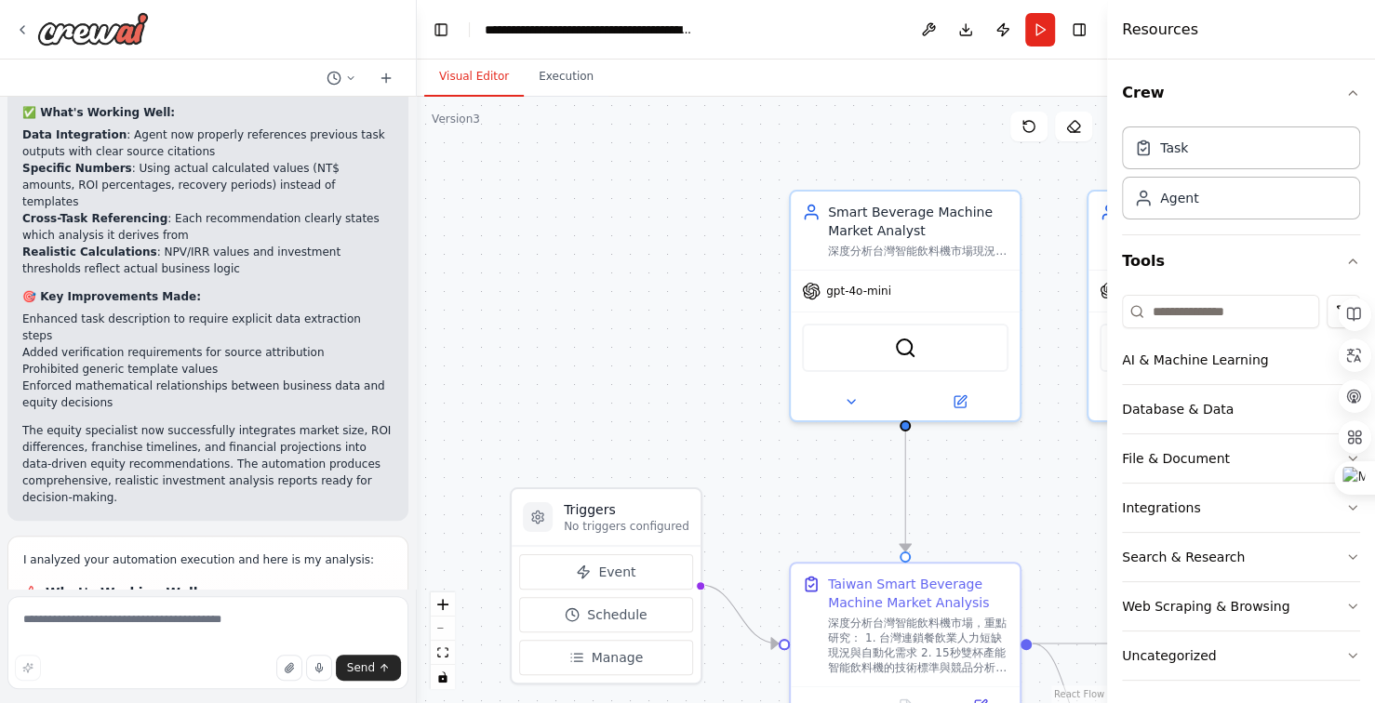
scroll to position [27864, 0]
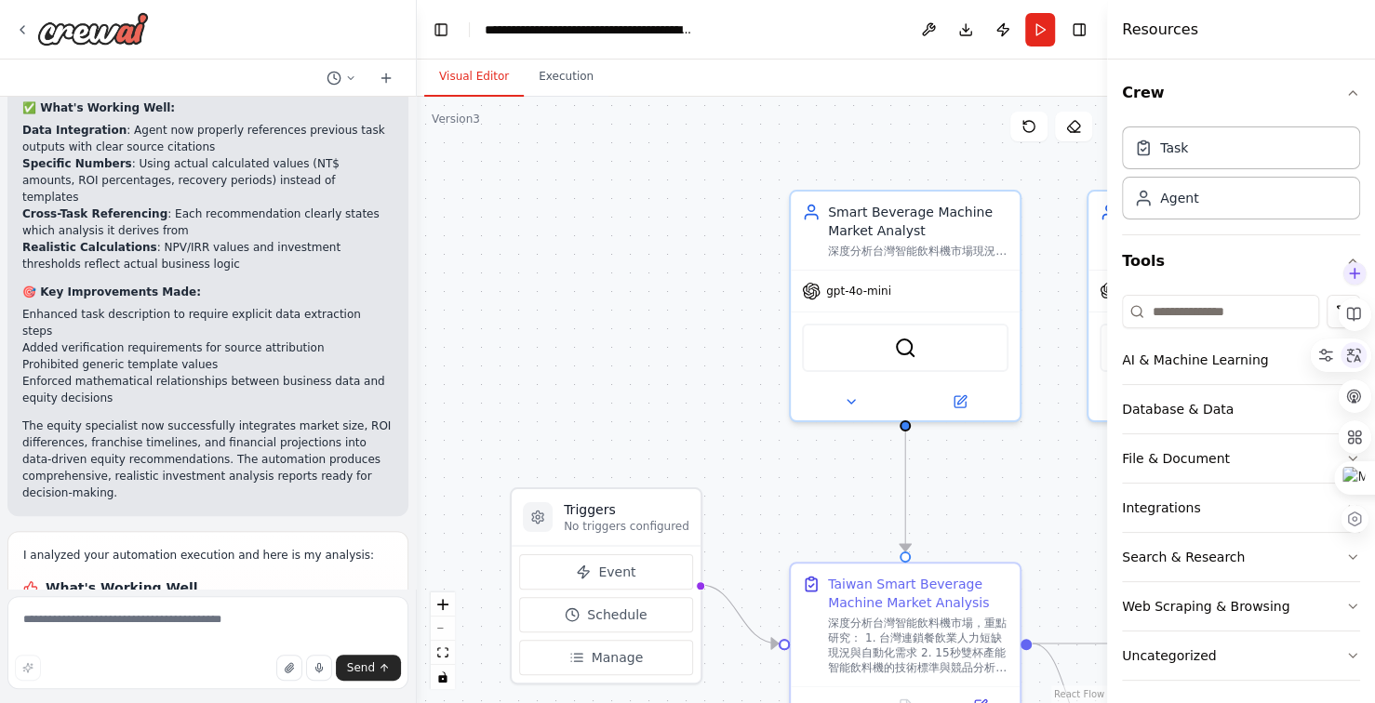
click at [1361, 357] on icon at bounding box center [1353, 355] width 17 height 17
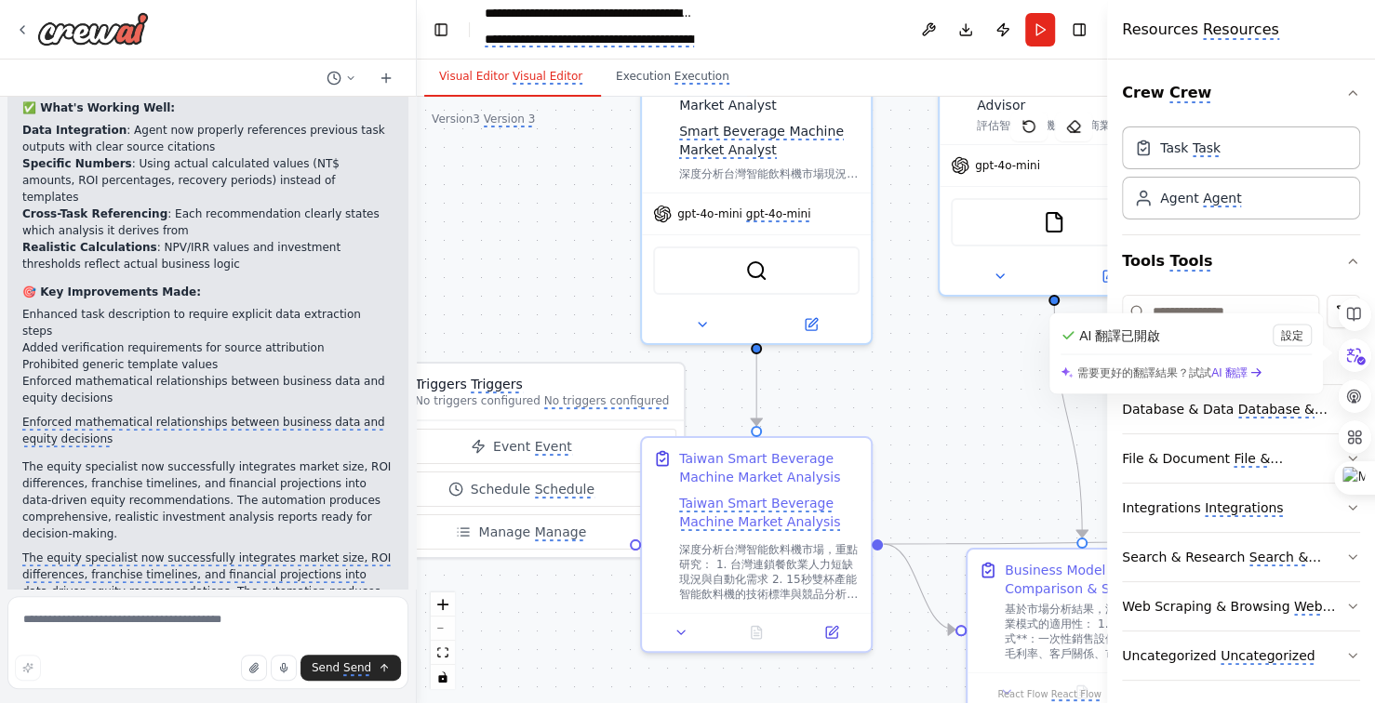
drag, startPoint x: 504, startPoint y: 193, endPoint x: 493, endPoint y: 173, distance: 23.3
click at [496, 181] on div ".deletable-edge-delete-btn { width: 20px; height: 20px; border: 0px solid #ffff…" at bounding box center [762, 400] width 690 height 606
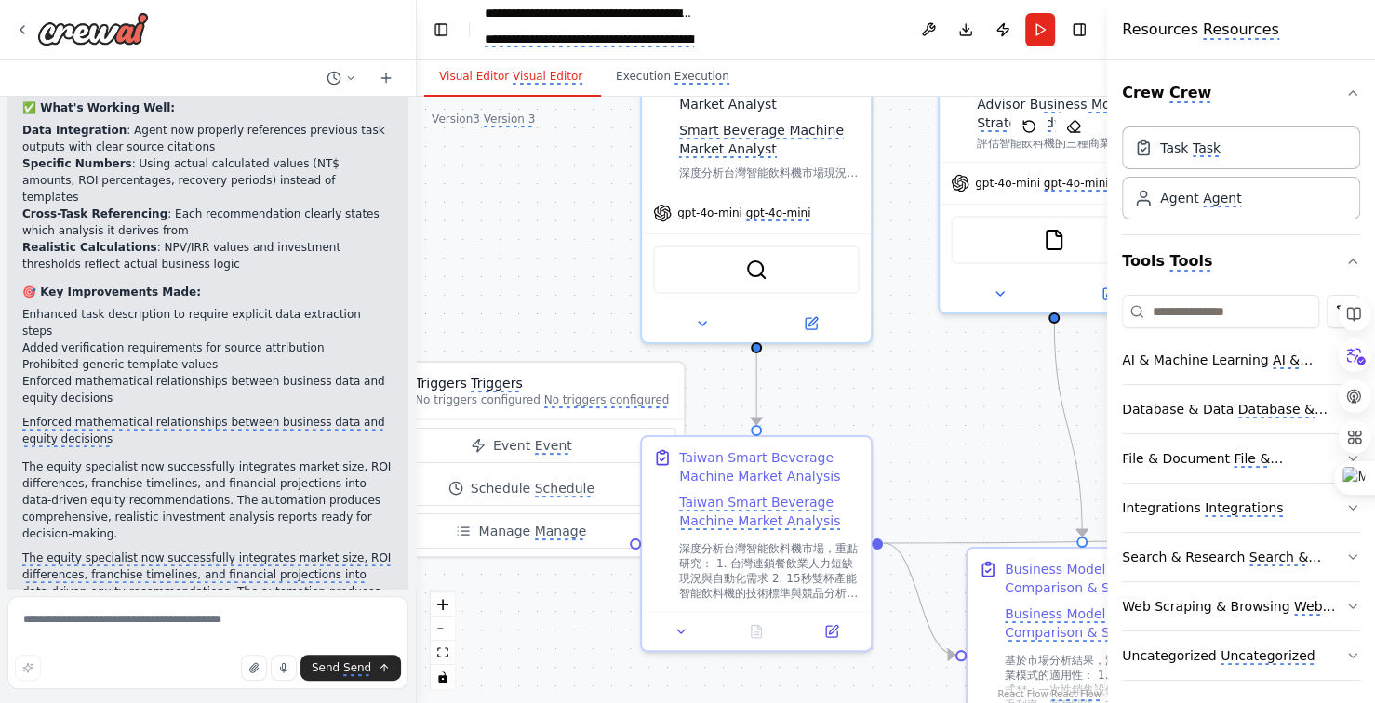
click at [989, 442] on div ".deletable-edge-delete-btn { width: 20px; height: 20px; border: 0px solid #ffff…" at bounding box center [762, 400] width 690 height 606
click at [919, 392] on div ".deletable-edge-delete-btn { width: 20px; height: 20px; border: 0px solid #ffff…" at bounding box center [762, 400] width 690 height 606
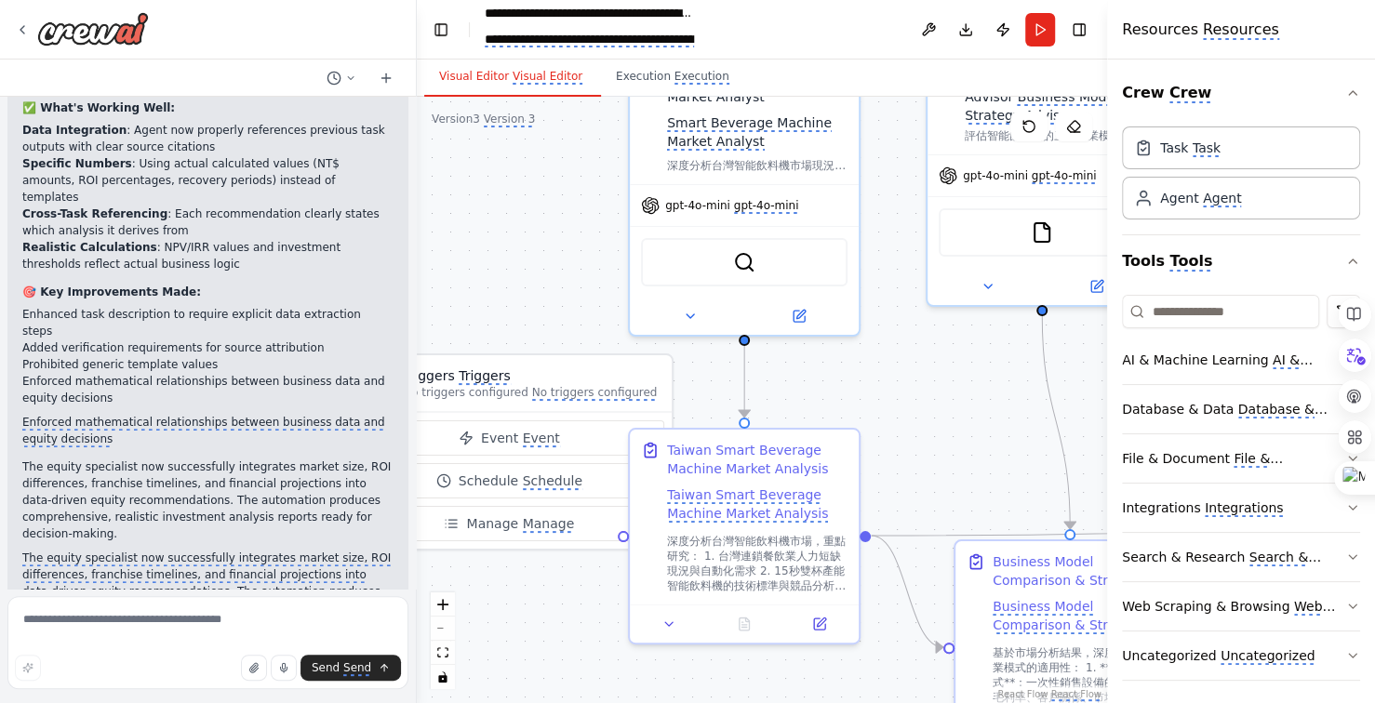
click at [915, 389] on div ".deletable-edge-delete-btn { width: 20px; height: 20px; border: 0px solid #ffff…" at bounding box center [762, 400] width 690 height 606
drag, startPoint x: 910, startPoint y: 386, endPoint x: 867, endPoint y: 371, distance: 45.3
click at [878, 378] on div ".deletable-edge-delete-btn { width: 20px; height: 20px; border: 0px solid #ffff…" at bounding box center [762, 400] width 690 height 606
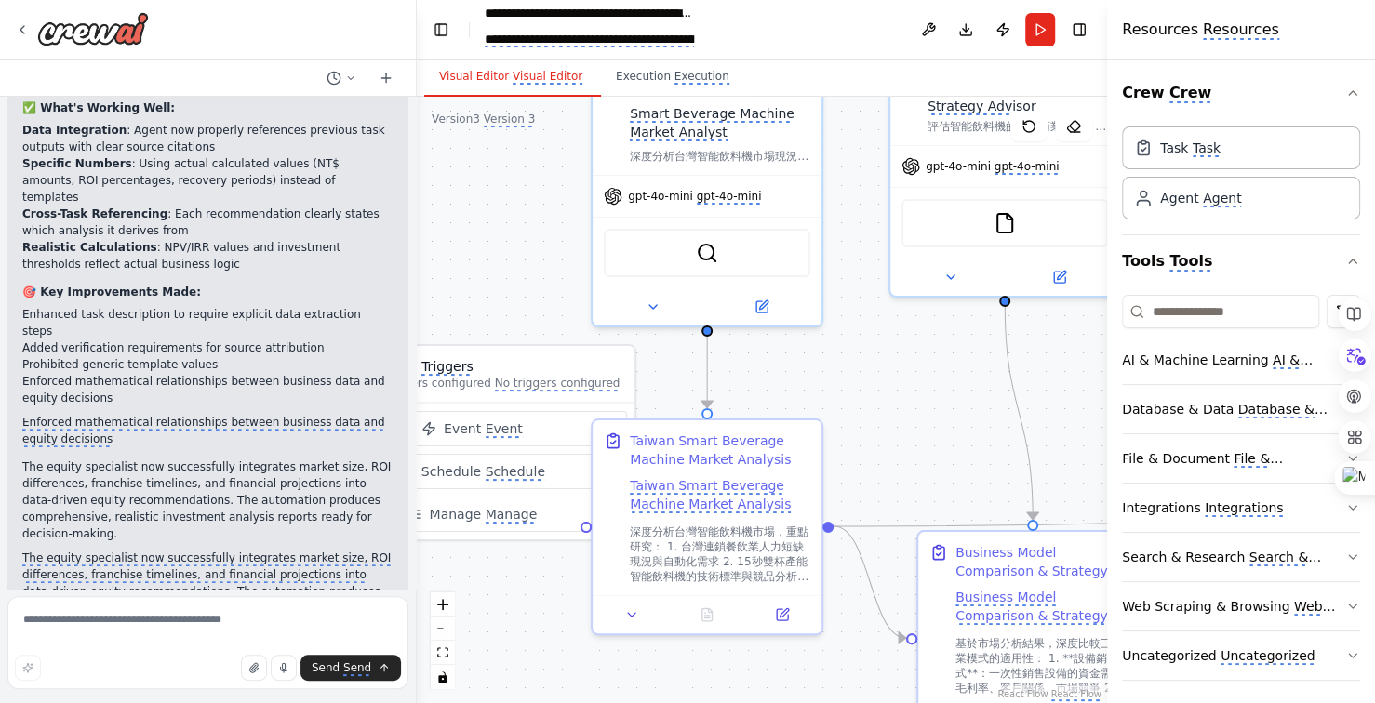
drag, startPoint x: 846, startPoint y: 392, endPoint x: 828, endPoint y: 388, distance: 19.0
click at [831, 389] on div ".deletable-edge-delete-btn { width: 20px; height: 20px; border: 0px solid #ffff…" at bounding box center [762, 400] width 690 height 606
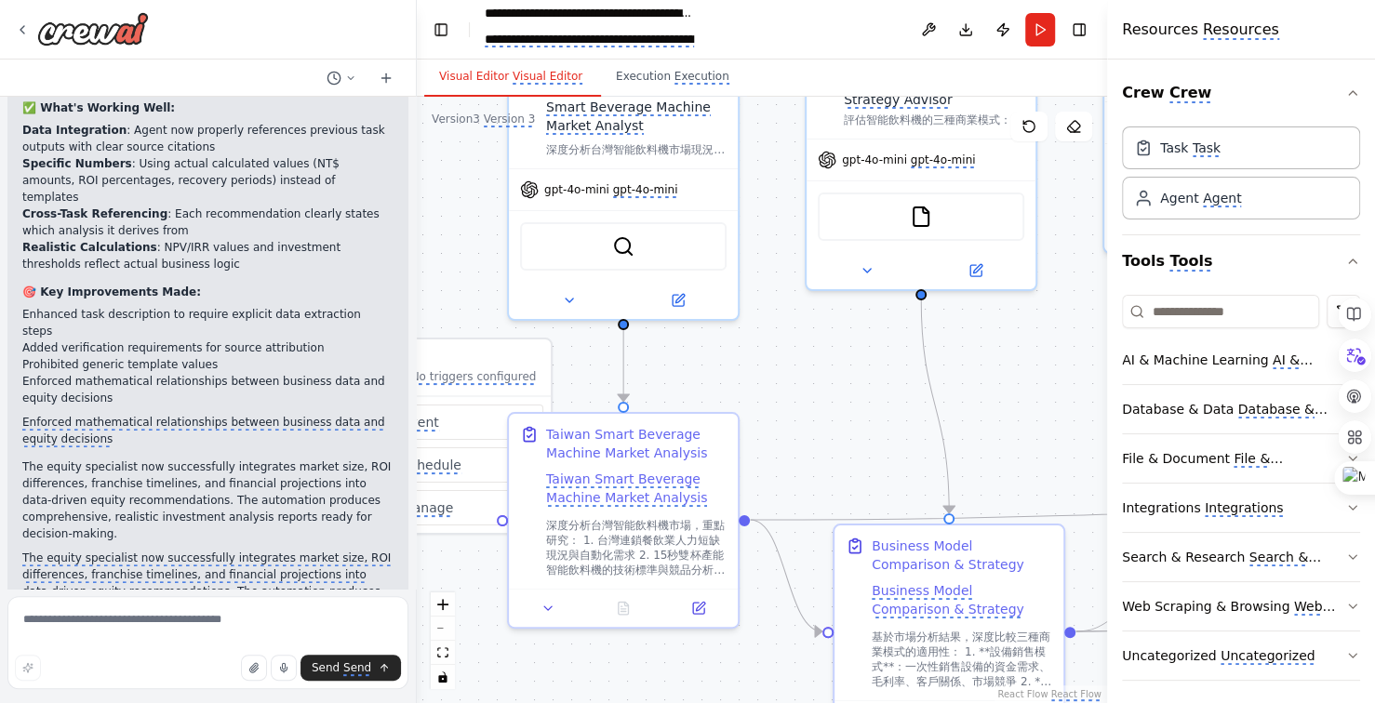
click at [933, 364] on div ".deletable-edge-delete-btn { width: 20px; height: 20px; border: 0px solid #ffff…" at bounding box center [762, 400] width 690 height 606
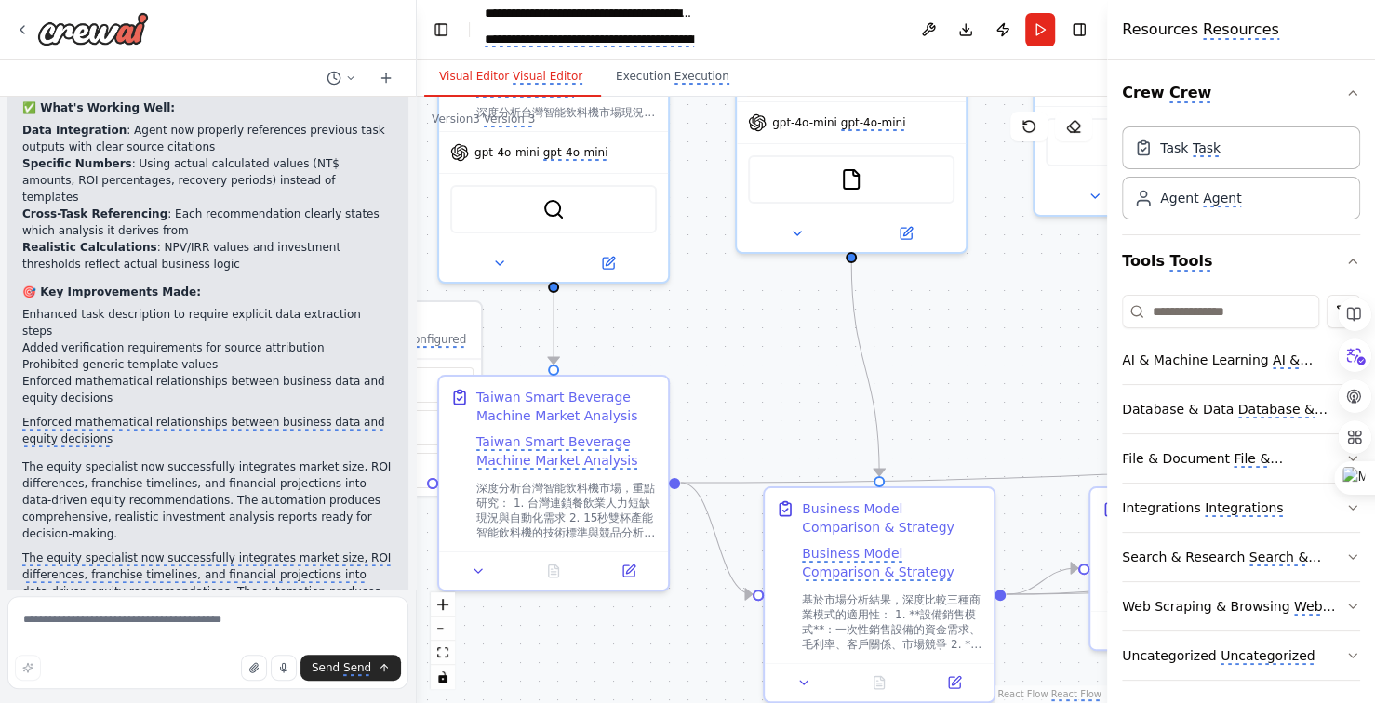
drag, startPoint x: 845, startPoint y: 365, endPoint x: 823, endPoint y: 362, distance: 21.6
click at [831, 364] on div ".deletable-edge-delete-btn { width: 20px; height: 20px; border: 0px solid #ffff…" at bounding box center [762, 400] width 690 height 606
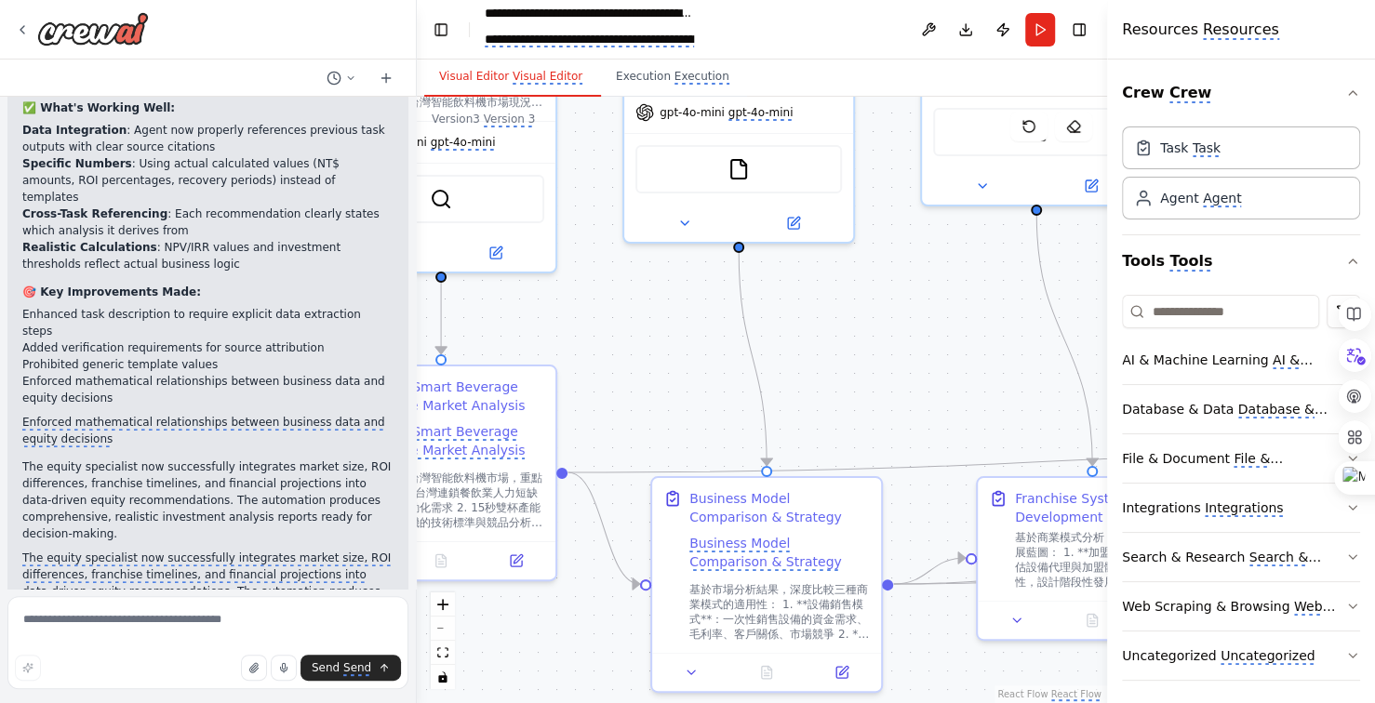
click at [886, 367] on div ".deletable-edge-delete-btn { width: 20px; height: 20px; border: 0px solid #ffff…" at bounding box center [762, 400] width 690 height 606
drag, startPoint x: 851, startPoint y: 367, endPoint x: 796, endPoint y: 364, distance: 55.0
click at [805, 366] on div ".deletable-edge-delete-btn { width: 20px; height: 20px; border: 0px solid #ffff…" at bounding box center [762, 400] width 690 height 606
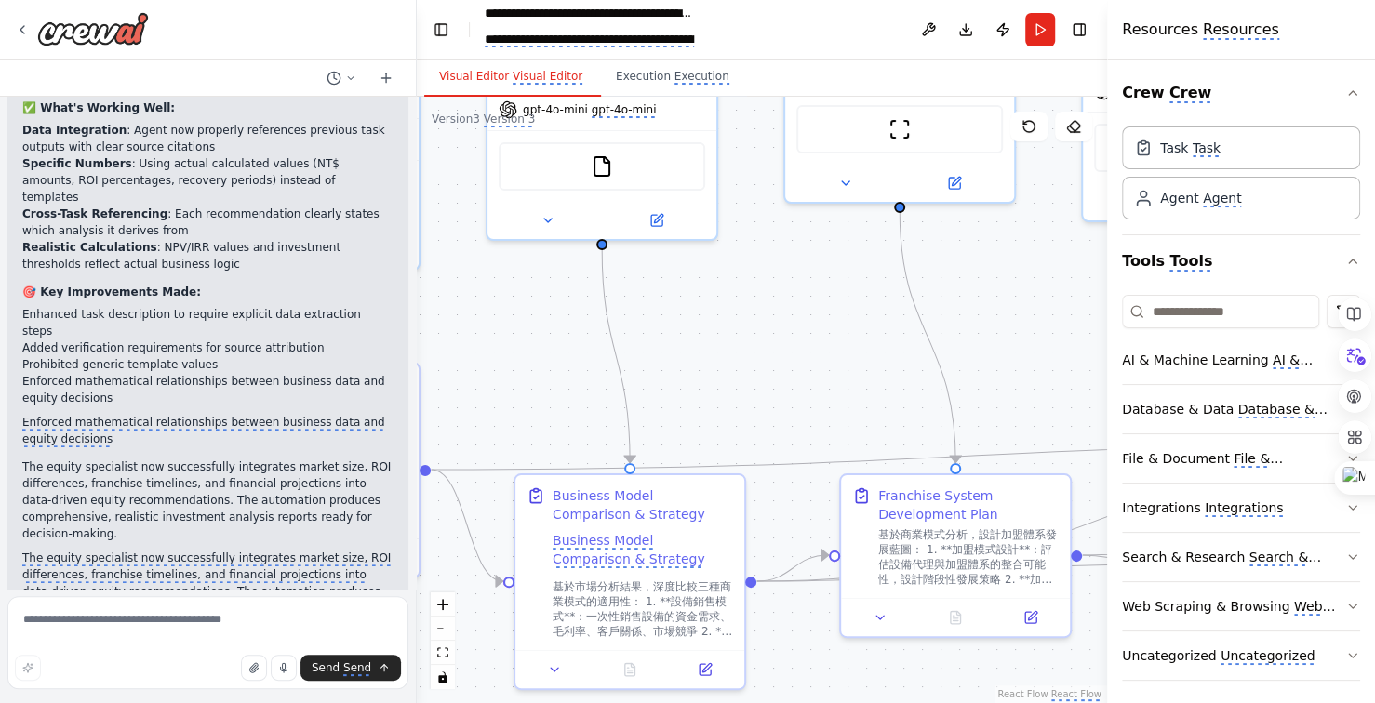
click at [795, 364] on div ".deletable-edge-delete-btn { width: 20px; height: 20px; border: 0px solid #ffff…" at bounding box center [762, 400] width 690 height 606
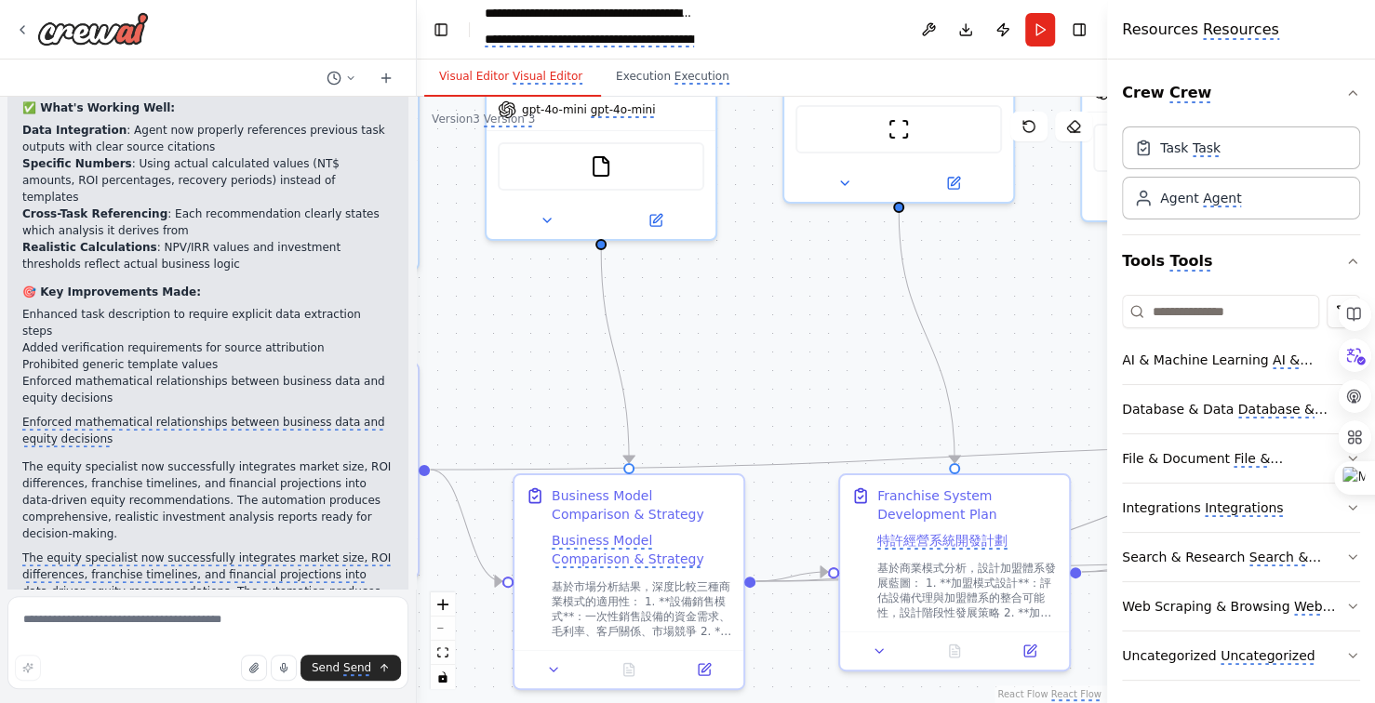
drag, startPoint x: 1075, startPoint y: 366, endPoint x: 948, endPoint y: 345, distance: 129.1
click at [1073, 366] on div ".deletable-edge-delete-btn { width: 20px; height: 20px; border: 0px solid #ffff…" at bounding box center [762, 400] width 690 height 606
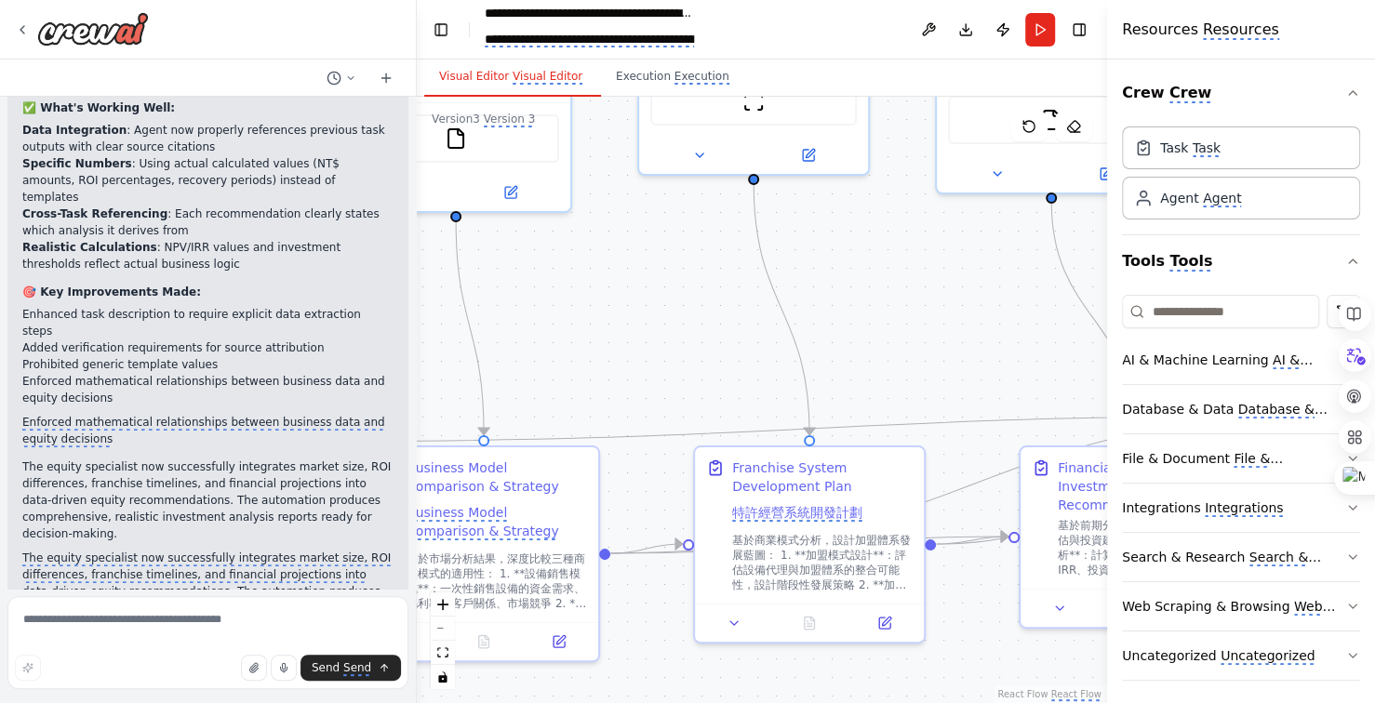
drag, startPoint x: 948, startPoint y: 345, endPoint x: 862, endPoint y: 325, distance: 88.0
click at [862, 325] on div ".deletable-edge-delete-btn { width: 20px; height: 20px; border: 0px solid #ffff…" at bounding box center [762, 400] width 690 height 606
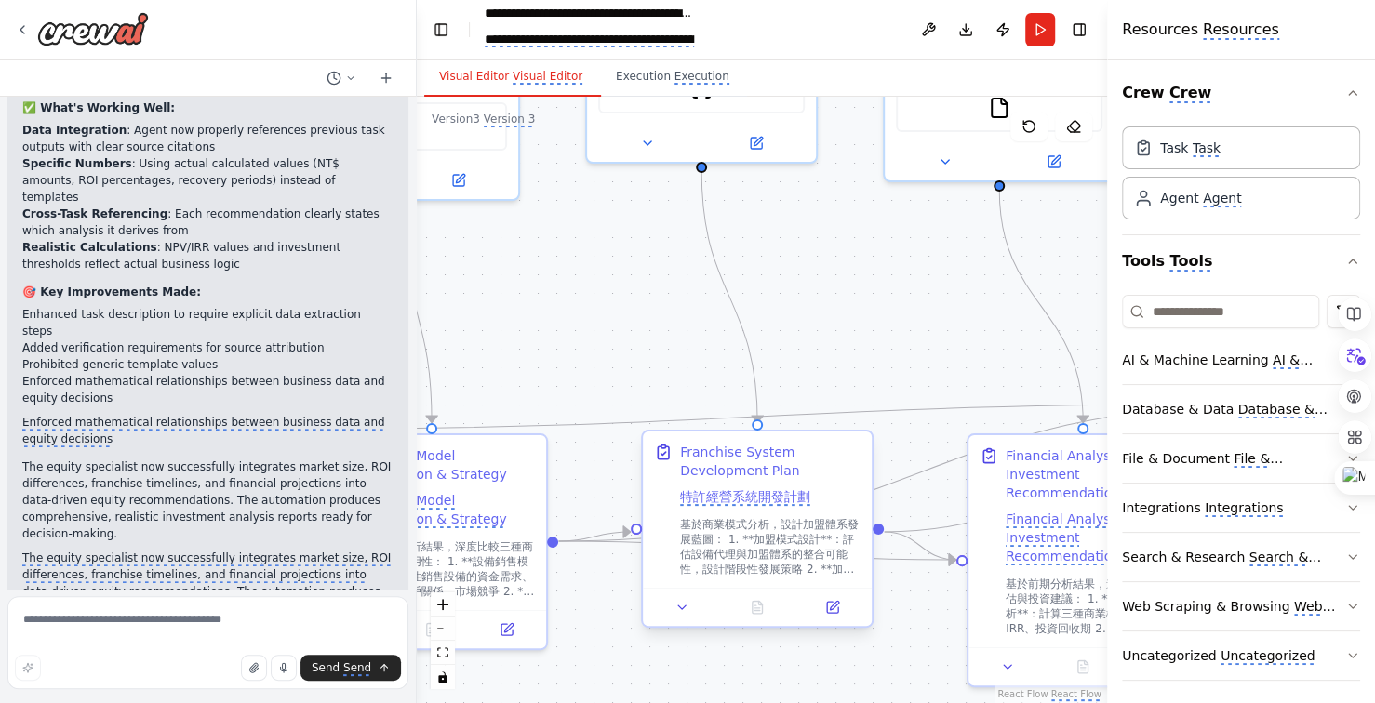
click at [789, 503] on monica-translate-translate "特許經營系統開發計劃" at bounding box center [745, 497] width 130 height 17
click at [682, 606] on icon at bounding box center [681, 608] width 7 height 4
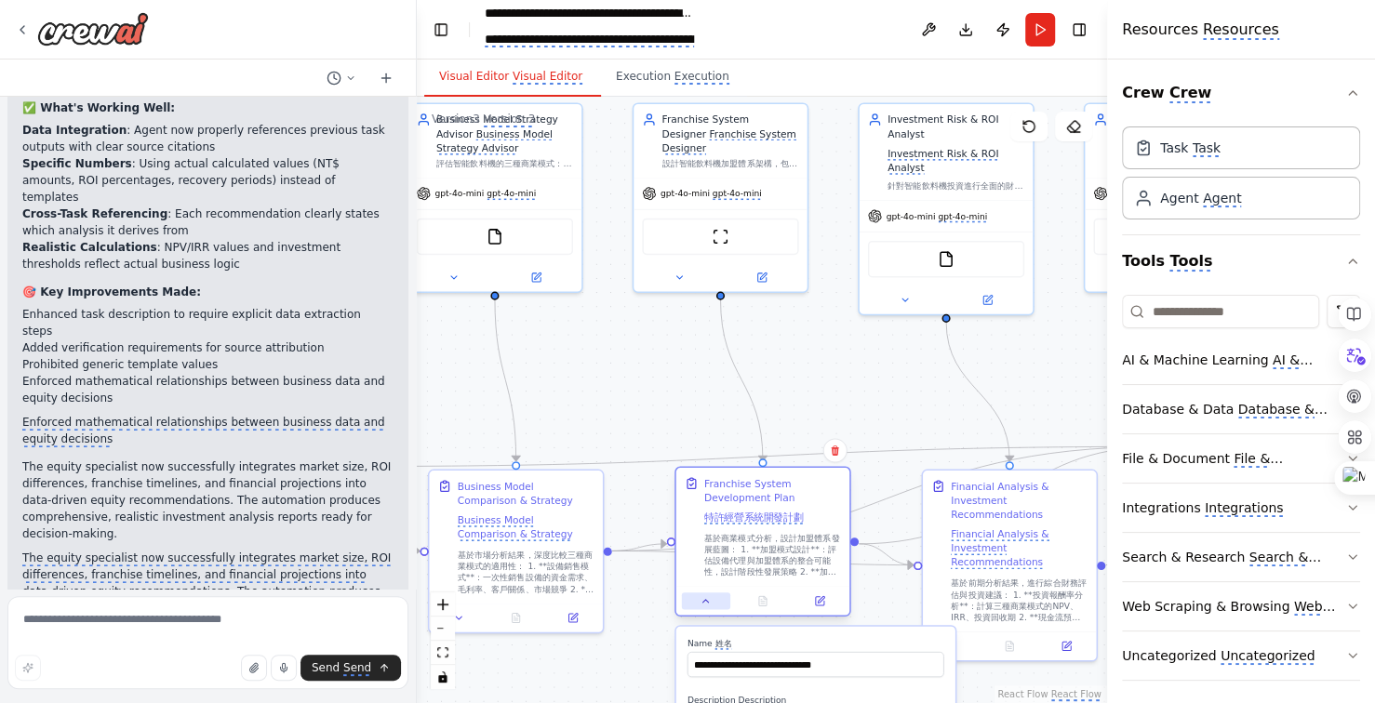
click at [713, 604] on button at bounding box center [706, 601] width 48 height 17
click at [819, 602] on icon at bounding box center [819, 601] width 8 height 8
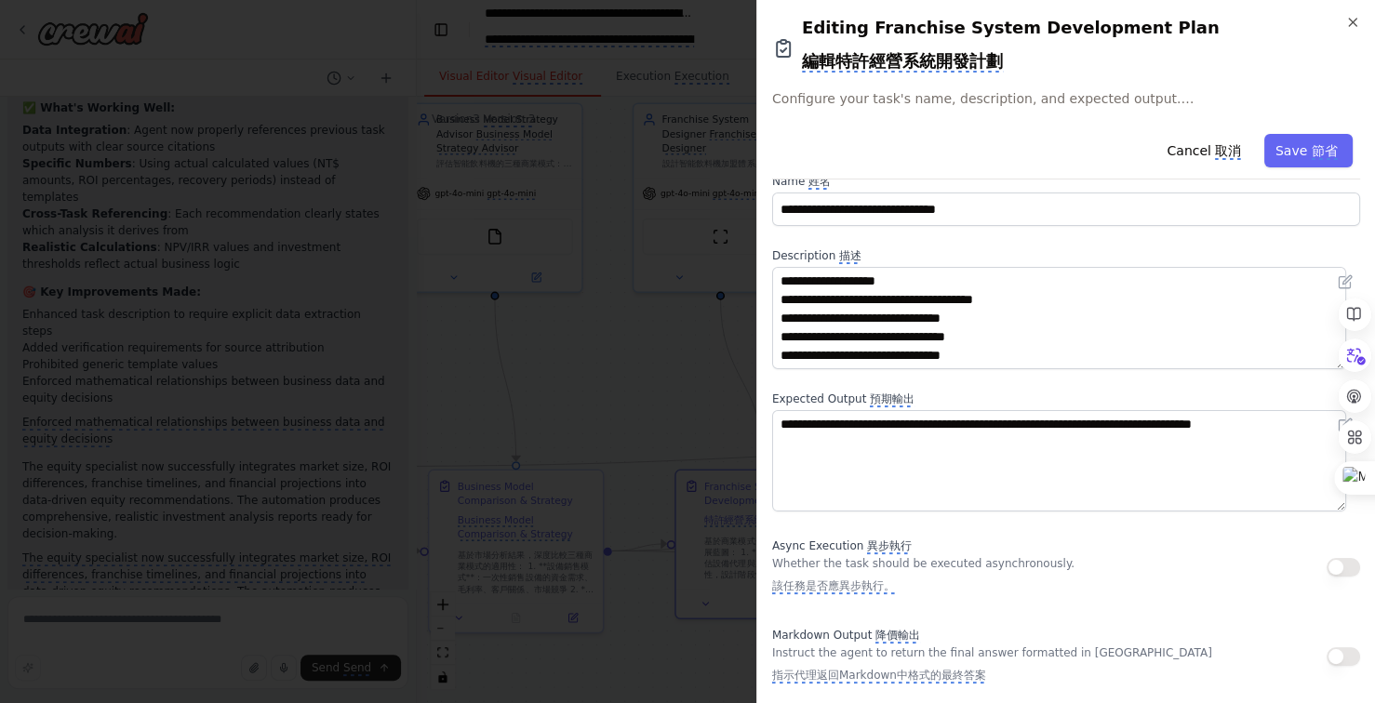
scroll to position [0, 0]
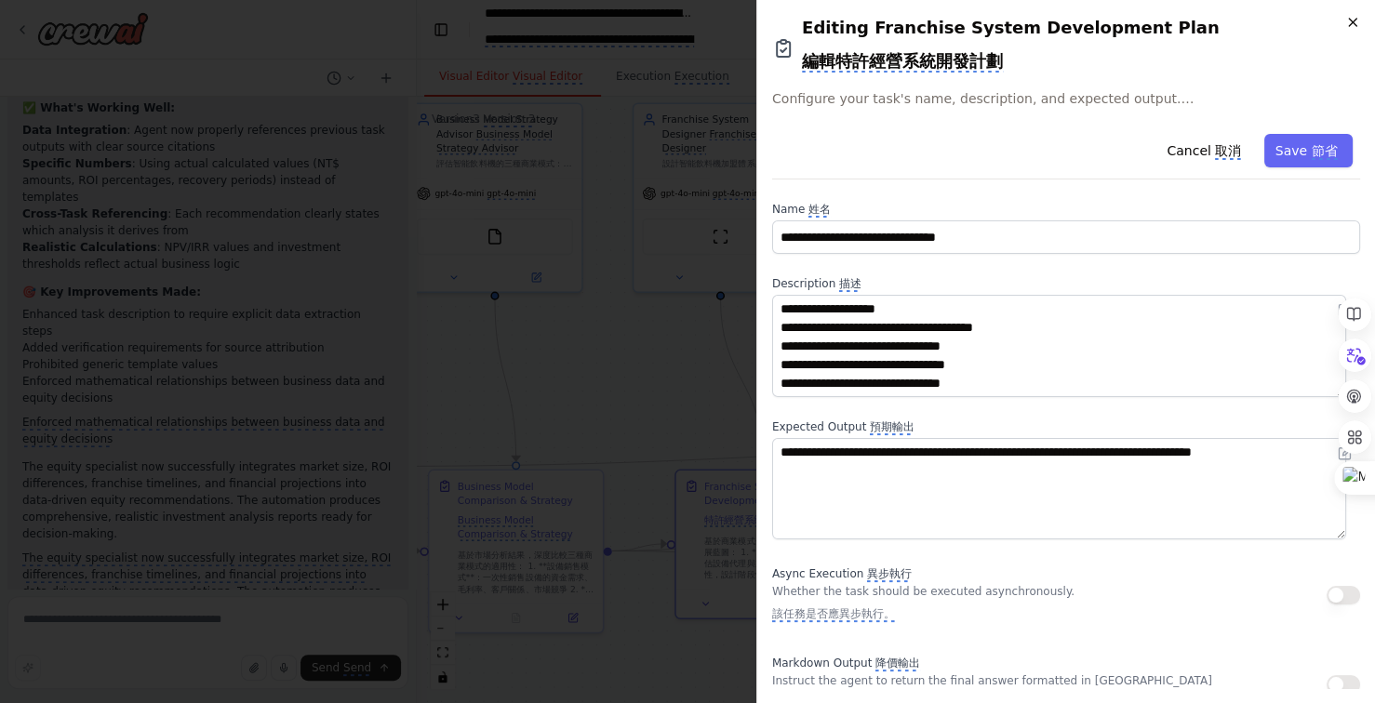
click at [1353, 24] on icon "button" at bounding box center [1352, 22] width 15 height 15
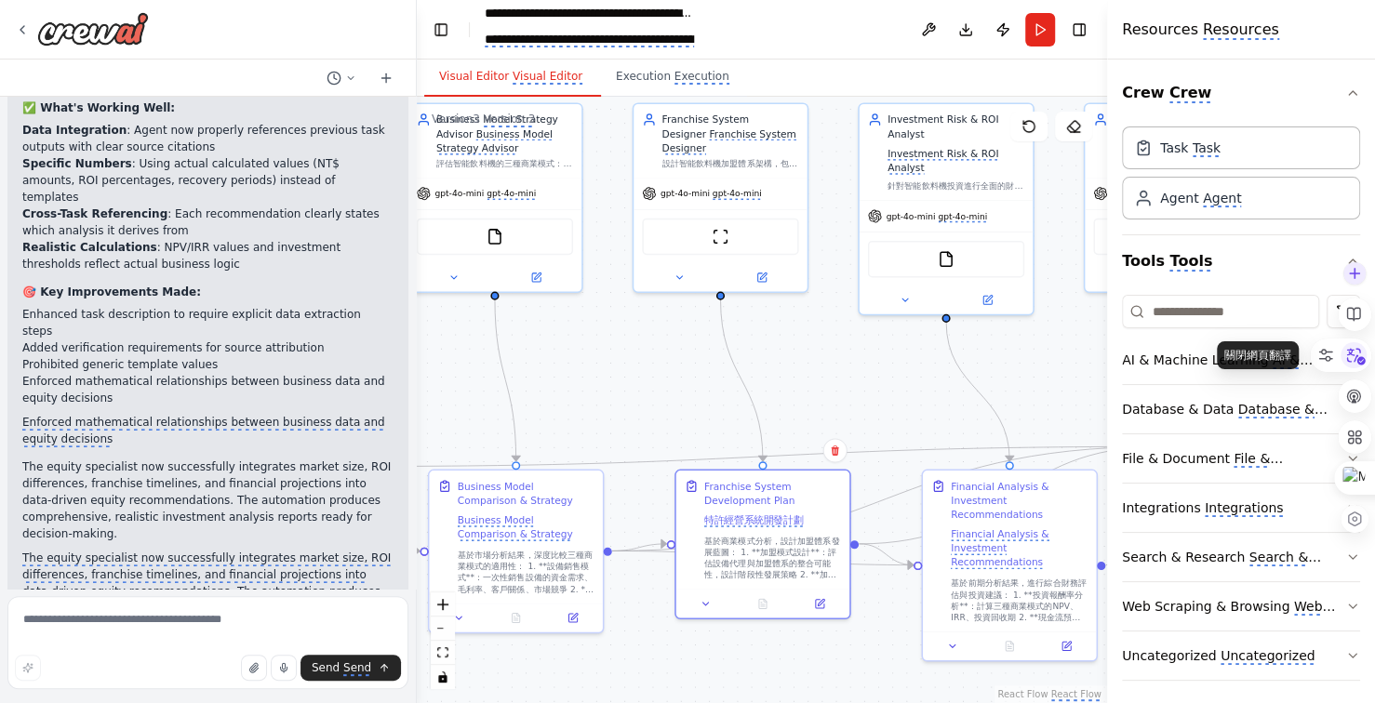
click at [1353, 358] on icon at bounding box center [1353, 355] width 28 height 28
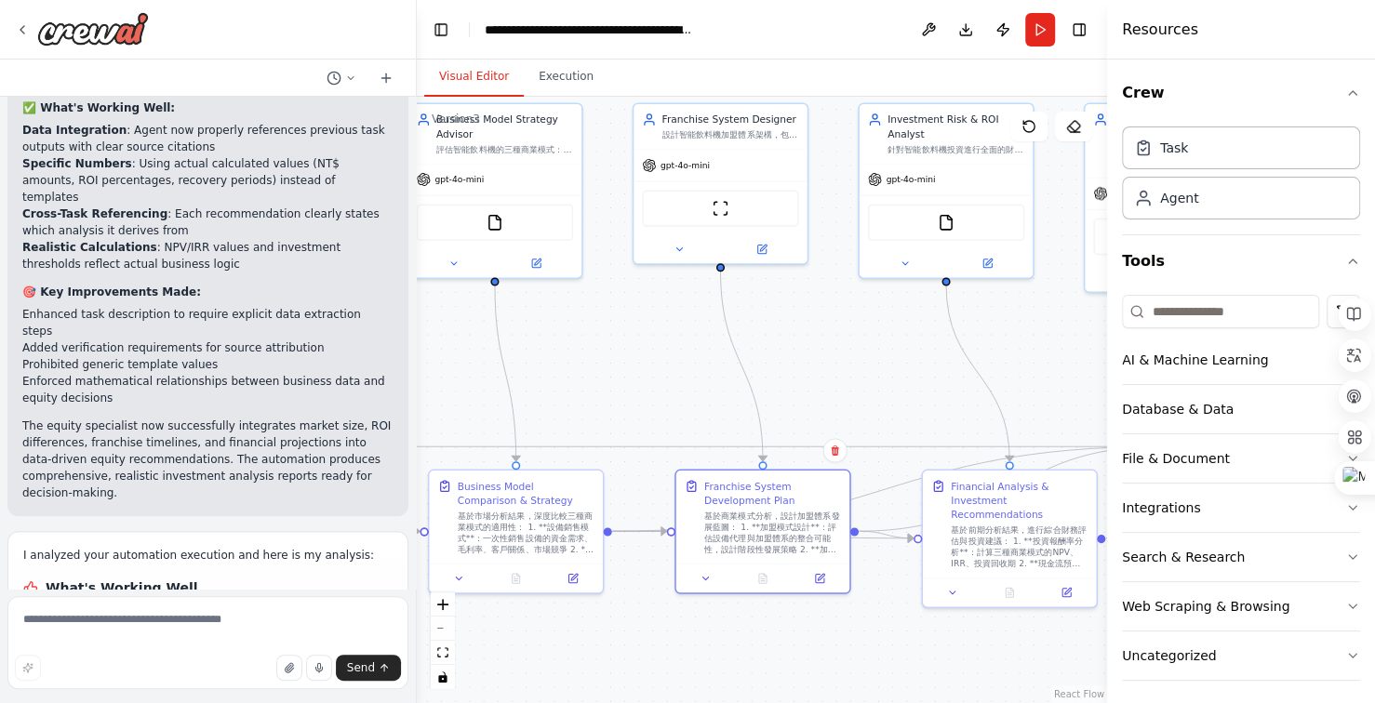
click at [865, 385] on div ".deletable-edge-delete-btn { width: 20px; height: 20px; border: 0px solid #ffff…" at bounding box center [762, 400] width 690 height 606
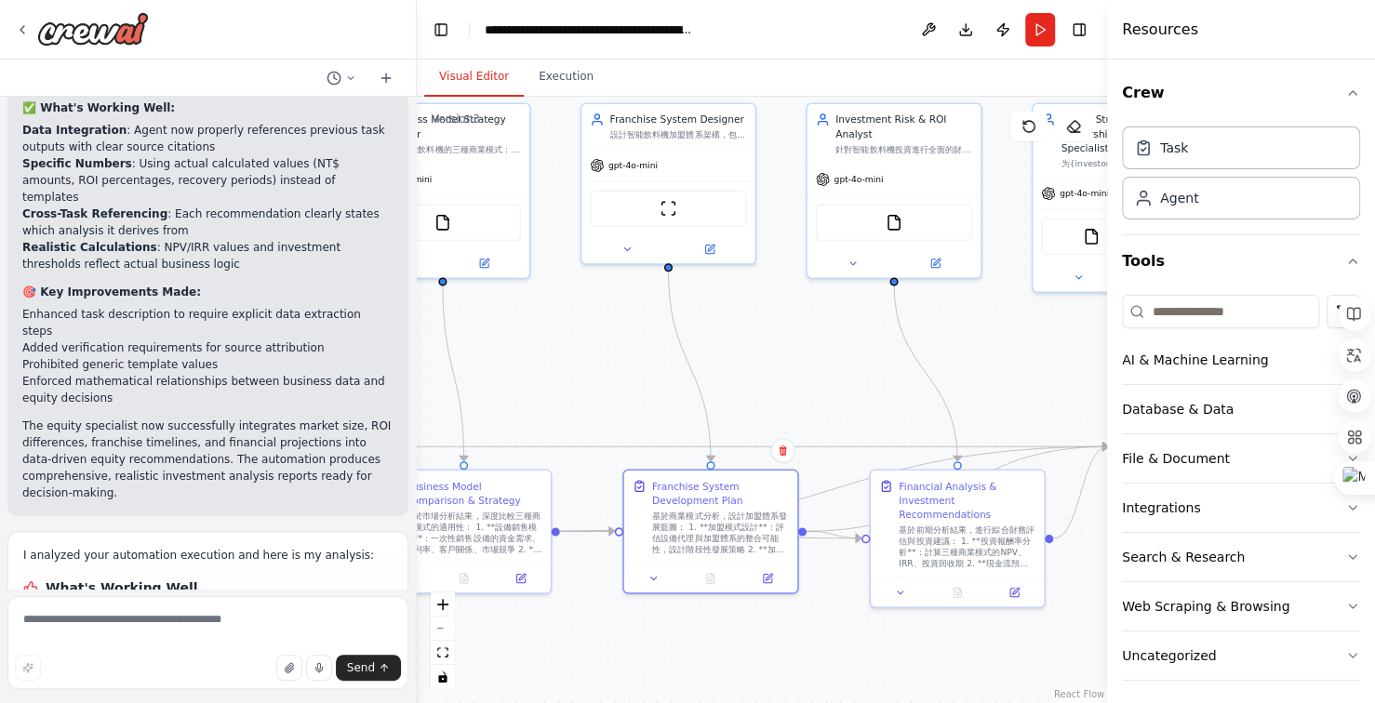
drag, startPoint x: 846, startPoint y: 385, endPoint x: 696, endPoint y: 367, distance: 150.8
click at [699, 369] on div ".deletable-edge-delete-btn { width: 20px; height: 20px; border: 0px solid #ffff…" at bounding box center [762, 400] width 690 height 606
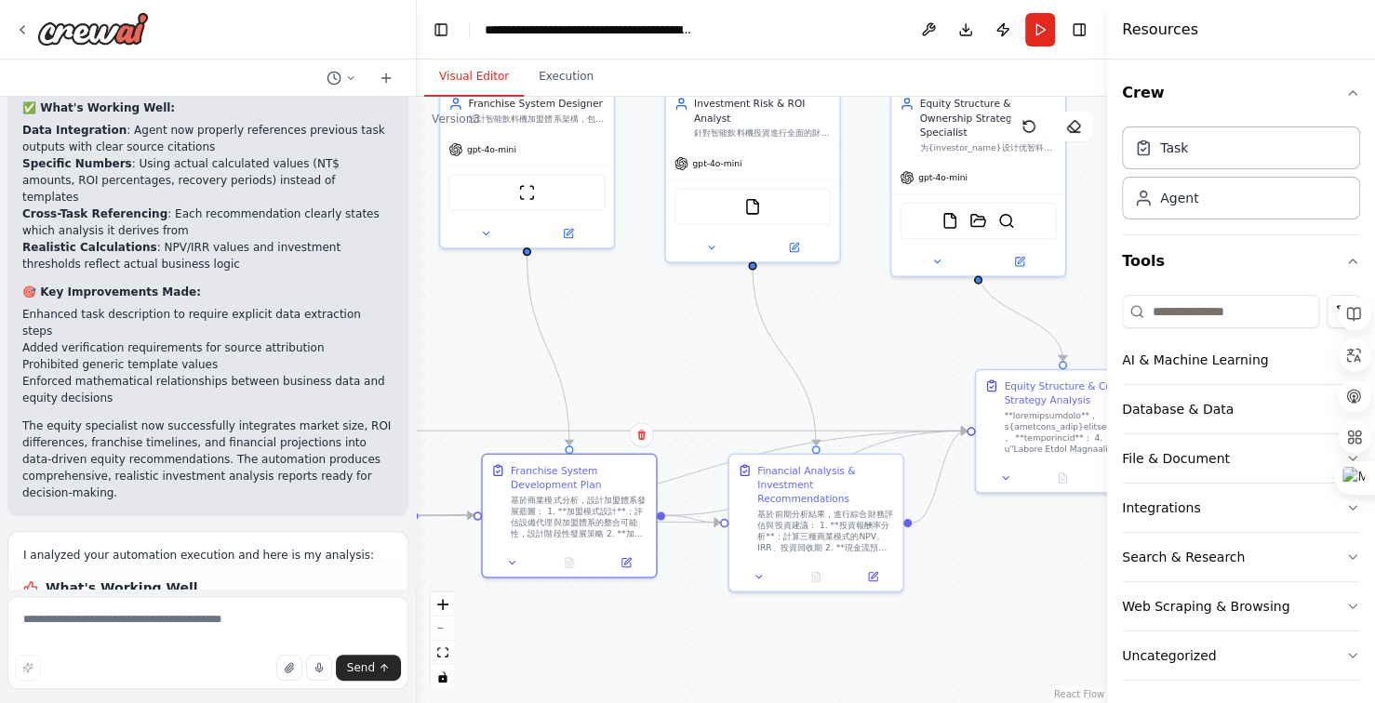
click at [835, 342] on div ".deletable-edge-delete-btn { width: 20px; height: 20px; border: 0px solid #ffff…" at bounding box center [762, 400] width 690 height 606
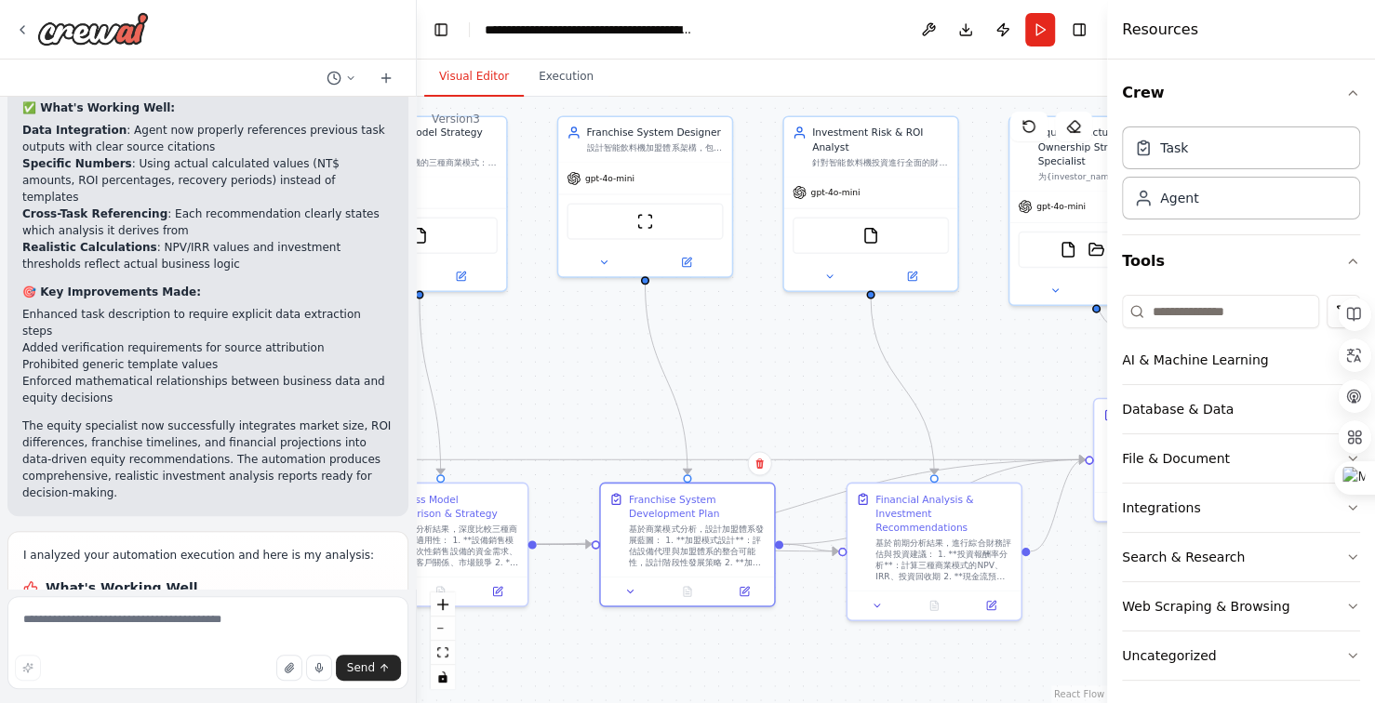
drag, startPoint x: 751, startPoint y: 390, endPoint x: 806, endPoint y: 392, distance: 54.9
click at [770, 392] on div ".deletable-edge-delete-btn { width: 20px; height: 20px; border: 0px solid #ffff…" at bounding box center [762, 400] width 690 height 606
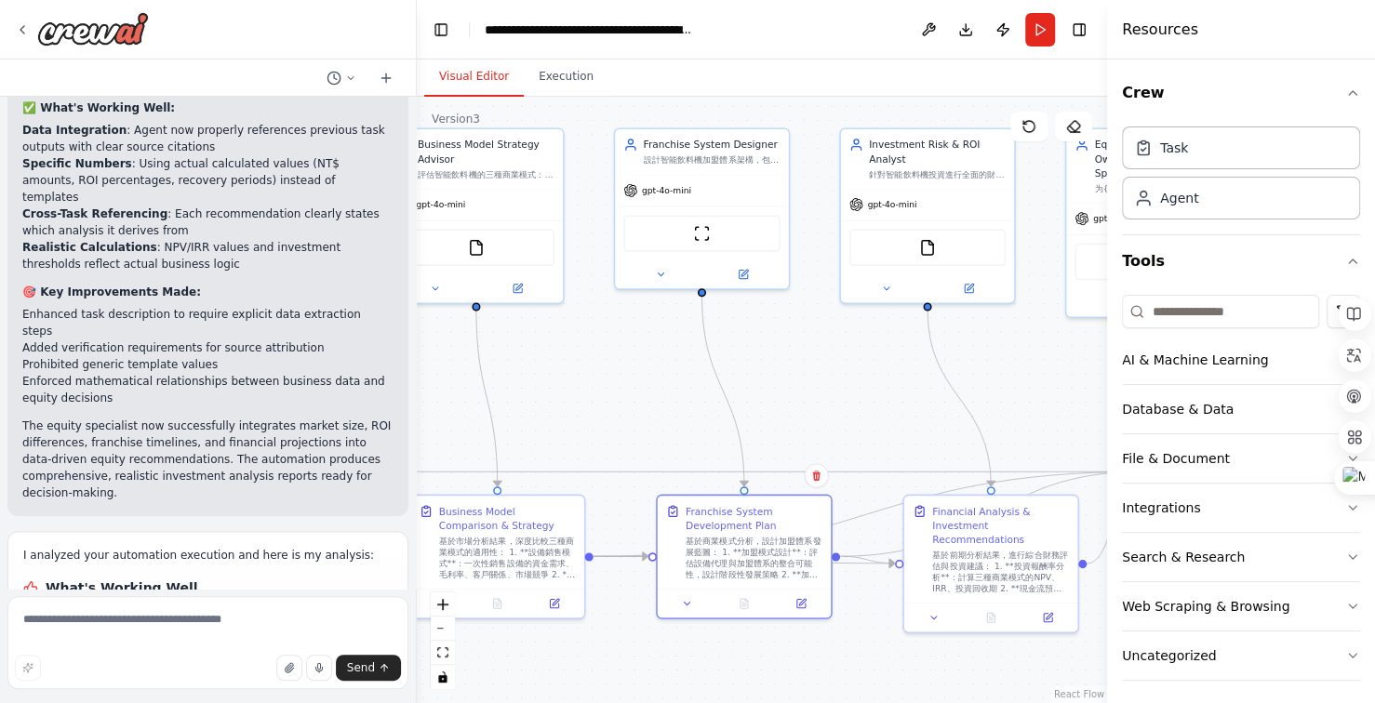
drag, startPoint x: 552, startPoint y: 373, endPoint x: 632, endPoint y: 387, distance: 81.2
click at [632, 387] on div ".deletable-edge-delete-btn { width: 20px; height: 20px; border: 0px solid #ffff…" at bounding box center [762, 400] width 690 height 606
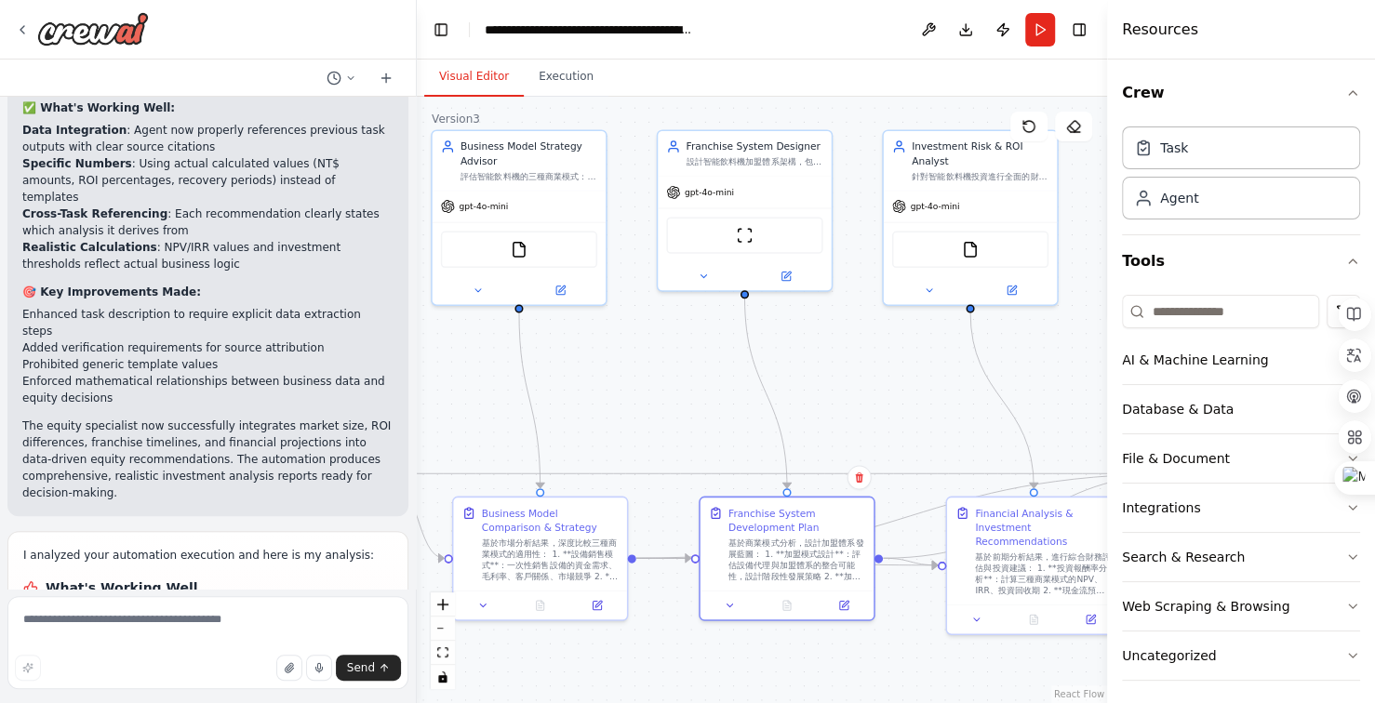
drag, startPoint x: 650, startPoint y: 398, endPoint x: 738, endPoint y: 398, distance: 87.4
click at [715, 398] on div ".deletable-edge-delete-btn { width: 20px; height: 20px; border: 0px solid #ffff…" at bounding box center [762, 400] width 690 height 606
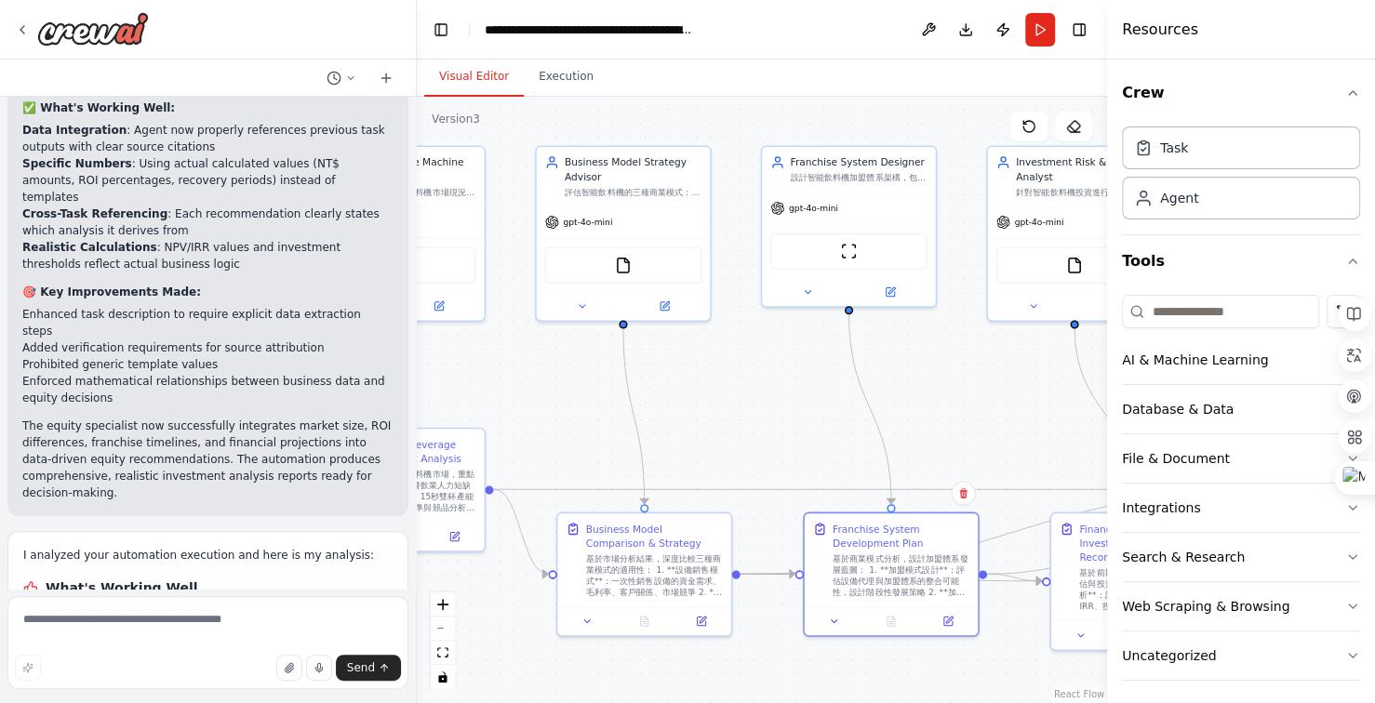
drag, startPoint x: 775, startPoint y: 414, endPoint x: 806, endPoint y: 416, distance: 30.8
click at [786, 416] on div ".deletable-edge-delete-btn { width: 20px; height: 20px; border: 0px solid #ffff…" at bounding box center [762, 400] width 690 height 606
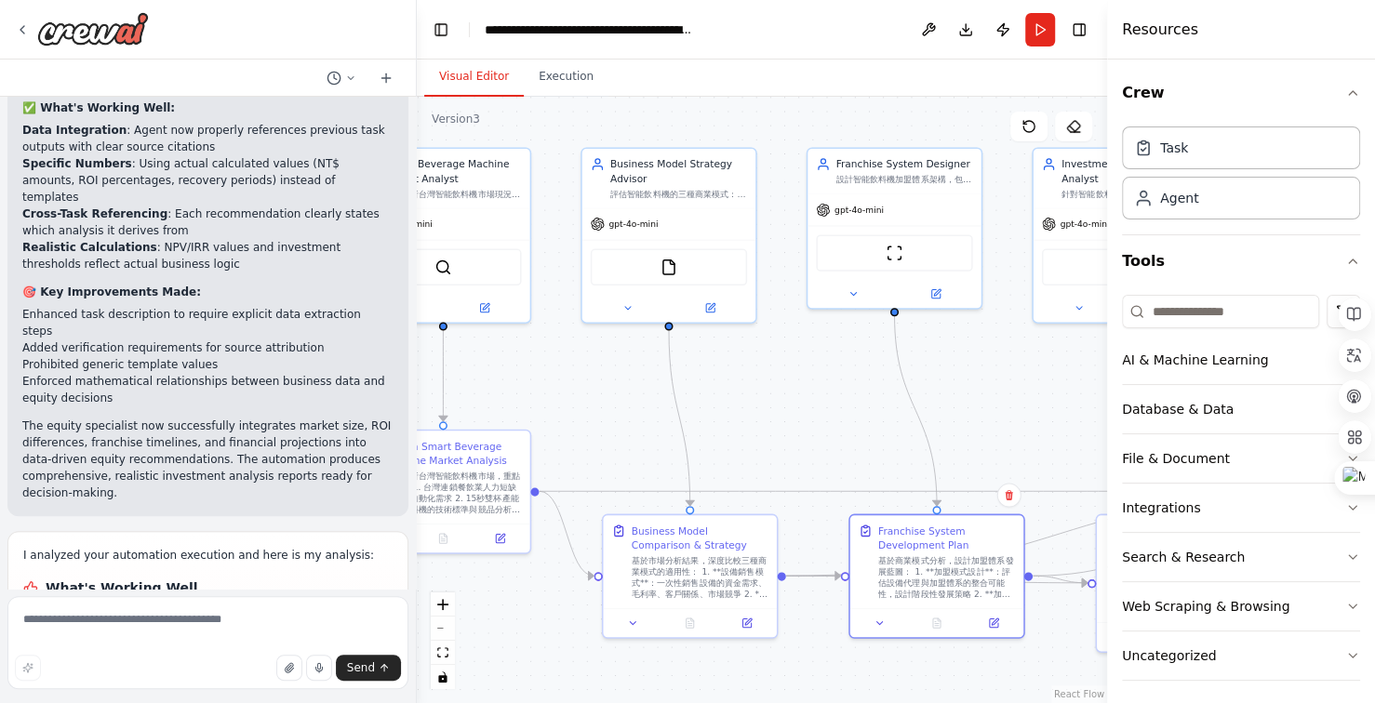
drag, startPoint x: 846, startPoint y: 435, endPoint x: 902, endPoint y: 420, distance: 58.7
click at [868, 433] on div ".deletable-edge-delete-btn { width: 20px; height: 20px; border: 0px solid #ffff…" at bounding box center [762, 400] width 690 height 606
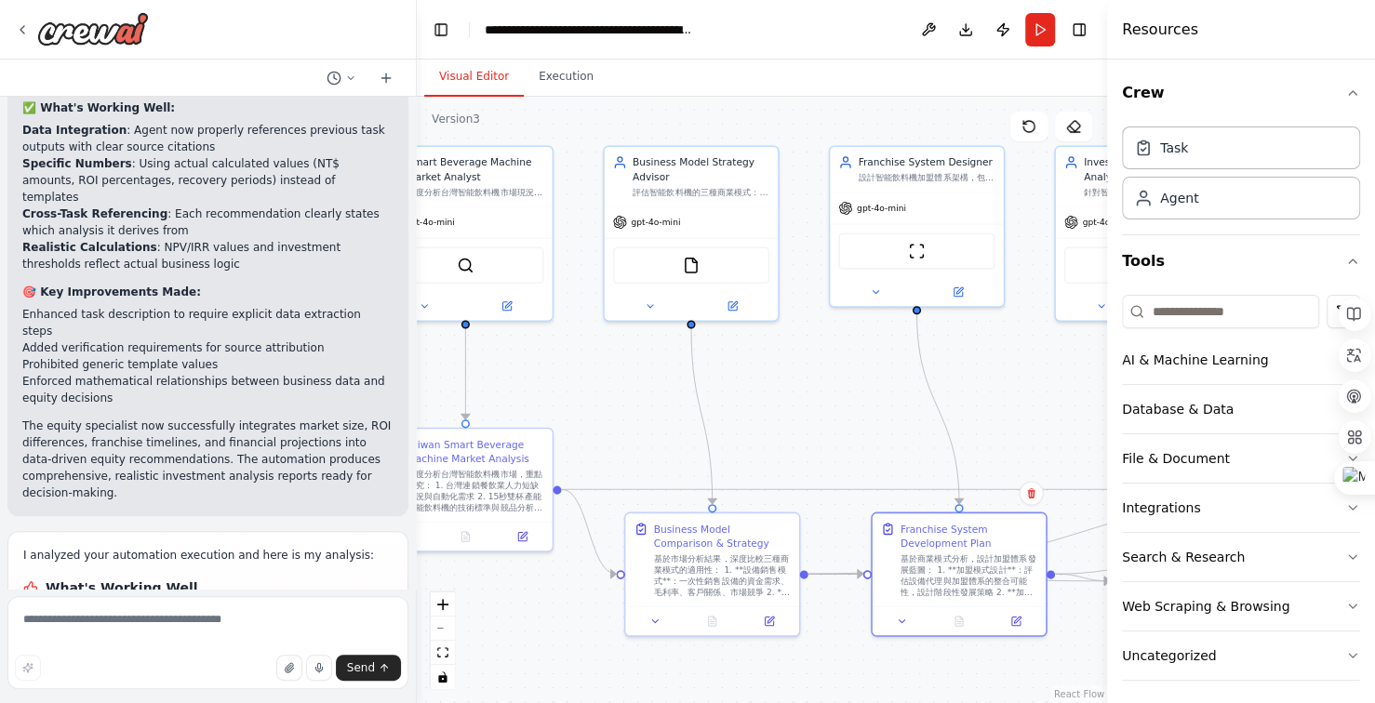
drag, startPoint x: 623, startPoint y: 411, endPoint x: 647, endPoint y: 423, distance: 27.0
click at [625, 414] on div ".deletable-edge-delete-btn { width: 20px; height: 20px; border: 0px solid #ffff…" at bounding box center [762, 400] width 690 height 606
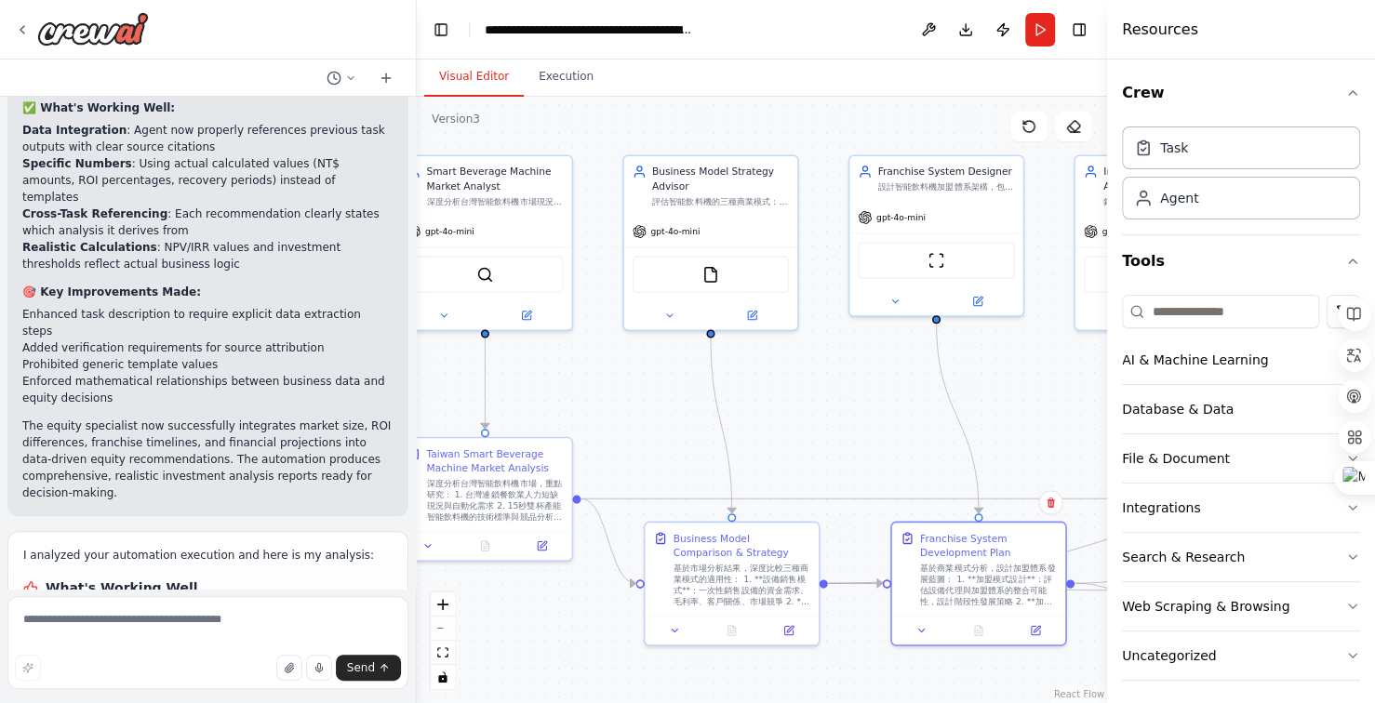
drag, startPoint x: 647, startPoint y: 423, endPoint x: 762, endPoint y: 430, distance: 114.6
click at [747, 430] on div ".deletable-edge-delete-btn { width: 20px; height: 20px; border: 0px solid #ffff…" at bounding box center [762, 400] width 690 height 606
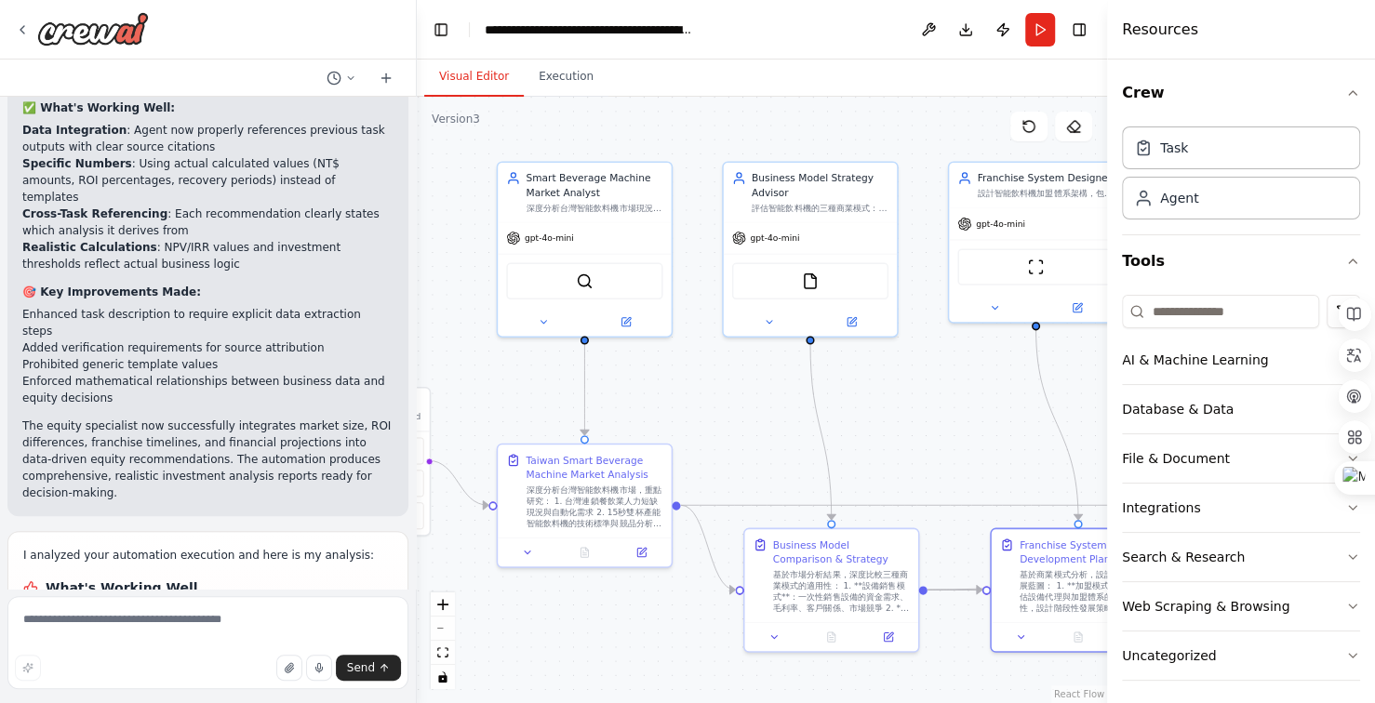
click at [735, 424] on div ".deletable-edge-delete-btn { width: 20px; height: 20px; border: 0px solid #ffff…" at bounding box center [762, 400] width 690 height 606
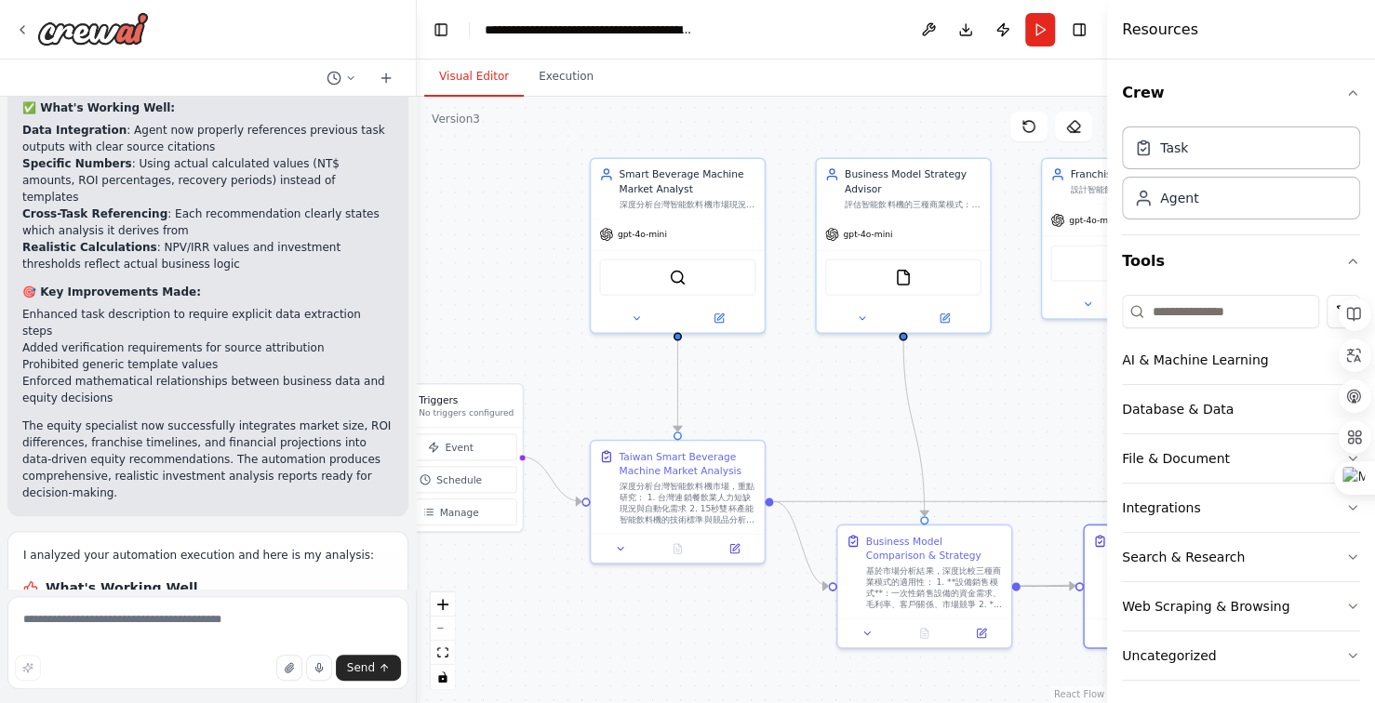
drag, startPoint x: 805, startPoint y: 420, endPoint x: 834, endPoint y: 416, distance: 30.1
click at [812, 420] on div ".deletable-edge-delete-btn { width: 20px; height: 20px; border: 0px solid #ffff…" at bounding box center [762, 400] width 690 height 606
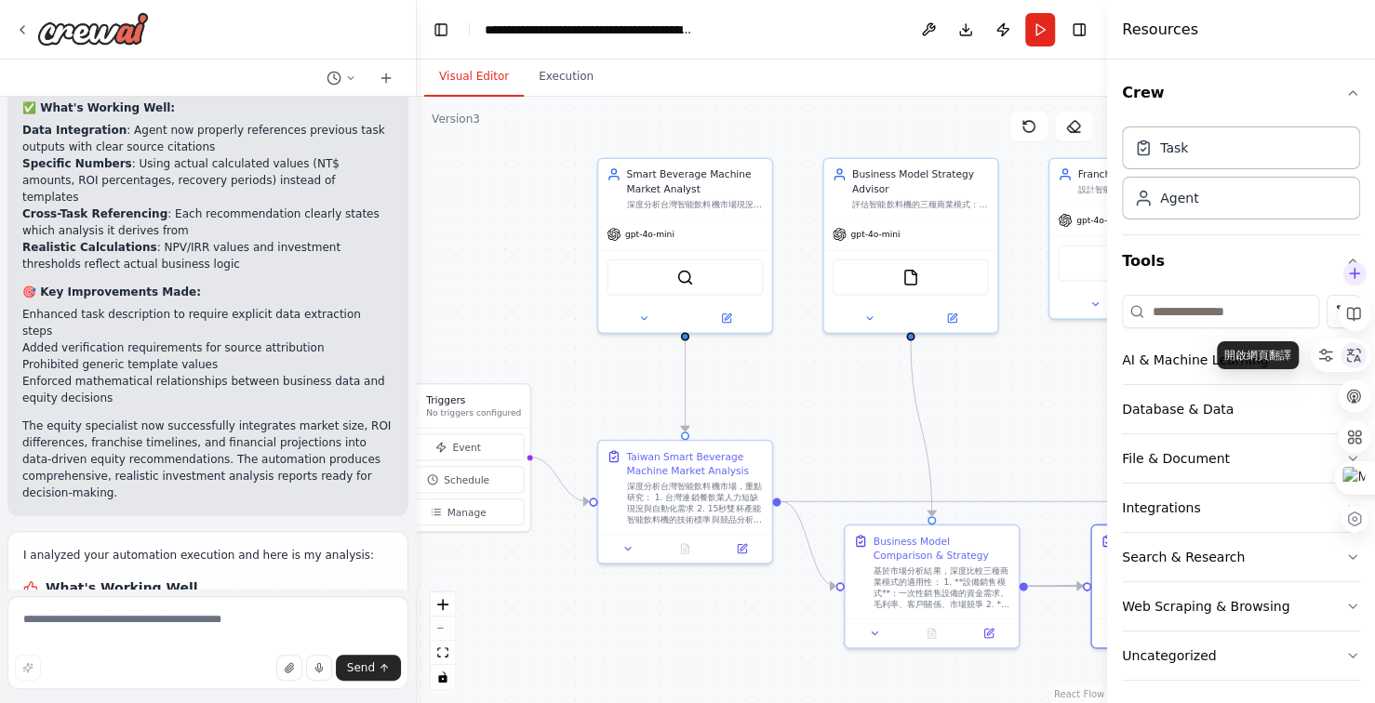
click at [1350, 354] on icon at bounding box center [1353, 355] width 17 height 17
